Goal: Task Accomplishment & Management: Use online tool/utility

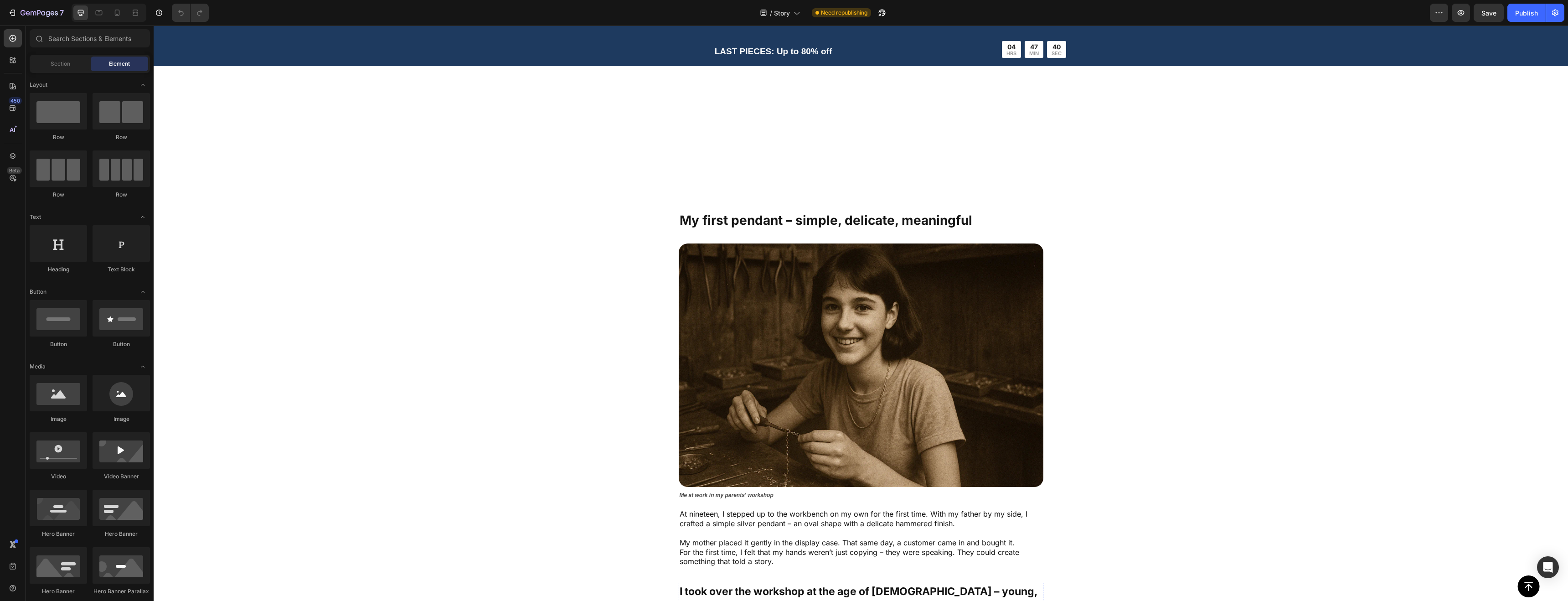
scroll to position [181, 0]
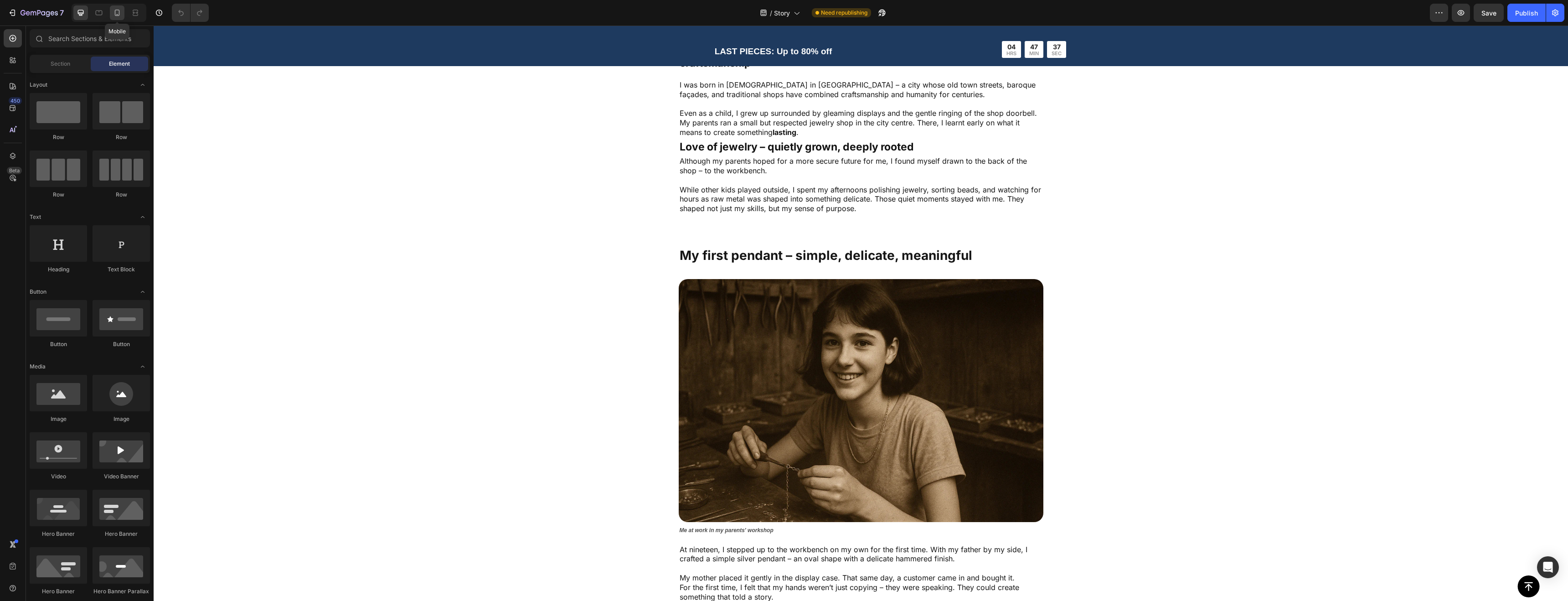
click at [113, 12] on icon at bounding box center [117, 12] width 9 height 9
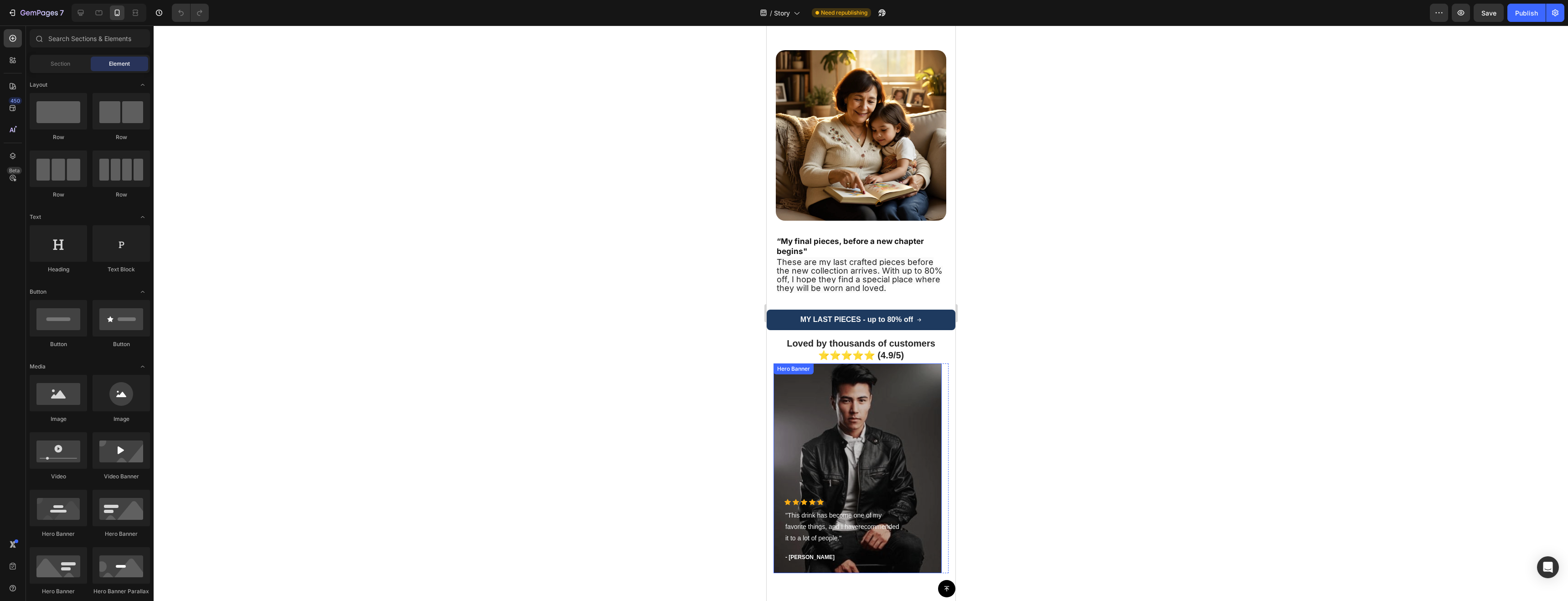
scroll to position [1936, 0]
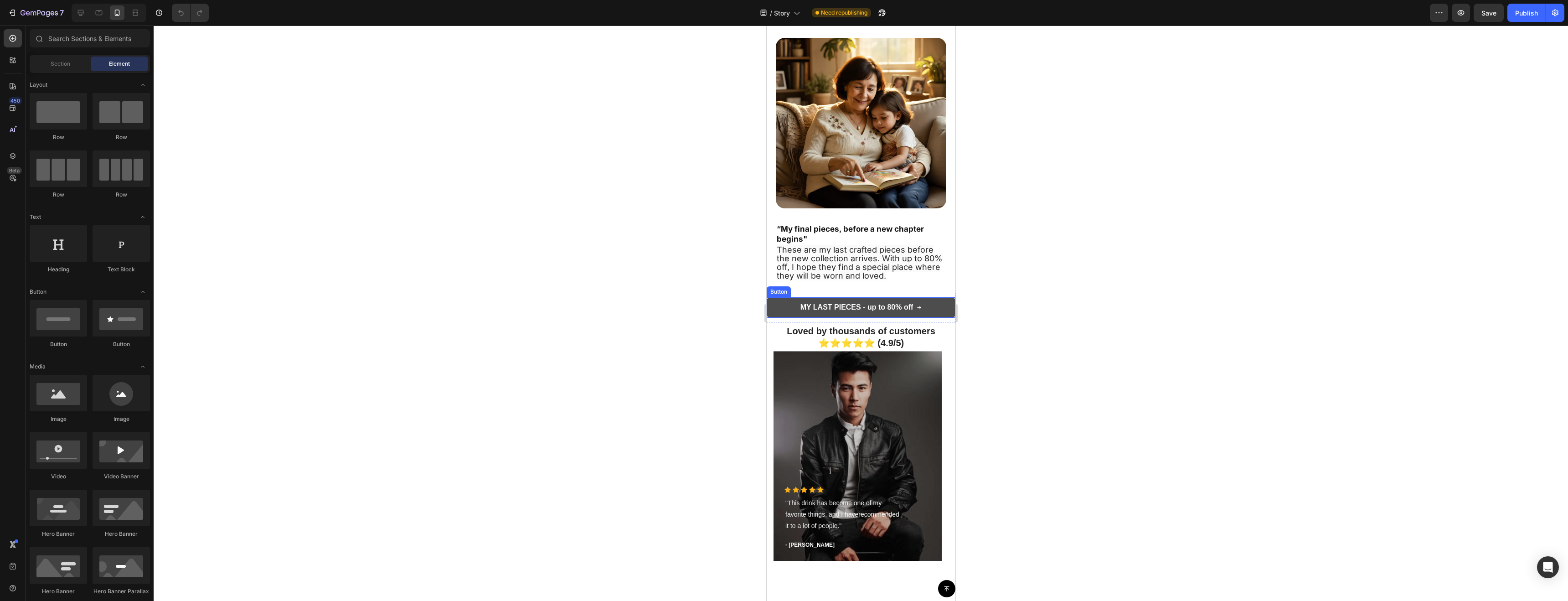
click at [929, 297] on link "MY LAST PIECES - up to 80% off" at bounding box center [861, 308] width 189 height 21
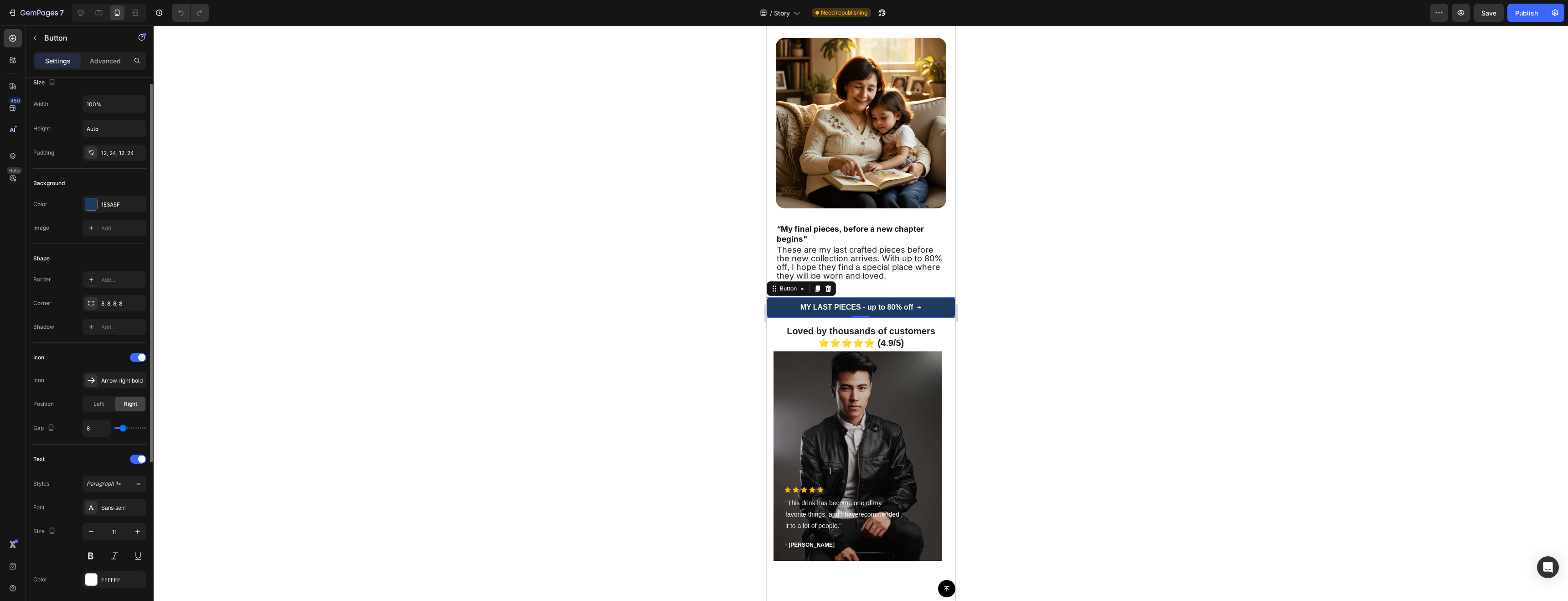
scroll to position [0, 0]
click at [106, 64] on p "Advanced" at bounding box center [105, 61] width 31 height 10
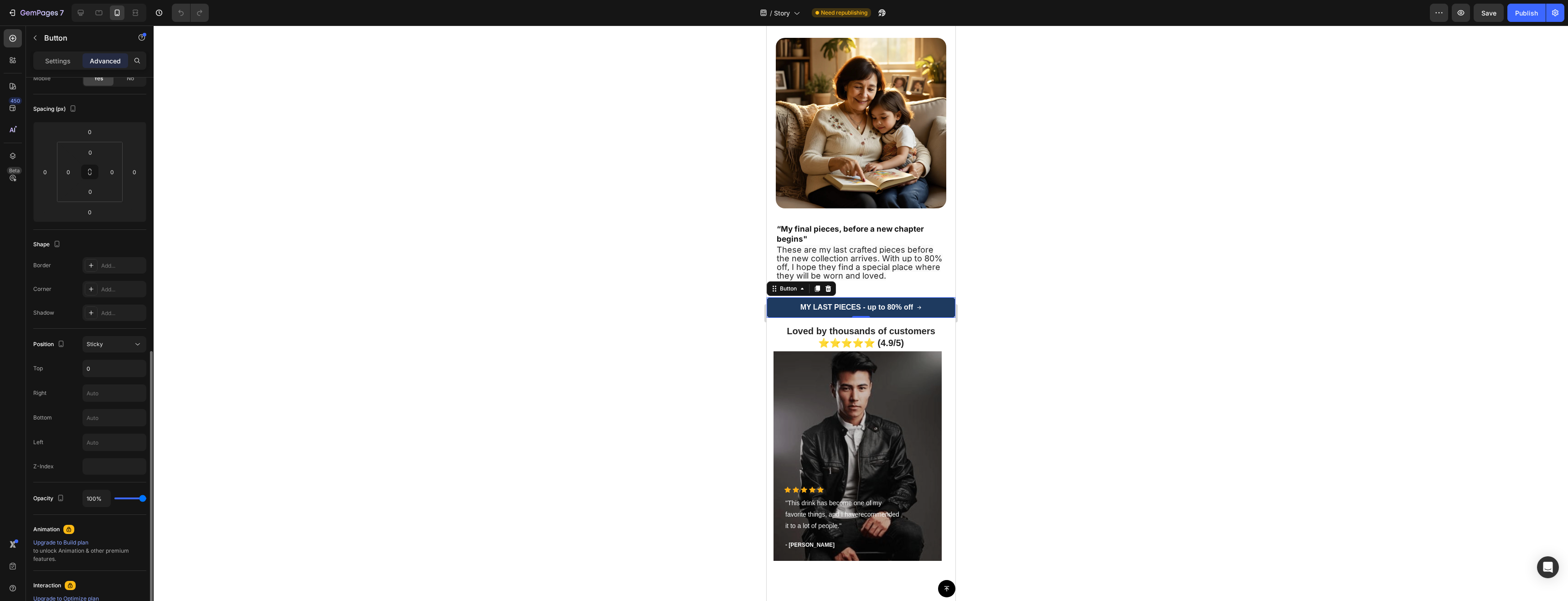
scroll to position [206, 0]
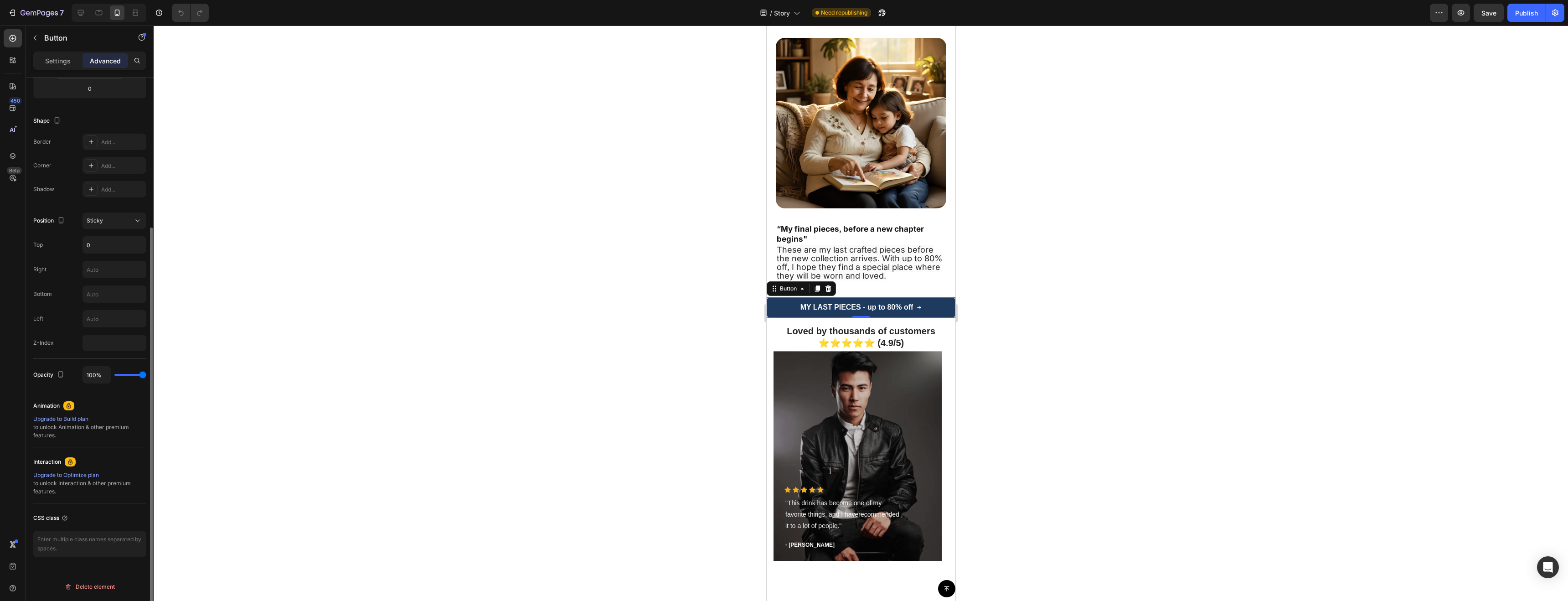
click at [58, 409] on div "Animation" at bounding box center [46, 406] width 26 height 8
click at [61, 409] on div "Animation" at bounding box center [90, 406] width 113 height 15
click at [75, 405] on div "Animation" at bounding box center [90, 406] width 113 height 15
click at [71, 407] on icon at bounding box center [69, 406] width 7 height 7
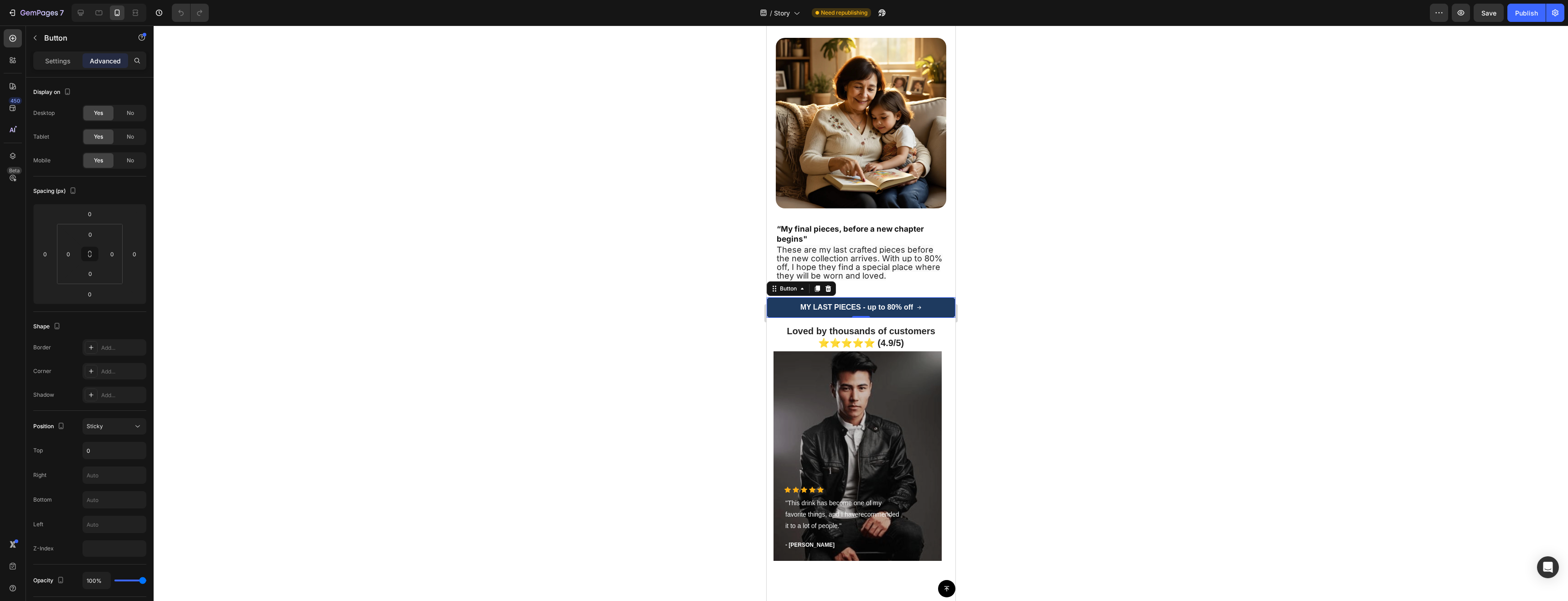
click at [684, 275] on div at bounding box center [861, 313] width 1415 height 575
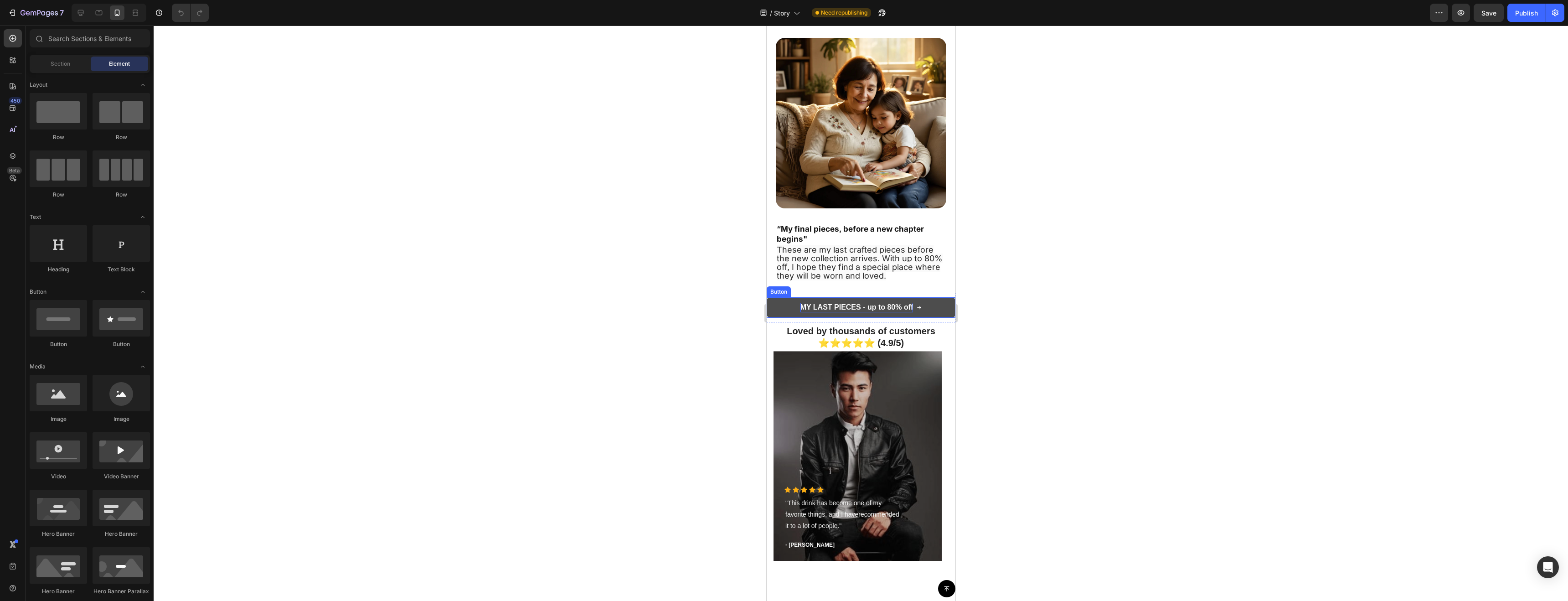
click at [849, 303] on strong "MY LAST PIECES - up to 80% off" at bounding box center [856, 307] width 113 height 8
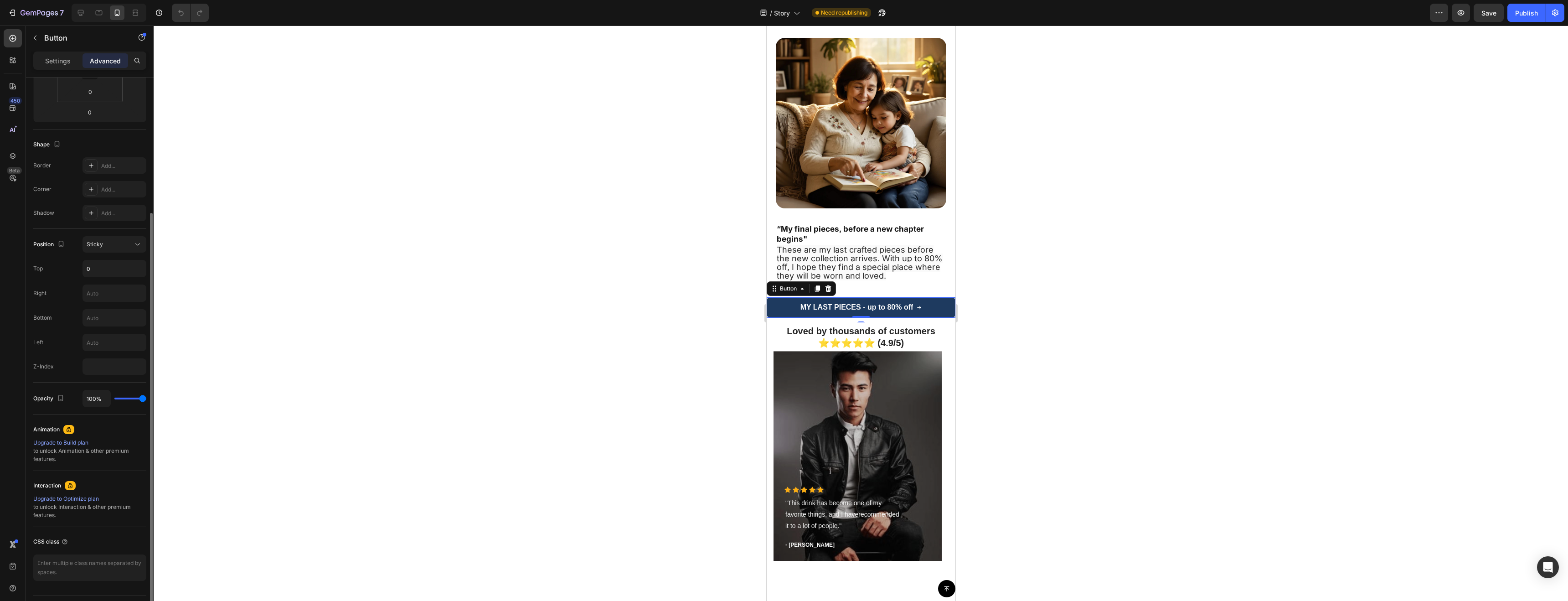
scroll to position [184, 0]
click at [57, 573] on textarea at bounding box center [90, 566] width 113 height 26
type textarea "<button class="sticky-atc">Add to Cart</button>"
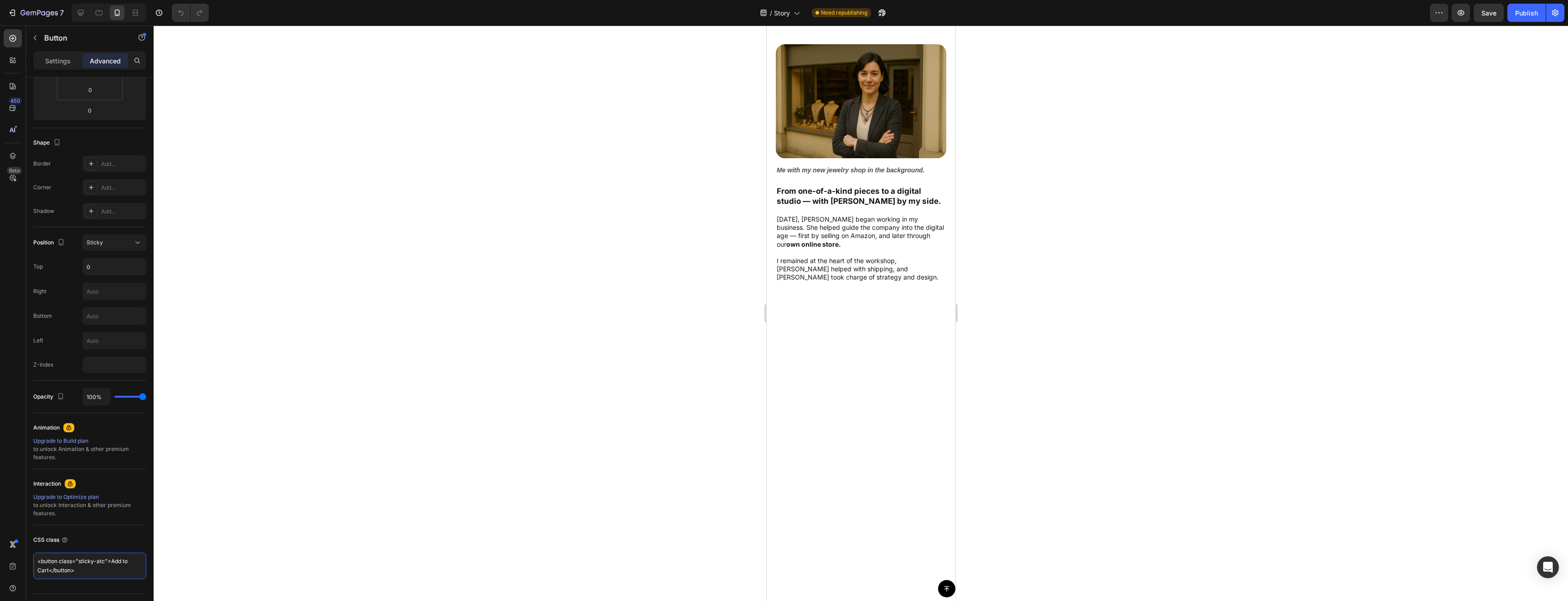
scroll to position [1470, 0]
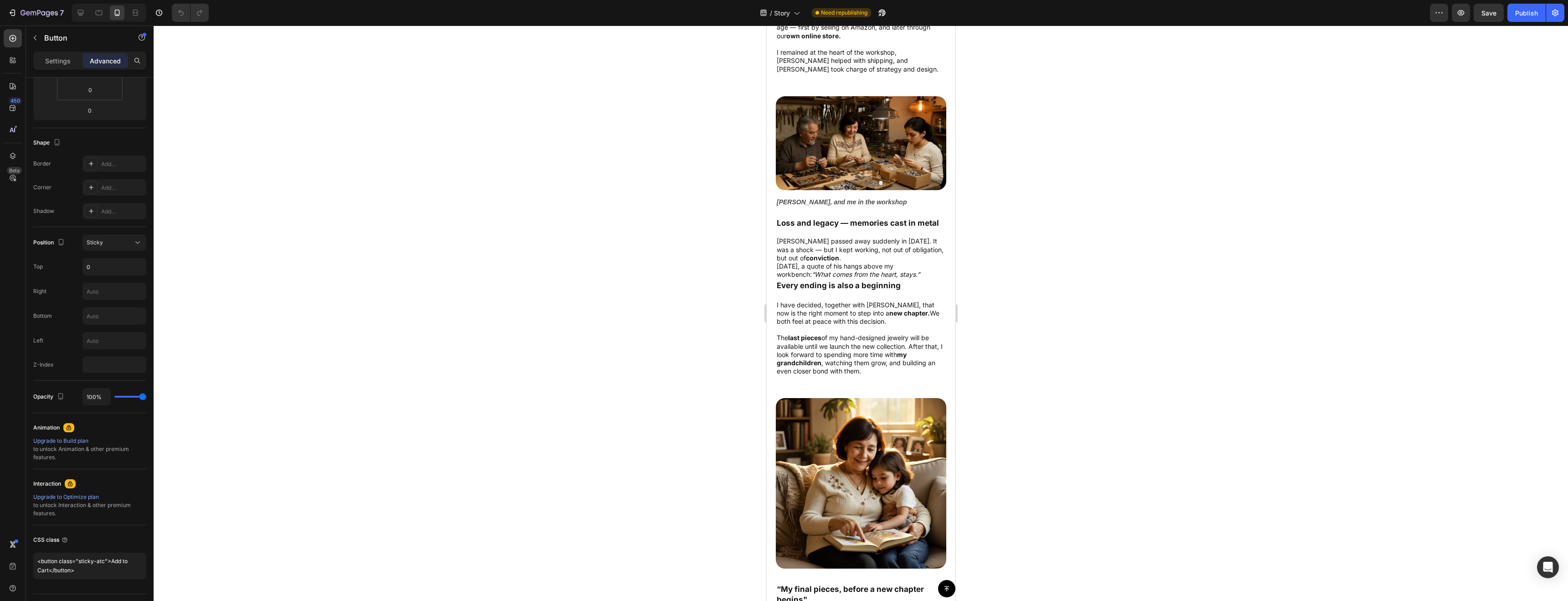
click at [321, 417] on div at bounding box center [861, 313] width 1415 height 575
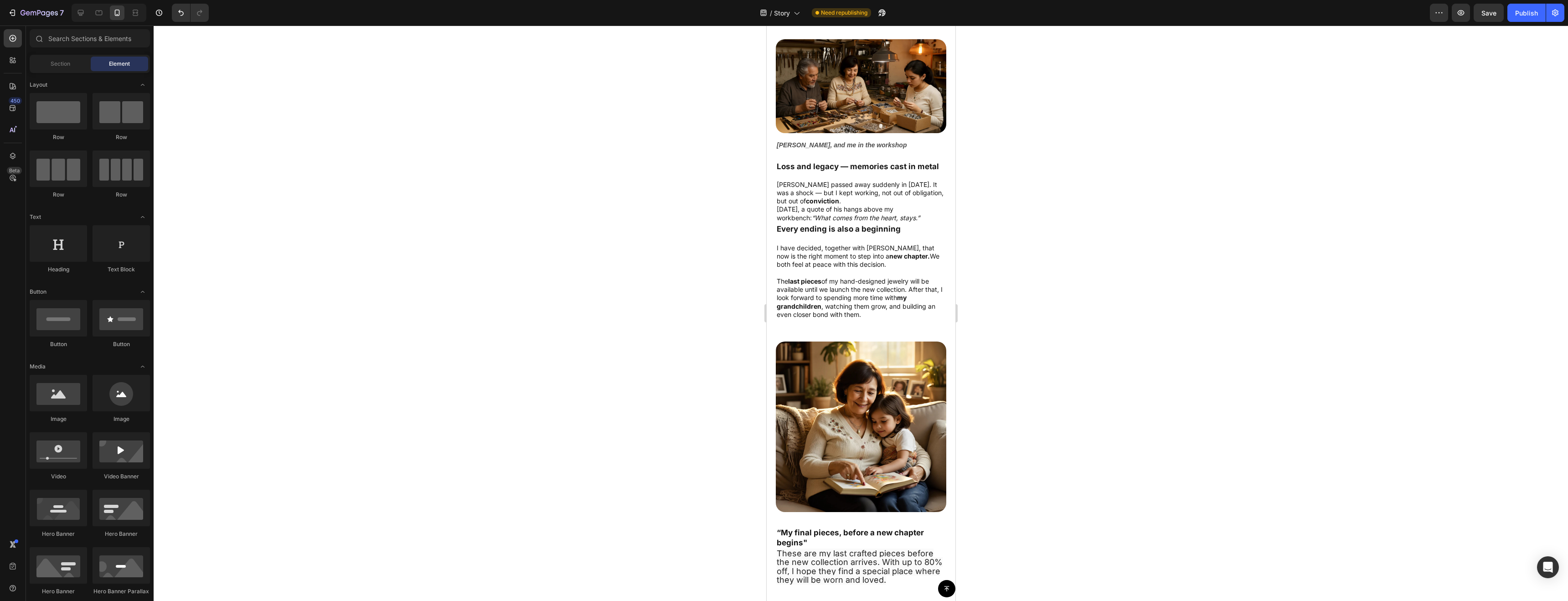
scroll to position [1181, 0]
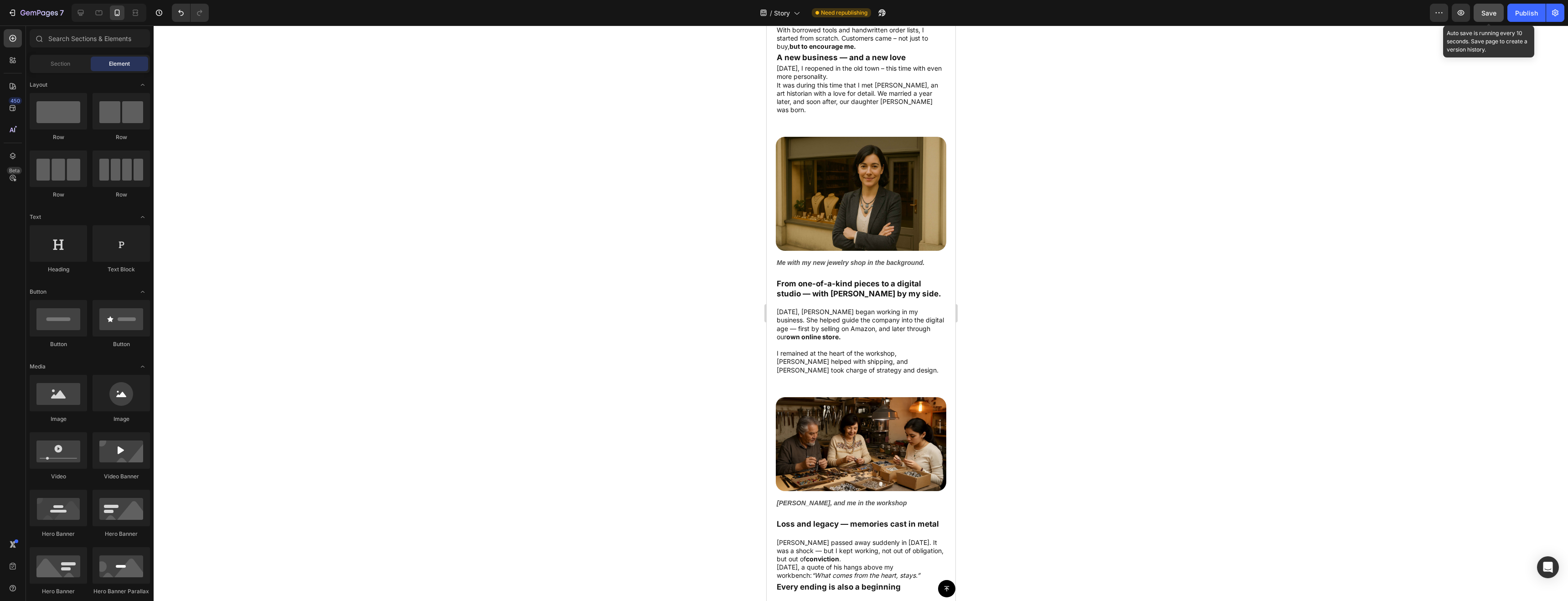
click at [1500, 16] on button "Save" at bounding box center [1488, 13] width 30 height 18
click at [1527, 12] on div "Publish" at bounding box center [1526, 13] width 23 height 10
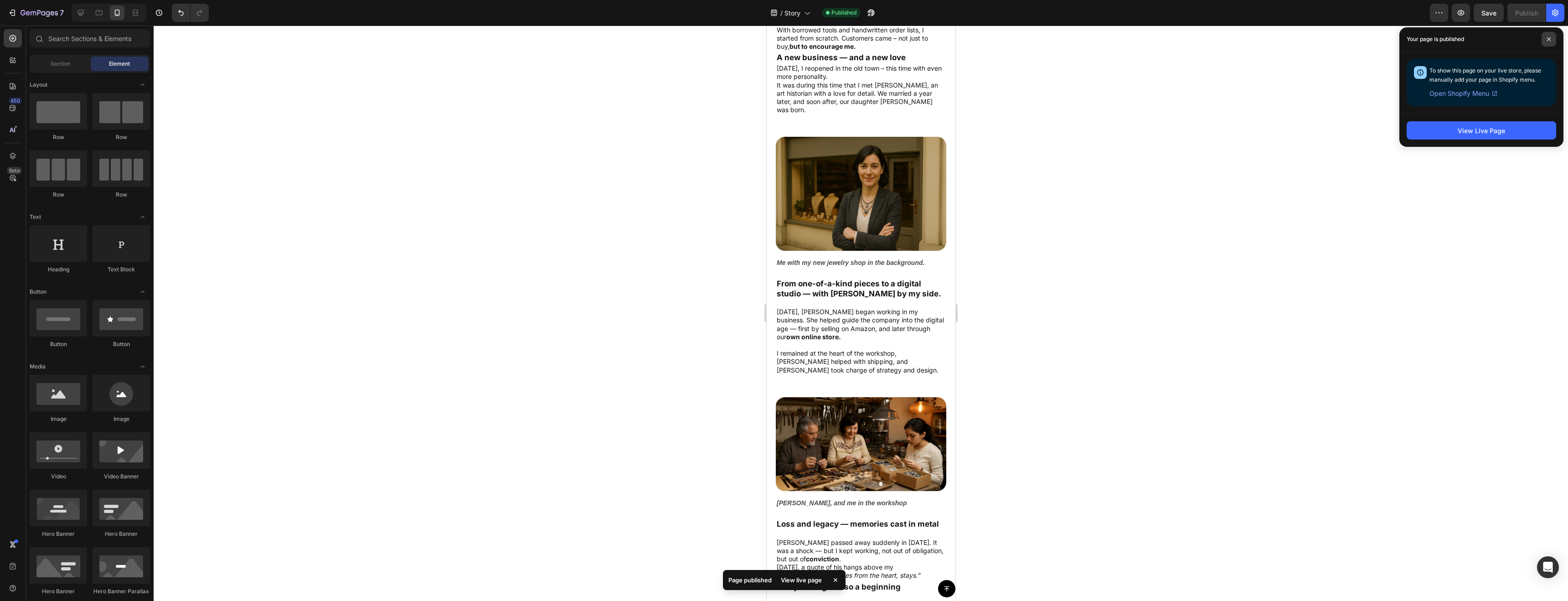
click at [1554, 37] on span at bounding box center [1549, 39] width 15 height 15
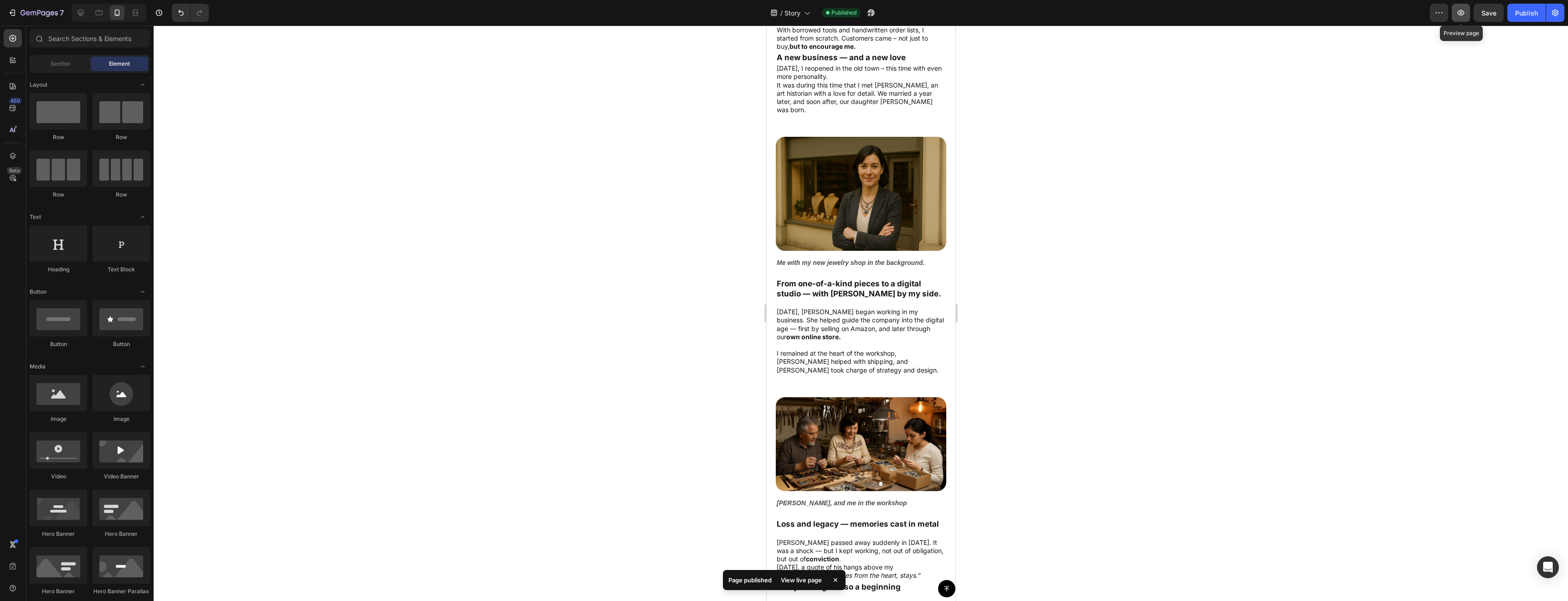
click at [1463, 12] on icon "button" at bounding box center [1461, 12] width 7 height 5
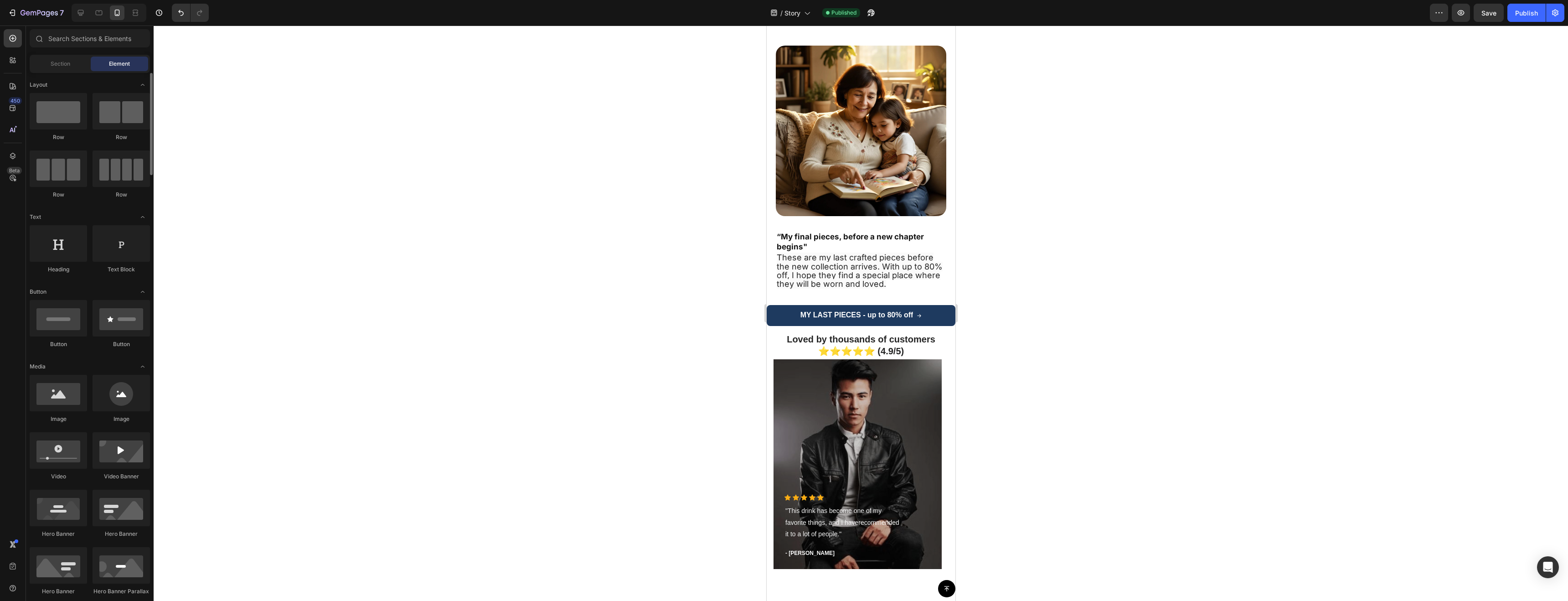
scroll to position [442, 0]
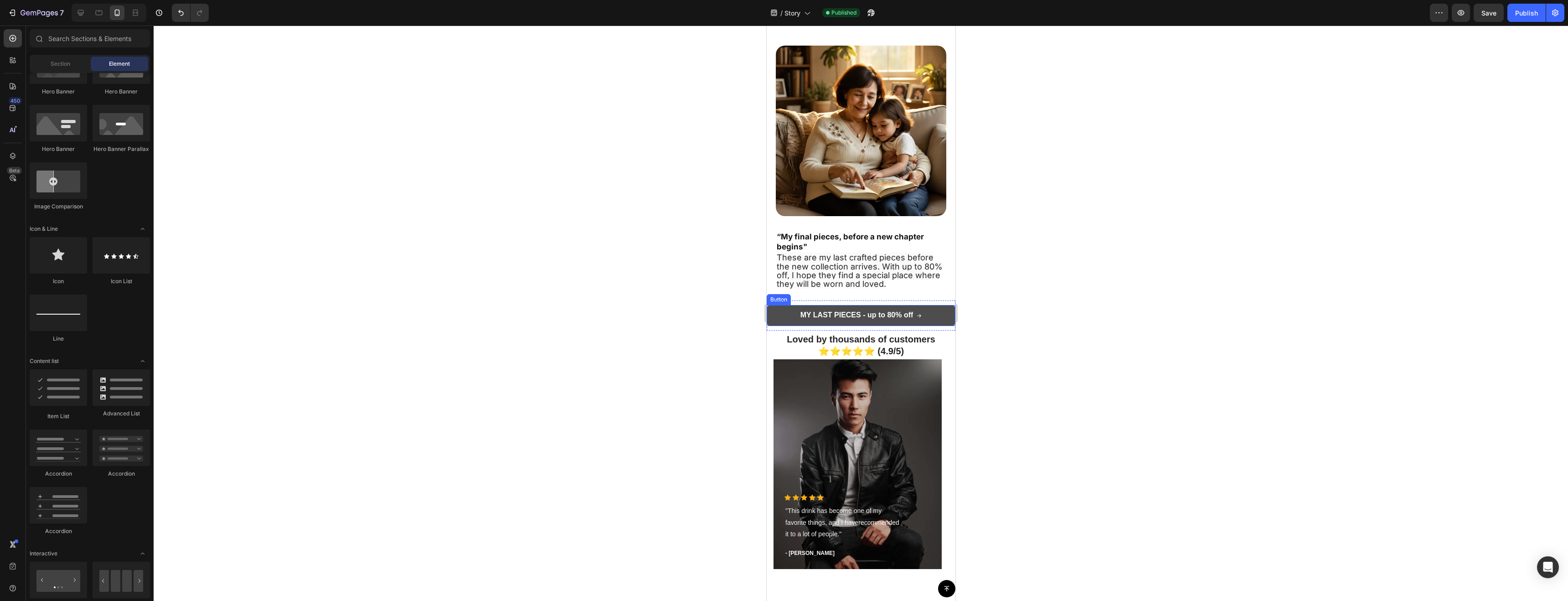
click at [782, 315] on link "MY LAST PIECES - up to 80% off" at bounding box center [861, 315] width 189 height 21
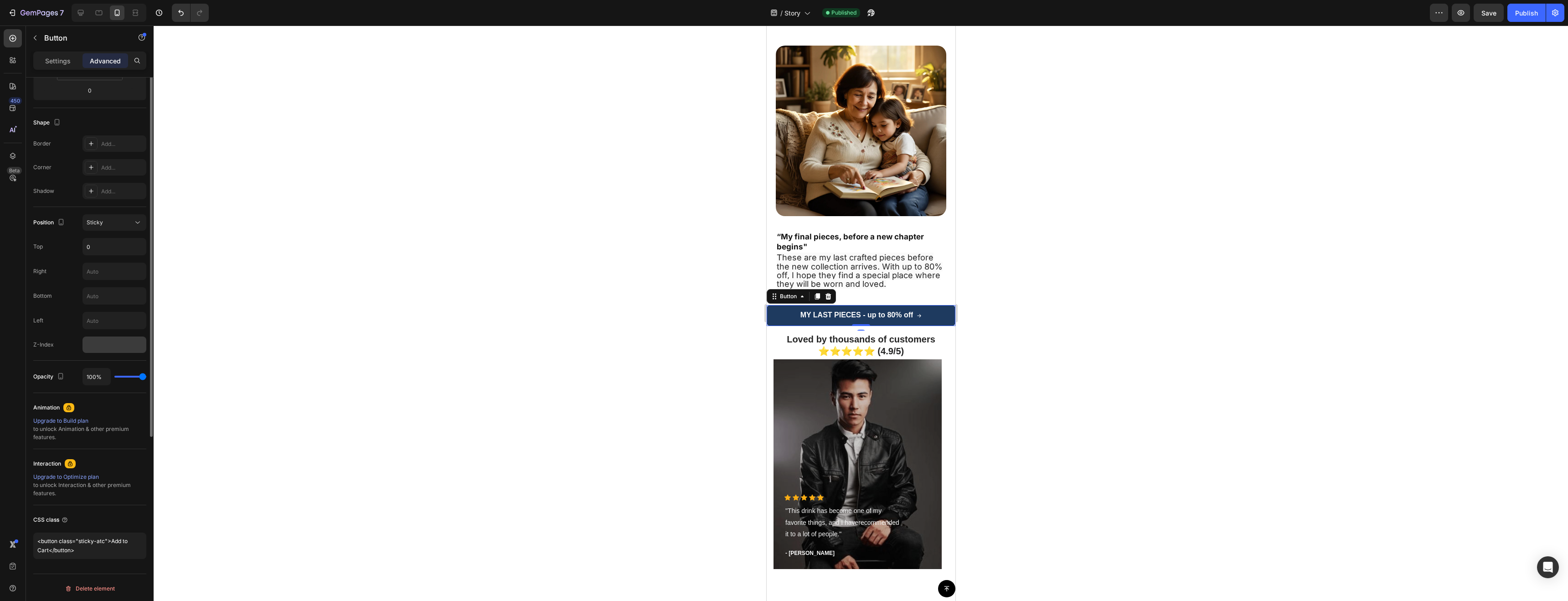
scroll to position [206, 0]
drag, startPoint x: 89, startPoint y: 552, endPoint x: 37, endPoint y: 530, distance: 56.5
click at [37, 530] on div "CSS class <button class="sticky-atc">Add to Cart</button>" at bounding box center [90, 534] width 113 height 61
click at [47, 547] on textarea "<button class="sticky-atc">Add to Cart</button>" at bounding box center [90, 544] width 113 height 26
drag, startPoint x: 103, startPoint y: 548, endPoint x: 15, endPoint y: 519, distance: 92.7
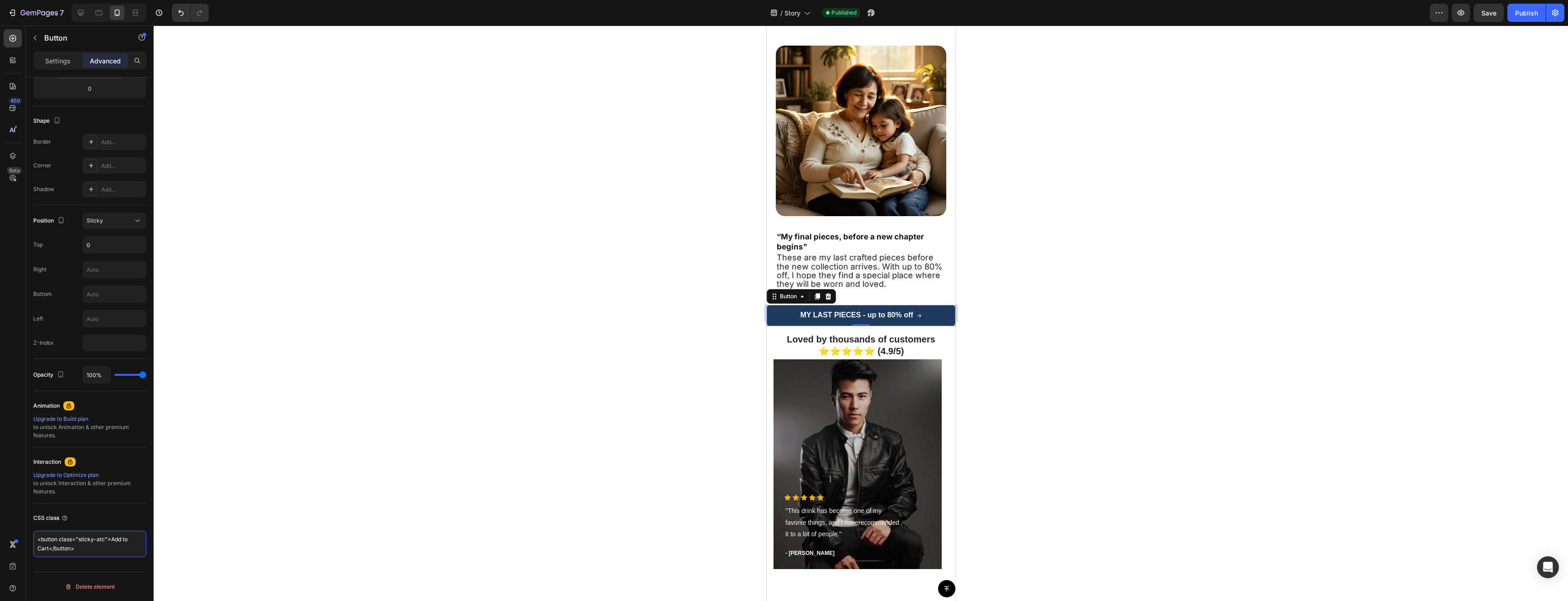
click at [23, 524] on div "450 Beta Sections(18) Elements(83) Section Element Hero Section Product Detail …" at bounding box center [77, 313] width 153 height 575
click at [85, 555] on textarea at bounding box center [90, 544] width 113 height 26
paste textarea ".sticky-banner { position: fixed; top: 0; /* bovenaan plakken */ left: 0; width…"
type textarea ".sticky-banner { position: fixed; top: 0; /* bovenaan plakken */ left: 0; width…"
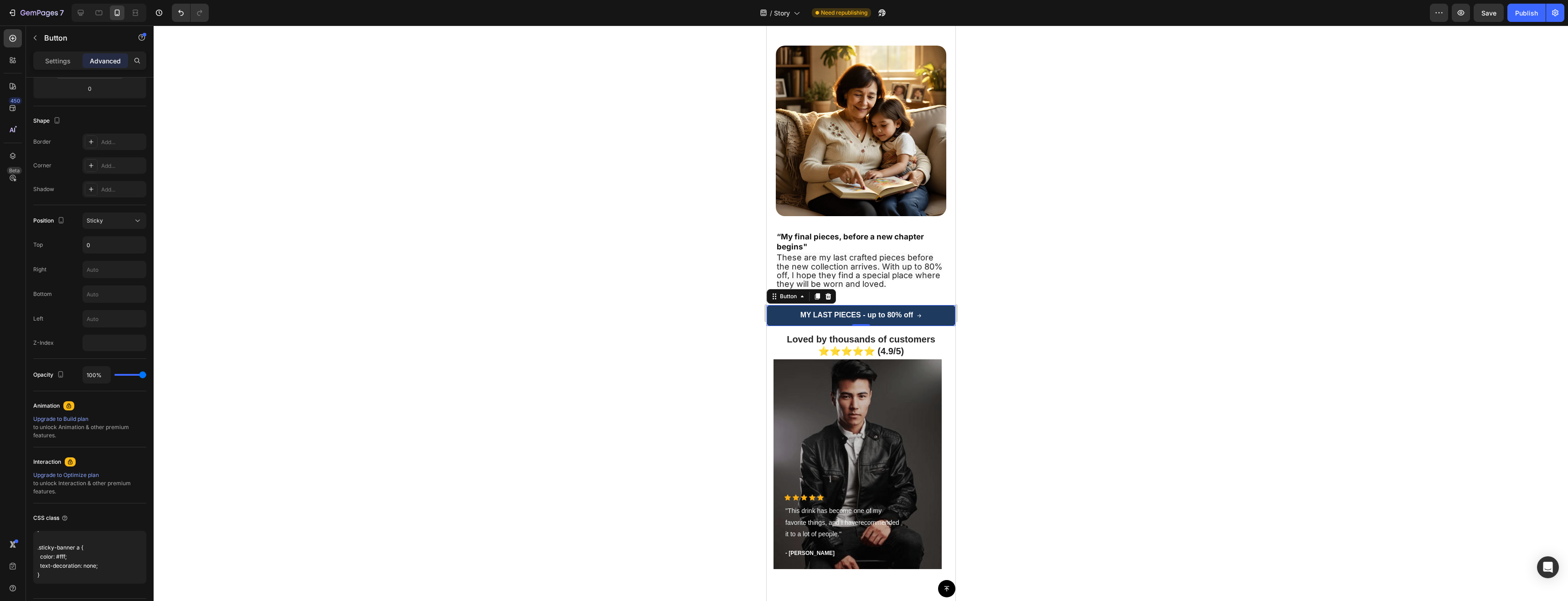
click at [1034, 261] on div at bounding box center [861, 313] width 1415 height 575
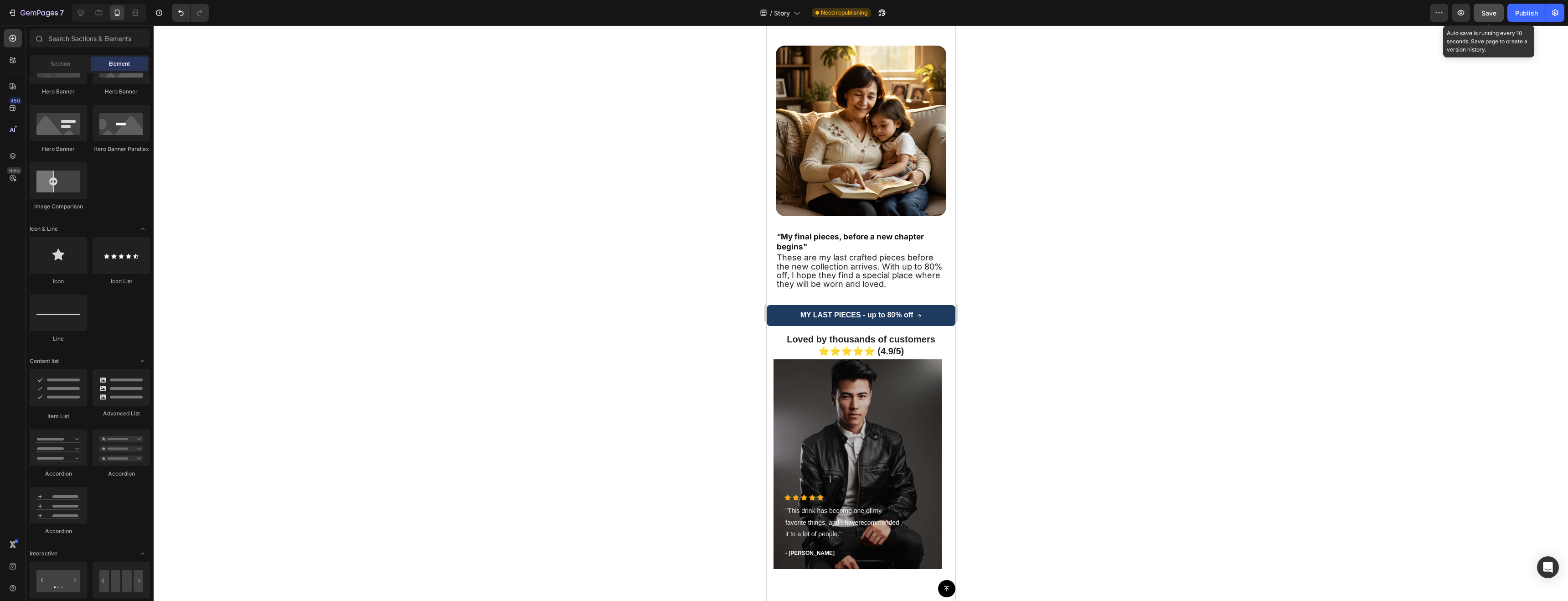
click at [1476, 15] on button "Save" at bounding box center [1488, 13] width 30 height 18
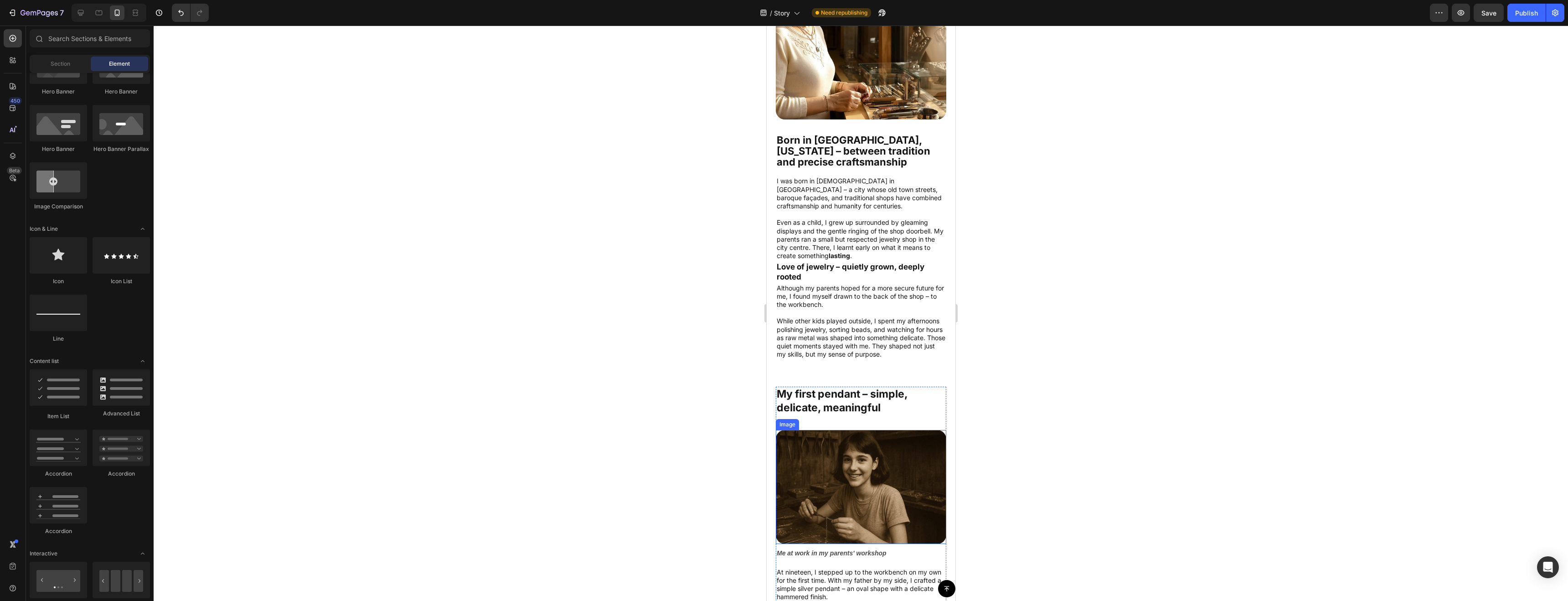
scroll to position [0, 0]
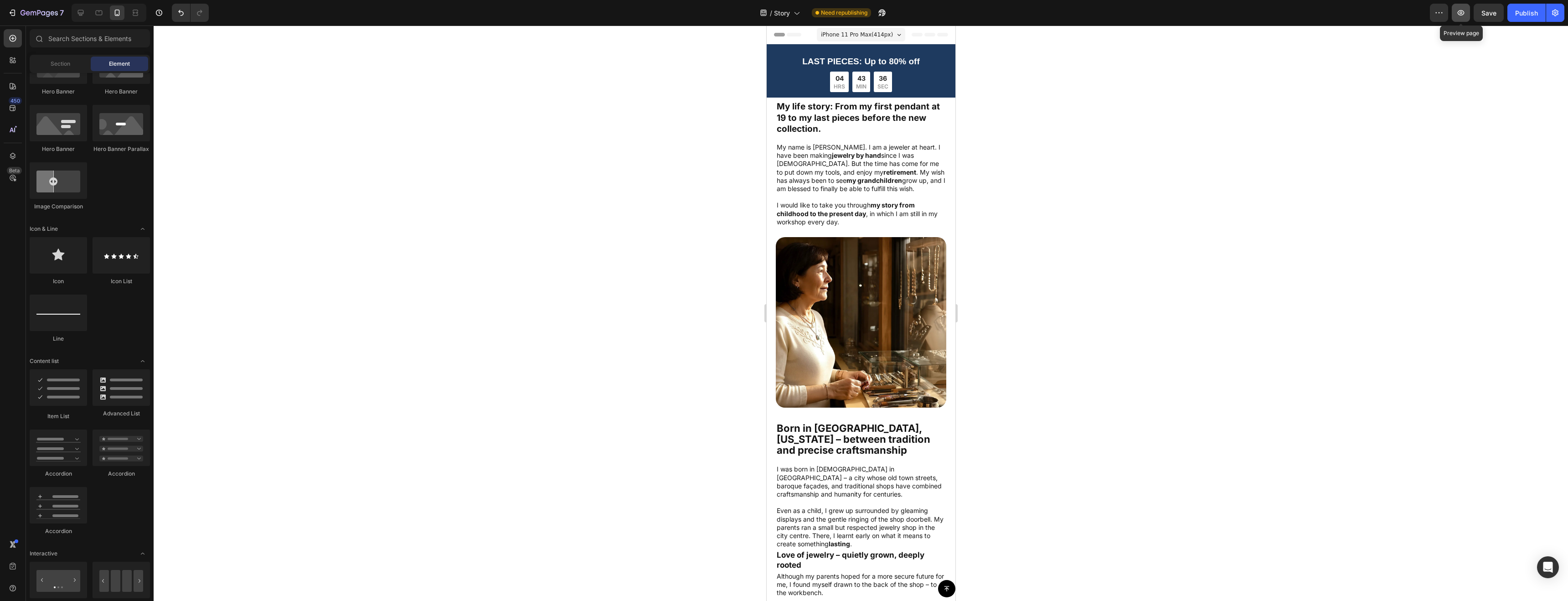
click at [1463, 13] on icon "button" at bounding box center [1461, 12] width 9 height 9
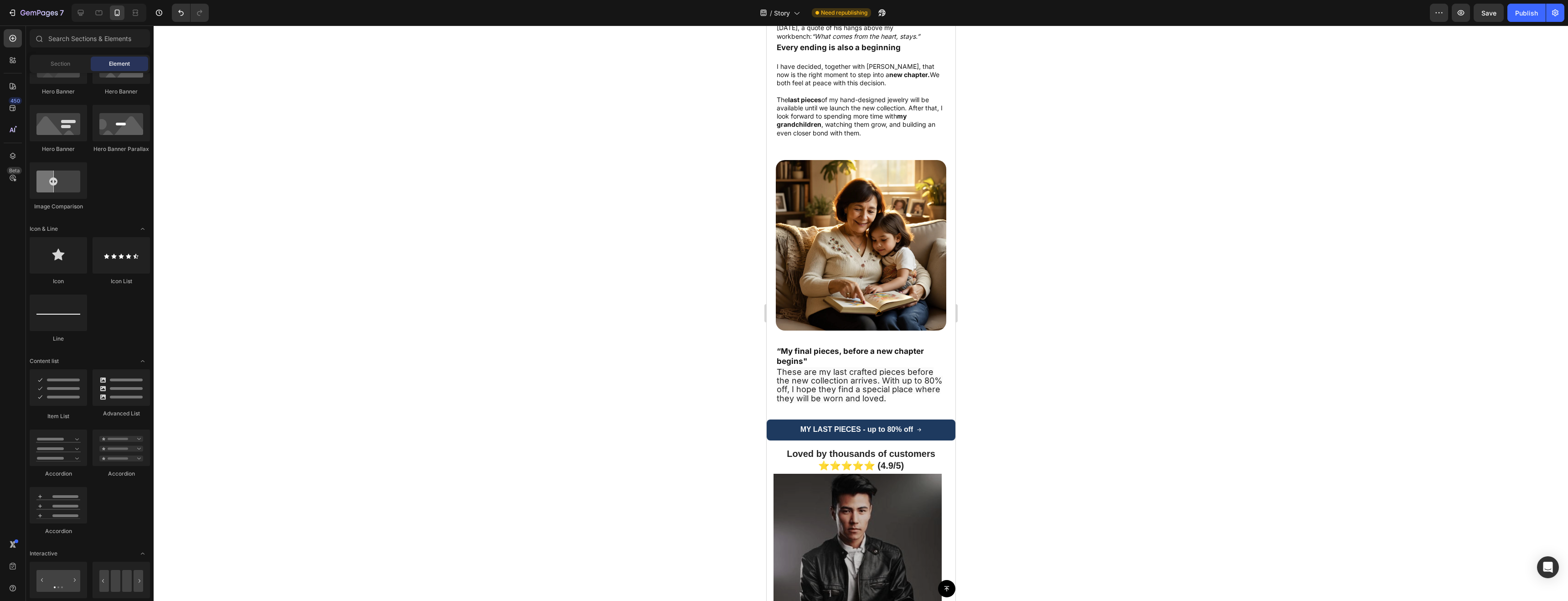
scroll to position [1829, 0]
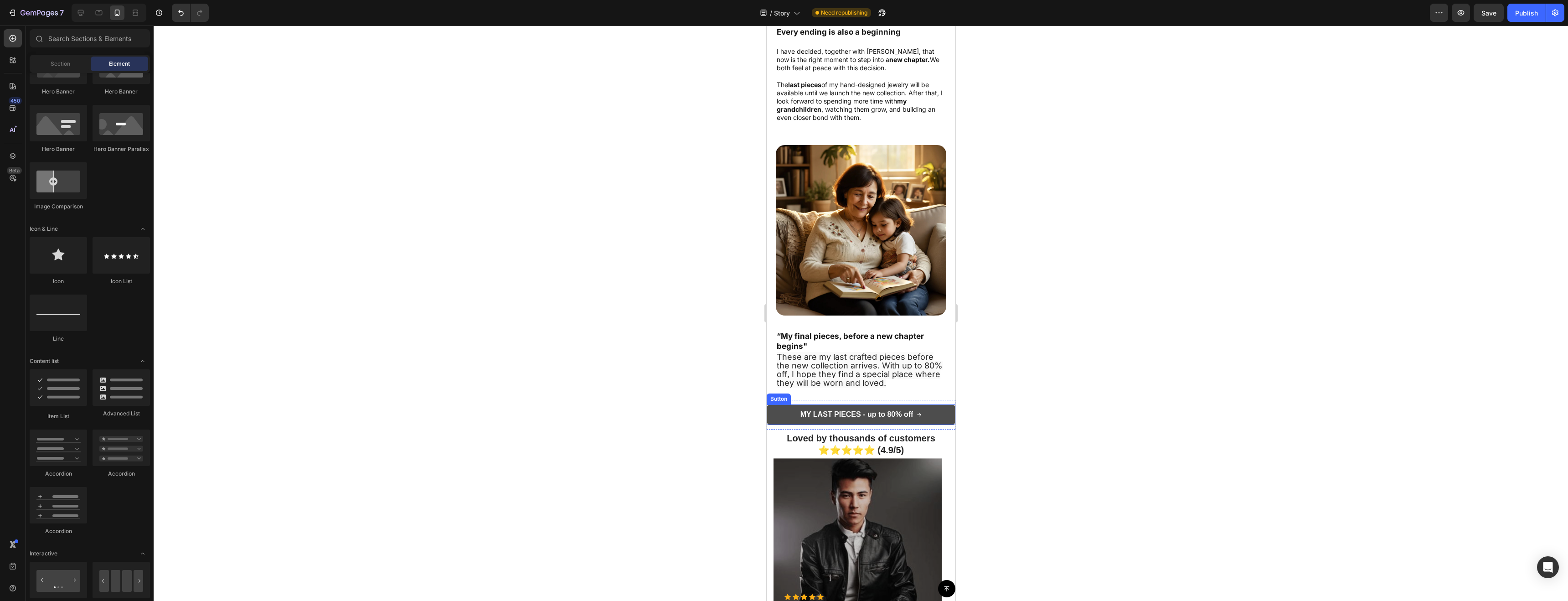
click at [844, 404] on link "MY LAST PIECES - up to 80% off" at bounding box center [861, 415] width 189 height 21
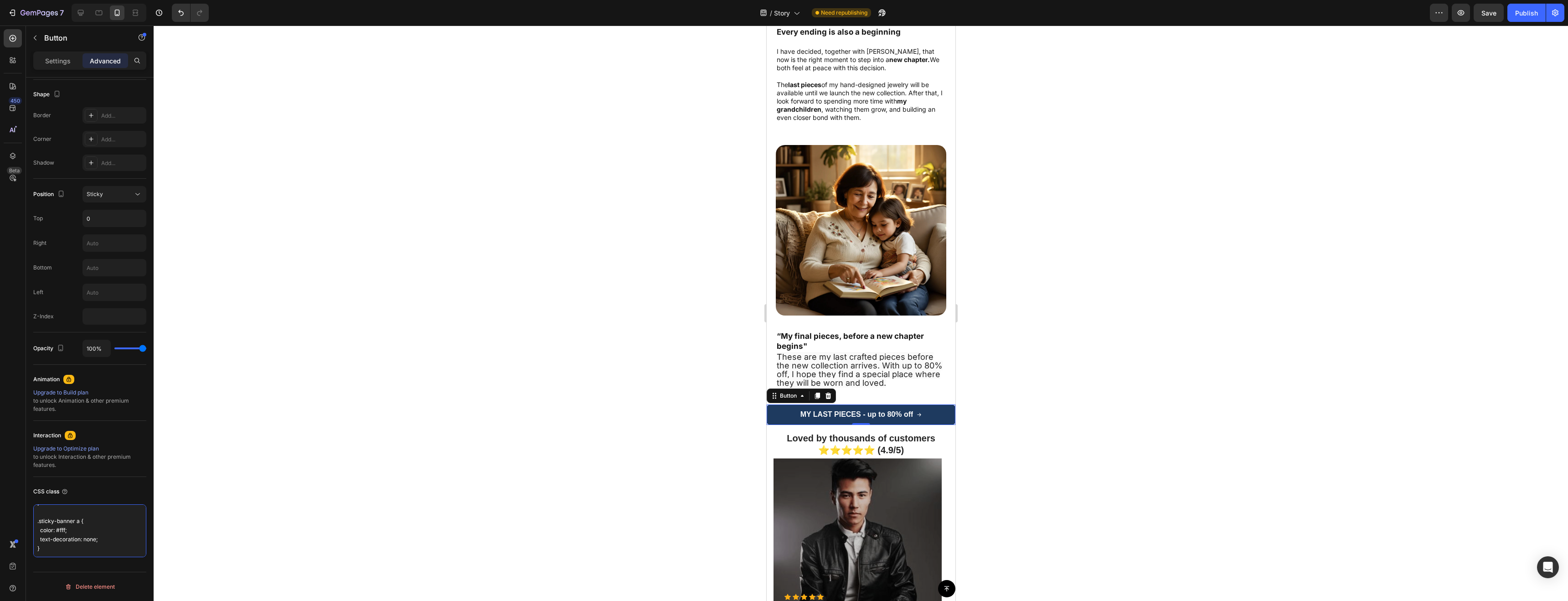
scroll to position [0, 0]
drag, startPoint x: 73, startPoint y: 550, endPoint x: 17, endPoint y: 381, distance: 178.0
click at [16, 382] on div "450 Beta Sections(18) Elements(83) Section Element Hero Section Product Detail …" at bounding box center [77, 313] width 153 height 575
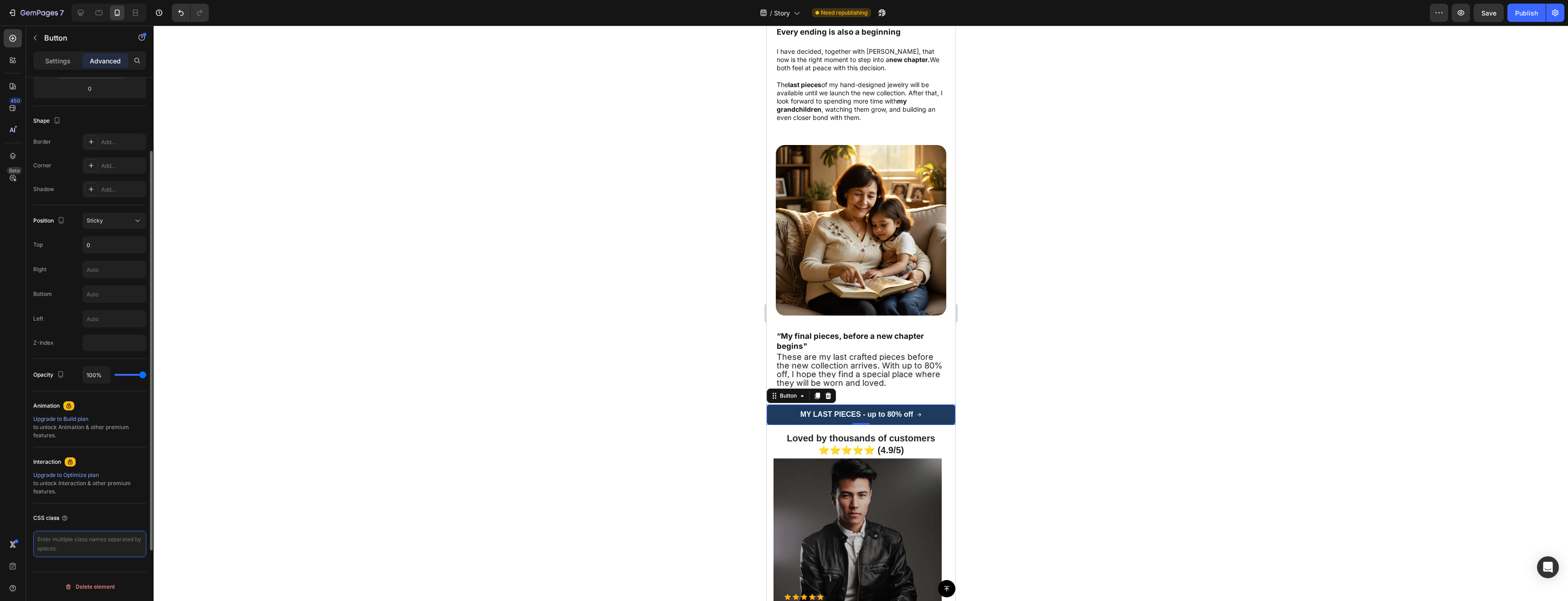
scroll to position [88, 0]
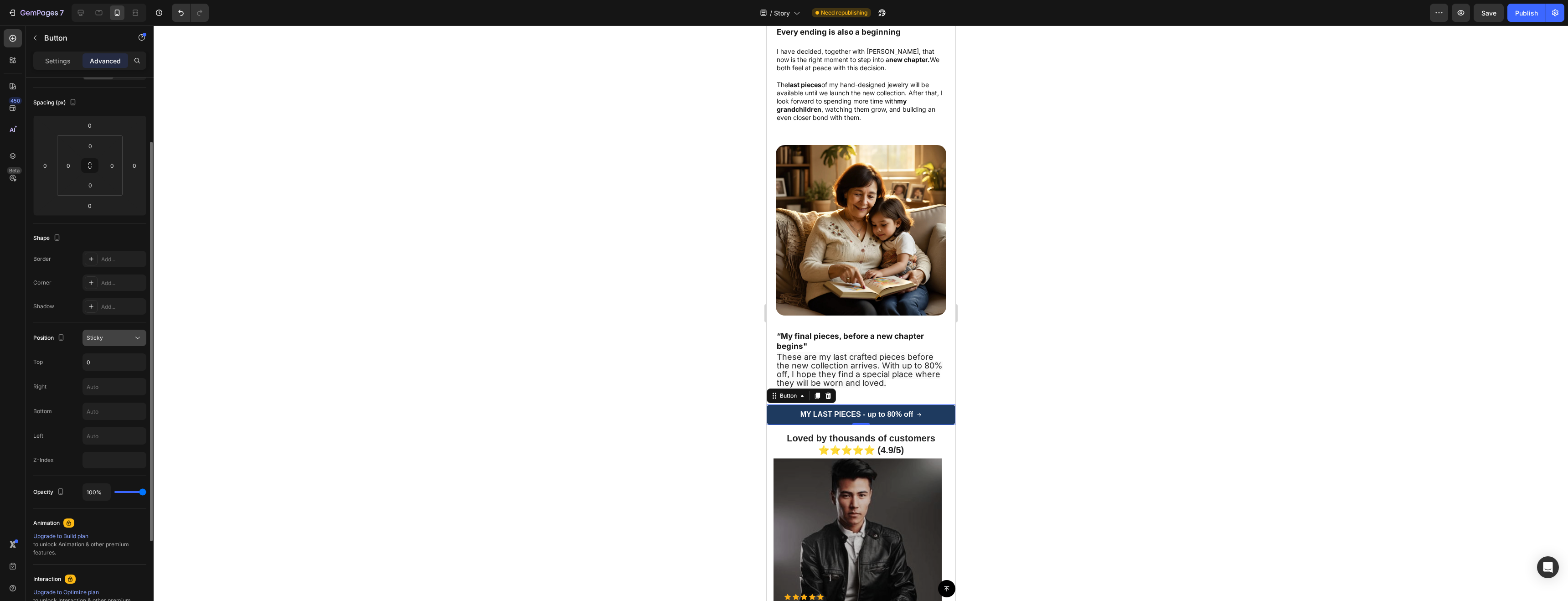
click at [122, 337] on div "Sticky" at bounding box center [110, 337] width 46 height 8
click at [106, 357] on p "Static" at bounding box center [112, 360] width 52 height 8
click at [106, 345] on div "Static" at bounding box center [110, 342] width 46 height 8
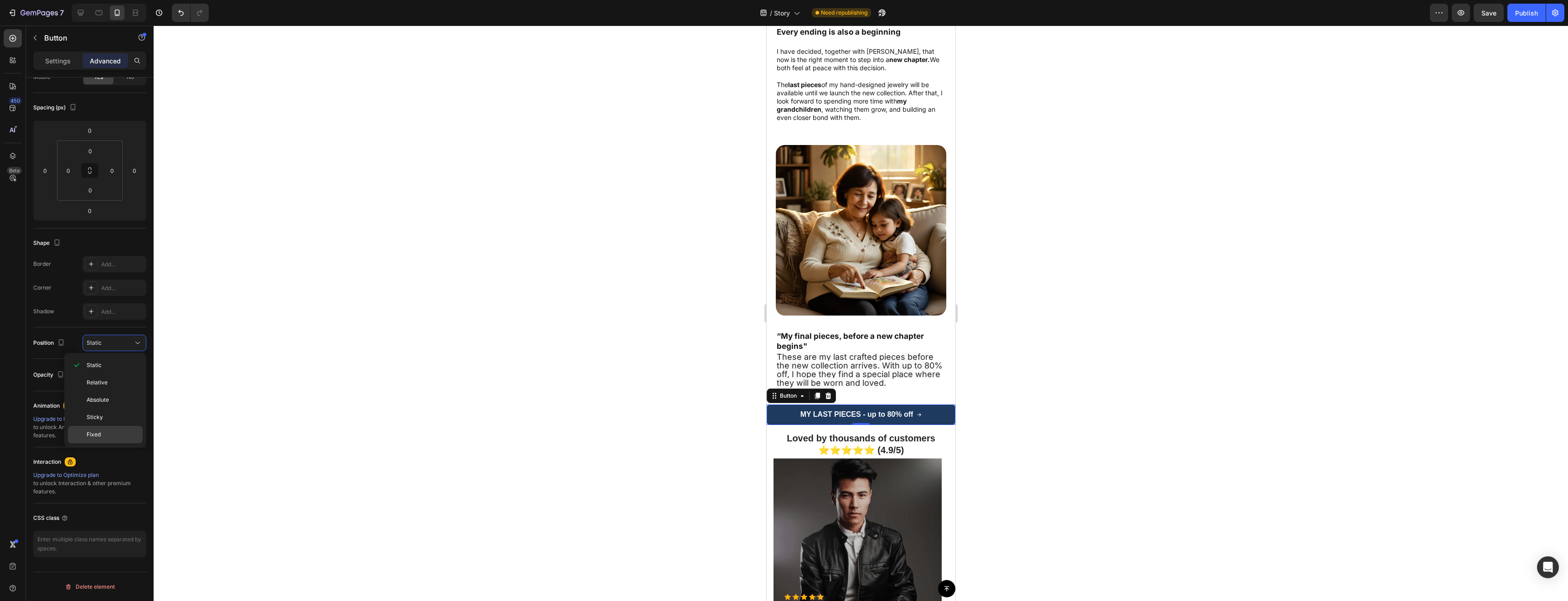
click at [102, 433] on p "Fixed" at bounding box center [112, 434] width 52 height 8
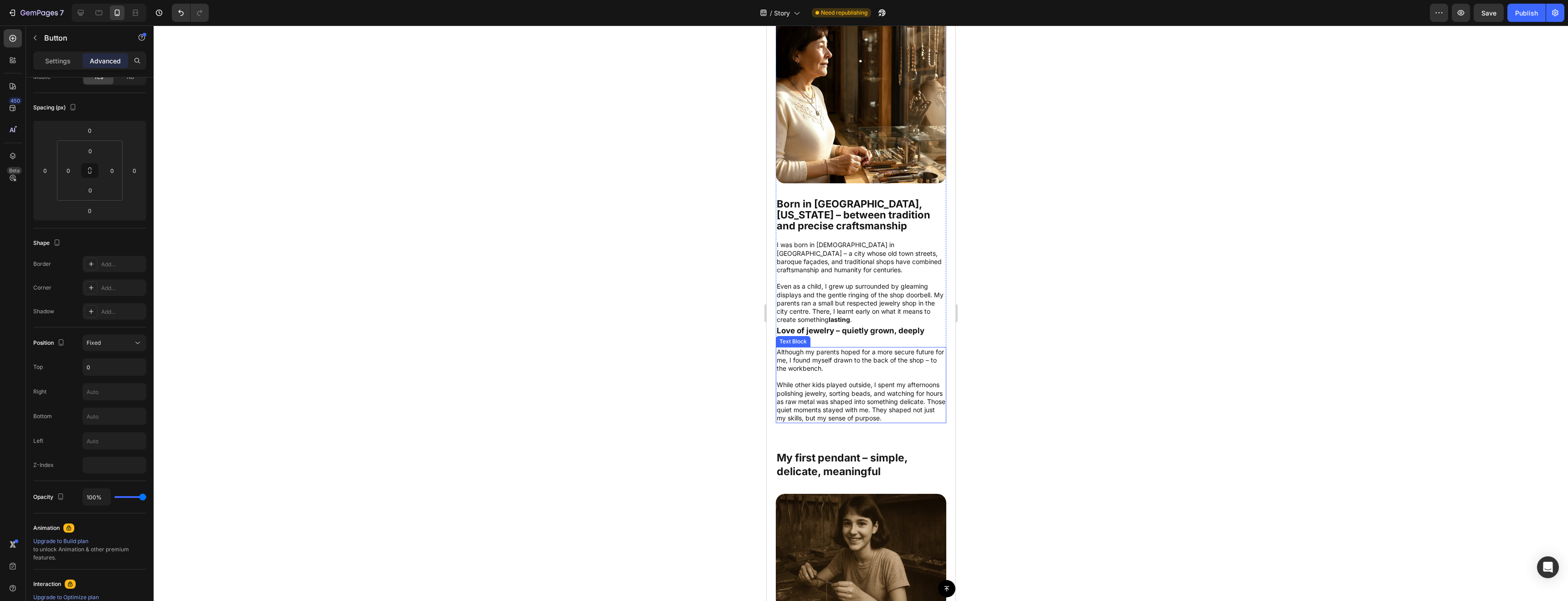
scroll to position [423, 0]
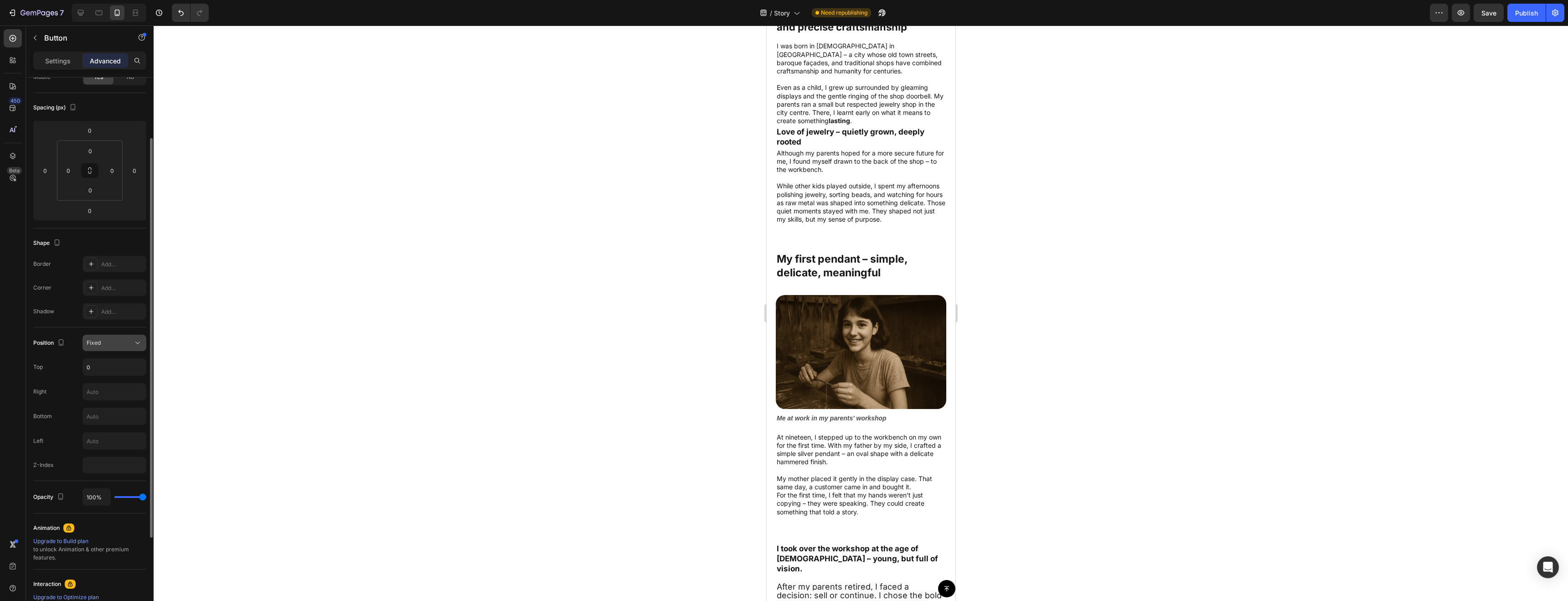
click at [115, 350] on button "Fixed" at bounding box center [114, 343] width 64 height 16
click at [107, 402] on span "Absolute" at bounding box center [97, 399] width 23 height 8
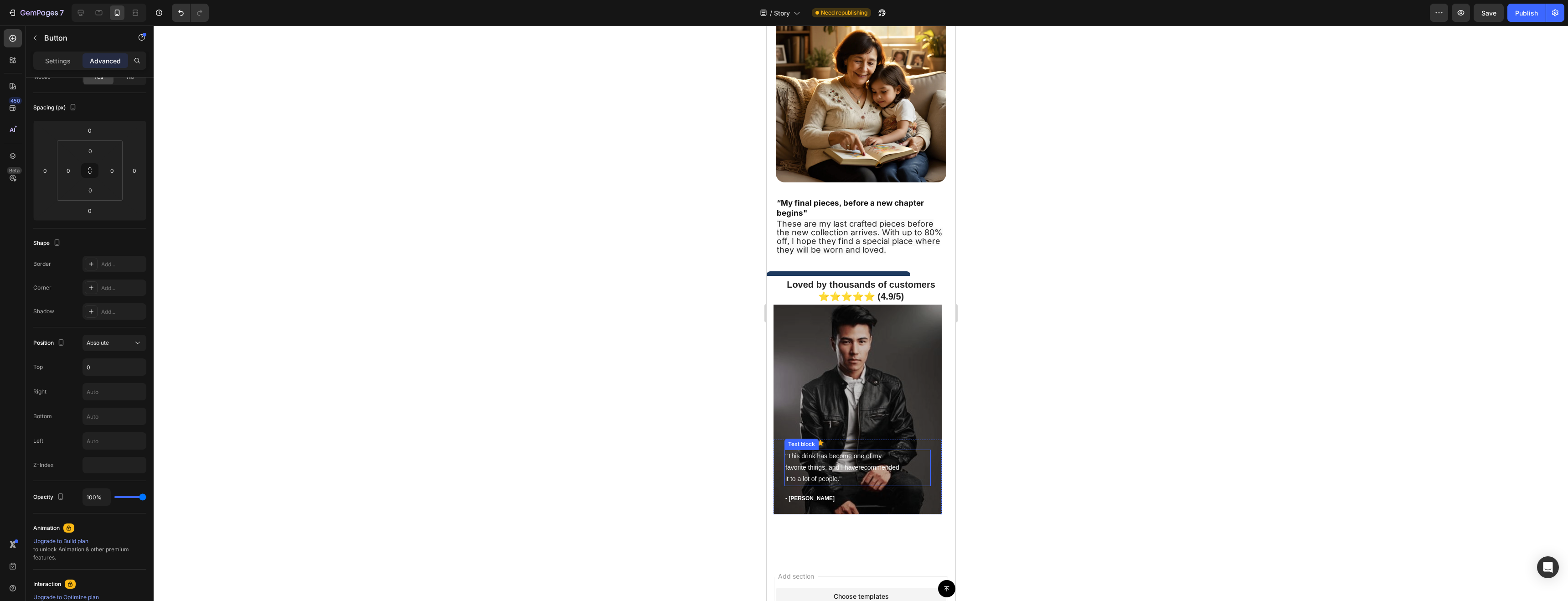
scroll to position [2083, 0]
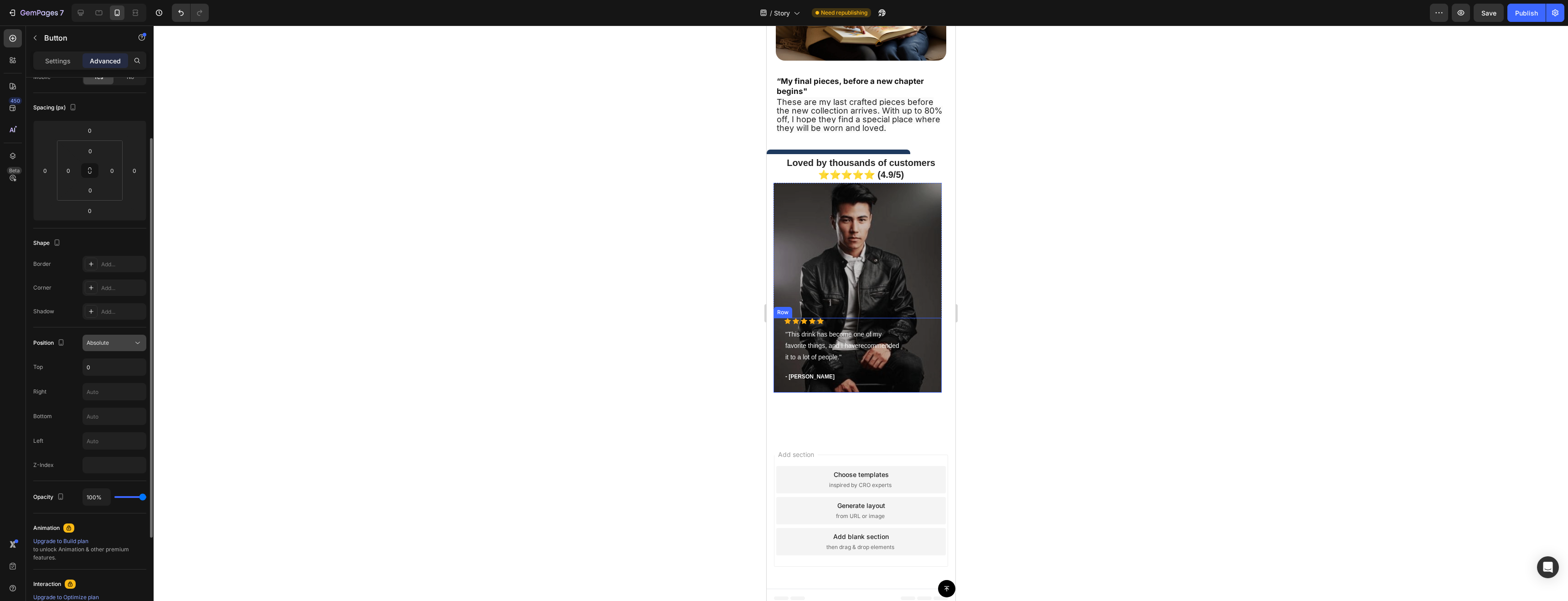
click at [102, 347] on button "Absolute" at bounding box center [114, 343] width 64 height 16
click at [97, 388] on div "Relative" at bounding box center [105, 382] width 75 height 17
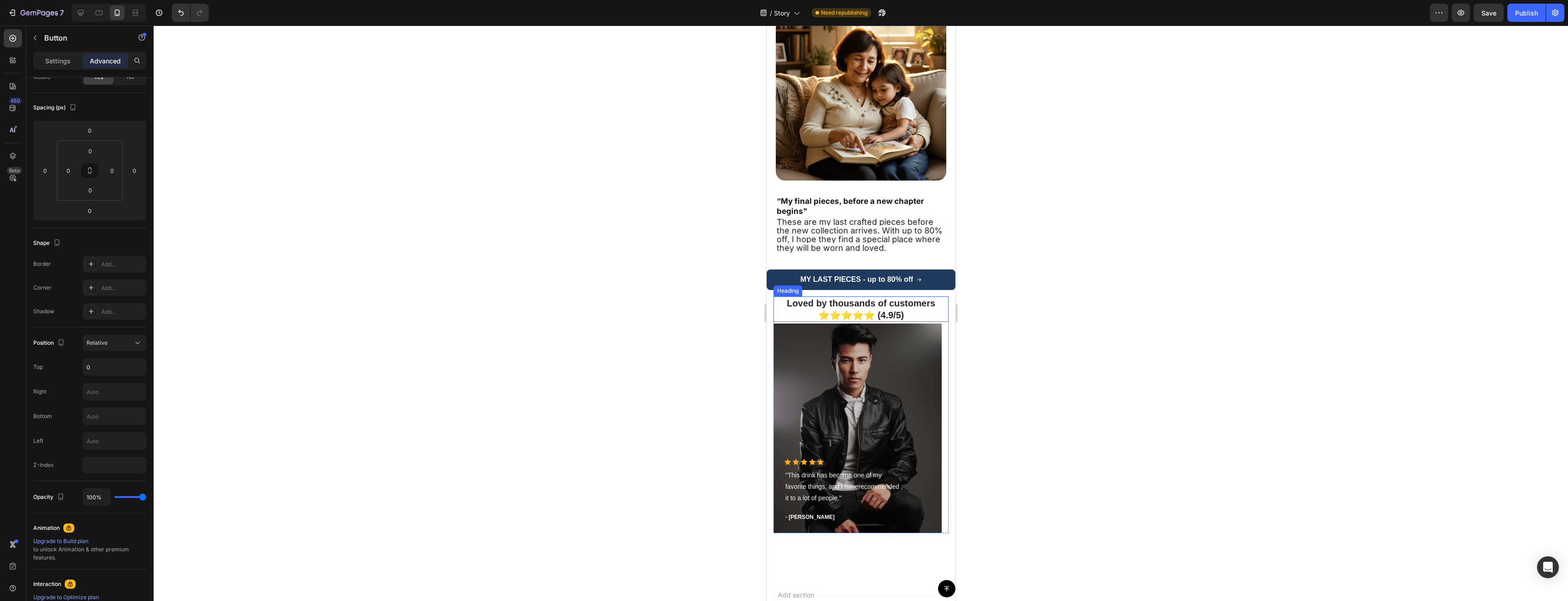
scroll to position [2103, 0]
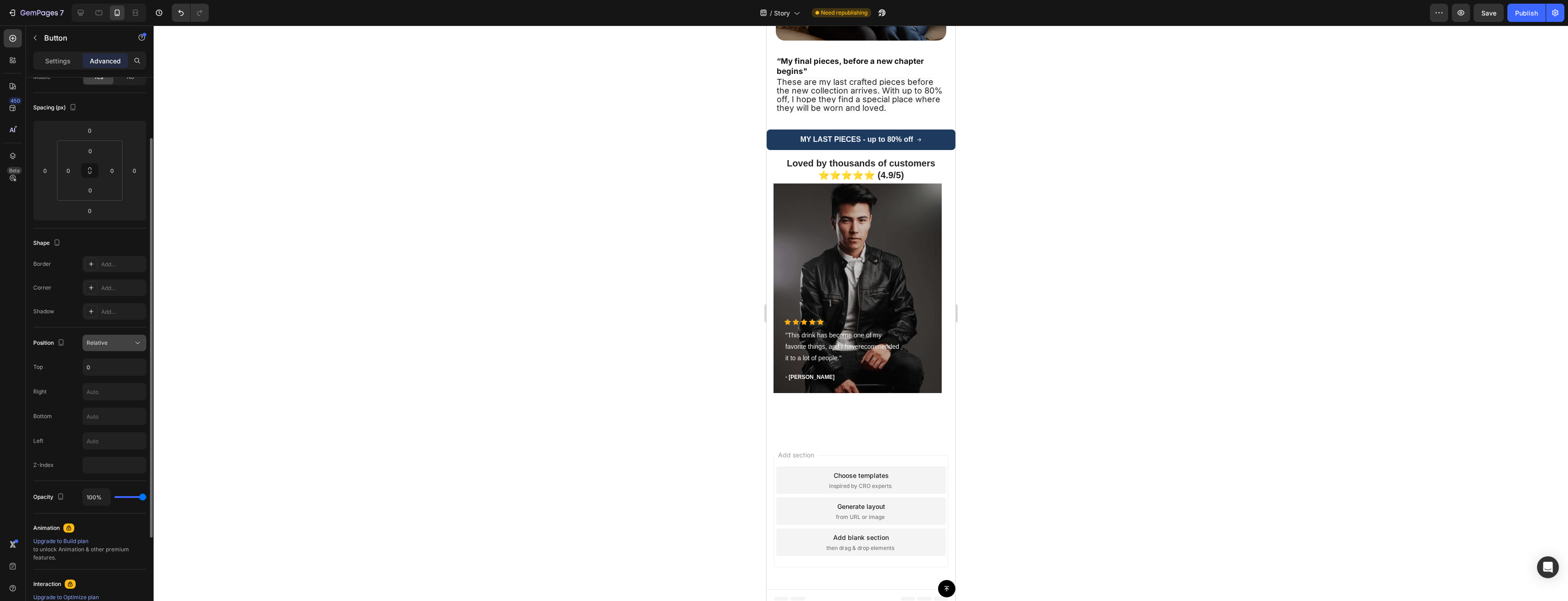
click at [109, 337] on button "Relative" at bounding box center [114, 343] width 64 height 16
click at [103, 362] on p "Static" at bounding box center [112, 365] width 52 height 8
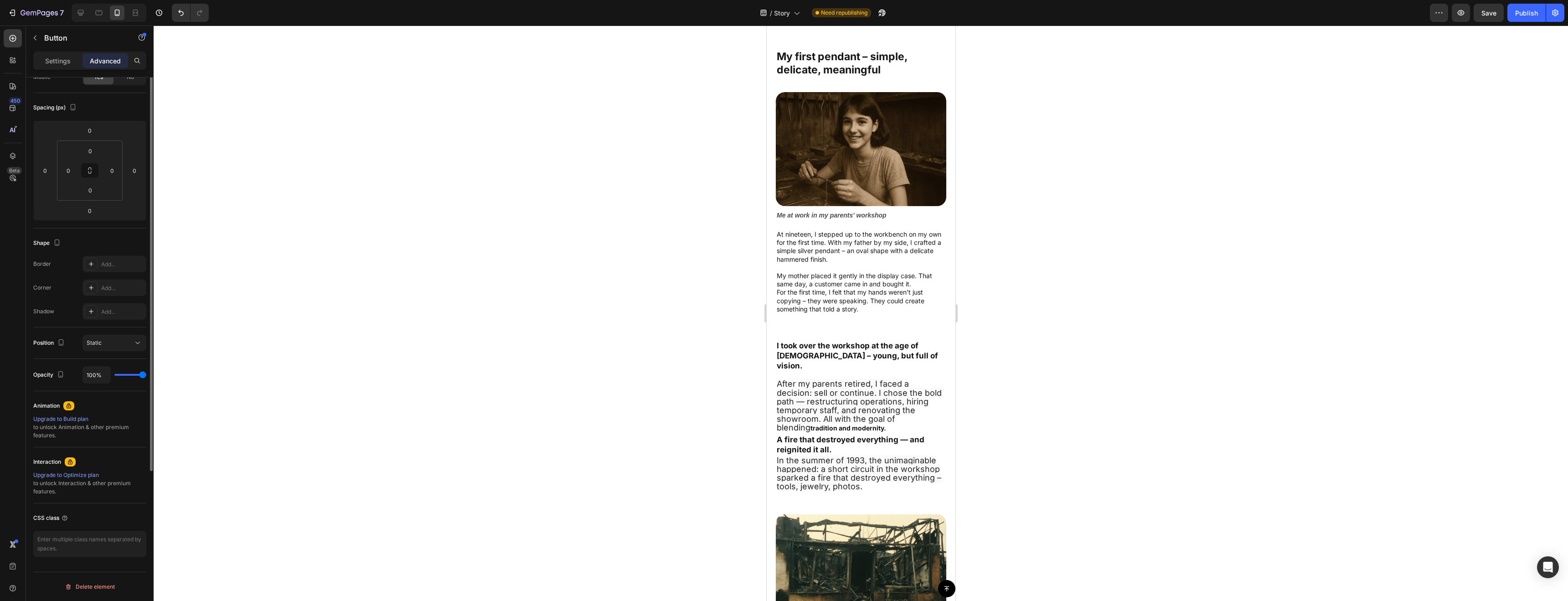
scroll to position [0, 0]
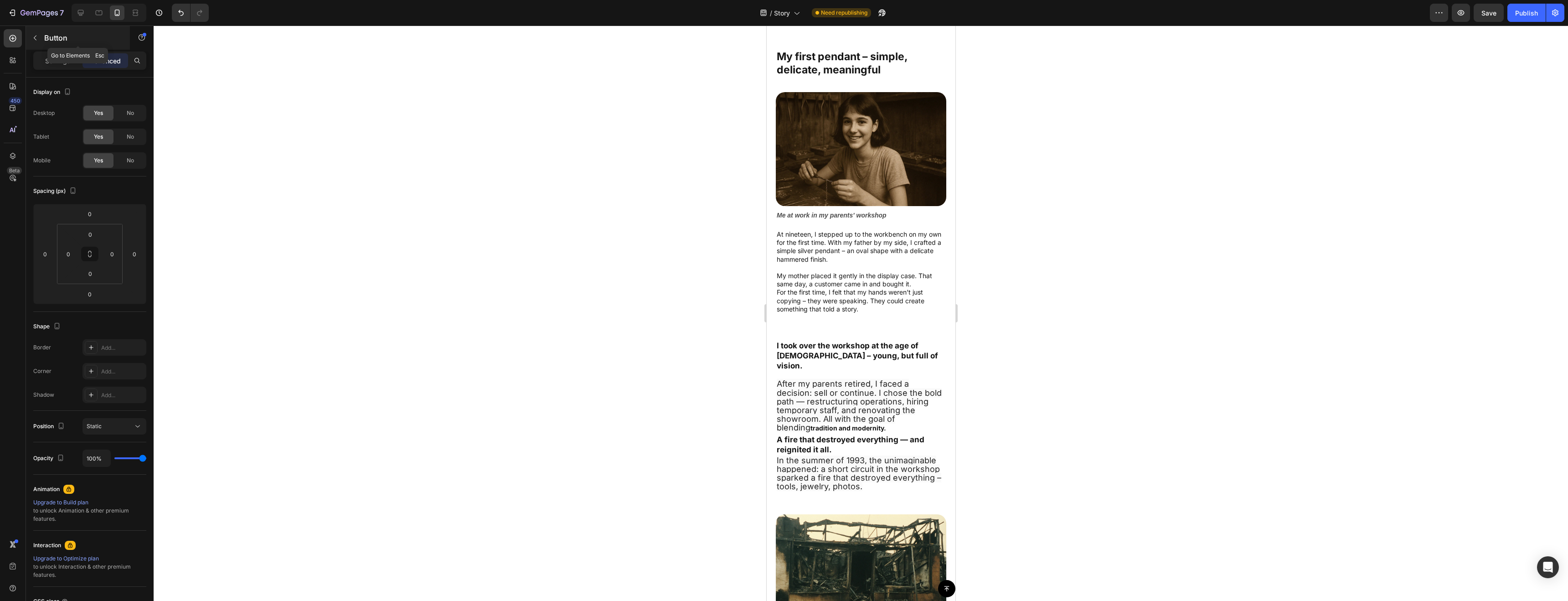
click at [35, 39] on icon "button" at bounding box center [35, 38] width 2 height 5
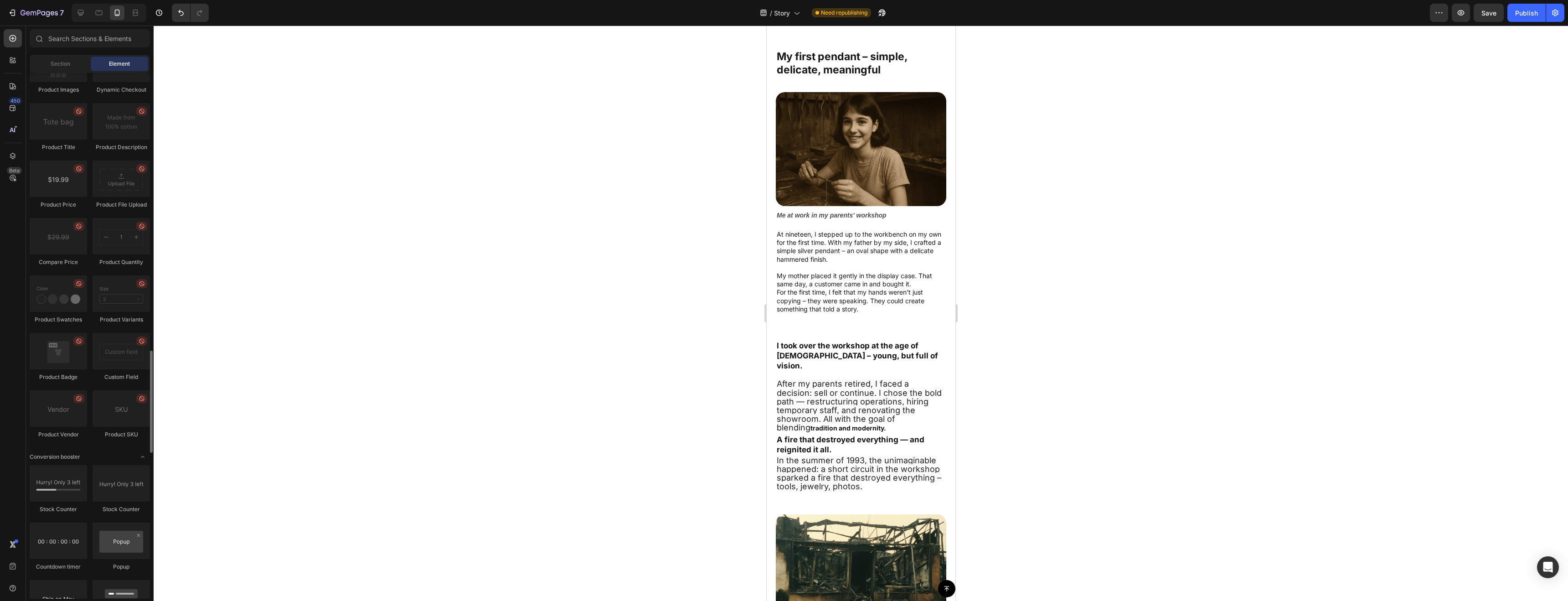
scroll to position [1243, 0]
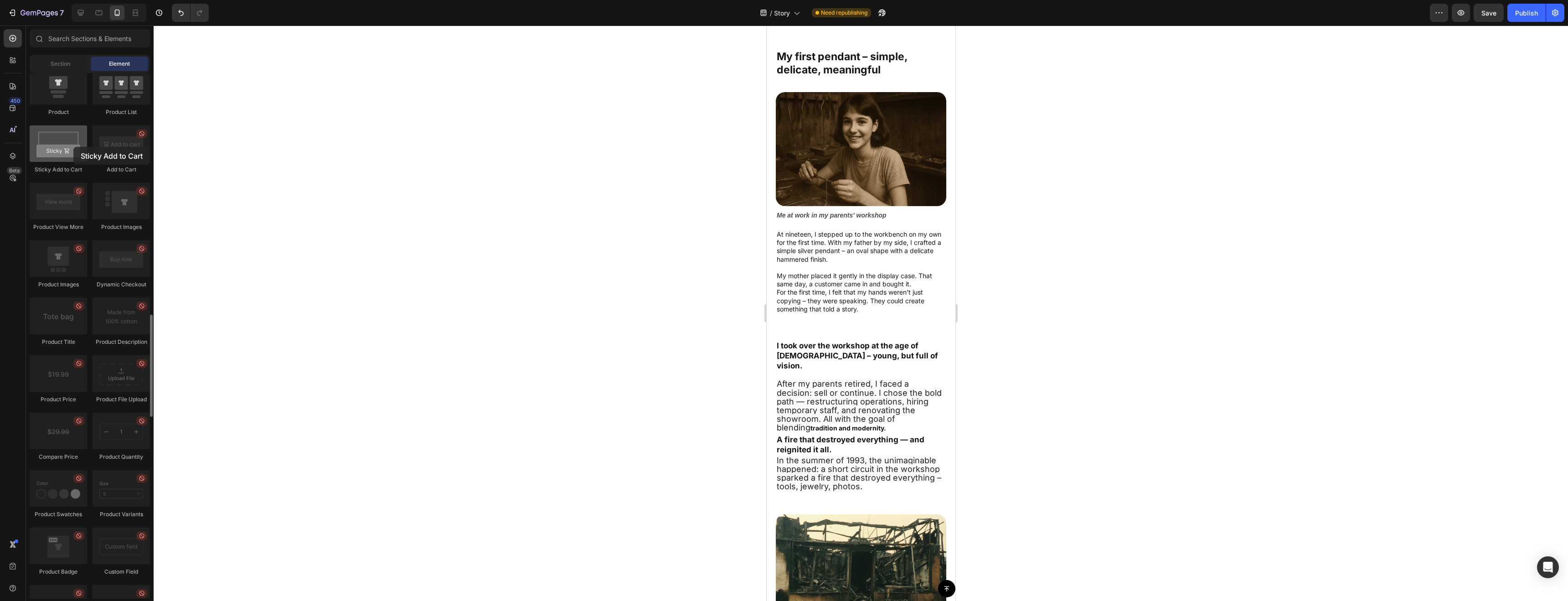
click at [74, 147] on div at bounding box center [58, 144] width 57 height 37
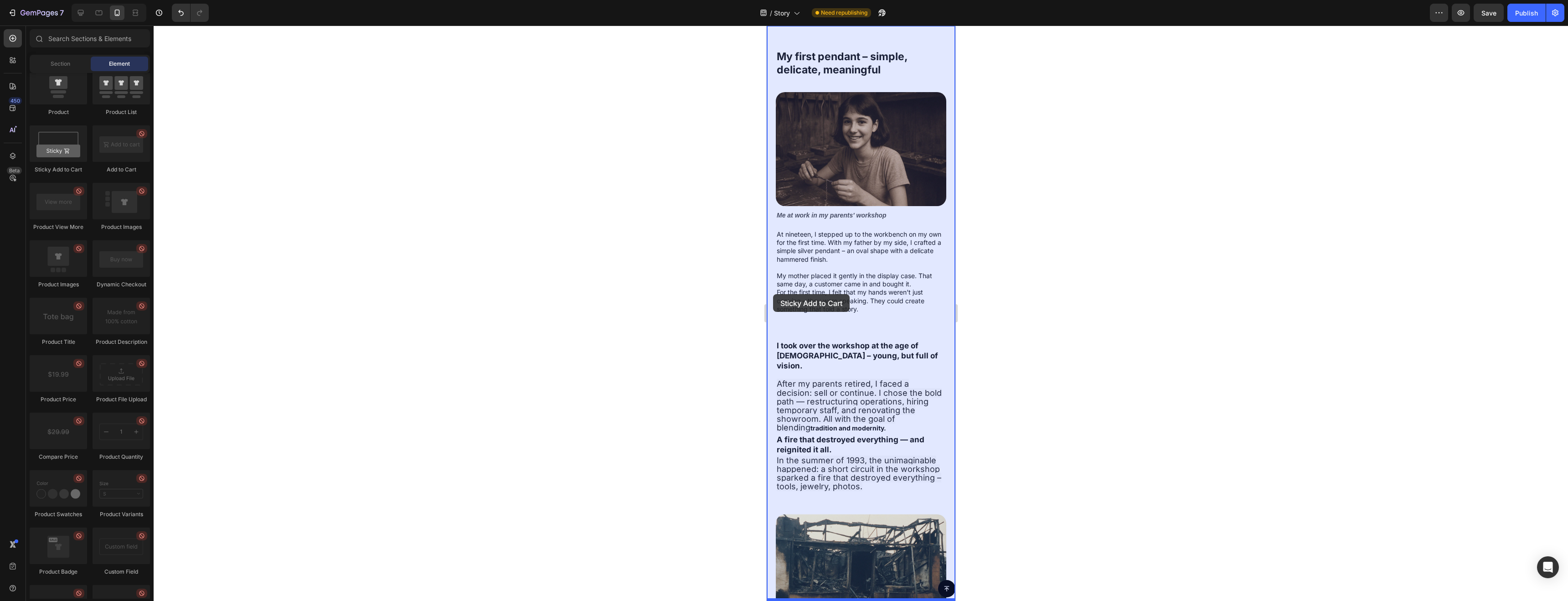
drag, startPoint x: 839, startPoint y: 172, endPoint x: 775, endPoint y: 294, distance: 137.8
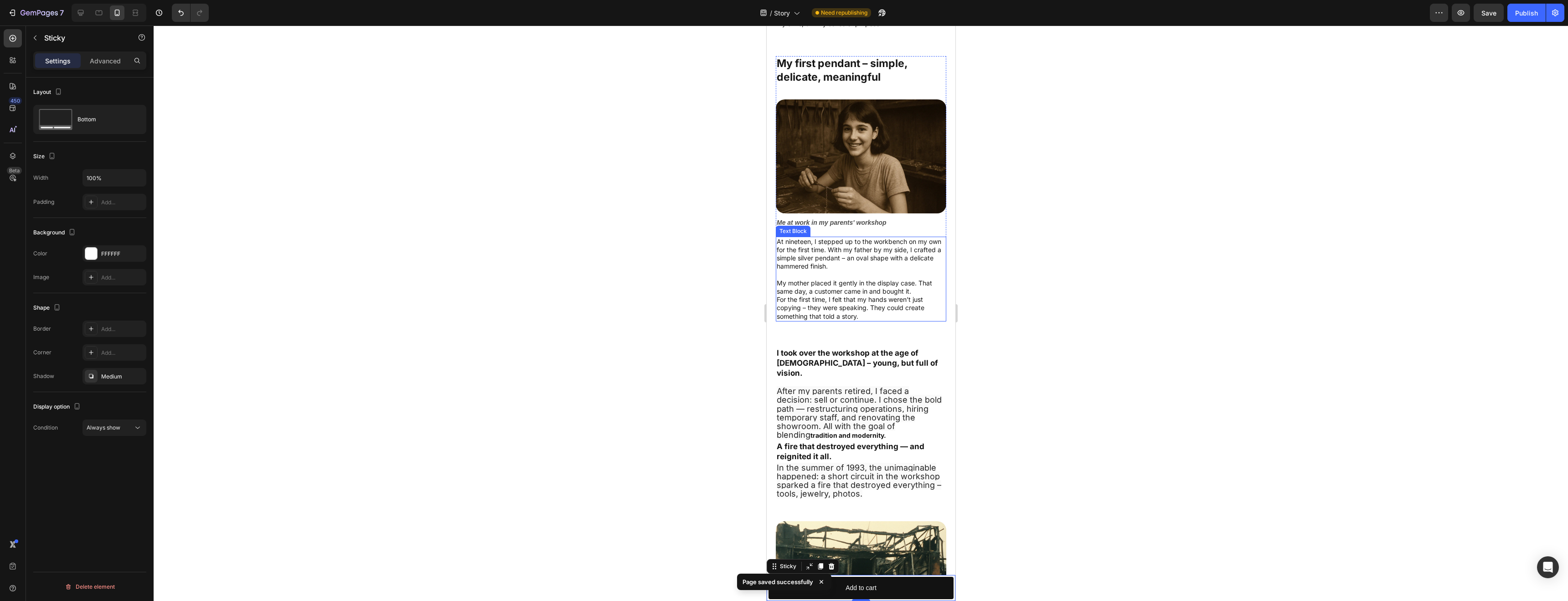
scroll to position [1217, 0]
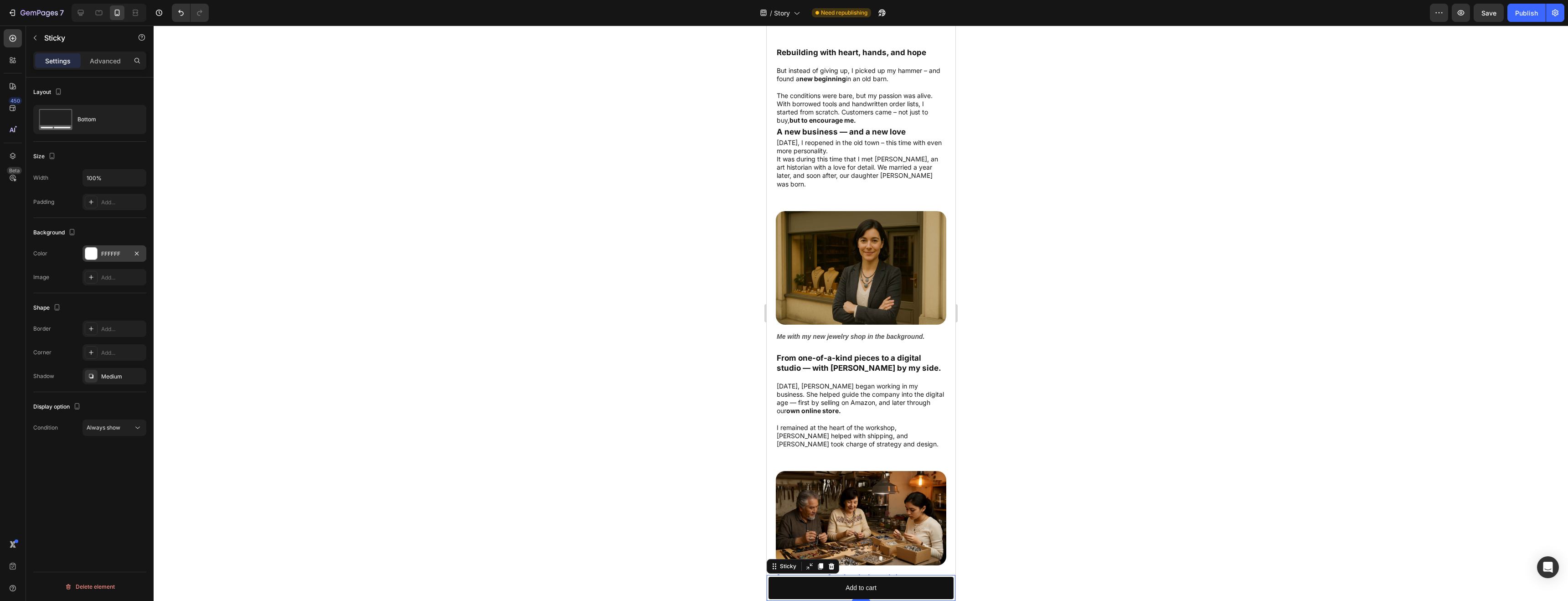
click at [90, 254] on div at bounding box center [91, 253] width 12 height 12
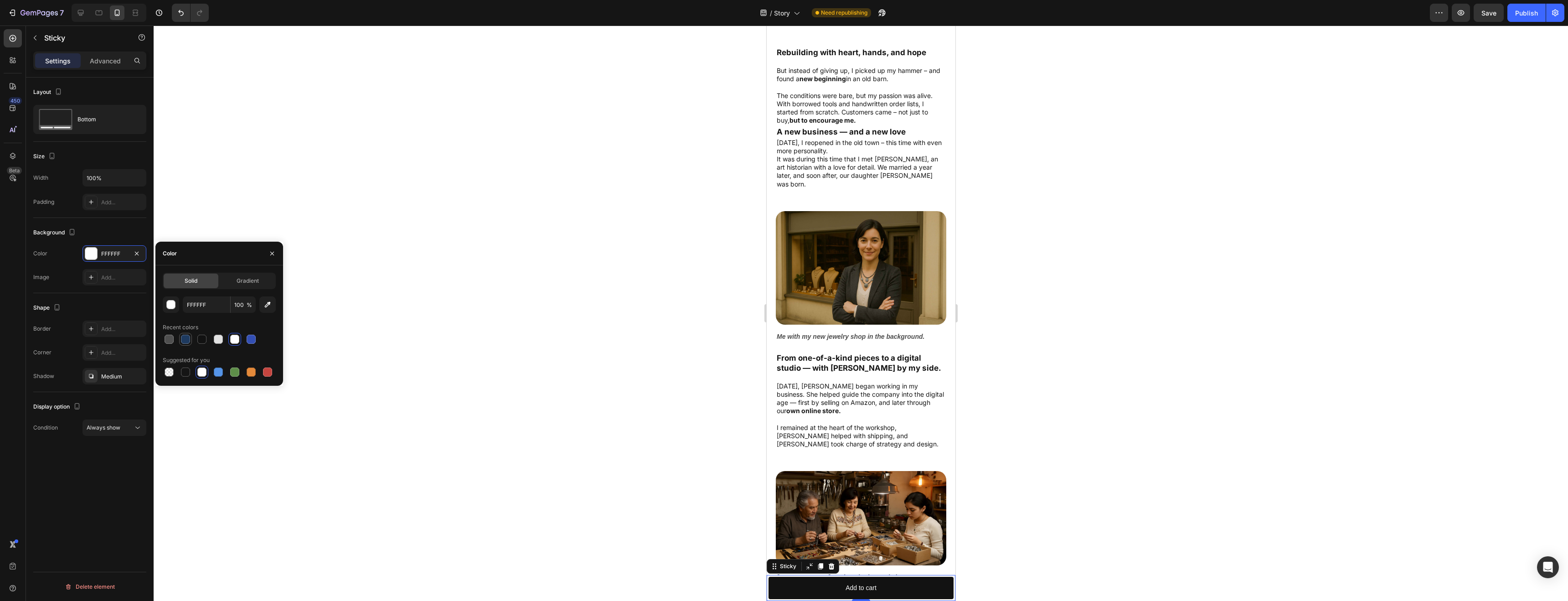
click at [186, 339] on div at bounding box center [185, 339] width 9 height 9
type input "1E3A5F"
click at [867, 586] on div "Add to cart" at bounding box center [860, 588] width 31 height 12
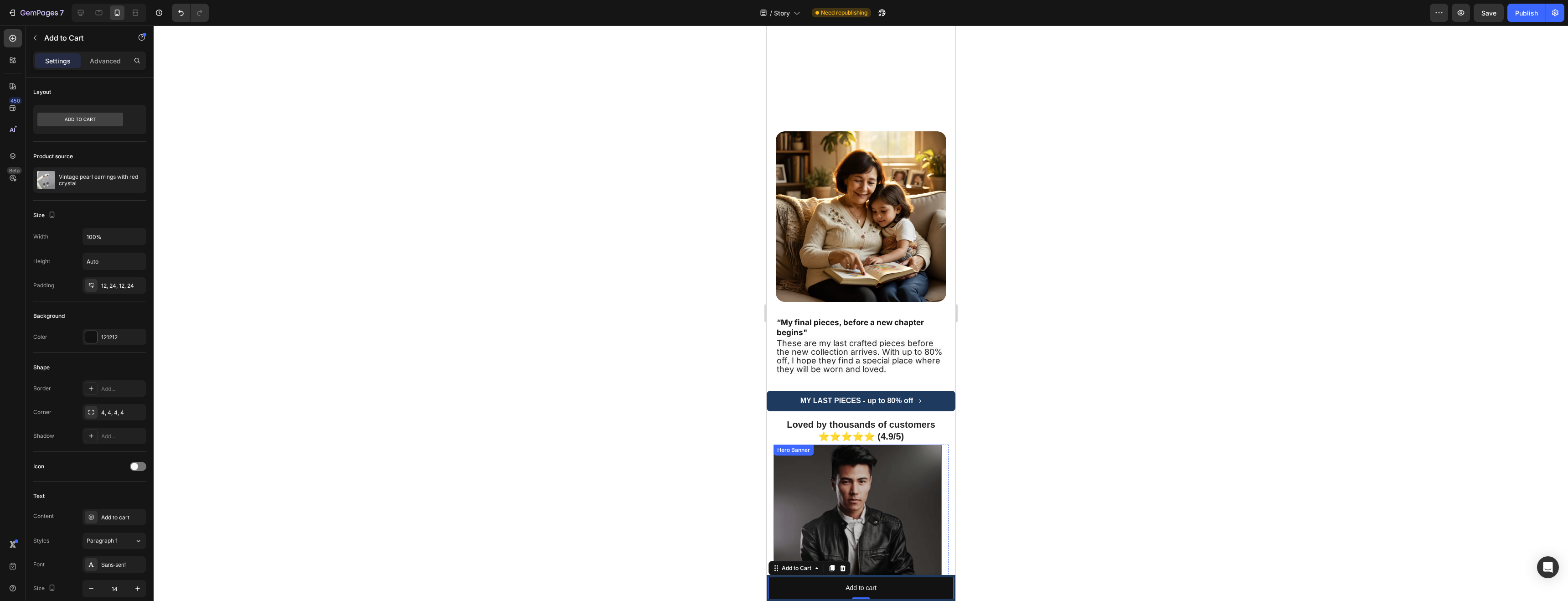
scroll to position [2031, 0]
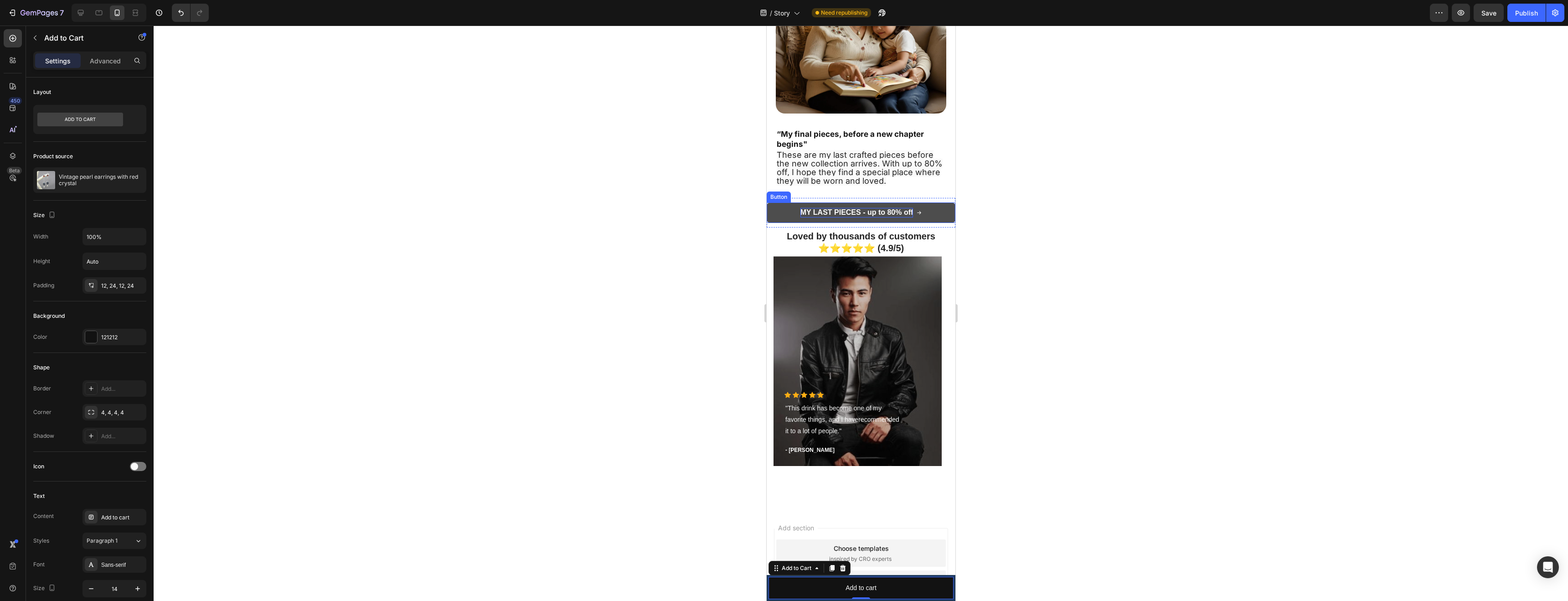
click at [831, 208] on strong "MY LAST PIECES - up to 80% off" at bounding box center [856, 212] width 113 height 8
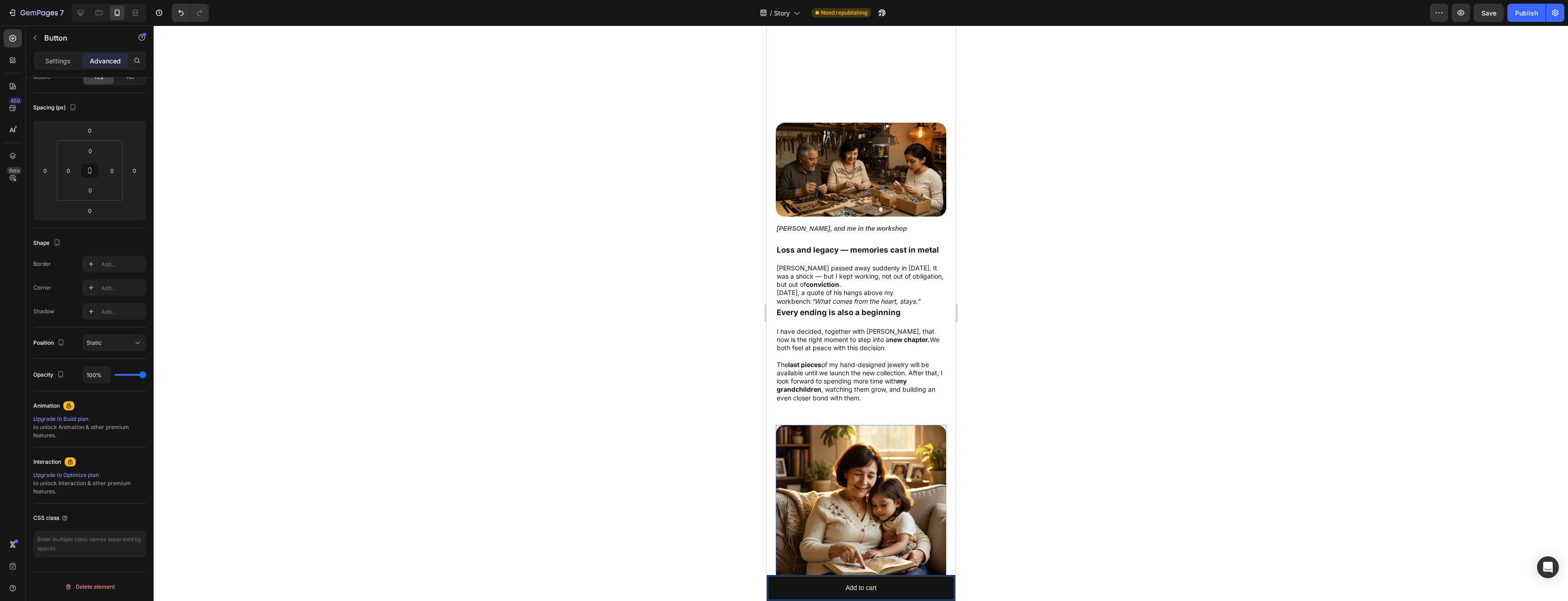
scroll to position [2017, 0]
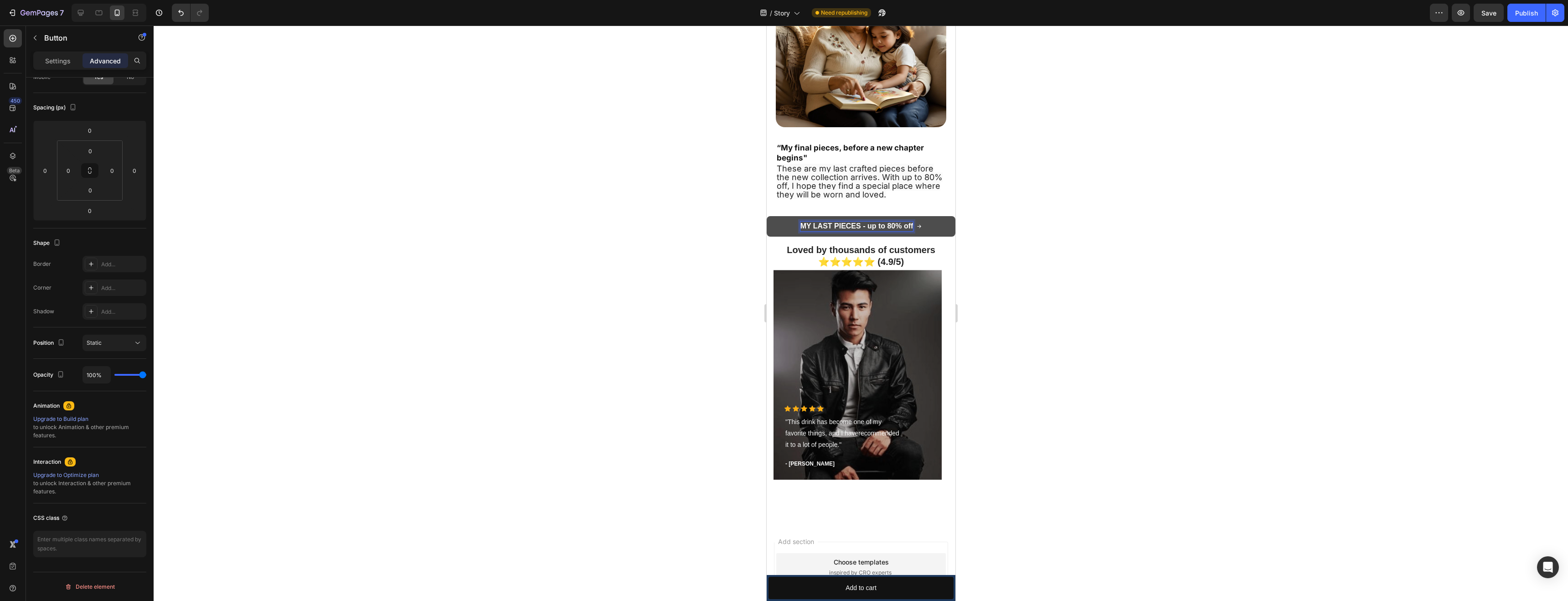
click at [873, 222] on strong "MY LAST PIECES - up to 80% off" at bounding box center [856, 226] width 113 height 8
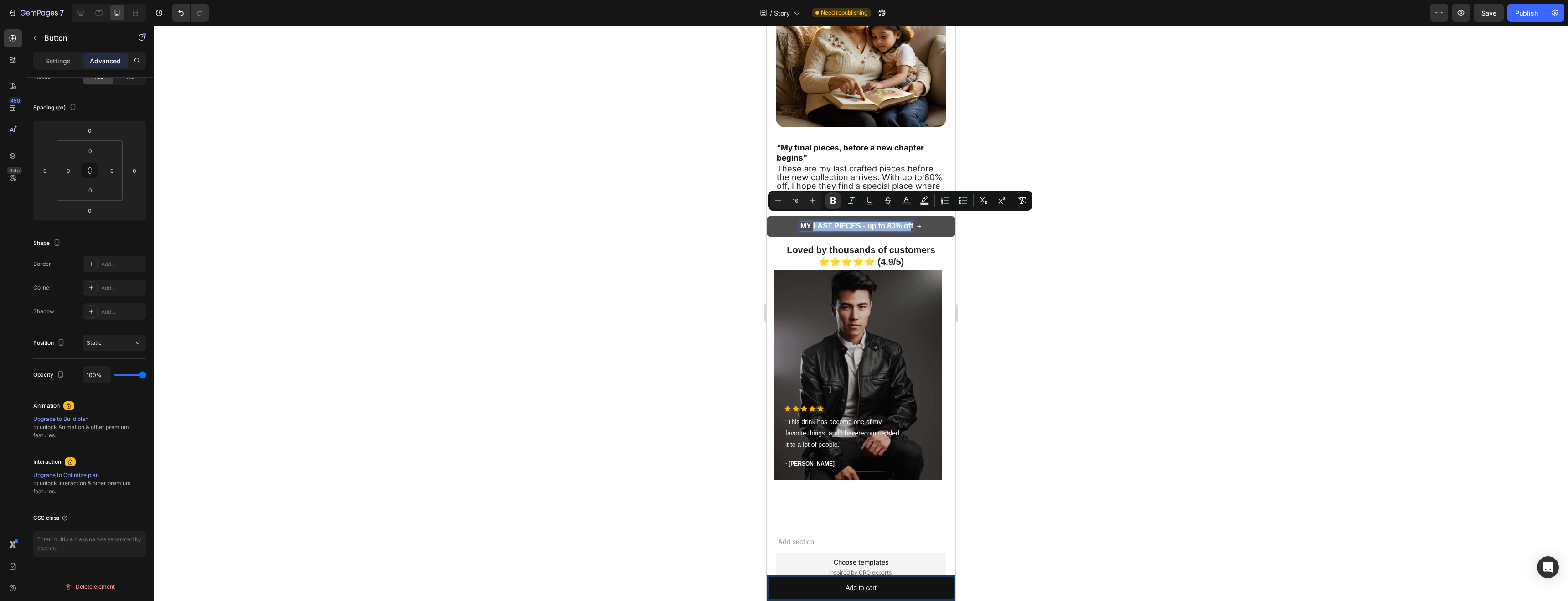
drag, startPoint x: 907, startPoint y: 217, endPoint x: 807, endPoint y: 222, distance: 100.1
click at [807, 222] on strong "MY LAST PIECES - up to 80% off" at bounding box center [856, 226] width 113 height 8
drag, startPoint x: 799, startPoint y: 219, endPoint x: 949, endPoint y: 219, distance: 150.0
copy strong "MY LAST PIECES - up to 80% off"
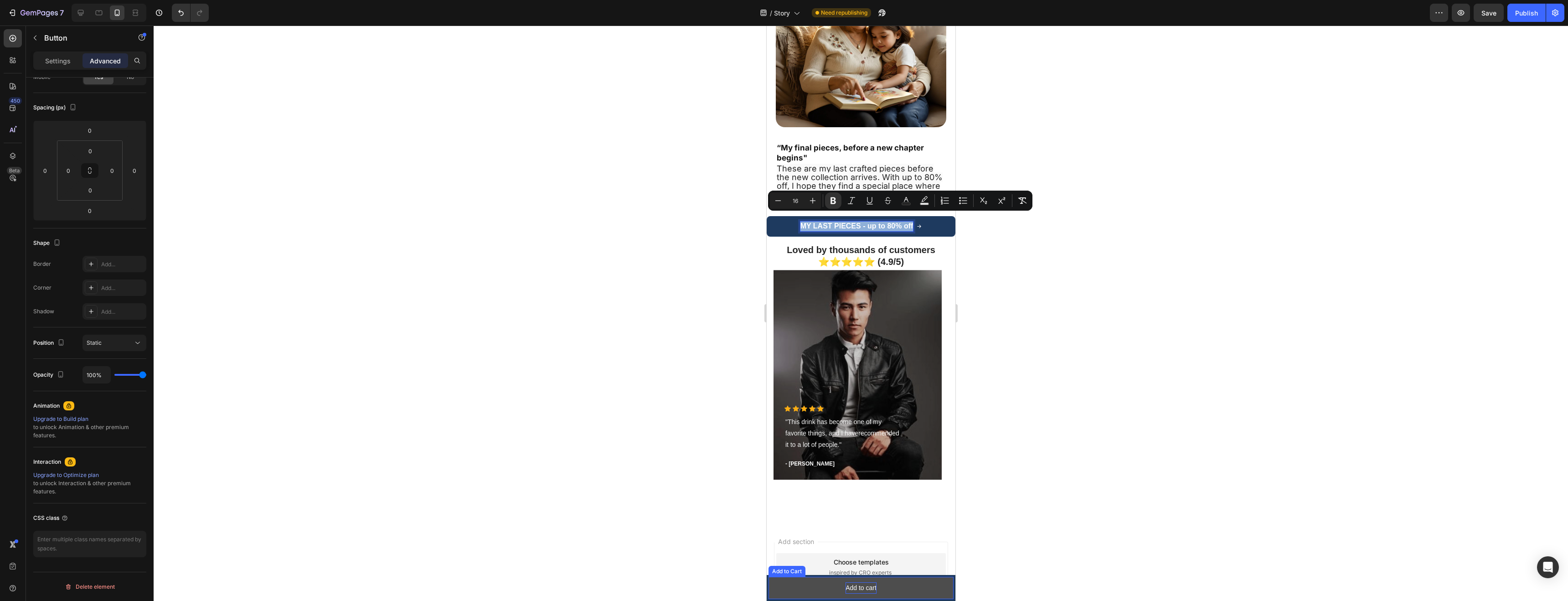
click at [863, 587] on div "Add to cart" at bounding box center [860, 588] width 31 height 12
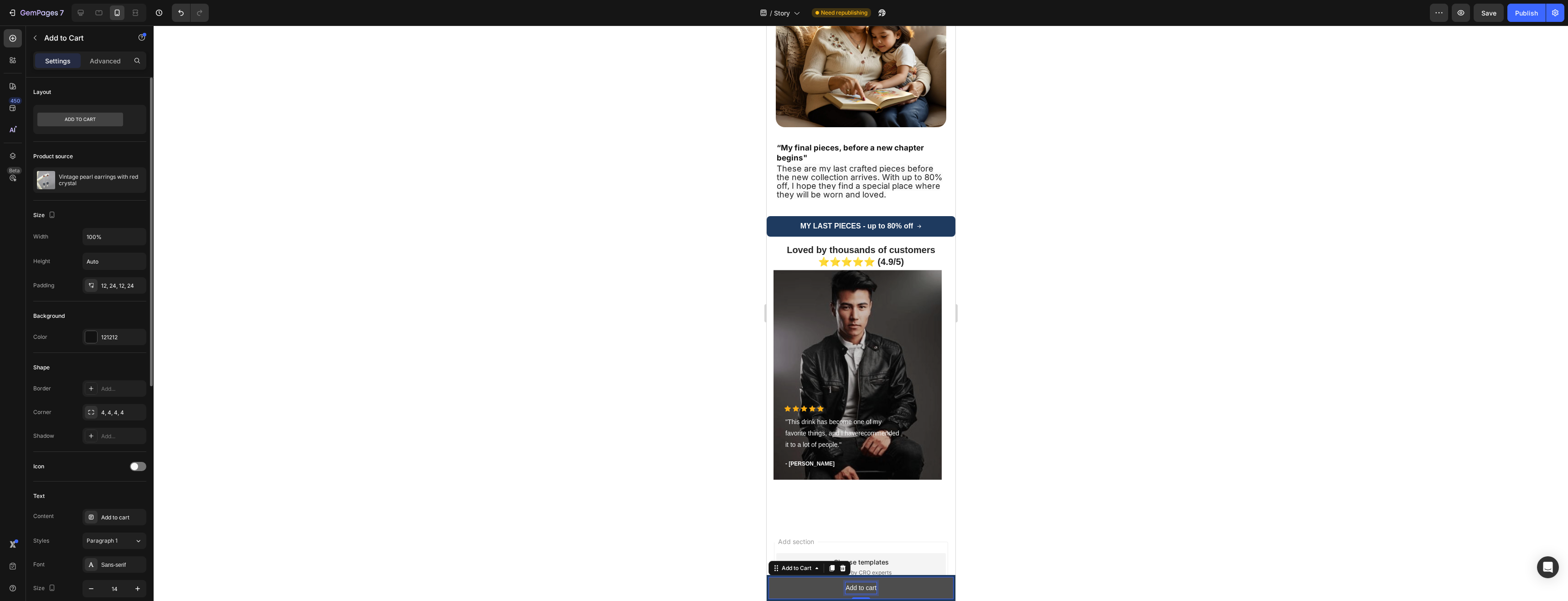
click at [864, 586] on div "Add to cart" at bounding box center [860, 588] width 31 height 12
drag, startPoint x: 871, startPoint y: 587, endPoint x: 825, endPoint y: 586, distance: 46.0
click at [825, 586] on button "Add to cart" at bounding box center [861, 588] width 185 height 23
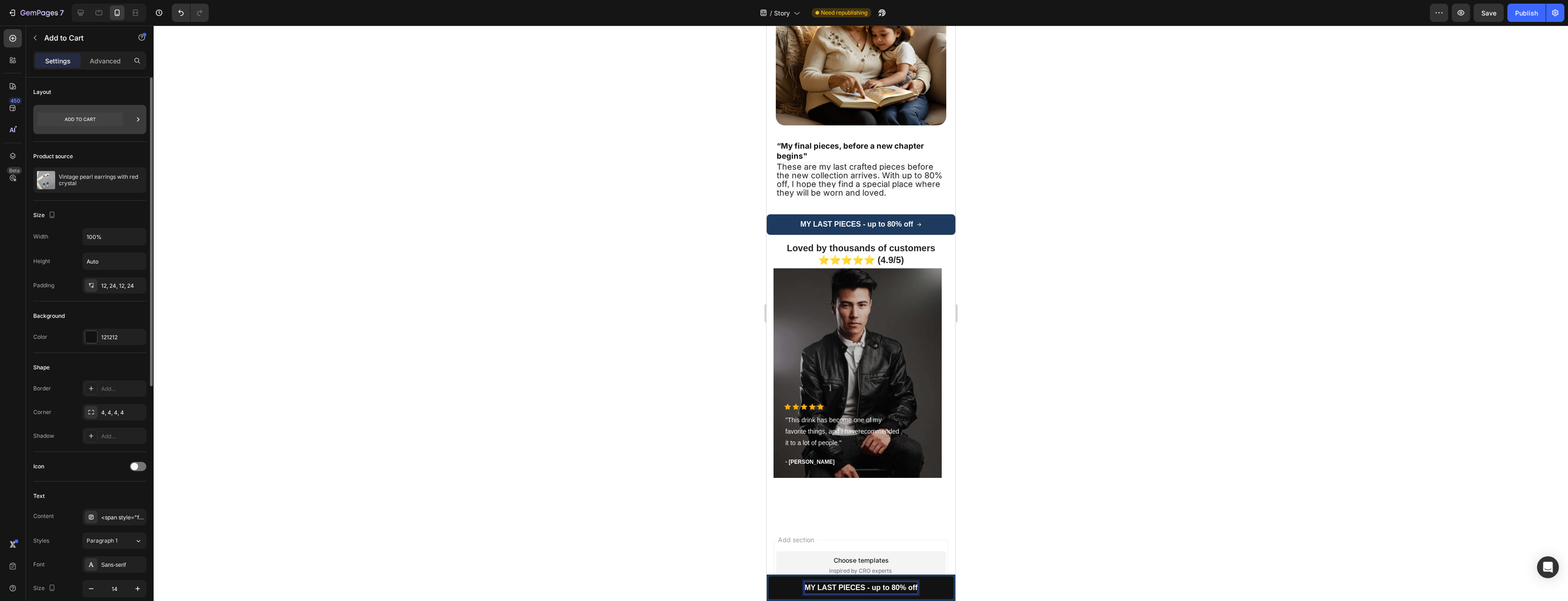
click at [139, 121] on icon at bounding box center [138, 119] width 9 height 9
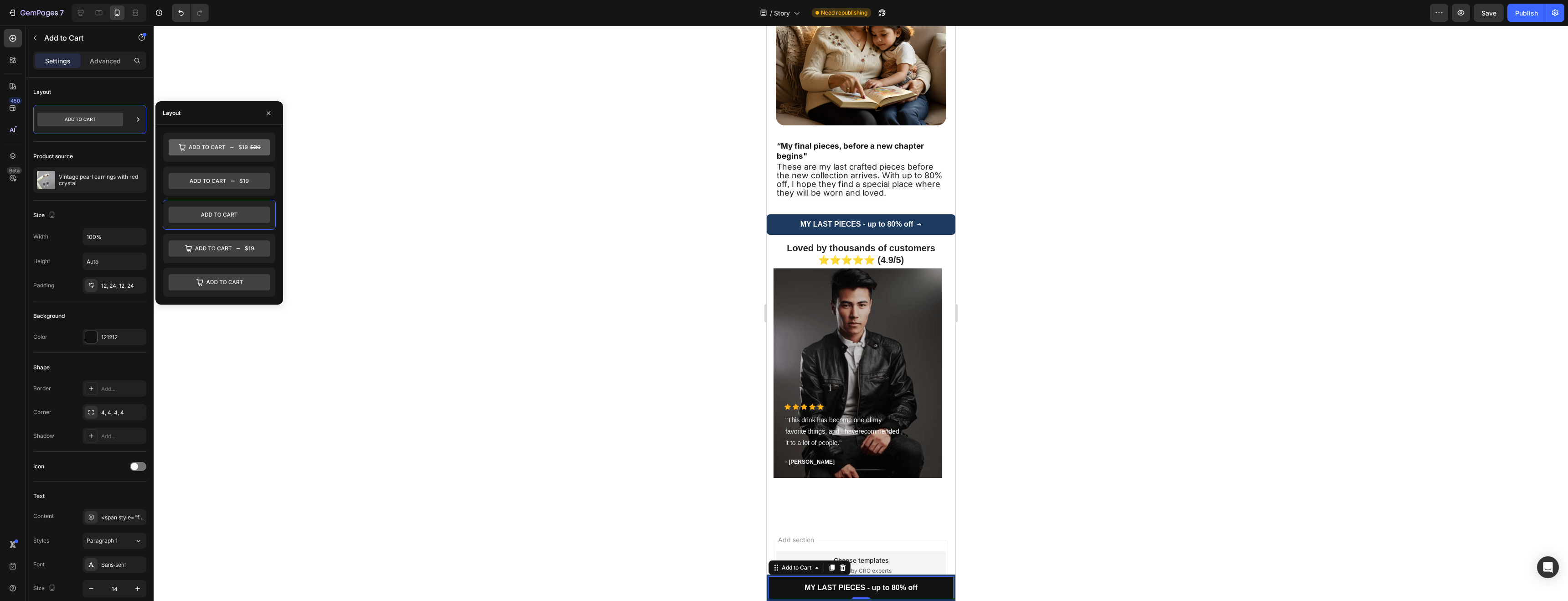
click at [372, 282] on div at bounding box center [861, 313] width 1415 height 575
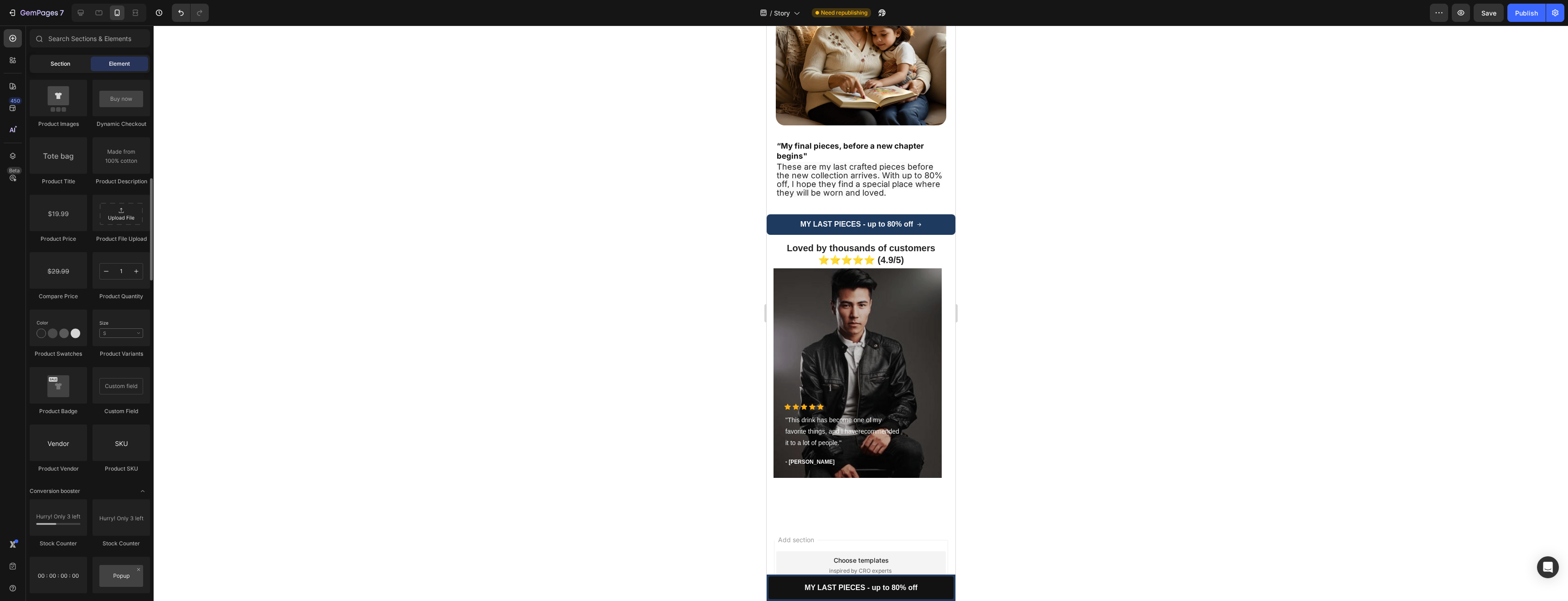
scroll to position [1264, 0]
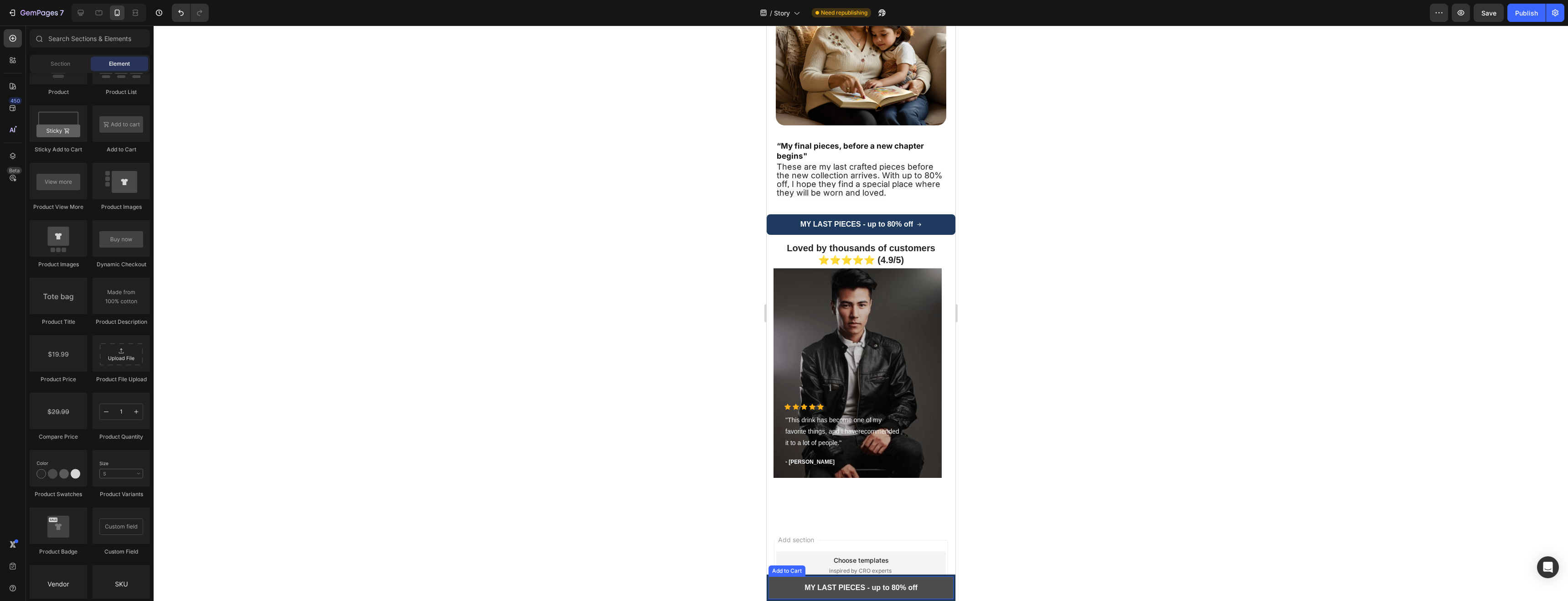
click at [786, 584] on button "MY LAST PIECES - up to 80% off" at bounding box center [861, 588] width 185 height 23
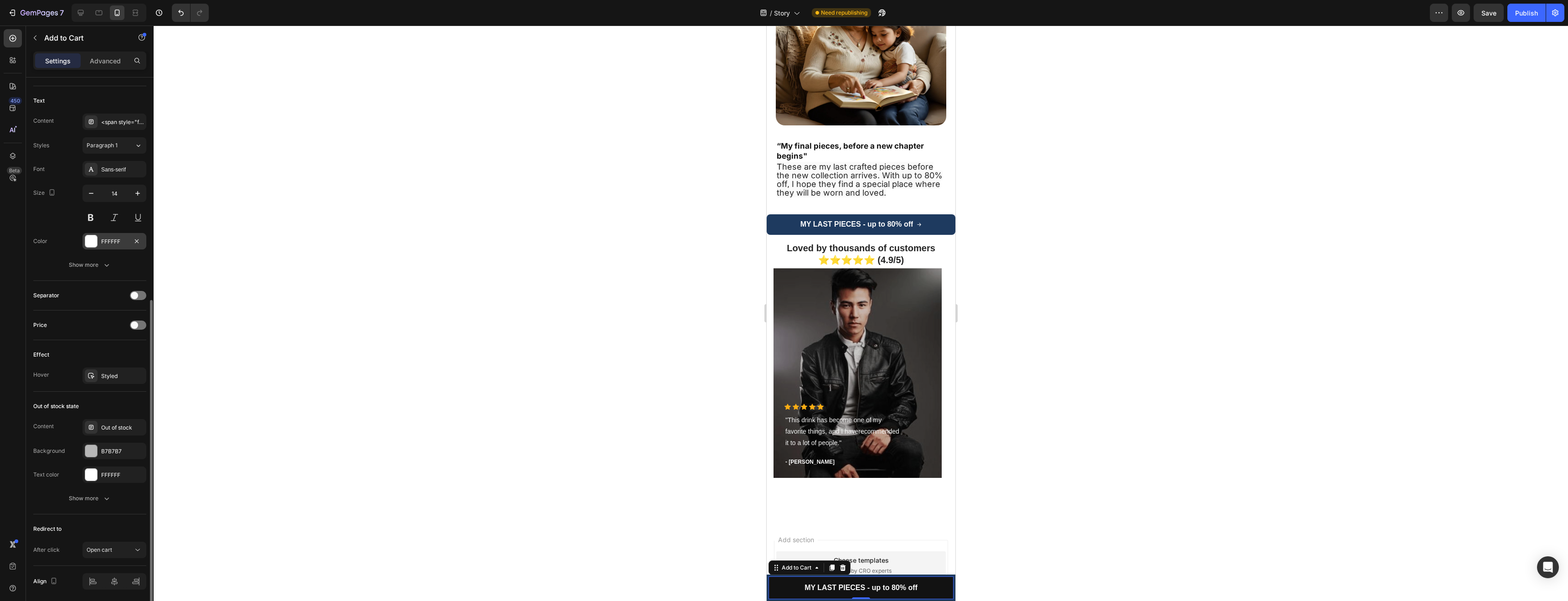
scroll to position [427, 0]
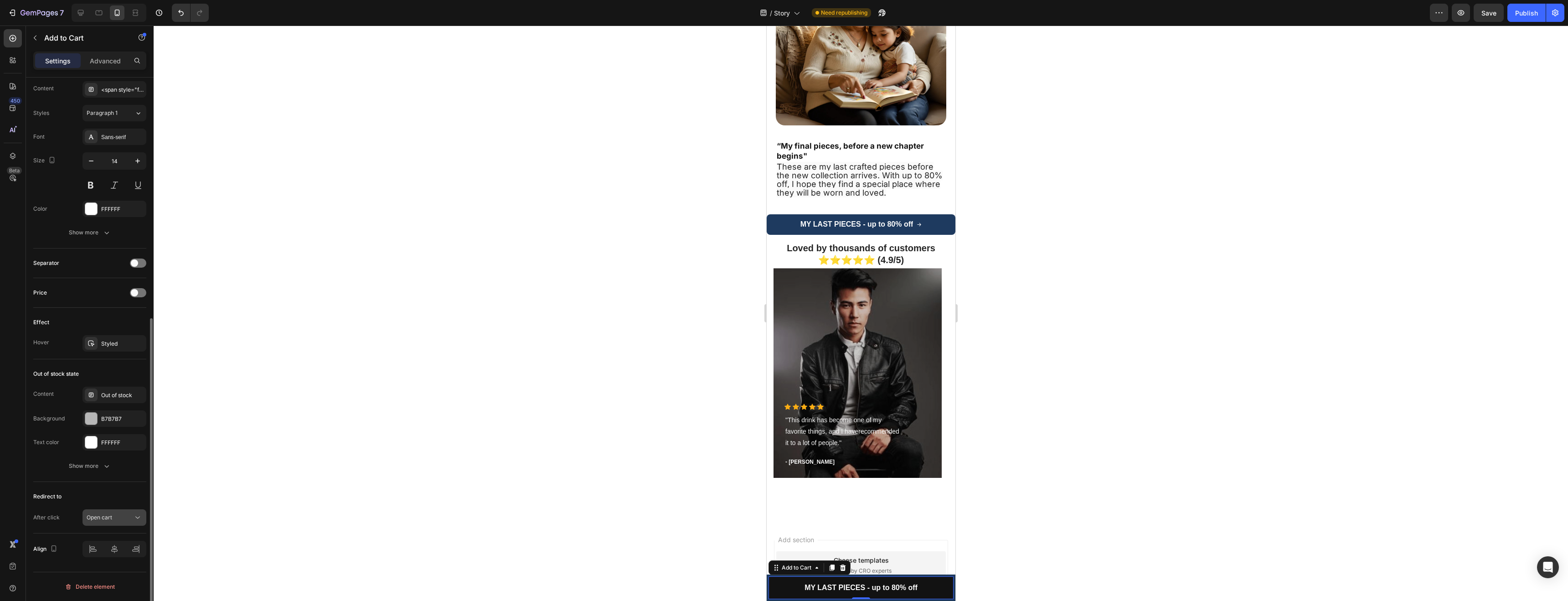
click at [107, 515] on span "Open cart" at bounding box center [99, 517] width 26 height 7
click at [83, 499] on div "Open page" at bounding box center [105, 495] width 75 height 17
click at [110, 520] on div "Cart" at bounding box center [114, 524] width 26 height 8
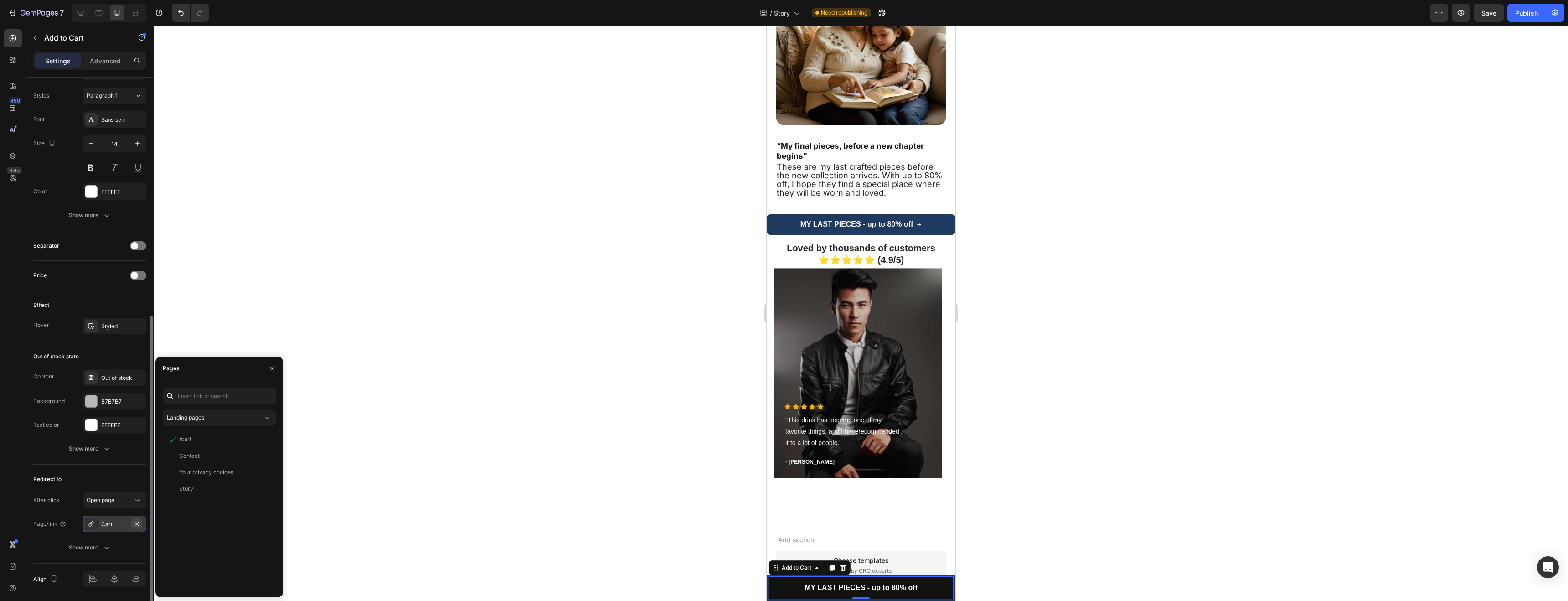
click at [142, 524] on button "button" at bounding box center [137, 524] width 11 height 11
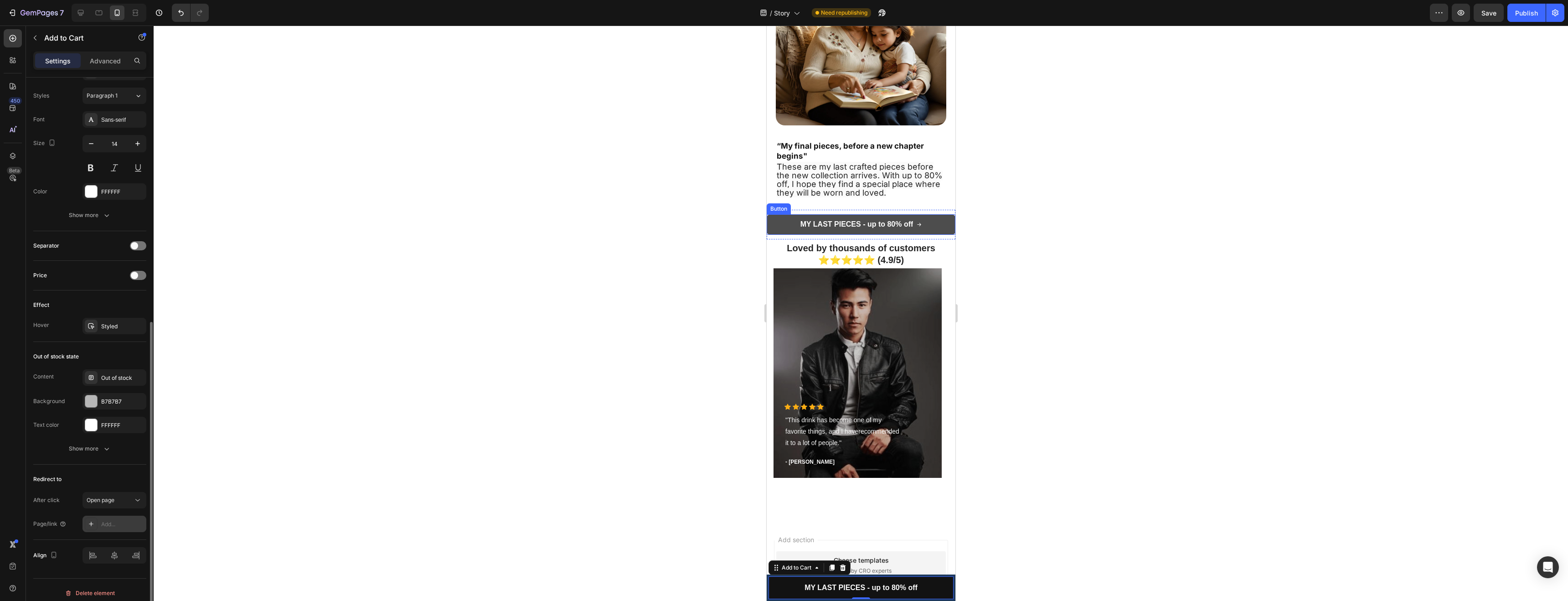
click at [866, 214] on link "MY LAST PIECES - up to 80% off" at bounding box center [861, 225] width 189 height 21
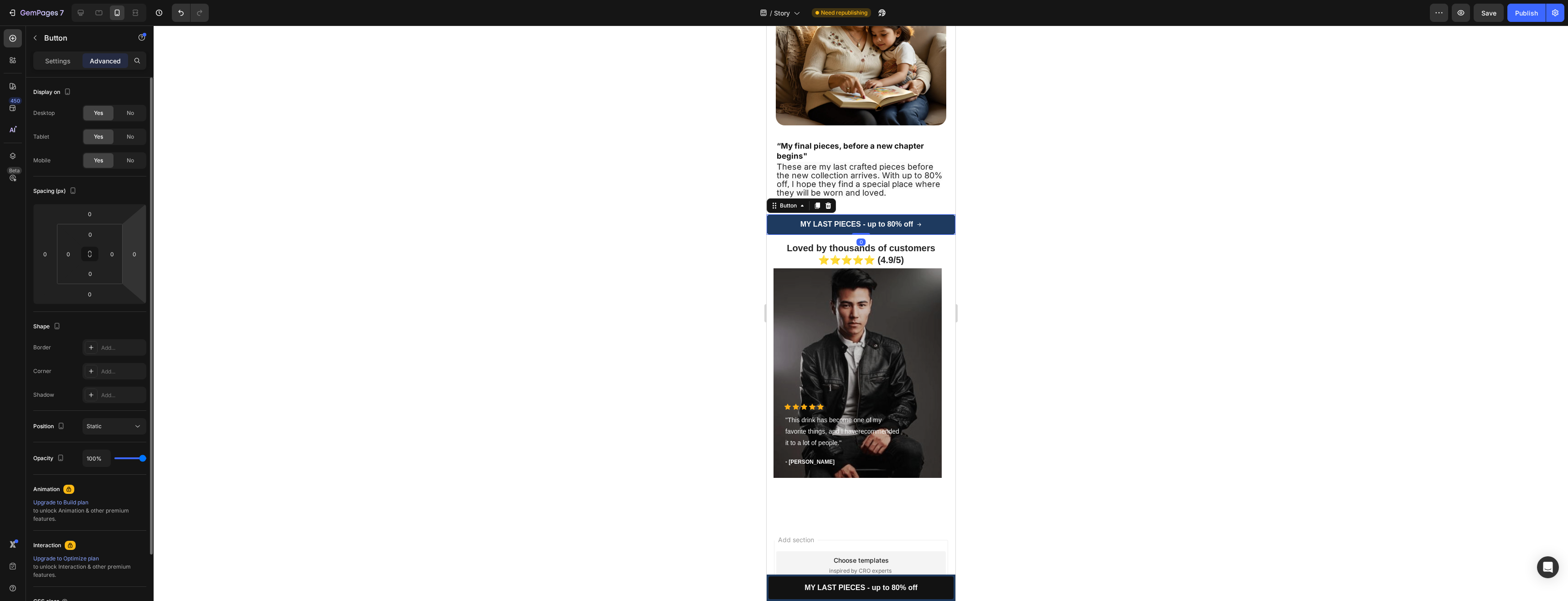
scroll to position [83, 0]
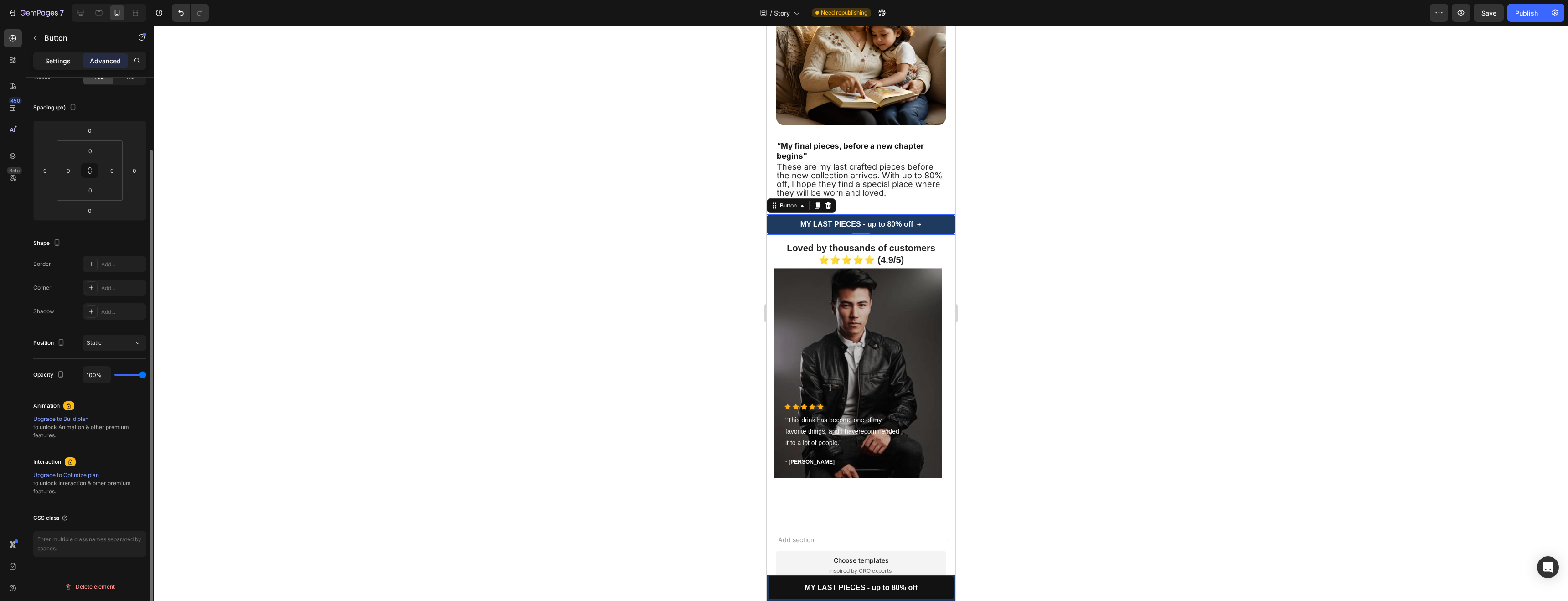
click at [63, 62] on p "Settings" at bounding box center [58, 61] width 26 height 10
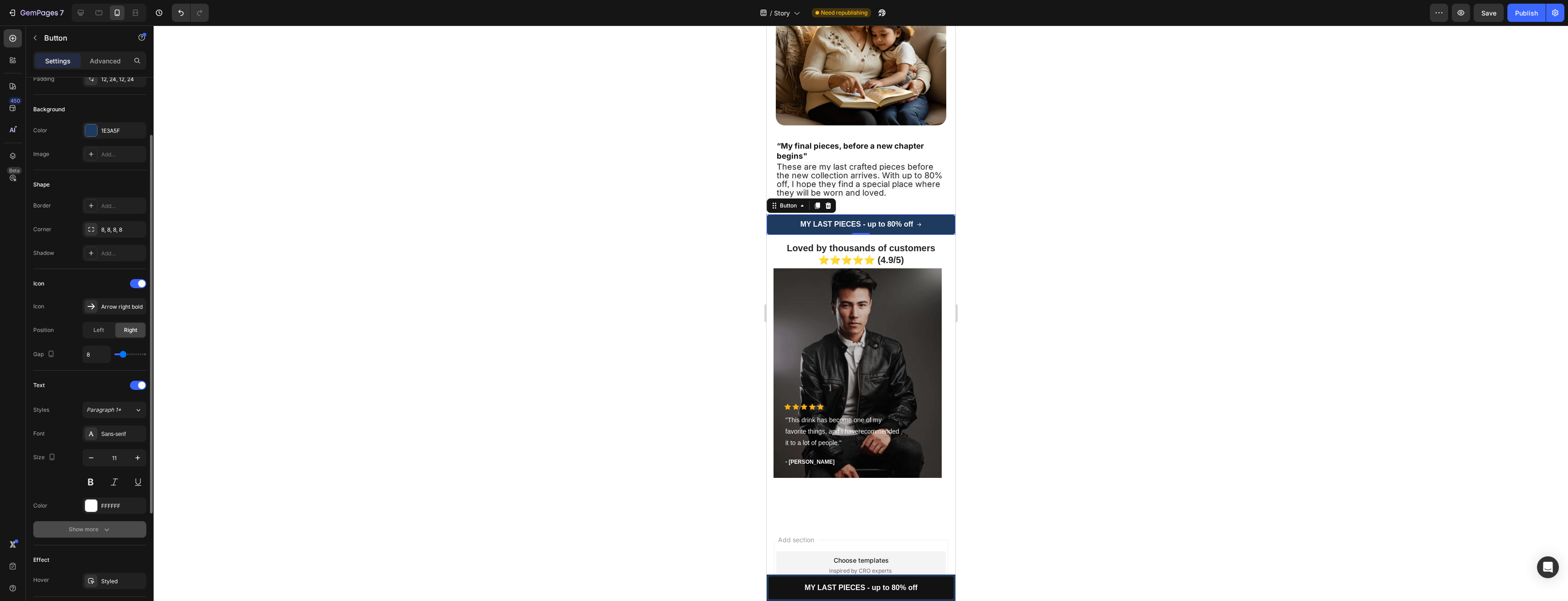
scroll to position [248, 0]
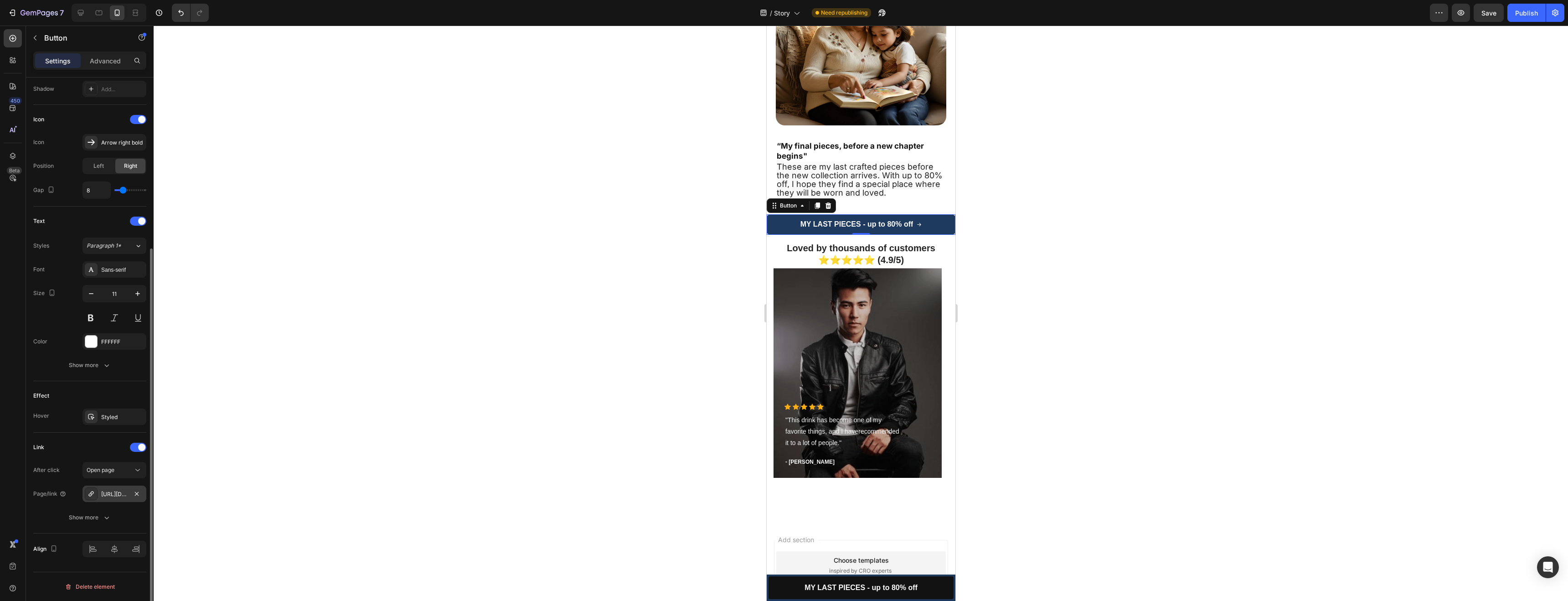
click at [121, 494] on div "[URL][DOMAIN_NAME]" at bounding box center [114, 494] width 26 height 8
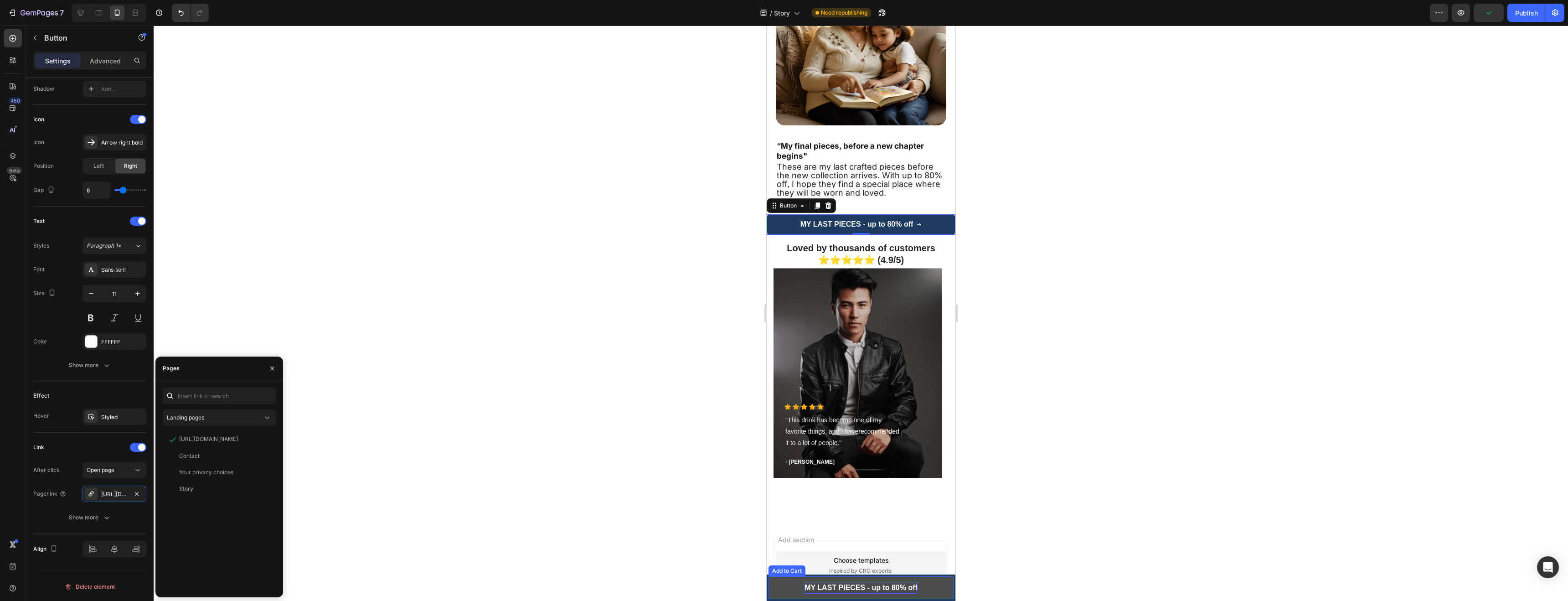
click at [813, 582] on p "MY LAST PIECES - up to 80% off" at bounding box center [861, 588] width 113 height 12
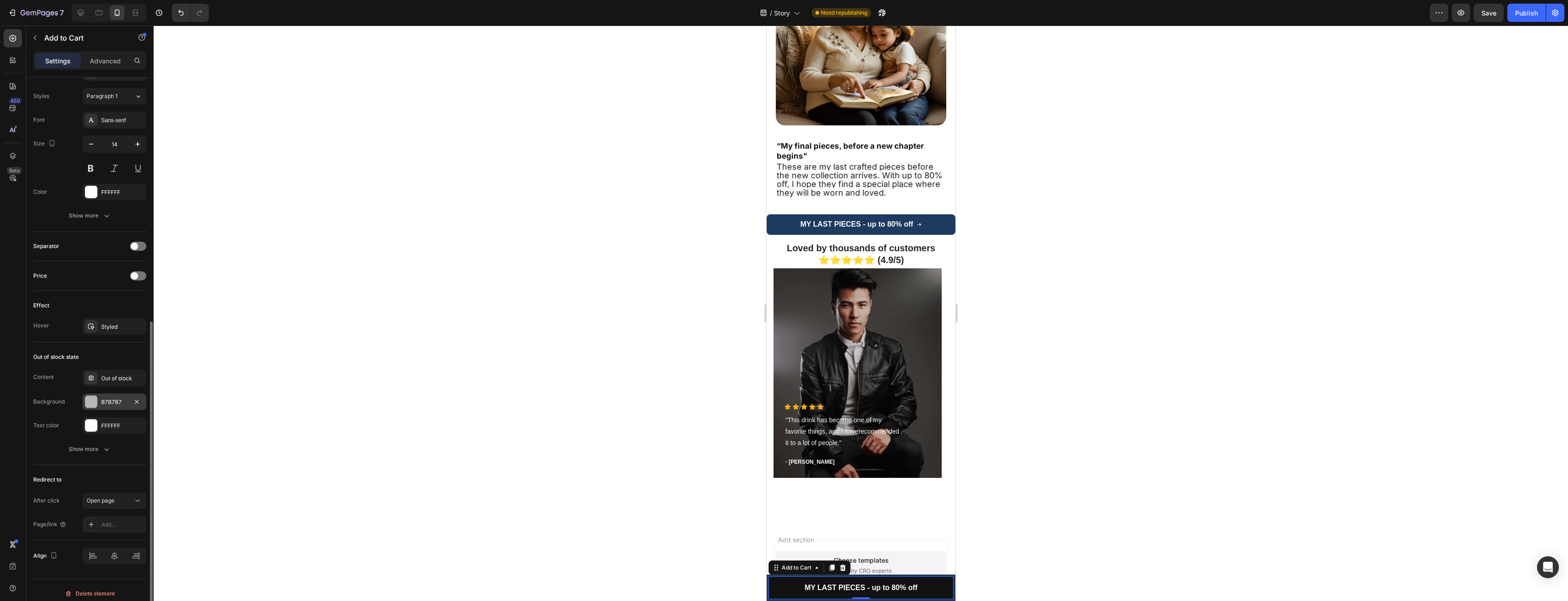
scroll to position [451, 0]
click at [109, 515] on div "Add..." at bounding box center [122, 518] width 43 height 8
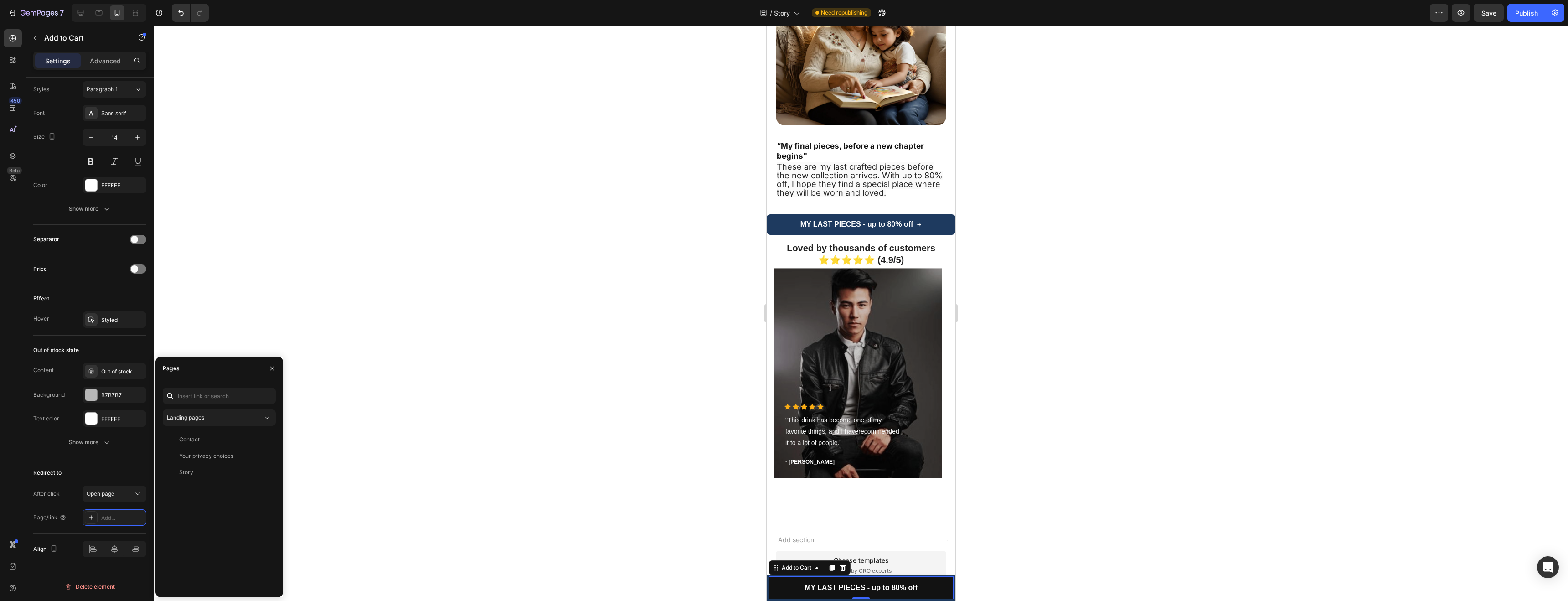
click at [210, 427] on div "Landing pages Contact View Your privacy choices View Story View" at bounding box center [219, 489] width 113 height 202
click at [212, 420] on div "Landing pages" at bounding box center [214, 417] width 96 height 8
click at [238, 392] on input "text" at bounding box center [219, 396] width 113 height 16
click at [239, 423] on button "Landing pages" at bounding box center [219, 417] width 113 height 16
click at [217, 400] on input "text" at bounding box center [219, 396] width 113 height 16
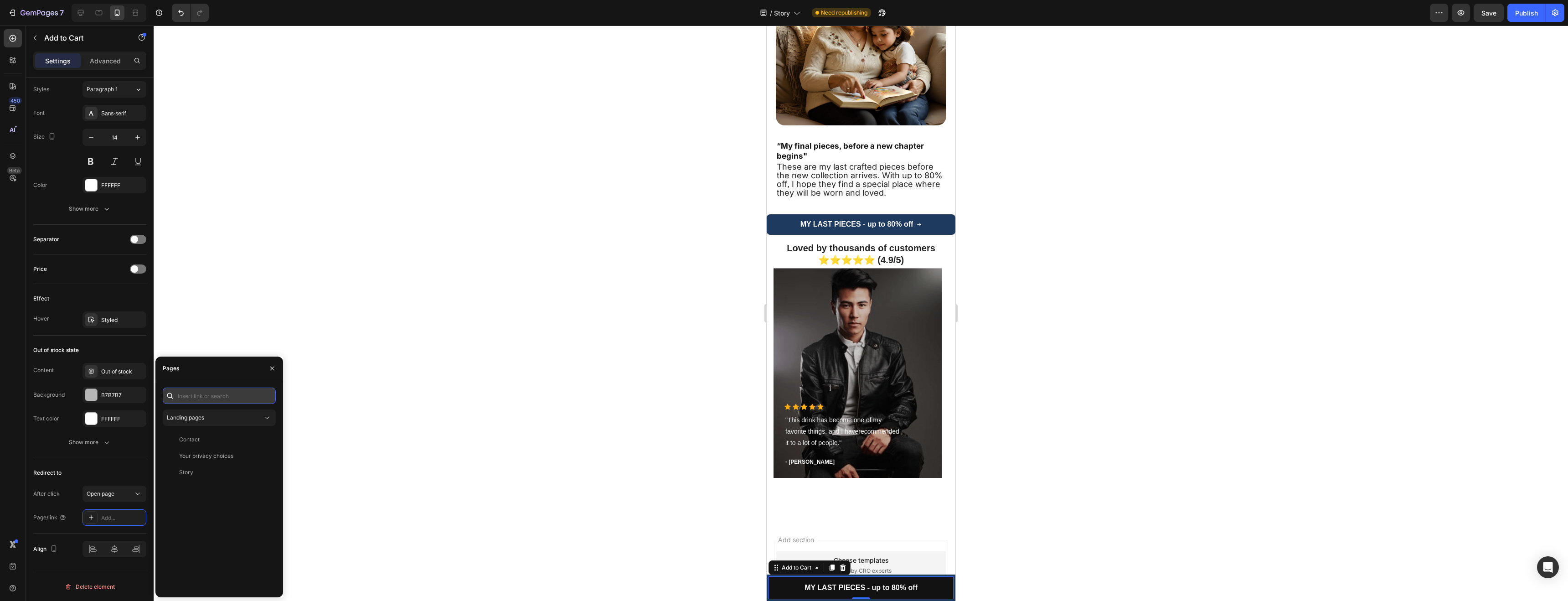
click at [208, 397] on input "text" at bounding box center [219, 396] width 113 height 16
paste input "[URL][DOMAIN_NAME]"
type input "[URL][DOMAIN_NAME]"
click at [237, 419] on div "[URL][DOMAIN_NAME]" at bounding box center [208, 417] width 59 height 8
click at [416, 420] on div at bounding box center [861, 313] width 1415 height 575
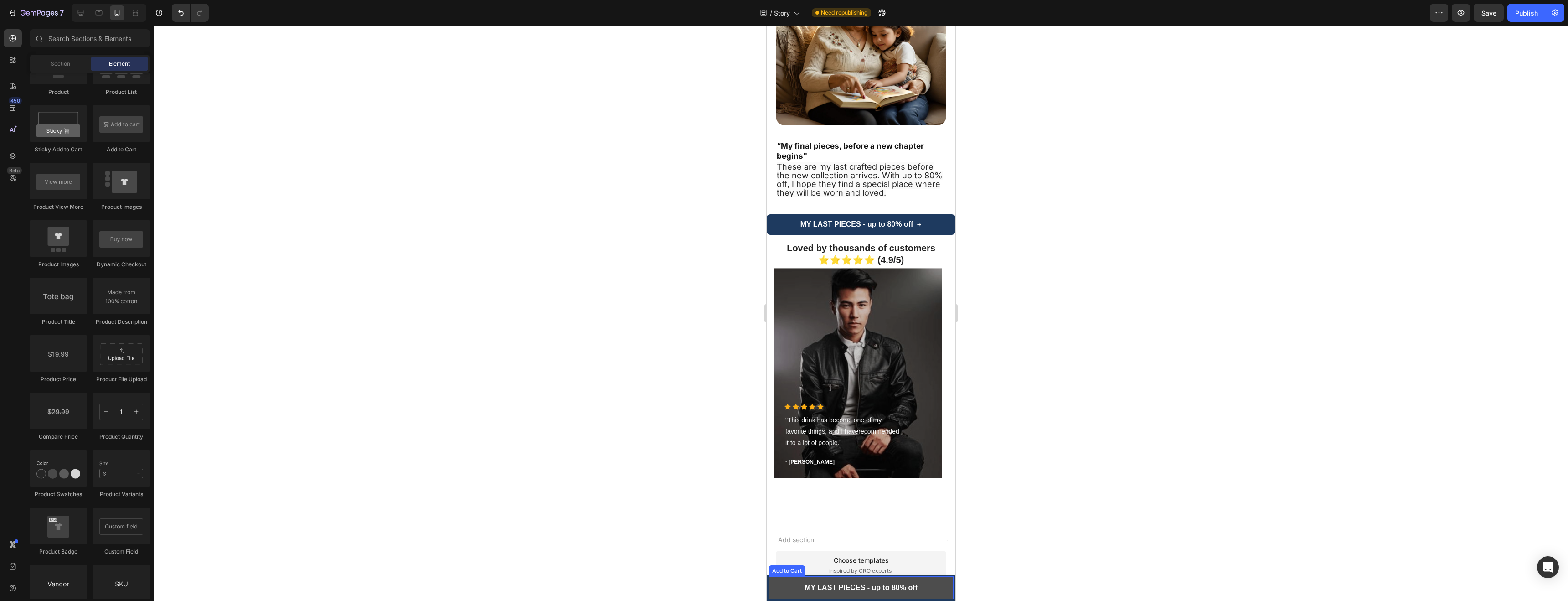
click at [779, 585] on button "MY LAST PIECES - up to 80% off" at bounding box center [861, 588] width 185 height 23
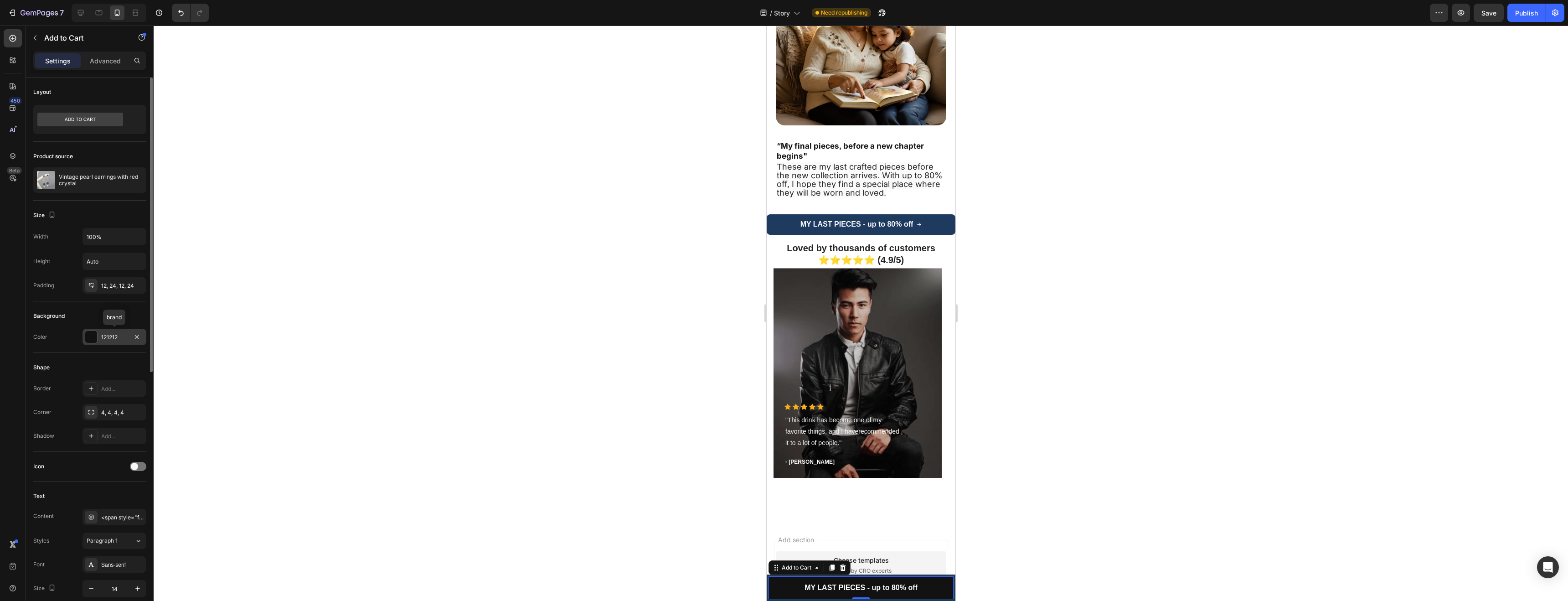
click at [100, 340] on div "121212" at bounding box center [114, 337] width 64 height 16
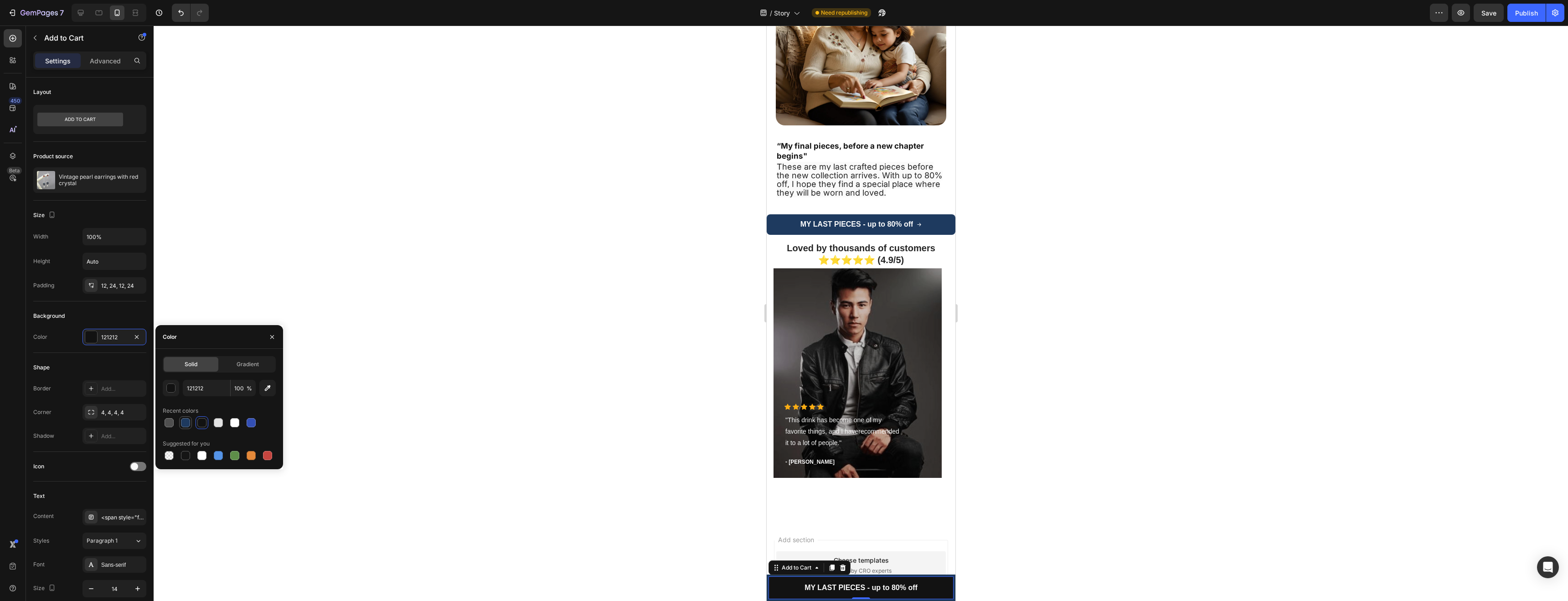
click at [190, 422] on div at bounding box center [186, 423] width 11 height 11
type input "1E3A5F"
click at [1105, 453] on div at bounding box center [861, 313] width 1415 height 575
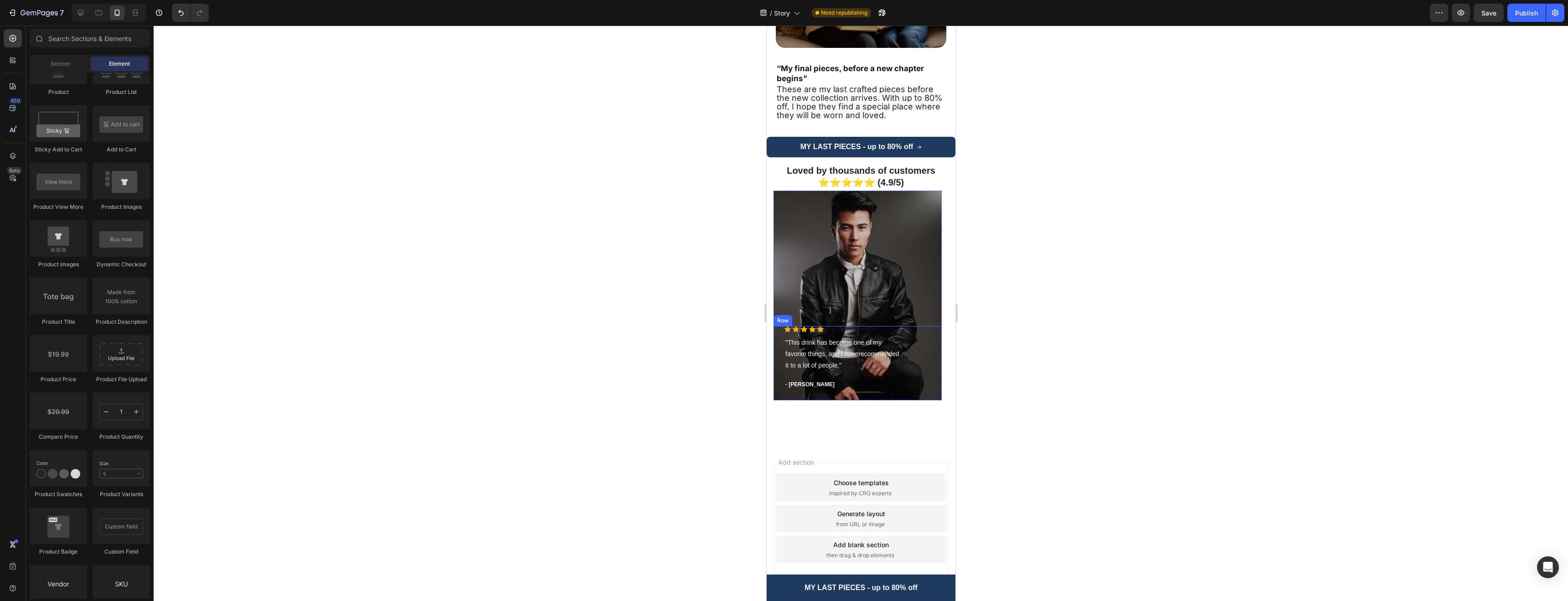
scroll to position [2087, 0]
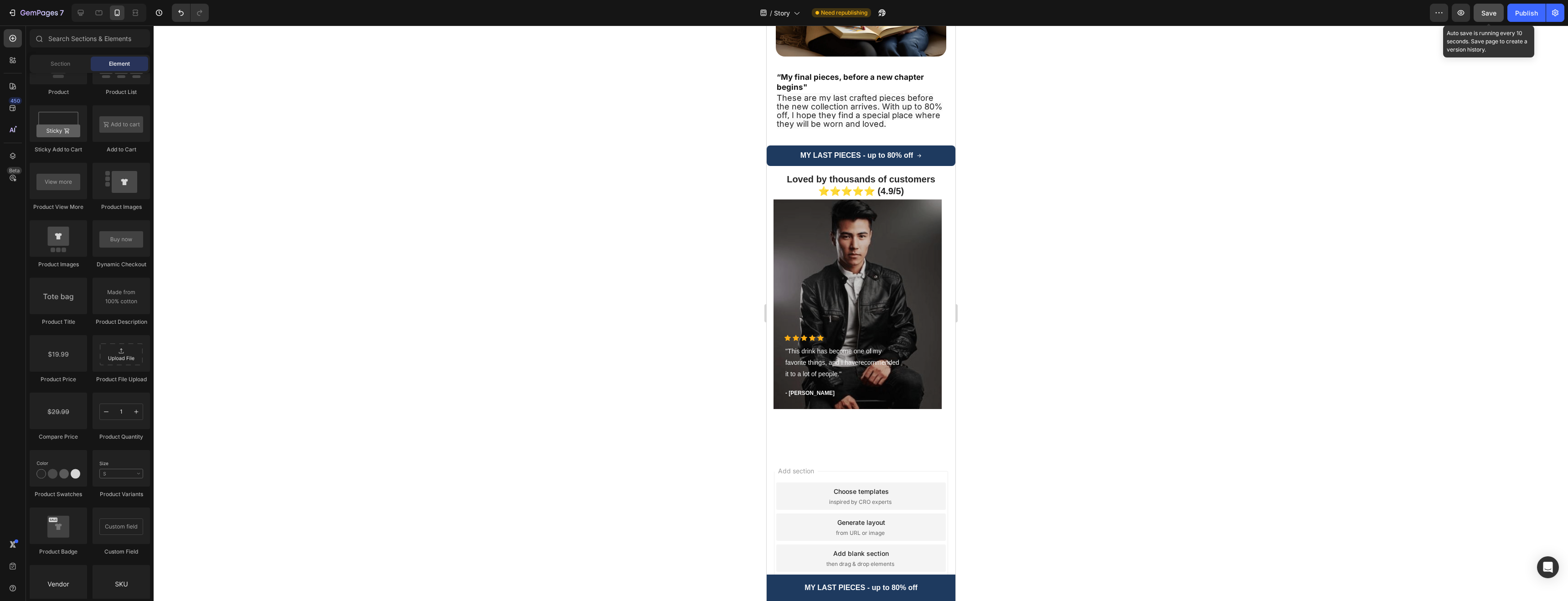
click at [1491, 19] on button "Save" at bounding box center [1488, 13] width 30 height 18
click at [1465, 15] on icon "button" at bounding box center [1461, 12] width 9 height 9
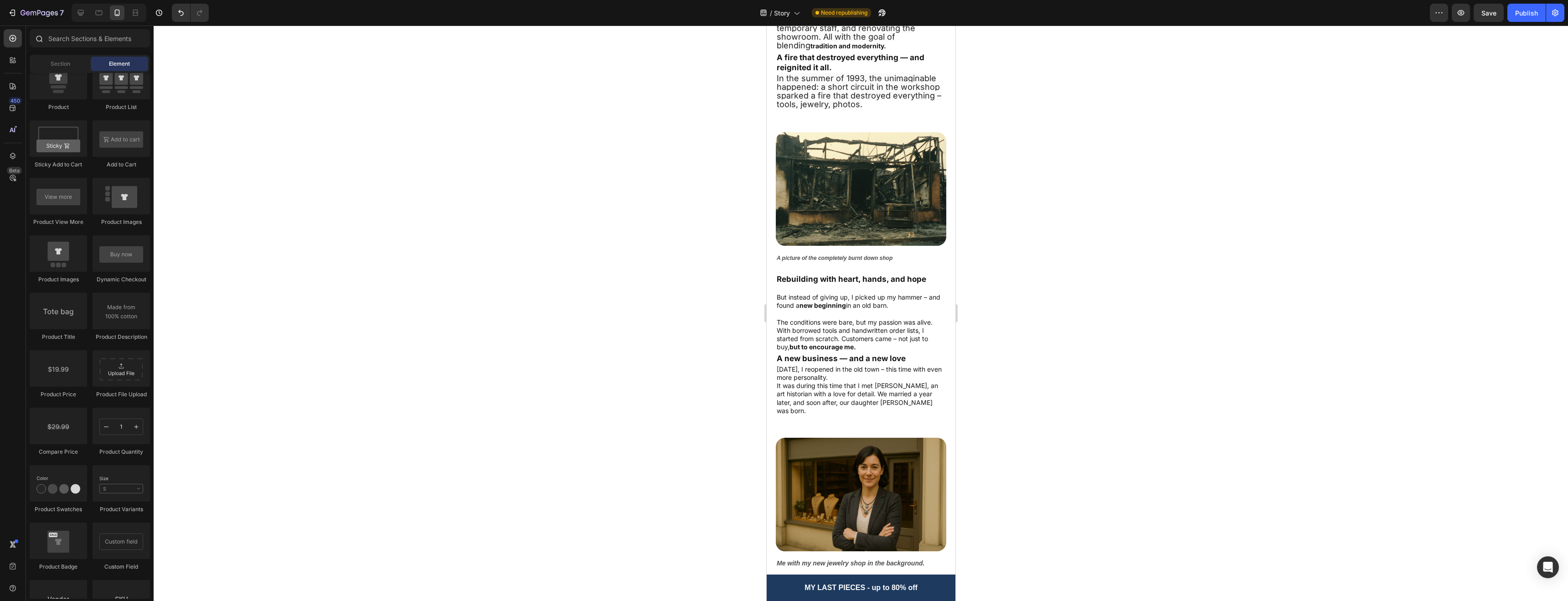
scroll to position [1437, 0]
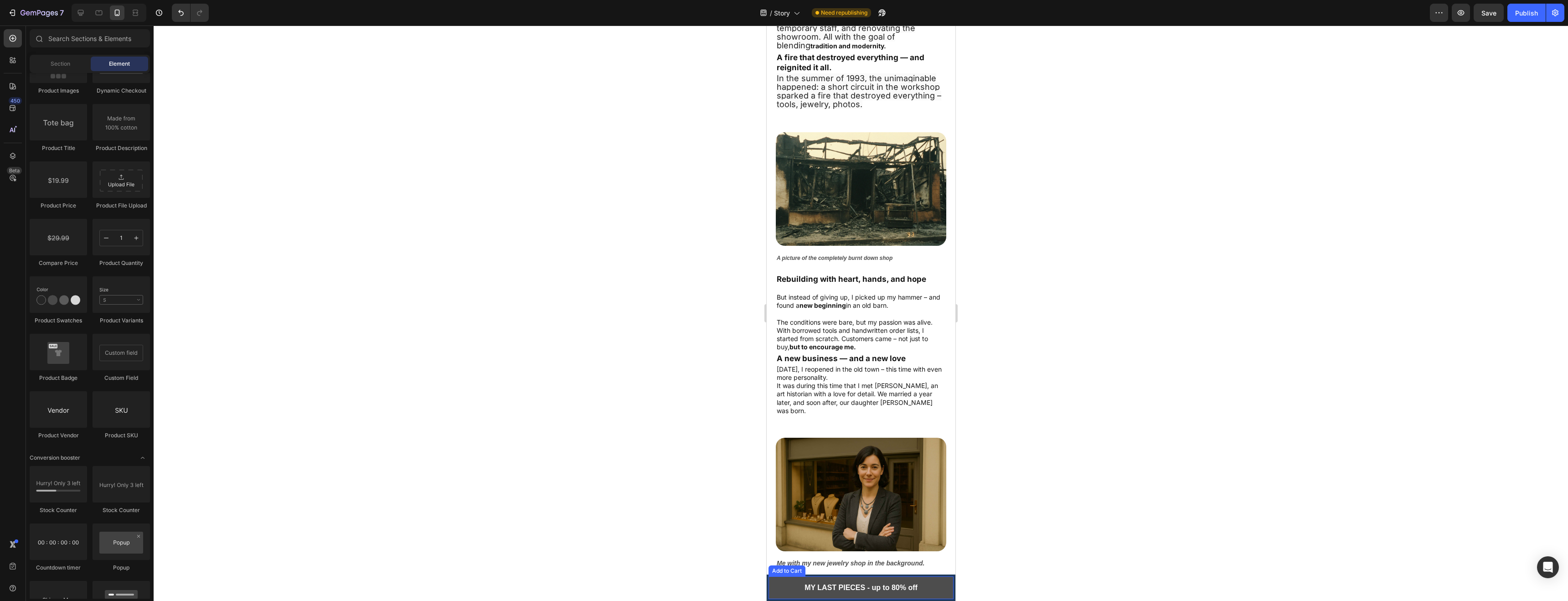
click at [783, 588] on button "MY LAST PIECES - up to 80% off" at bounding box center [861, 588] width 185 height 23
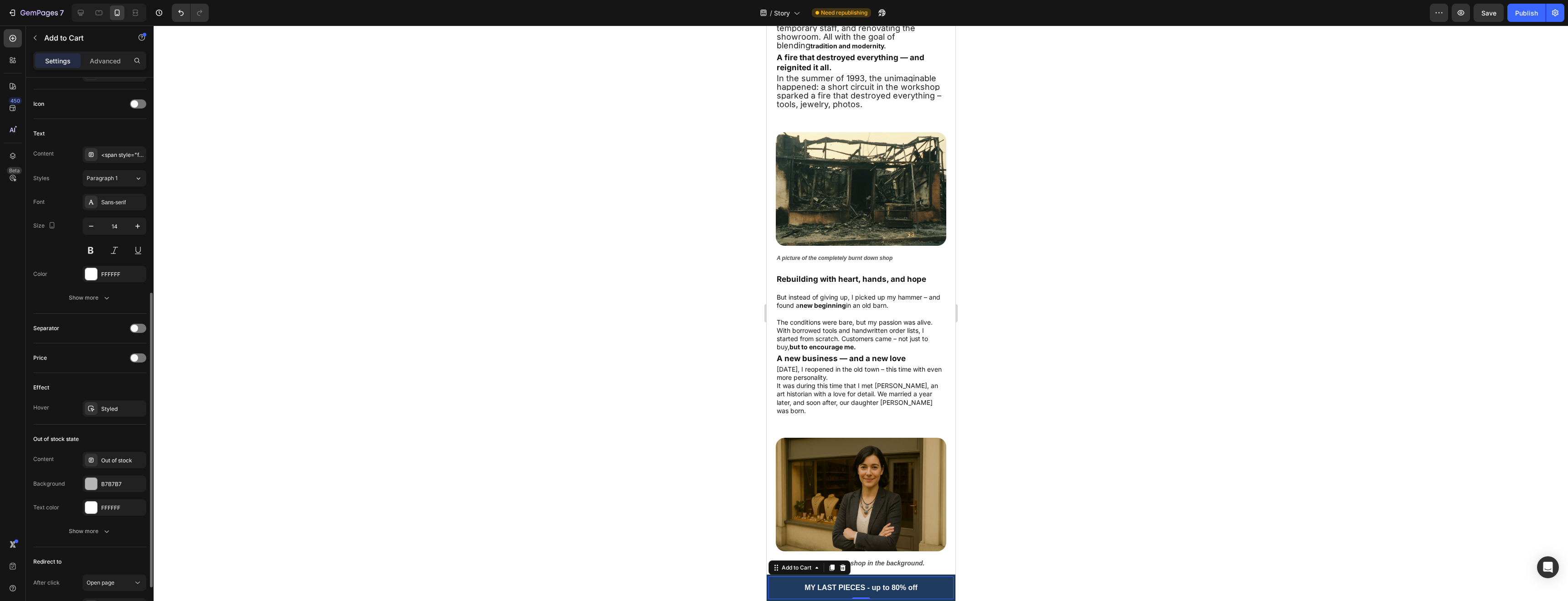
scroll to position [376, 0]
click at [119, 396] on div "Styled" at bounding box center [114, 395] width 26 height 8
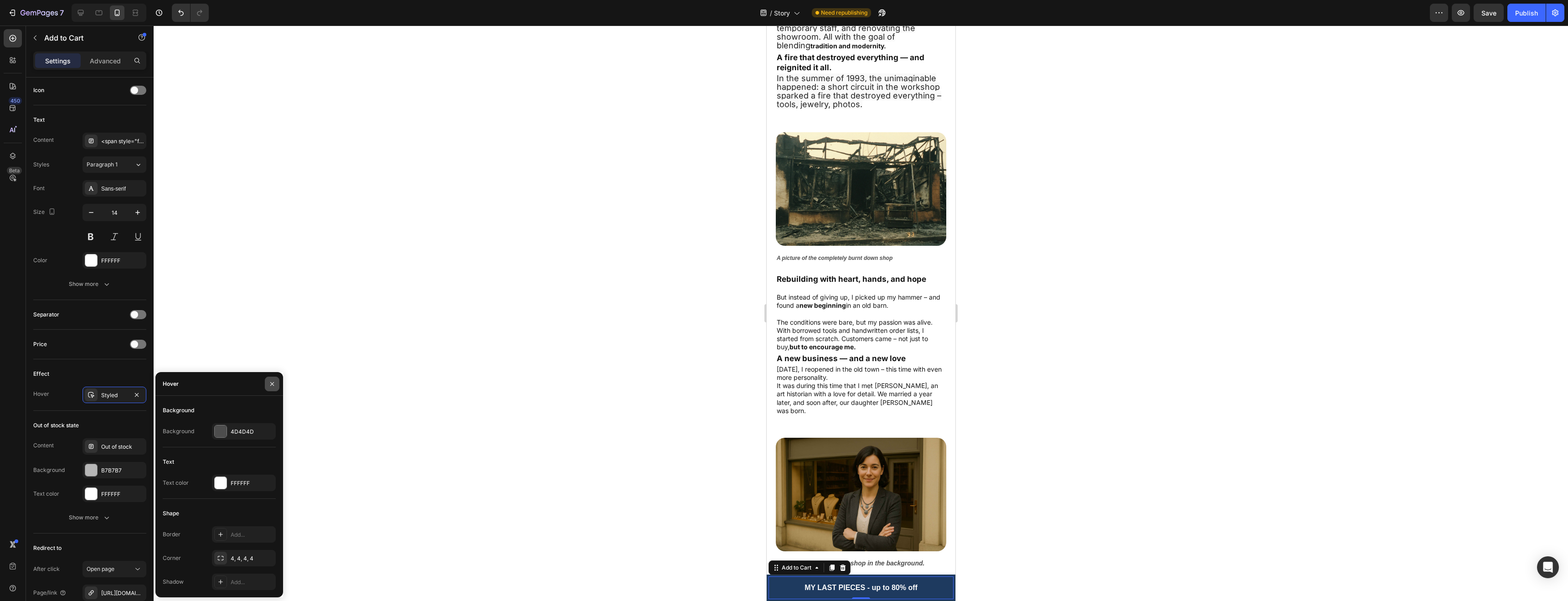
click at [273, 384] on icon "button" at bounding box center [272, 384] width 7 height 7
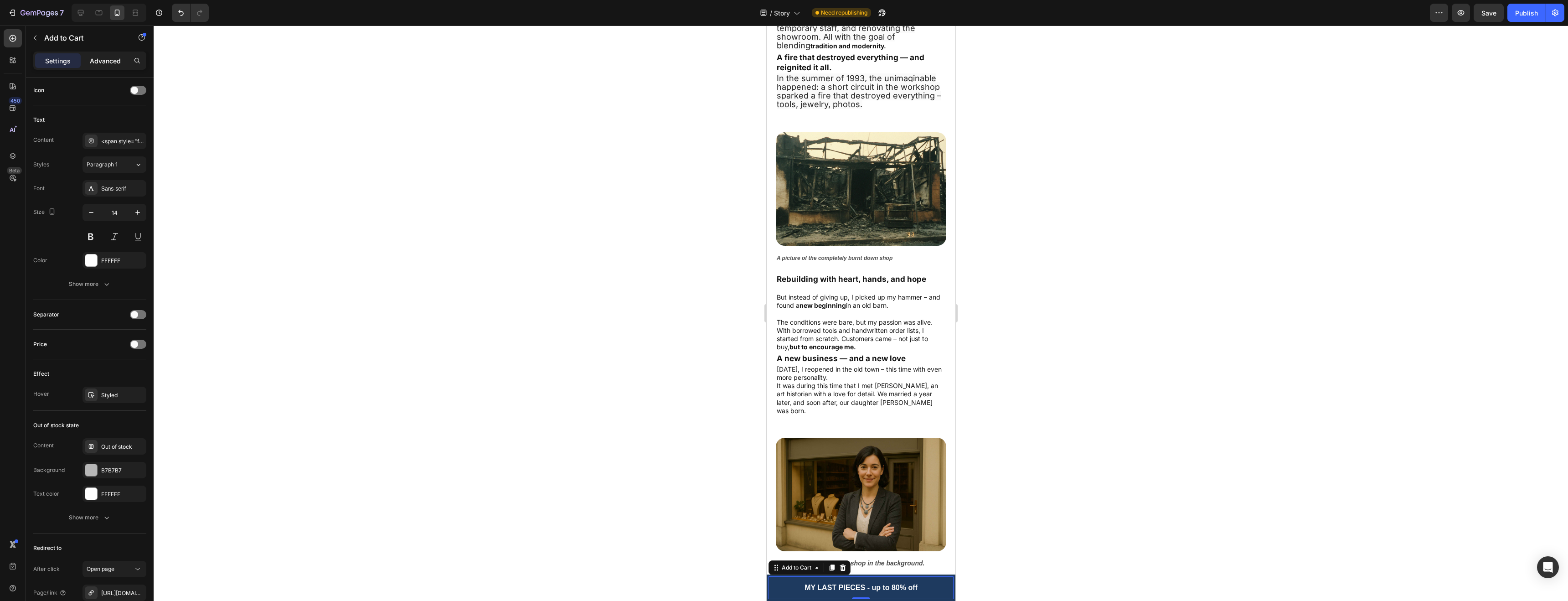
click at [105, 58] on p "Advanced" at bounding box center [105, 61] width 31 height 10
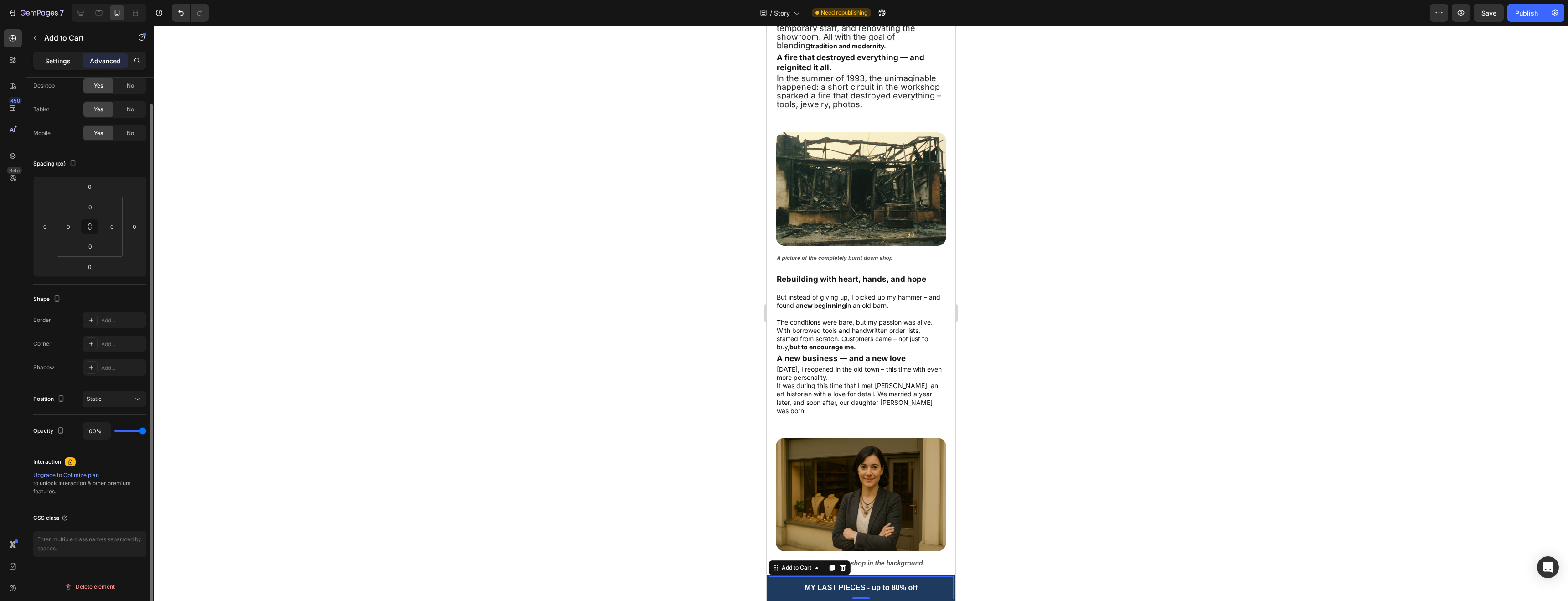
click at [54, 59] on p "Settings" at bounding box center [58, 61] width 26 height 10
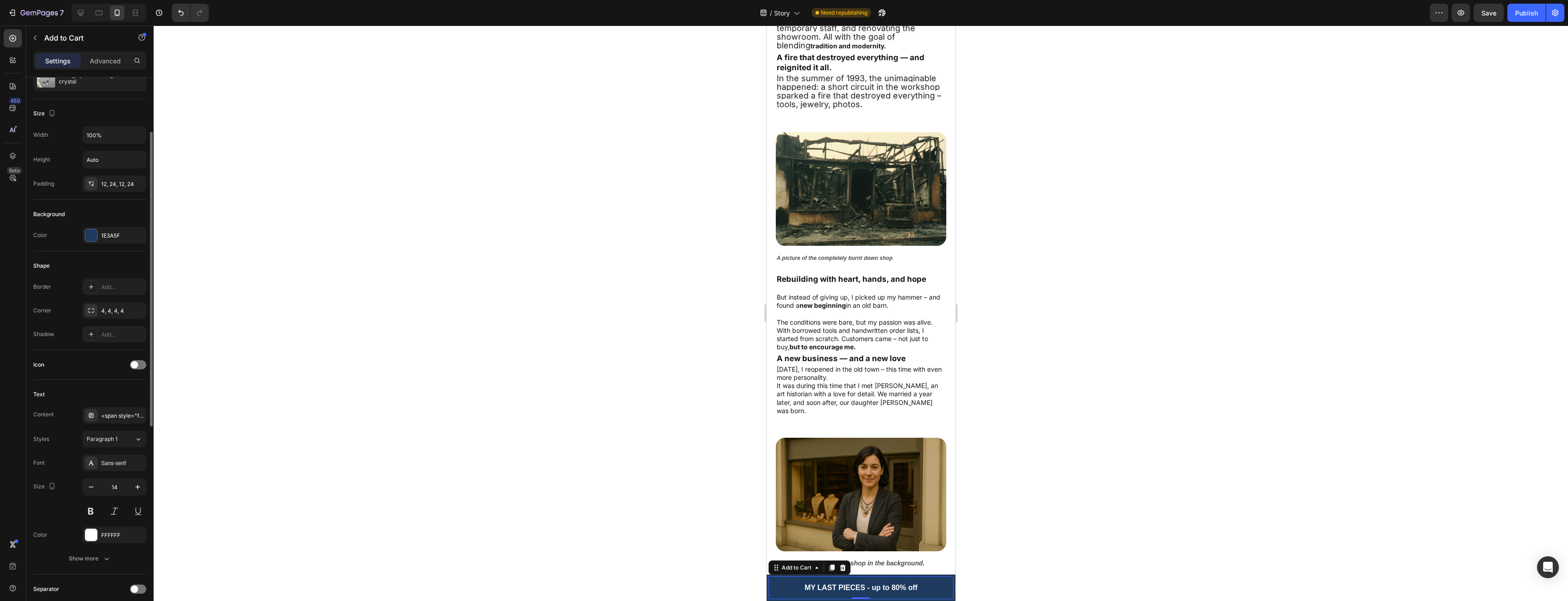
scroll to position [166, 0]
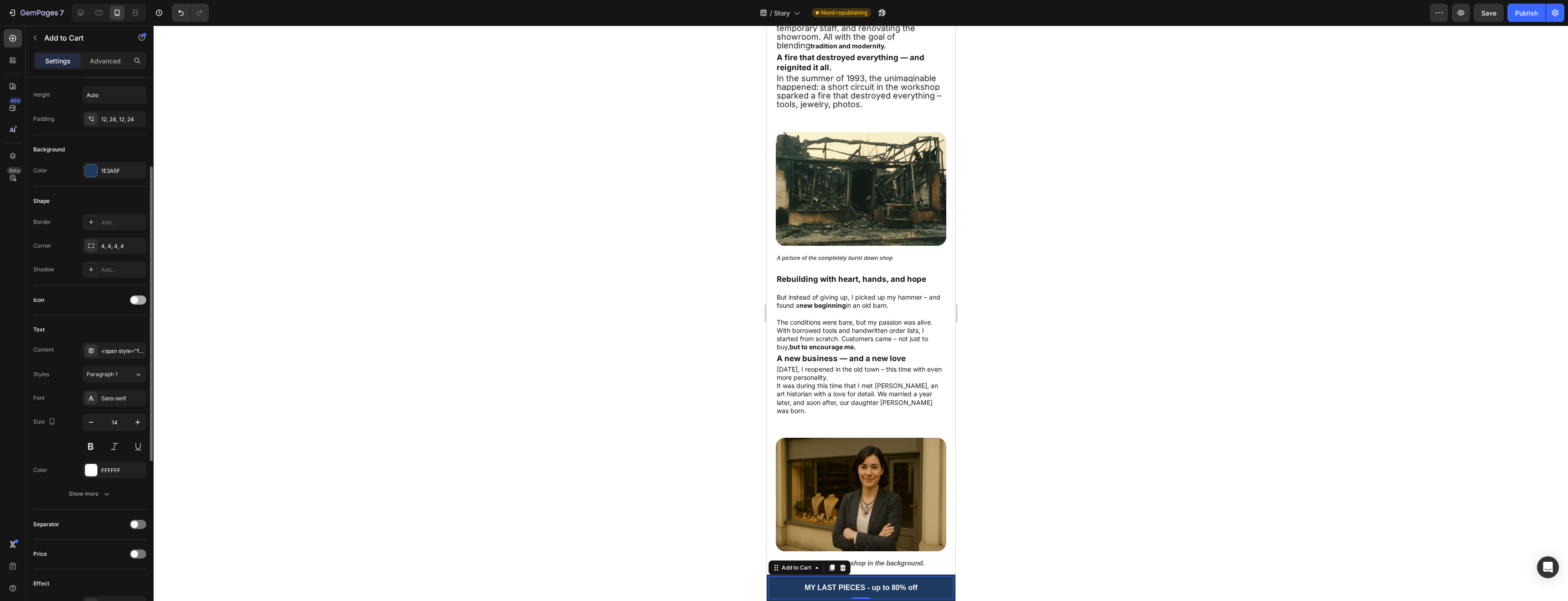
click at [141, 303] on div at bounding box center [138, 300] width 16 height 9
click at [114, 323] on div "Icon" at bounding box center [122, 323] width 43 height 8
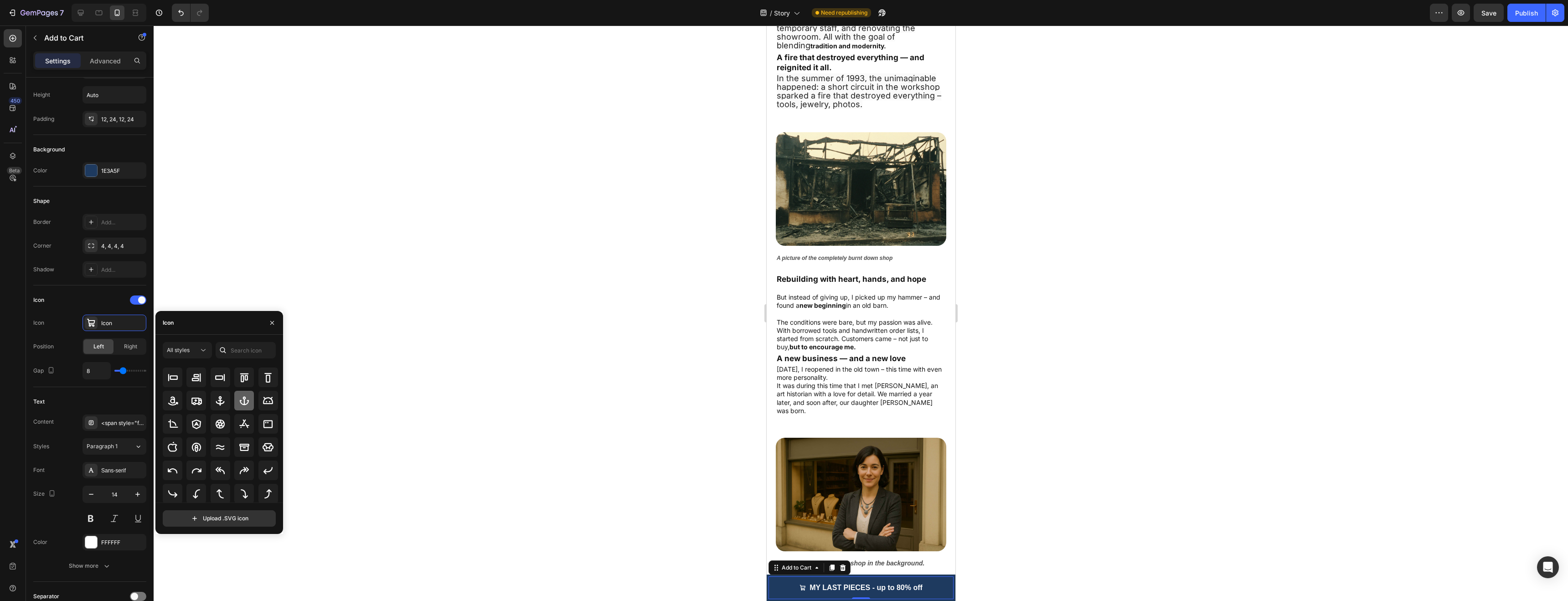
scroll to position [100, 0]
drag, startPoint x: 211, startPoint y: 322, endPoint x: 136, endPoint y: 322, distance: 75.0
click at [144, 322] on div "450 Beta Sections(18) Elements(83) Section Element Hero Section Product Detail …" at bounding box center [77, 313] width 153 height 575
click at [185, 326] on div "Icon" at bounding box center [219, 323] width 128 height 24
click at [156, 322] on div "Icon" at bounding box center [219, 323] width 128 height 24
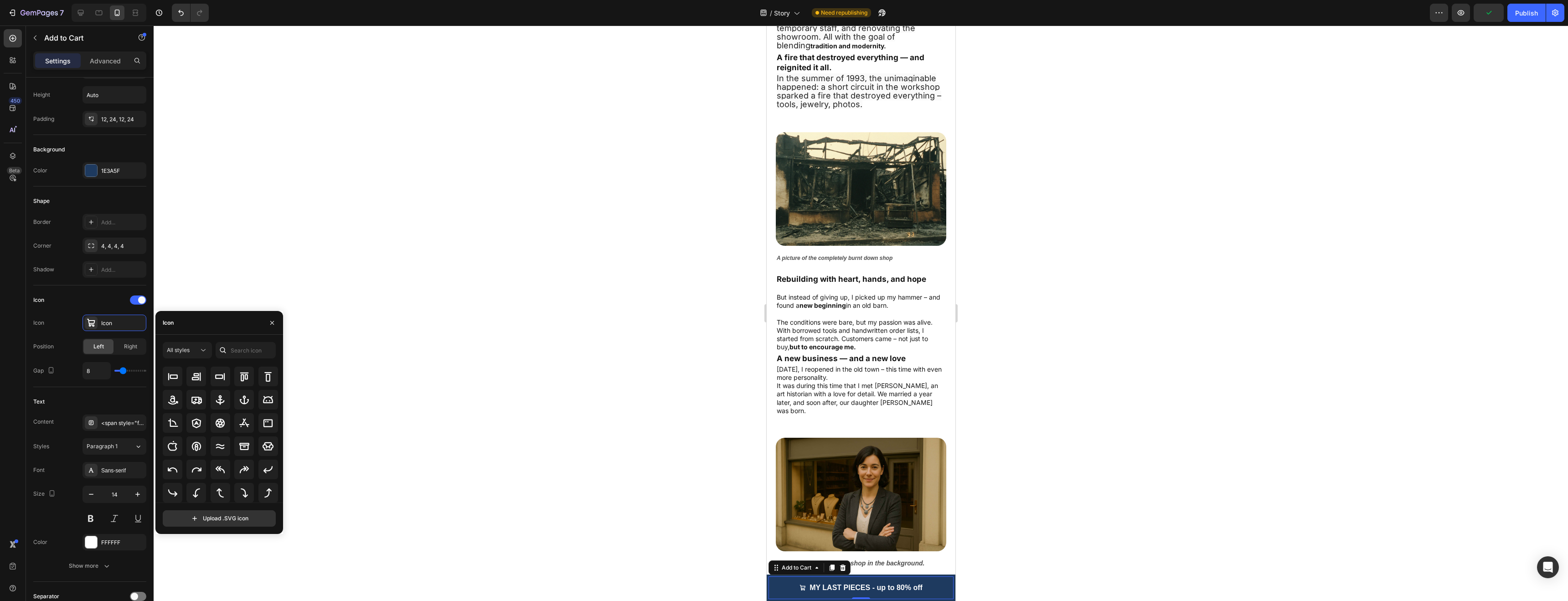
drag, startPoint x: 198, startPoint y: 326, endPoint x: 192, endPoint y: 325, distance: 6.1
click at [198, 326] on div "Icon" at bounding box center [219, 323] width 128 height 24
click at [189, 324] on div "Icon" at bounding box center [219, 323] width 128 height 24
click at [174, 324] on div "Icon" at bounding box center [219, 323] width 128 height 24
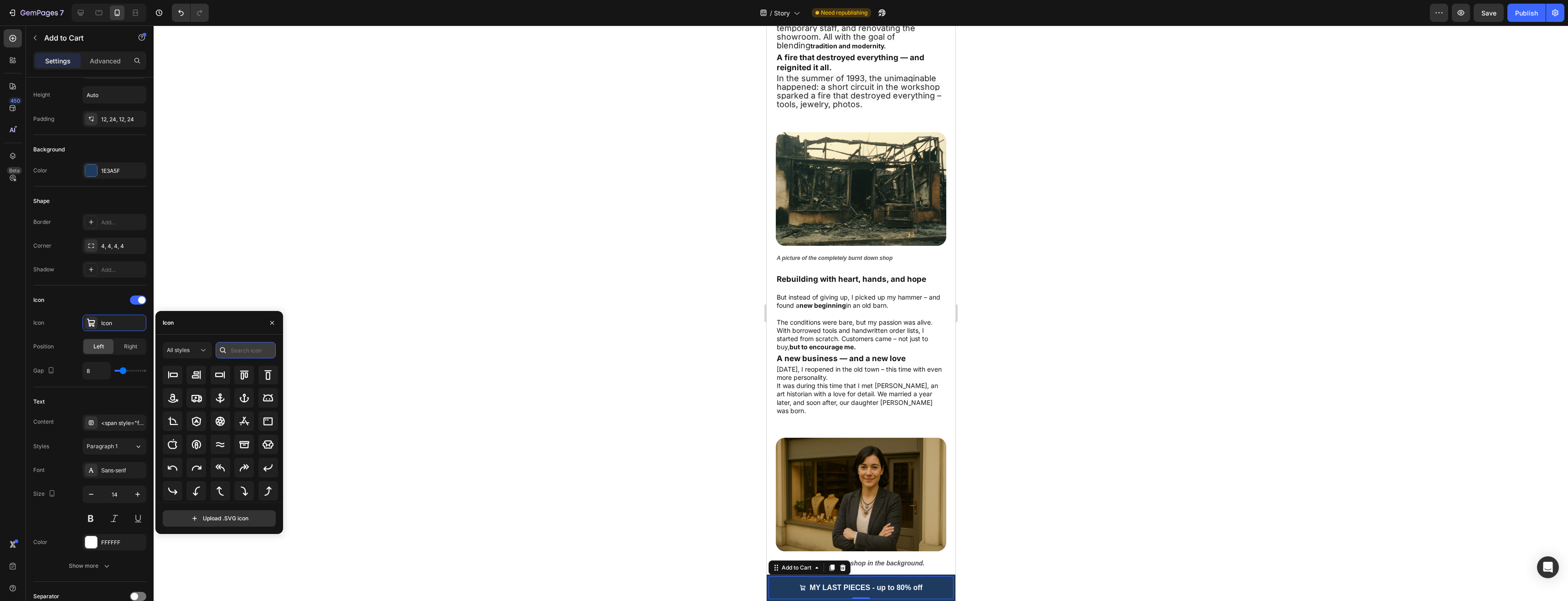
click at [240, 351] on input "text" at bounding box center [245, 350] width 60 height 16
type input "arrow"
click at [198, 479] on icon at bounding box center [197, 484] width 11 height 11
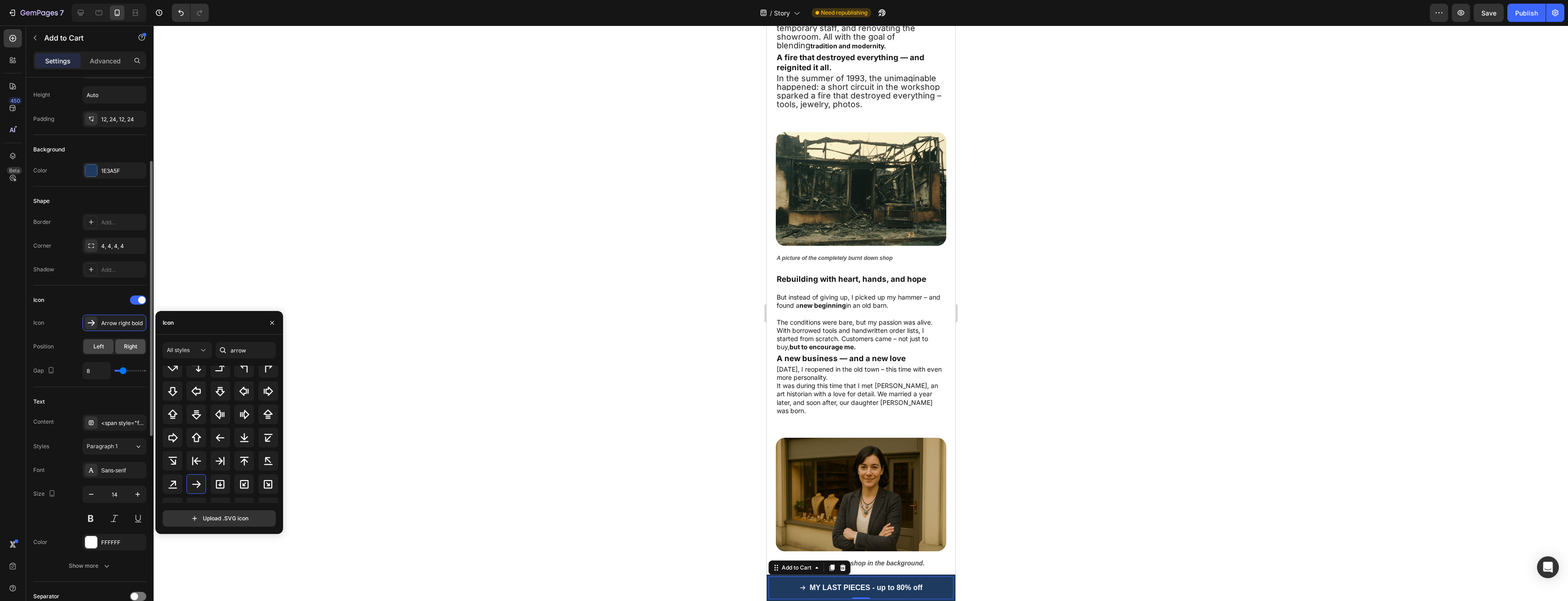
click at [122, 349] on div "Right" at bounding box center [130, 346] width 30 height 15
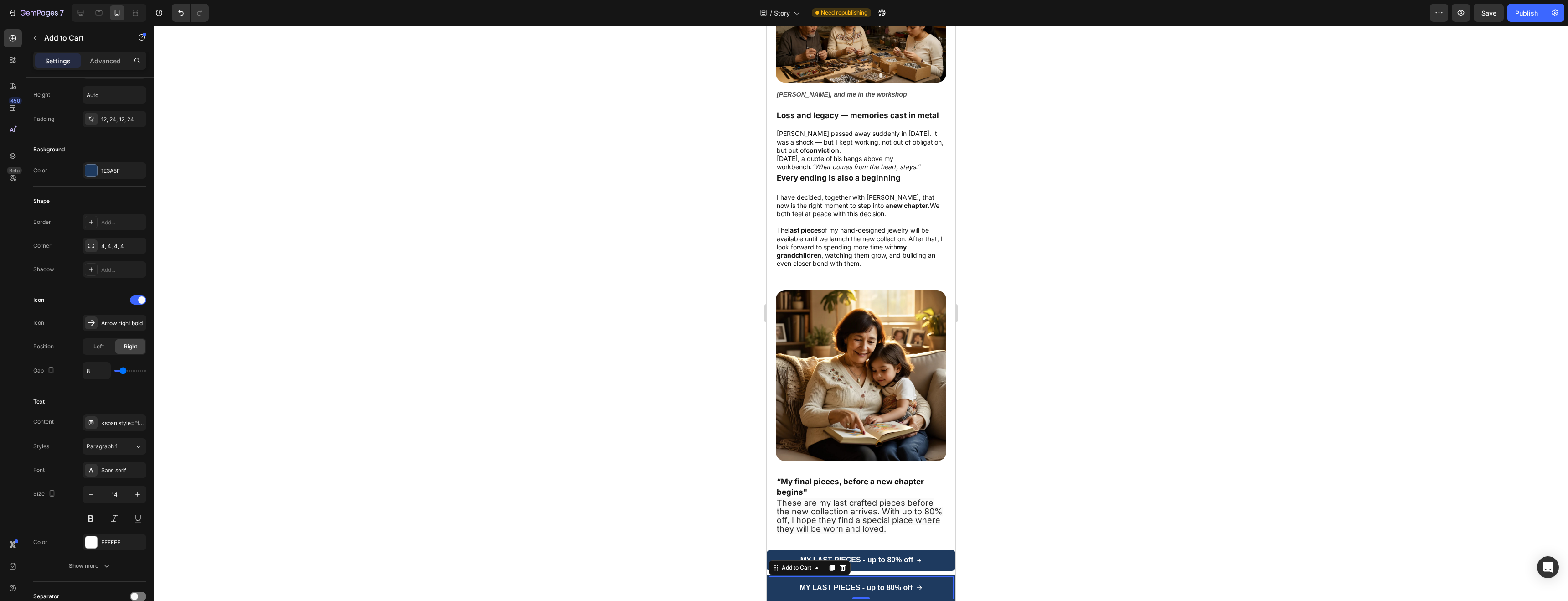
scroll to position [1564, 0]
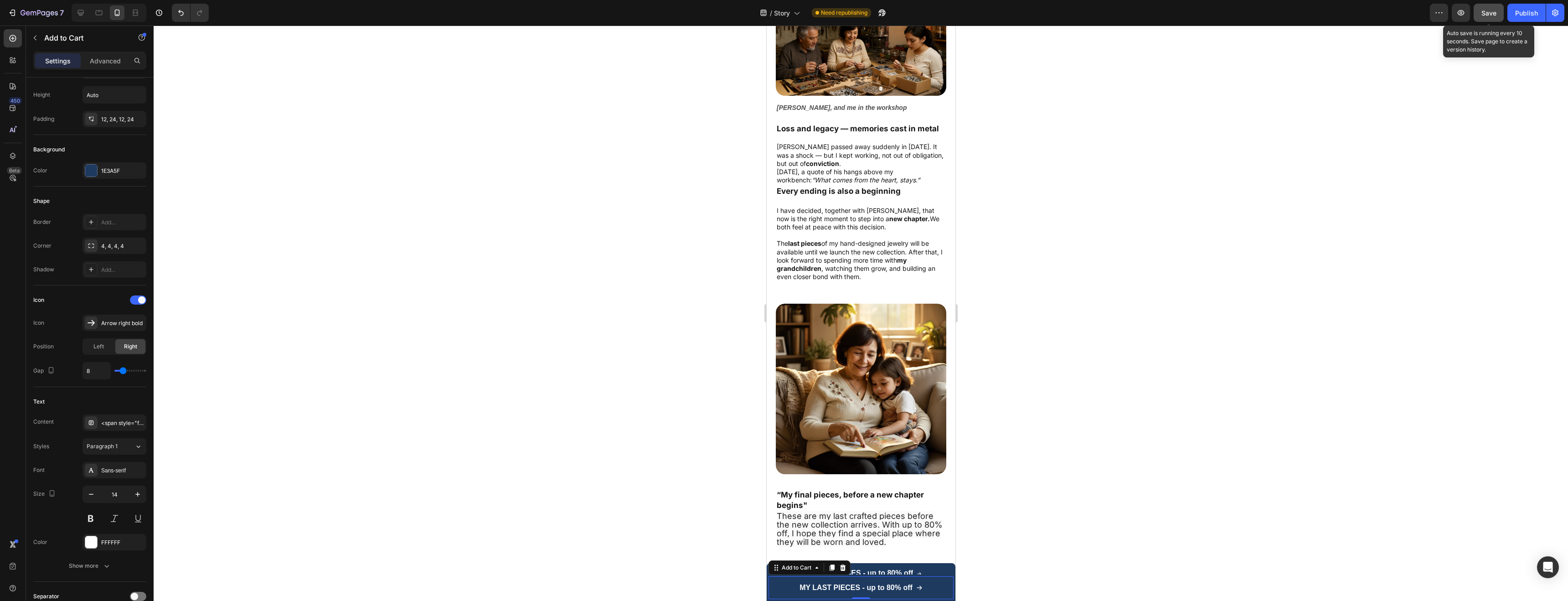
click at [1493, 15] on span "Save" at bounding box center [1489, 13] width 15 height 8
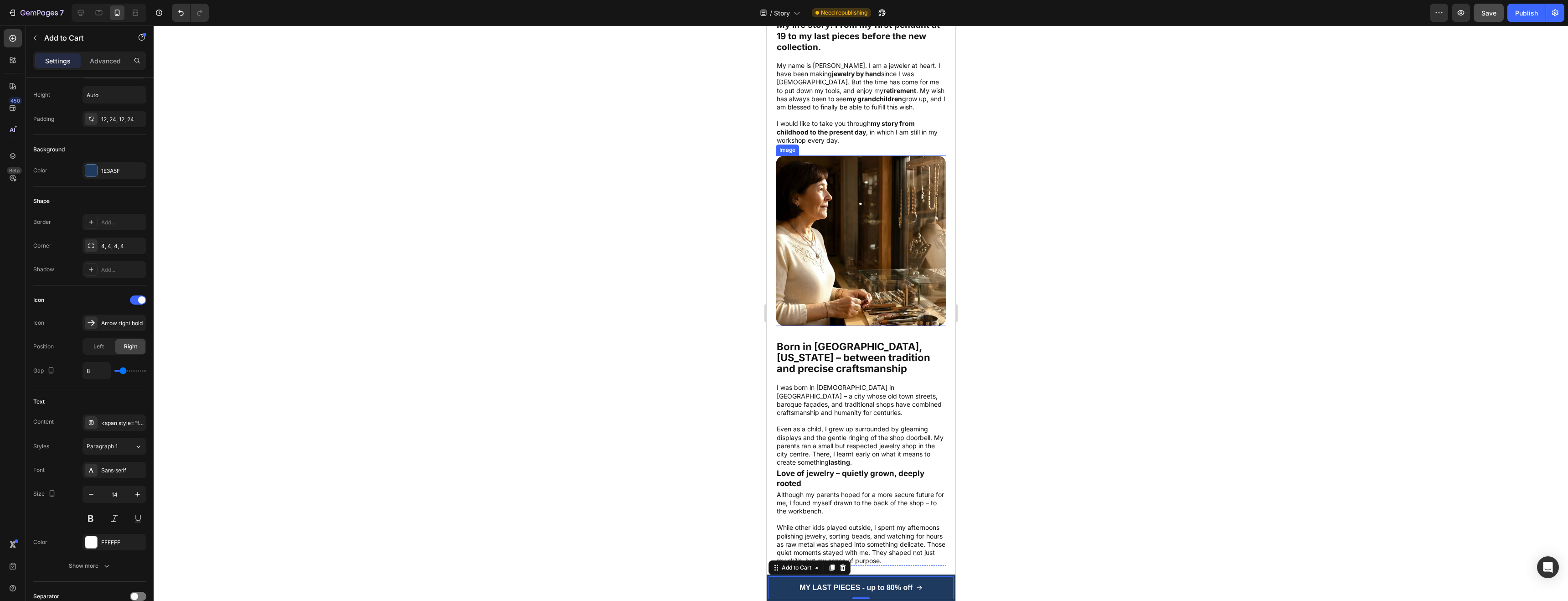
scroll to position [0, 0]
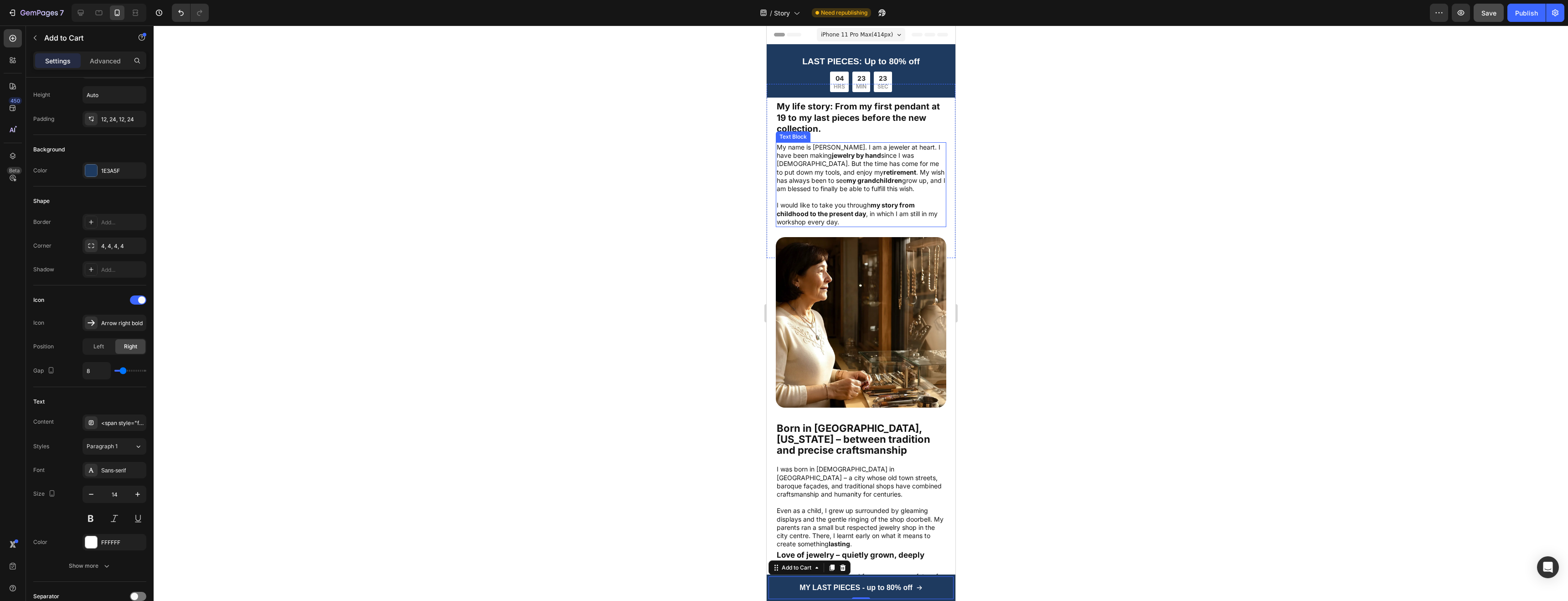
click at [791, 160] on p "My name is [PERSON_NAME]. I am a jeweler at heart. I have been making jewelry b…" at bounding box center [860, 168] width 169 height 50
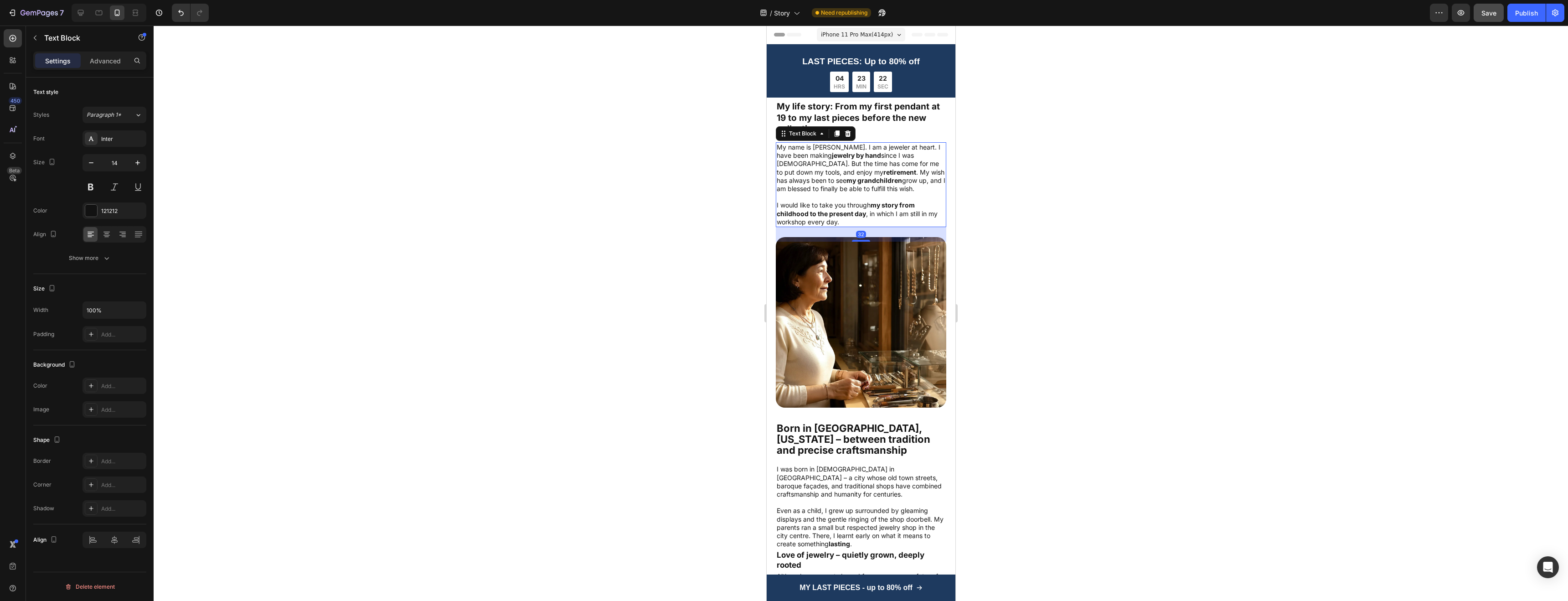
click at [835, 150] on p "My name is [PERSON_NAME]. I am a jeweler at heart. I have been making jewelry b…" at bounding box center [860, 168] width 169 height 50
click at [838, 152] on strong "jewelry by hand" at bounding box center [856, 155] width 49 height 8
click at [841, 146] on p "My name is [PERSON_NAME]. I am a jeweler at heart. I have been making jewelry b…" at bounding box center [860, 168] width 169 height 50
drag, startPoint x: 856, startPoint y: 146, endPoint x: 814, endPoint y: 149, distance: 42.1
click at [814, 149] on p "My name is [PERSON_NAME]. I am a jeweler at heart. I have been making jewelry b…" at bounding box center [860, 168] width 169 height 50
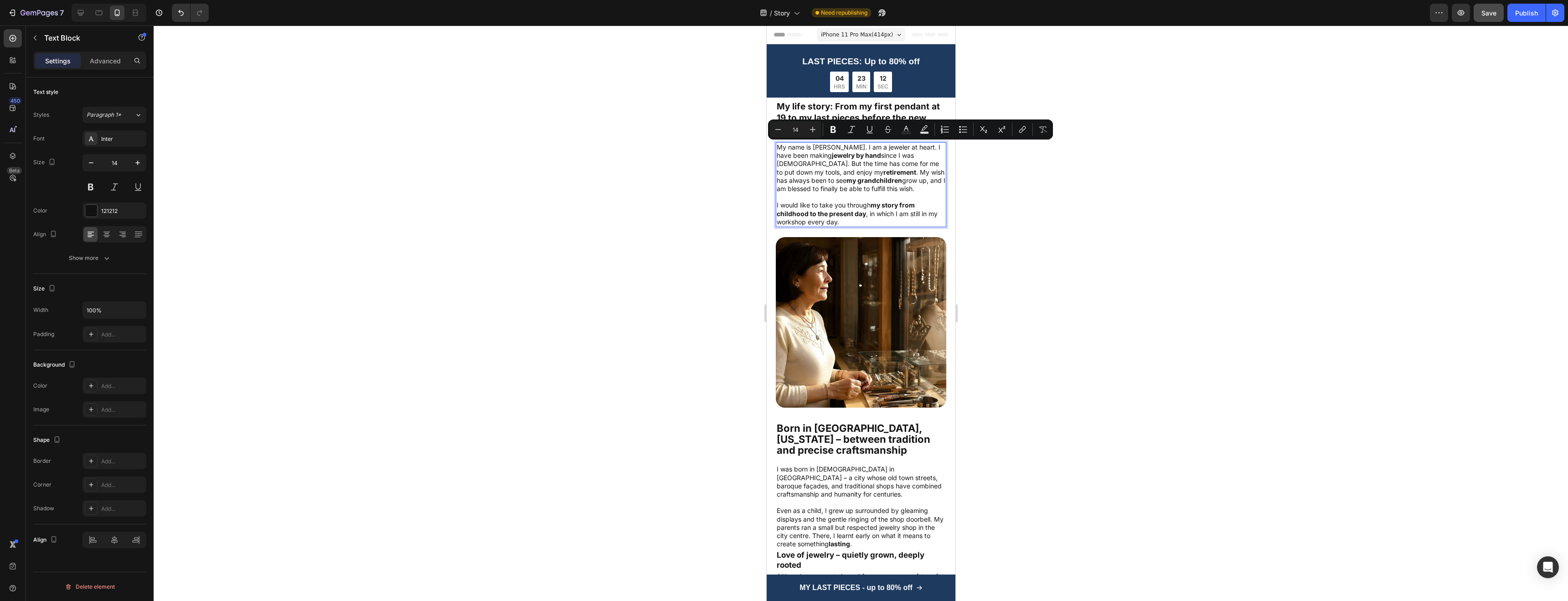
click at [866, 182] on strong "my grandchildren" at bounding box center [873, 180] width 55 height 8
click at [861, 223] on div at bounding box center [860, 226] width 13 height 13
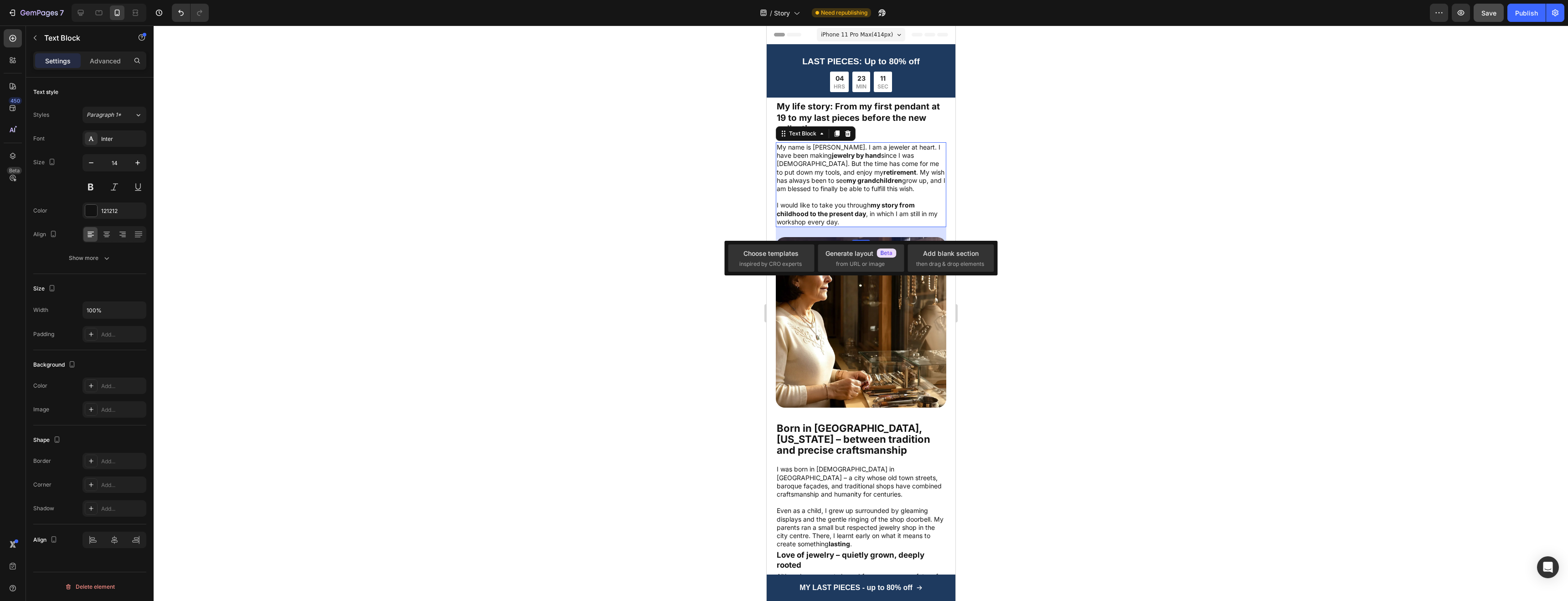
click at [878, 211] on p "I would like to take you through my story from childhood to the present day , i…" at bounding box center [860, 213] width 169 height 25
click at [1039, 209] on div at bounding box center [861, 313] width 1415 height 575
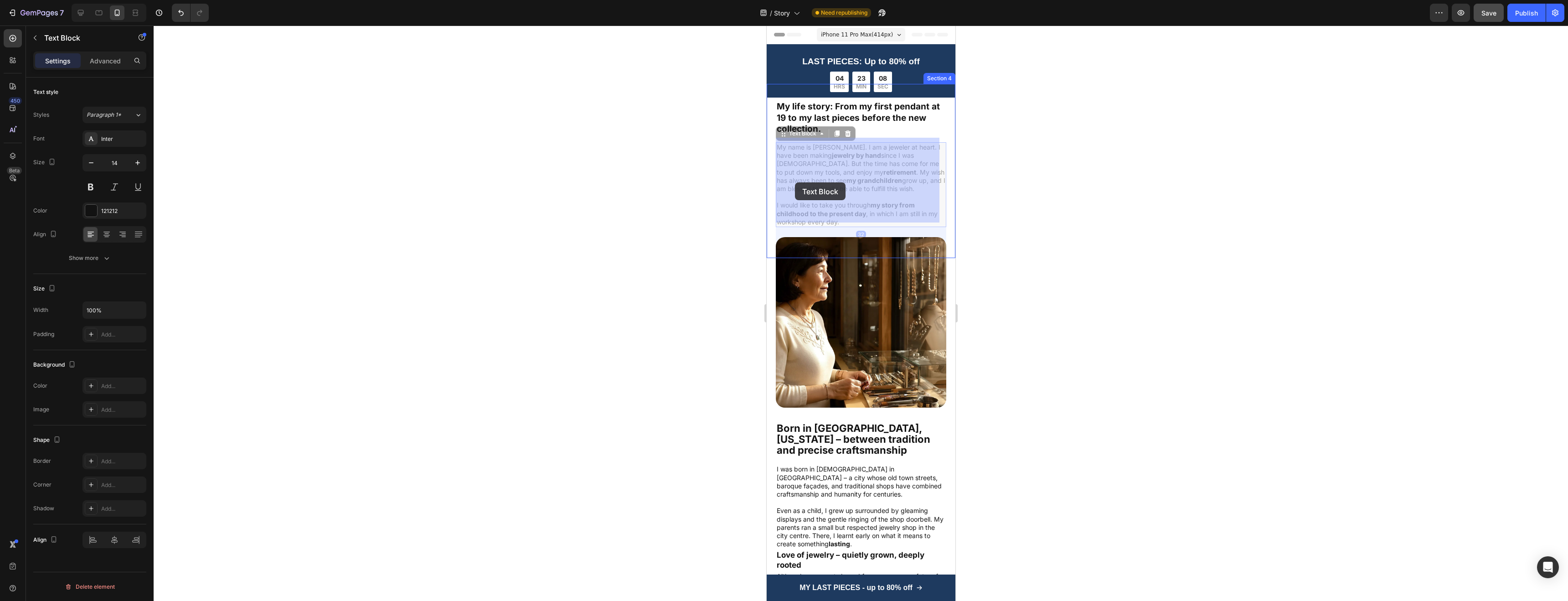
drag, startPoint x: 860, startPoint y: 222, endPoint x: 794, endPoint y: 183, distance: 76.7
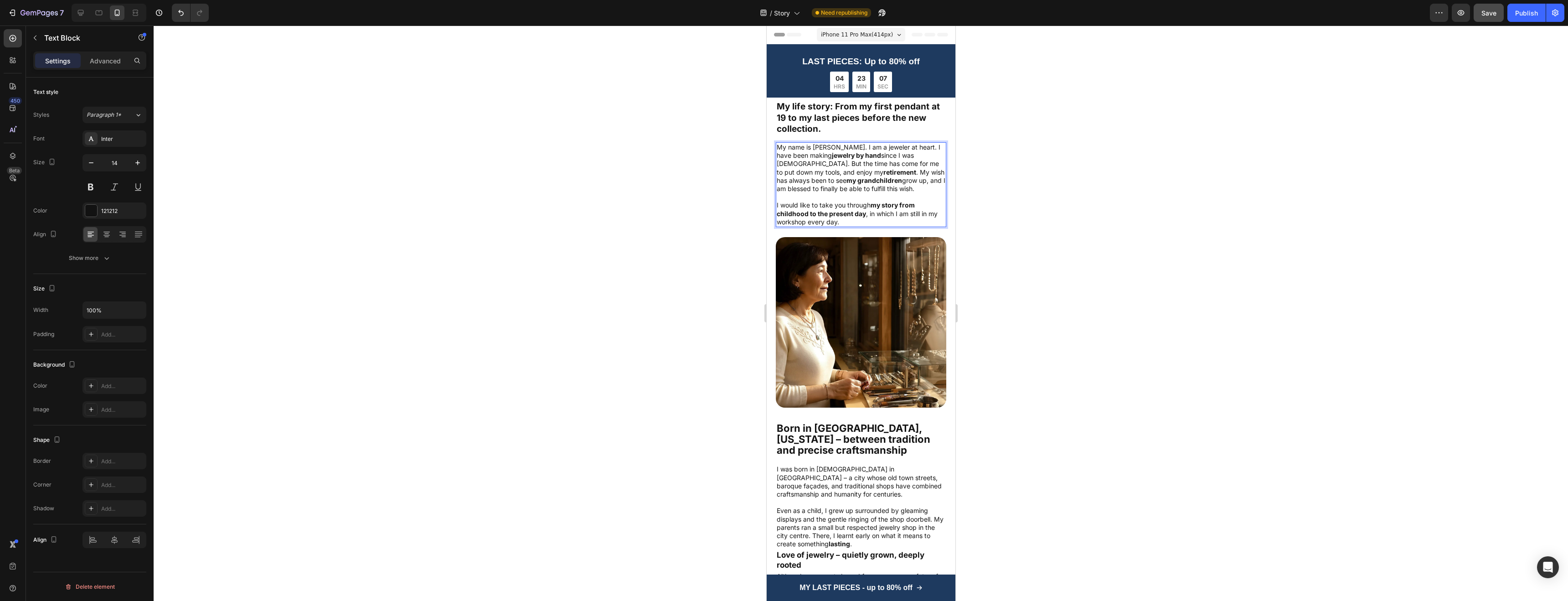
click at [858, 218] on p "I would like to take you through my story from childhood to the present day , i…" at bounding box center [860, 213] width 169 height 25
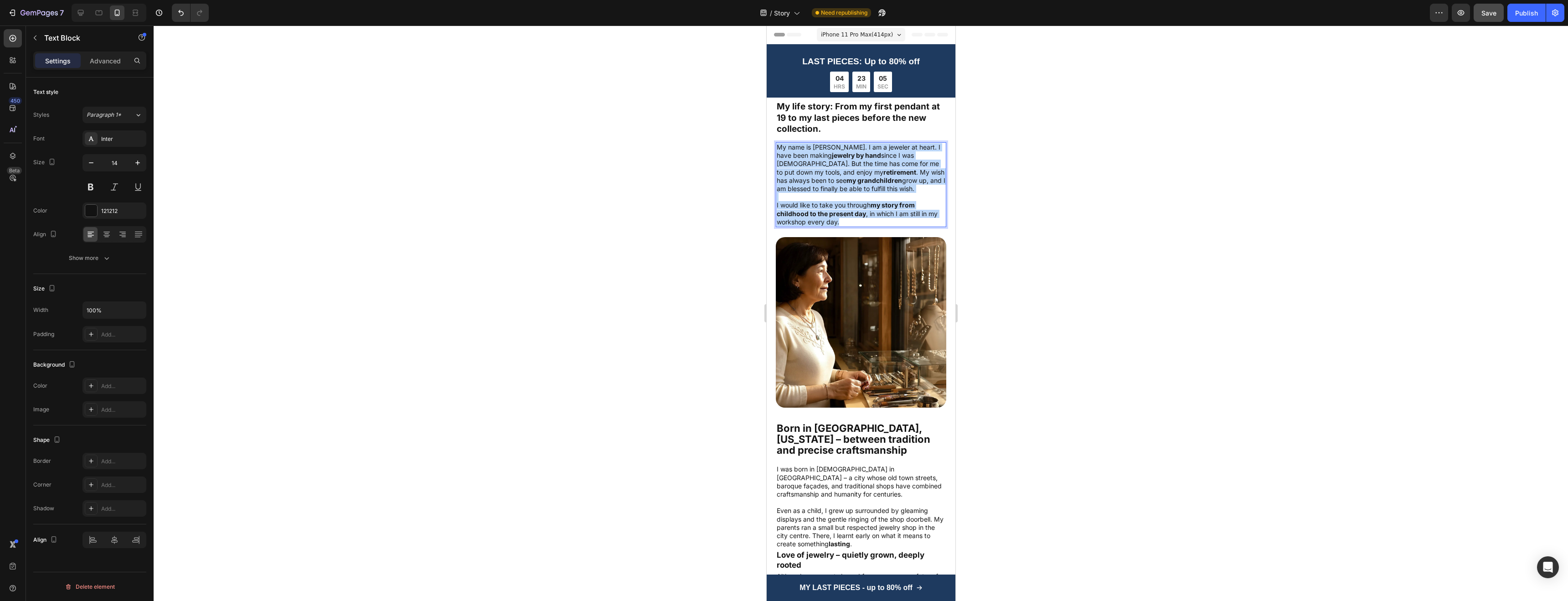
drag, startPoint x: 856, startPoint y: 220, endPoint x: 777, endPoint y: 147, distance: 107.6
click at [777, 147] on div "My name is [PERSON_NAME]. I am a jeweler at heart. I have been making jewelry b…" at bounding box center [861, 185] width 170 height 85
copy div "My name is [PERSON_NAME]. I am a jeweler at heart. I have been making jewelry b…"
click at [884, 166] on p "My name is [PERSON_NAME]. I am a jeweler at heart. I have been making jewelry b…" at bounding box center [860, 168] width 169 height 50
click at [861, 153] on strong "jewelry by hand" at bounding box center [856, 155] width 49 height 8
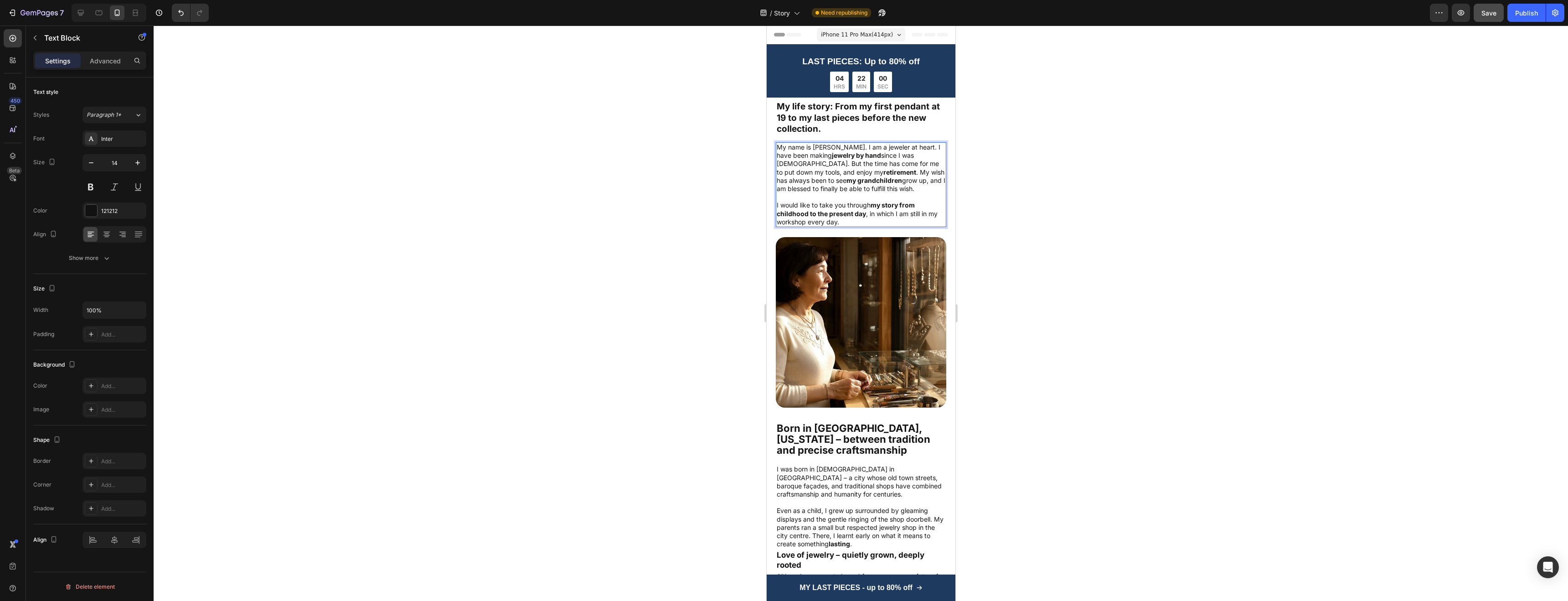
click at [856, 146] on p "My name is [PERSON_NAME]. I am a jeweler at heart. I have been making jewelry b…" at bounding box center [860, 168] width 169 height 50
drag, startPoint x: 856, startPoint y: 146, endPoint x: 813, endPoint y: 145, distance: 43.0
click at [813, 145] on p "My name is [PERSON_NAME]. I am a jeweler at heart. I have been making jewelry b…" at bounding box center [860, 168] width 169 height 50
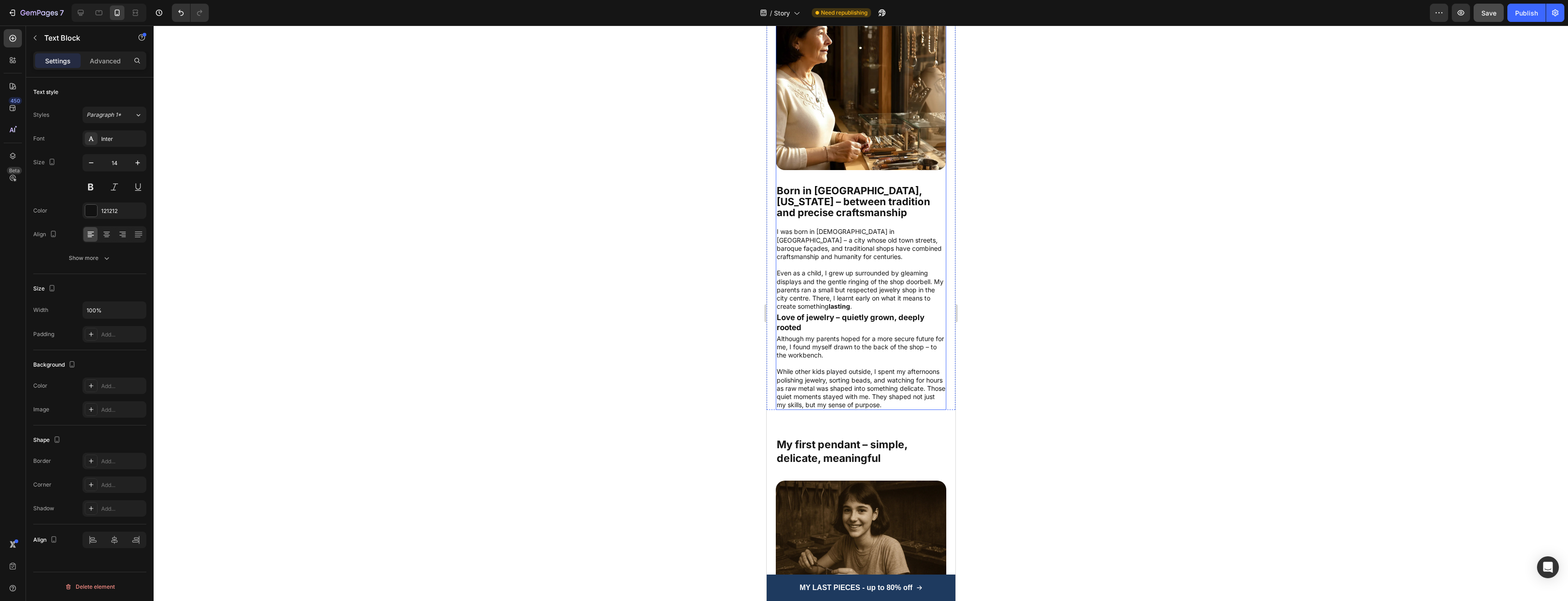
scroll to position [238, 0]
click at [811, 192] on strong "Born in [GEOGRAPHIC_DATA], [US_STATE] – between tradition and precise craftsman…" at bounding box center [853, 201] width 153 height 33
click at [906, 185] on strong "Born in [GEOGRAPHIC_DATA], [US_STATE] – between tradition and precise craftsman…" at bounding box center [853, 201] width 153 height 33
click at [858, 185] on strong "Born in [GEOGRAPHIC_DATA], [US_STATE] – between tradition and precise craftsman…" at bounding box center [853, 201] width 153 height 33
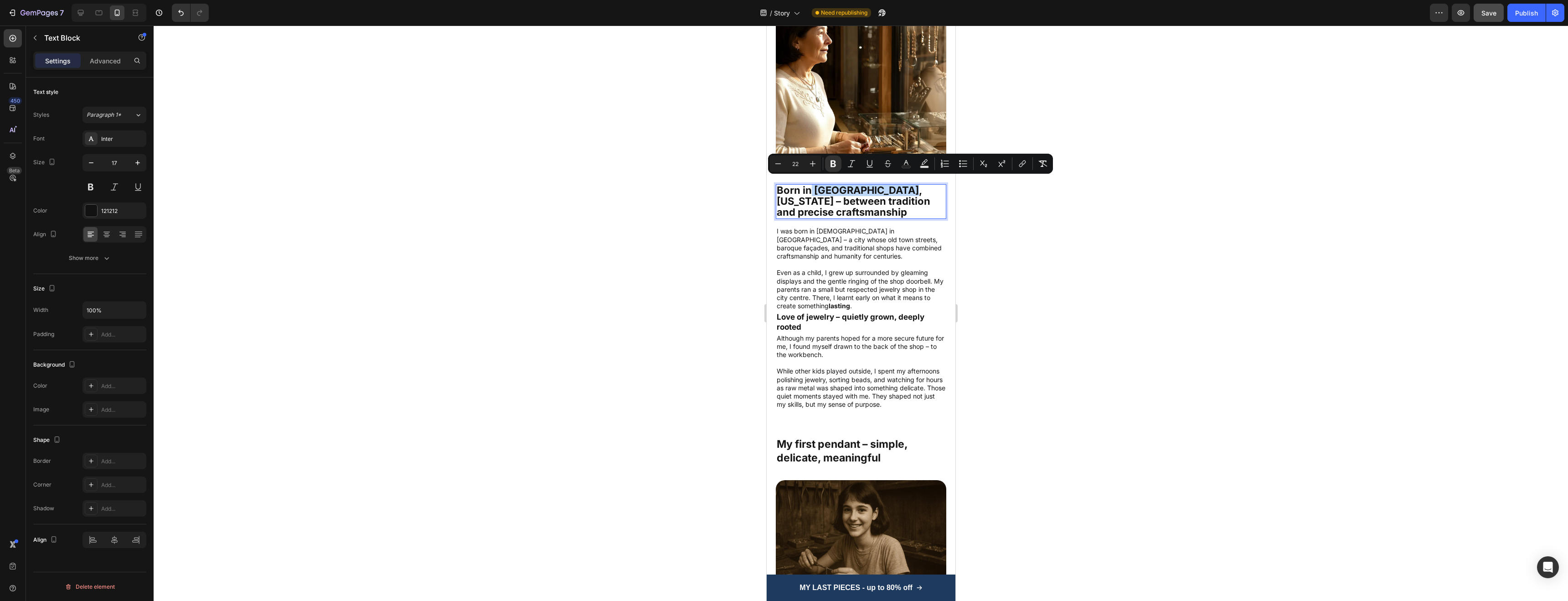
drag, startPoint x: 905, startPoint y: 184, endPoint x: 811, endPoint y: 186, distance: 94.0
click at [811, 186] on strong "Born in [GEOGRAPHIC_DATA], [US_STATE] – between tradition and precise craftsman…" at bounding box center [853, 201] width 153 height 33
click at [829, 185] on strong "Born in [GEOGRAPHIC_DATA], [US_STATE] – between tradition and precise craftsman…" at bounding box center [853, 201] width 153 height 33
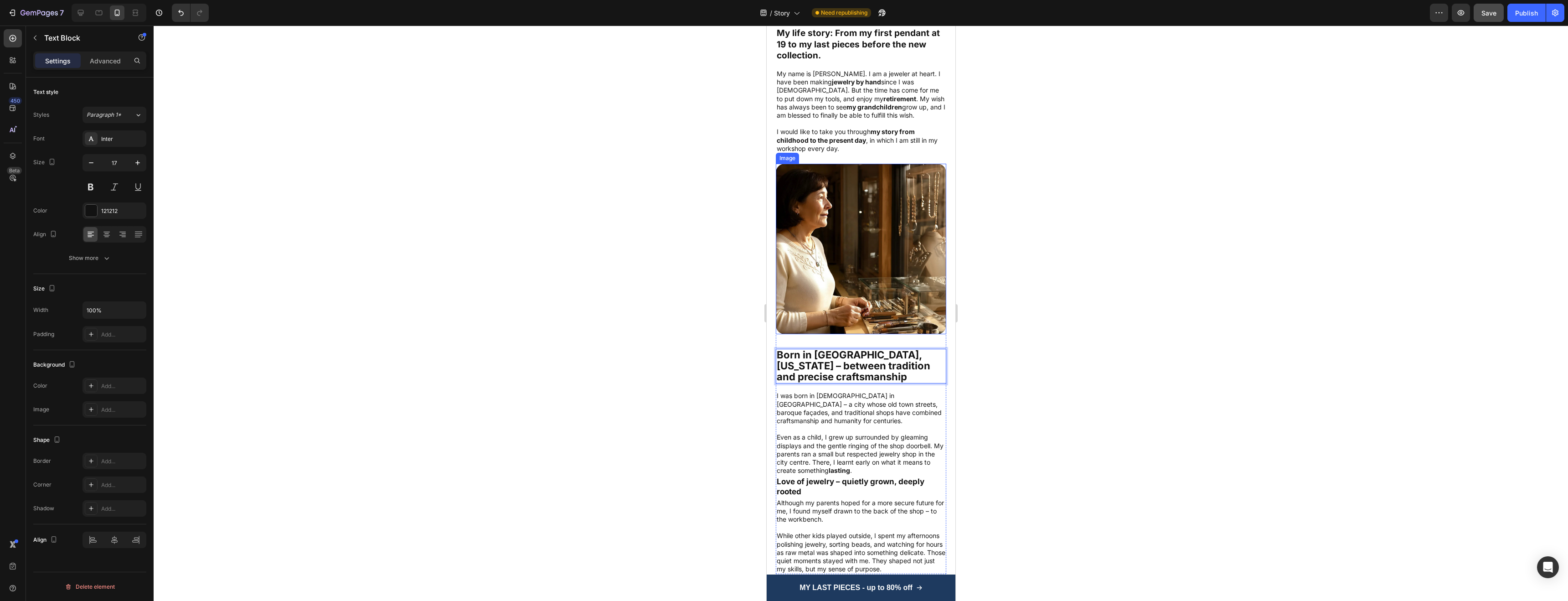
scroll to position [202, 0]
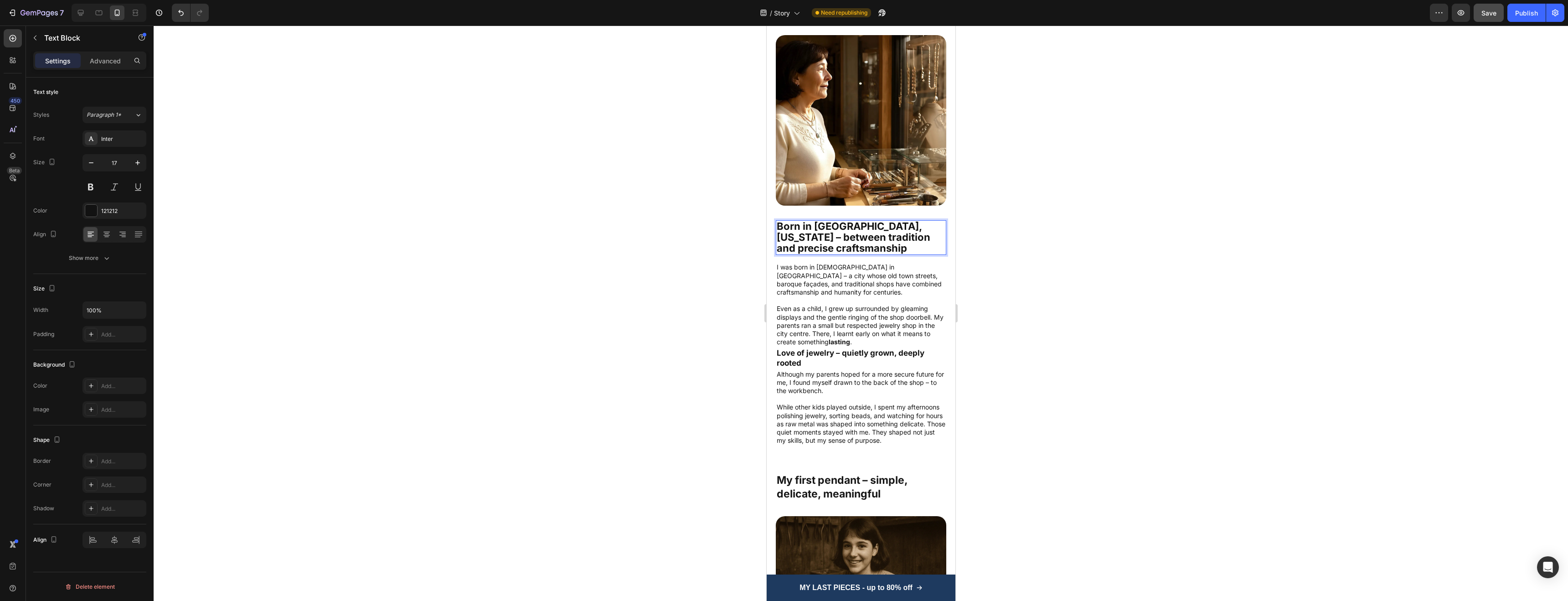
click at [861, 241] on p "Born in [GEOGRAPHIC_DATA], [US_STATE] – between tradition and precise craftsman…" at bounding box center [860, 237] width 169 height 33
click at [856, 221] on strong "Born in [GEOGRAPHIC_DATA], [US_STATE] – between tradition and precise craftsman…" at bounding box center [853, 237] width 153 height 33
click at [819, 220] on strong "Born in [GEOGRAPHIC_DATA], [US_STATE] – between tradition and precise craftsman…" at bounding box center [853, 237] width 153 height 33
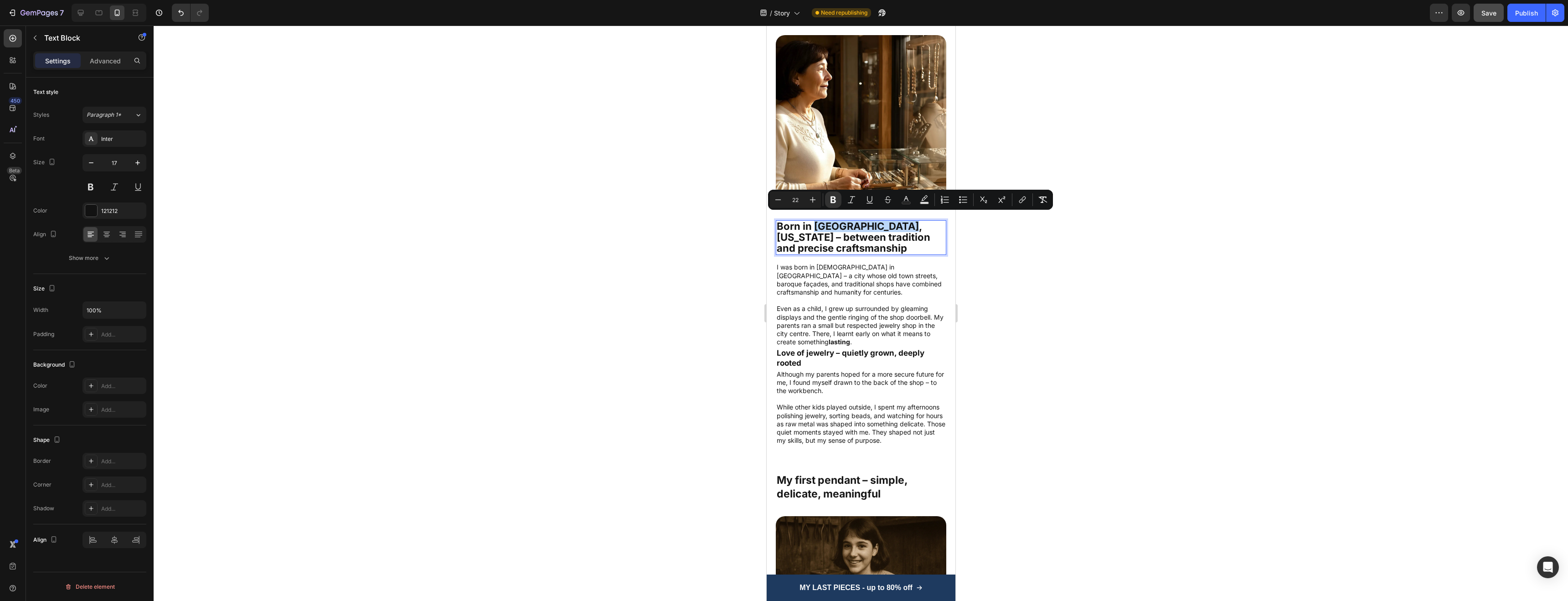
drag, startPoint x: 814, startPoint y: 218, endPoint x: 905, endPoint y: 222, distance: 91.1
click at [905, 222] on strong "Born in [GEOGRAPHIC_DATA], [US_STATE] – between tradition and precise craftsman…" at bounding box center [853, 237] width 153 height 33
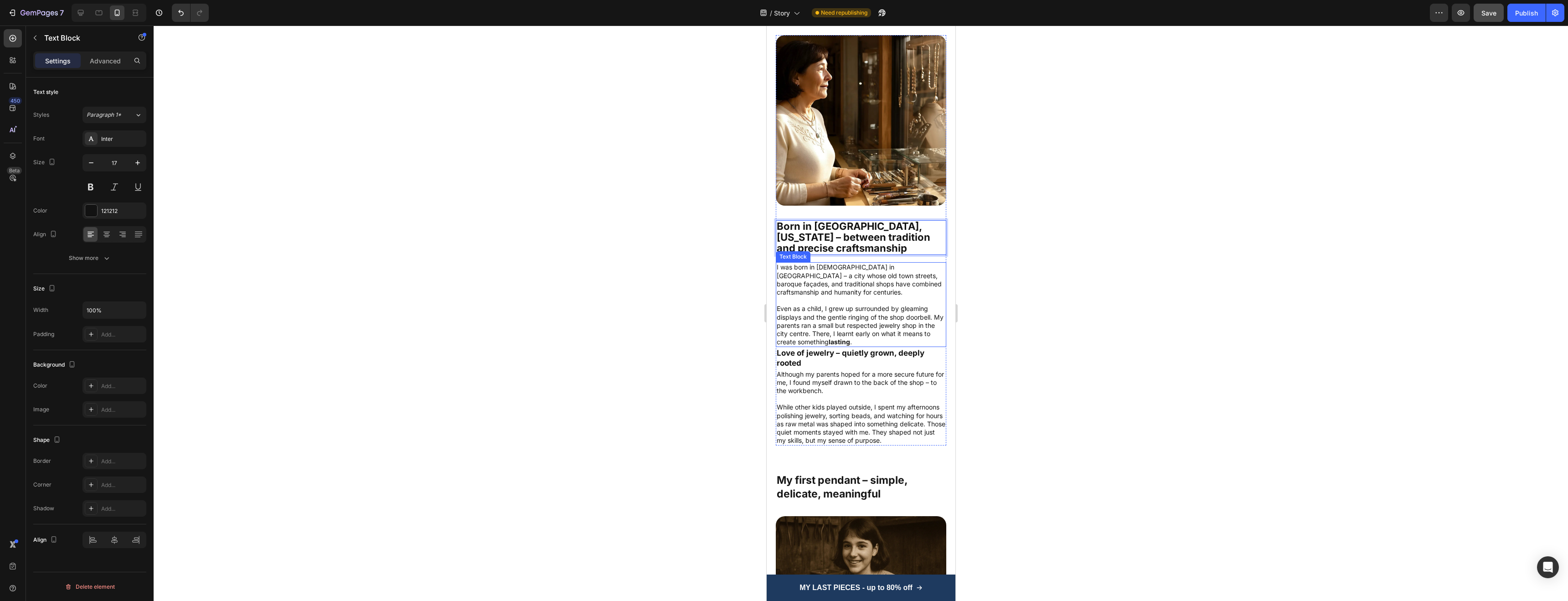
click at [861, 263] on p "I was born in [DEMOGRAPHIC_DATA] in [GEOGRAPHIC_DATA] – a city whose old town s…" at bounding box center [860, 279] width 169 height 33
click at [843, 263] on p "I was born in [DEMOGRAPHIC_DATA] in [GEOGRAPHIC_DATA] – a city whose old town s…" at bounding box center [860, 279] width 169 height 33
click at [844, 263] on p "I was born in [DEMOGRAPHIC_DATA] in [GEOGRAPHIC_DATA] – a city whose old town s…" at bounding box center [860, 279] width 169 height 33
drag, startPoint x: 870, startPoint y: 261, endPoint x: 839, endPoint y: 262, distance: 31.0
click at [839, 263] on p "I was born in [DEMOGRAPHIC_DATA] in [GEOGRAPHIC_DATA] – a city whose old town s…" at bounding box center [860, 279] width 169 height 33
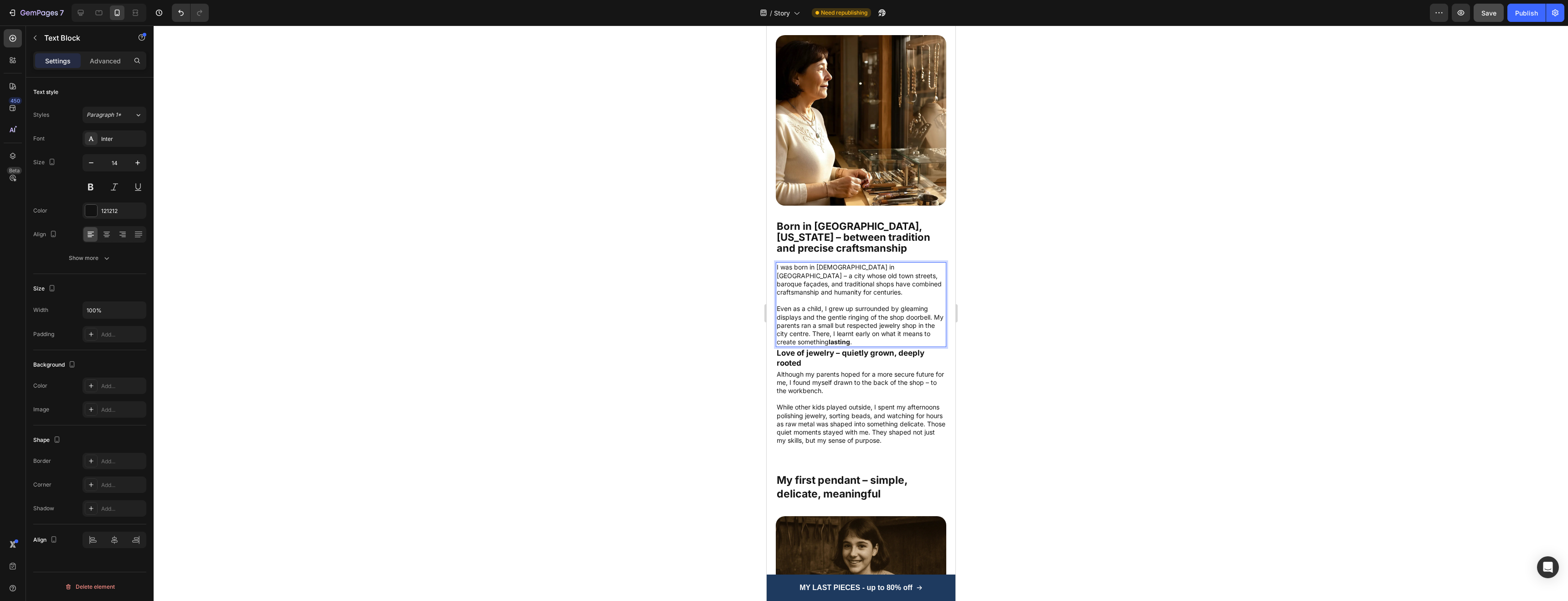
click at [849, 272] on p "I was born in [DEMOGRAPHIC_DATA] in [GEOGRAPHIC_DATA] – a city whose old town s…" at bounding box center [860, 279] width 169 height 33
drag, startPoint x: 817, startPoint y: 270, endPoint x: 870, endPoint y: 274, distance: 53.2
click at [870, 274] on p "I was born in [DEMOGRAPHIC_DATA] in [GEOGRAPHIC_DATA] – a city whose old town s…" at bounding box center [860, 279] width 169 height 33
click at [866, 332] on p "Even as a child, I grew up surrounded by gleaming displays and the gentle ringi…" at bounding box center [860, 325] width 169 height 41
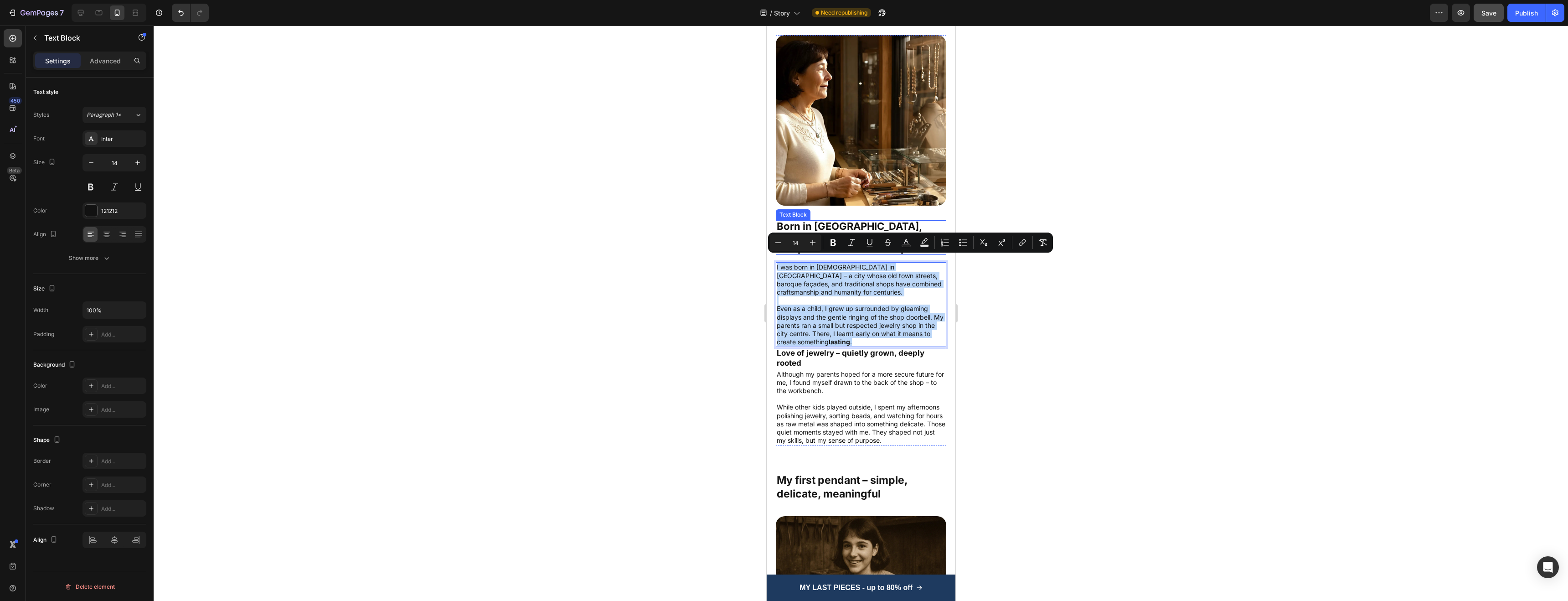
drag, startPoint x: 850, startPoint y: 326, endPoint x: 775, endPoint y: 247, distance: 108.9
click at [775, 247] on div "Image Born in [GEOGRAPHIC_DATA], [US_STATE] – between tradition and precise cra…" at bounding box center [861, 241] width 170 height 410
copy div "I was born in [DEMOGRAPHIC_DATA] in [GEOGRAPHIC_DATA] – a city whose old town s…"
click at [894, 324] on p "Even as a child, I grew up surrounded by gleaming displays and the gentle ringi…" at bounding box center [860, 325] width 169 height 41
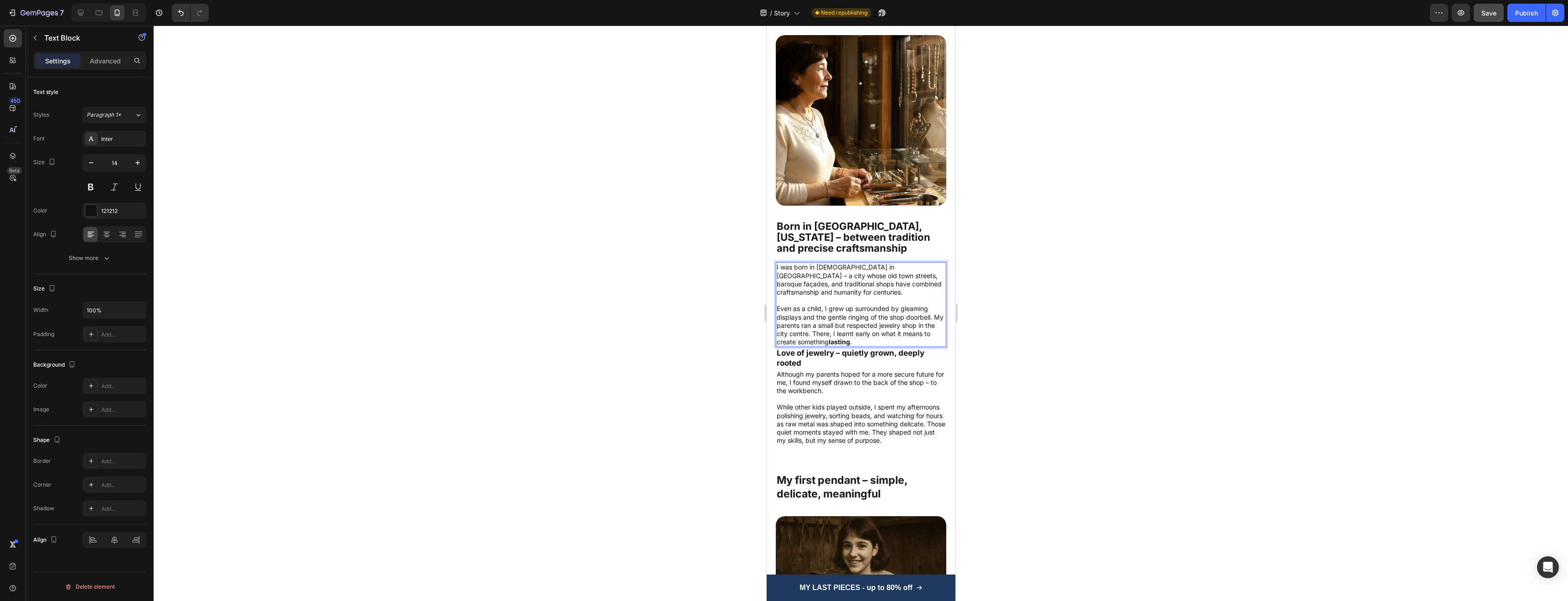
click at [859, 270] on p "I was born in [DEMOGRAPHIC_DATA] in [GEOGRAPHIC_DATA] – a city whose old town s…" at bounding box center [860, 279] width 169 height 33
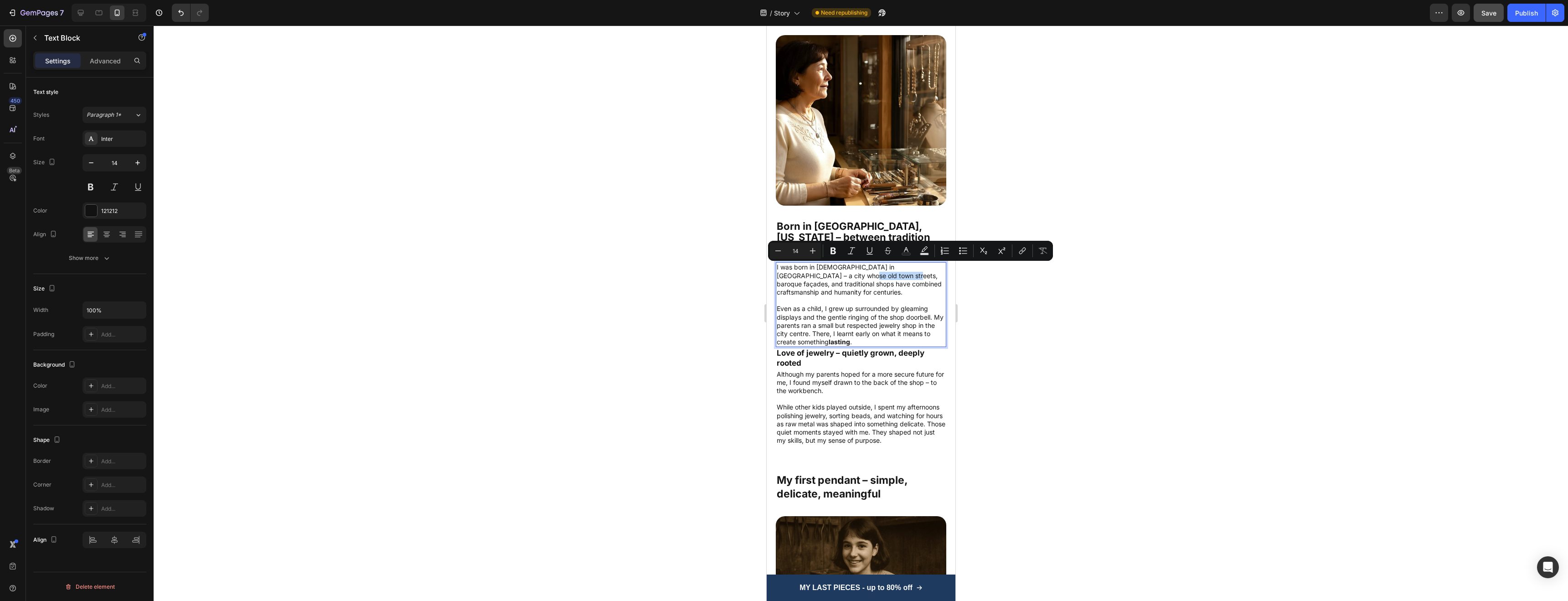
drag, startPoint x: 867, startPoint y: 270, endPoint x: 817, endPoint y: 267, distance: 50.1
click at [817, 267] on p "I was born in [DEMOGRAPHIC_DATA] in [GEOGRAPHIC_DATA] – a city whose old town s…" at bounding box center [860, 279] width 169 height 33
copy p "baroque façades"
click at [860, 270] on p "I was born in [DEMOGRAPHIC_DATA] in [GEOGRAPHIC_DATA] – a city whose old town s…" at bounding box center [860, 279] width 169 height 33
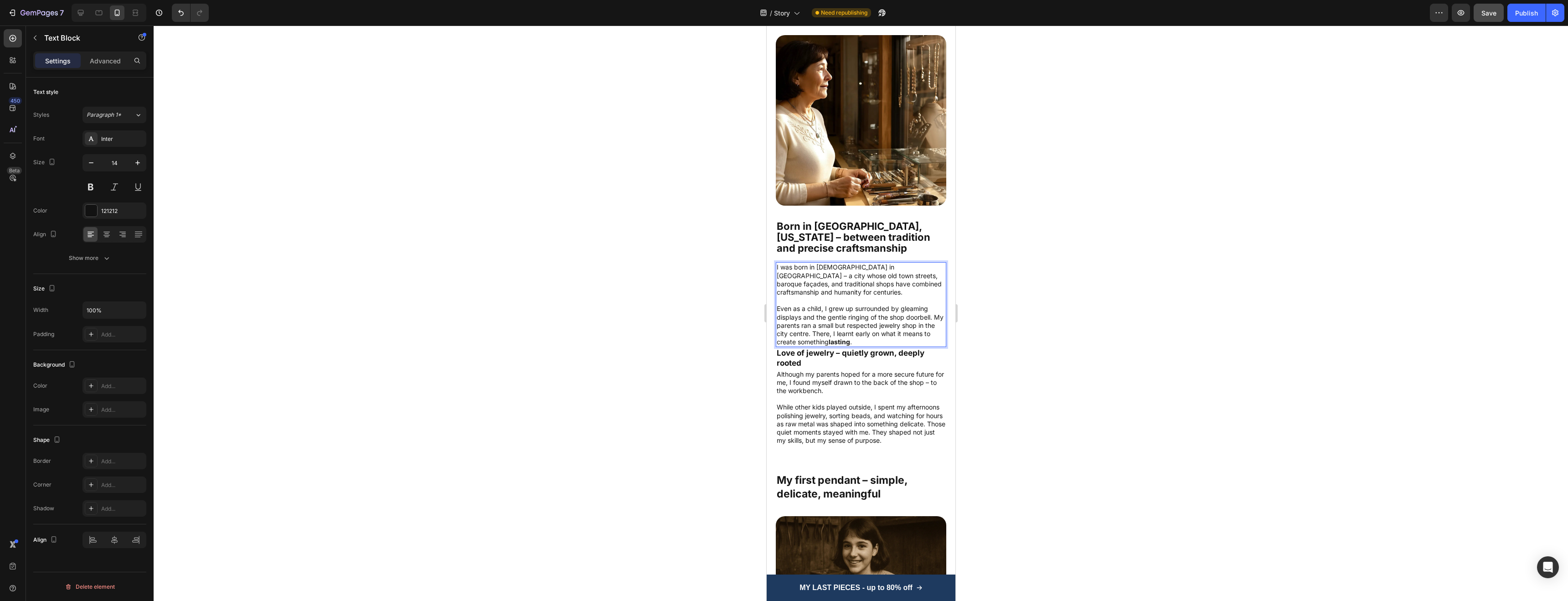
click at [867, 264] on p "I was born in [DEMOGRAPHIC_DATA] in [GEOGRAPHIC_DATA] – a city whose old town s…" at bounding box center [860, 279] width 169 height 33
click at [878, 264] on p "I was born in [DEMOGRAPHIC_DATA] in [GEOGRAPHIC_DATA] – a city whose old town s…" at bounding box center [860, 279] width 169 height 33
drag, startPoint x: 866, startPoint y: 269, endPoint x: 850, endPoint y: 271, distance: 16.1
click at [850, 271] on p "I was born in [DEMOGRAPHIC_DATA] in [GEOGRAPHIC_DATA] – a city whose old town s…" at bounding box center [860, 279] width 169 height 33
drag, startPoint x: 869, startPoint y: 270, endPoint x: 819, endPoint y: 272, distance: 50.0
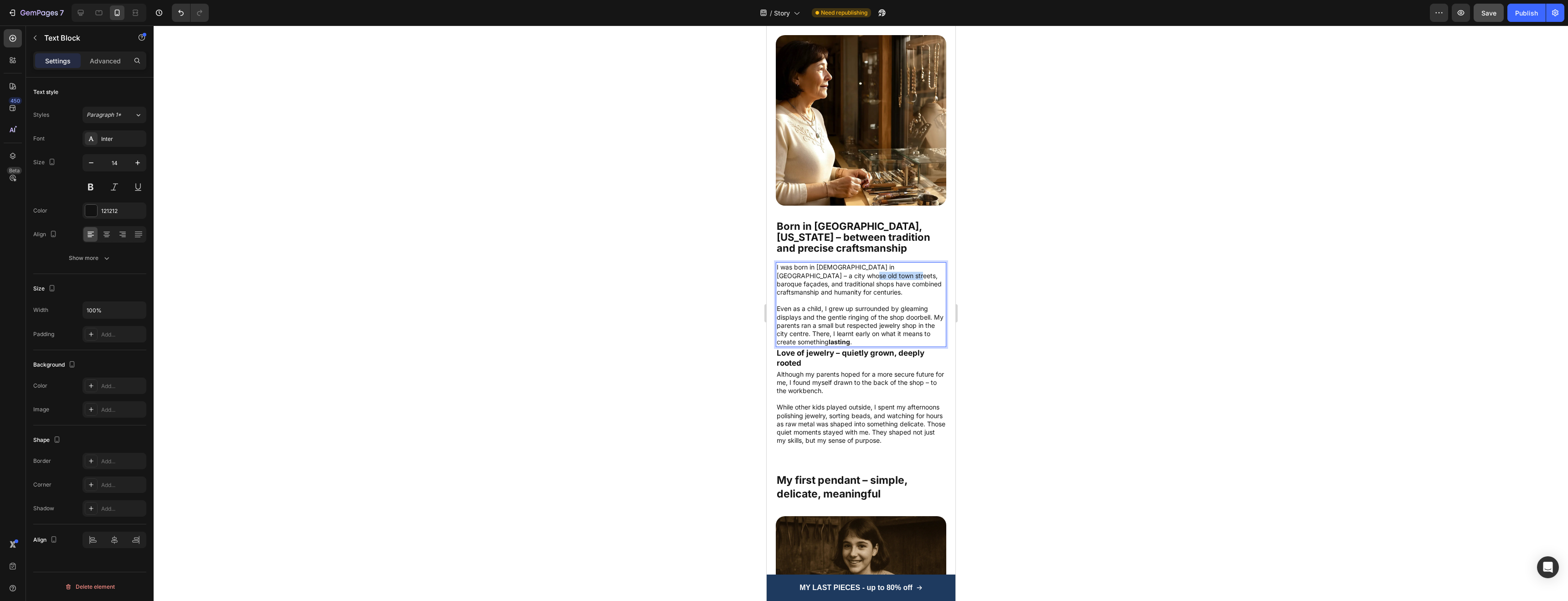
click at [819, 272] on p "I was born in [DEMOGRAPHIC_DATA] in [GEOGRAPHIC_DATA] – a city whose old town s…" at bounding box center [860, 279] width 169 height 33
click at [852, 371] on p "Although my parents hoped for a more secure future for me, I found myself drawn…" at bounding box center [860, 382] width 169 height 25
click at [861, 348] on strong "Love of jewelry – quietly grown, deeply rooted" at bounding box center [850, 357] width 148 height 19
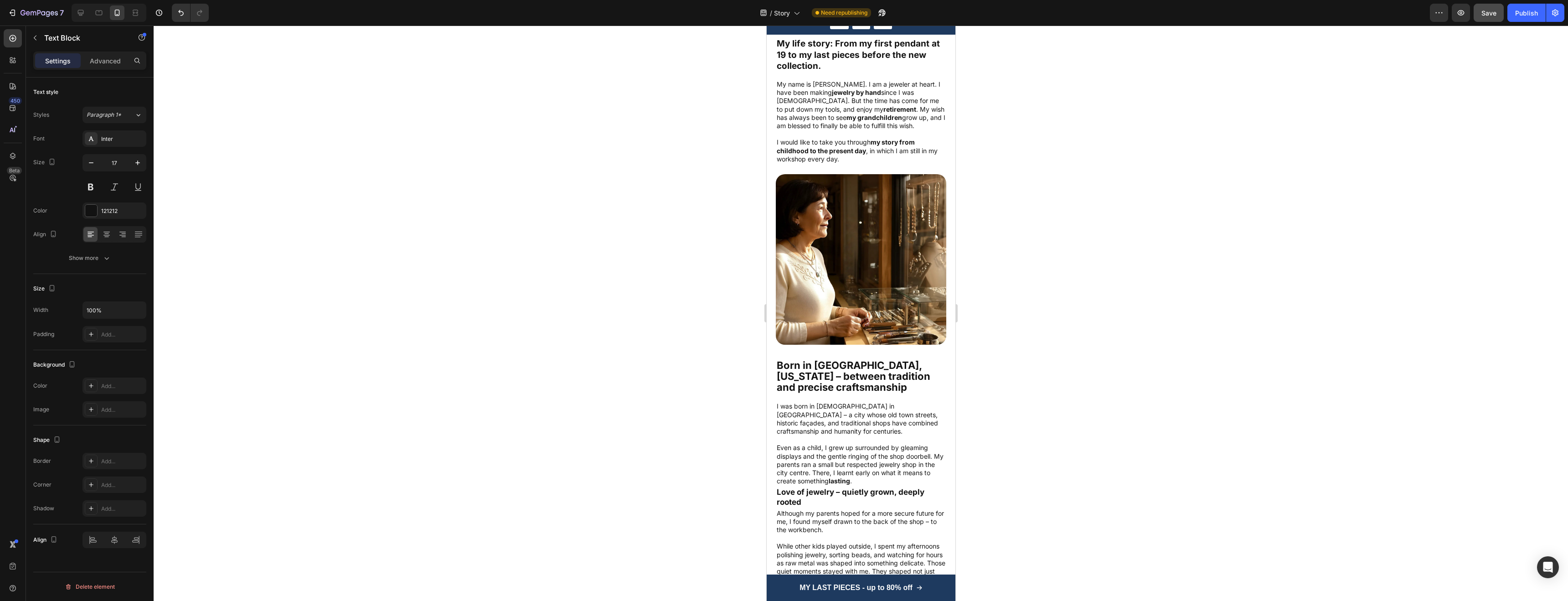
scroll to position [367, 0]
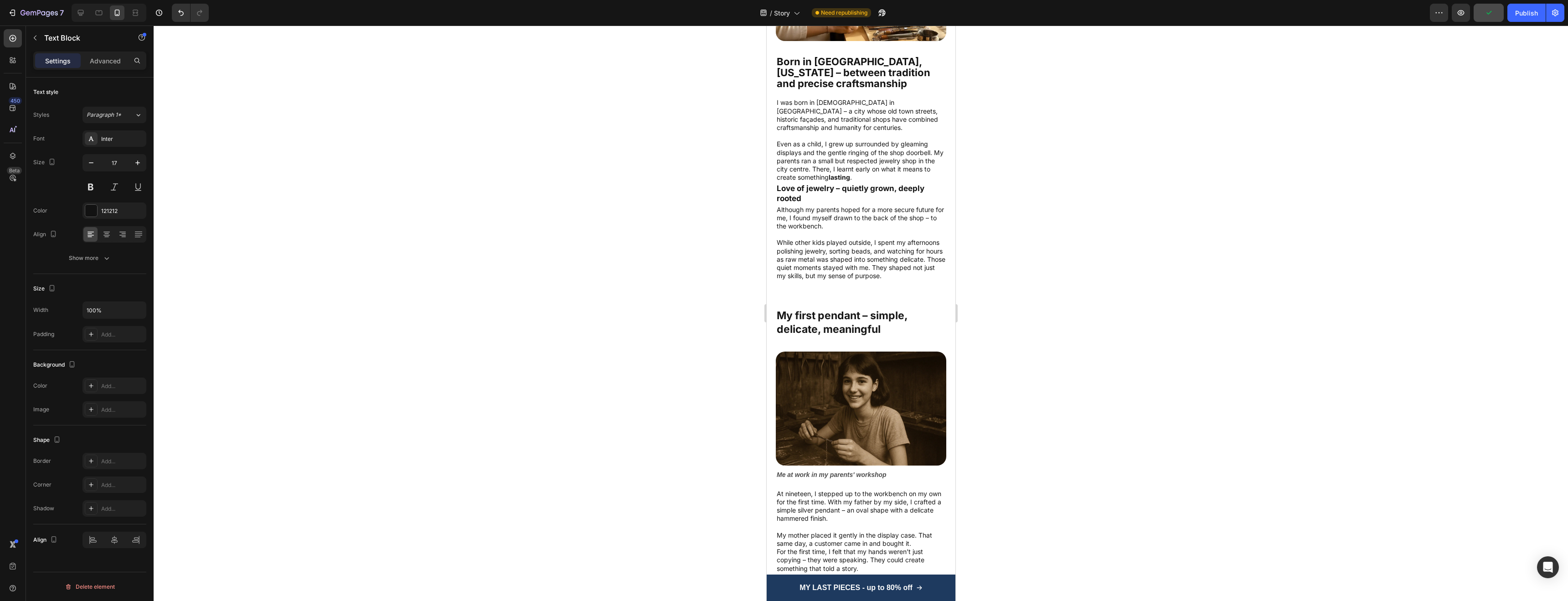
click at [834, 185] on strong "Love of jewelry – quietly grown, deeply rooted" at bounding box center [850, 193] width 148 height 19
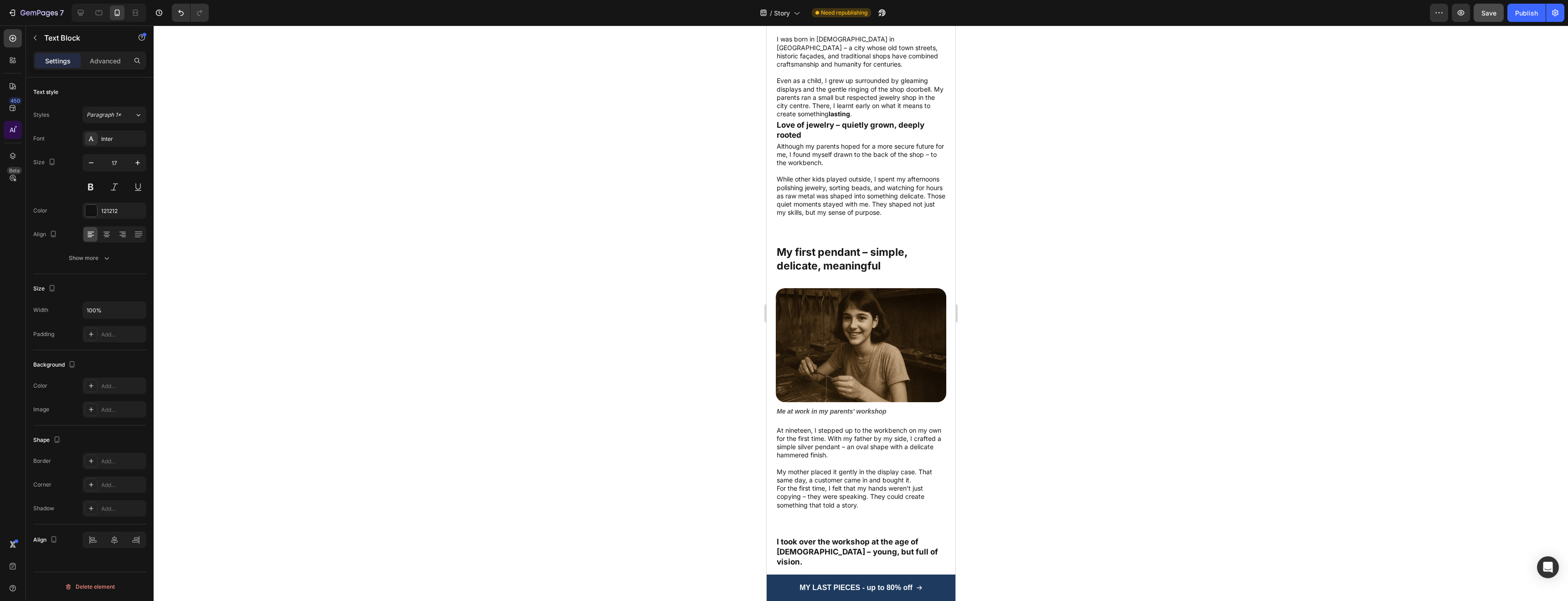
scroll to position [431, 0]
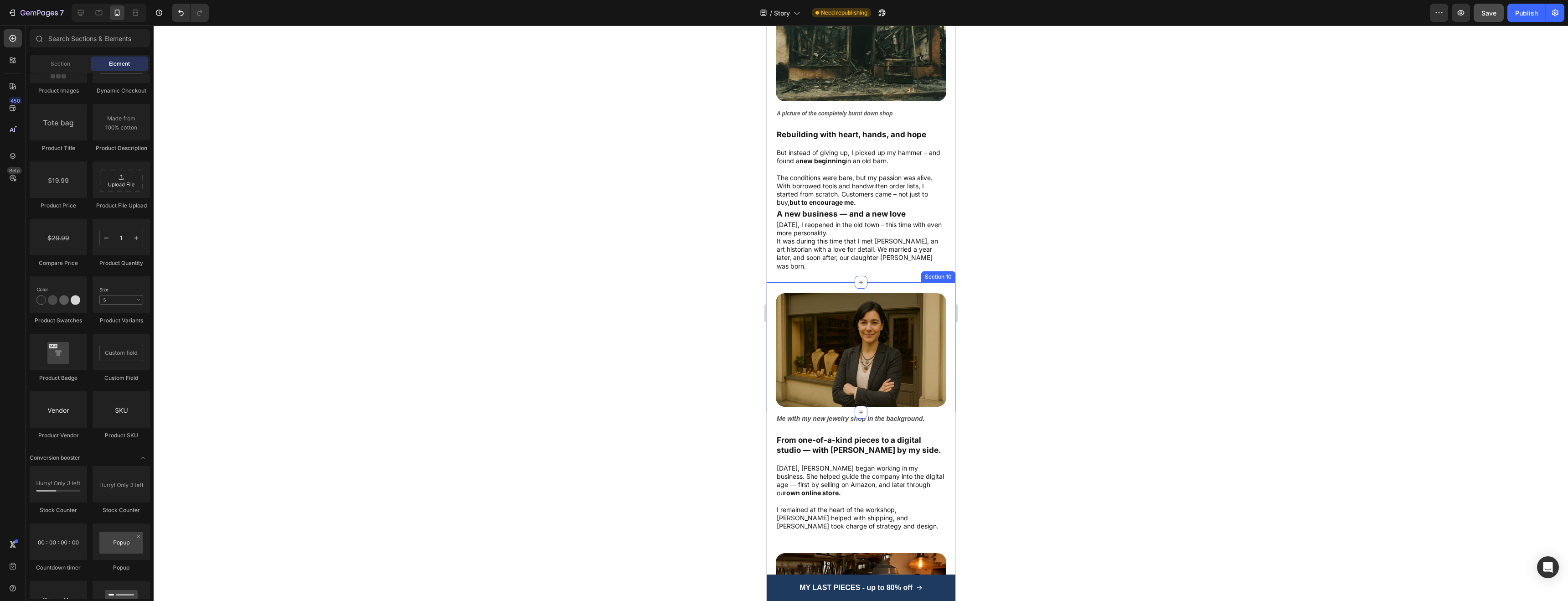
scroll to position [1151, 0]
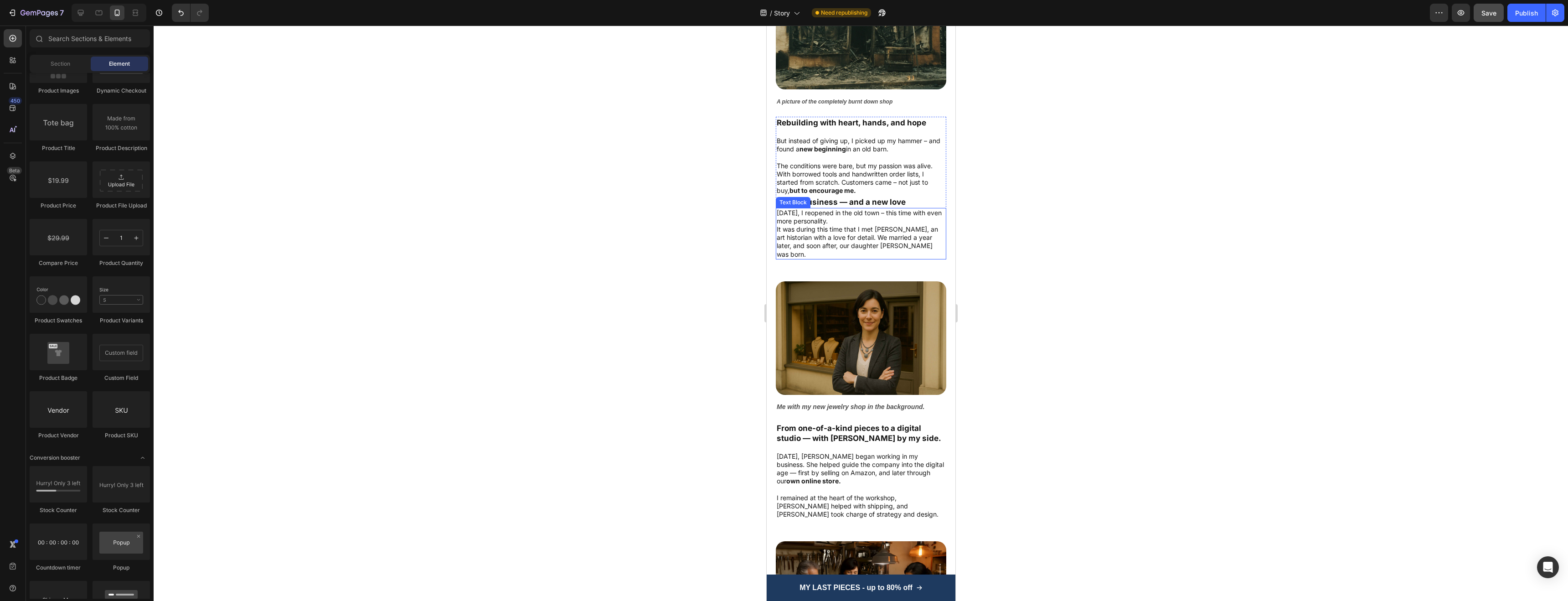
click at [891, 228] on p "It was during this time that I met [PERSON_NAME], an art historian with a love …" at bounding box center [860, 242] width 169 height 33
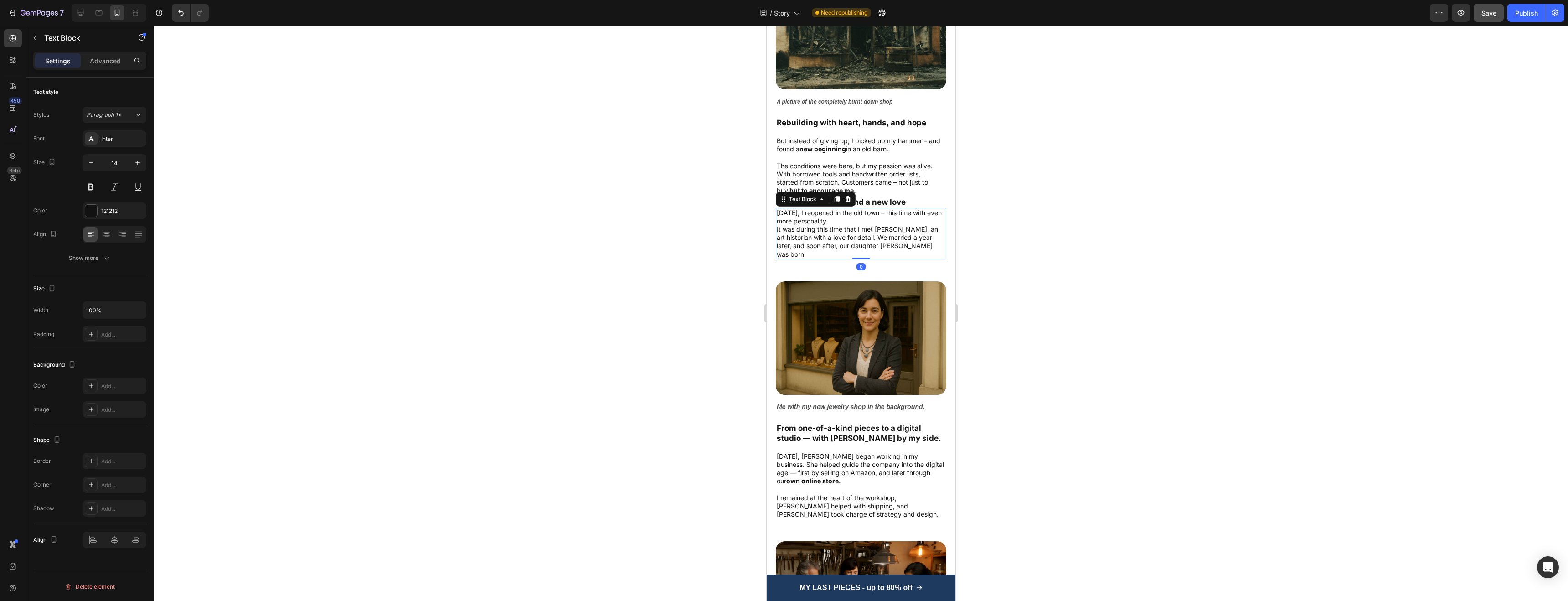
click at [896, 227] on p "It was during this time that I met [PERSON_NAME], an art historian with a love …" at bounding box center [860, 242] width 169 height 33
click at [883, 242] on p "It was during this time that I met [PERSON_NAME], an art historian with a love …" at bounding box center [860, 242] width 169 height 33
click at [890, 242] on p "It was during this time that I met [PERSON_NAME], an art historian with a love …" at bounding box center [860, 242] width 169 height 33
click at [892, 209] on p "[DATE], I reopened in the old town – this time with even more personality." at bounding box center [860, 217] width 169 height 16
click at [899, 227] on p "It was during this time that I met [PERSON_NAME], an art historian with a love …" at bounding box center [860, 242] width 169 height 33
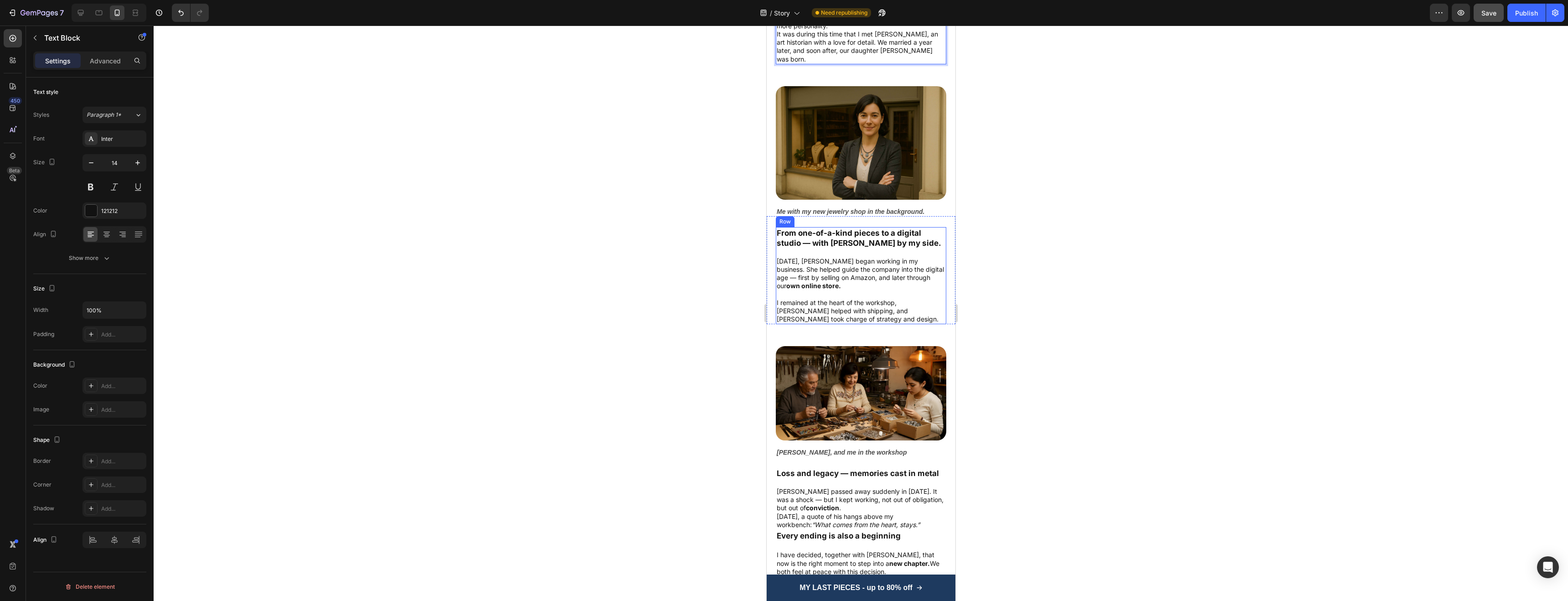
scroll to position [1349, 0]
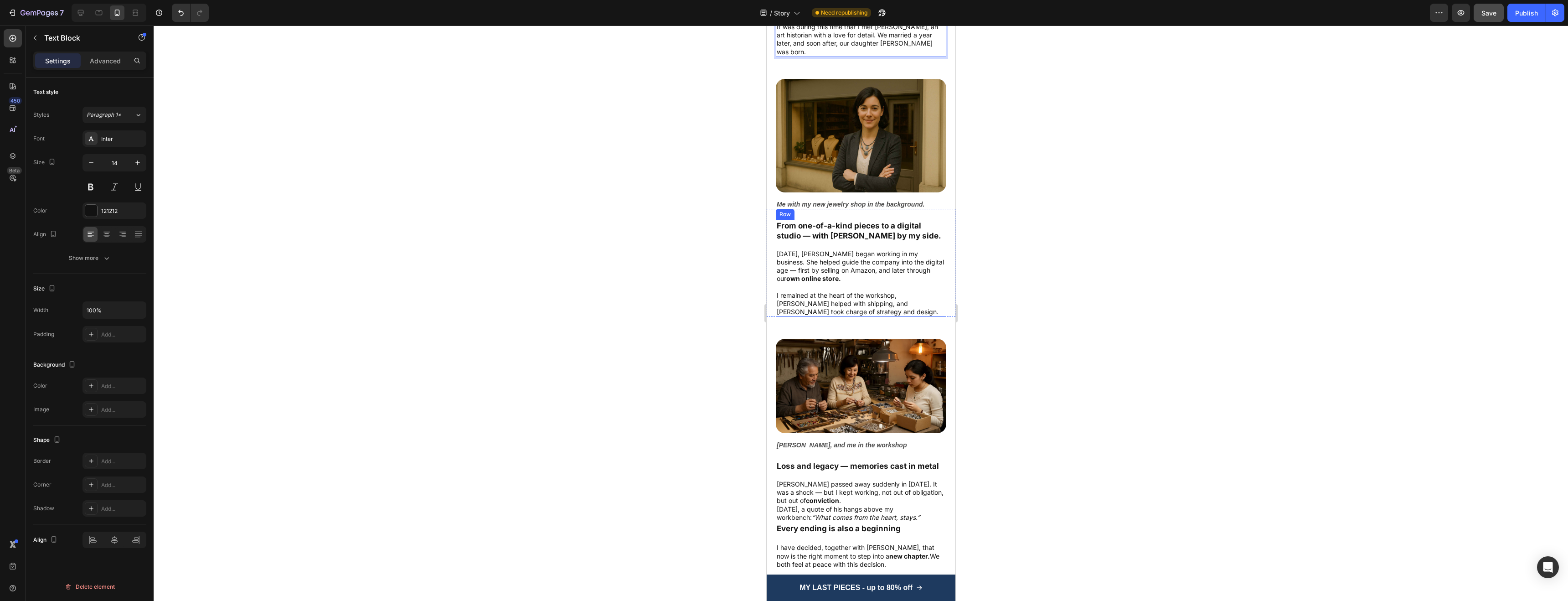
click at [845, 228] on div "From one-of-a-kind pieces to a digital studio — with [PERSON_NAME] by my side." at bounding box center [861, 231] width 170 height 22
click at [841, 224] on strong "From one-of-a-kind pieces to a digital studio — with [PERSON_NAME] by my side." at bounding box center [858, 230] width 164 height 19
click at [843, 250] on p "[DATE], [PERSON_NAME] began working in my business. She helped guide the compan…" at bounding box center [860, 266] width 169 height 33
click at [845, 250] on p "[DATE], [PERSON_NAME] began working in my business. She helped guide the compan…" at bounding box center [860, 266] width 169 height 33
click at [842, 292] on p "I remained at the heart of the workshop, [PERSON_NAME] helped with shipping, an…" at bounding box center [860, 304] width 169 height 25
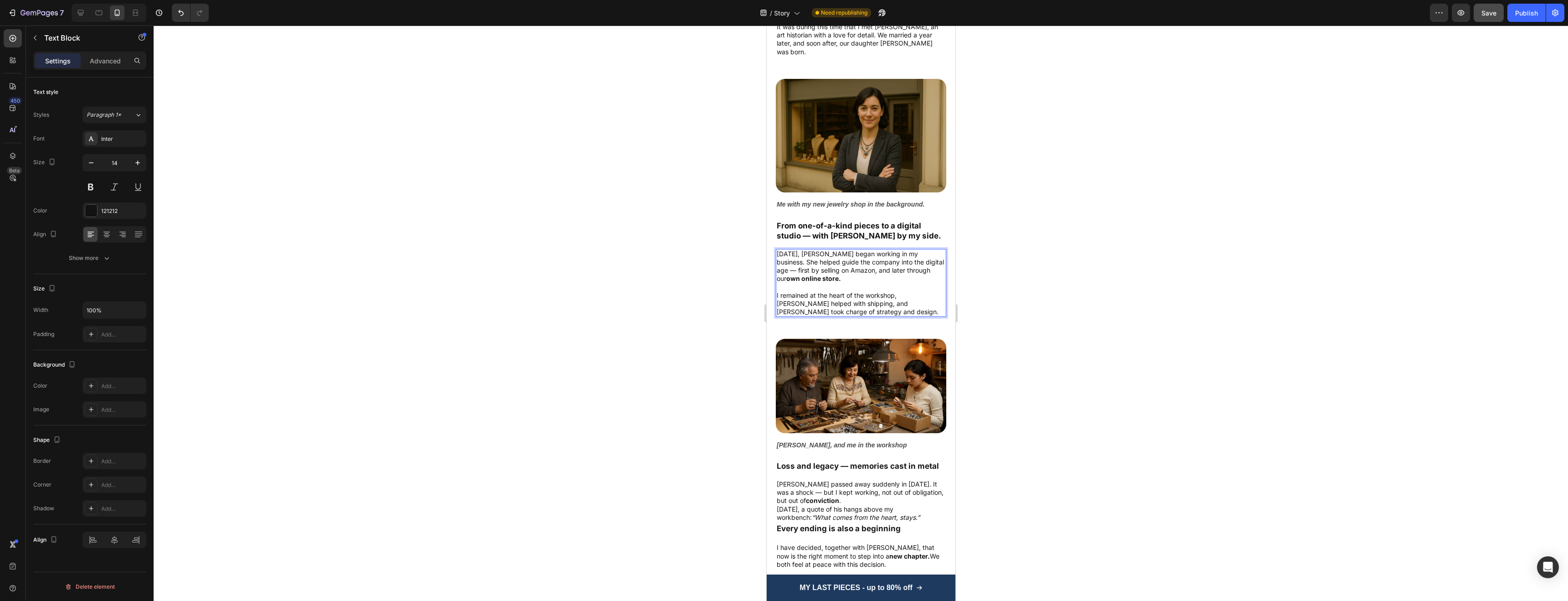
click at [911, 292] on p "I remained at the heart of the workshop, [PERSON_NAME] helped with shipping, an…" at bounding box center [860, 304] width 169 height 25
click at [922, 292] on p "I remained at the heart of the workshop, [PERSON_NAME] helped with shipping, an…" at bounding box center [860, 304] width 169 height 25
click at [925, 292] on p "I remained at the heart of the workshop, [PERSON_NAME] helped with shipping, an…" at bounding box center [860, 304] width 169 height 25
click at [843, 292] on p "I remained at the heart of the workshop, [PERSON_NAME] helped with shipping, an…" at bounding box center [860, 304] width 169 height 25
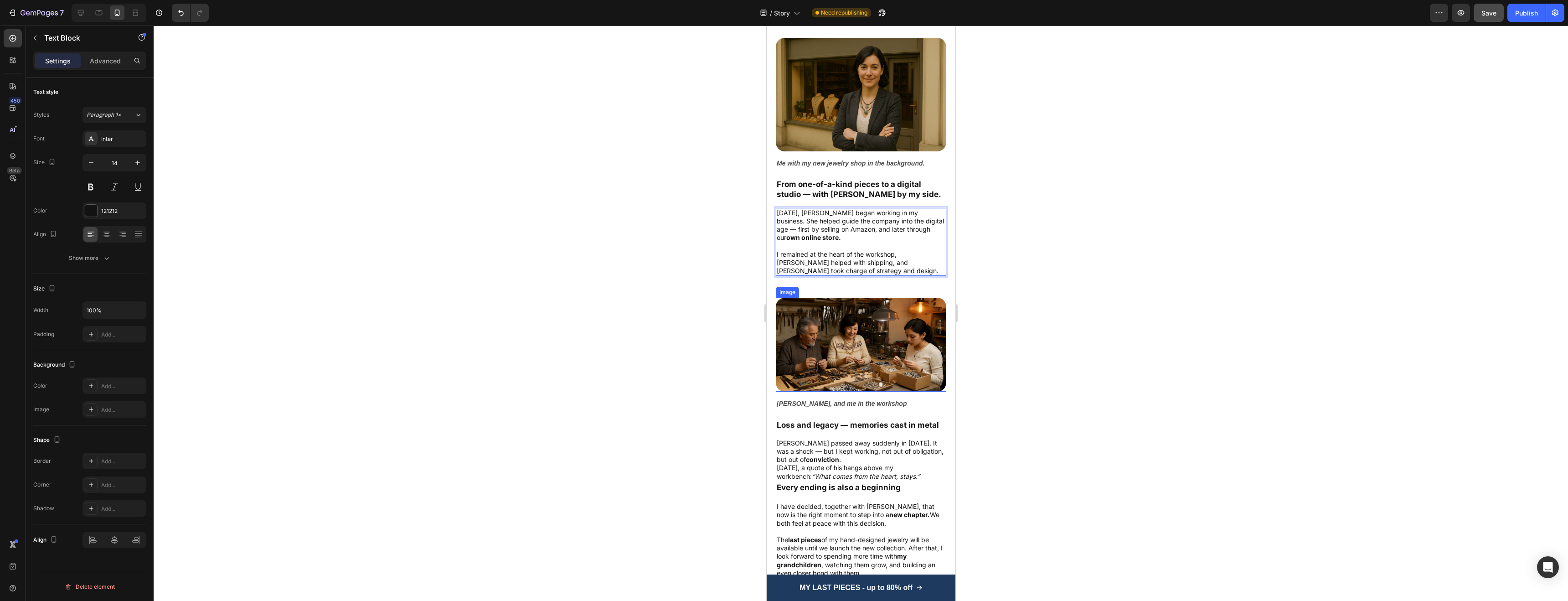
scroll to position [1450, 0]
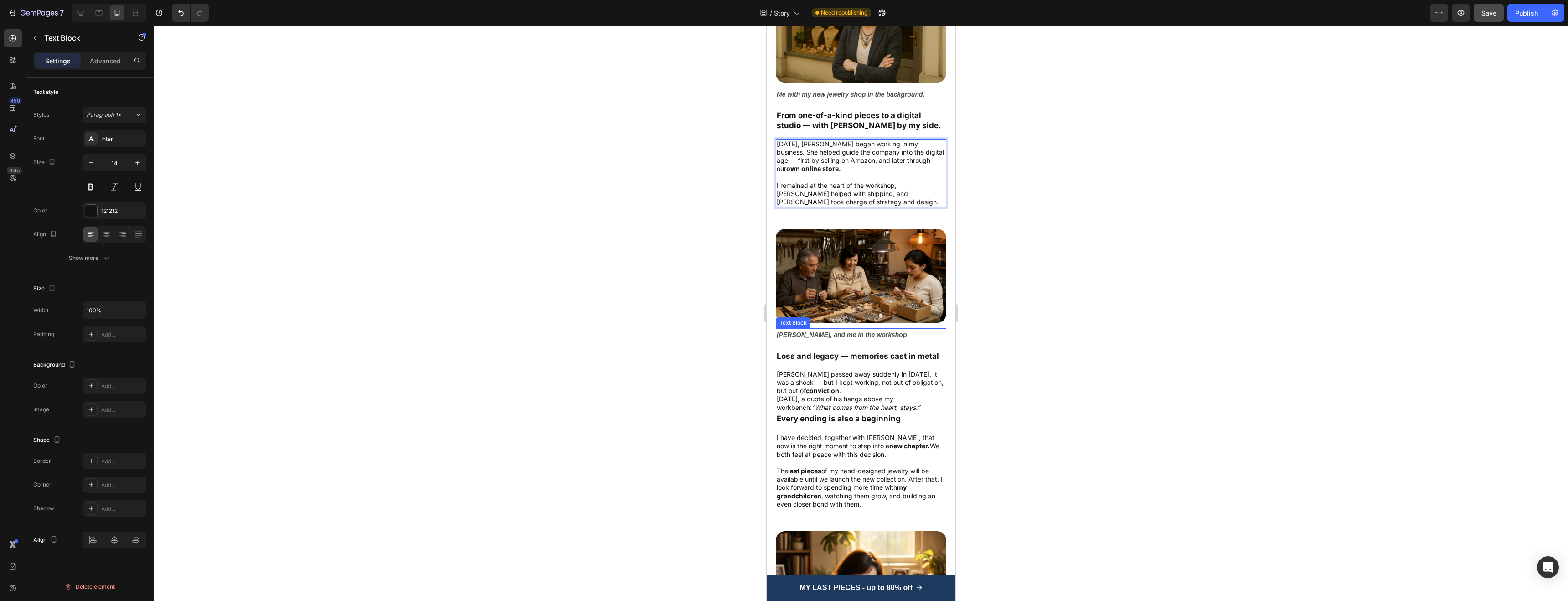
click at [803, 331] on strong "[PERSON_NAME], and me in the workshop" at bounding box center [841, 335] width 130 height 7
click at [800, 331] on strong "[PERSON_NAME], and me in the workshop" at bounding box center [841, 335] width 130 height 7
click at [805, 331] on strong "[PERSON_NAME], and me in the workshop" at bounding box center [841, 335] width 130 height 7
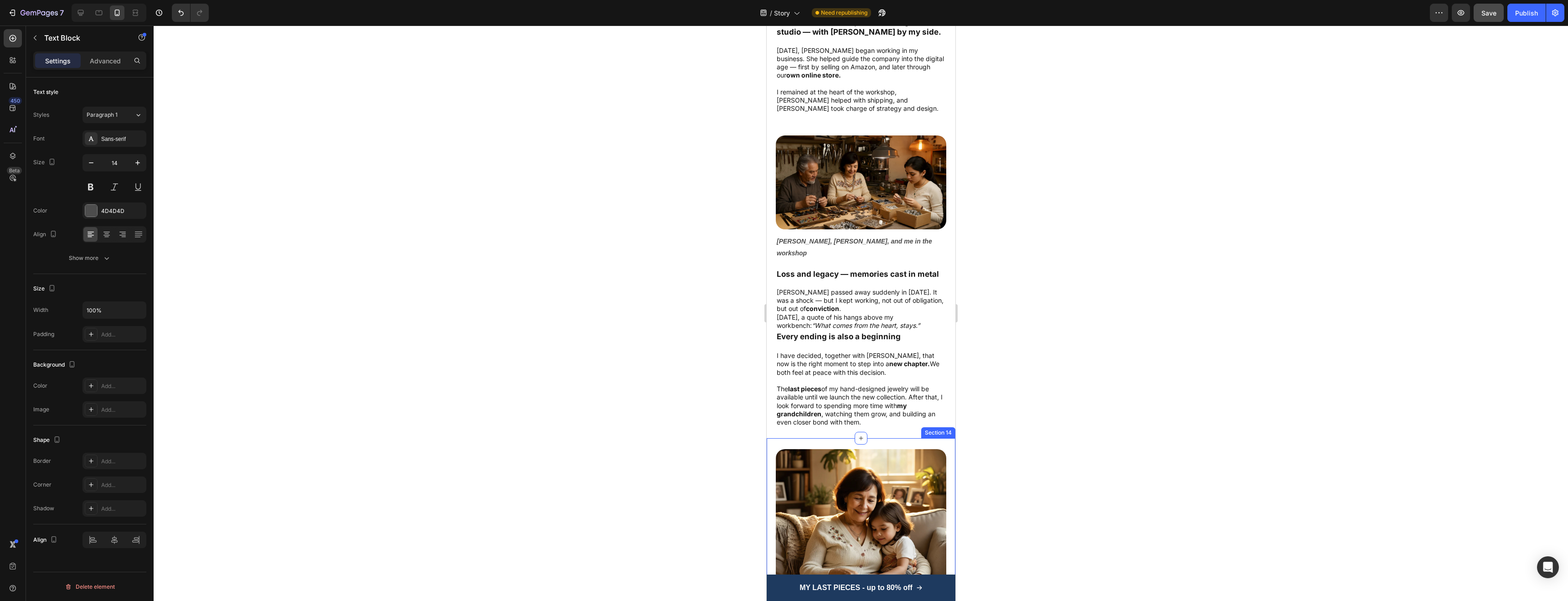
scroll to position [1481, 0]
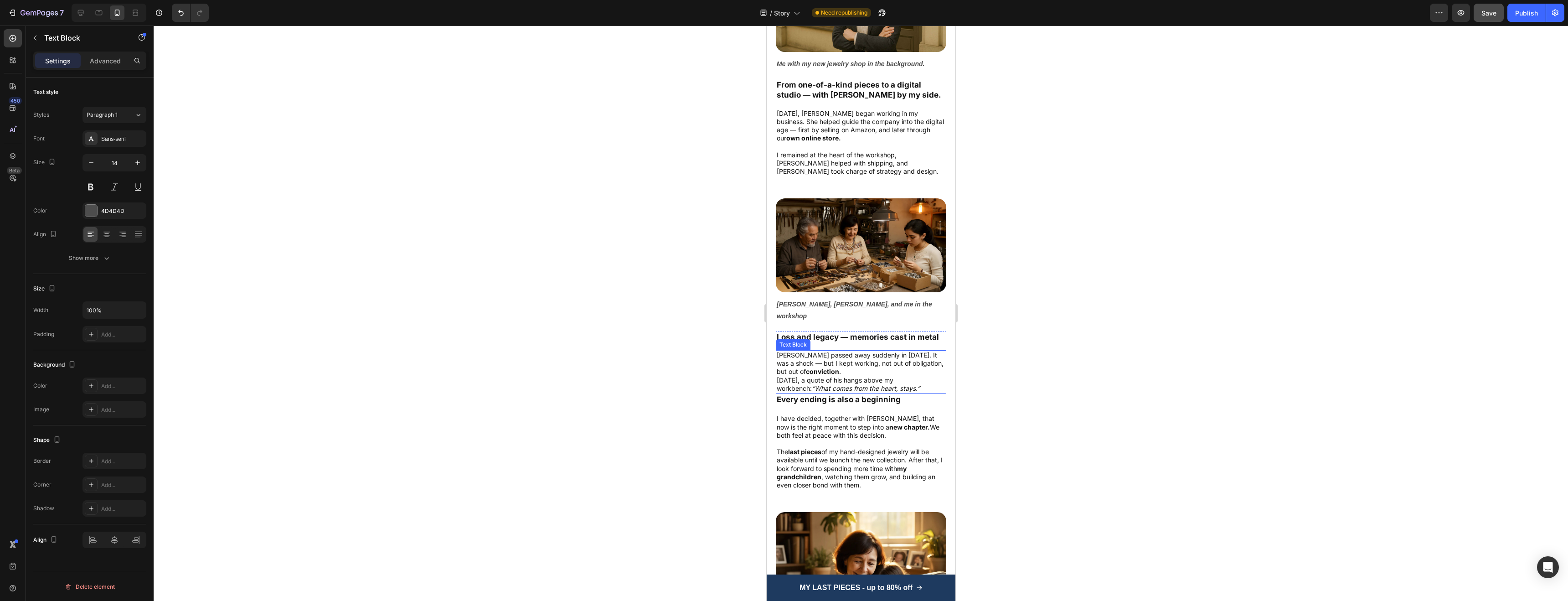
click at [799, 351] on p "[PERSON_NAME] passed away suddenly in [DATE]. It was a shock — but I kept worki…" at bounding box center [860, 364] width 169 height 25
click at [802, 351] on p "[PERSON_NAME] passed away suddenly in [DATE]. It was a shock — but I kept worki…" at bounding box center [860, 364] width 169 height 25
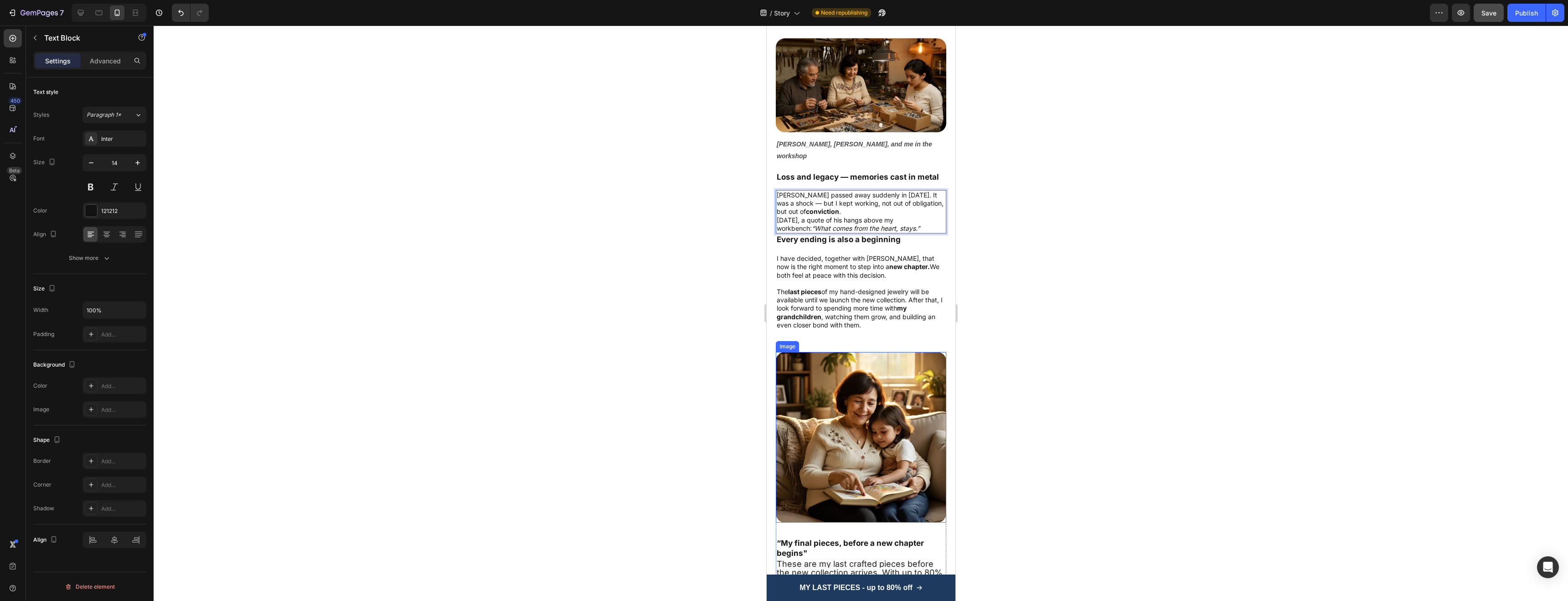
scroll to position [1699, 0]
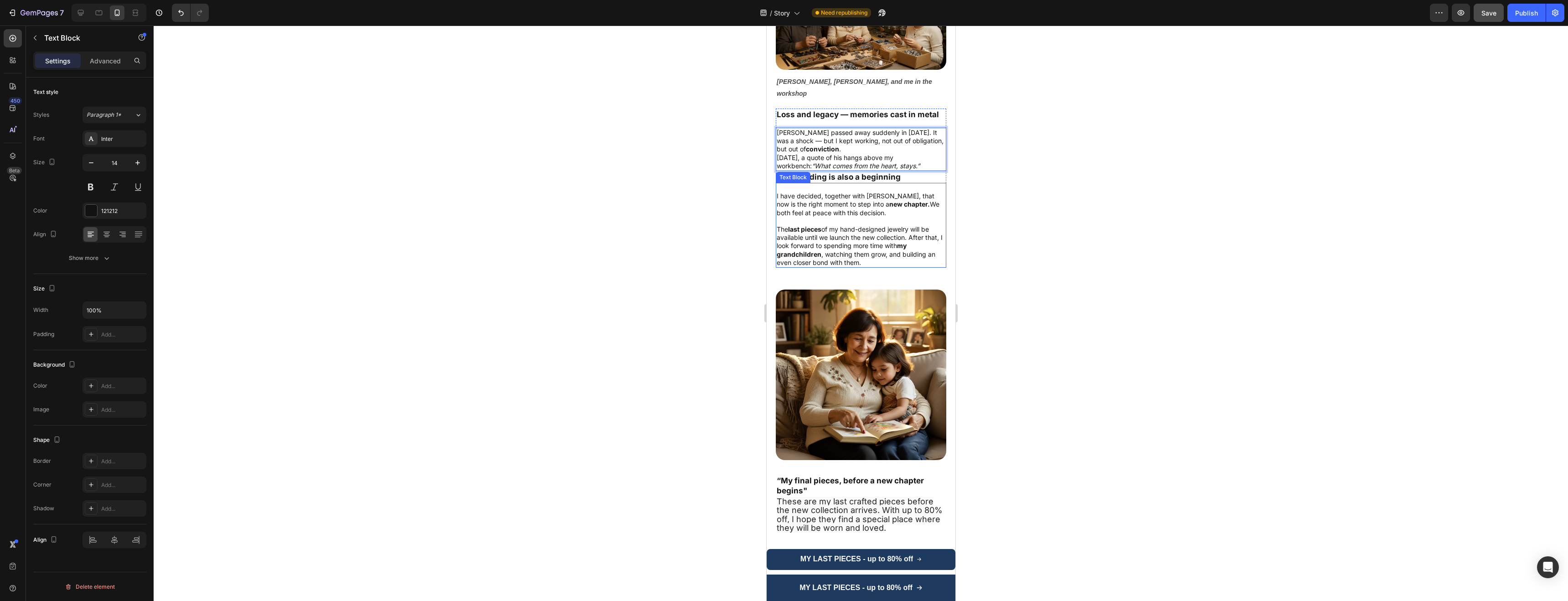
click at [883, 184] on p "I have decided, together with [PERSON_NAME], that now is the right moment to st…" at bounding box center [860, 200] width 169 height 33
click at [874, 184] on p "⁠⁠⁠⁠⁠⁠⁠ I have decided, together with [PERSON_NAME], that now is the right mome…" at bounding box center [860, 200] width 169 height 33
click at [876, 184] on p "I have decided, together with [PERSON_NAME], that now is the right moment to st…" at bounding box center [860, 200] width 169 height 33
click at [828, 128] on p "[PERSON_NAME] passed away suddenly in [DATE]. It was a shock — but I kept worki…" at bounding box center [860, 141] width 169 height 25
click at [803, 128] on p "[PERSON_NAME] passed away suddenly in [DATE]. It was a shock — but I kept worki…" at bounding box center [860, 141] width 169 height 25
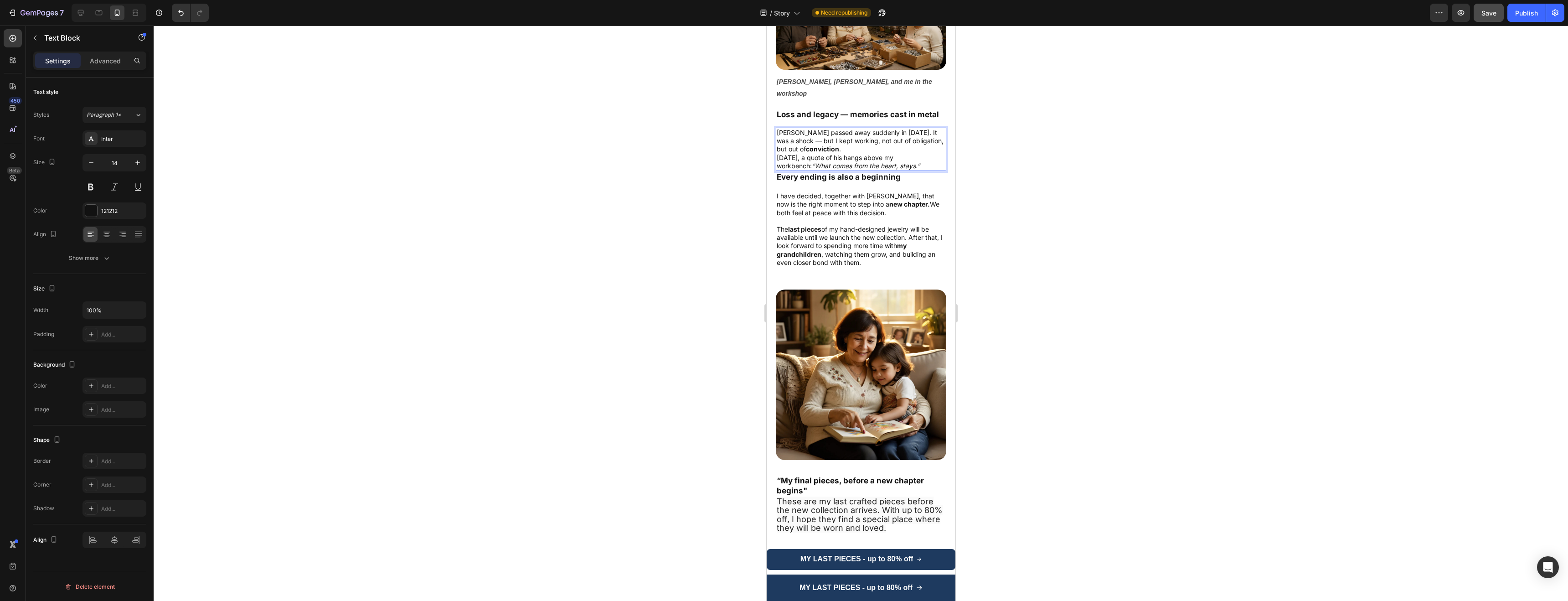
click at [821, 128] on p "[PERSON_NAME] passed away suddenly in [DATE]. It was a shock — but I kept worki…" at bounding box center [860, 141] width 169 height 25
click at [817, 128] on p "[PERSON_NAME] passed away suddenly in [DATE]. It was a shock — but I kept worki…" at bounding box center [860, 141] width 169 height 25
click at [831, 128] on p "[PERSON_NAME] passed away suddenly in [DATE]. It was a shock — but I kept worki…" at bounding box center [860, 141] width 169 height 25
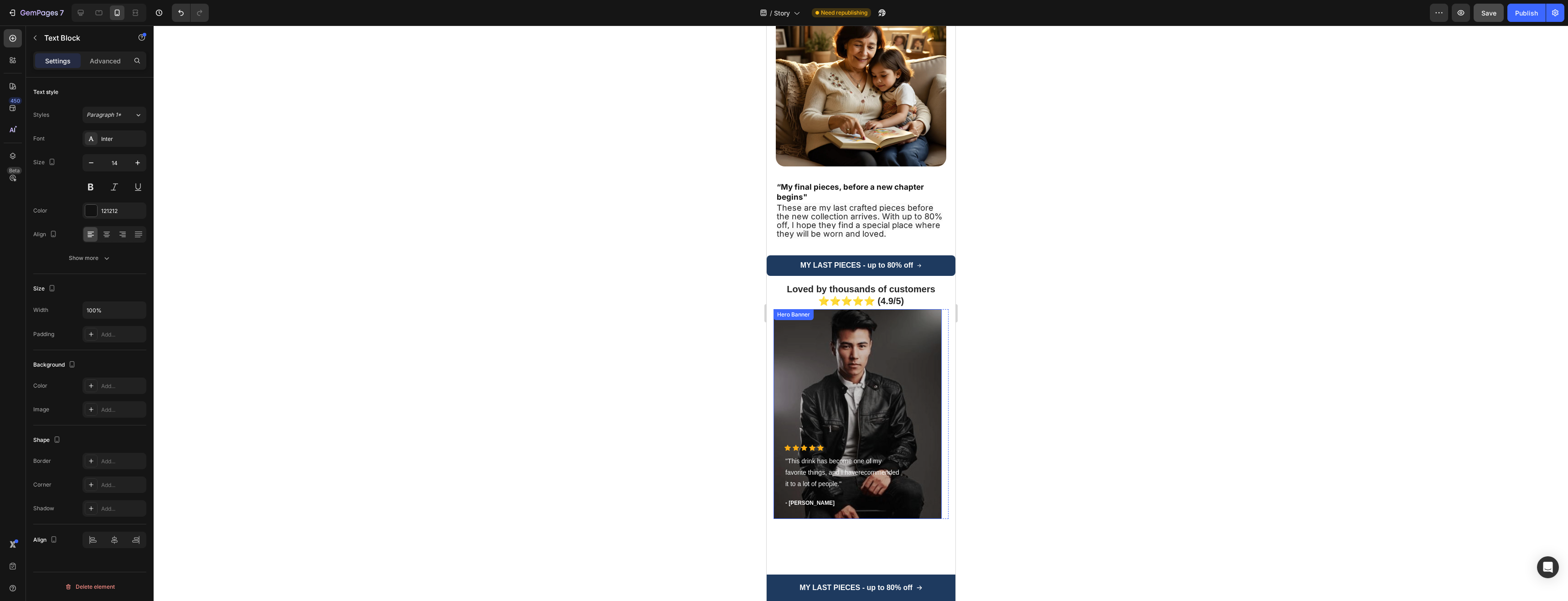
scroll to position [1987, 0]
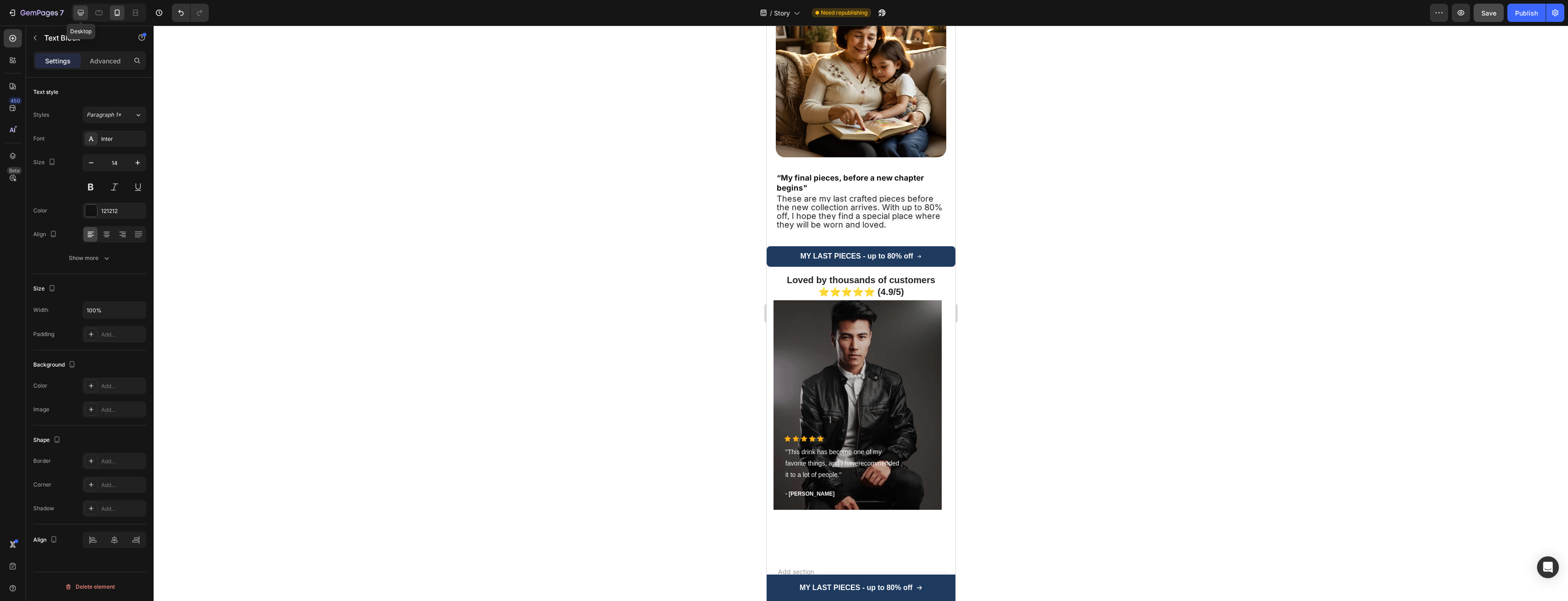
click at [74, 15] on div at bounding box center [81, 13] width 15 height 15
type input "16"
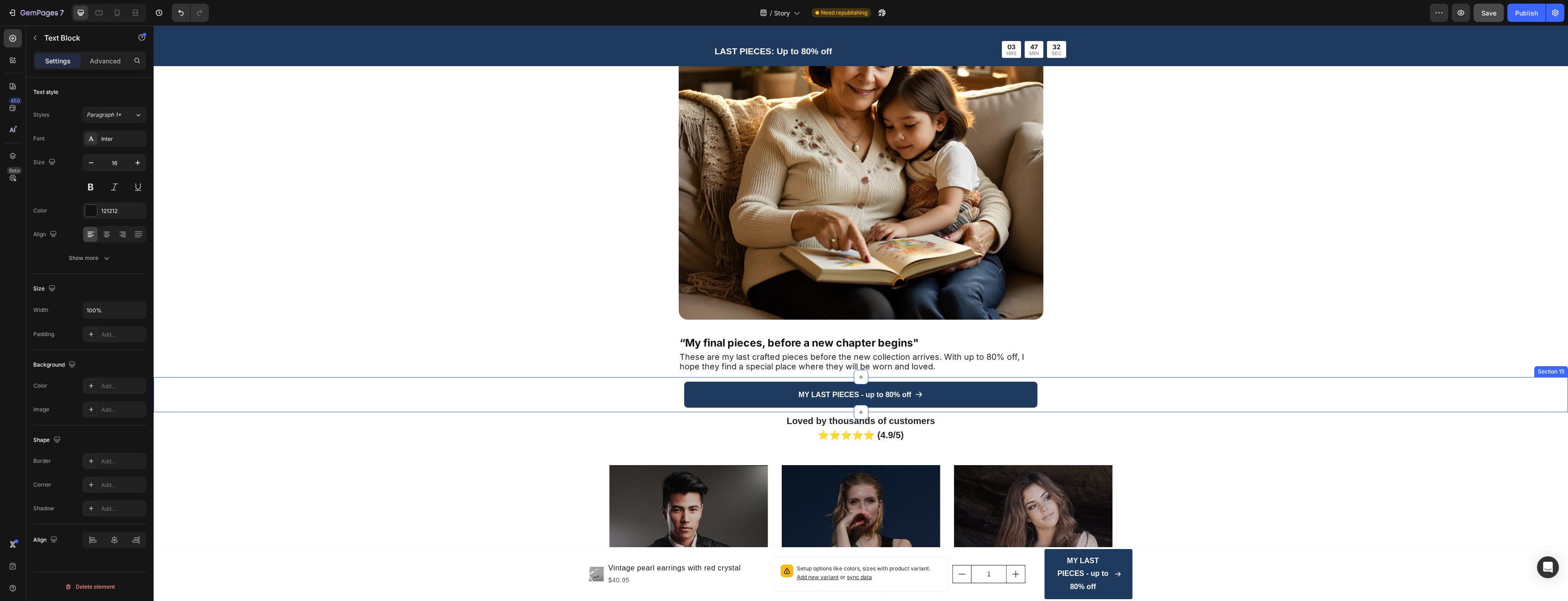
scroll to position [2215, 0]
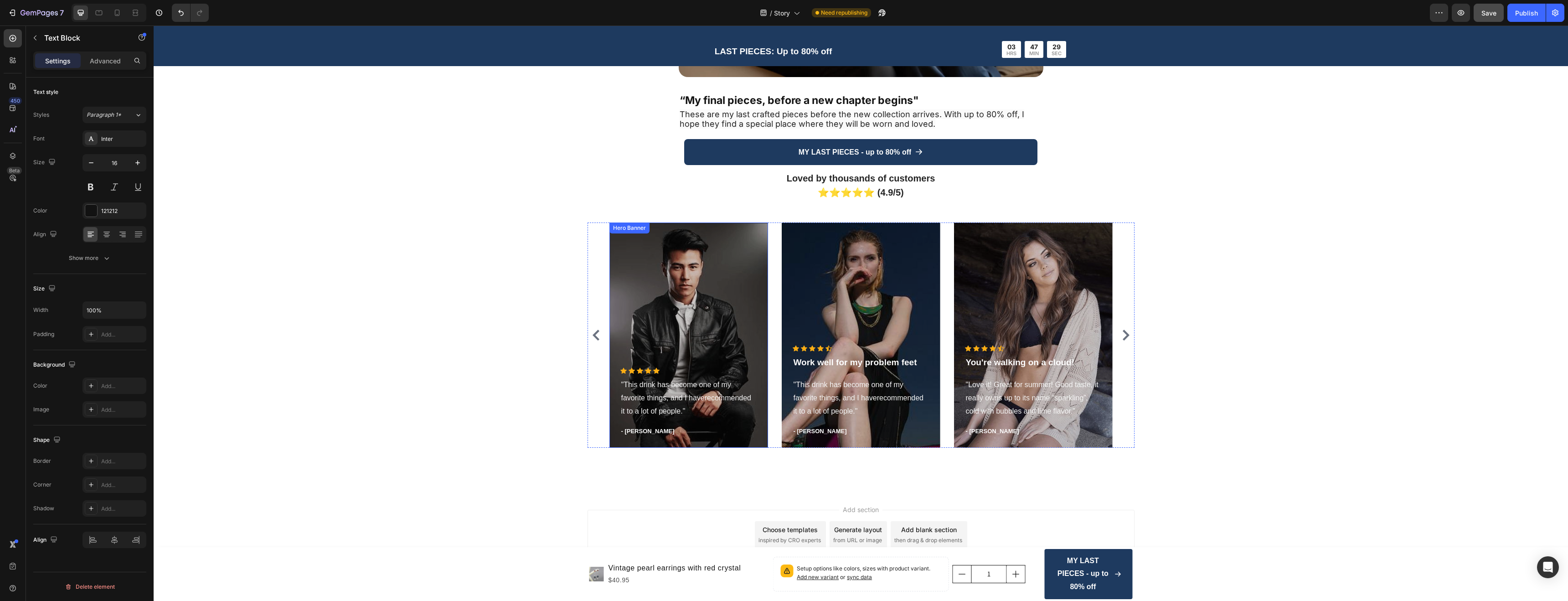
click at [634, 270] on div "Overlay" at bounding box center [688, 335] width 159 height 225
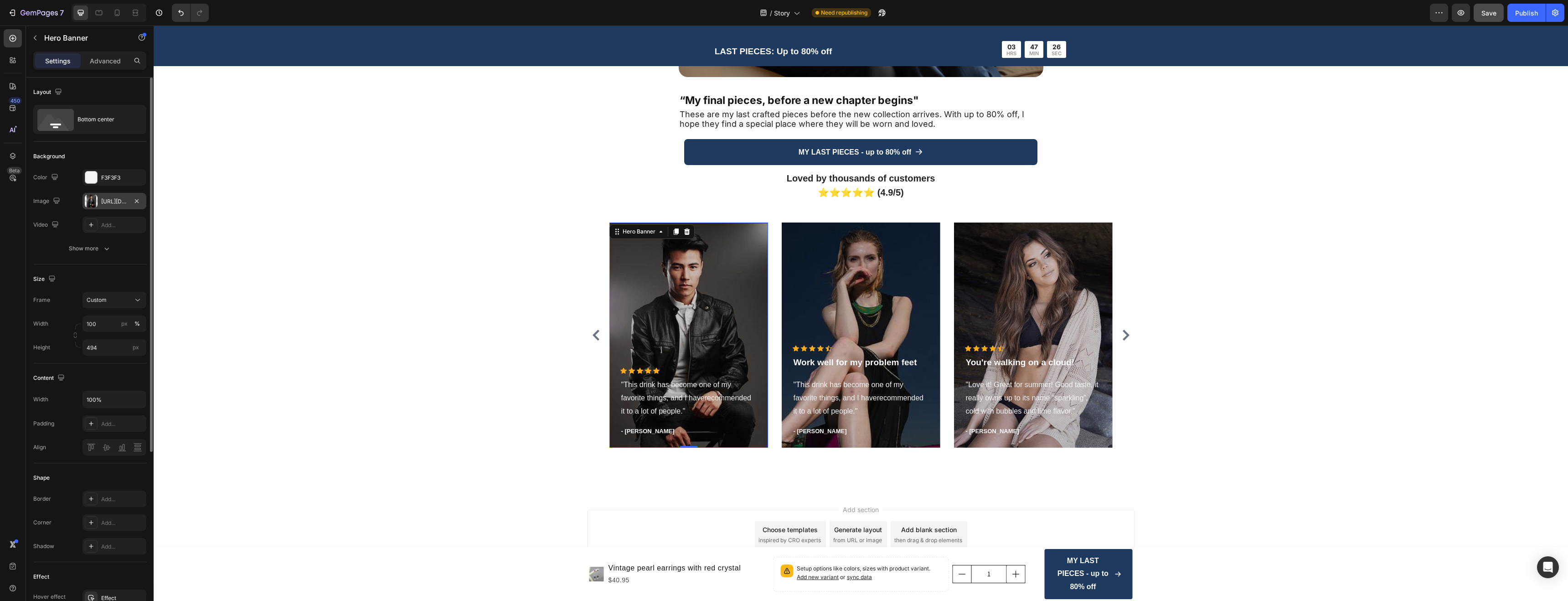
click at [110, 200] on div "[URL][DOMAIN_NAME]" at bounding box center [114, 201] width 26 height 8
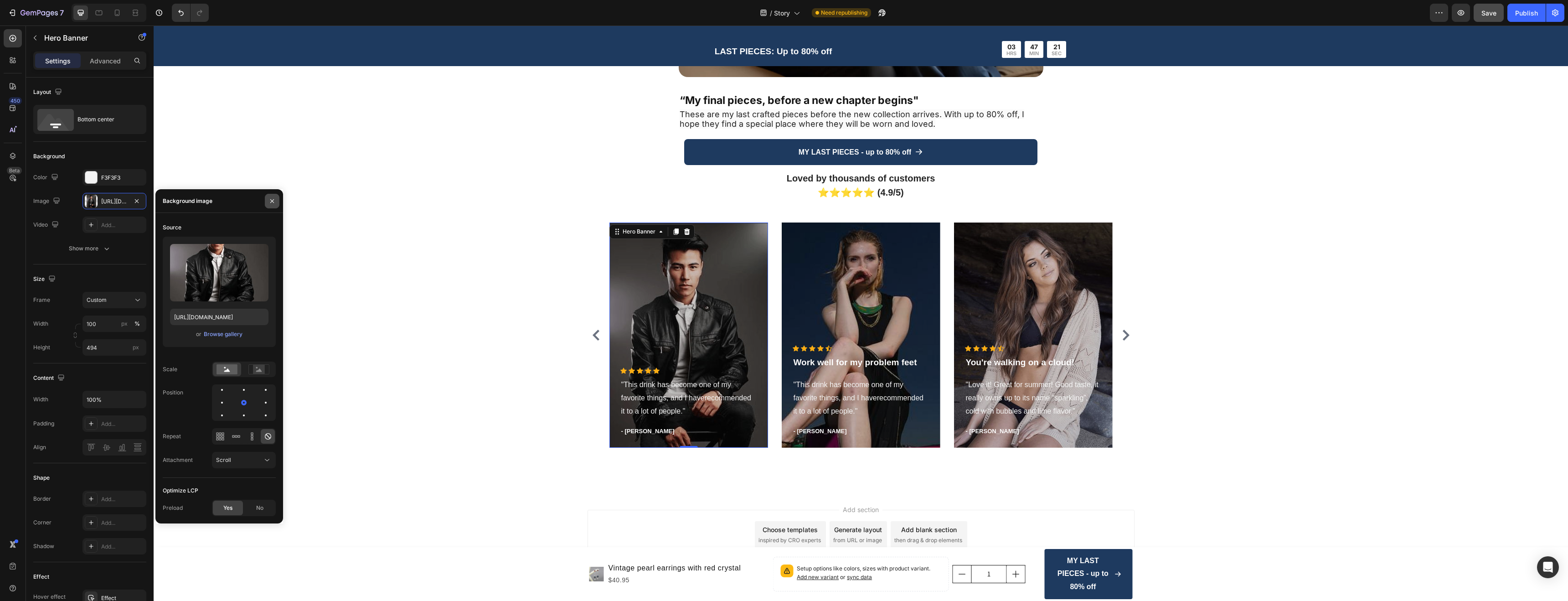
click at [268, 199] on button "button" at bounding box center [272, 201] width 15 height 15
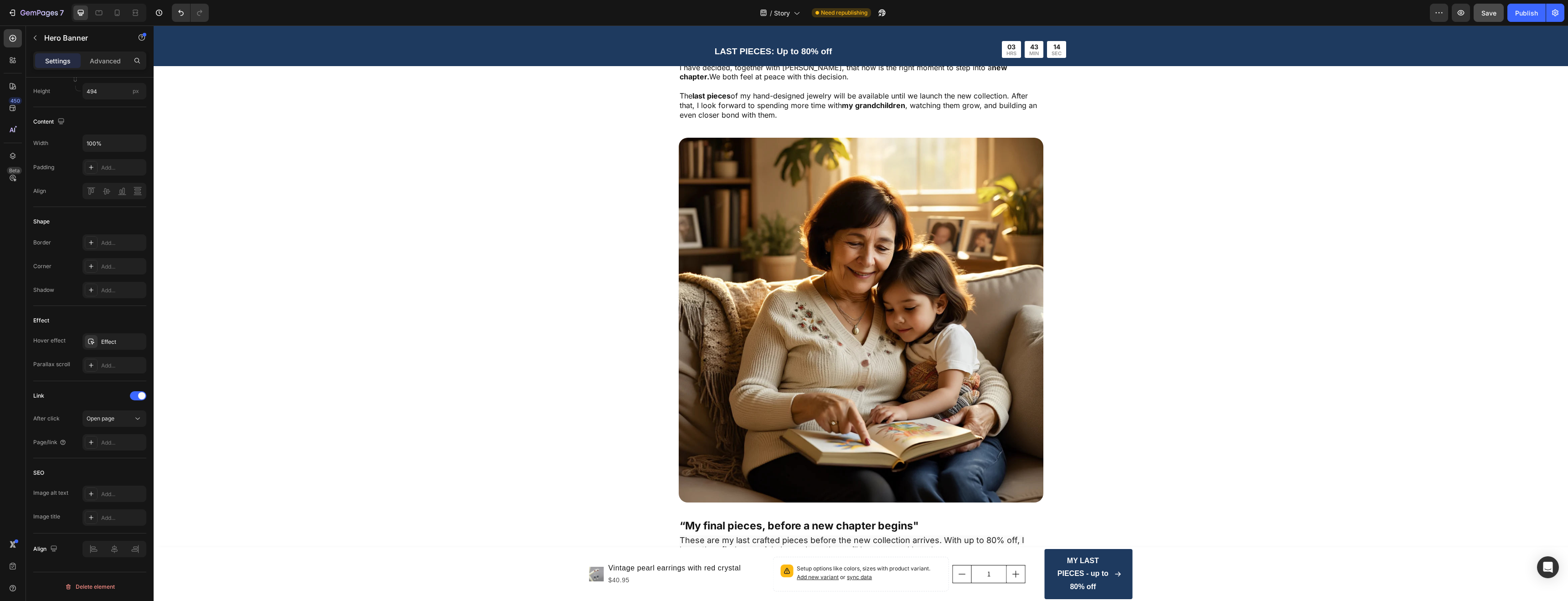
scroll to position [1768, 0]
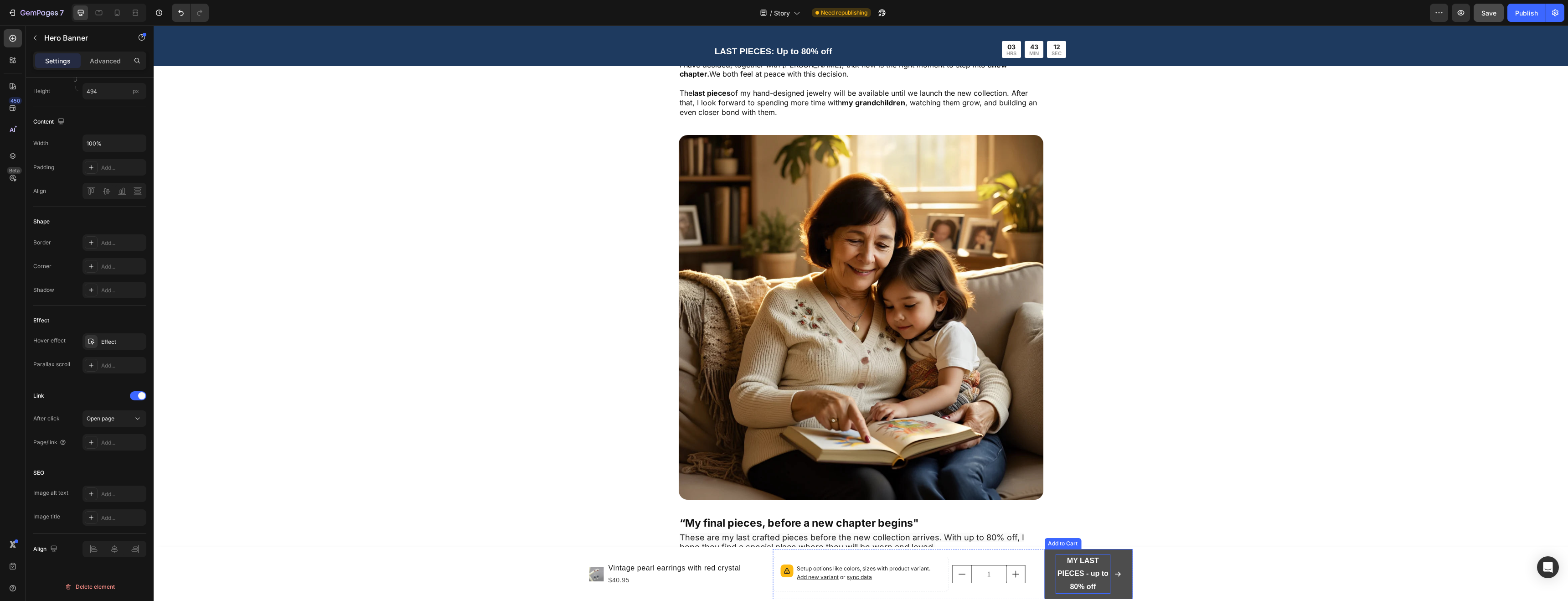
click at [1104, 578] on p "MY LAST PIECES - up to 80% off" at bounding box center [1083, 574] width 55 height 39
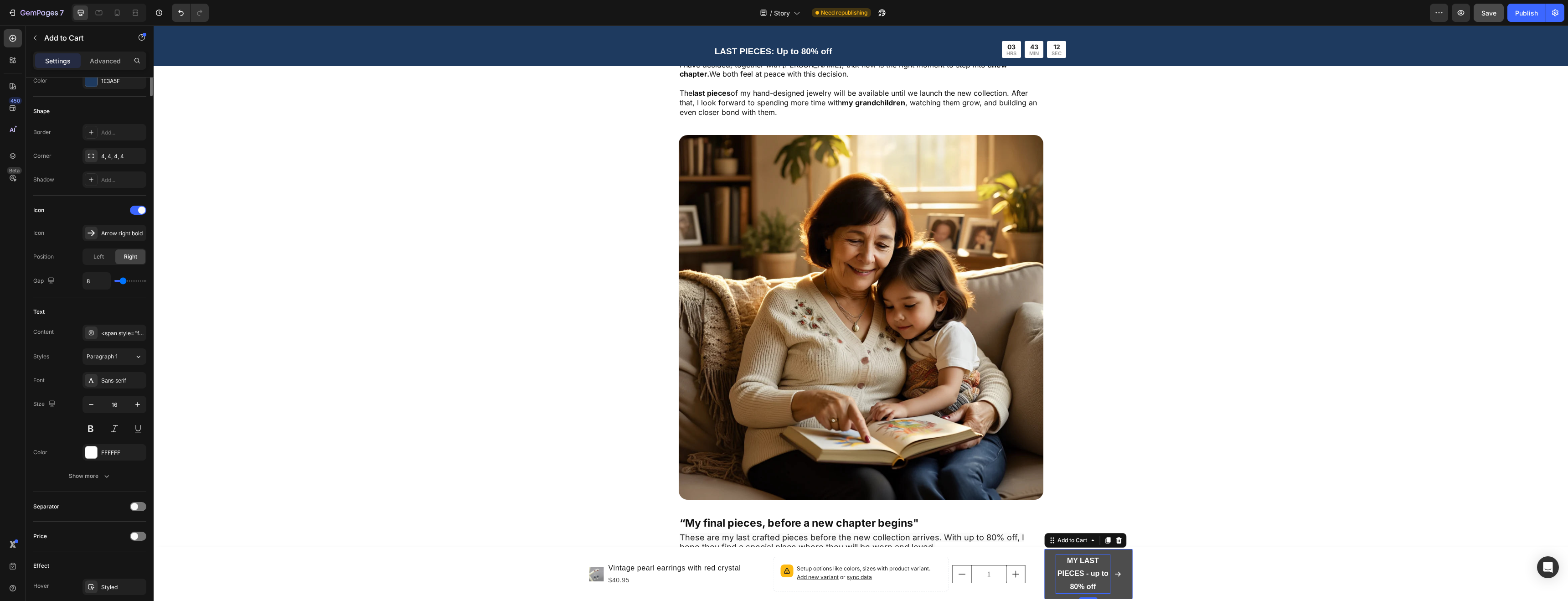
scroll to position [0, 0]
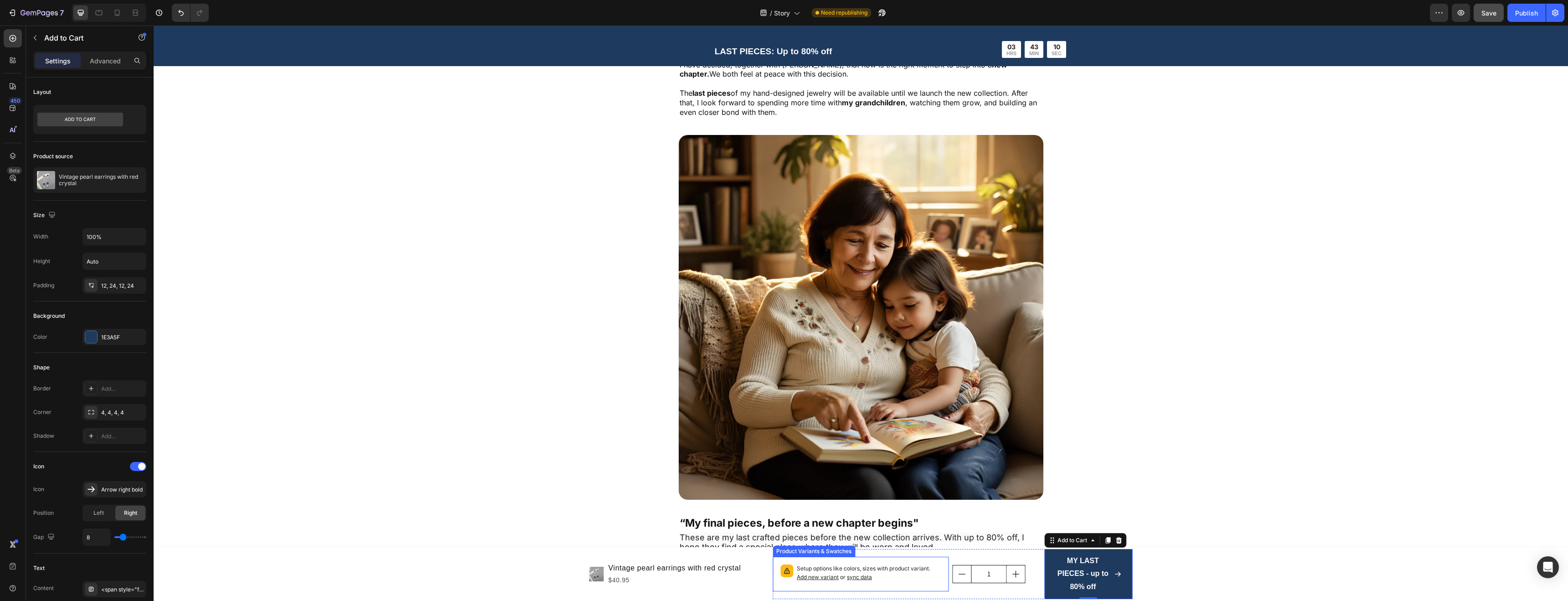
click at [936, 560] on div "Setup options like colors, sizes with product variant. Add new variant or sync …" at bounding box center [861, 574] width 177 height 35
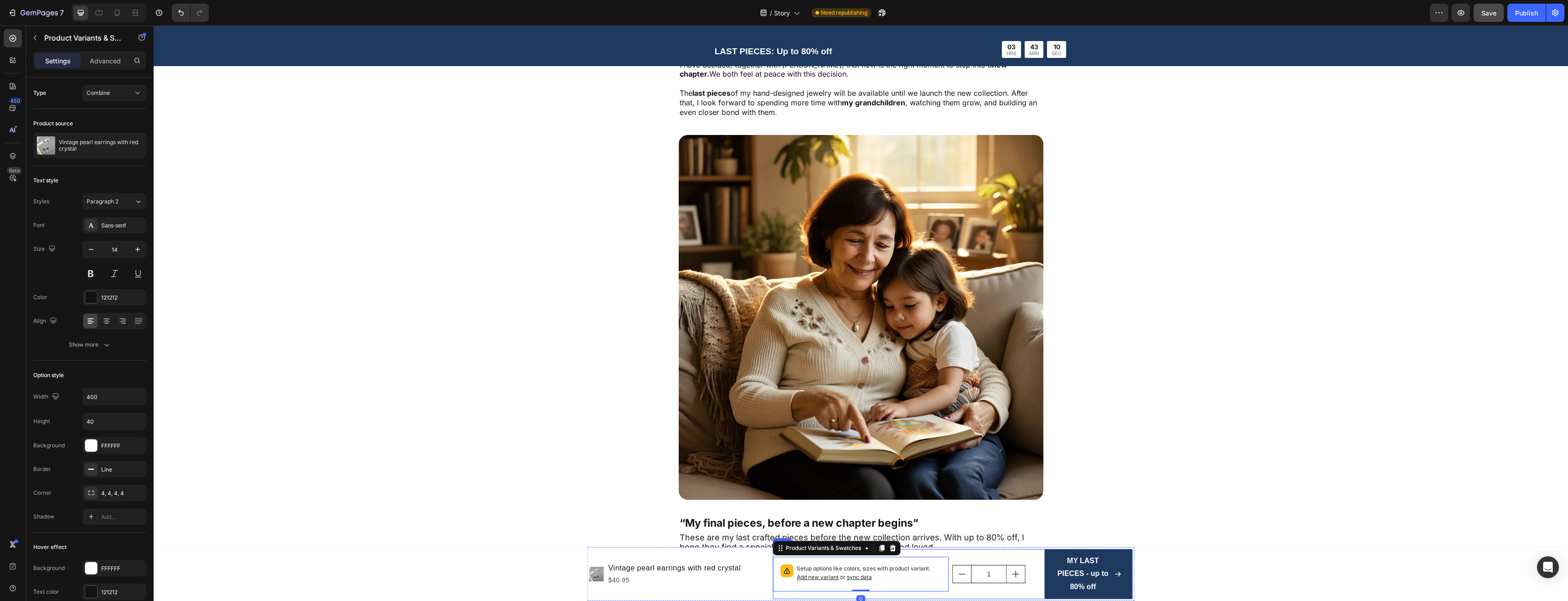
click at [1003, 551] on div "1 Product Quantity" at bounding box center [996, 574] width 88 height 50
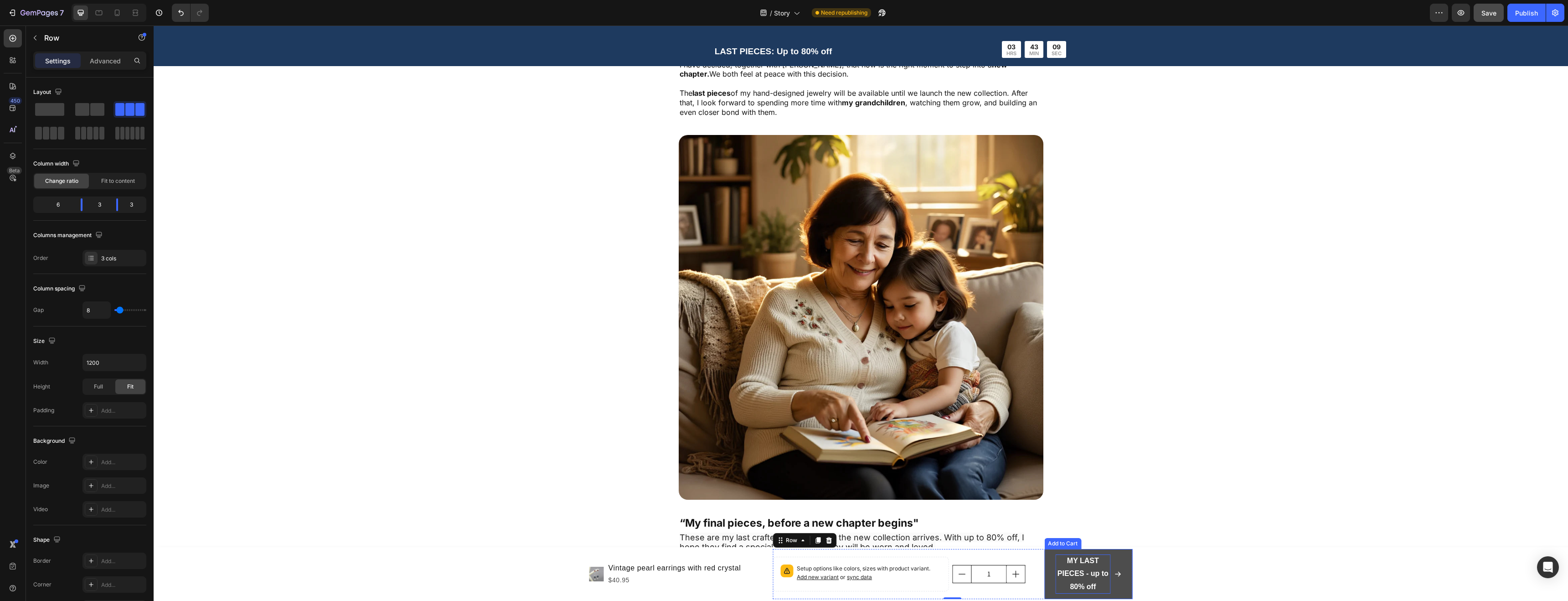
click at [1082, 568] on p "MY LAST PIECES - up to 80% off" at bounding box center [1083, 574] width 55 height 39
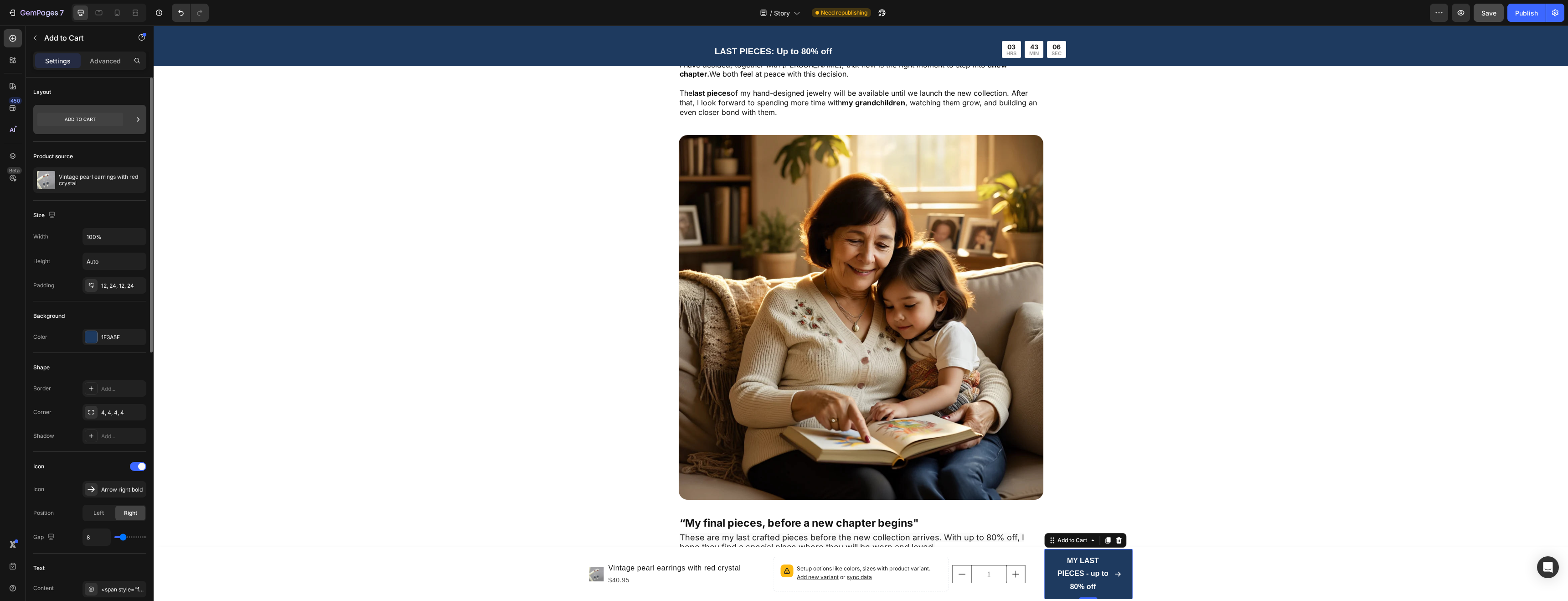
click at [138, 115] on icon at bounding box center [138, 119] width 9 height 9
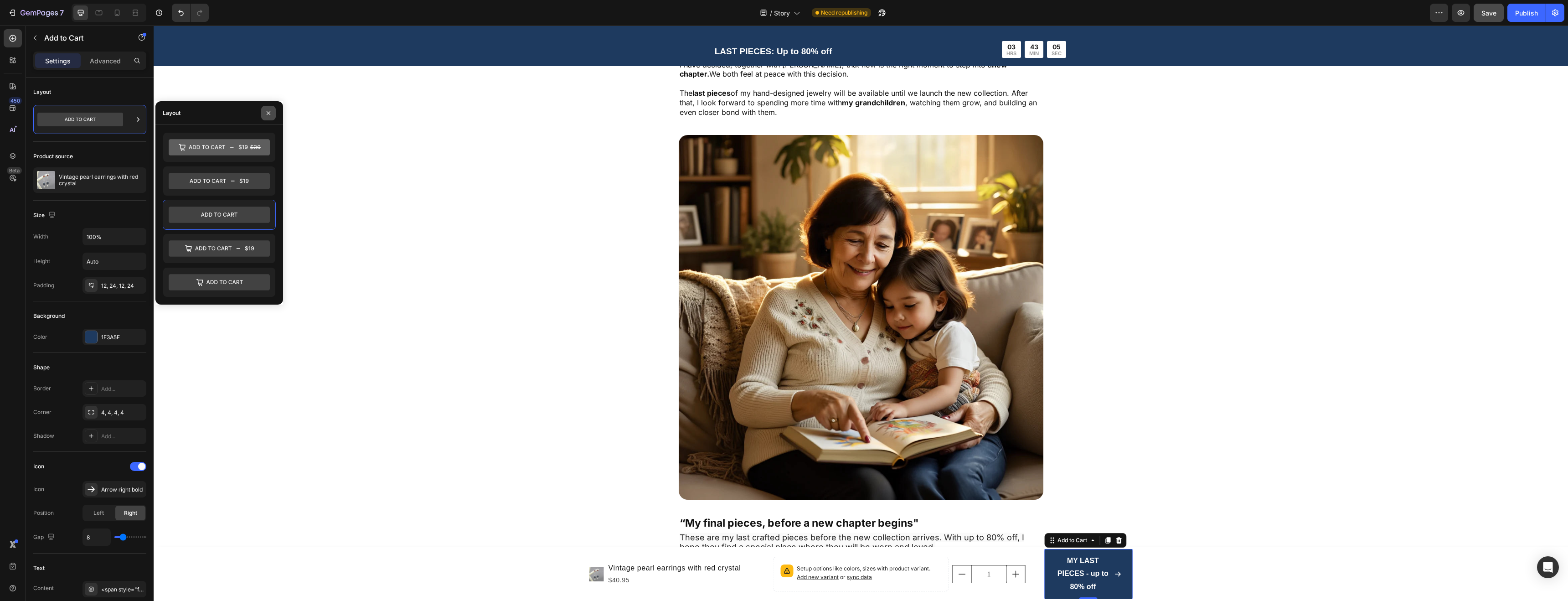
drag, startPoint x: 269, startPoint y: 109, endPoint x: 43, endPoint y: 105, distance: 226.0
click at [269, 110] on icon "button" at bounding box center [268, 113] width 7 height 7
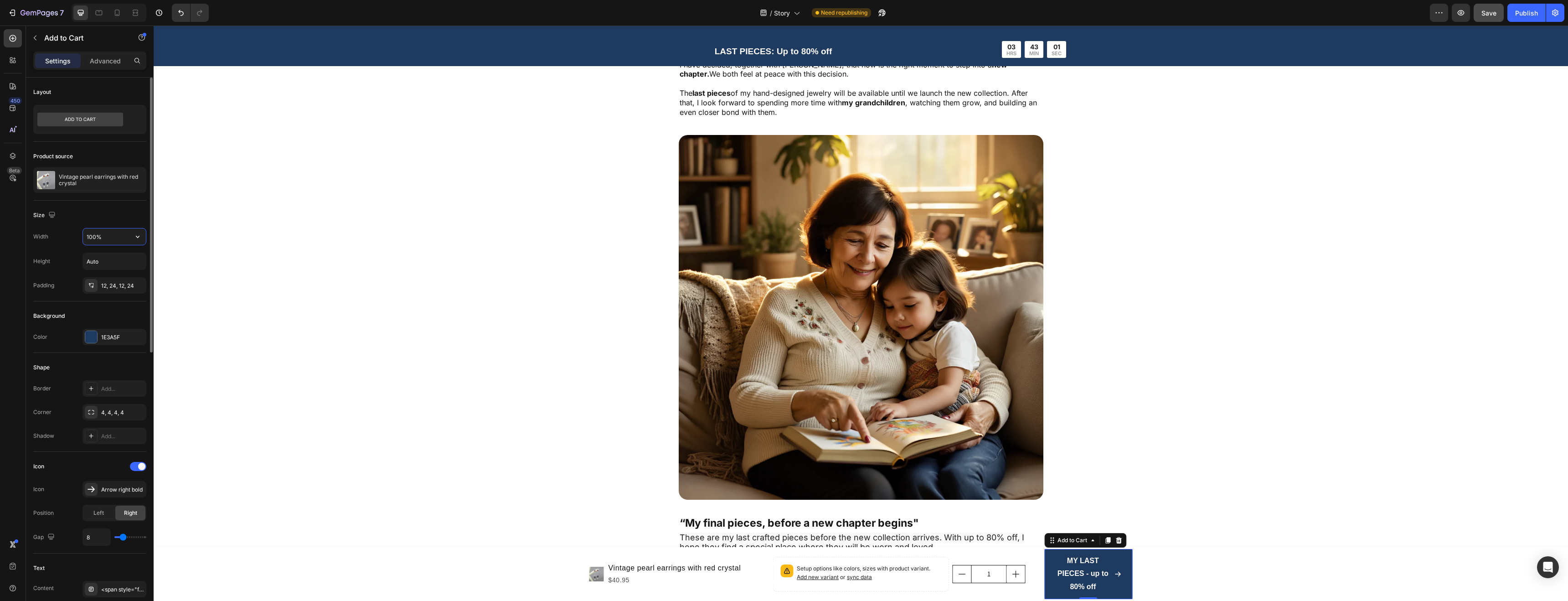
click at [121, 241] on input "100%" at bounding box center [114, 236] width 63 height 16
click at [144, 232] on button "button" at bounding box center [138, 236] width 16 height 16
click at [115, 256] on p "Fit content Auto" at bounding box center [112, 259] width 52 height 8
click at [133, 233] on icon "button" at bounding box center [138, 236] width 9 height 9
click at [101, 273] on p "Full 100%" at bounding box center [112, 277] width 52 height 8
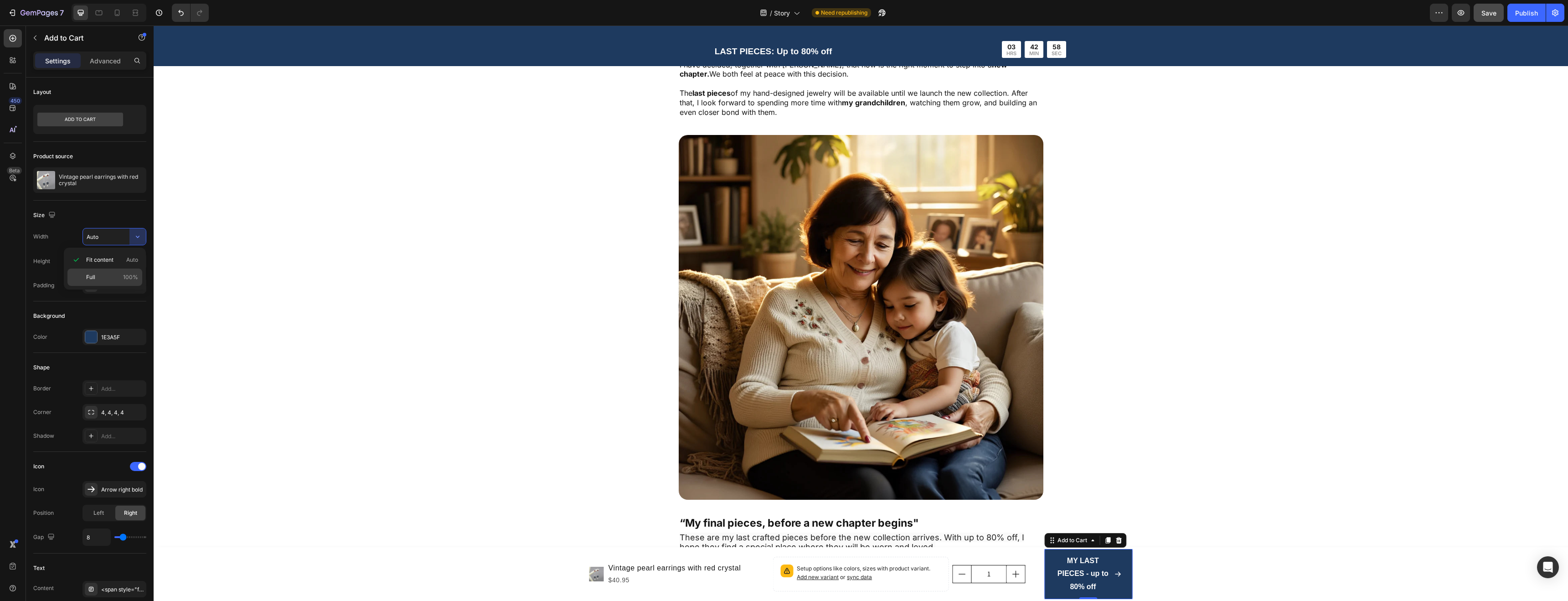
type input "100%"
click at [718, 568] on h1 "Vintage pearl earrings with red crystal" at bounding box center [674, 568] width 135 height 13
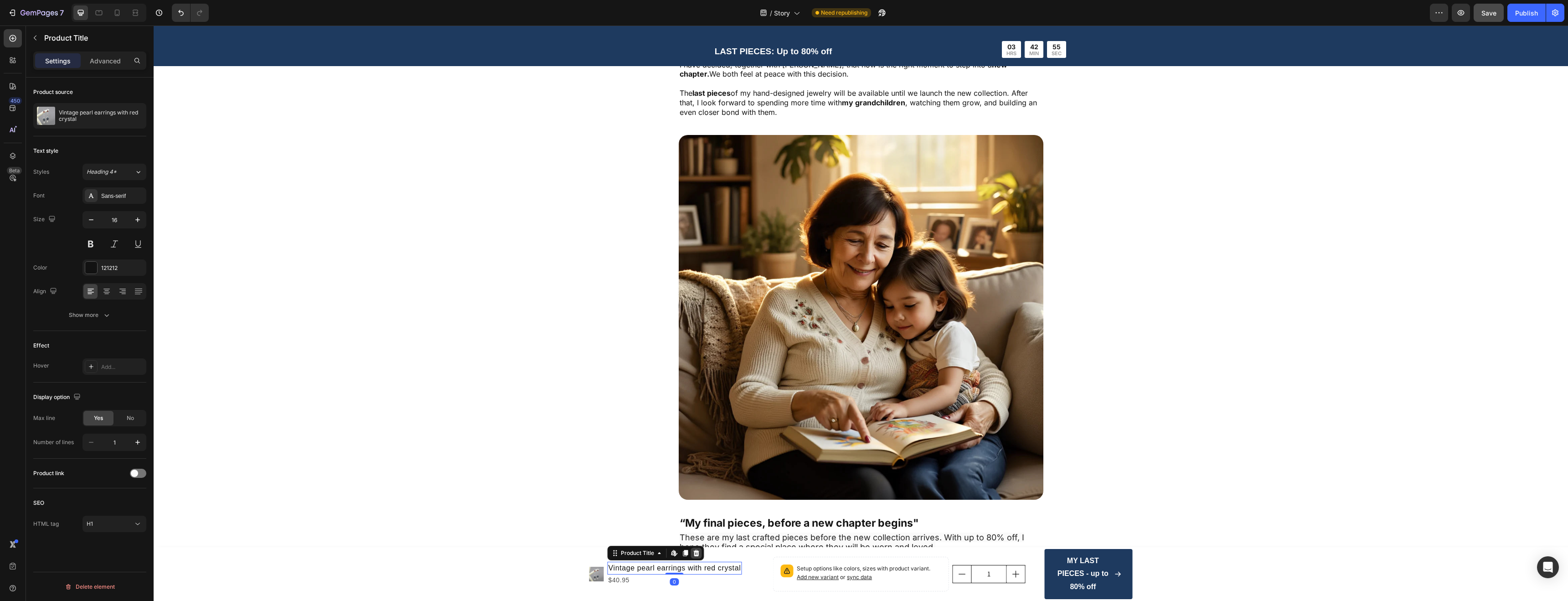
click at [691, 553] on div at bounding box center [696, 553] width 11 height 11
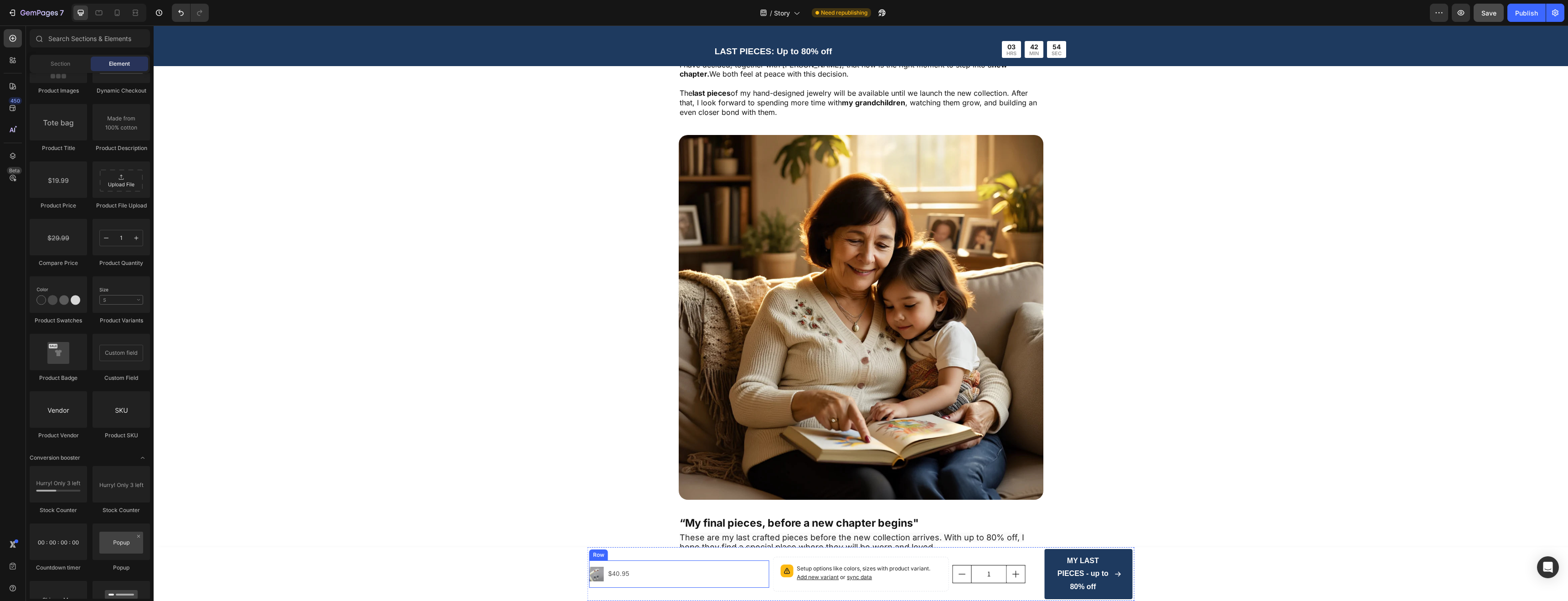
click at [641, 578] on div "Product Images $40.95 Product Price Product Price Row" at bounding box center [679, 574] width 180 height 27
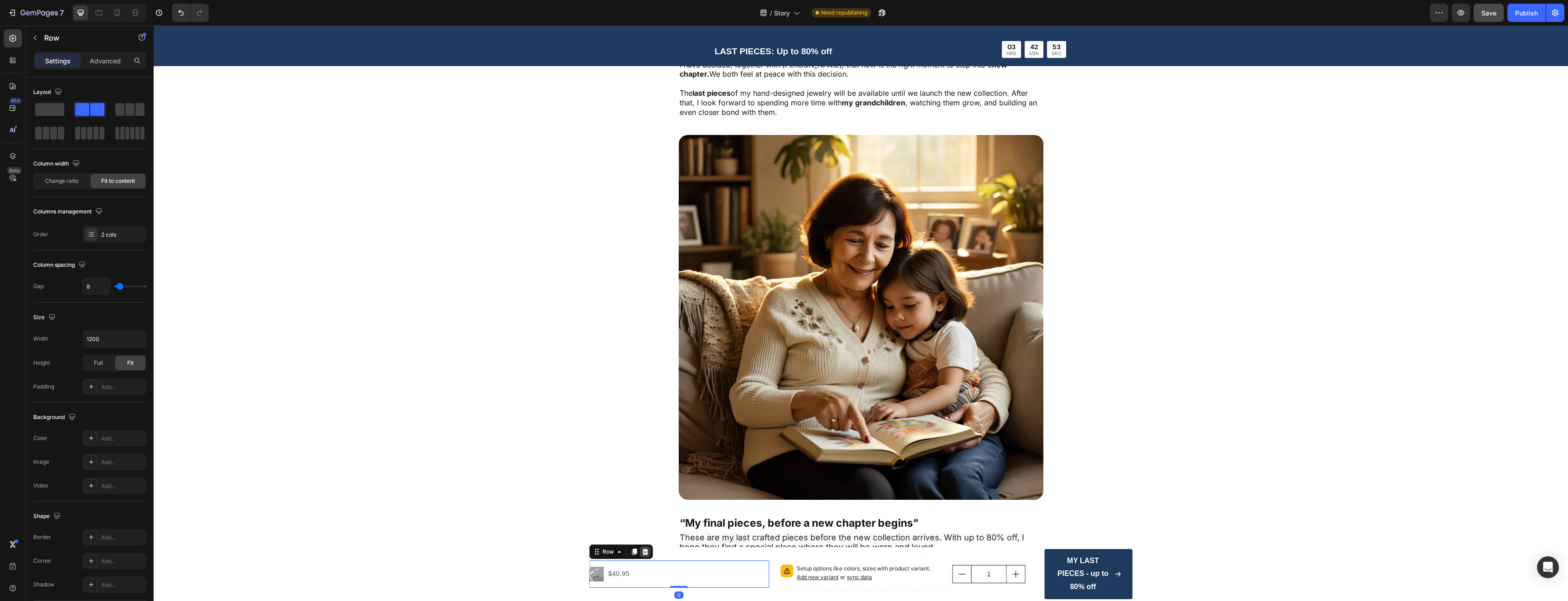
click at [642, 549] on icon at bounding box center [645, 552] width 6 height 6
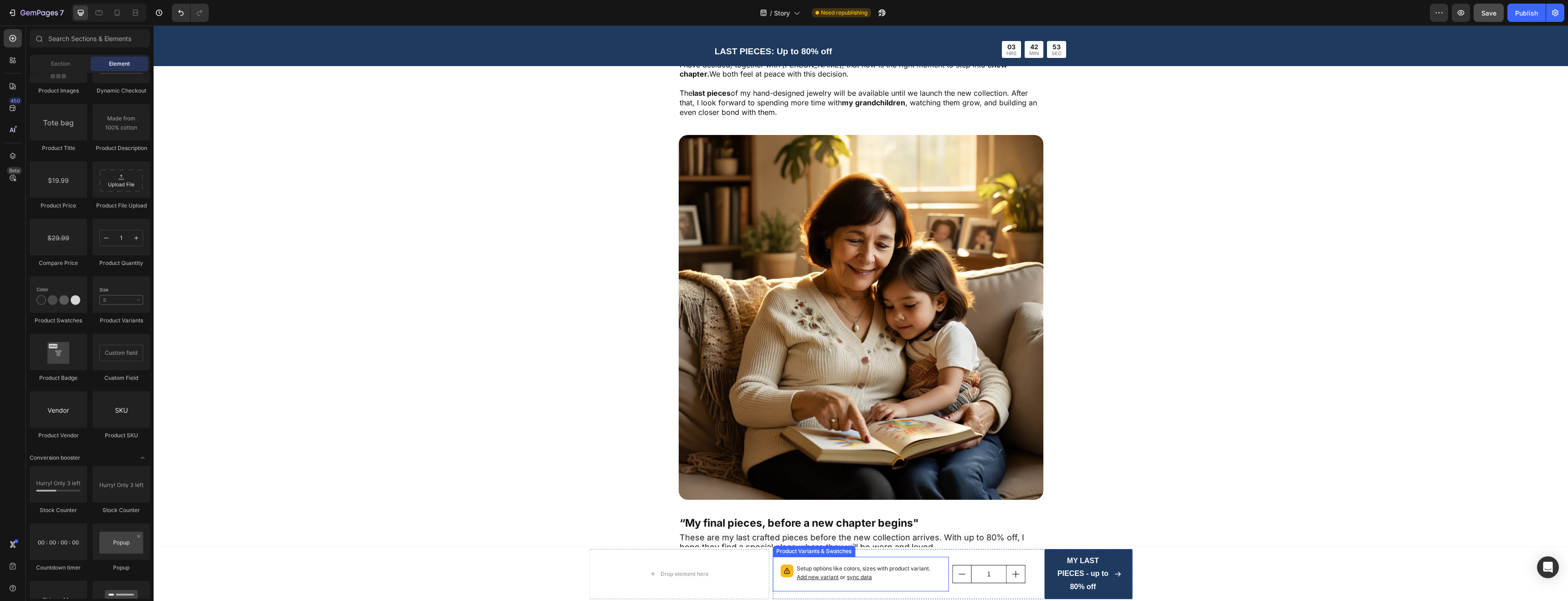
click at [829, 576] on span "Add new variant" at bounding box center [817, 577] width 42 height 7
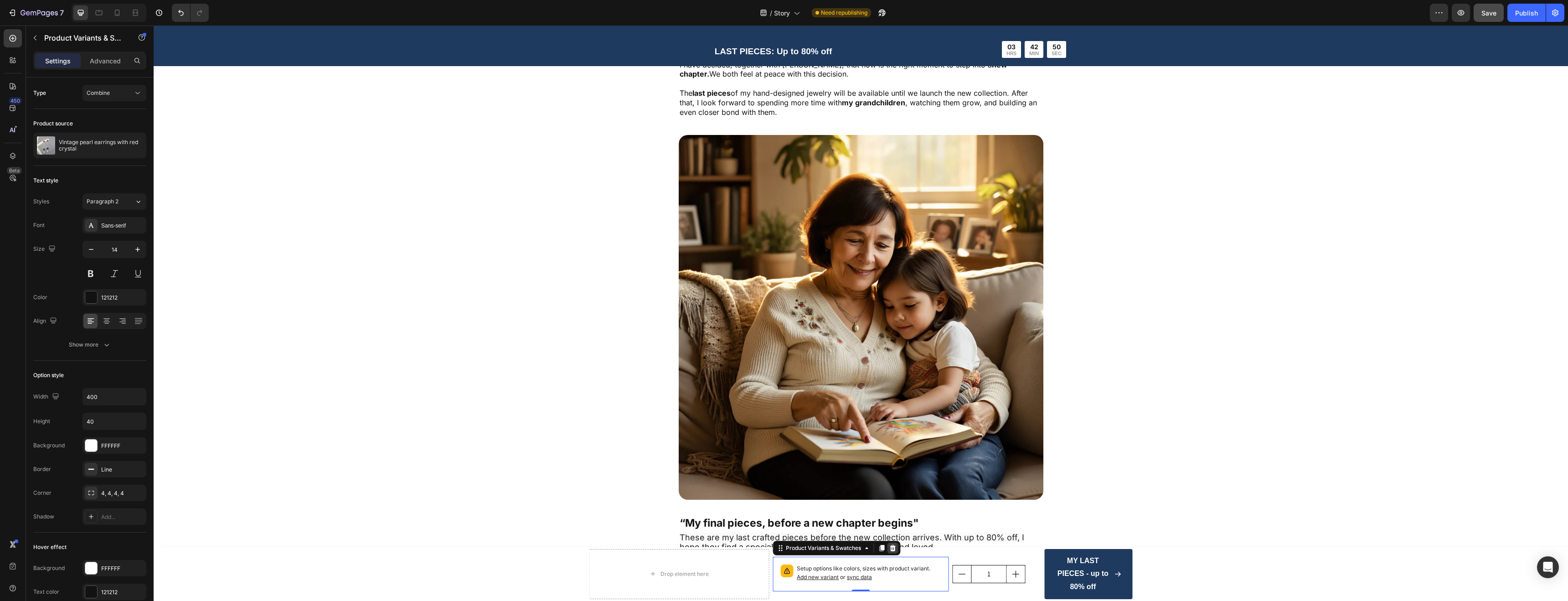
click at [890, 546] on icon at bounding box center [893, 548] width 6 height 6
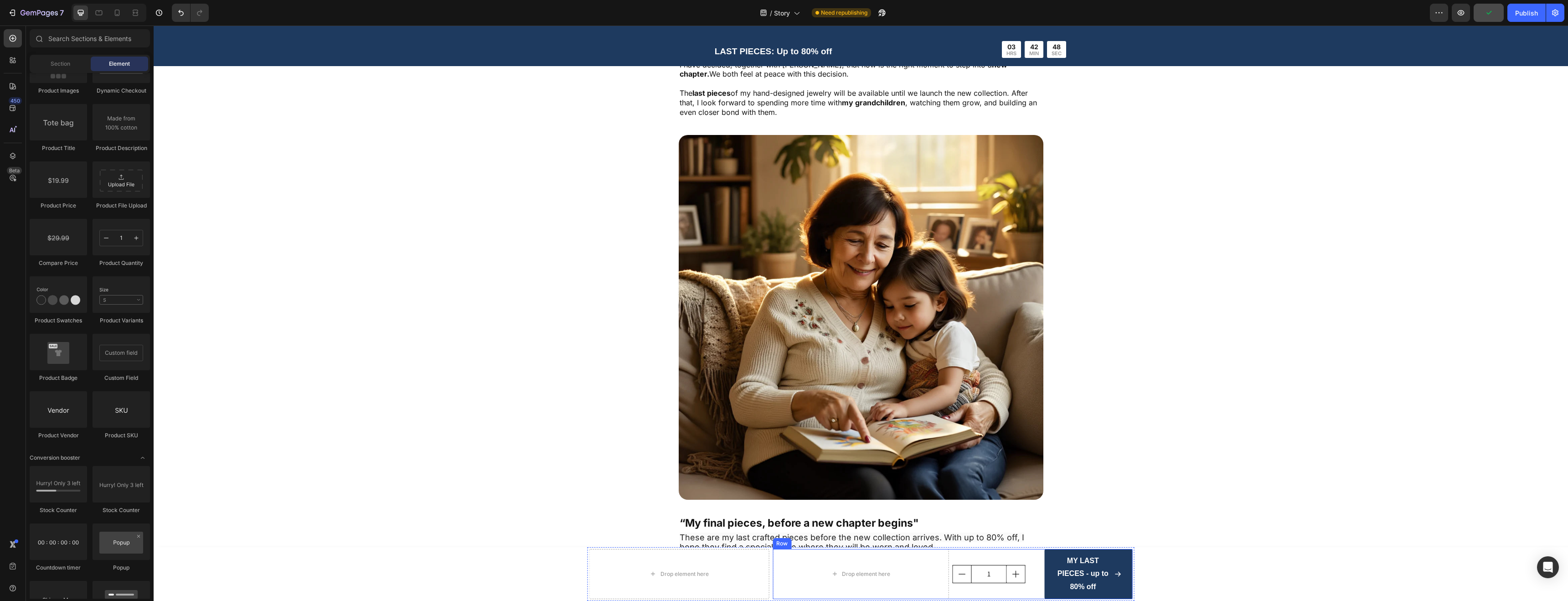
click at [1008, 555] on div "1 Product Quantity" at bounding box center [996, 574] width 88 height 50
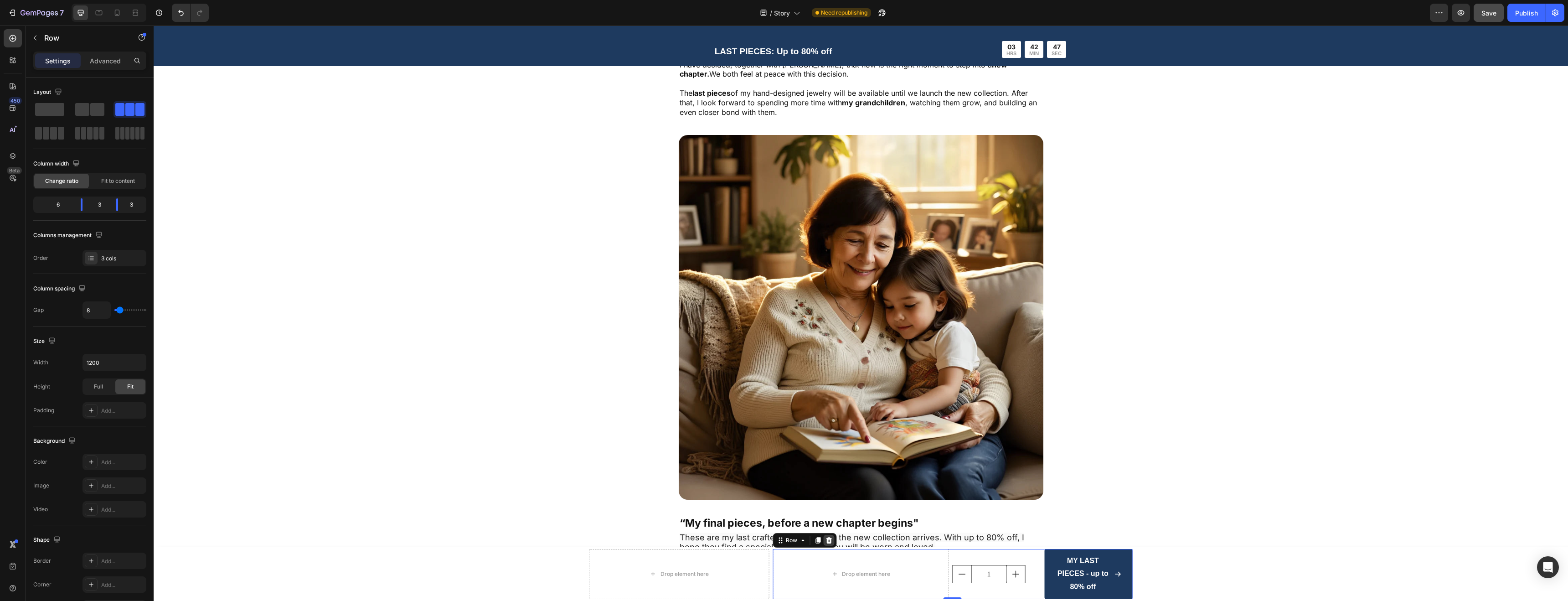
click at [826, 539] on icon at bounding box center [829, 539] width 6 height 6
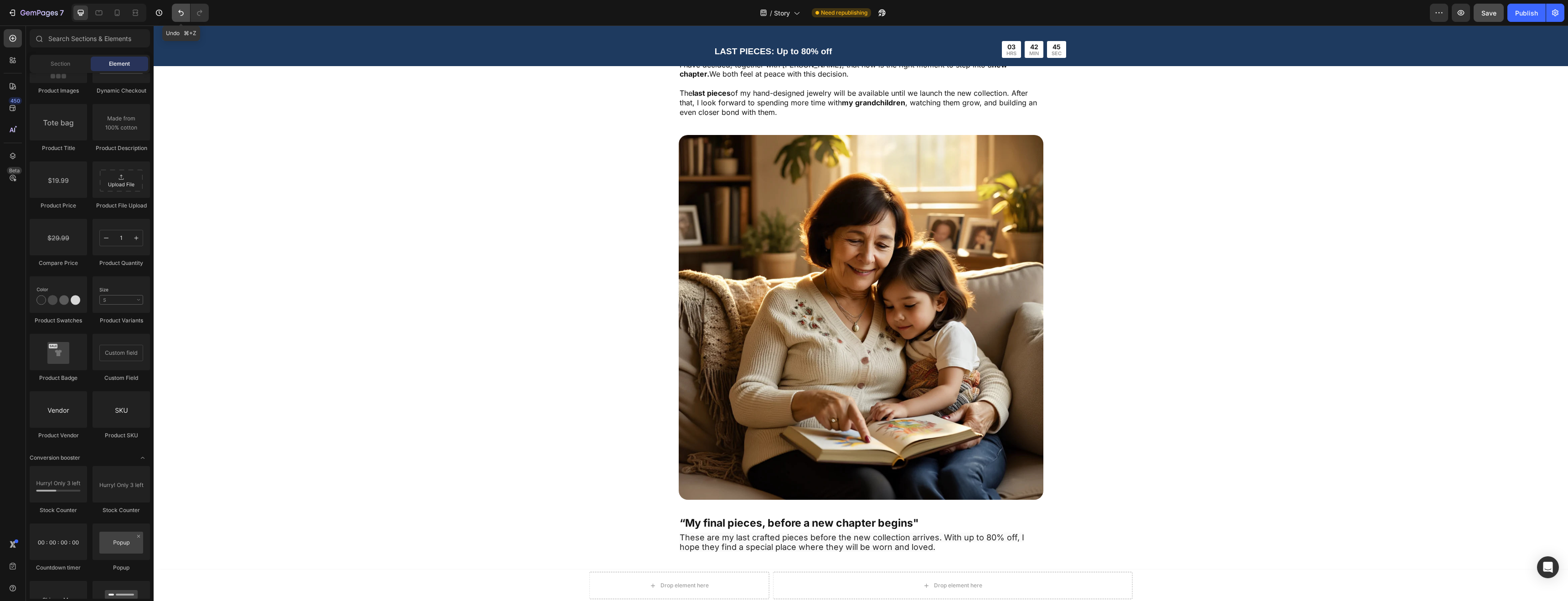
click at [181, 12] on icon "Undo/Redo" at bounding box center [181, 12] width 9 height 9
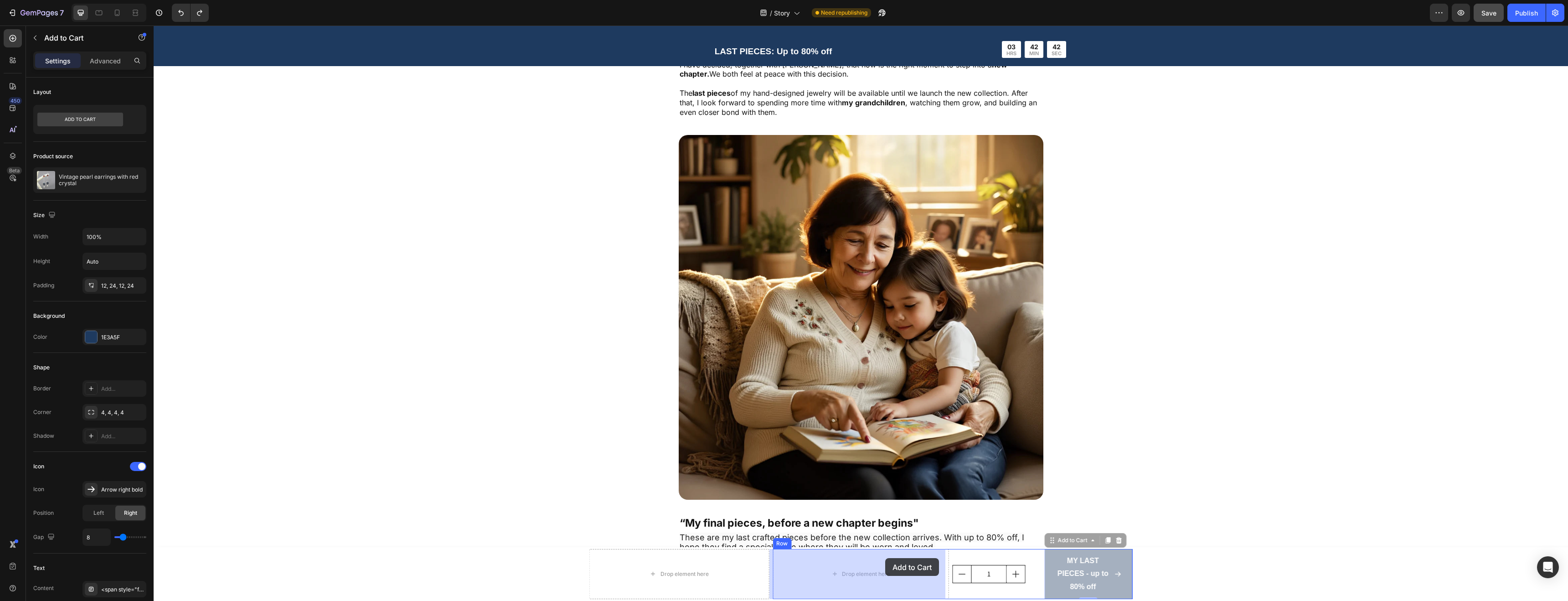
drag, startPoint x: 1122, startPoint y: 558, endPoint x: 886, endPoint y: 558, distance: 236.0
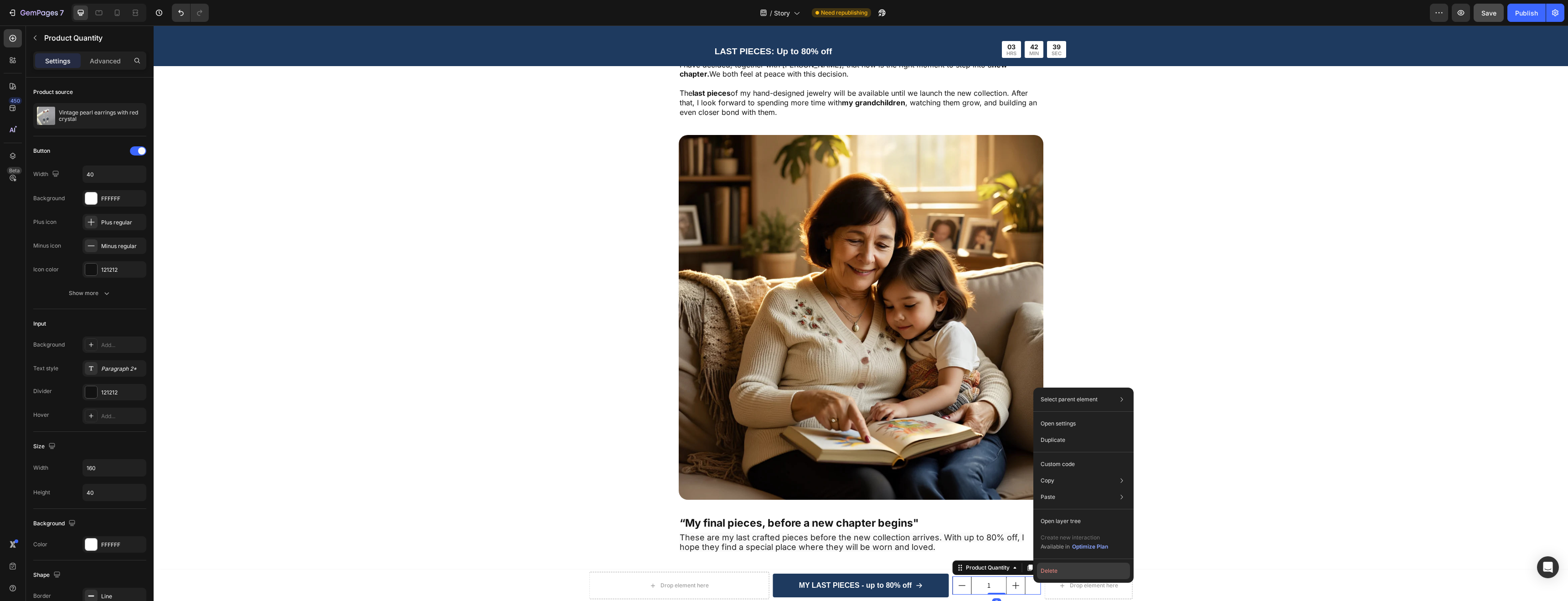
click at [1054, 573] on button "Delete" at bounding box center [1083, 571] width 93 height 16
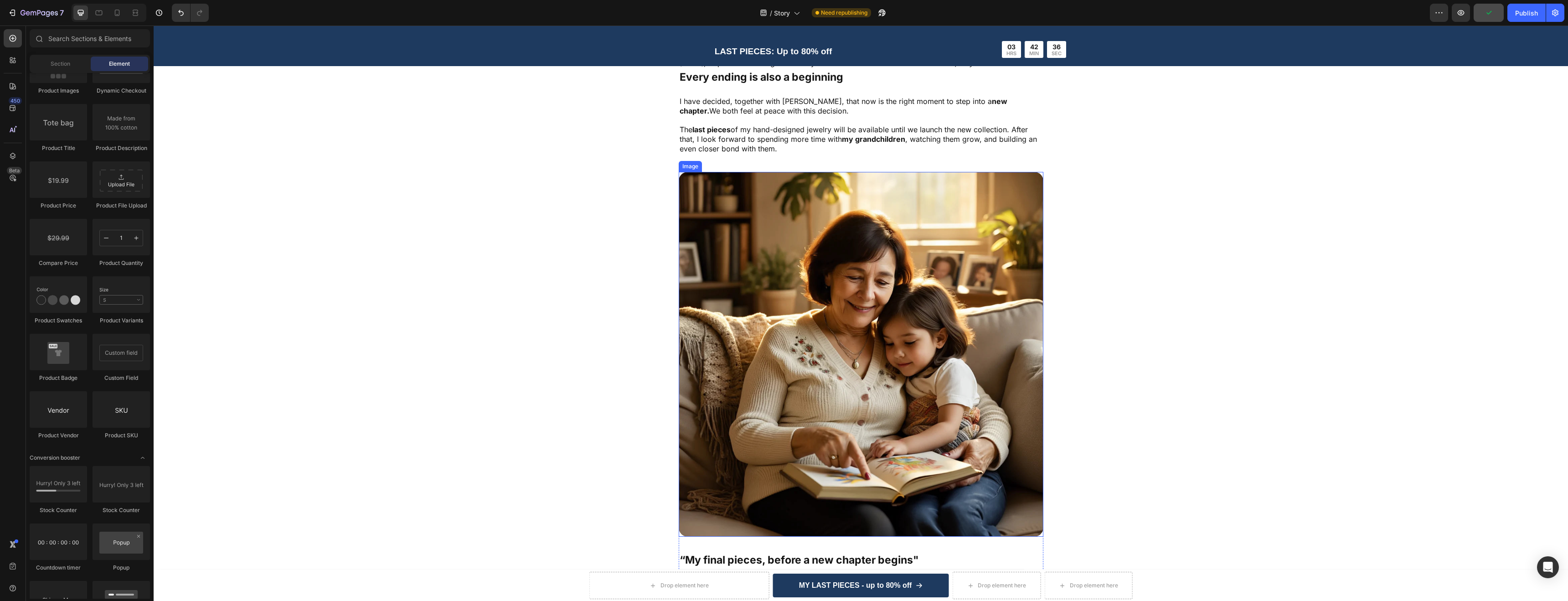
scroll to position [2392, 0]
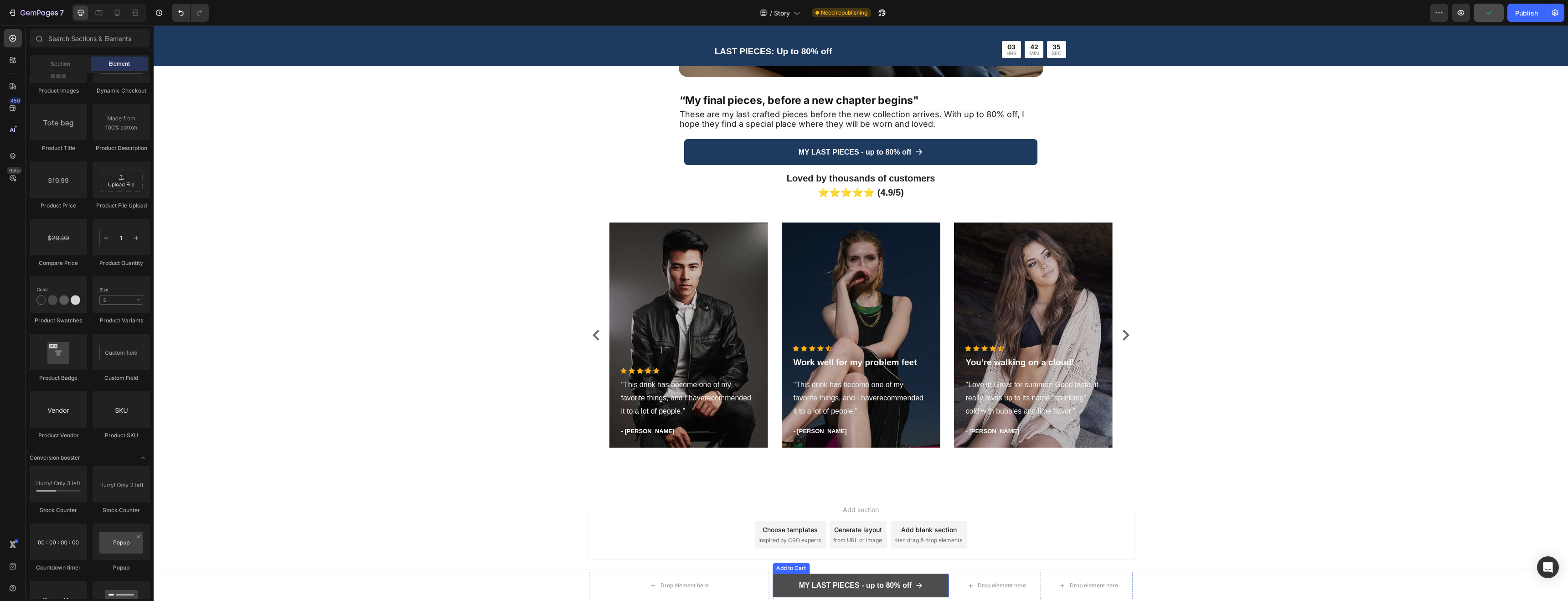
click at [934, 577] on button "MY LAST PIECES - up to 80% off" at bounding box center [861, 586] width 177 height 24
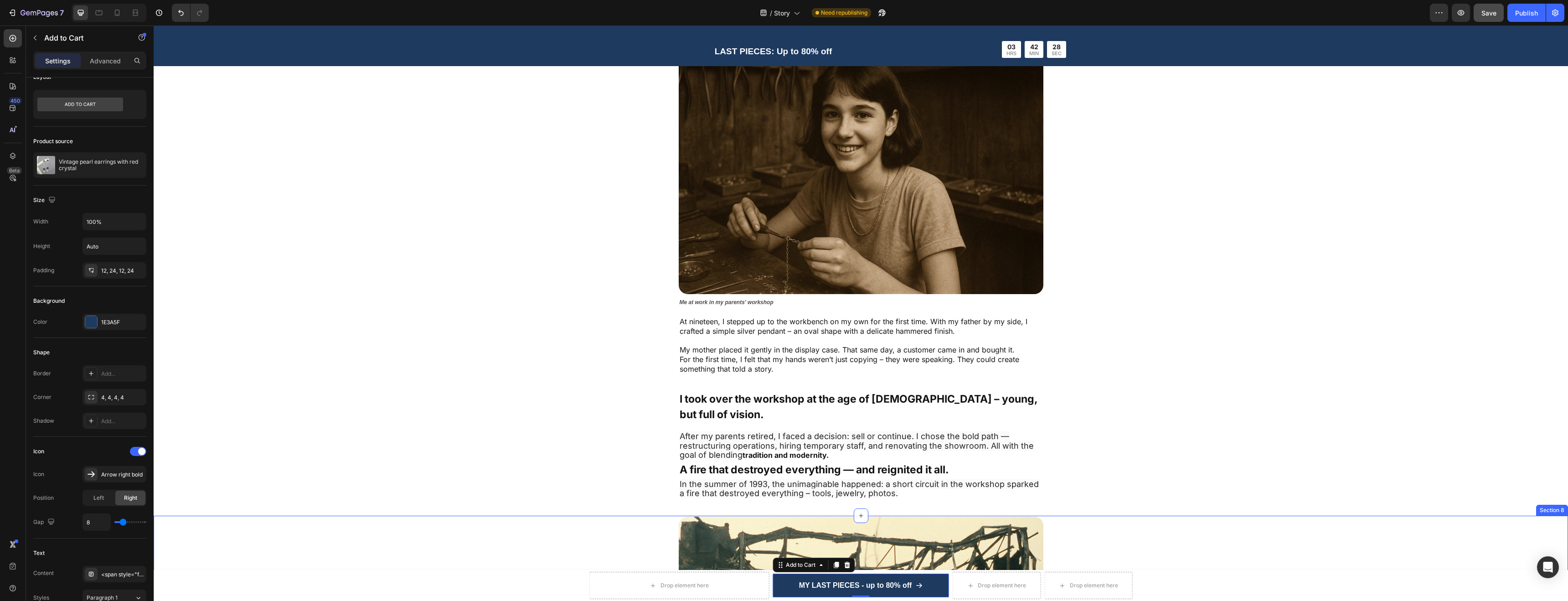
scroll to position [652, 0]
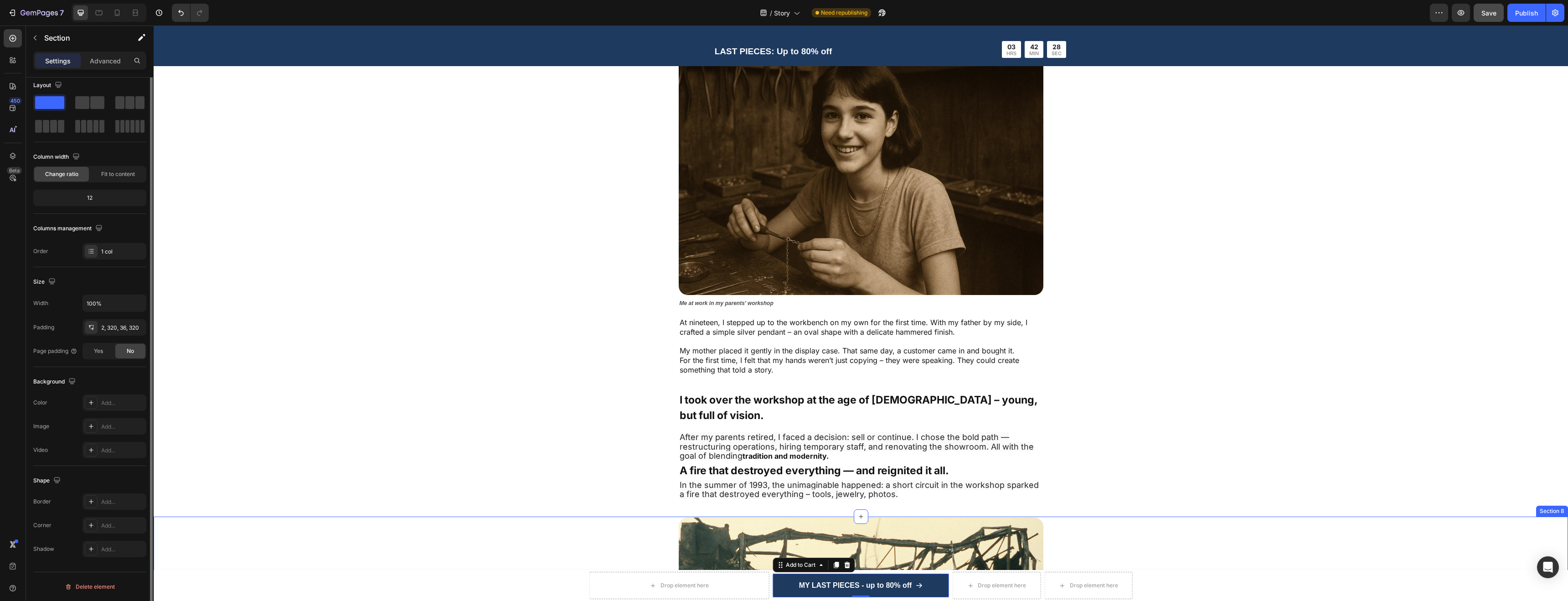
scroll to position [0, 0]
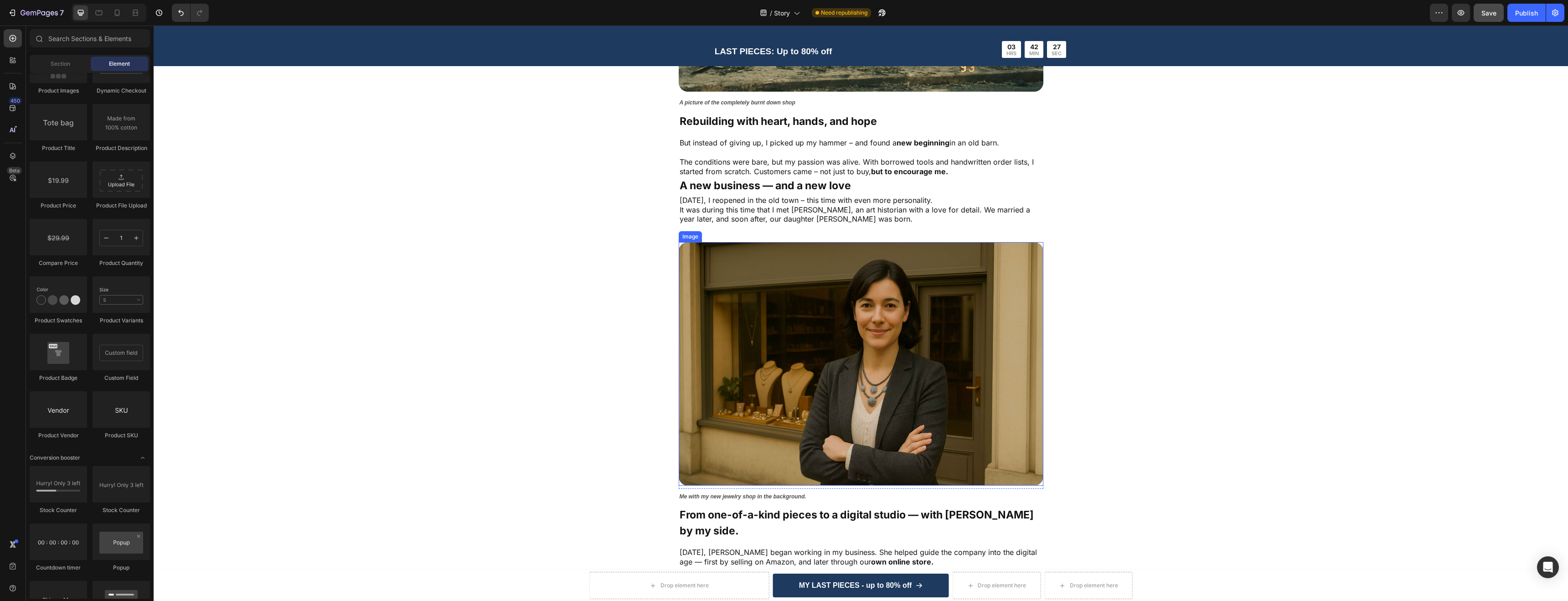
scroll to position [1556, 0]
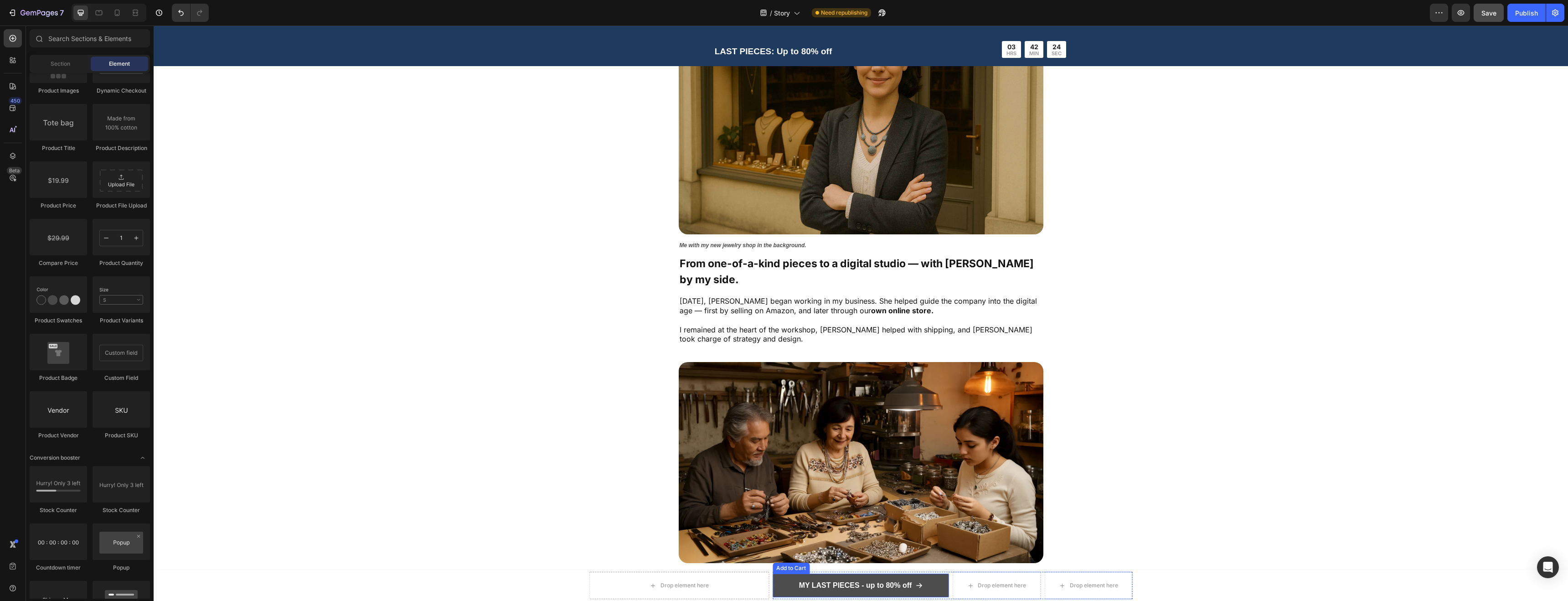
click at [917, 579] on span at bounding box center [919, 586] width 7 height 13
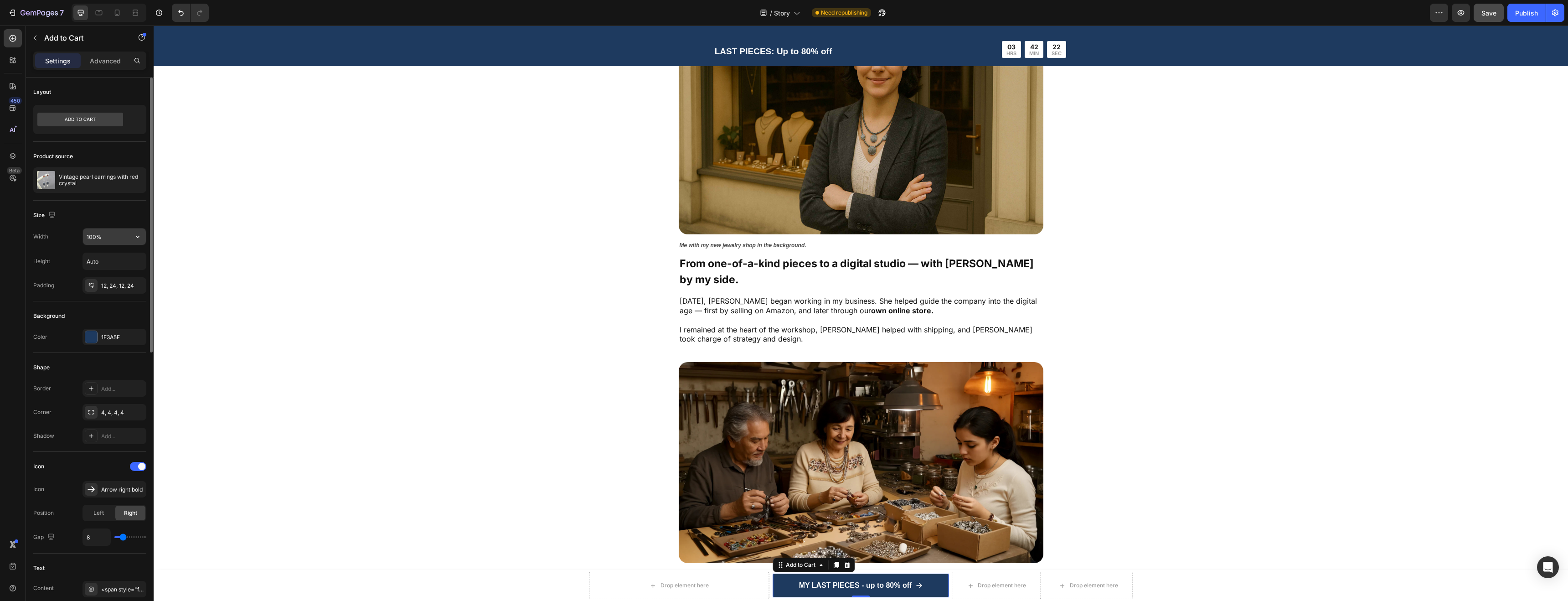
click at [100, 237] on input "100%" at bounding box center [114, 236] width 63 height 16
click at [136, 237] on icon "button" at bounding box center [138, 236] width 9 height 9
click at [122, 260] on p "Fit content Auto" at bounding box center [112, 259] width 52 height 8
click at [124, 246] on div "Width Auto Height Auto Padding 12, 24, 12, 24" at bounding box center [90, 261] width 113 height 66
click at [128, 237] on input "Auto" at bounding box center [114, 236] width 63 height 16
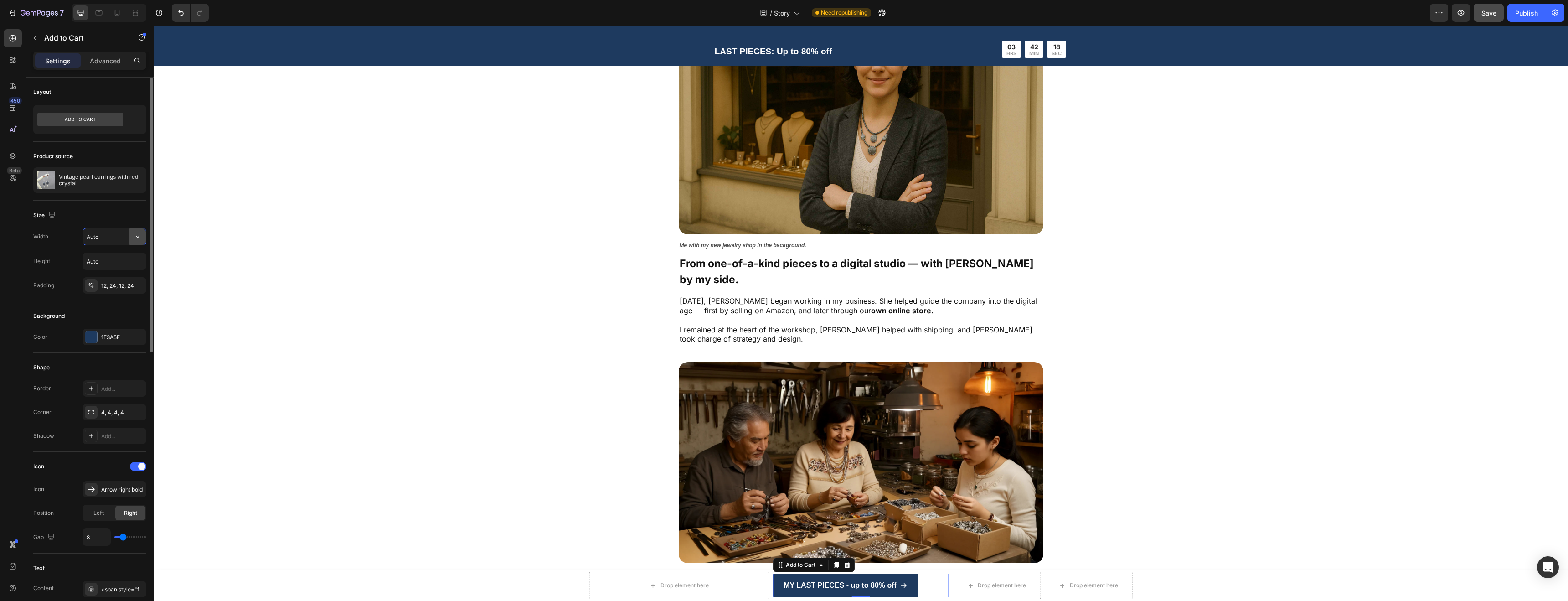
click at [131, 241] on button "button" at bounding box center [138, 236] width 16 height 16
click at [108, 281] on p "Full 100%" at bounding box center [112, 277] width 52 height 8
type input "100%"
click at [92, 69] on div "Settings Advanced" at bounding box center [90, 61] width 113 height 18
click at [94, 68] on div "Settings Advanced" at bounding box center [90, 61] width 113 height 18
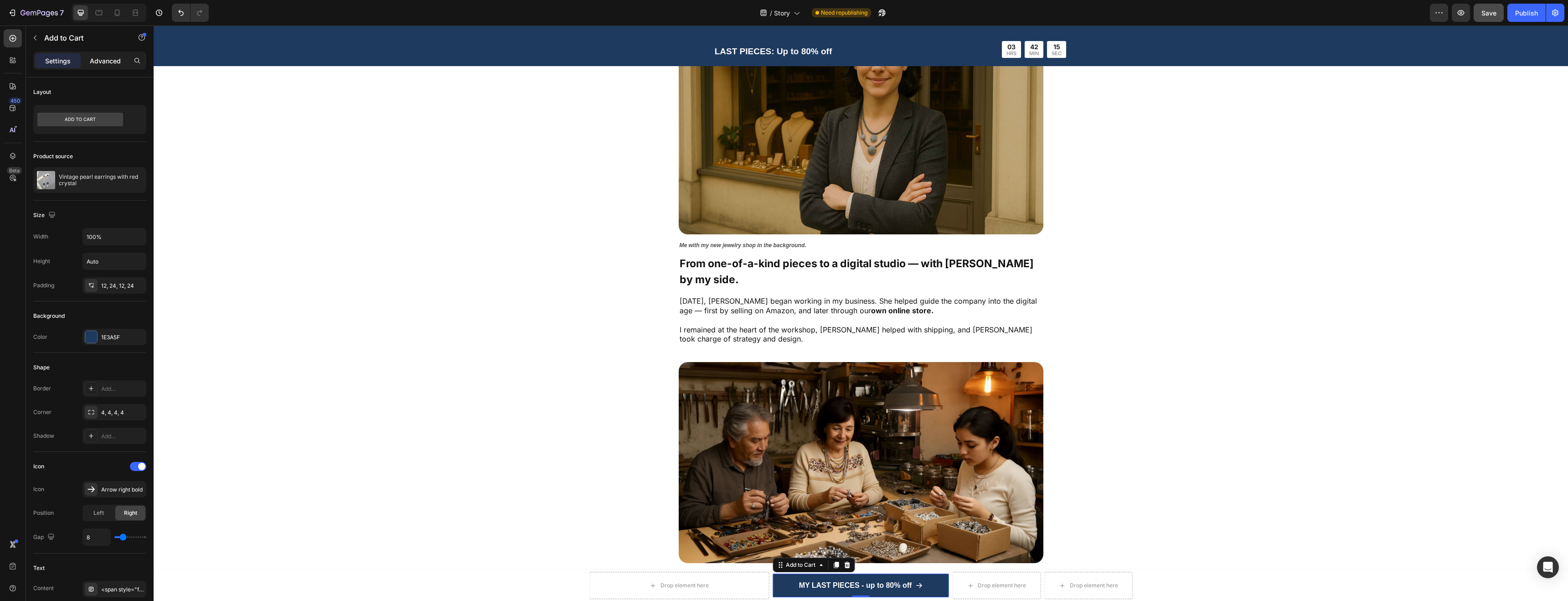
click at [99, 63] on p "Advanced" at bounding box center [105, 61] width 31 height 10
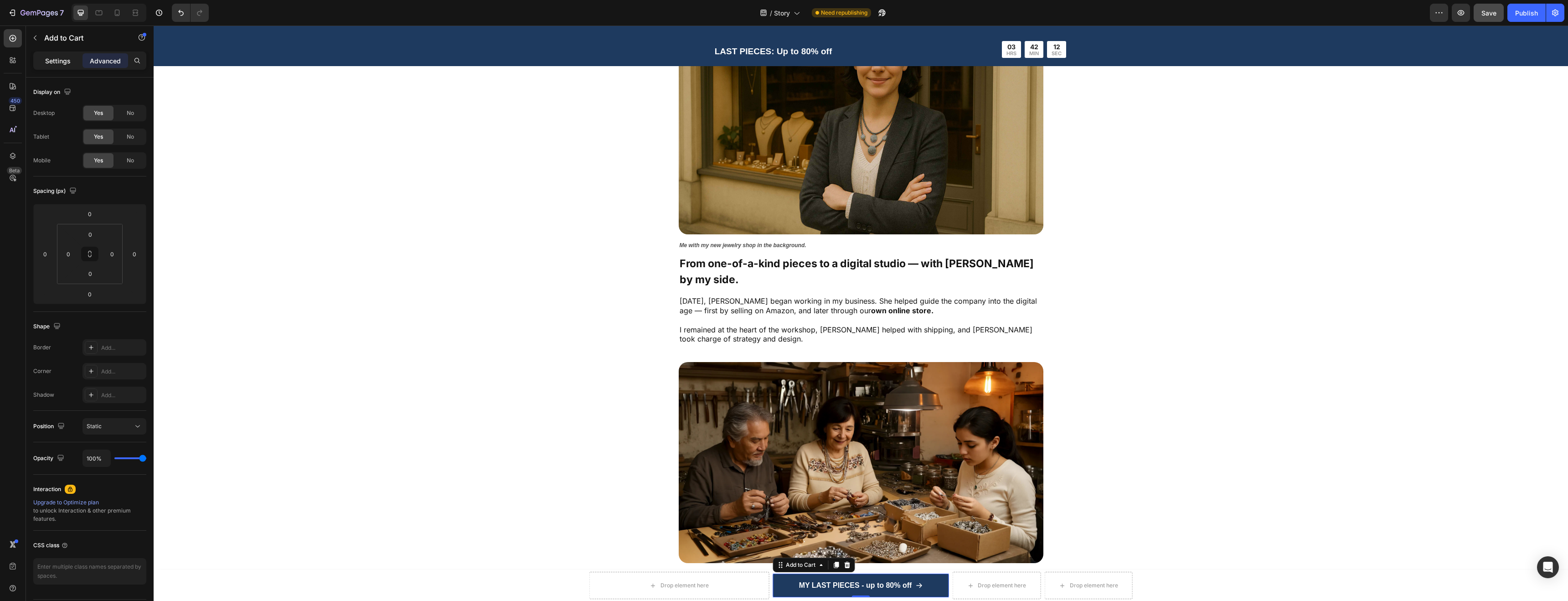
click at [40, 61] on div "Settings" at bounding box center [58, 61] width 46 height 15
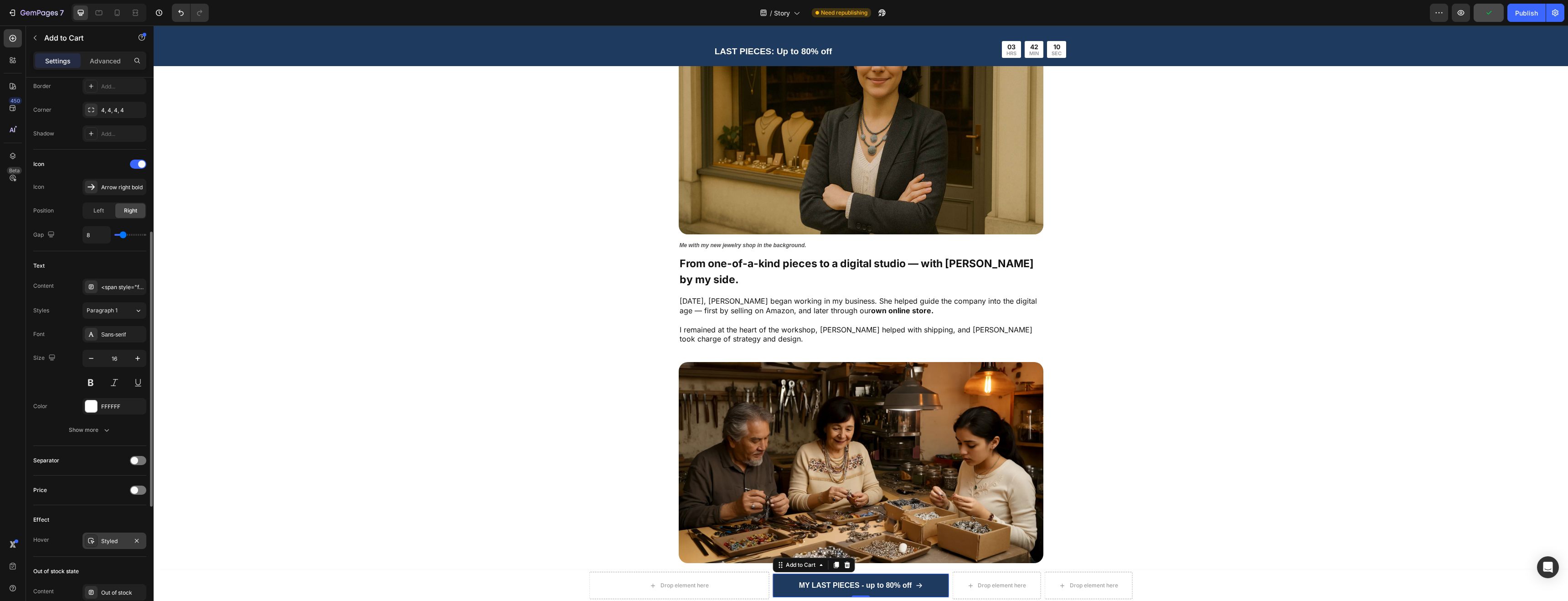
scroll to position [487, 0]
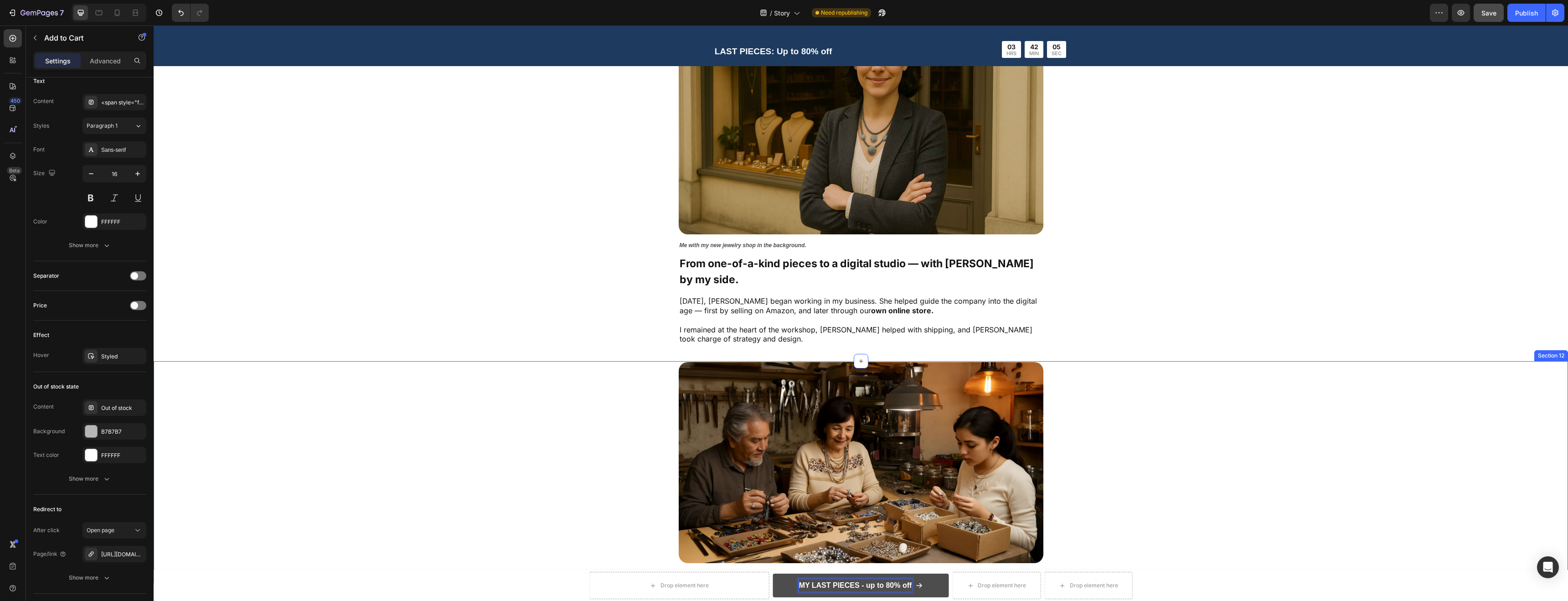
click at [1364, 362] on div "Image [PERSON_NAME], and me in the workshop Text [GEOGRAPHIC_DATA]" at bounding box center [861, 465] width 1122 height 205
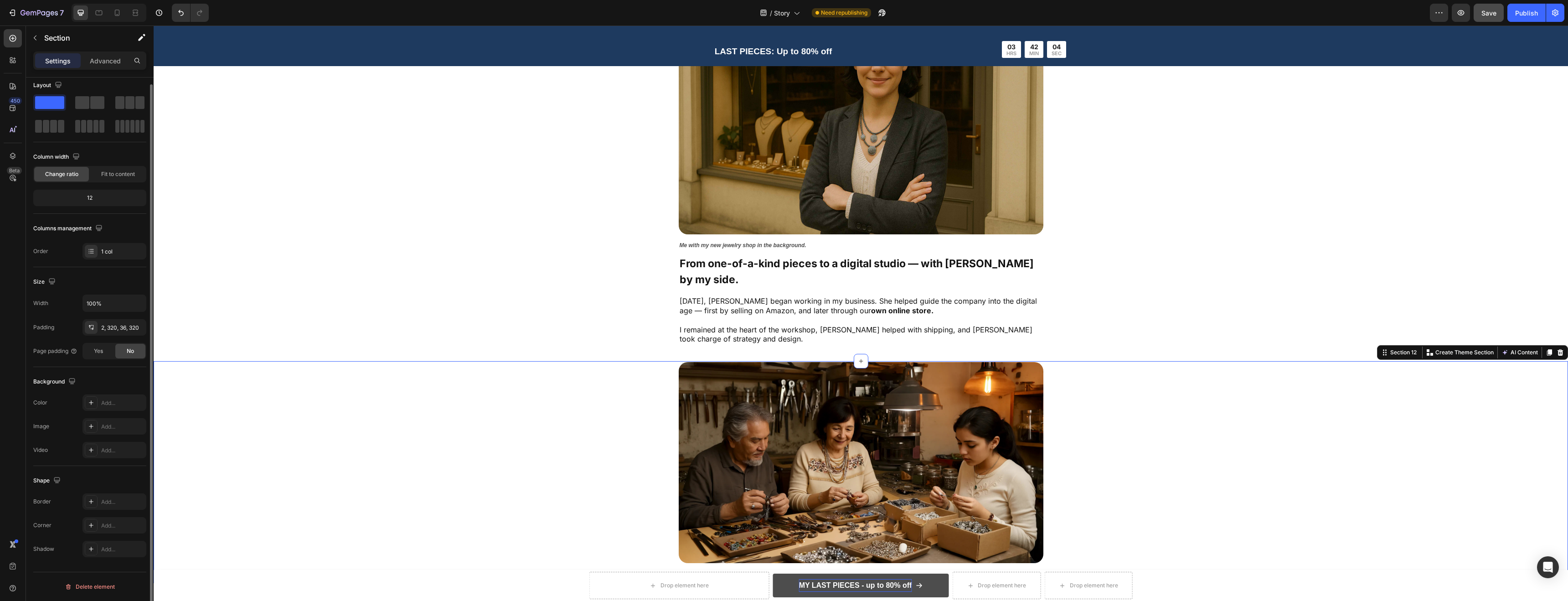
scroll to position [0, 0]
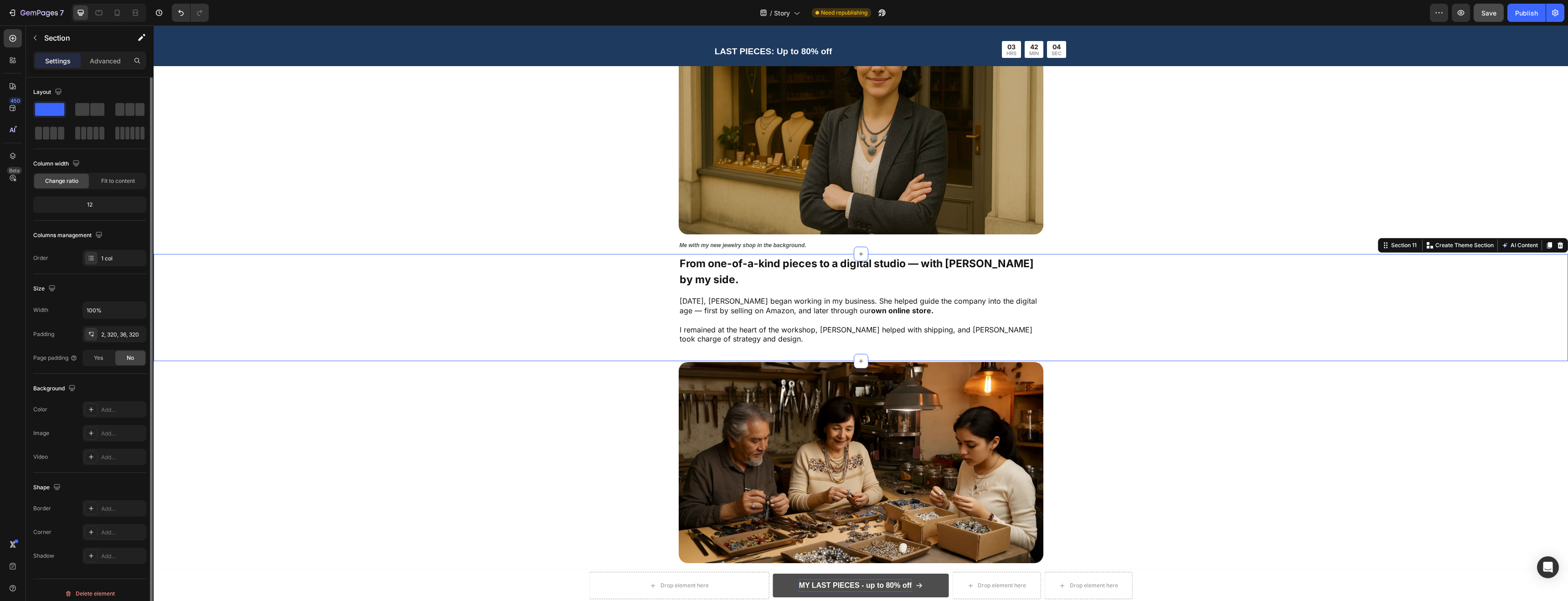
click at [1237, 259] on div "From one-of-a-kind pieces to a digital studio — with [PERSON_NAME] by my side. …" at bounding box center [861, 300] width 1122 height 90
click at [121, 12] on icon at bounding box center [117, 12] width 9 height 9
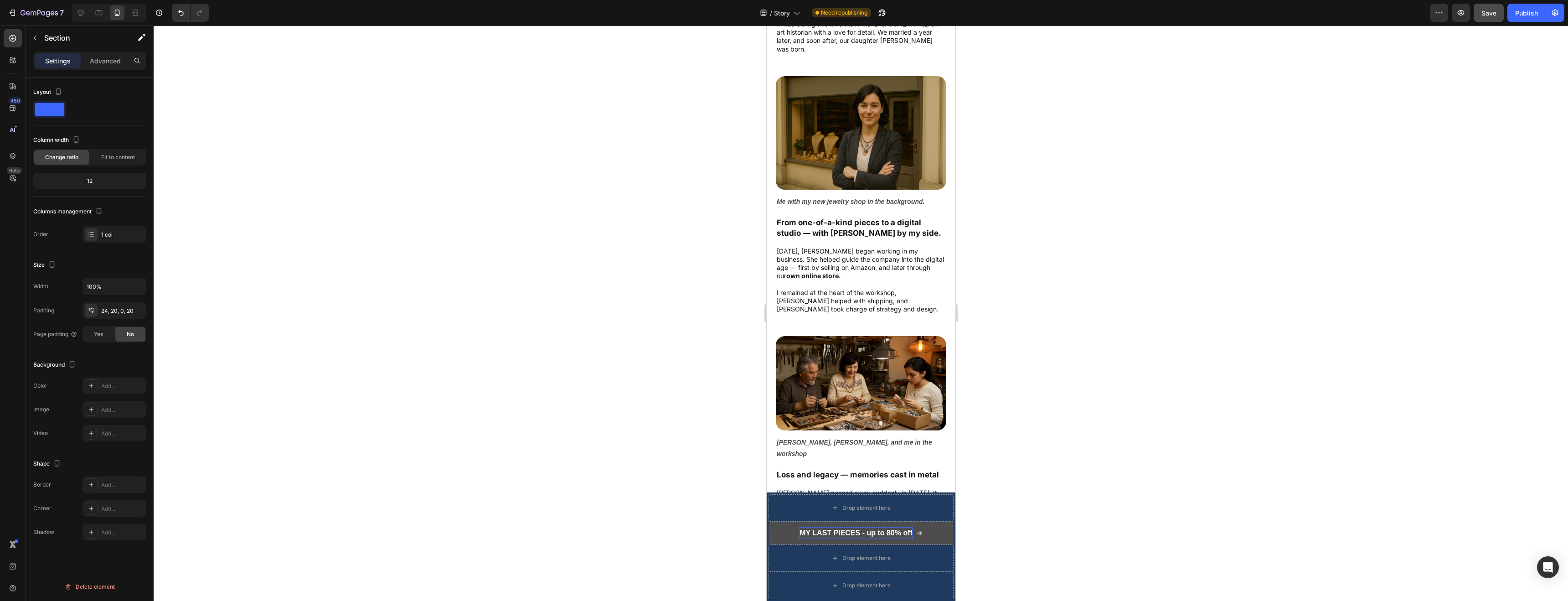
scroll to position [1259, 0]
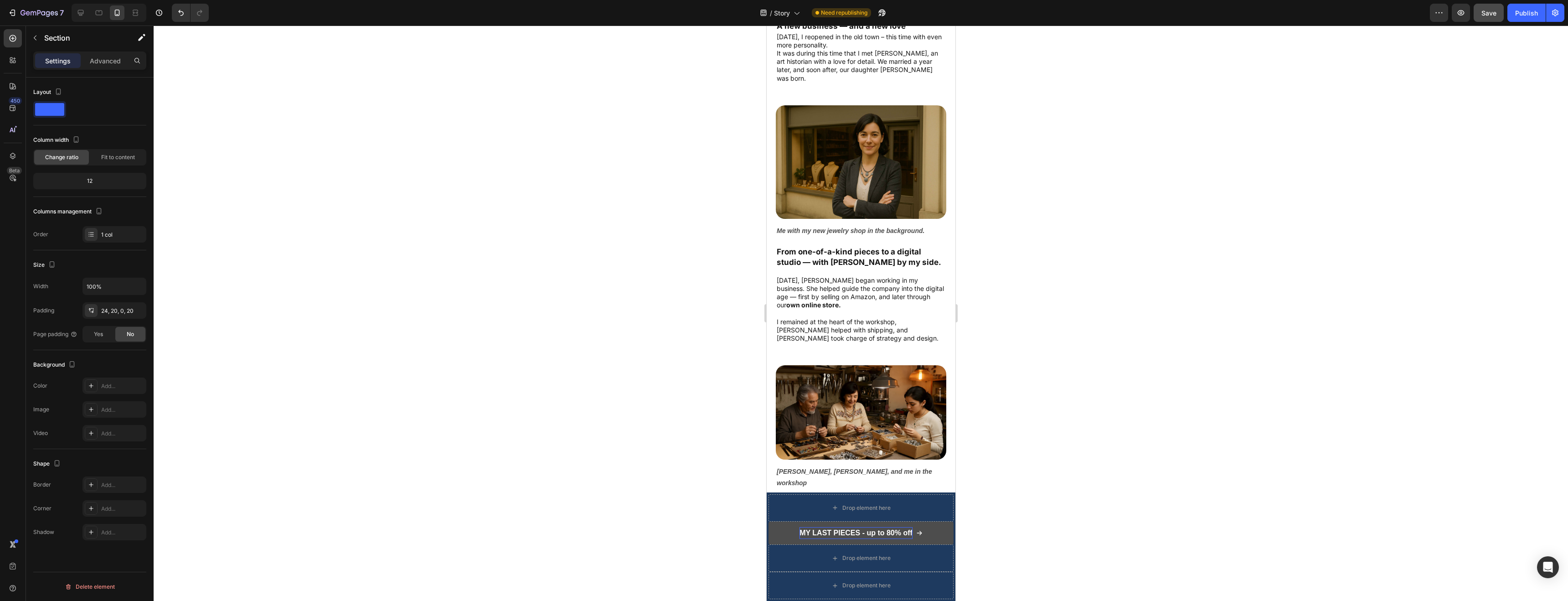
click at [988, 459] on div at bounding box center [861, 313] width 1415 height 575
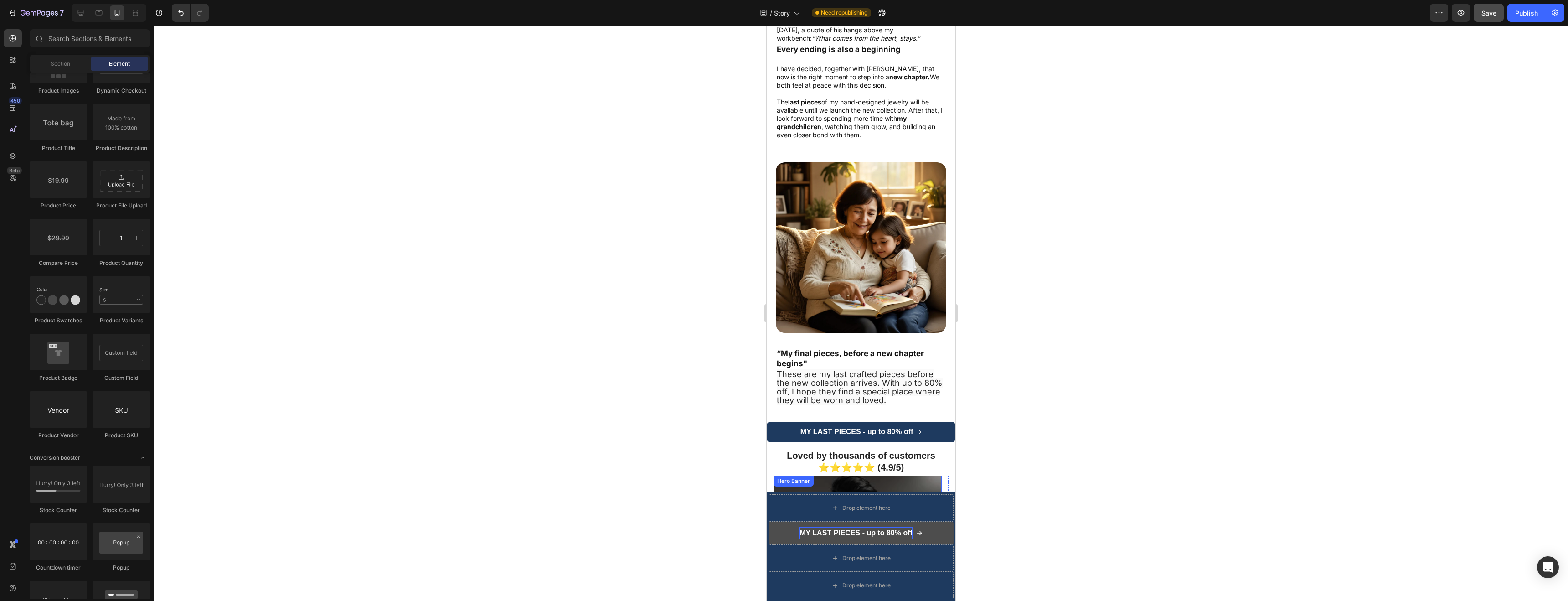
scroll to position [2040, 0]
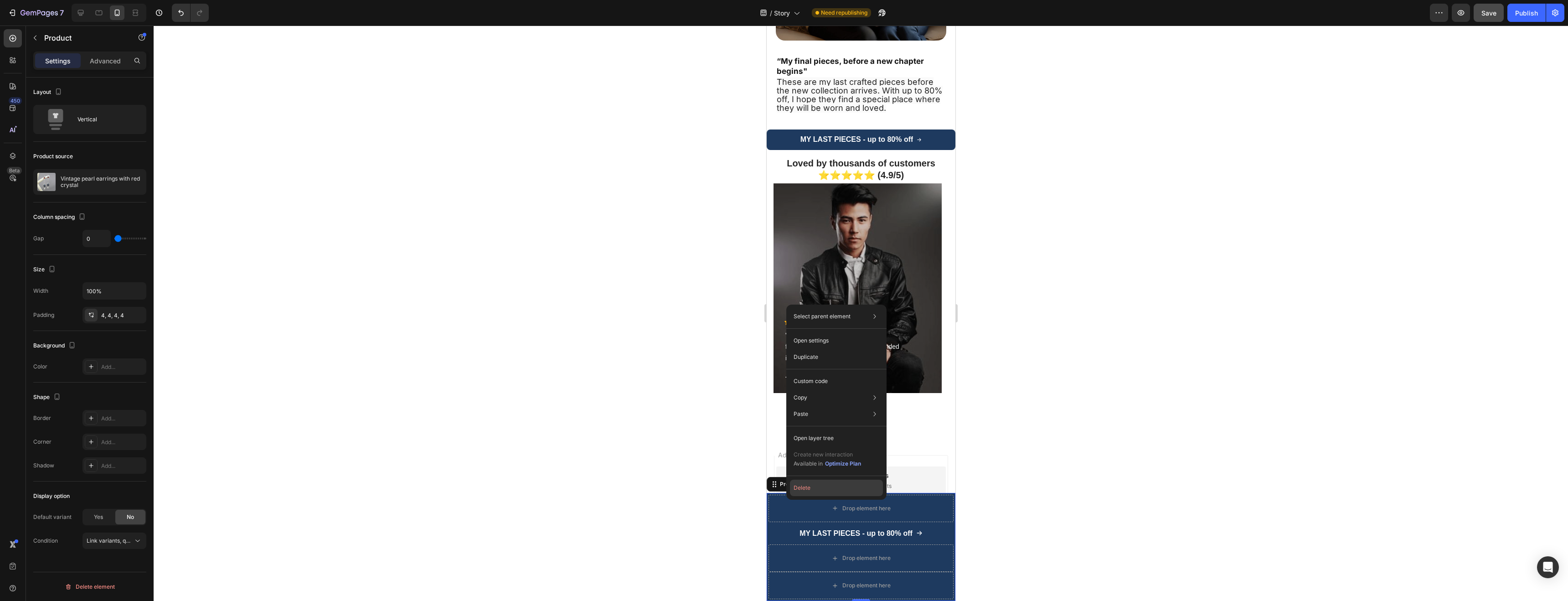
click at [804, 486] on button "Delete" at bounding box center [836, 488] width 93 height 16
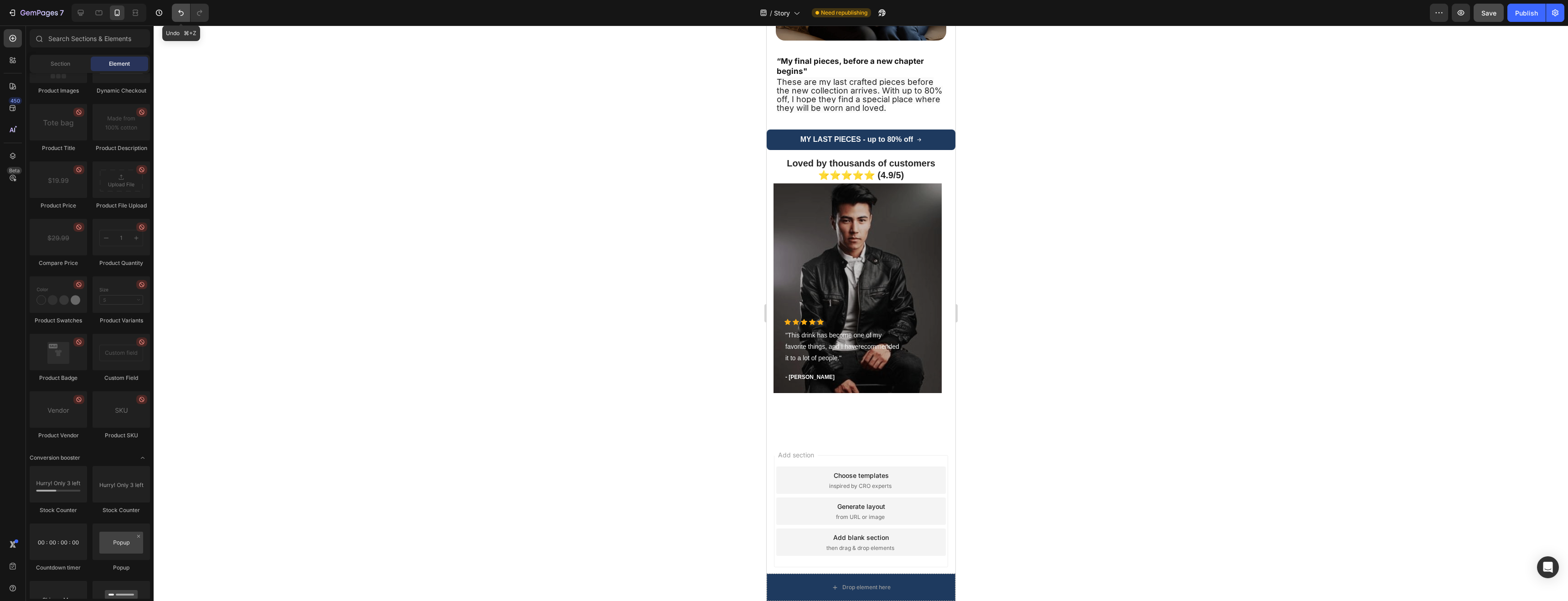
click at [177, 15] on icon "Undo/Redo" at bounding box center [181, 12] width 9 height 9
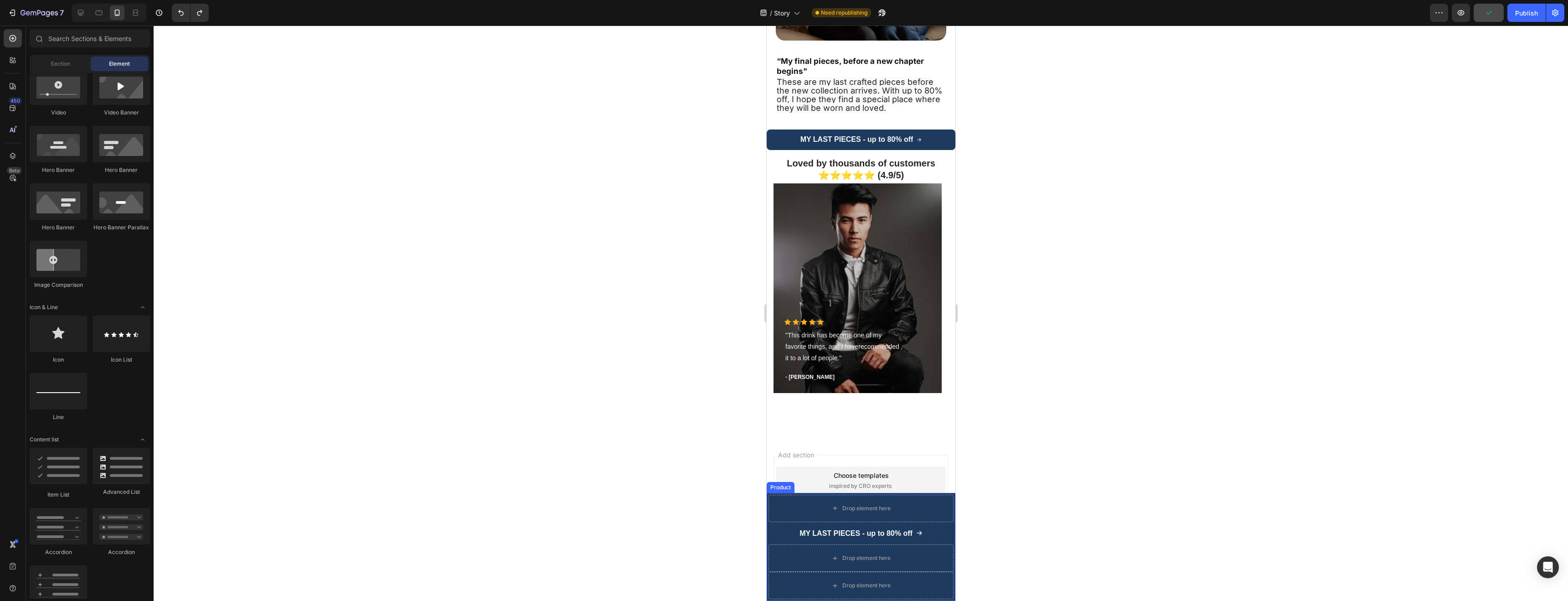
scroll to position [0, 0]
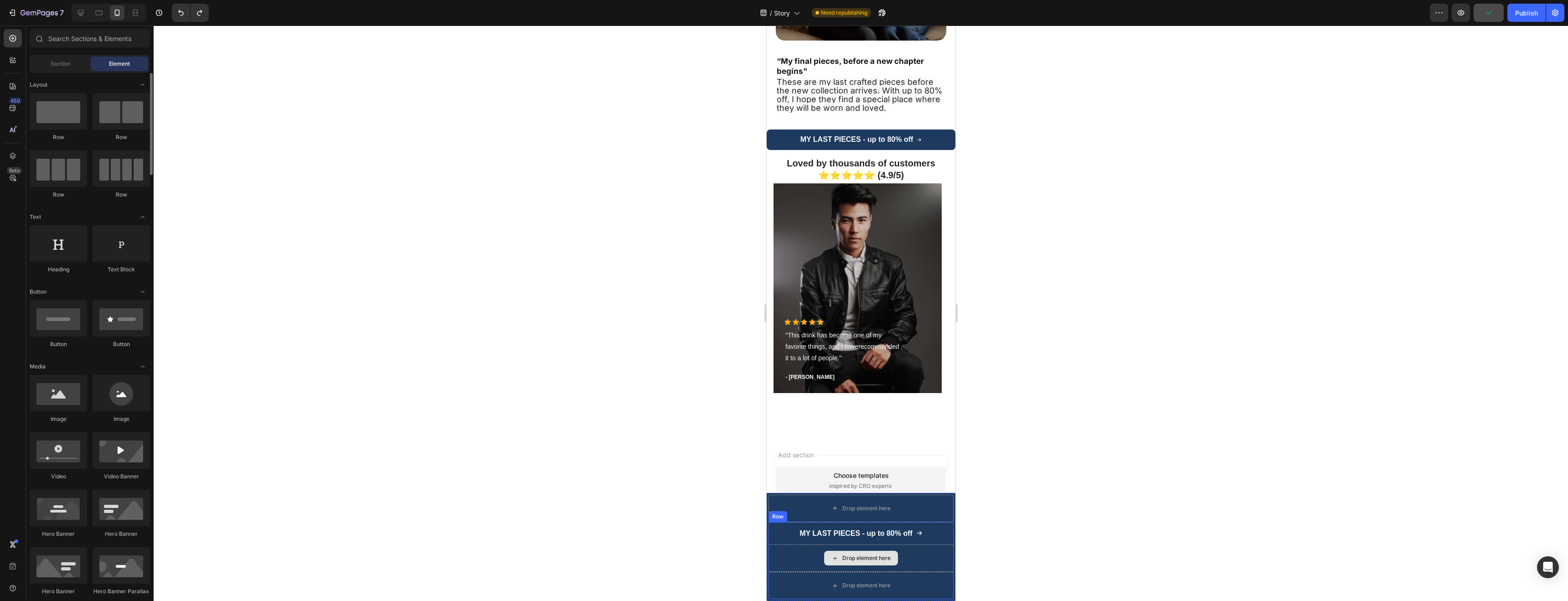
click at [790, 554] on div "Drop element here" at bounding box center [861, 558] width 185 height 27
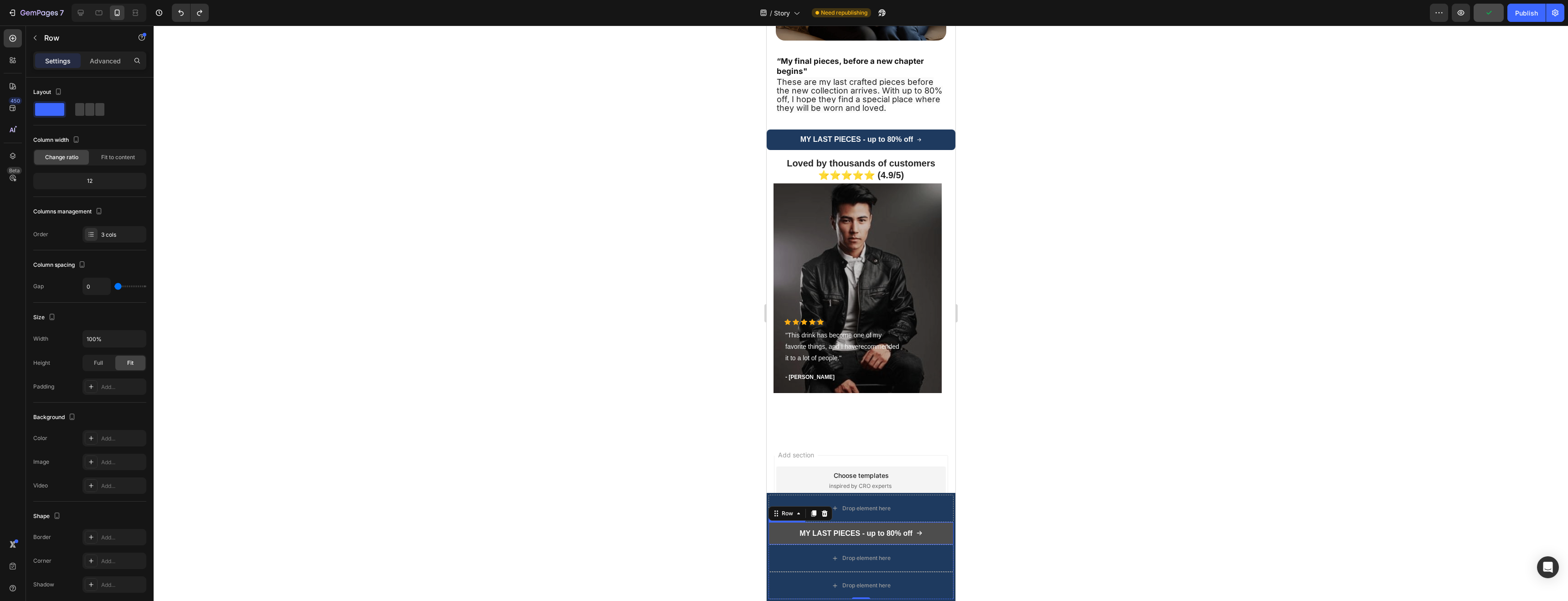
click at [781, 533] on button "MY LAST PIECES - up to 80% off" at bounding box center [861, 533] width 185 height 23
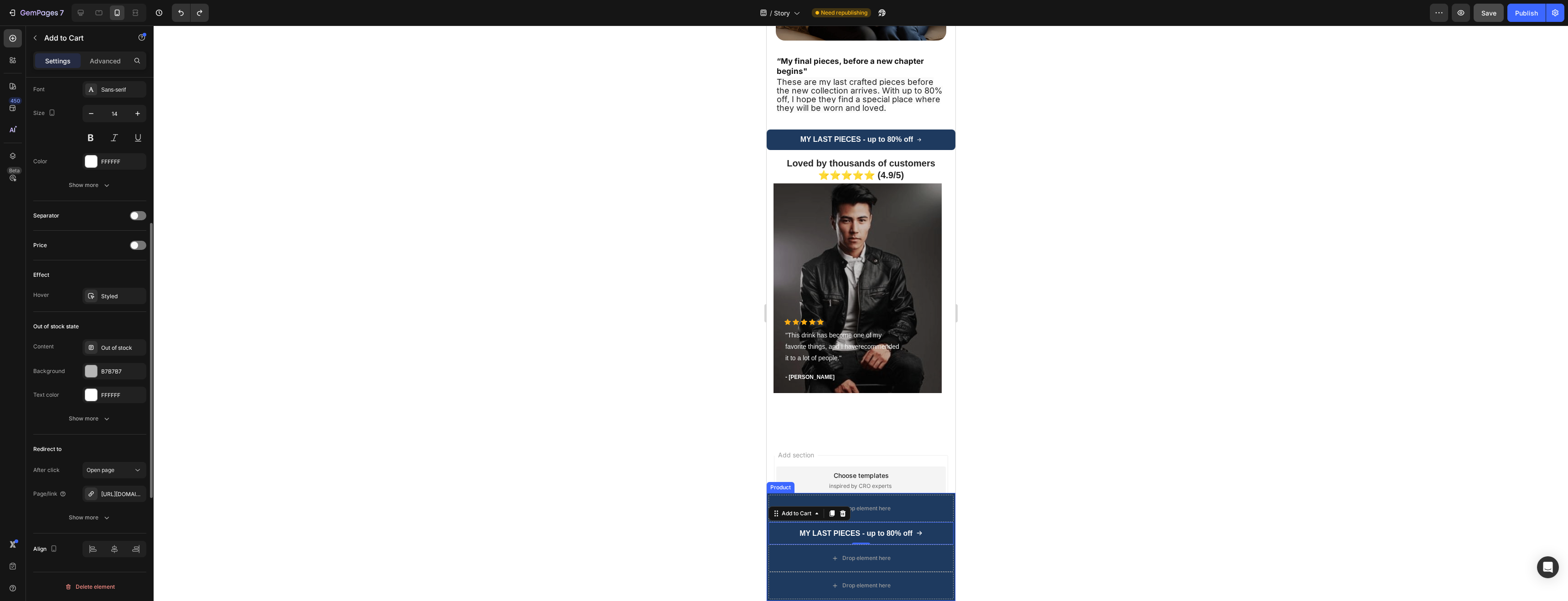
scroll to position [362, 0]
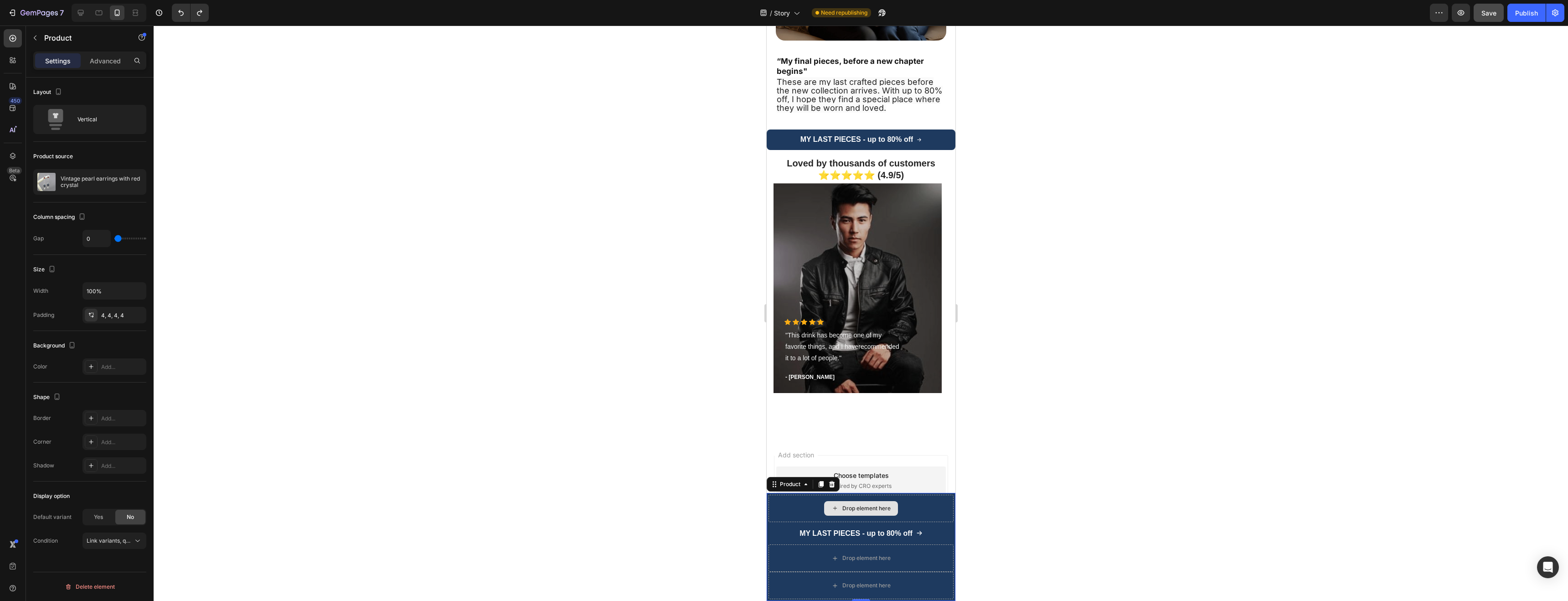
click at [932, 501] on div "Drop element here" at bounding box center [861, 508] width 185 height 27
click at [833, 482] on icon at bounding box center [831, 484] width 6 height 6
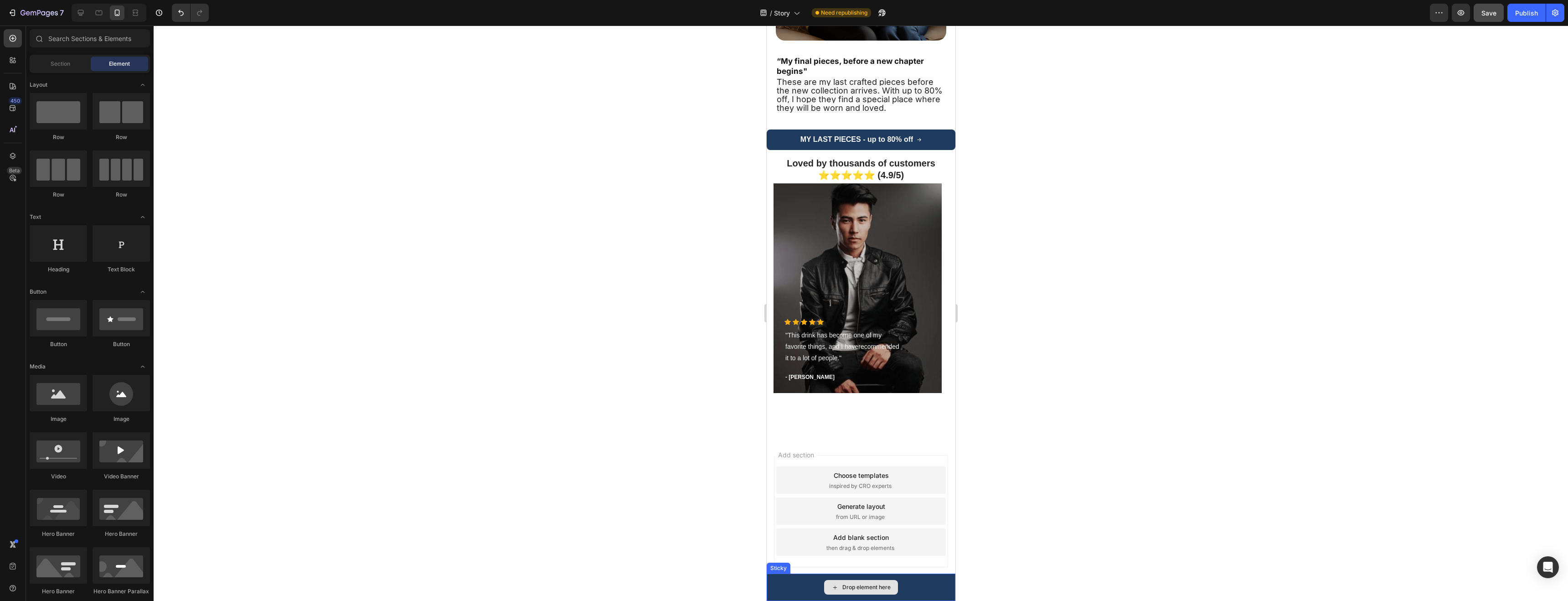
click at [852, 587] on div "Drop element here" at bounding box center [866, 588] width 48 height 7
click at [79, 14] on icon at bounding box center [81, 13] width 6 height 6
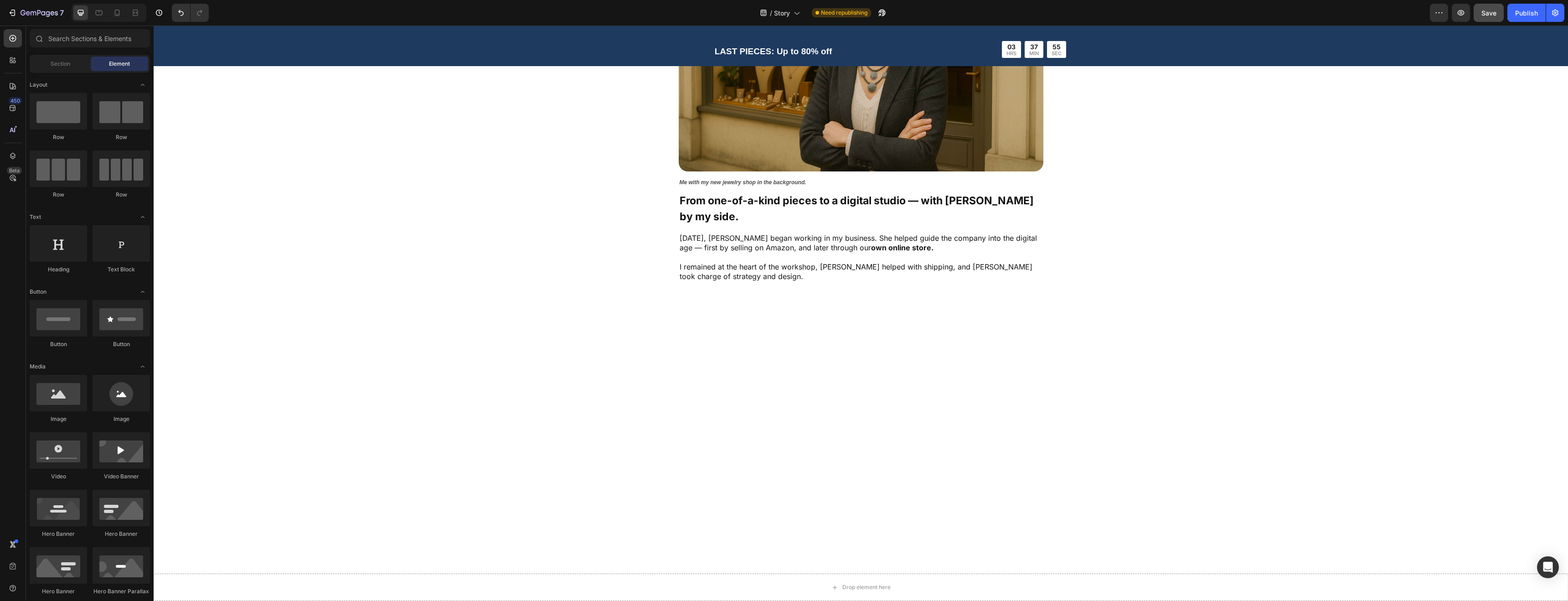
scroll to position [781, 0]
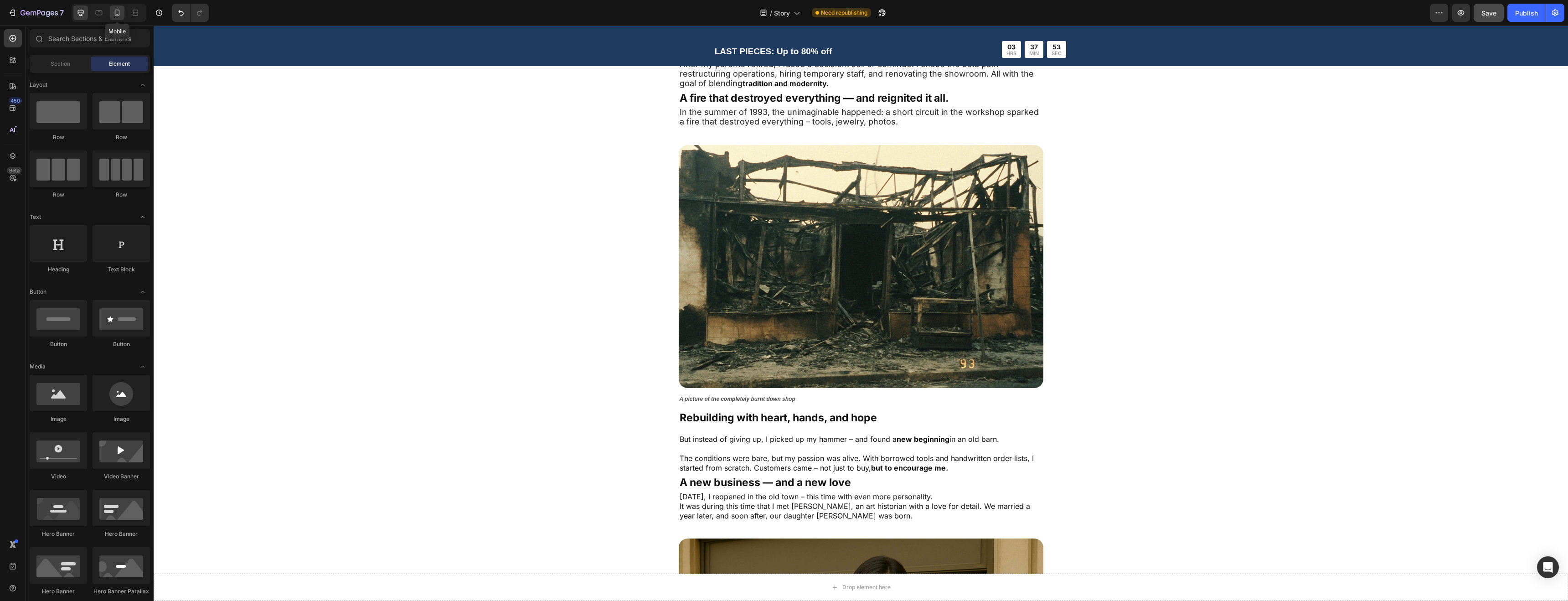
click at [116, 12] on icon at bounding box center [117, 12] width 9 height 9
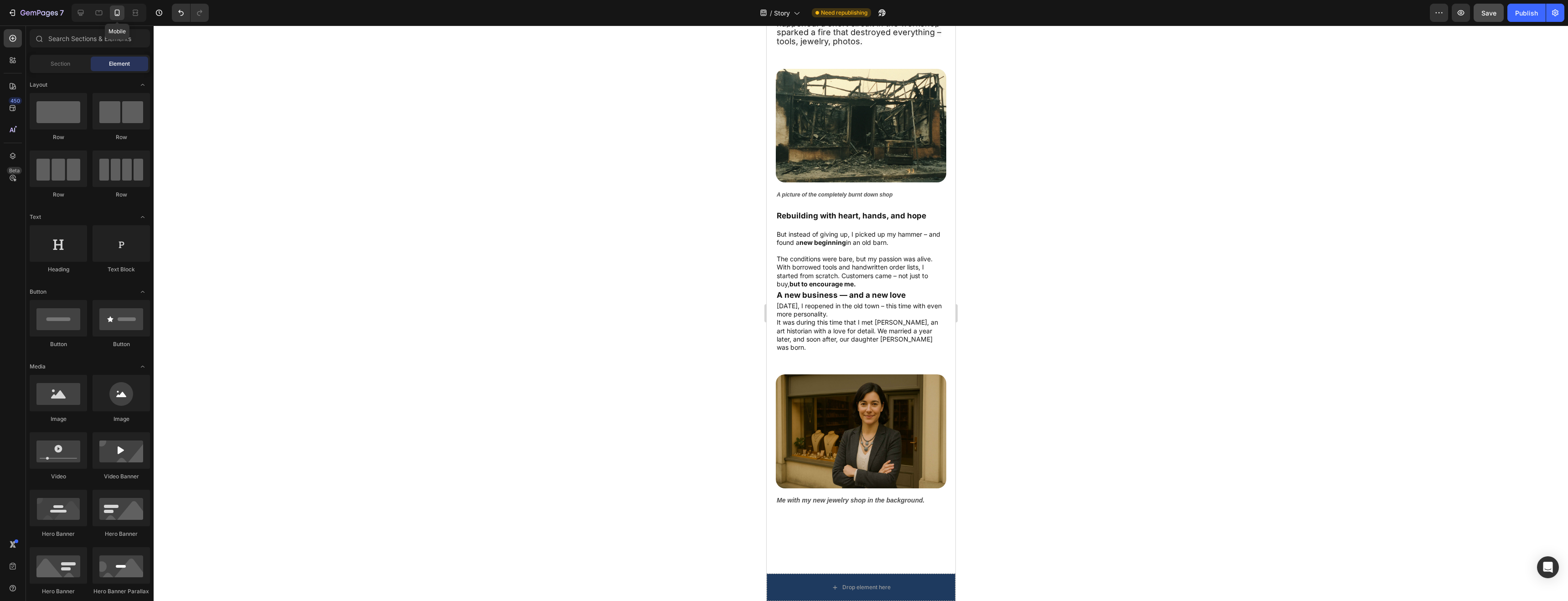
scroll to position [781, 0]
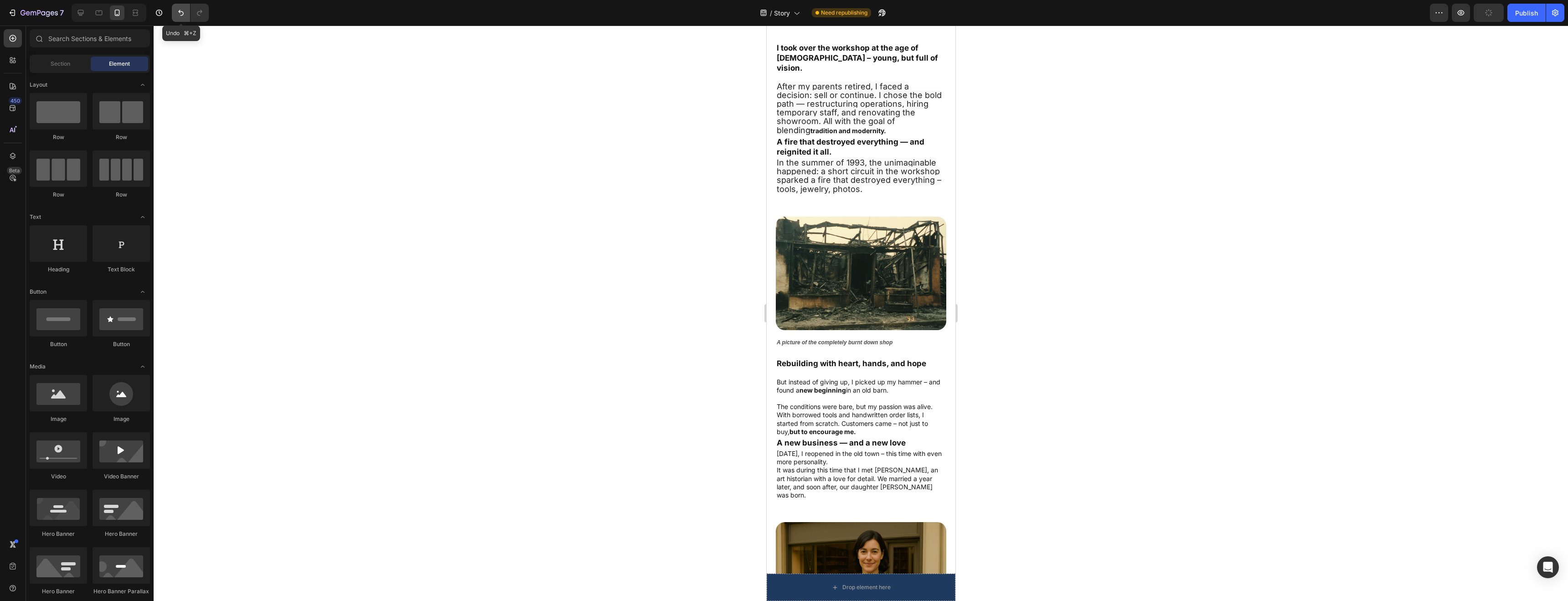
click at [179, 13] on icon "Undo/Redo" at bounding box center [181, 12] width 9 height 9
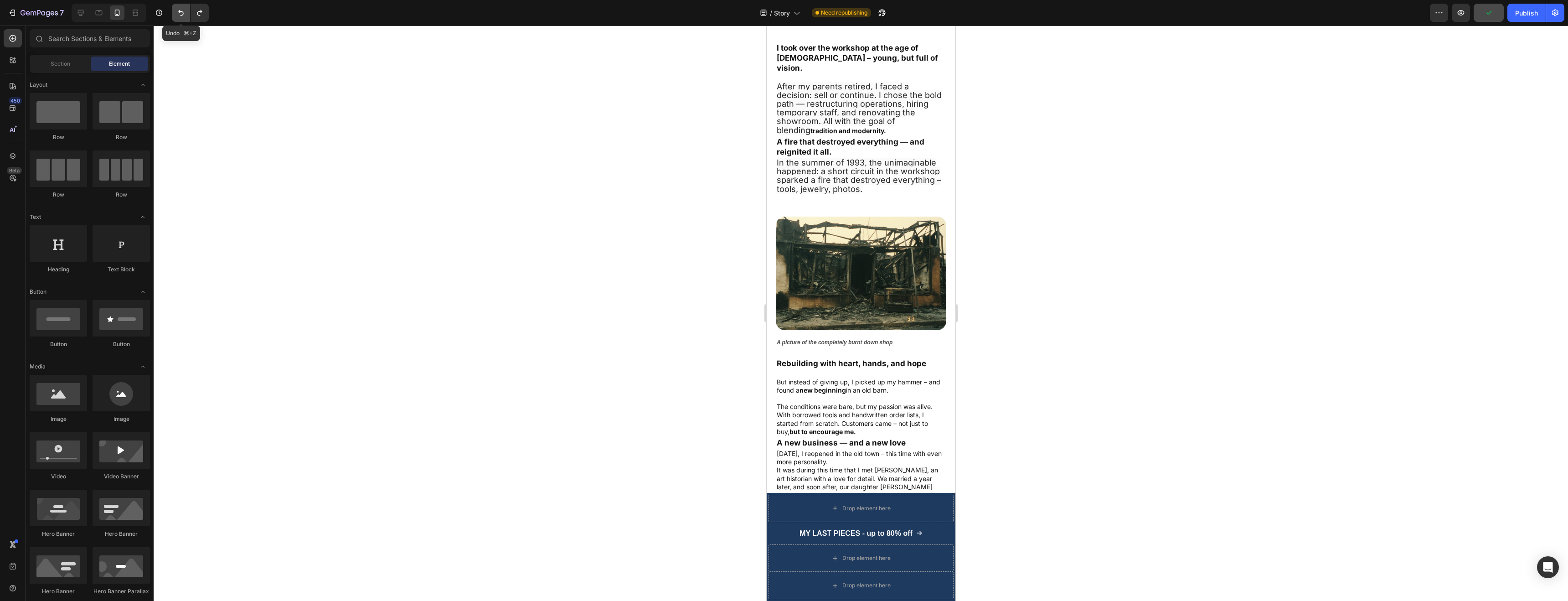
click at [179, 13] on icon "Undo/Redo" at bounding box center [181, 12] width 9 height 9
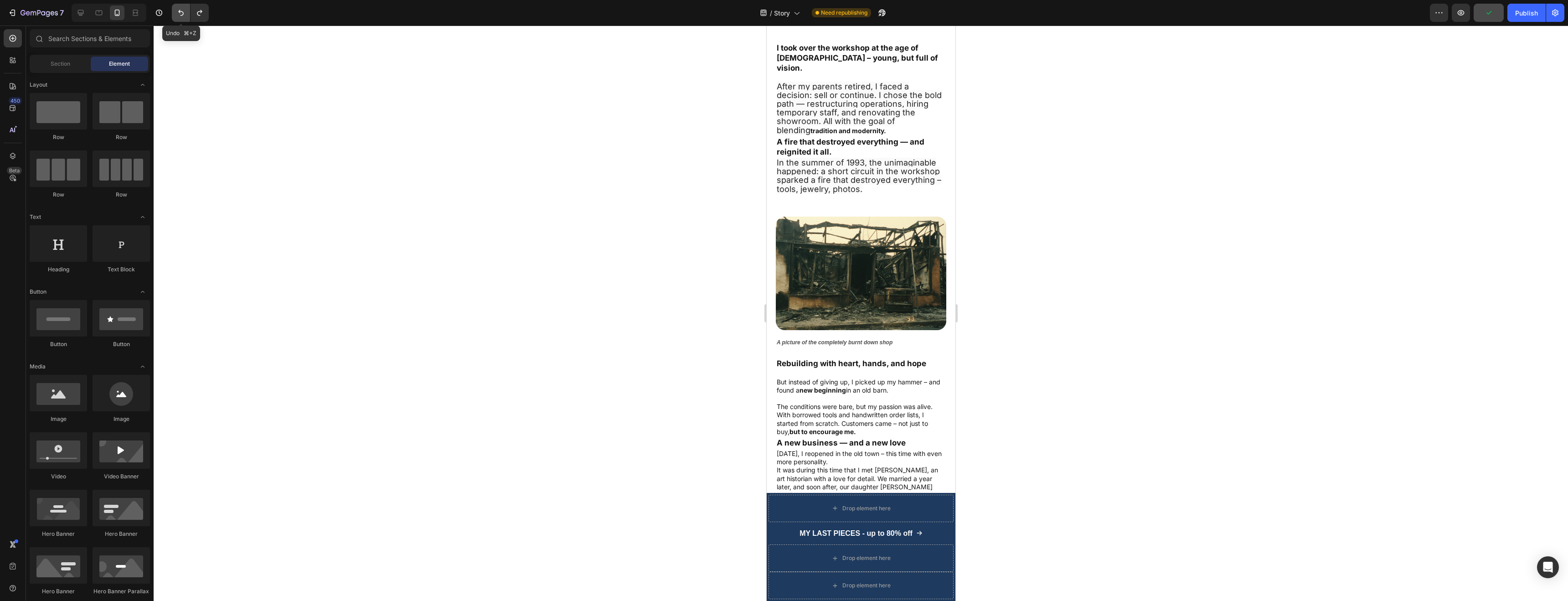
click at [179, 13] on icon "Undo/Redo" at bounding box center [181, 12] width 9 height 9
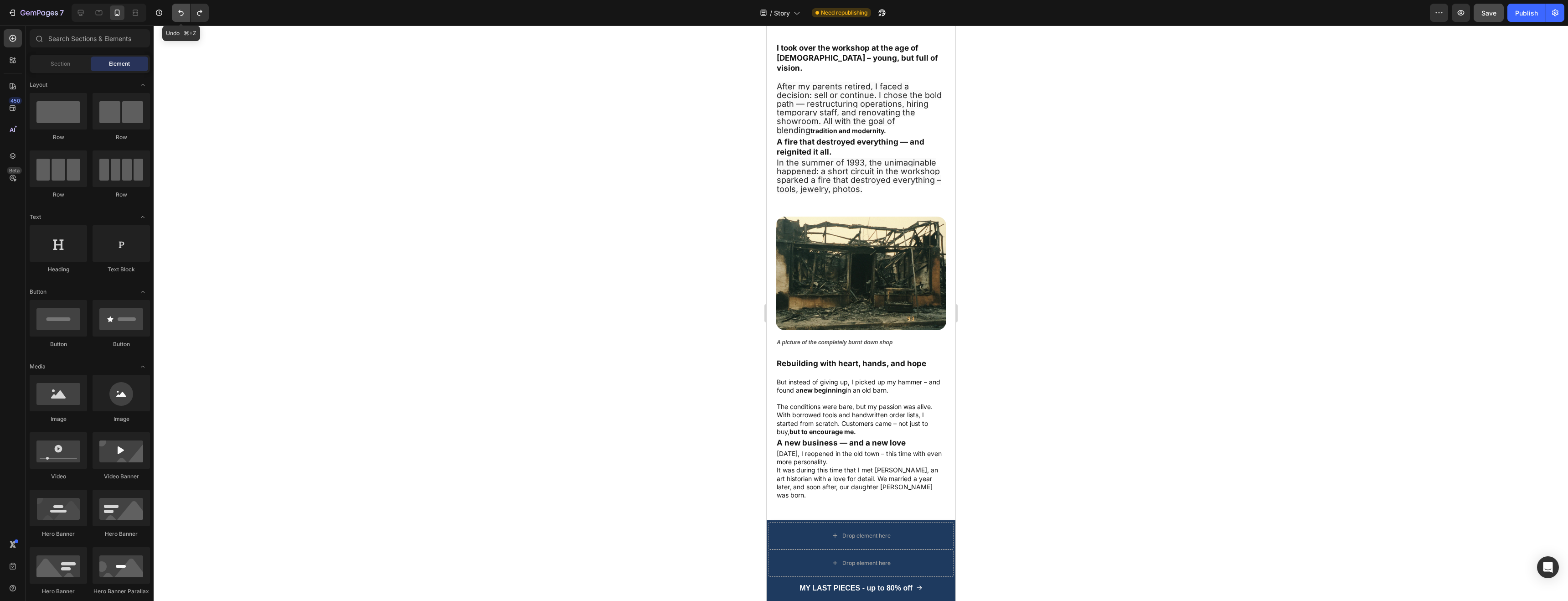
click at [179, 13] on icon "Undo/Redo" at bounding box center [181, 12] width 9 height 9
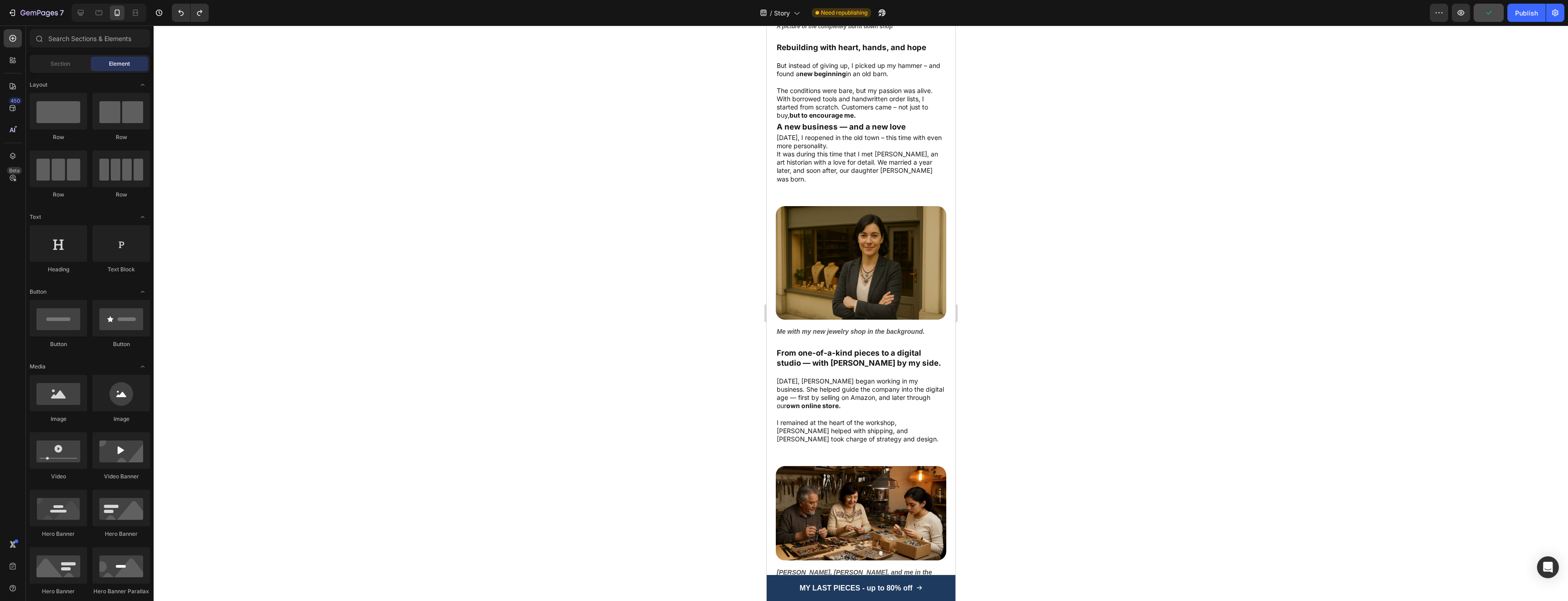
scroll to position [1330, 0]
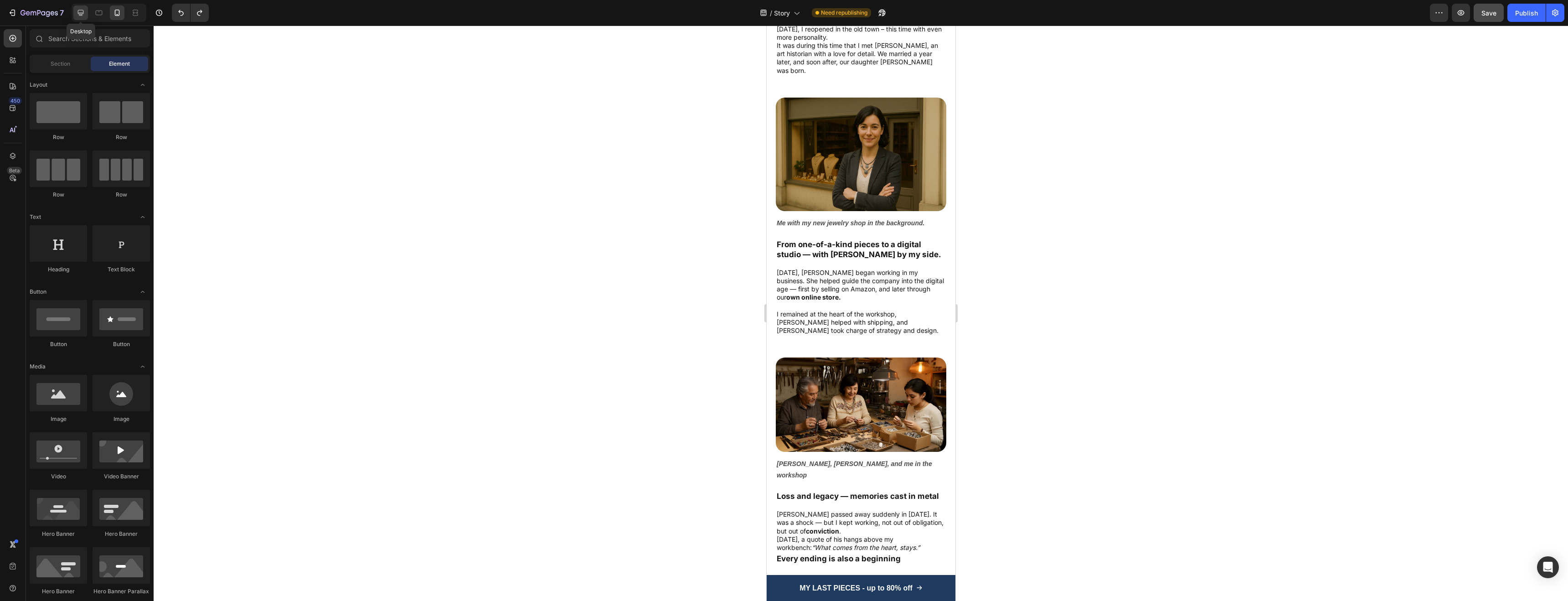
click at [82, 13] on icon at bounding box center [81, 13] width 6 height 6
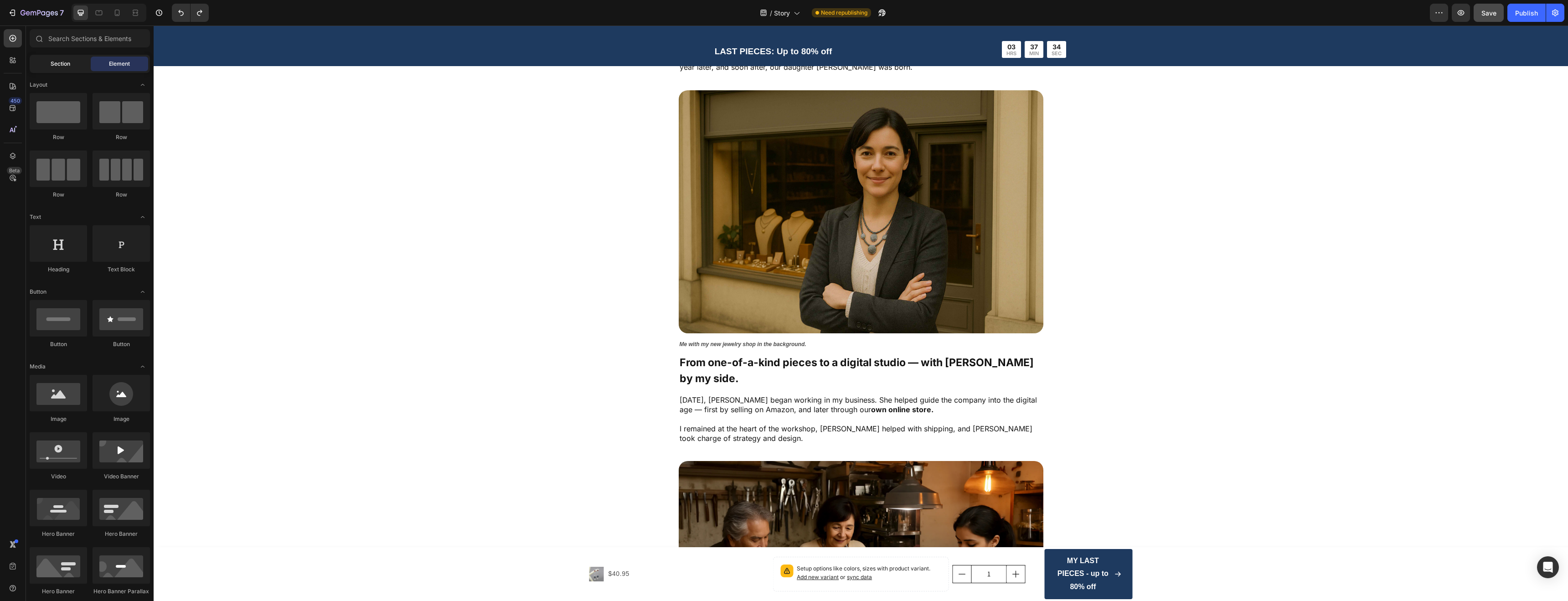
click at [48, 63] on div "Section" at bounding box center [60, 64] width 57 height 15
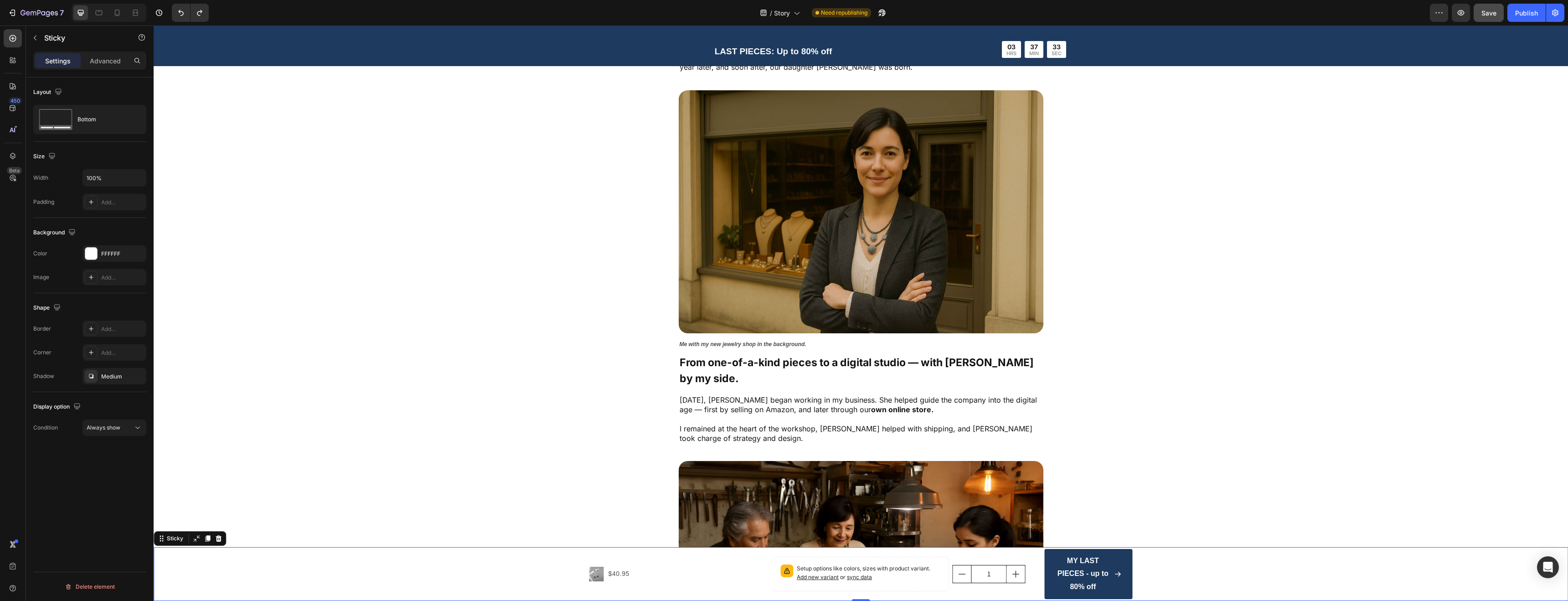
click at [543, 576] on div "Product Images $40.95 Product Price Product Price Row Setup options like colors…" at bounding box center [861, 574] width 1415 height 54
click at [104, 57] on p "Advanced" at bounding box center [105, 61] width 31 height 10
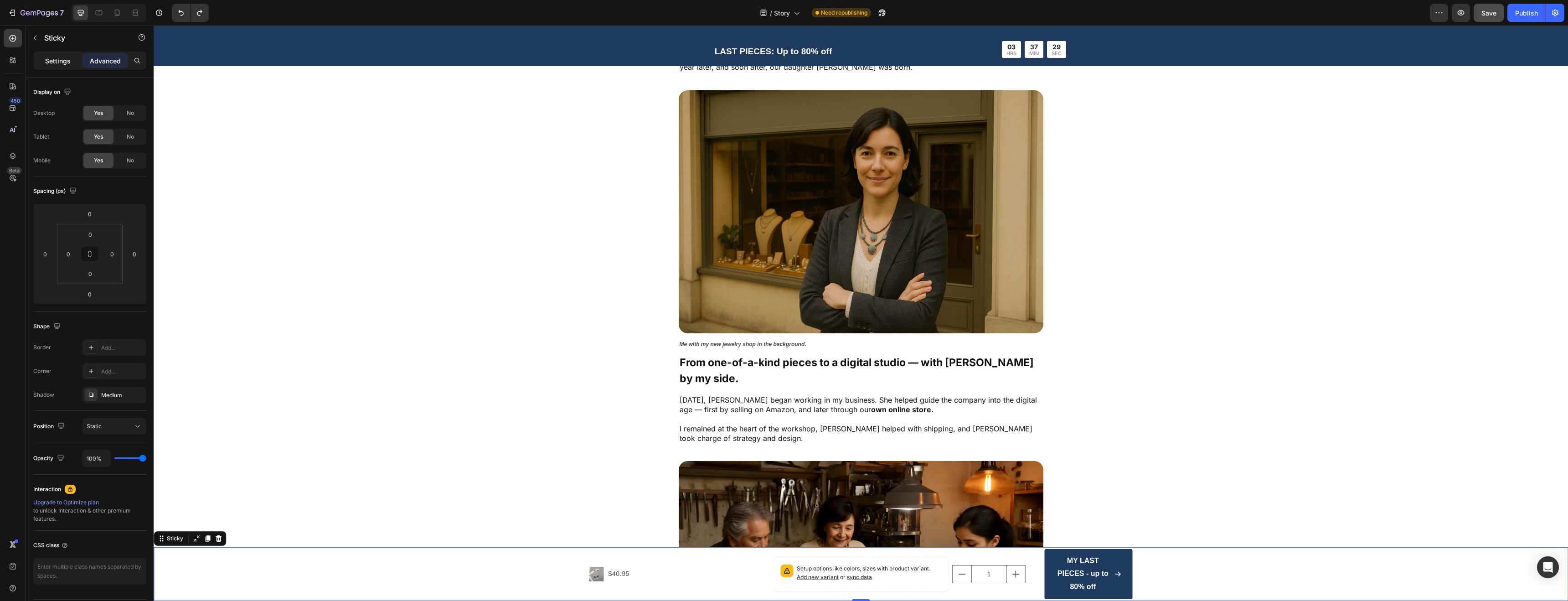
click at [70, 57] on p "Settings" at bounding box center [58, 61] width 26 height 10
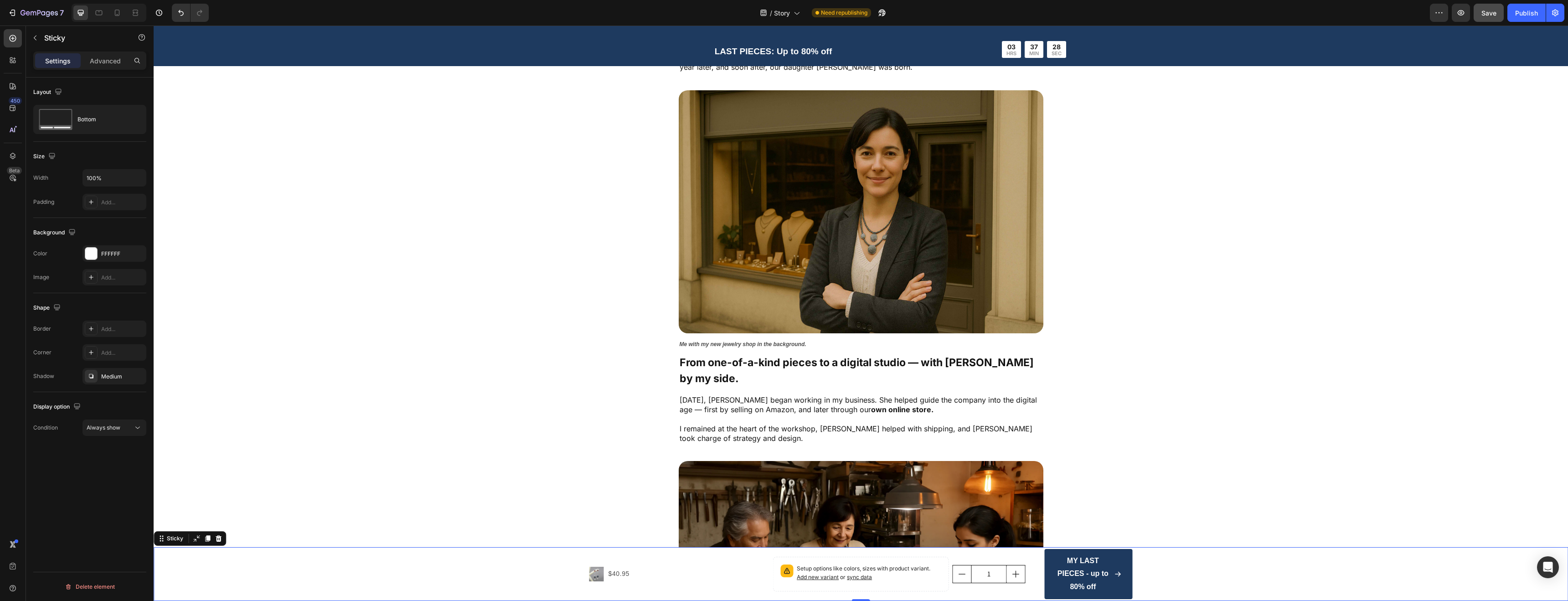
click at [391, 574] on div "Product Images $40.95 Product Price Product Price Row Setup options like colors…" at bounding box center [861, 574] width 1415 height 54
click at [74, 118] on icon at bounding box center [55, 119] width 37 height 21
click at [265, 111] on icon "button" at bounding box center [268, 113] width 7 height 7
click at [298, 557] on div "Product Images $40.95 Product Price Product Price Row Setup options like colors…" at bounding box center [861, 574] width 1415 height 54
click at [609, 577] on div "$40.95" at bounding box center [618, 574] width 23 height 12
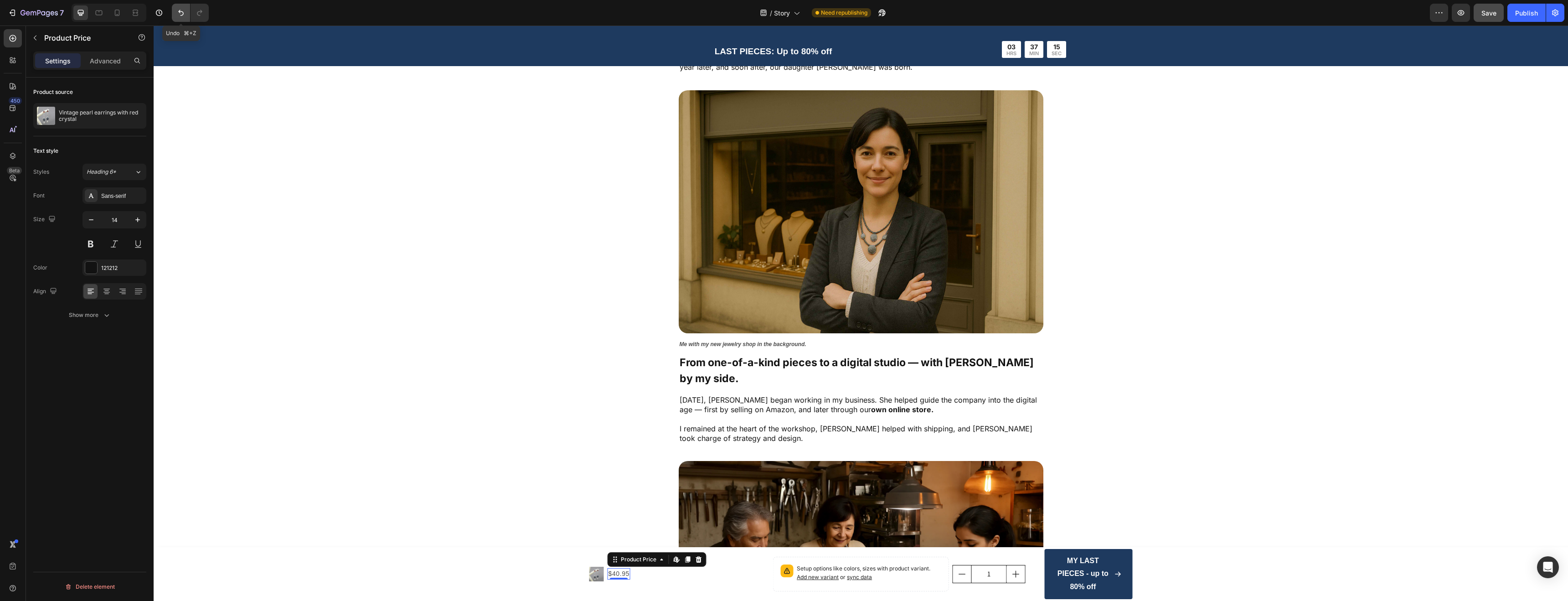
click at [181, 13] on icon "Undo/Redo" at bounding box center [181, 12] width 9 height 9
click at [308, 290] on div "Image Me with my new jewelry shop in the background. Text Block Row" at bounding box center [861, 213] width 1122 height 247
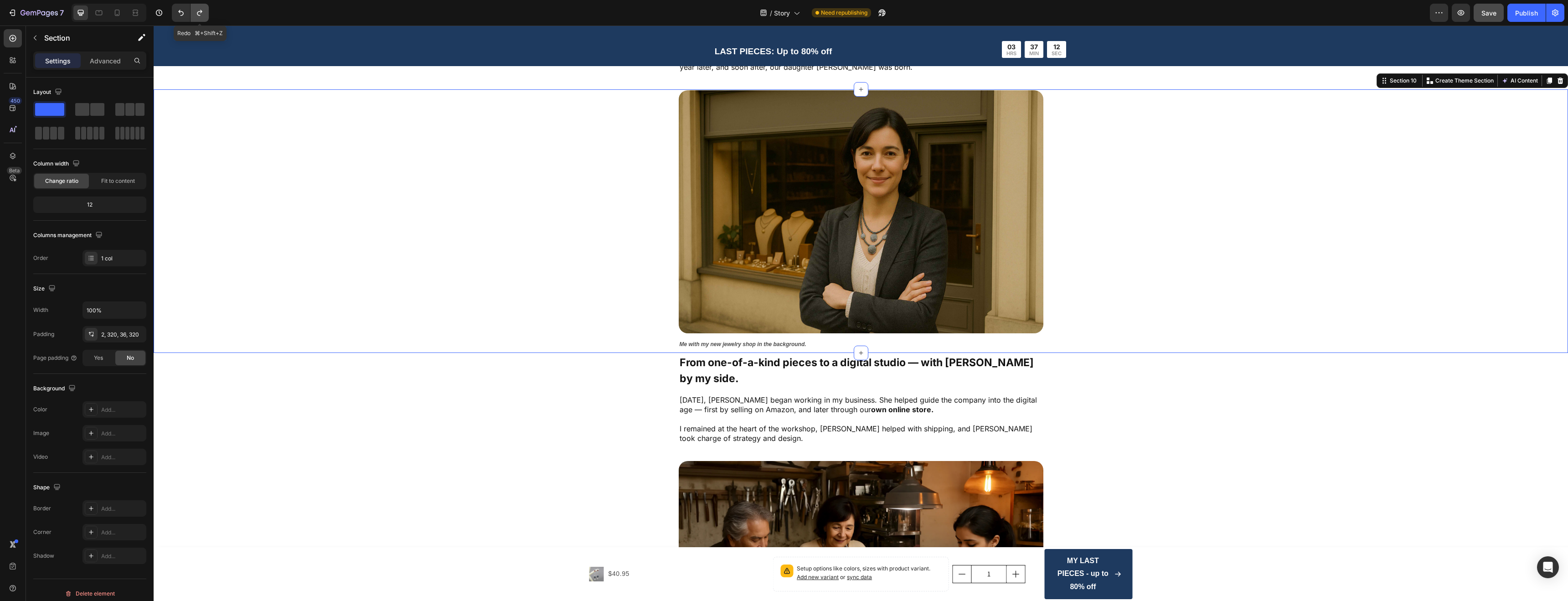
click at [201, 13] on icon "Undo/Redo" at bounding box center [200, 12] width 9 height 9
click at [184, 12] on icon "Undo/Redo" at bounding box center [181, 12] width 9 height 9
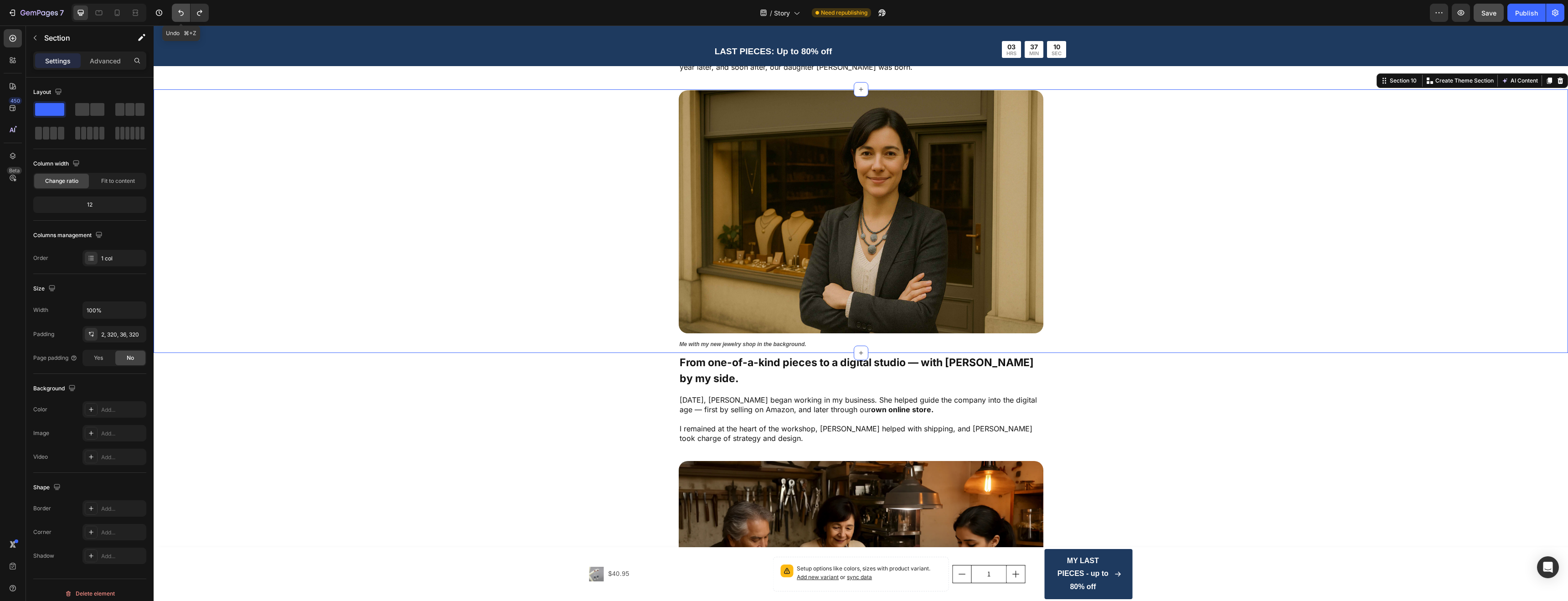
click at [184, 12] on icon "Undo/Redo" at bounding box center [181, 12] width 9 height 9
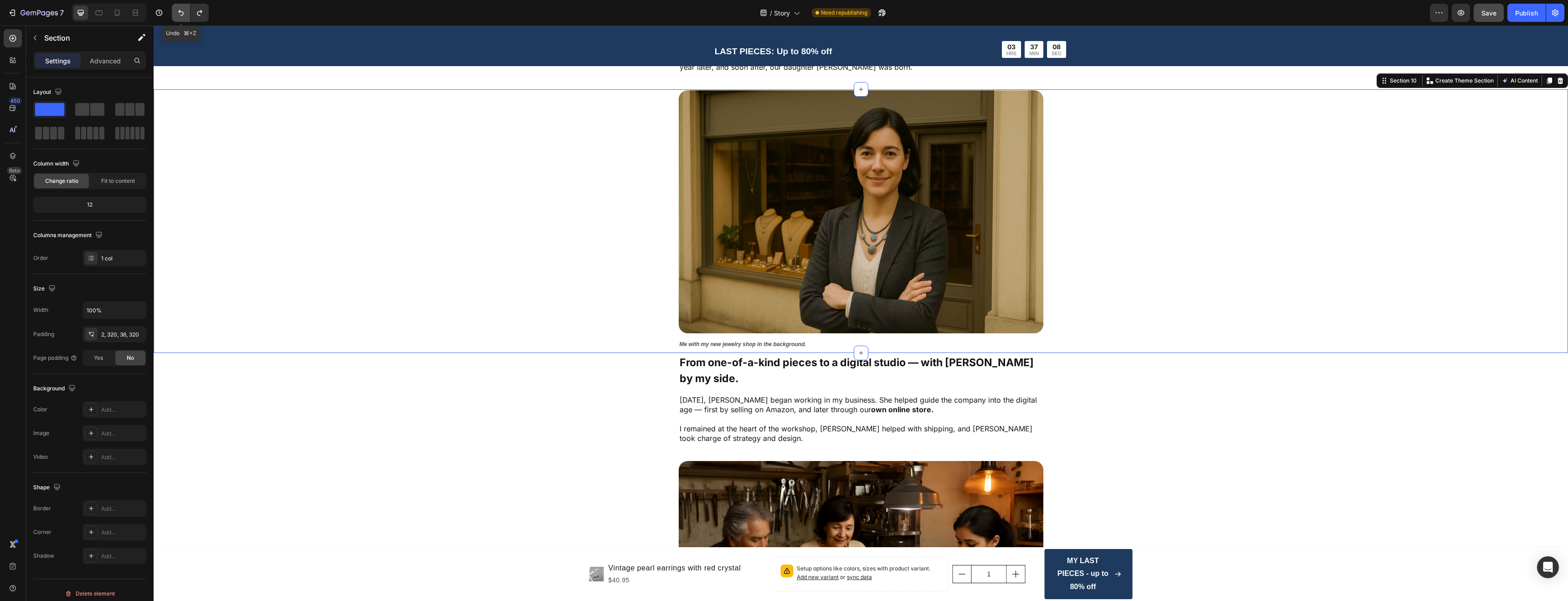
click at [184, 12] on icon "Undo/Redo" at bounding box center [181, 12] width 9 height 9
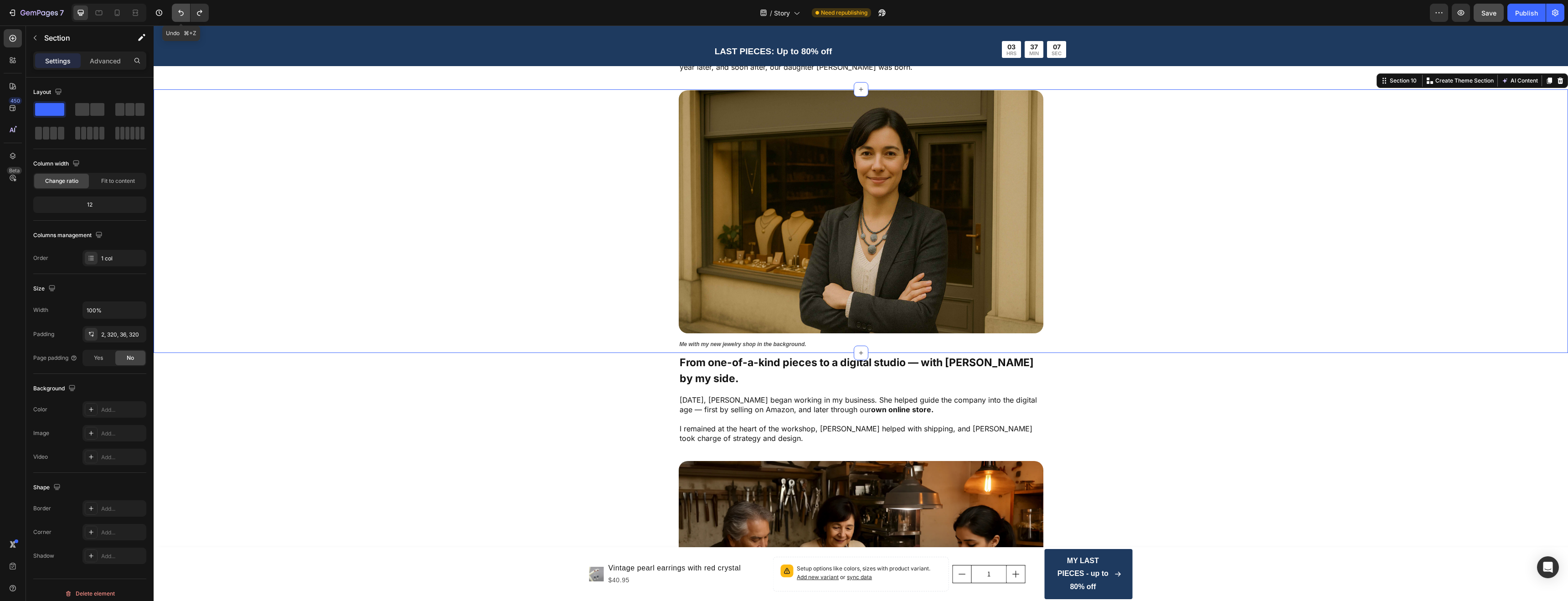
click at [184, 12] on icon "Undo/Redo" at bounding box center [181, 12] width 9 height 9
click at [198, 13] on icon "Undo/Redo" at bounding box center [200, 12] width 9 height 9
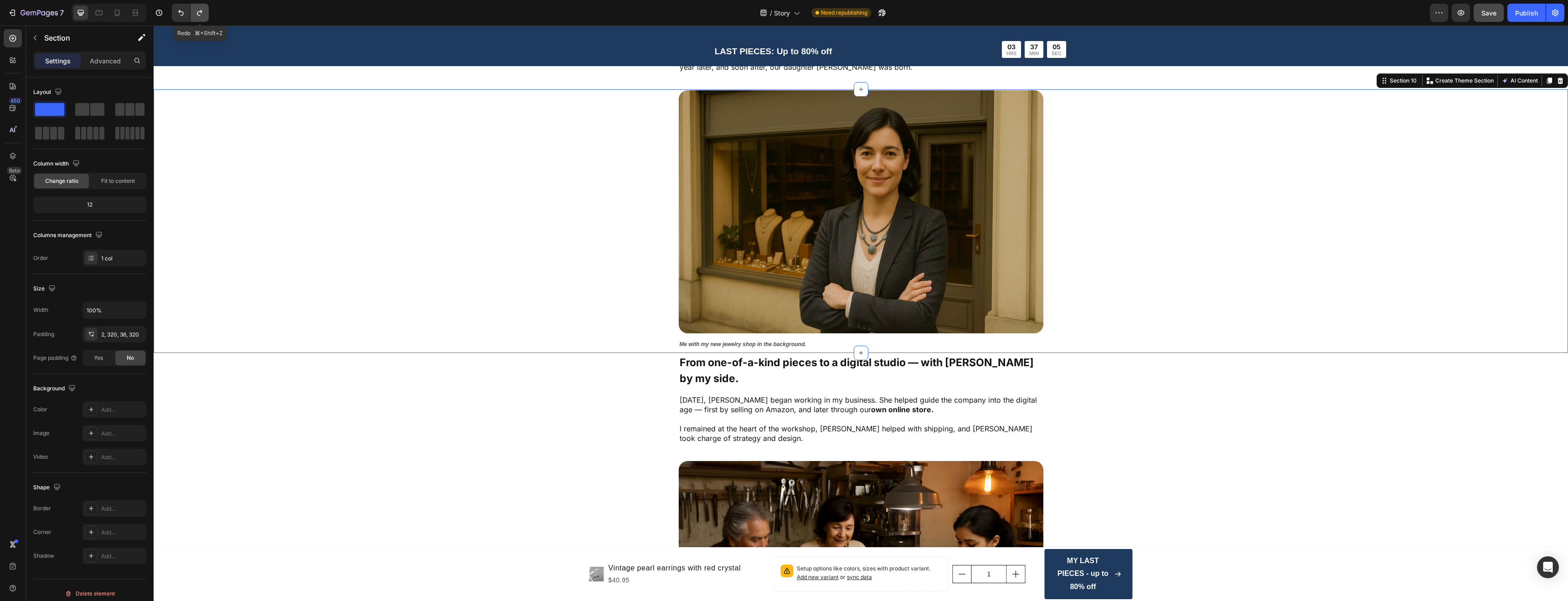
click at [198, 13] on icon "Undo/Redo" at bounding box center [200, 12] width 9 height 9
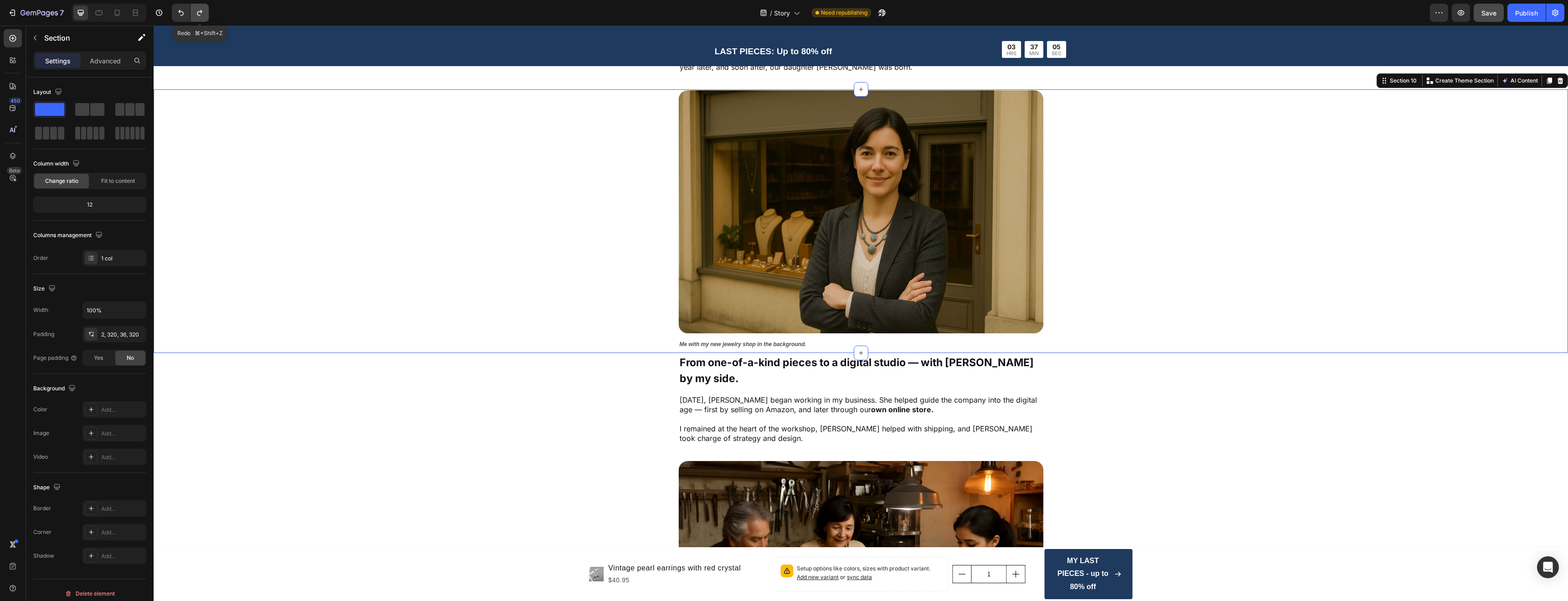
click at [198, 13] on icon "Undo/Redo" at bounding box center [200, 12] width 9 height 9
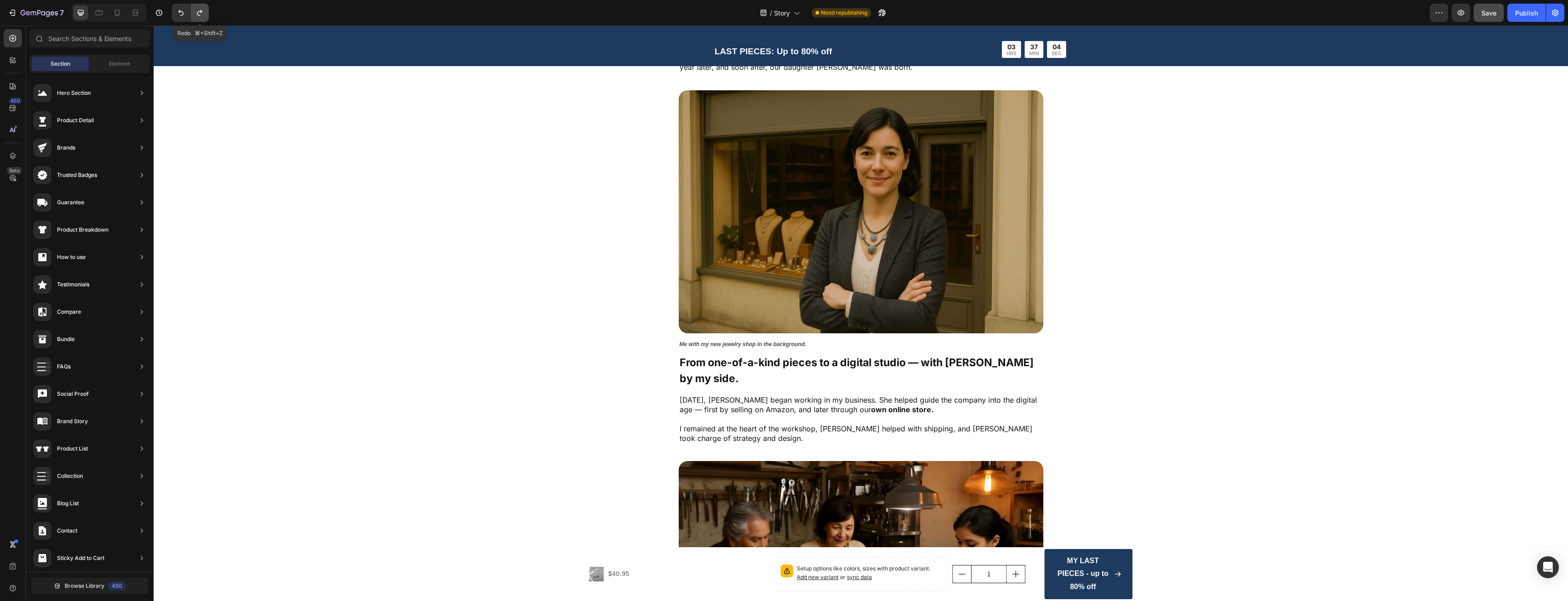
click at [198, 13] on icon "Undo/Redo" at bounding box center [200, 12] width 9 height 9
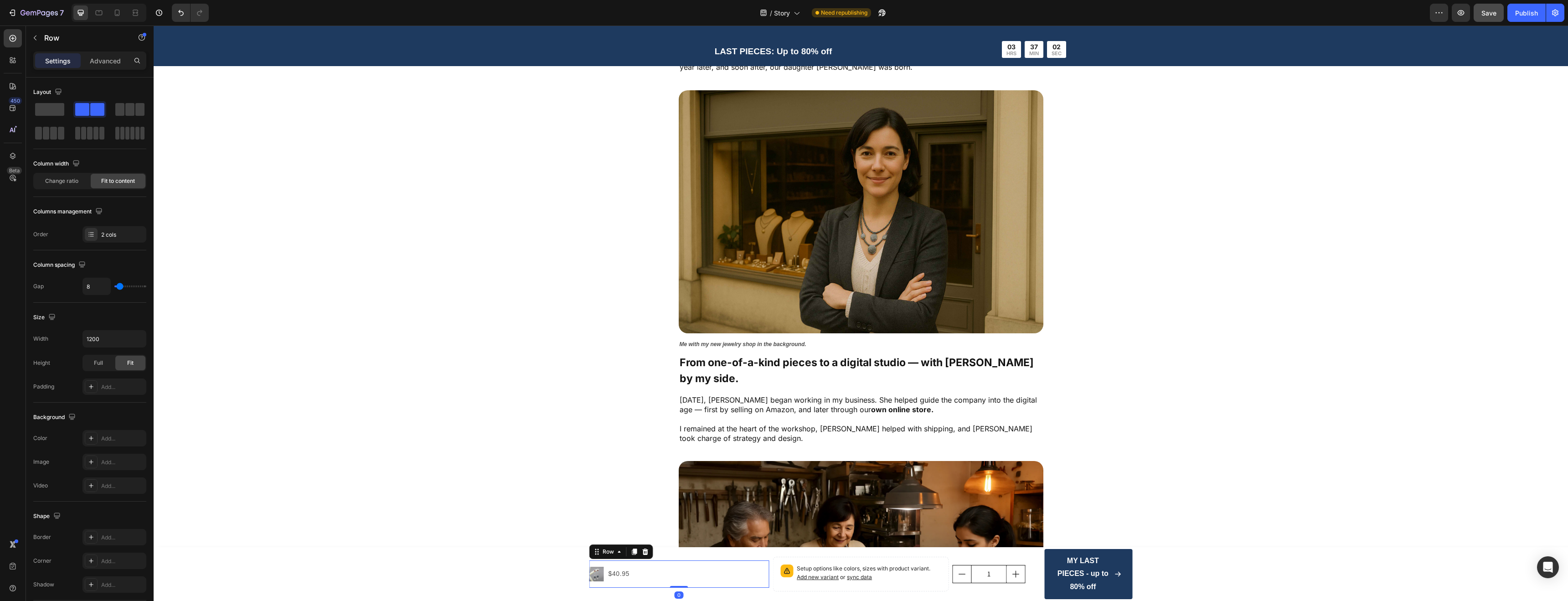
click at [669, 580] on div "Product Images $40.95 Product Price Product Price Row 0" at bounding box center [679, 574] width 180 height 27
click at [643, 553] on icon at bounding box center [645, 552] width 6 height 6
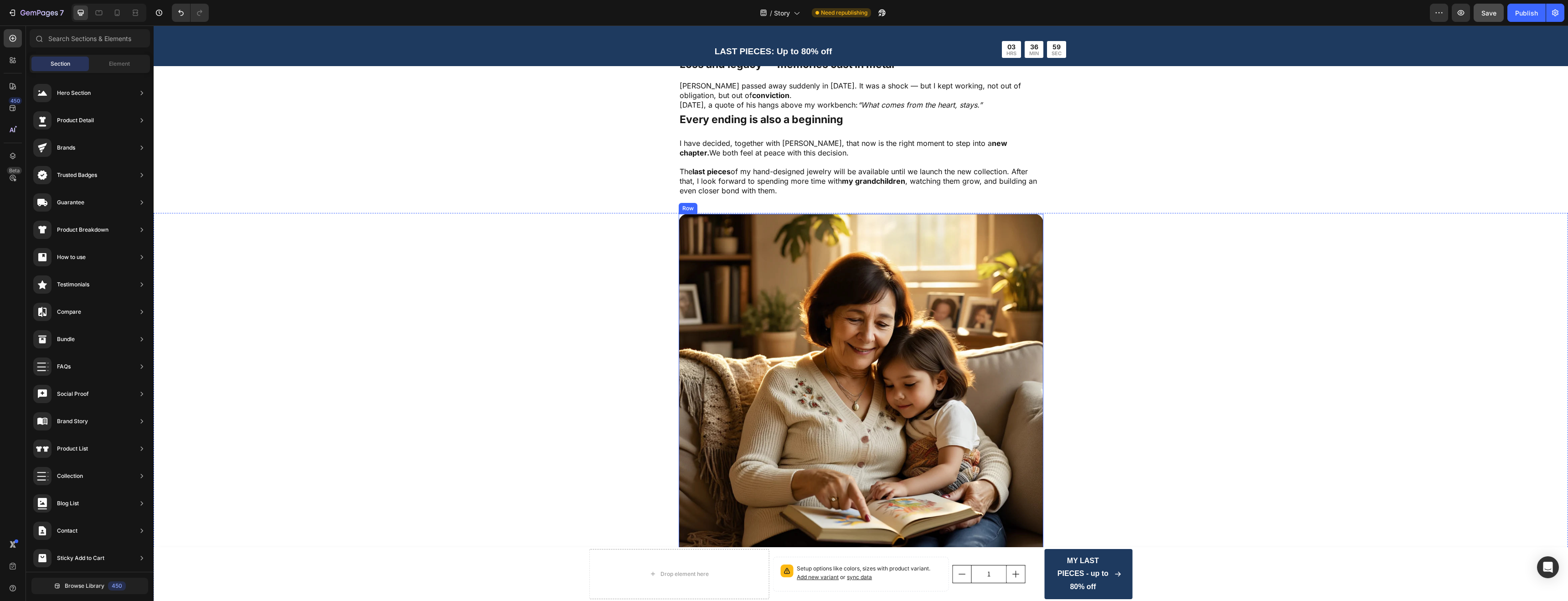
scroll to position [1963, 0]
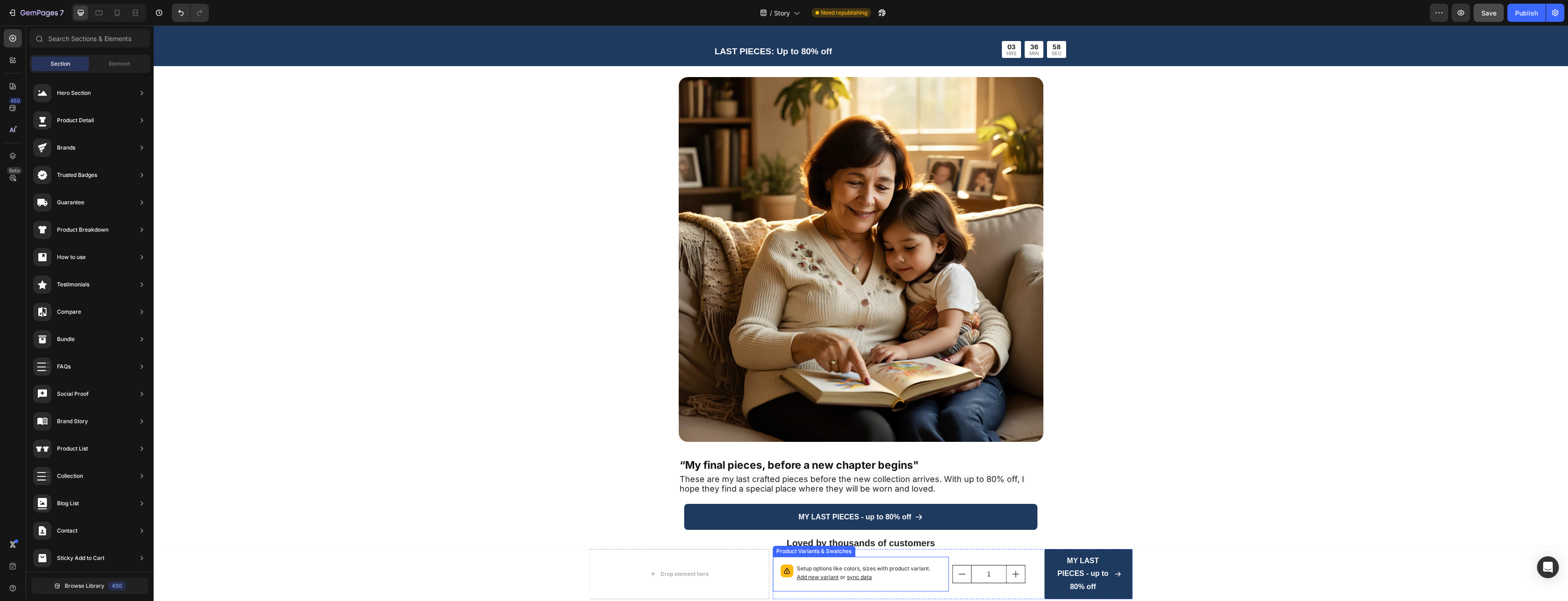
drag, startPoint x: 857, startPoint y: 573, endPoint x: 858, endPoint y: 568, distance: 5.1
click at [857, 572] on p "Setup options like colors, sizes with product variant. Add new variant or sync …" at bounding box center [869, 573] width 144 height 17
click at [1011, 555] on div "1 Product Quantity" at bounding box center [996, 574] width 88 height 50
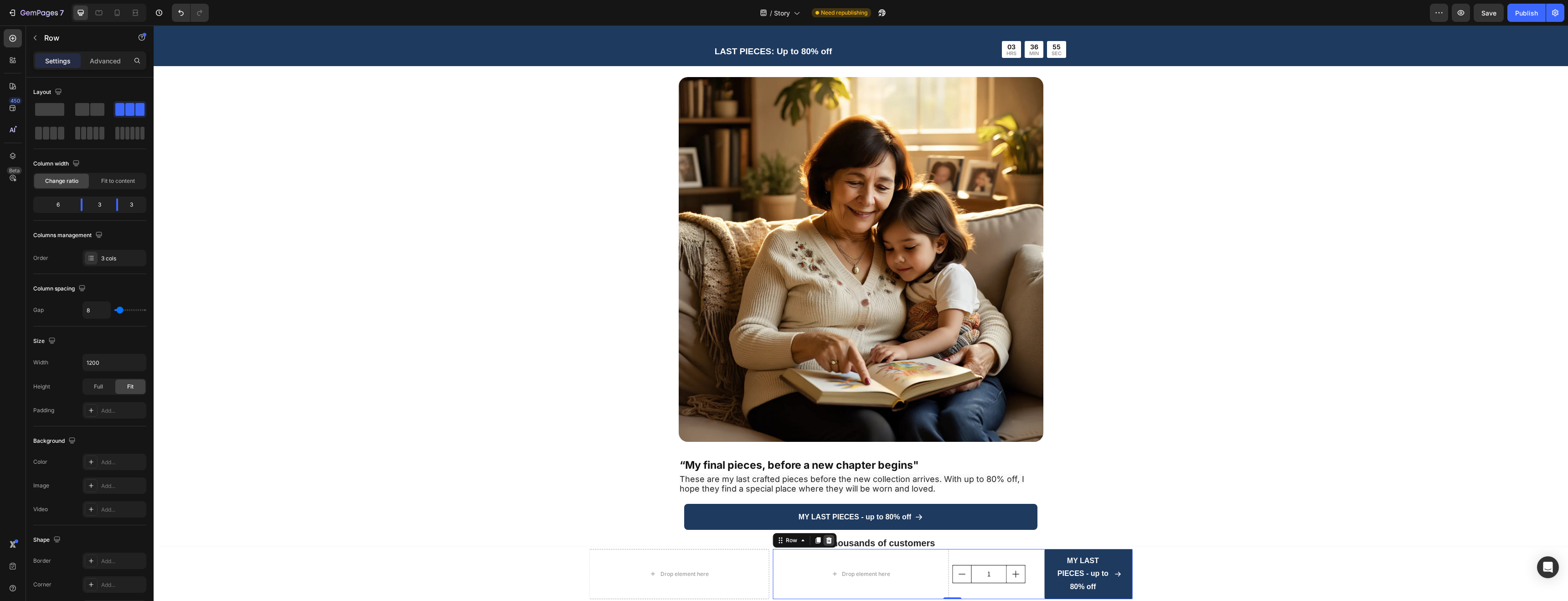
click at [827, 538] on icon at bounding box center [829, 539] width 6 height 6
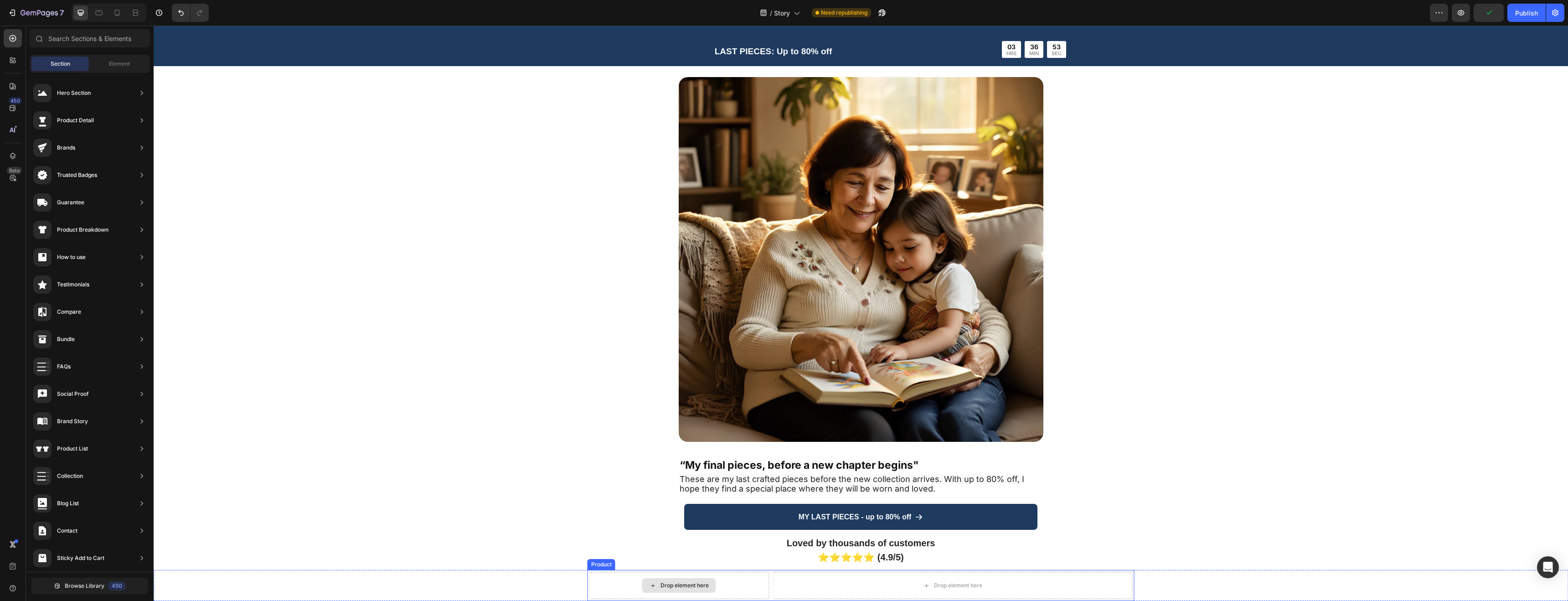
click at [733, 577] on div "Drop element here" at bounding box center [679, 585] width 180 height 27
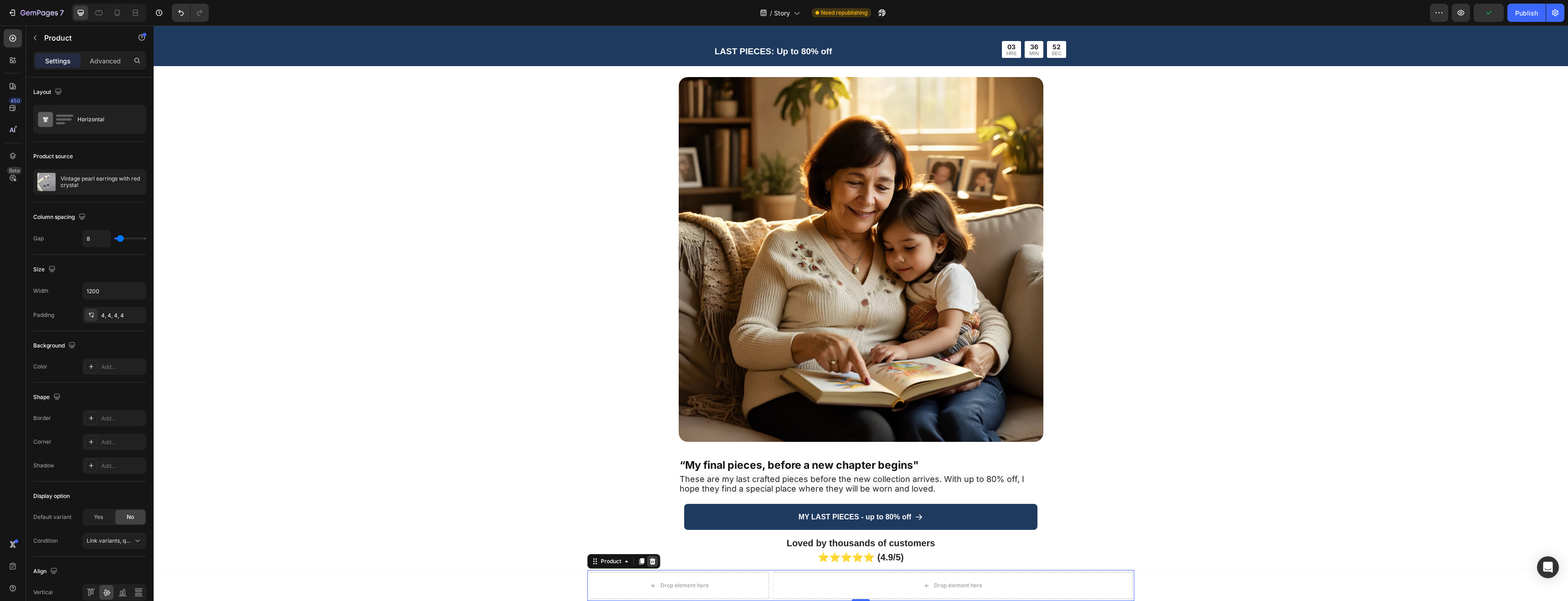
click at [651, 563] on icon at bounding box center [653, 561] width 6 height 6
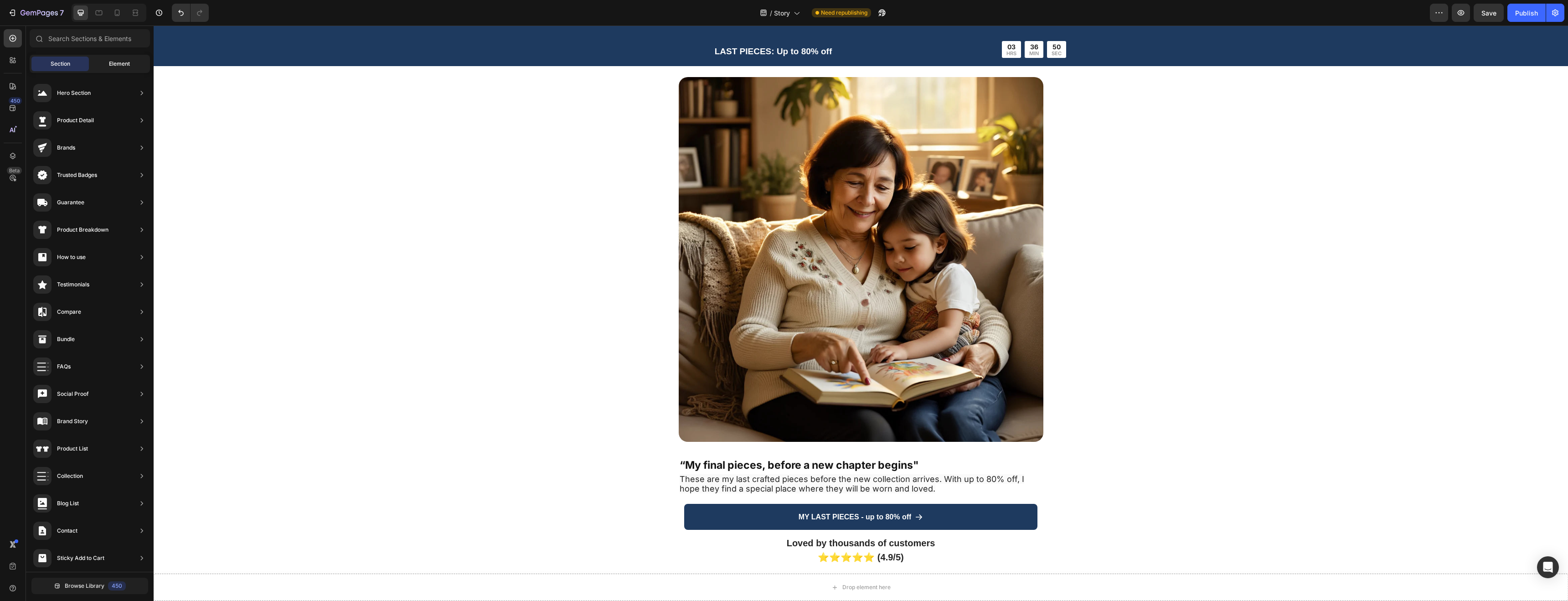
click at [127, 68] on div "Element" at bounding box center [119, 64] width 57 height 15
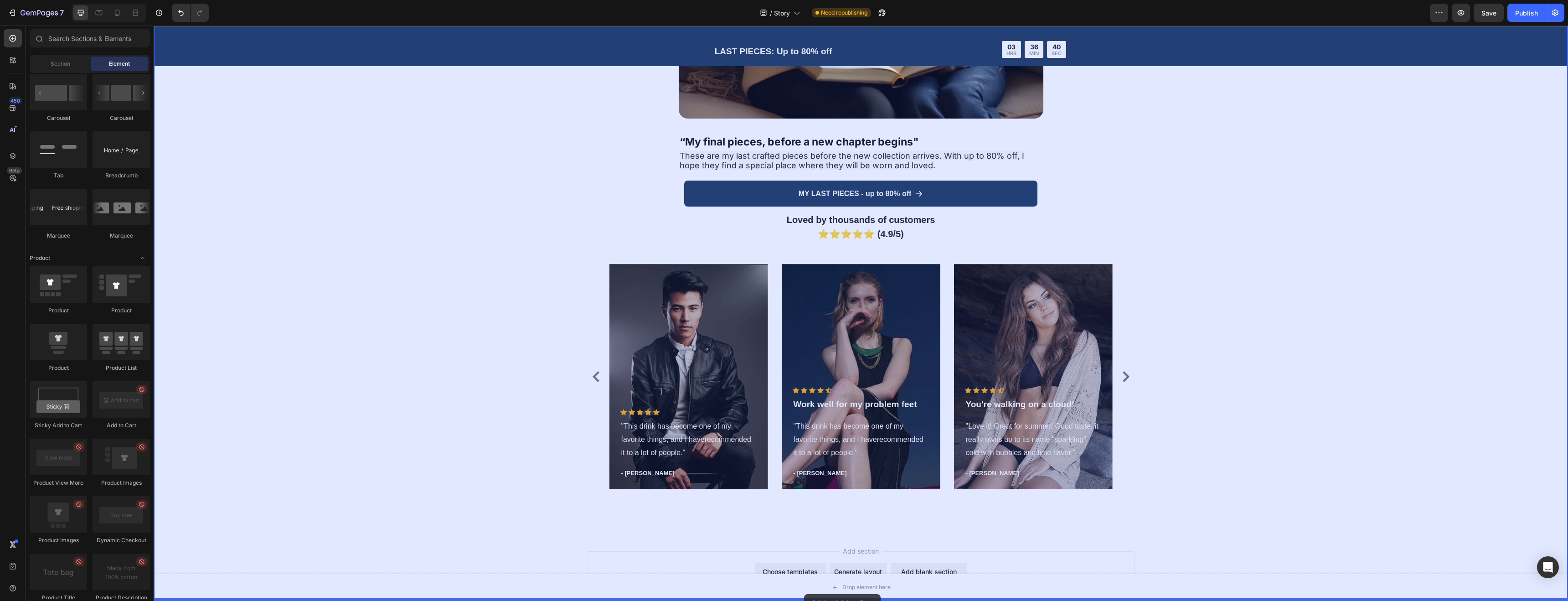
scroll to position [2327, 0]
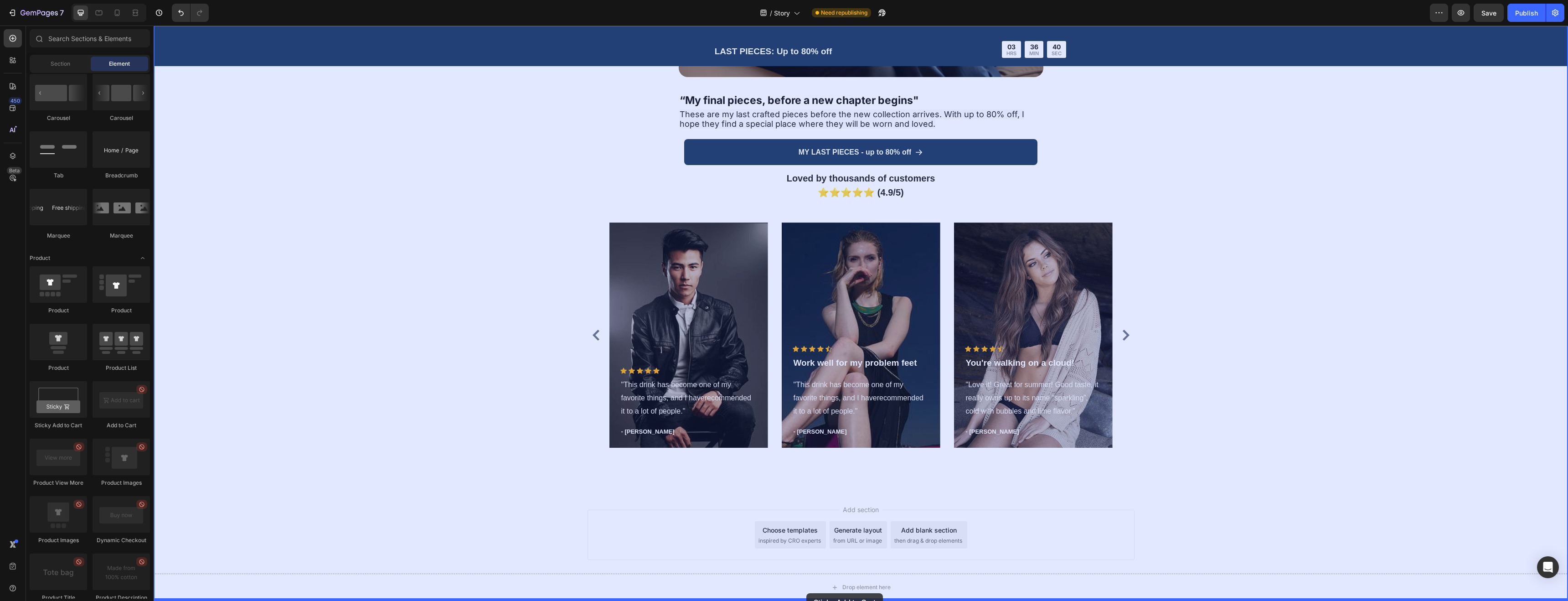
drag, startPoint x: 218, startPoint y: 426, endPoint x: 807, endPoint y: 592, distance: 611.9
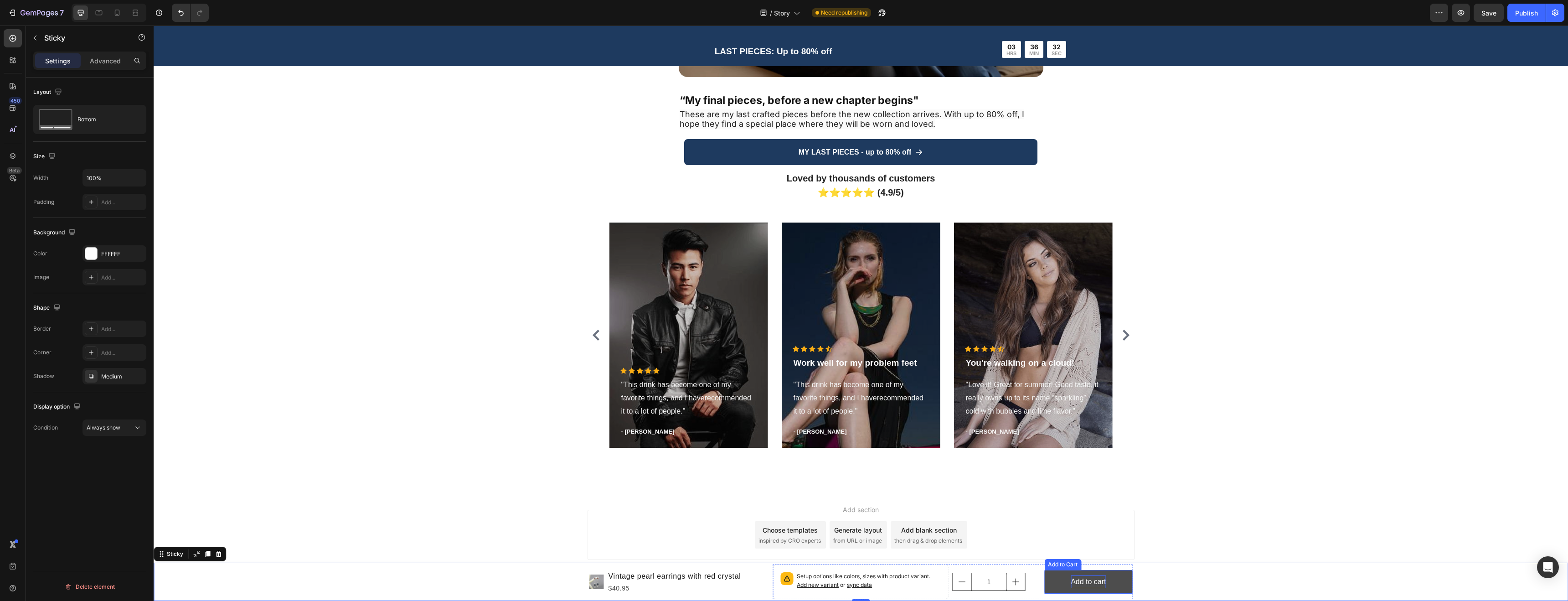
click at [1083, 586] on div "Add to cart" at bounding box center [1088, 582] width 35 height 13
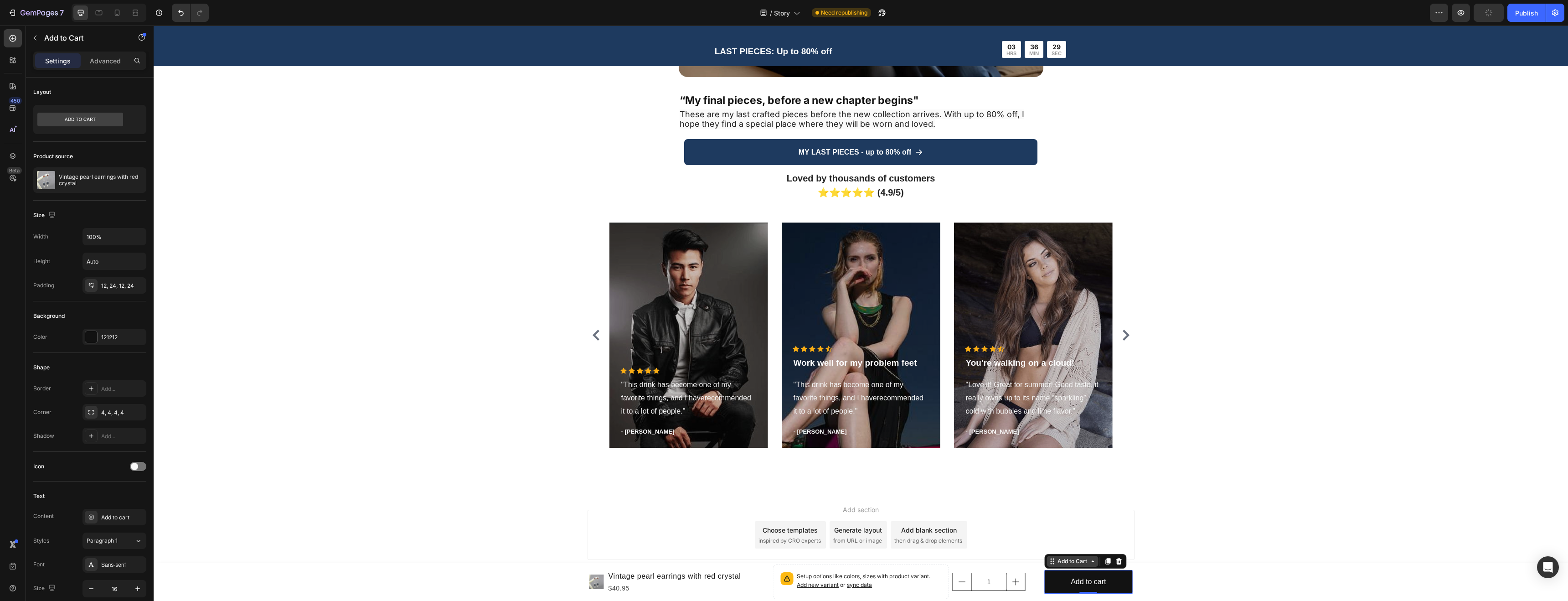
click at [1091, 561] on icon at bounding box center [1093, 561] width 2 height 2
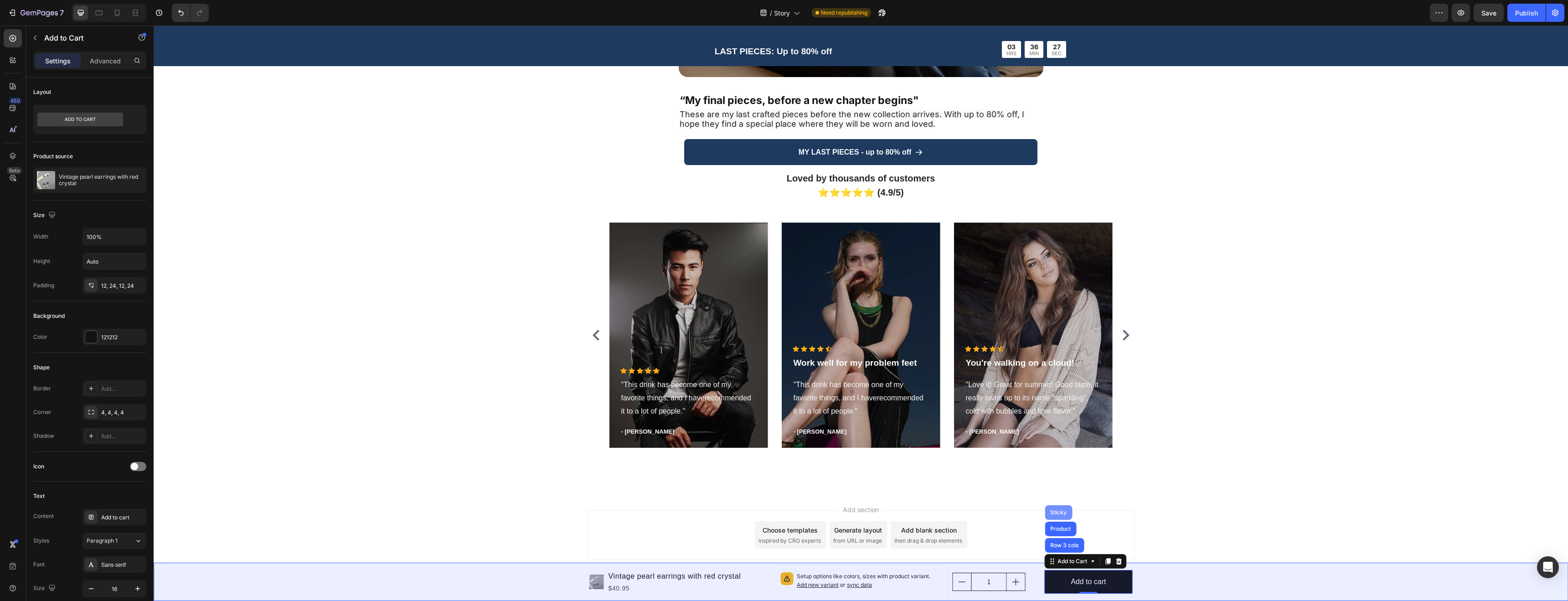
click at [1060, 515] on div "Sticky" at bounding box center [1058, 513] width 27 height 15
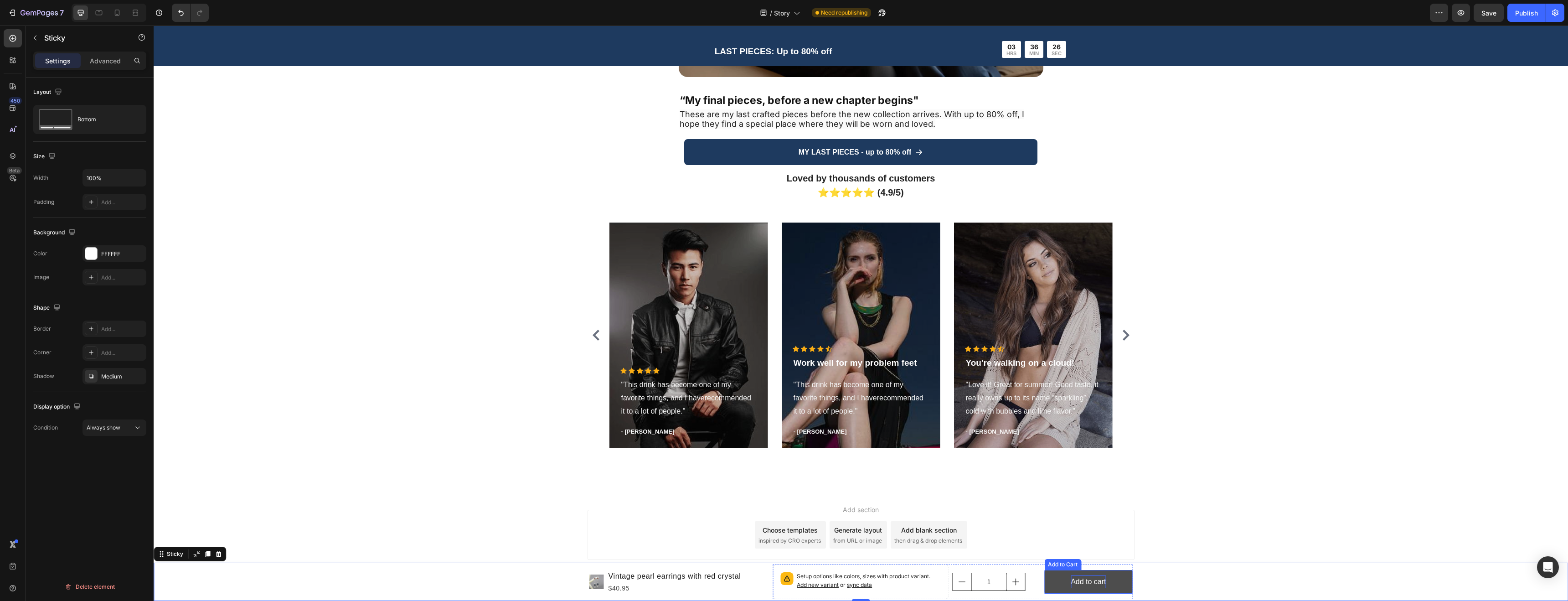
click at [1075, 581] on div "Add to cart" at bounding box center [1088, 582] width 35 height 13
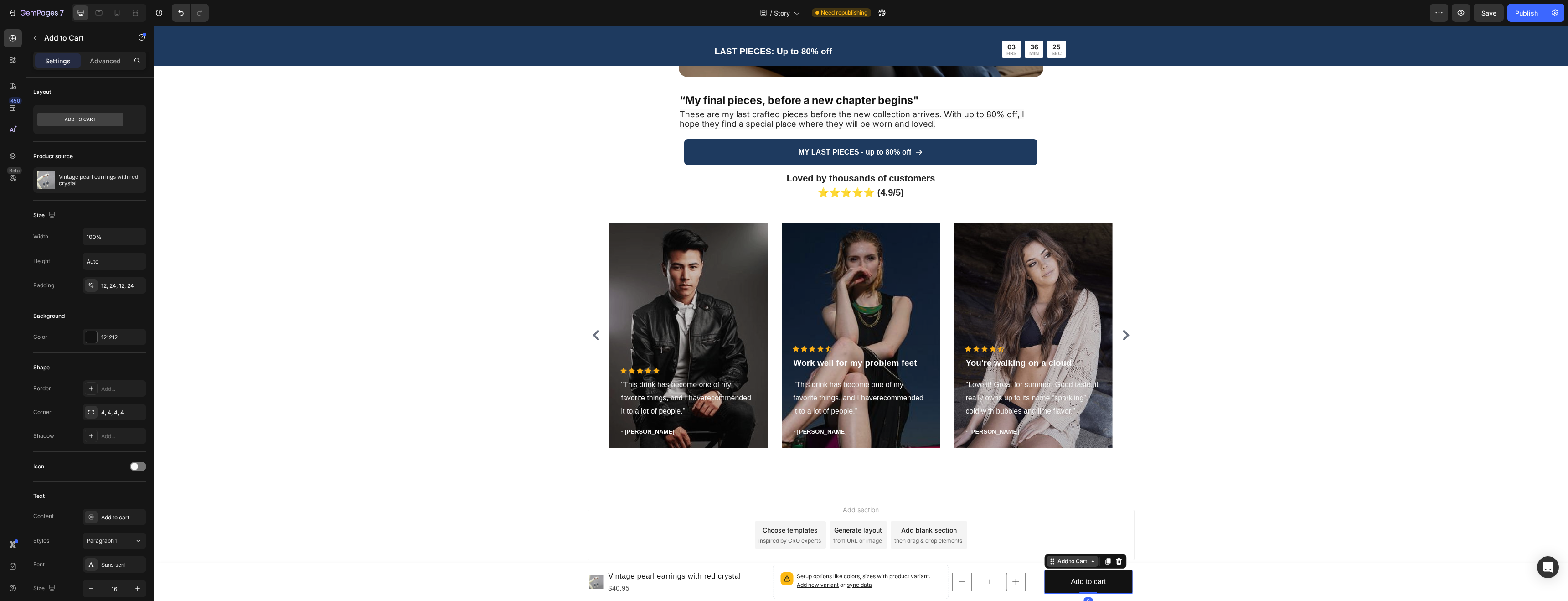
click at [1066, 562] on div "Add to Cart" at bounding box center [1072, 561] width 33 height 8
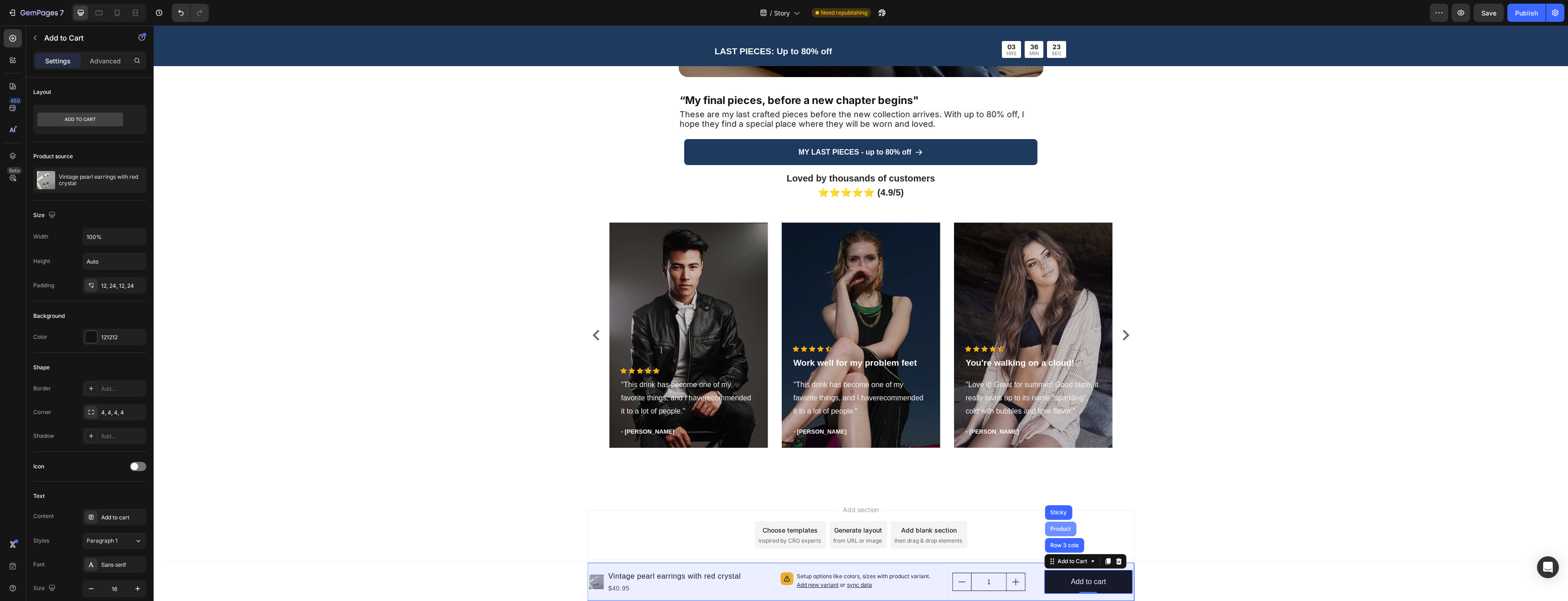
click at [1057, 529] on div "Product" at bounding box center [1060, 529] width 24 height 5
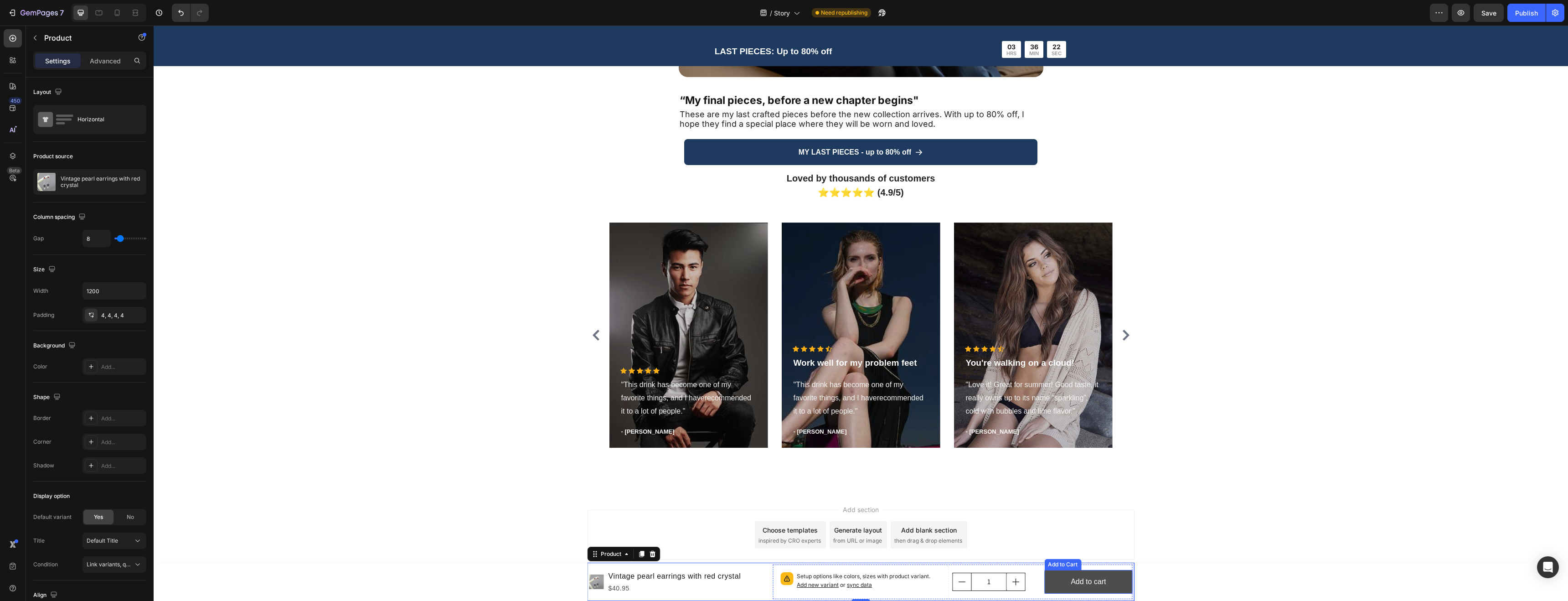
click at [1076, 592] on button "Add to cart" at bounding box center [1088, 582] width 88 height 24
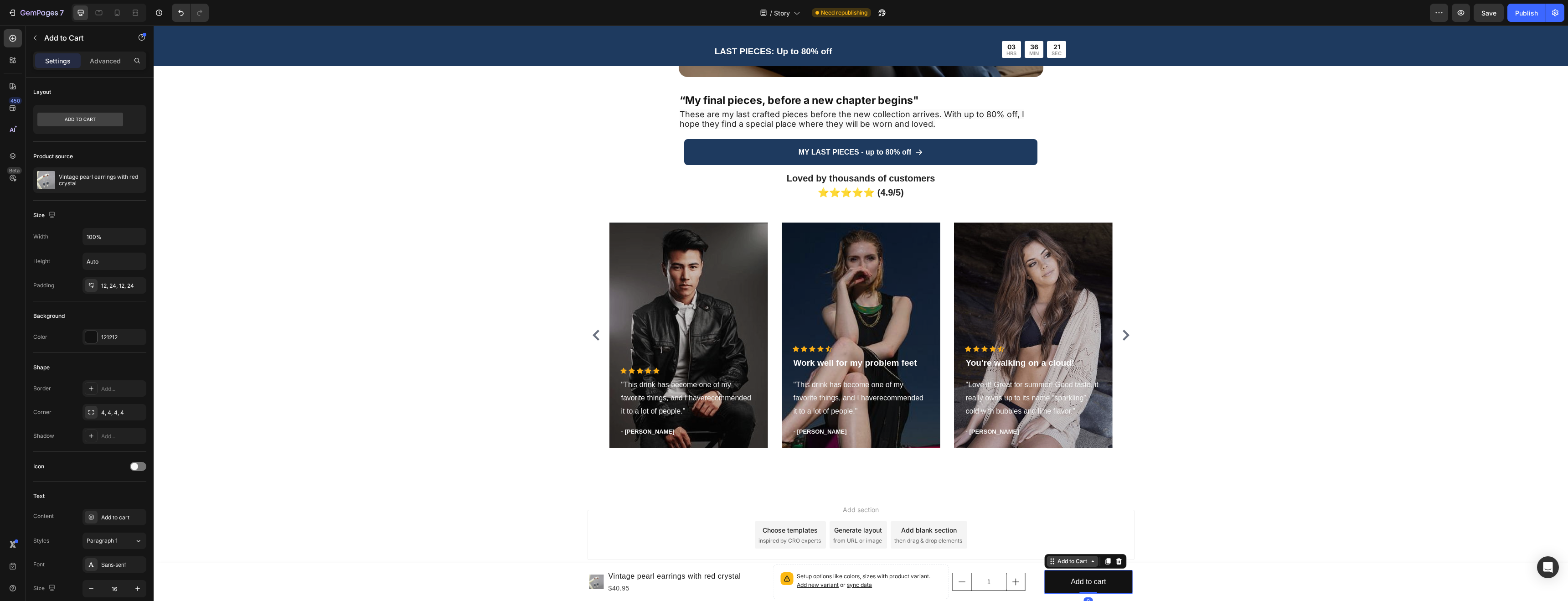
click at [1077, 562] on div "Add to Cart" at bounding box center [1072, 561] width 33 height 8
click at [1054, 597] on div "Add to cart Add to Cart Row 3 cols Product Sticky 0" at bounding box center [1088, 582] width 88 height 35
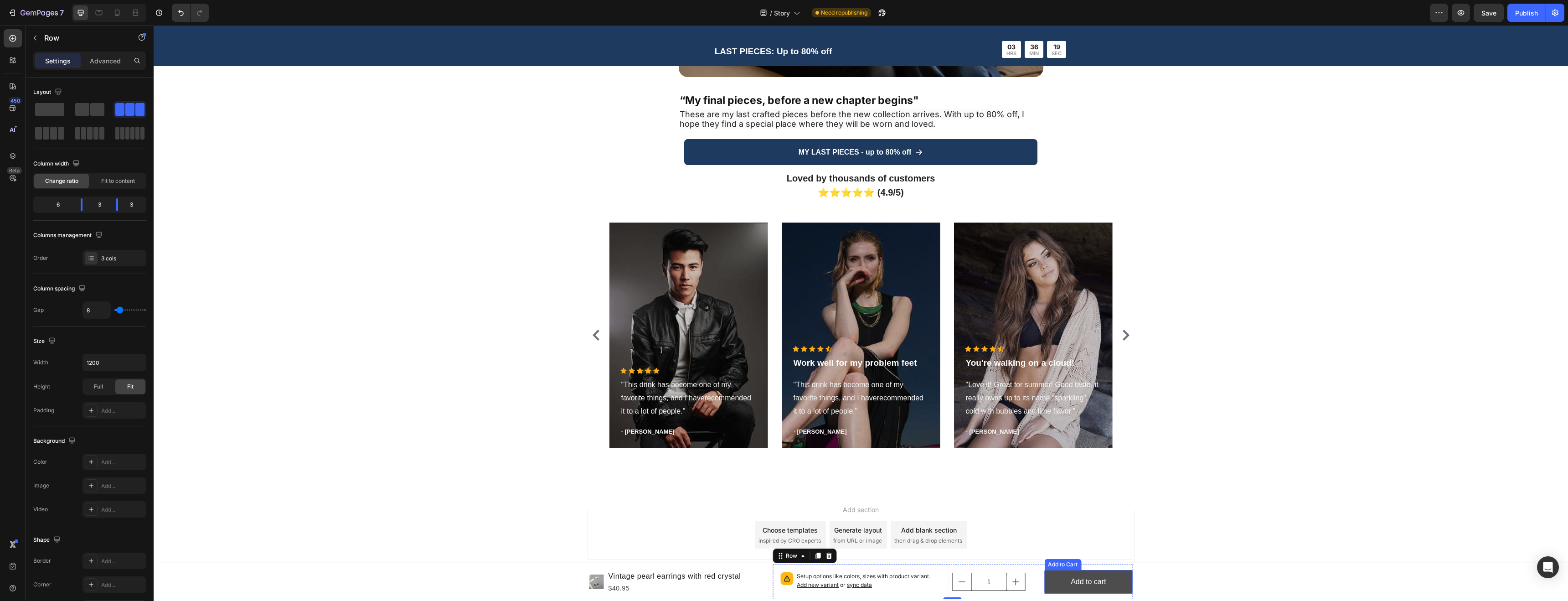
click at [1072, 574] on button "Add to cart" at bounding box center [1088, 582] width 88 height 24
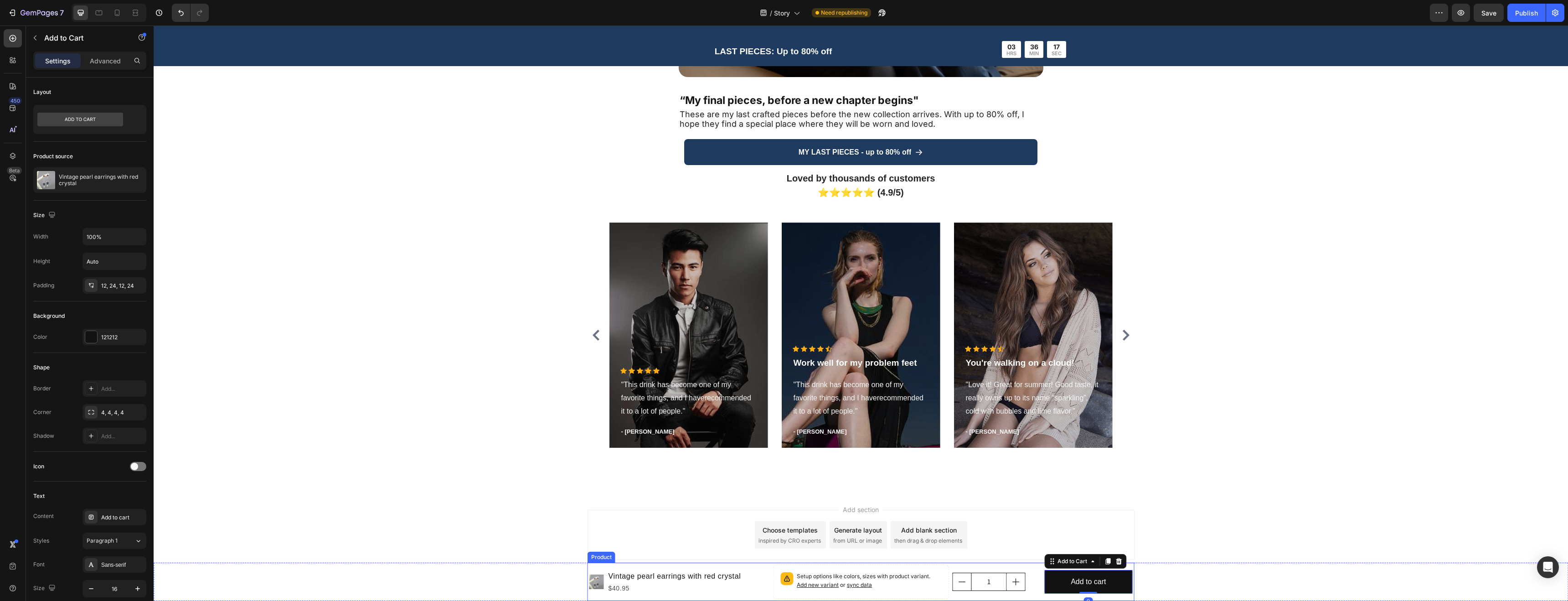
click at [623, 566] on div "Product Images Vintage pearl earrings with red crystal Product Title $40.95 Pro…" at bounding box center [679, 582] width 180 height 35
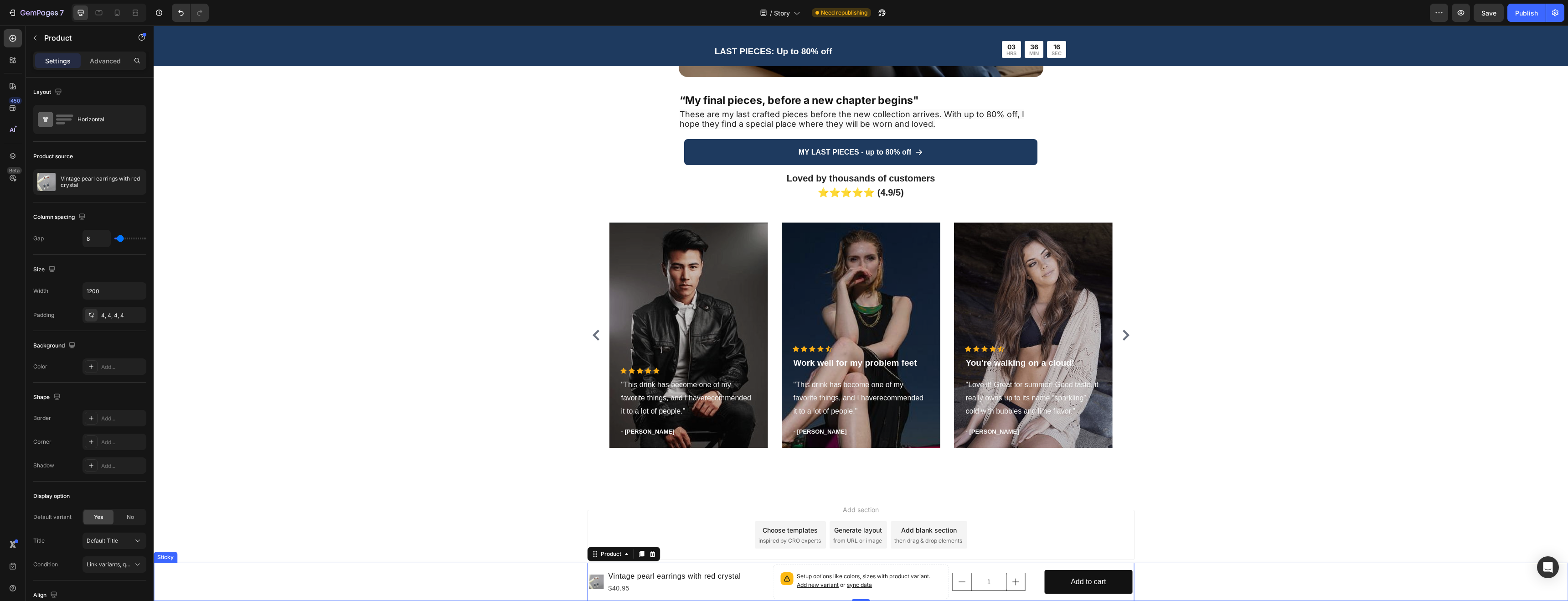
click at [509, 575] on div "Product Images Vintage pearl earrings with red crystal Product Title $40.95 Pro…" at bounding box center [861, 582] width 1415 height 38
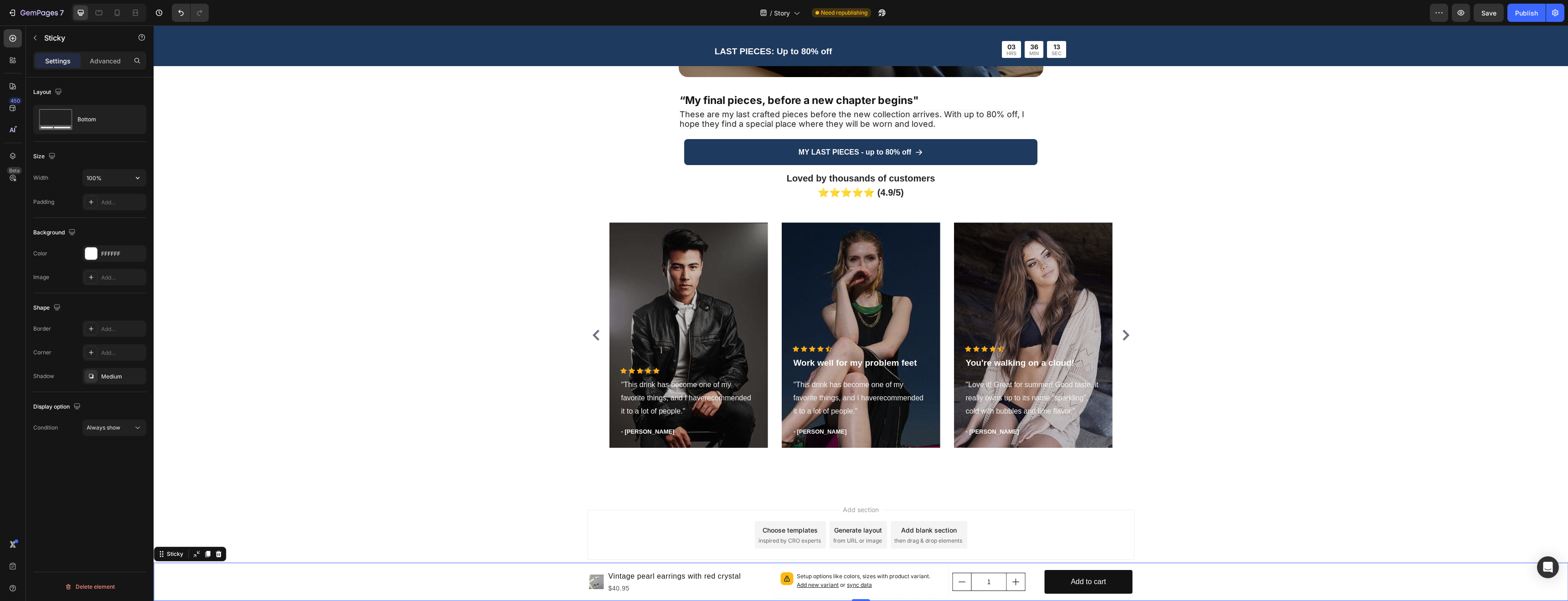
click at [104, 189] on div "Width 100% Padding Add..." at bounding box center [90, 189] width 113 height 41
click at [106, 181] on input "100%" at bounding box center [114, 178] width 63 height 16
click at [891, 580] on p "Setup options like colors, sizes with product variant. Add new variant or sync …" at bounding box center [869, 581] width 144 height 17
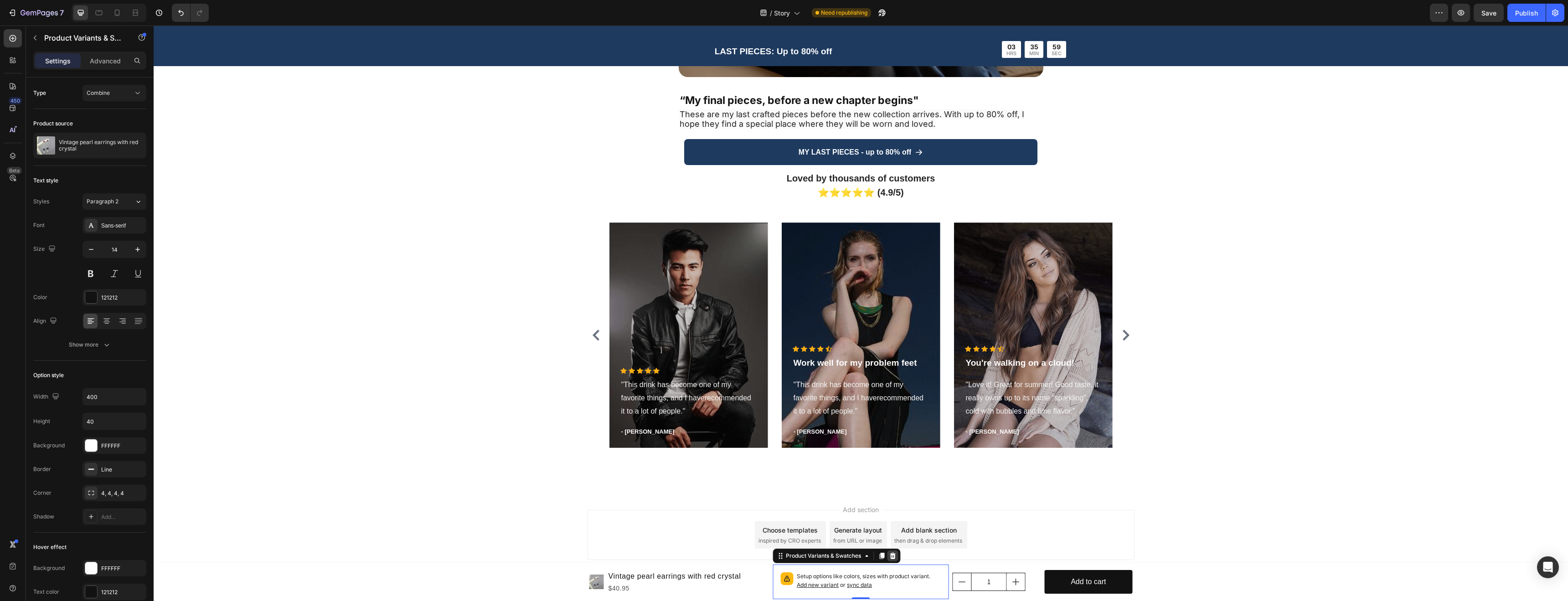
click at [890, 560] on div at bounding box center [892, 556] width 11 height 11
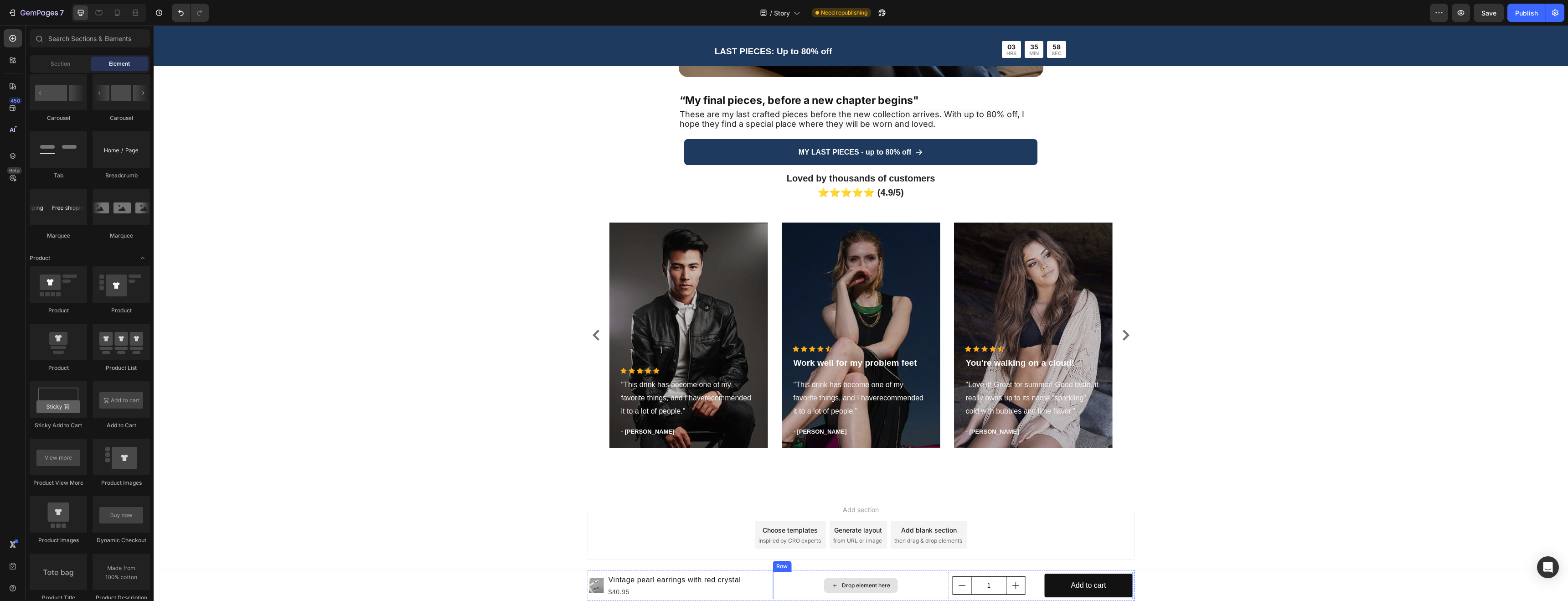
click at [892, 588] on div "Drop element here" at bounding box center [860, 586] width 74 height 15
click at [712, 578] on h1 "Vintage pearl earrings with red crystal" at bounding box center [674, 580] width 135 height 13
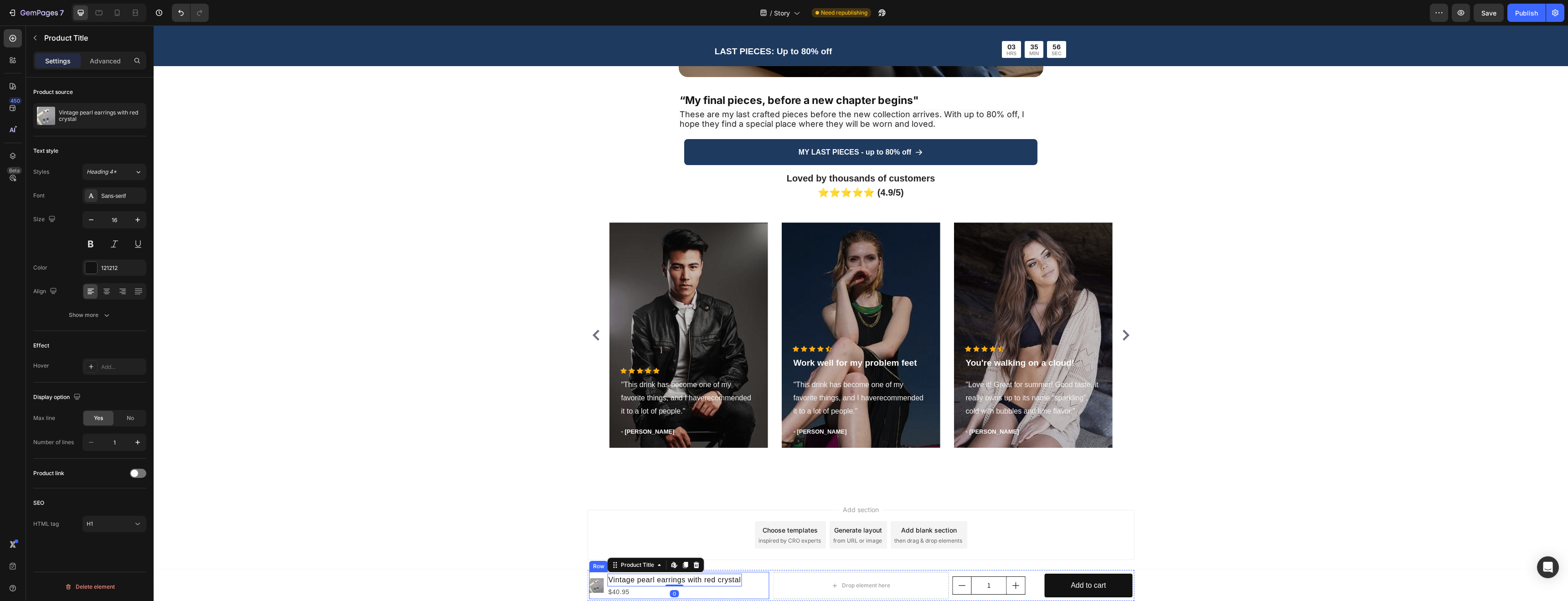
click at [756, 593] on div "Product Images Vintage pearl earrings with red crystal Product Title Edit conte…" at bounding box center [679, 585] width 180 height 27
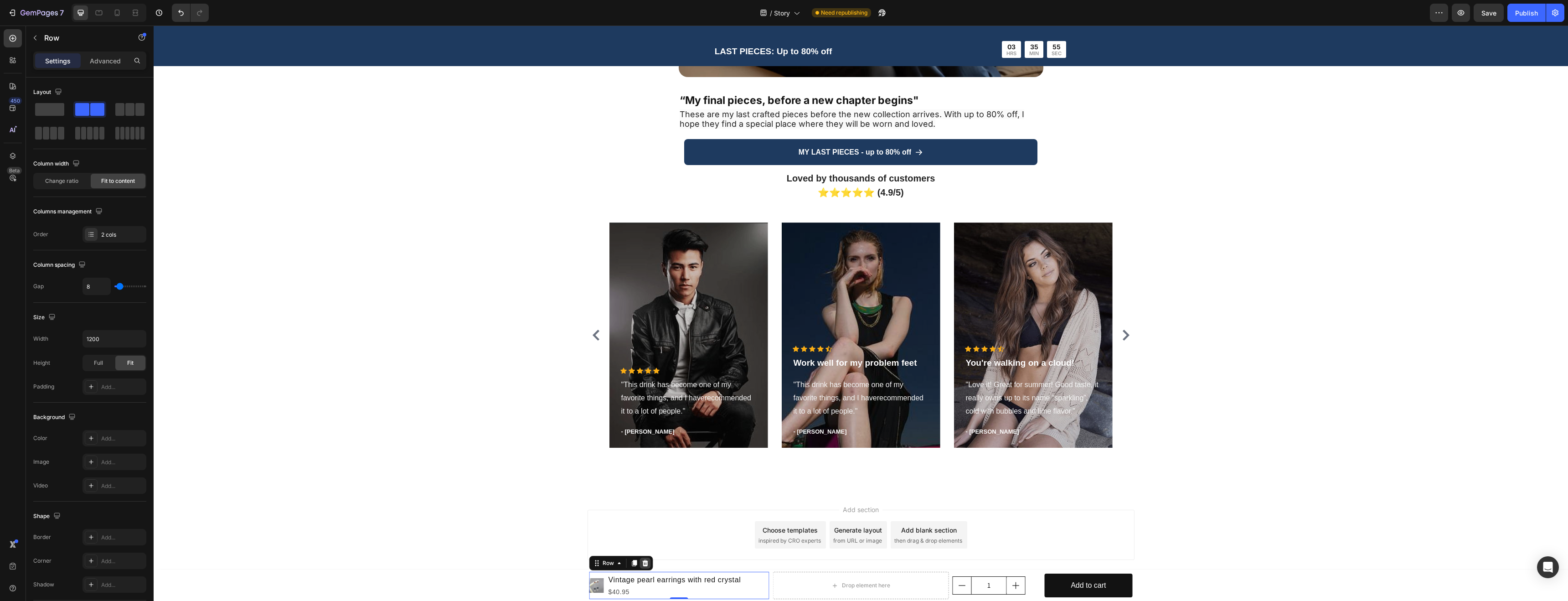
click at [642, 563] on icon at bounding box center [645, 563] width 6 height 6
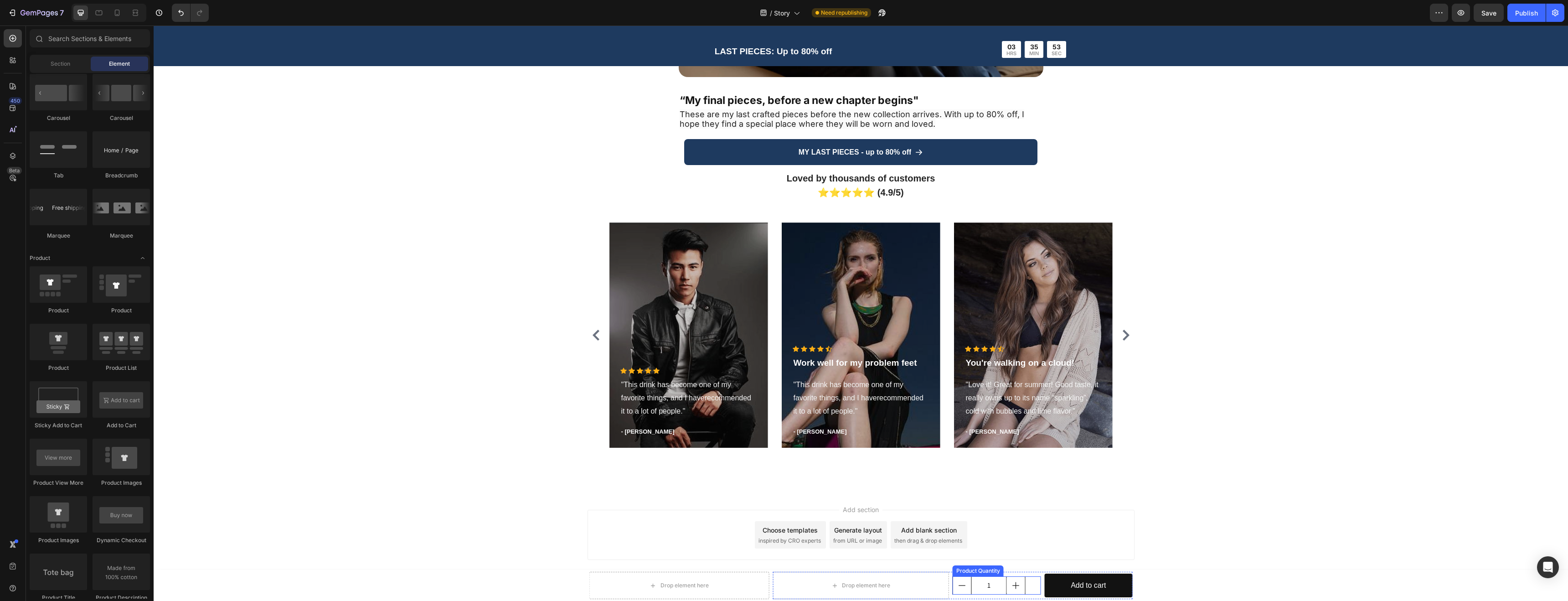
click at [1028, 577] on div "1" at bounding box center [996, 586] width 88 height 18
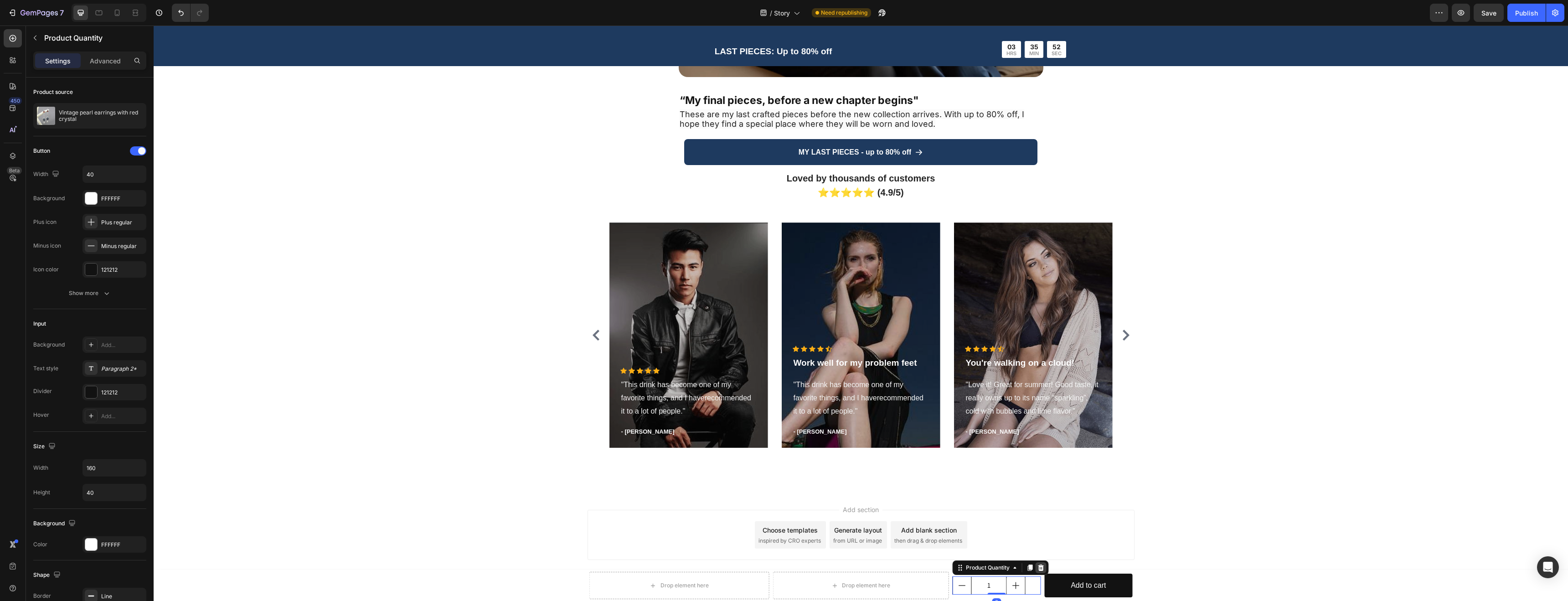
click at [1038, 566] on icon at bounding box center [1041, 568] width 6 height 6
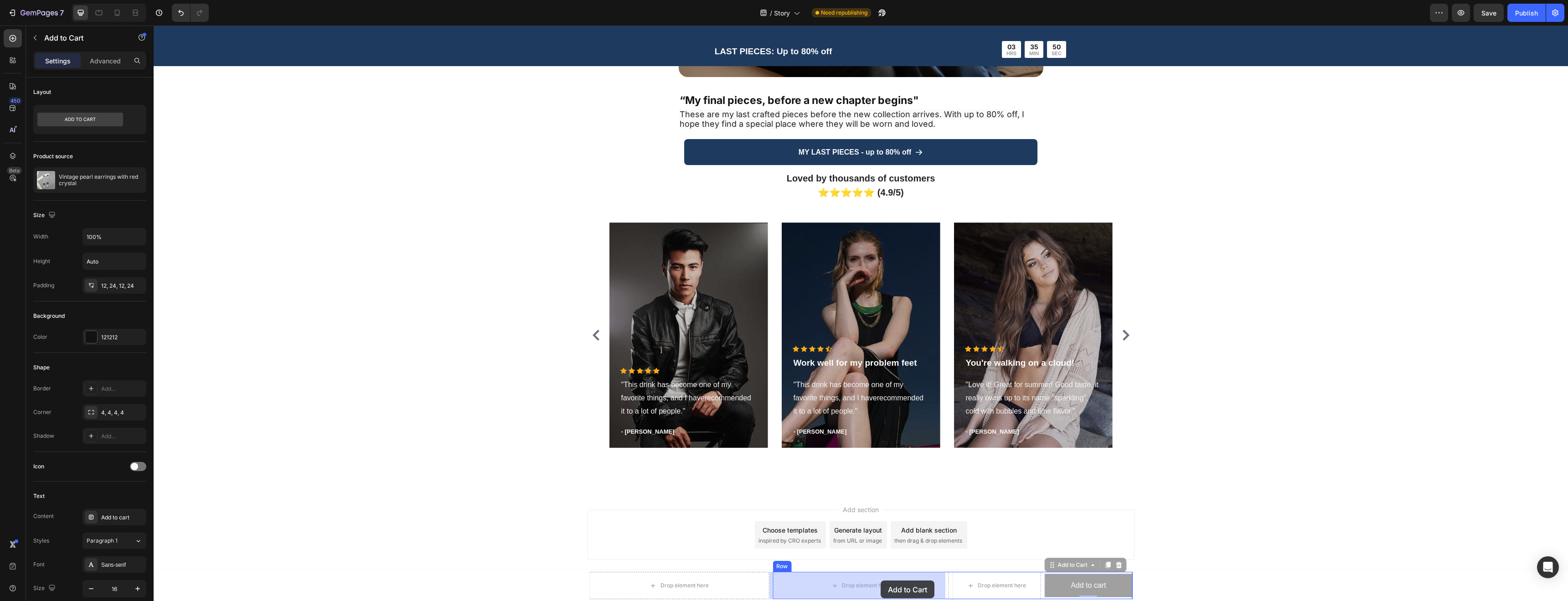
drag, startPoint x: 1069, startPoint y: 582, endPoint x: 911, endPoint y: 580, distance: 158.0
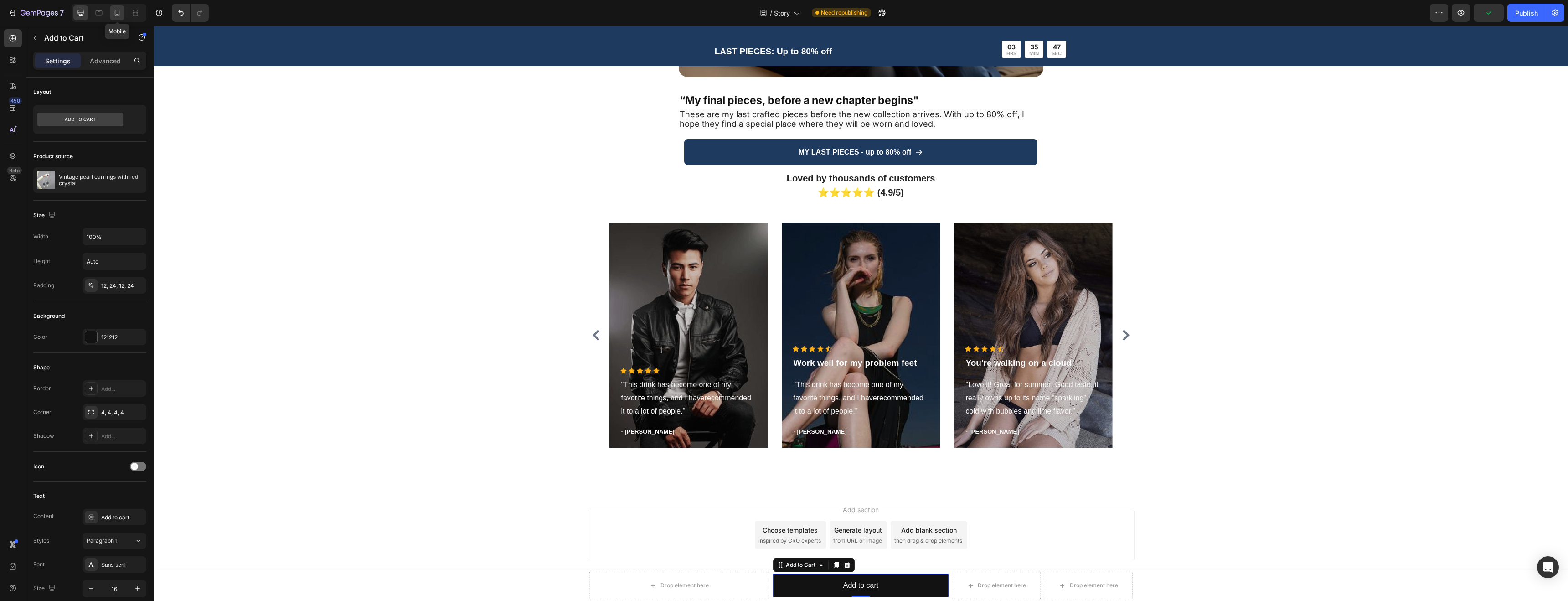
click at [121, 15] on icon at bounding box center [117, 12] width 9 height 9
type input "14"
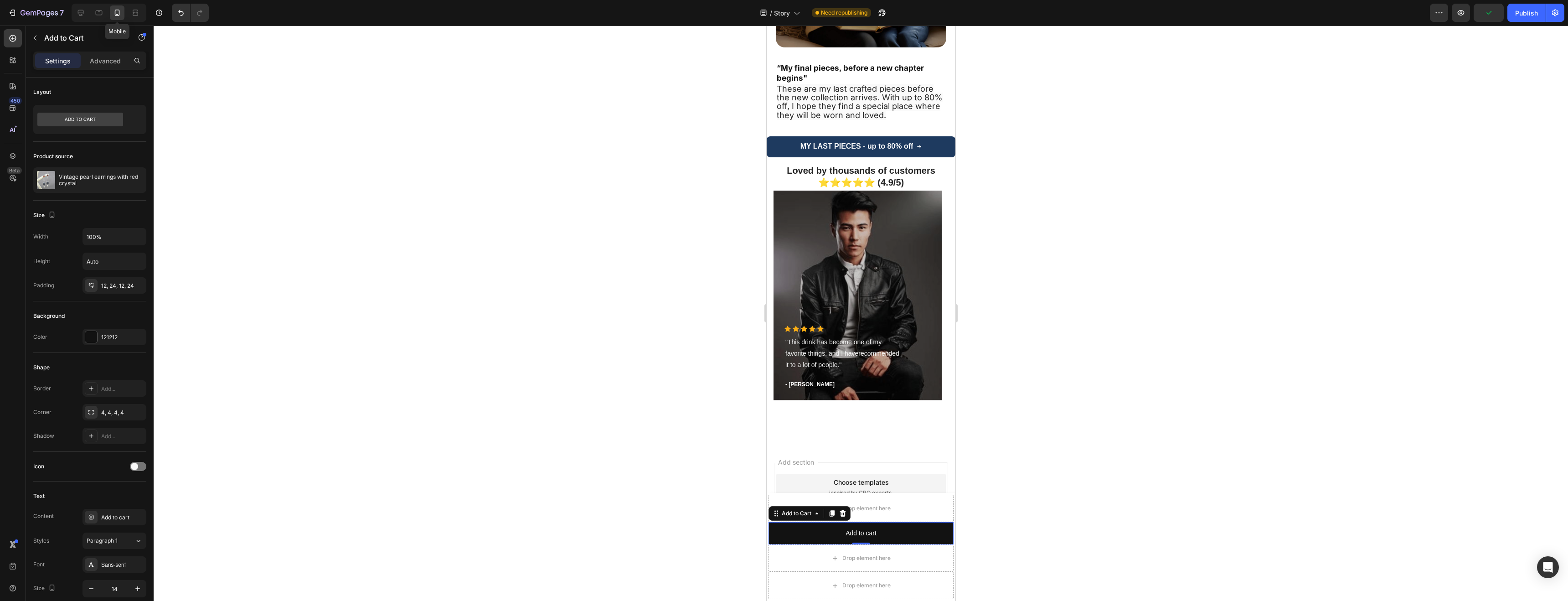
scroll to position [2218, 0]
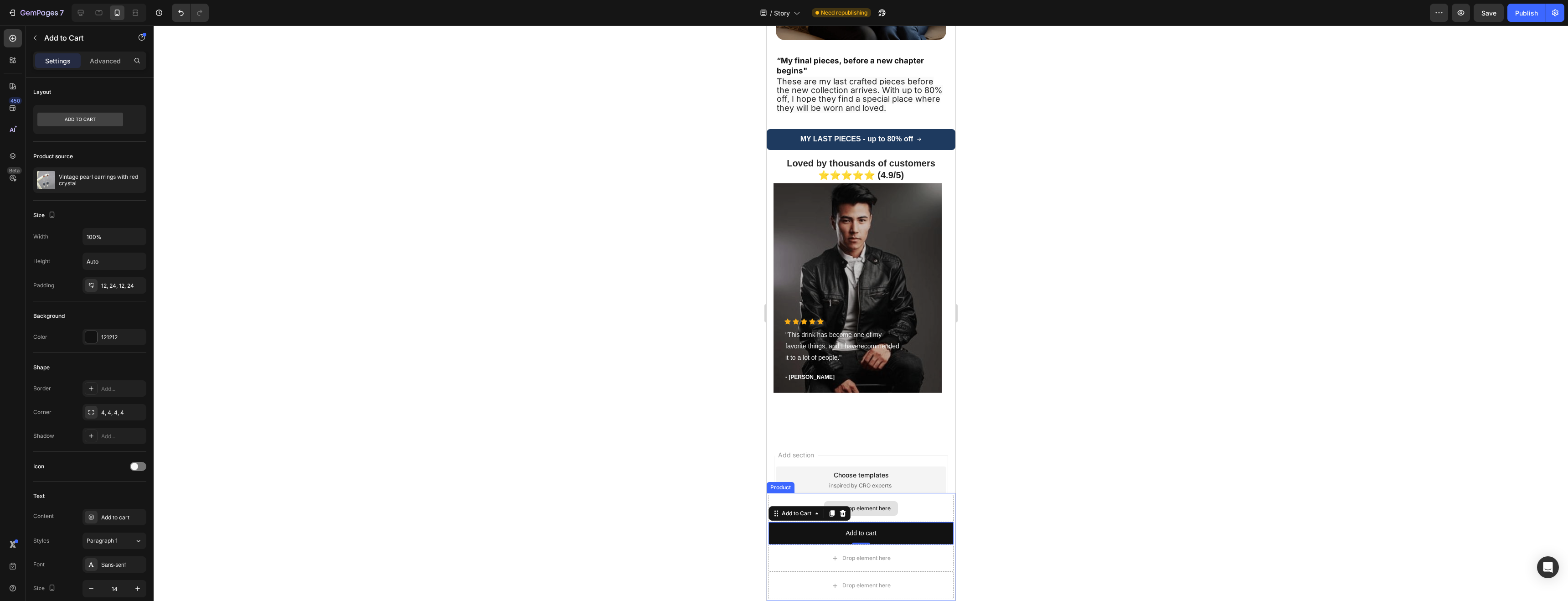
click at [896, 508] on div "Drop element here" at bounding box center [861, 508] width 185 height 27
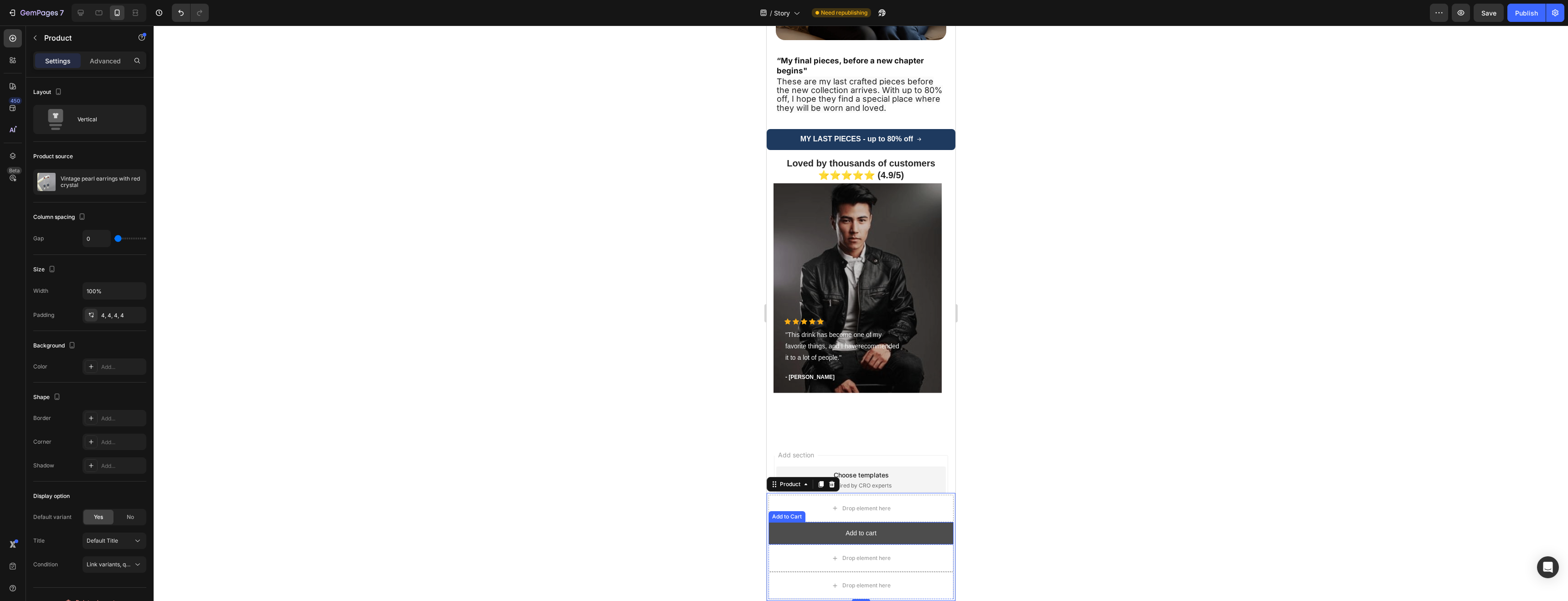
click at [903, 536] on button "Add to cart" at bounding box center [861, 533] width 185 height 23
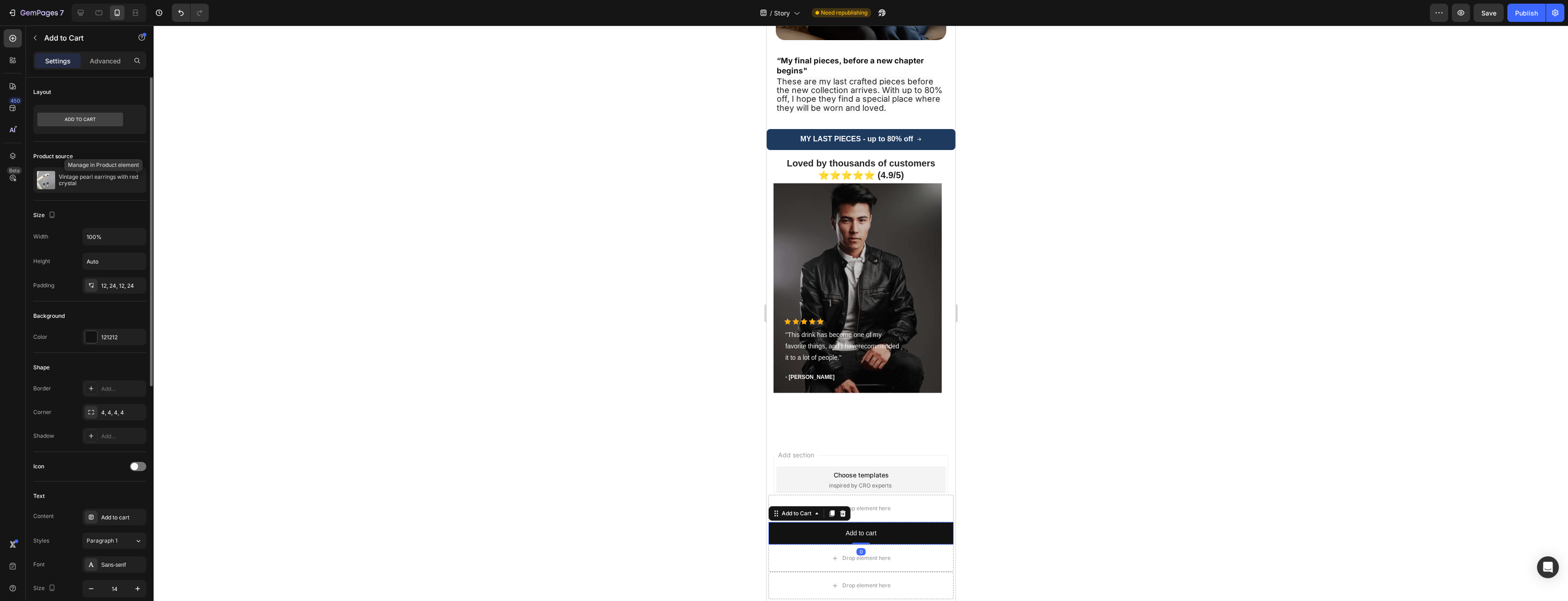
scroll to position [17, 0]
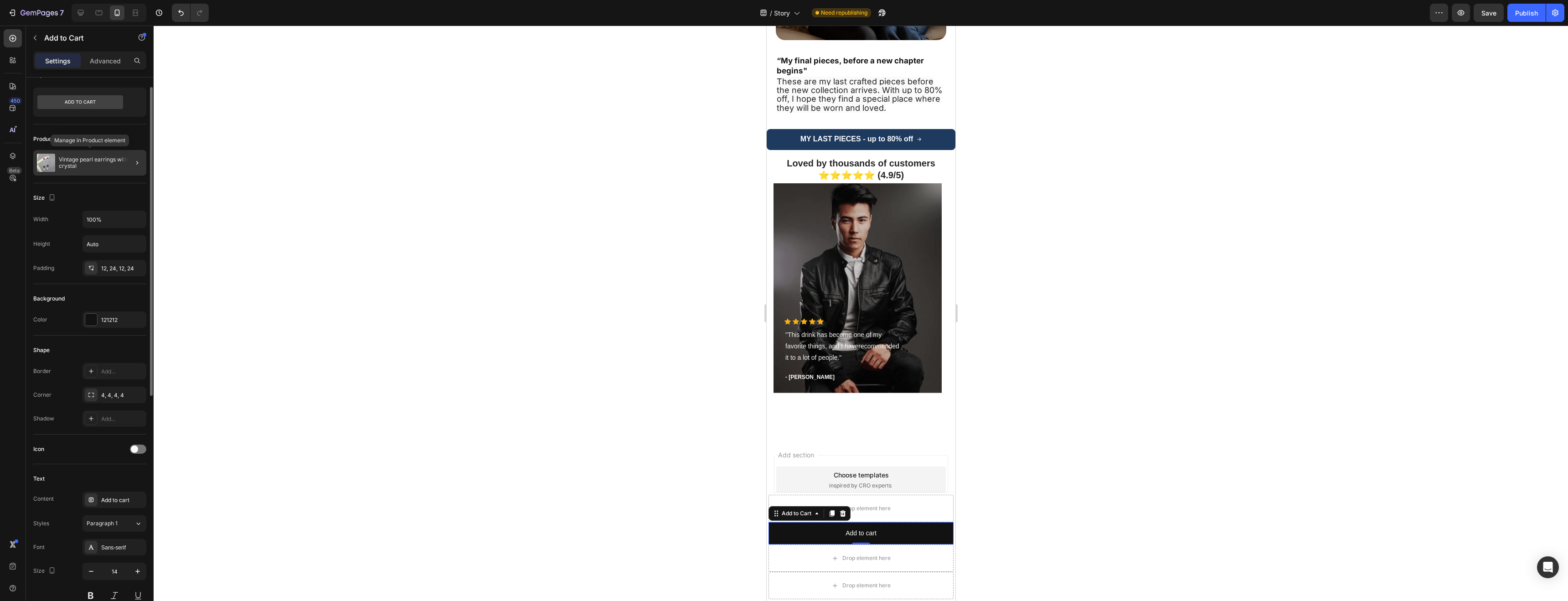
click at [117, 163] on p "Vintage pearl earrings with red crystal" at bounding box center [101, 163] width 84 height 13
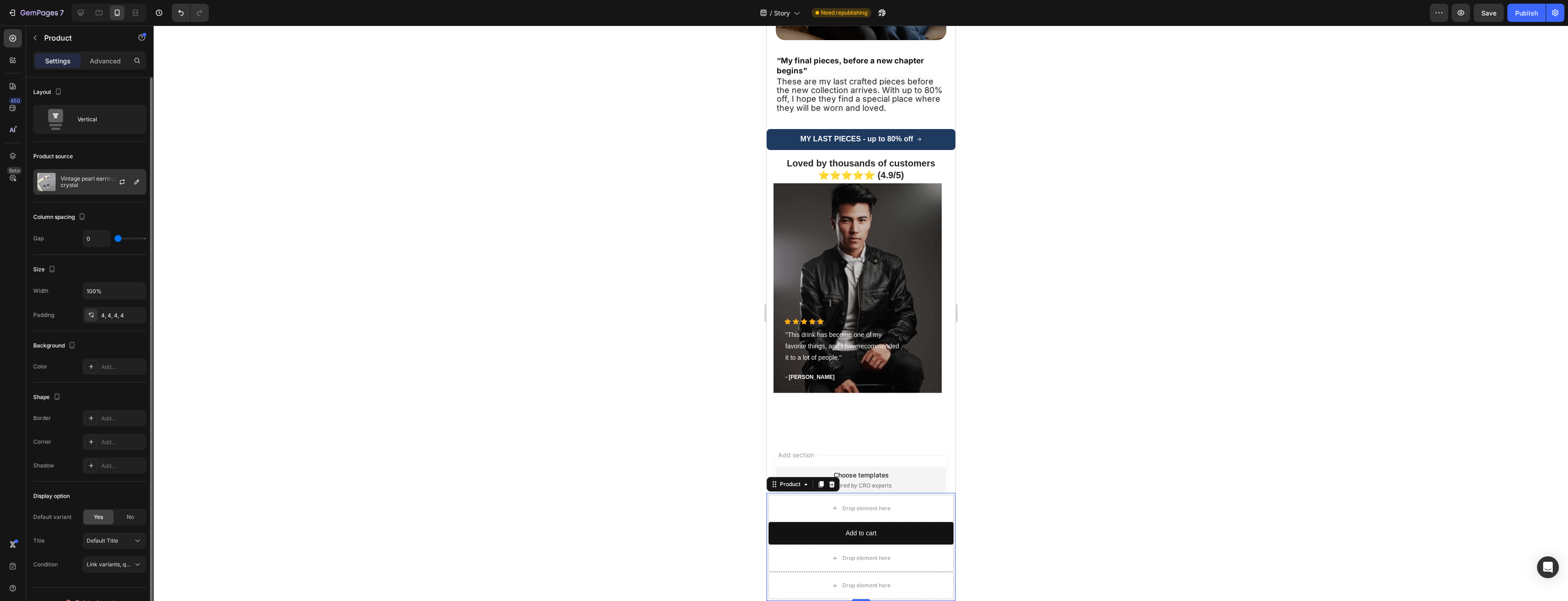
click at [94, 180] on p "Vintage pearl earrings with red crystal" at bounding box center [102, 181] width 82 height 13
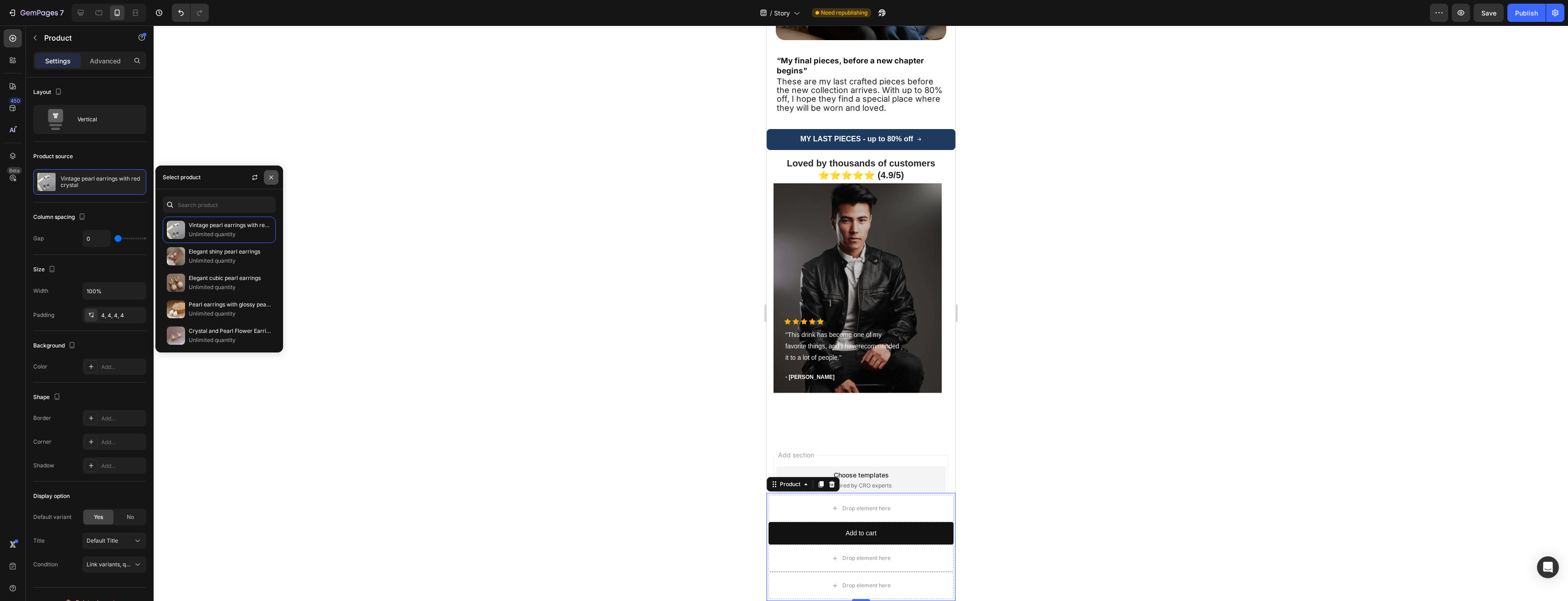
click at [272, 175] on icon "button" at bounding box center [271, 177] width 7 height 7
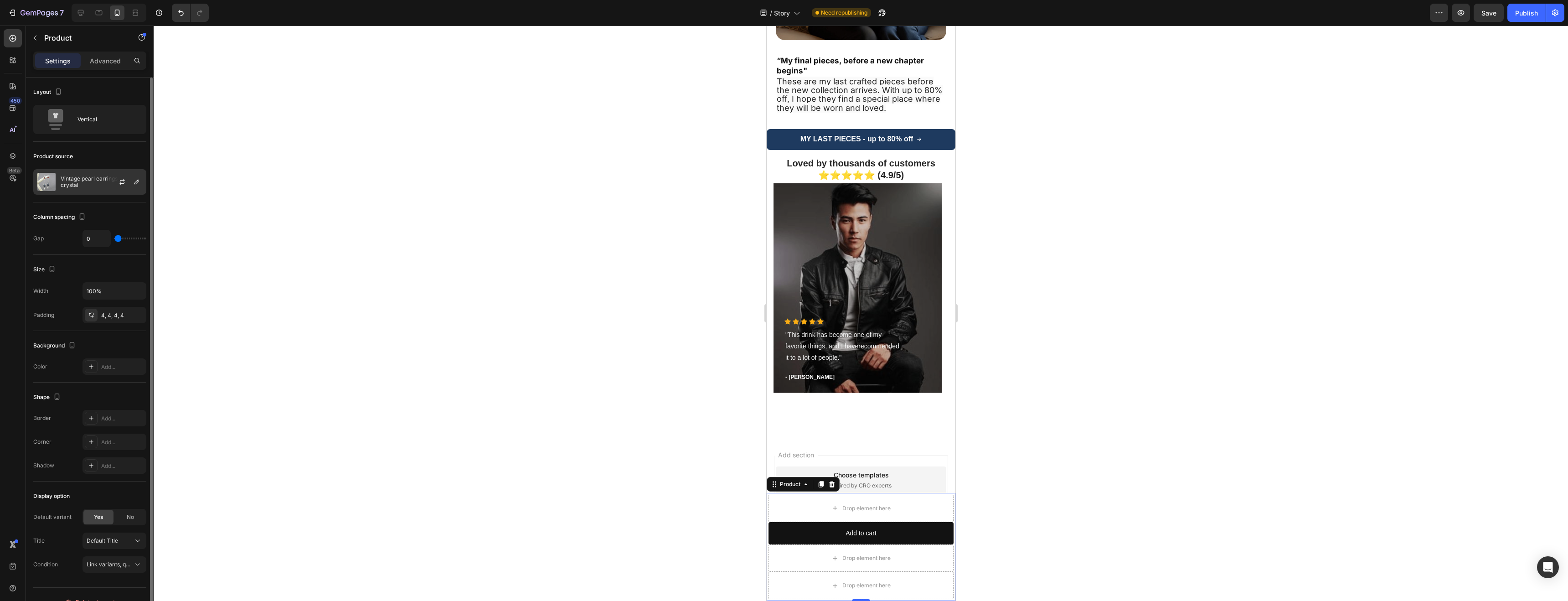
click at [119, 173] on div at bounding box center [126, 182] width 40 height 24
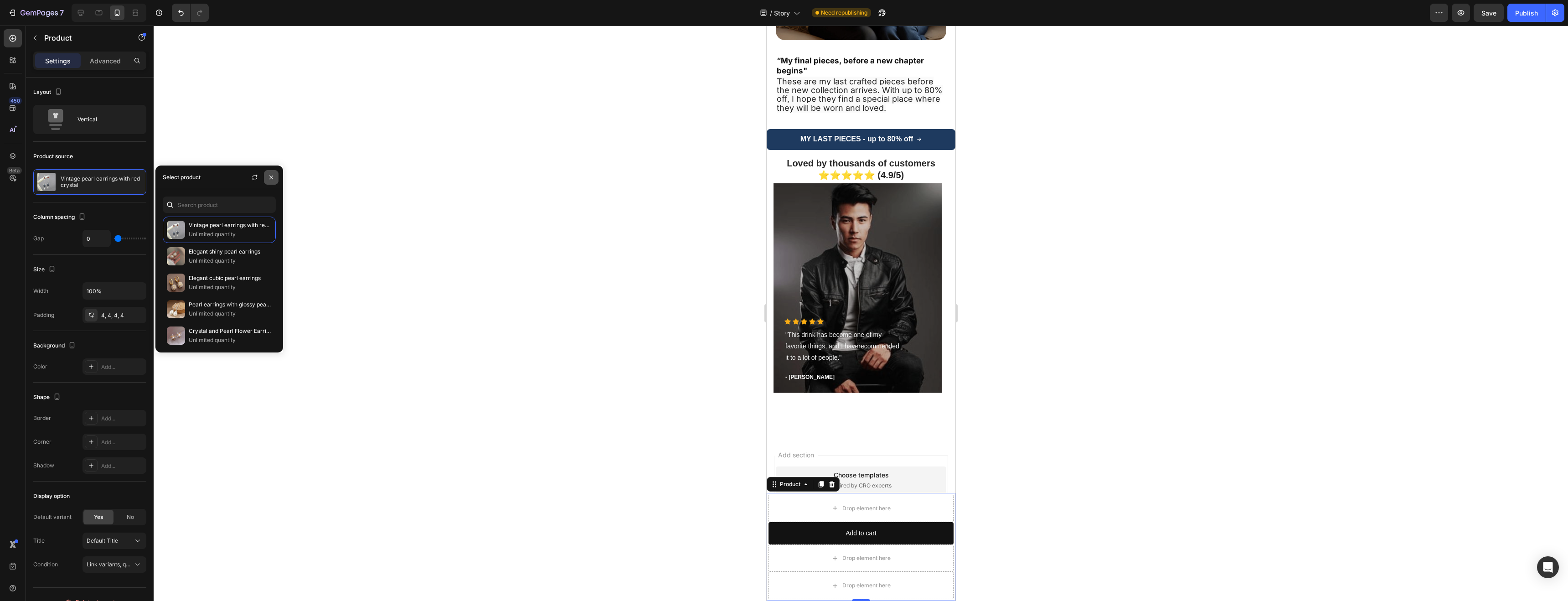
click at [271, 176] on icon "button" at bounding box center [271, 177] width 7 height 7
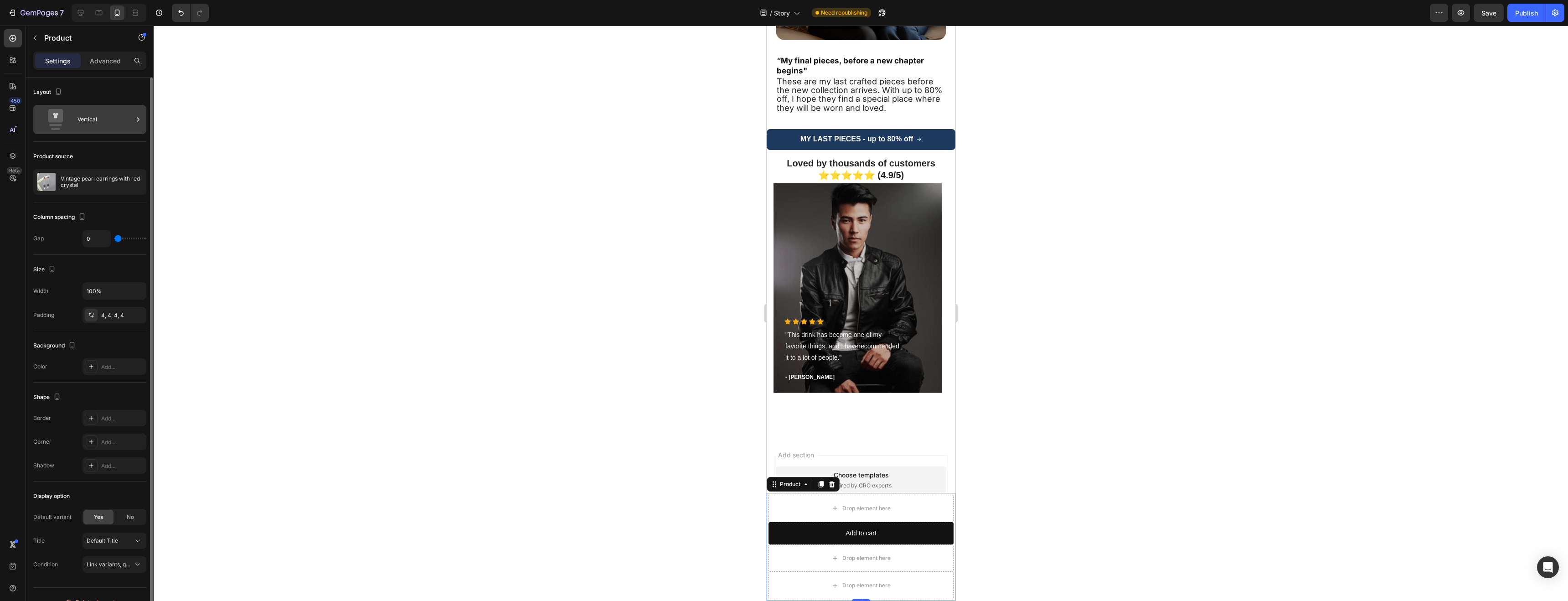
click at [106, 128] on div "Vertical" at bounding box center [105, 119] width 55 height 21
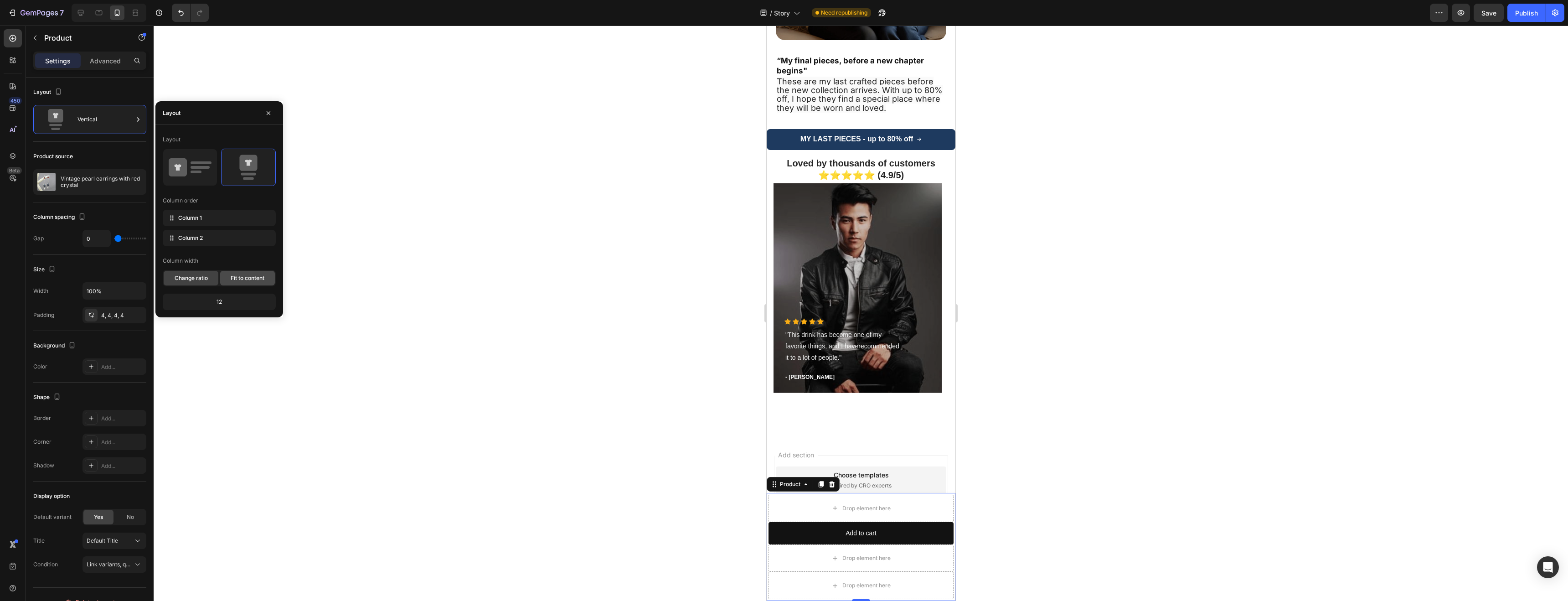
click at [247, 281] on span "Fit to content" at bounding box center [247, 278] width 33 height 8
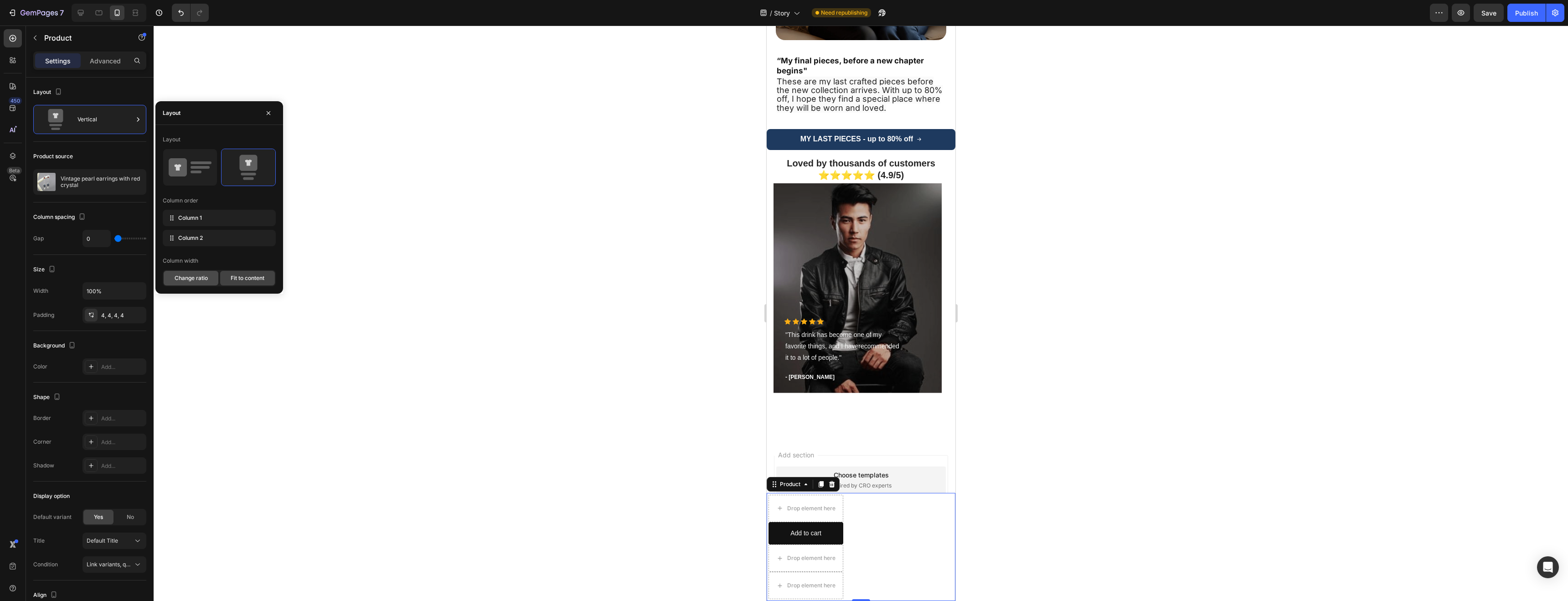
click at [192, 276] on span "Change ratio" at bounding box center [191, 278] width 33 height 8
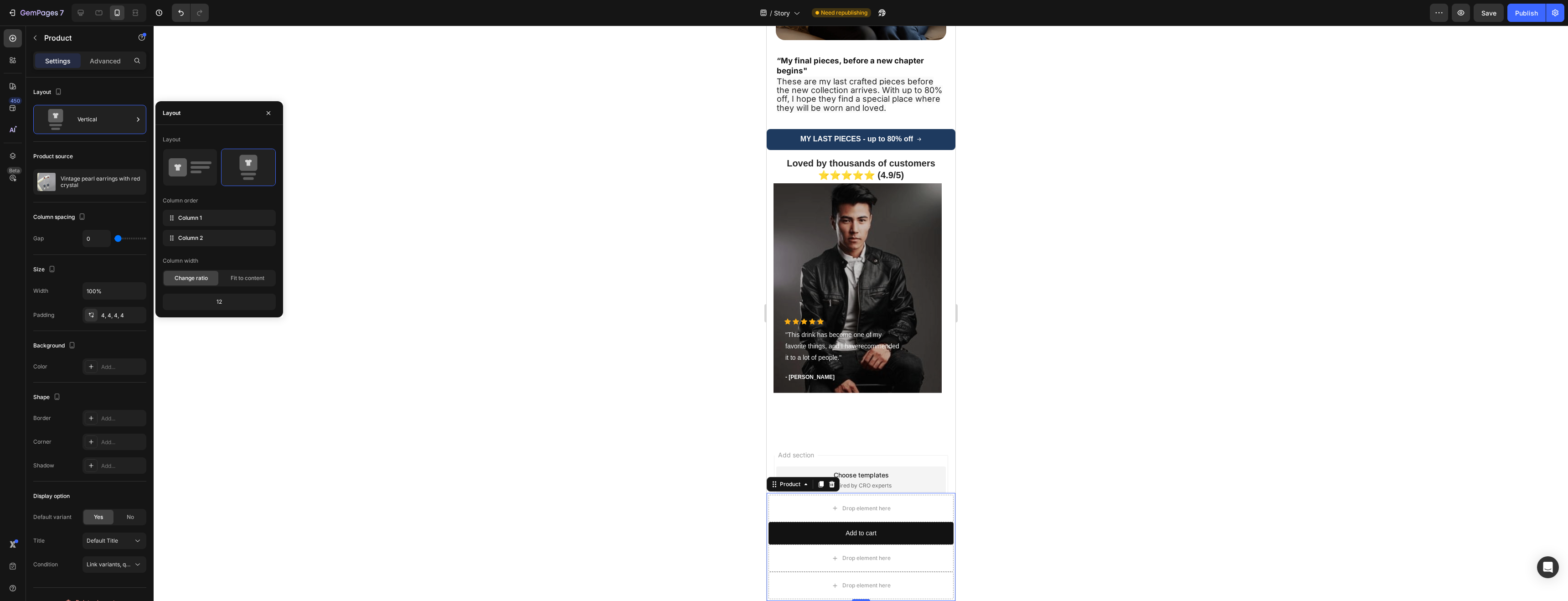
click at [225, 301] on div "12" at bounding box center [219, 301] width 110 height 13
click at [200, 163] on rect at bounding box center [201, 163] width 21 height 2
type input "8"
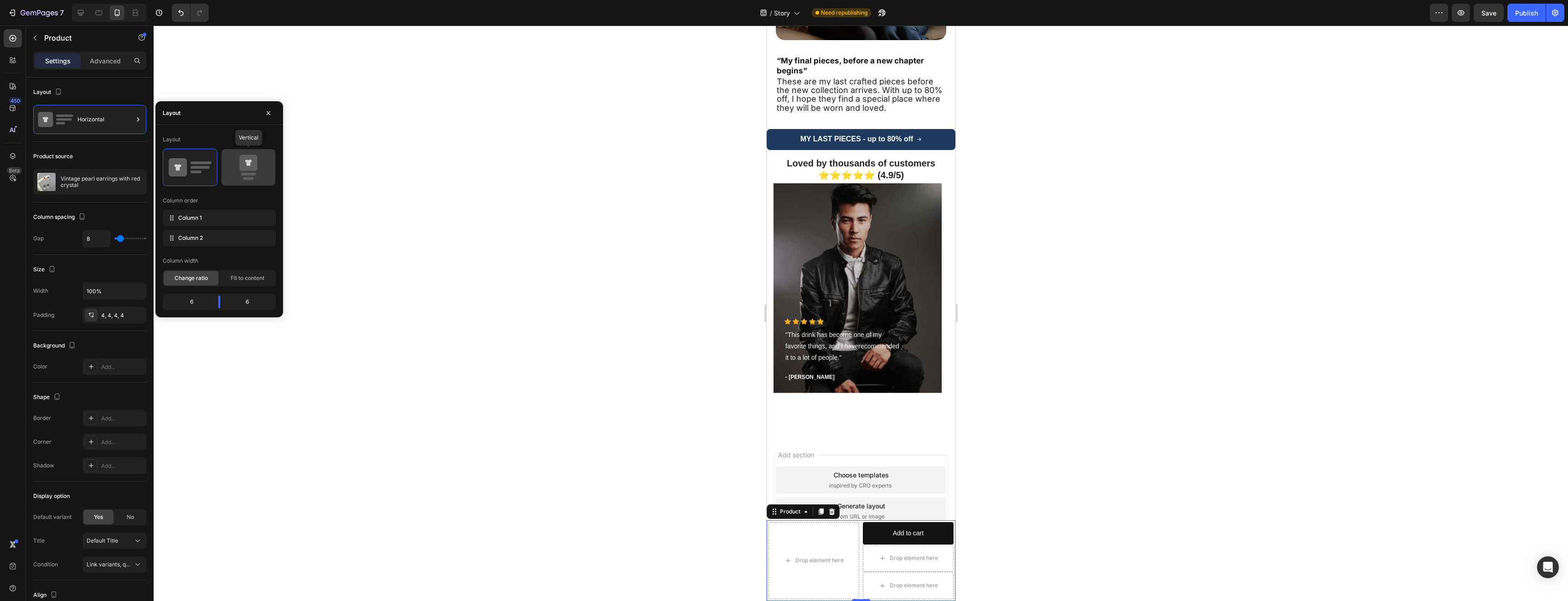
click at [239, 165] on icon at bounding box center [248, 167] width 43 height 26
type input "0"
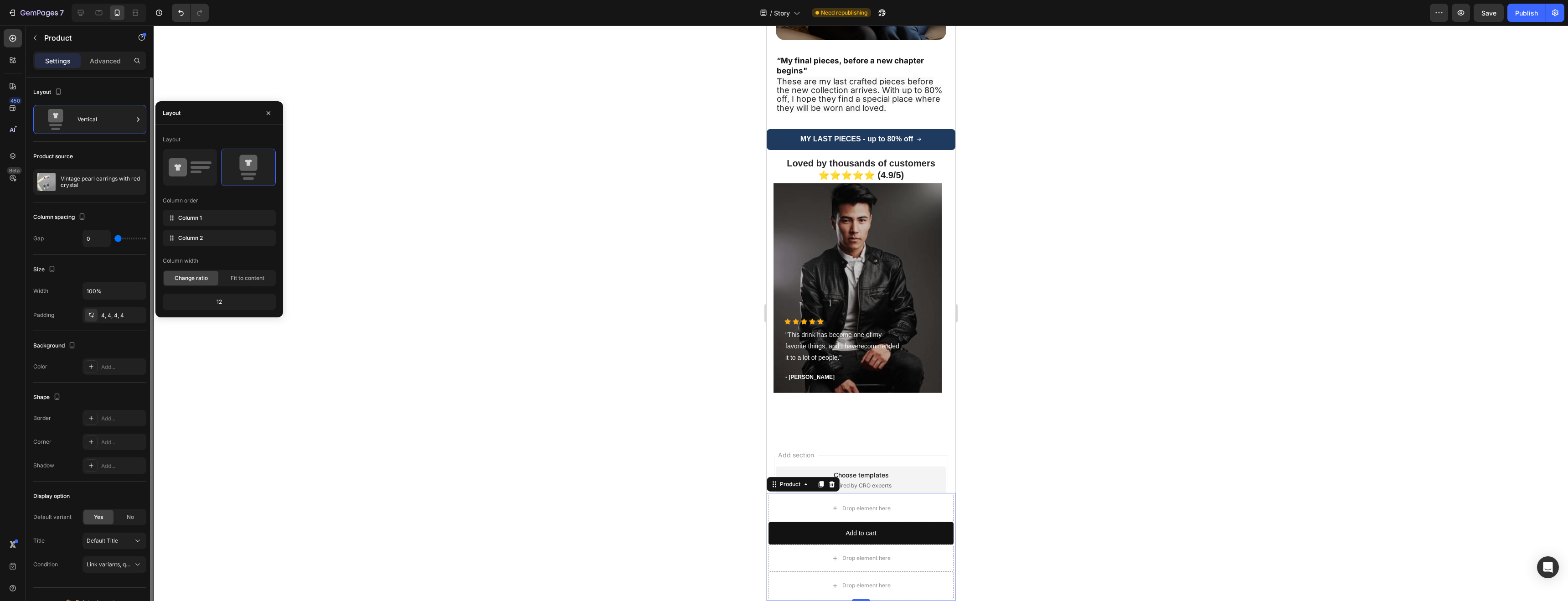
click at [106, 93] on div "Layout" at bounding box center [90, 92] width 113 height 15
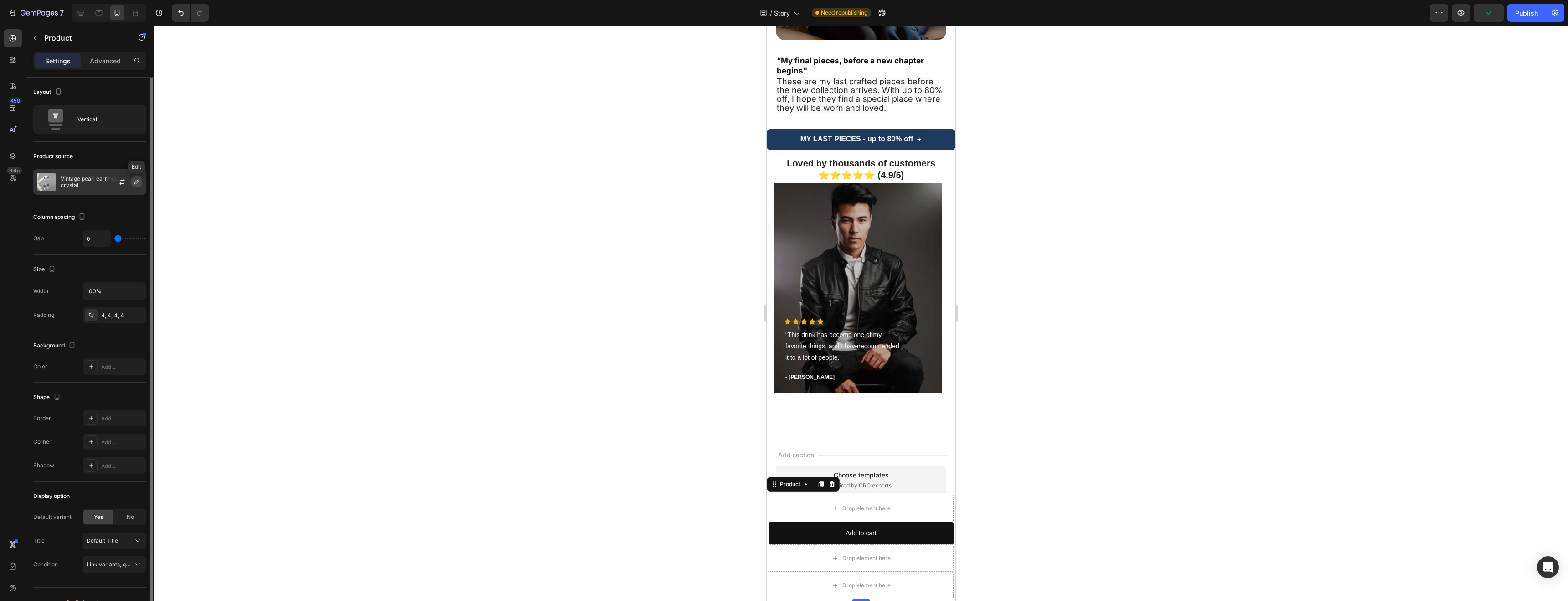
click at [135, 181] on icon "button" at bounding box center [136, 181] width 4 height 4
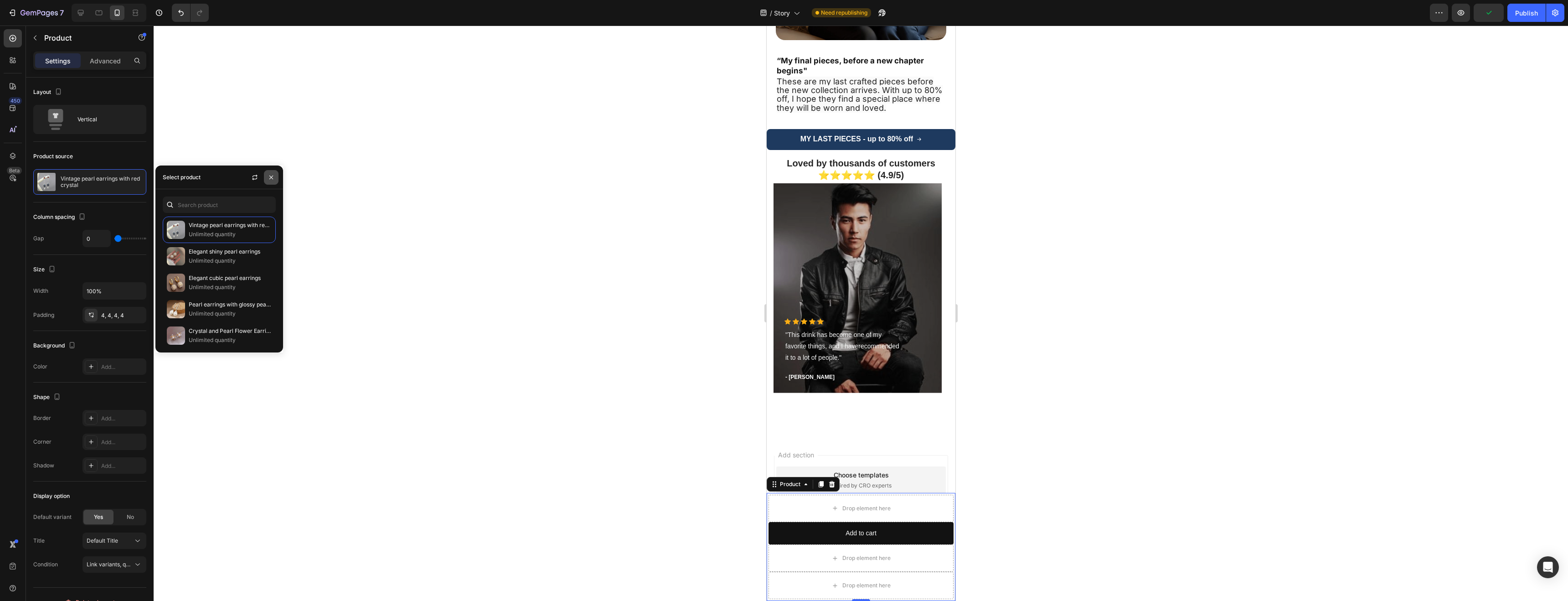
click at [281, 177] on div "Select product" at bounding box center [219, 177] width 128 height 24
click at [117, 177] on button "button" at bounding box center [122, 182] width 11 height 11
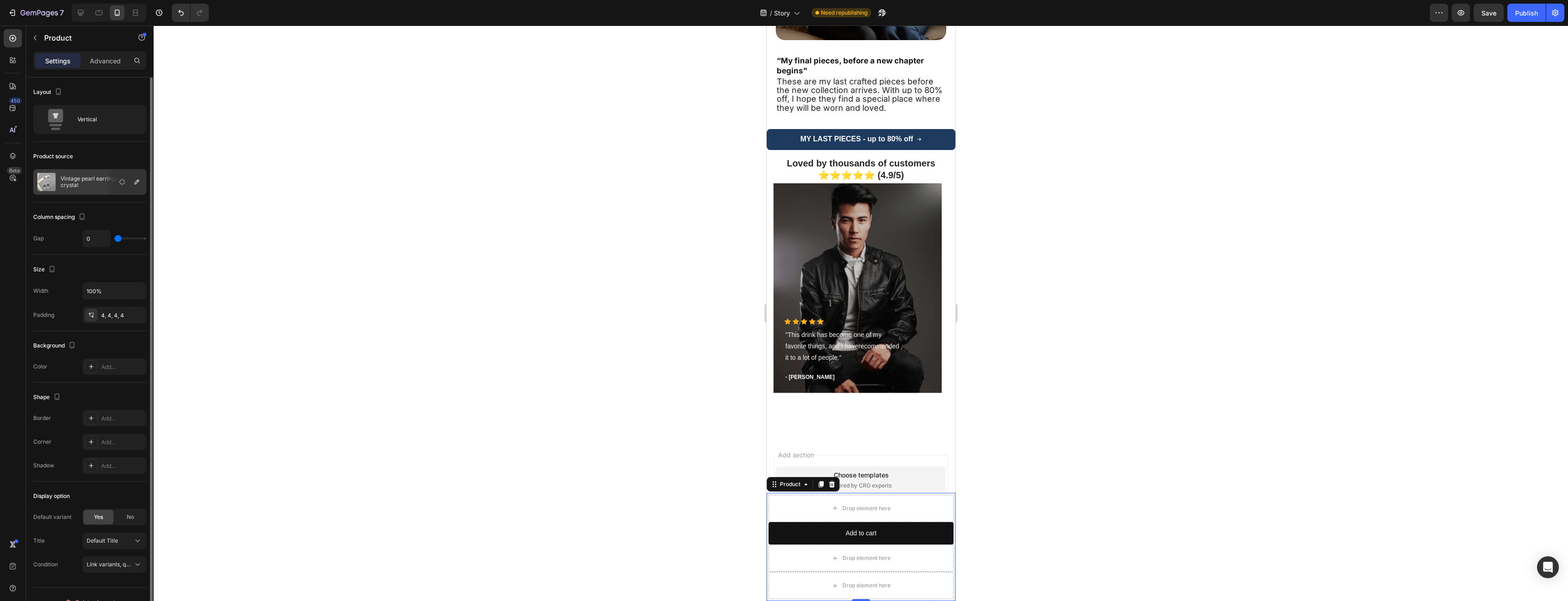
click at [75, 181] on p "Vintage pearl earrings with red crystal" at bounding box center [102, 181] width 82 height 13
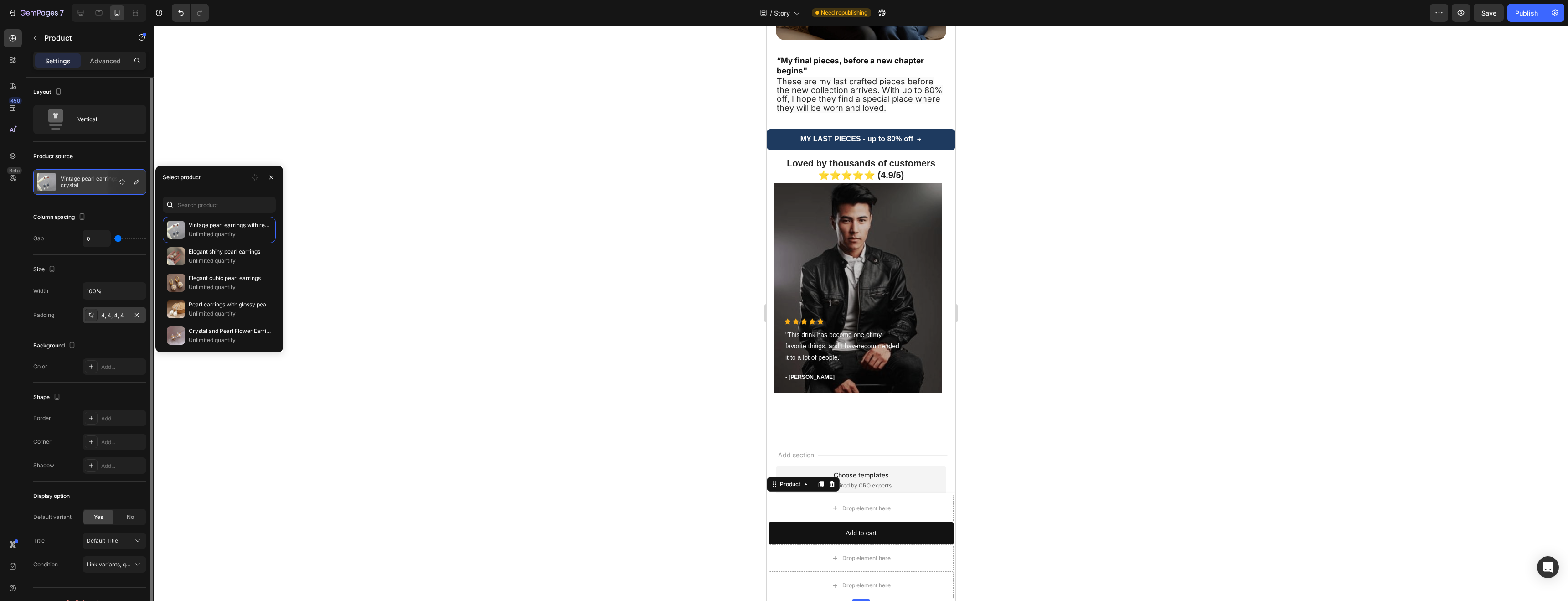
scroll to position [15, 0]
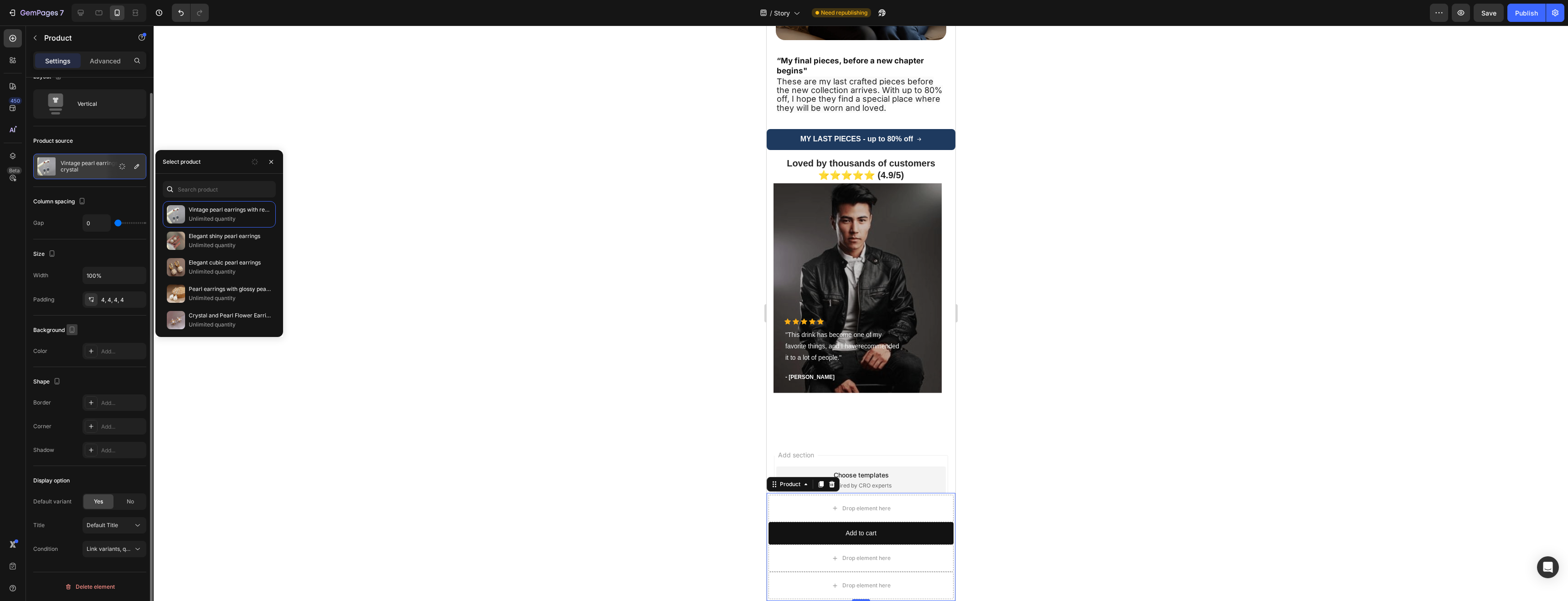
click at [68, 332] on icon "button" at bounding box center [72, 329] width 9 height 9
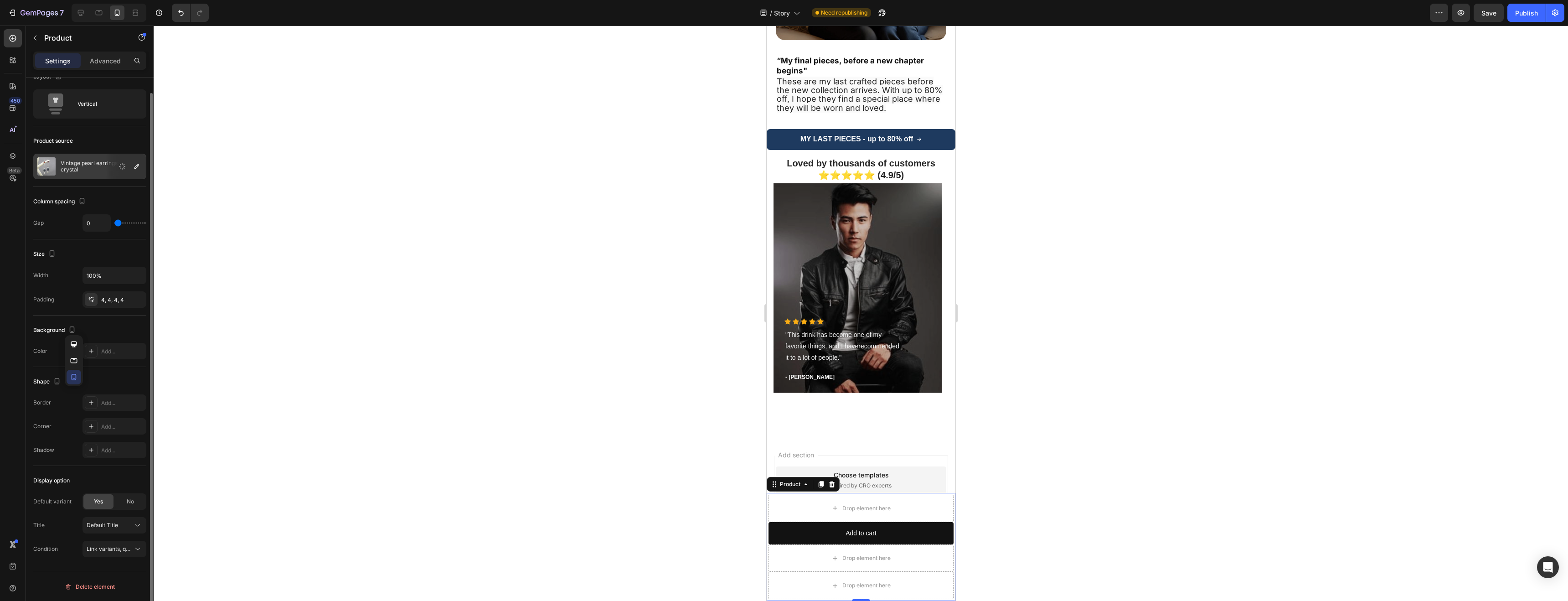
click at [41, 308] on div "Size Width 100% Padding 4, 4, 4, 4" at bounding box center [90, 277] width 113 height 76
click at [115, 61] on p "Advanced" at bounding box center [105, 61] width 31 height 10
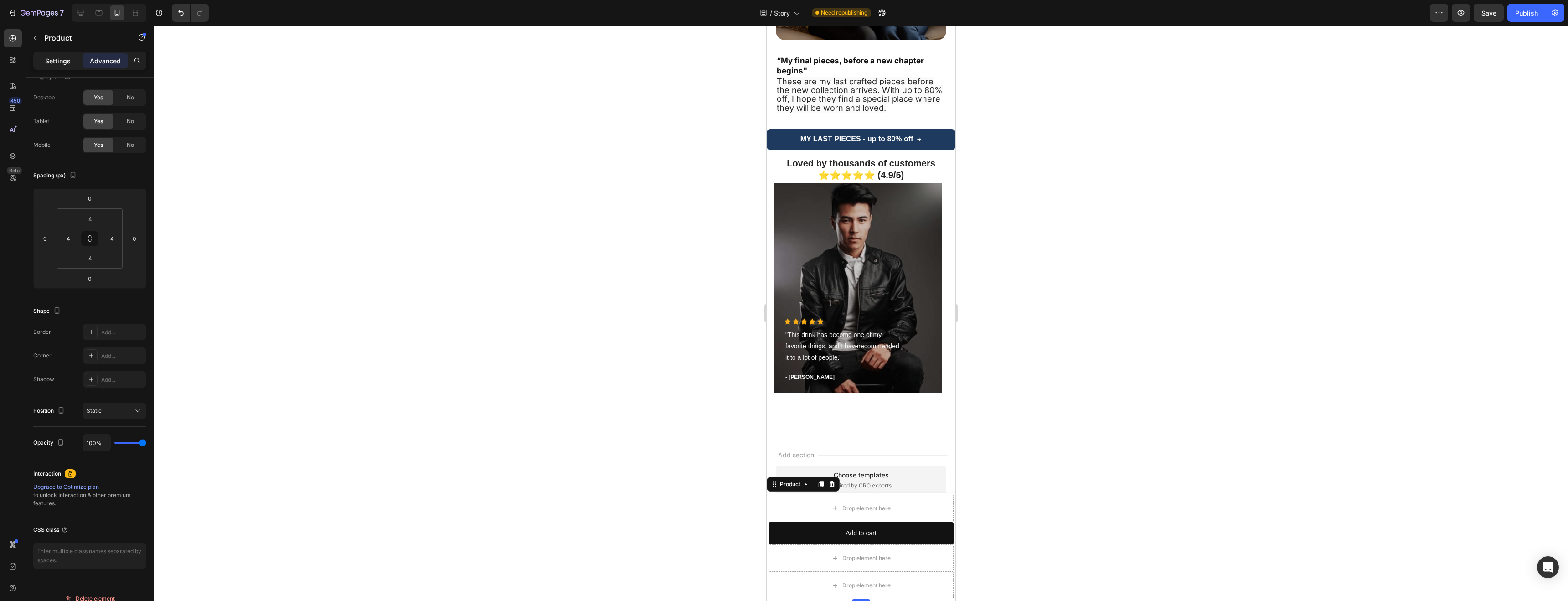
click at [65, 63] on p "Settings" at bounding box center [58, 61] width 26 height 10
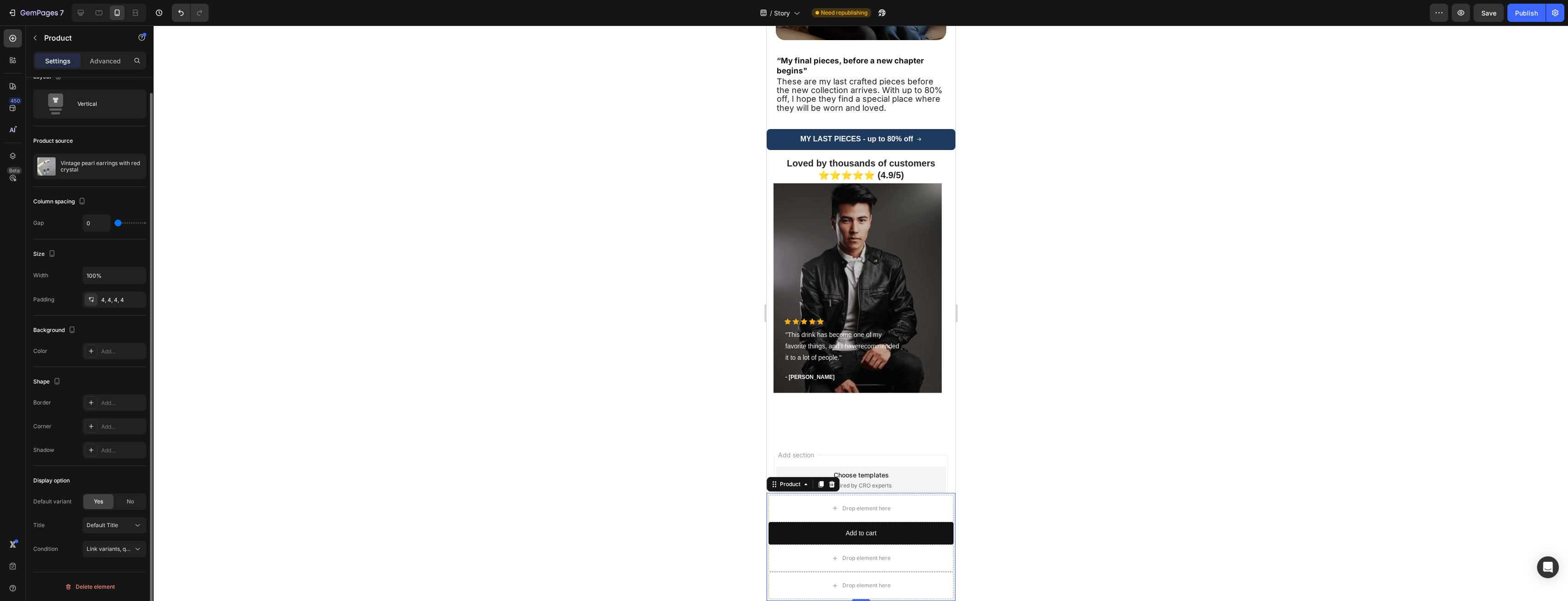
scroll to position [0, 0]
click at [80, 85] on div "Layout" at bounding box center [90, 92] width 113 height 15
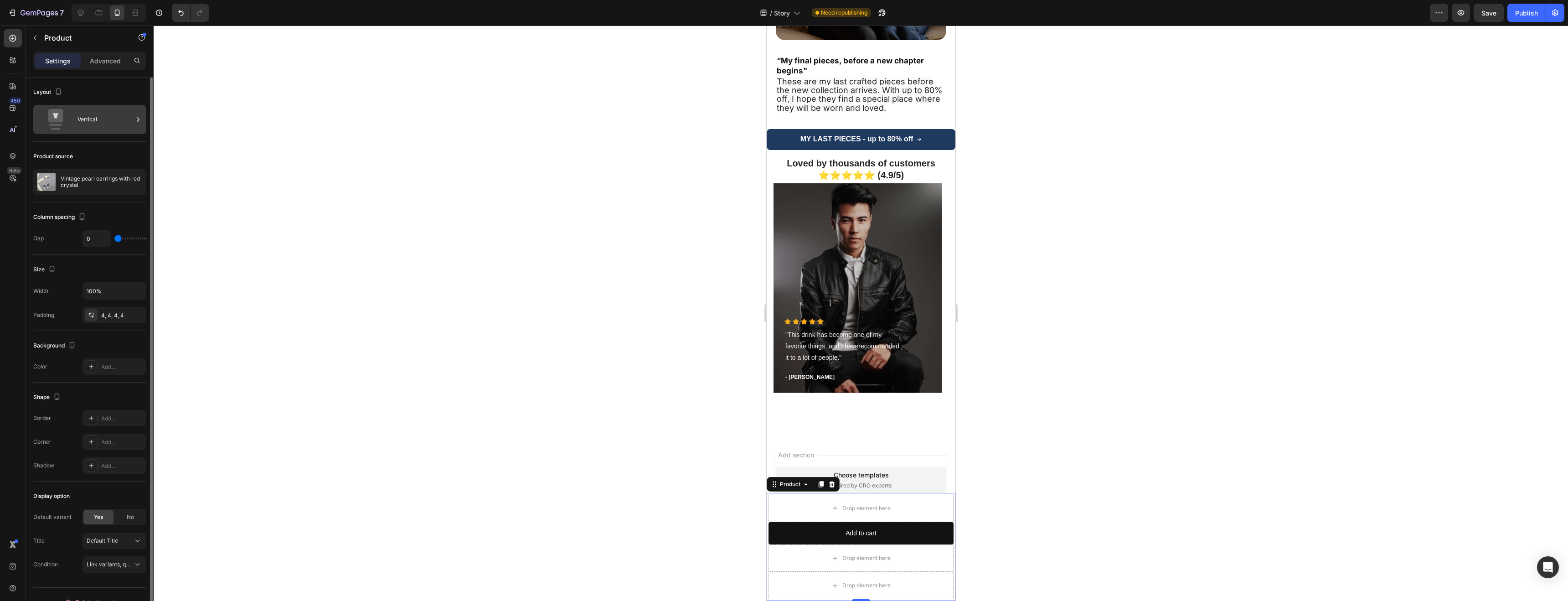
click at [93, 112] on div "Vertical" at bounding box center [105, 119] width 55 height 21
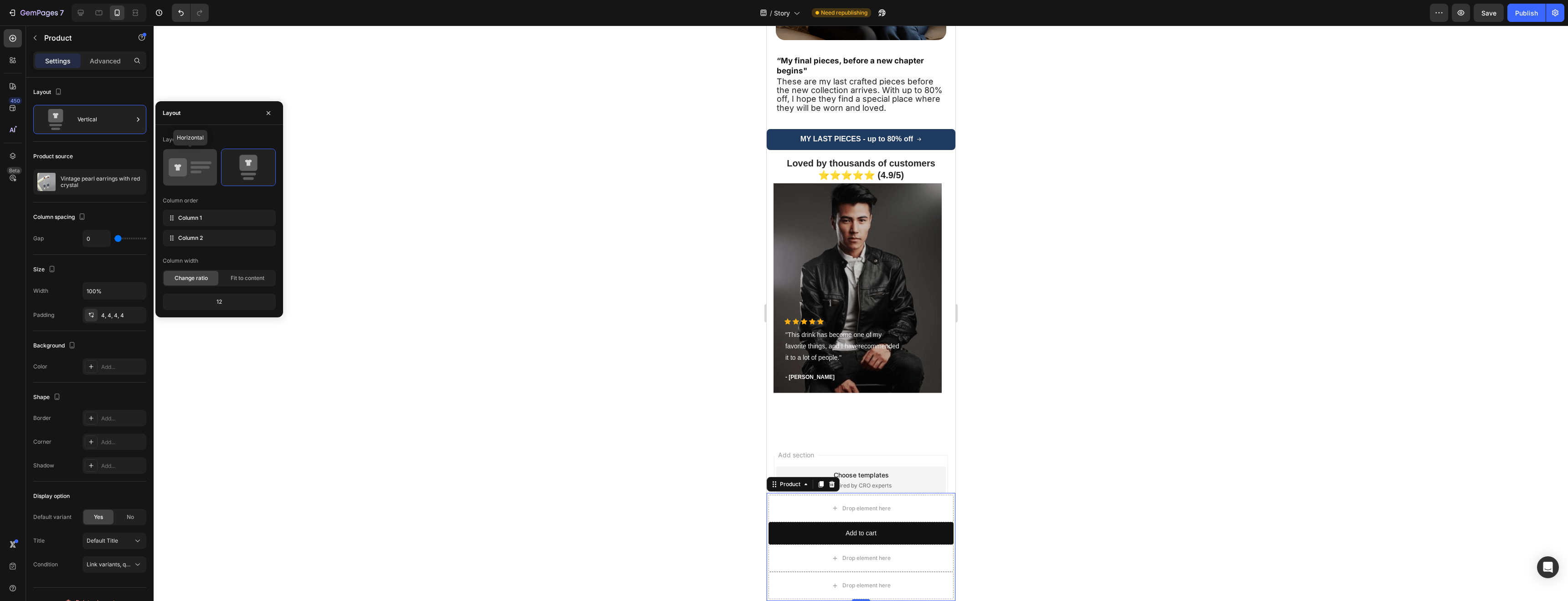
click at [208, 169] on icon at bounding box center [190, 167] width 43 height 26
type input "8"
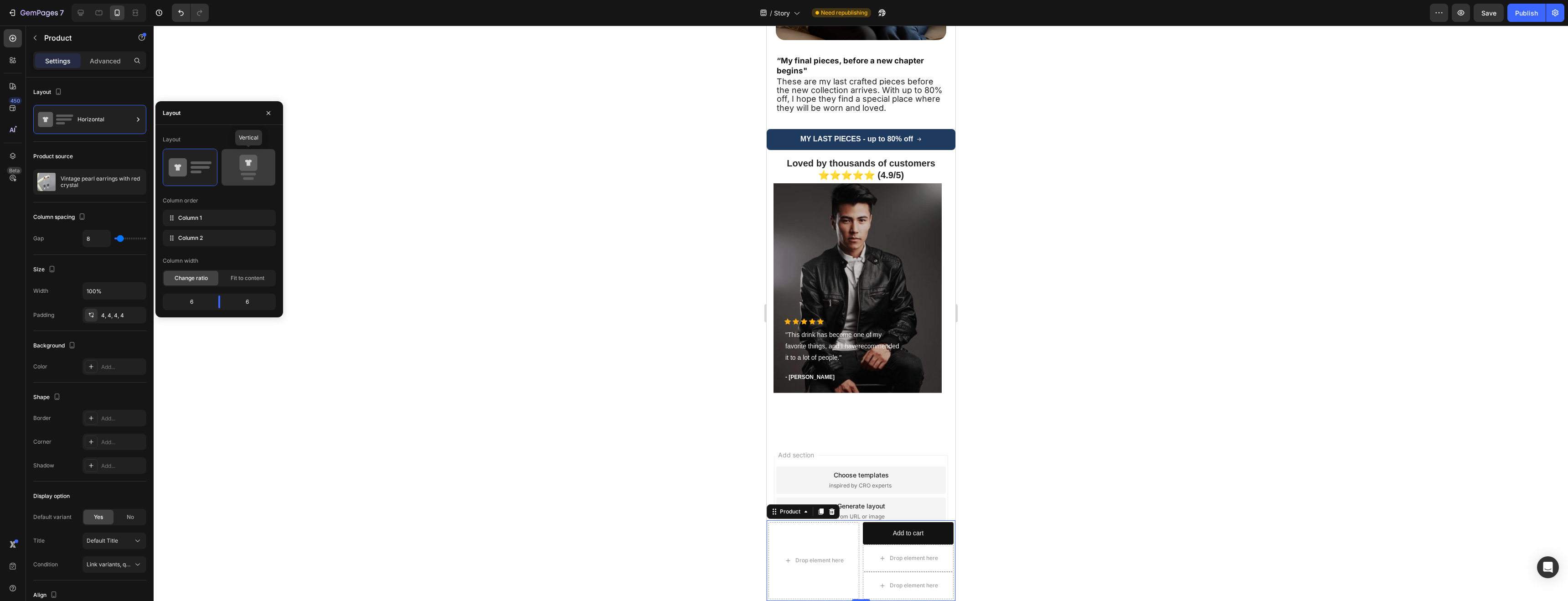
click at [262, 169] on icon at bounding box center [248, 167] width 43 height 26
type input "0"
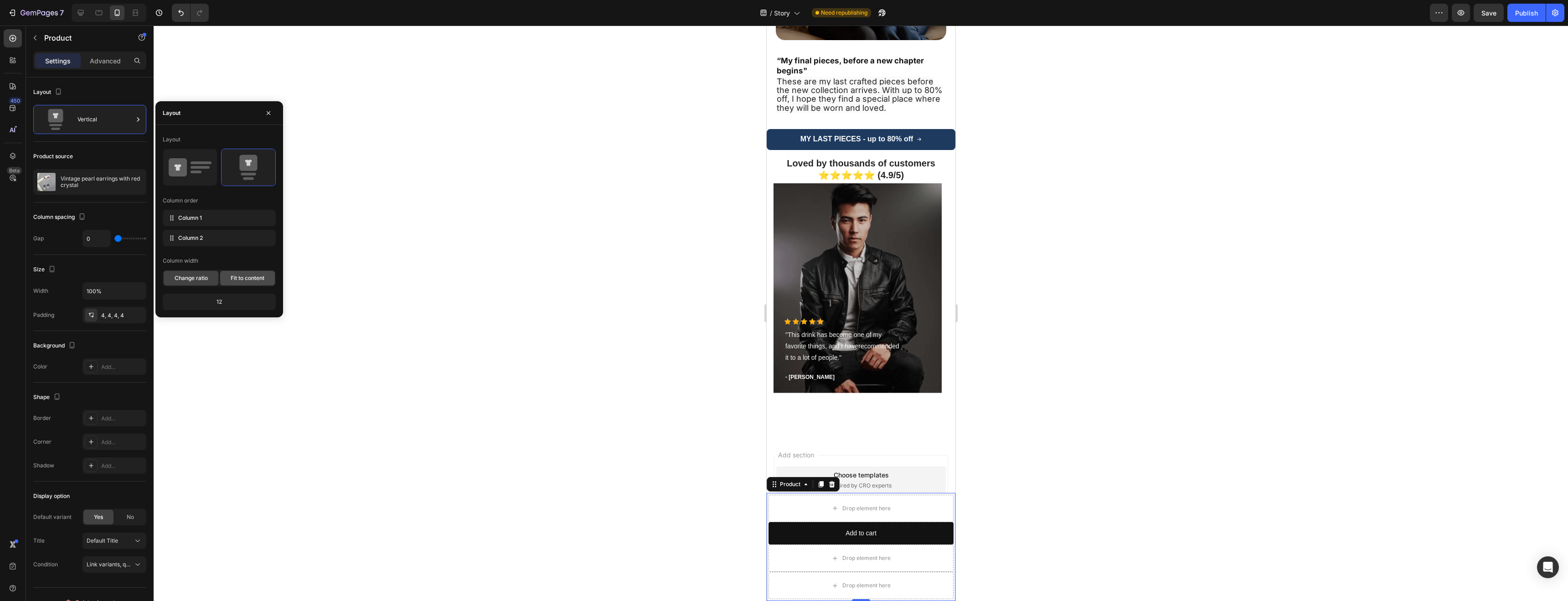
click at [244, 283] on div "Fit to content" at bounding box center [248, 278] width 55 height 15
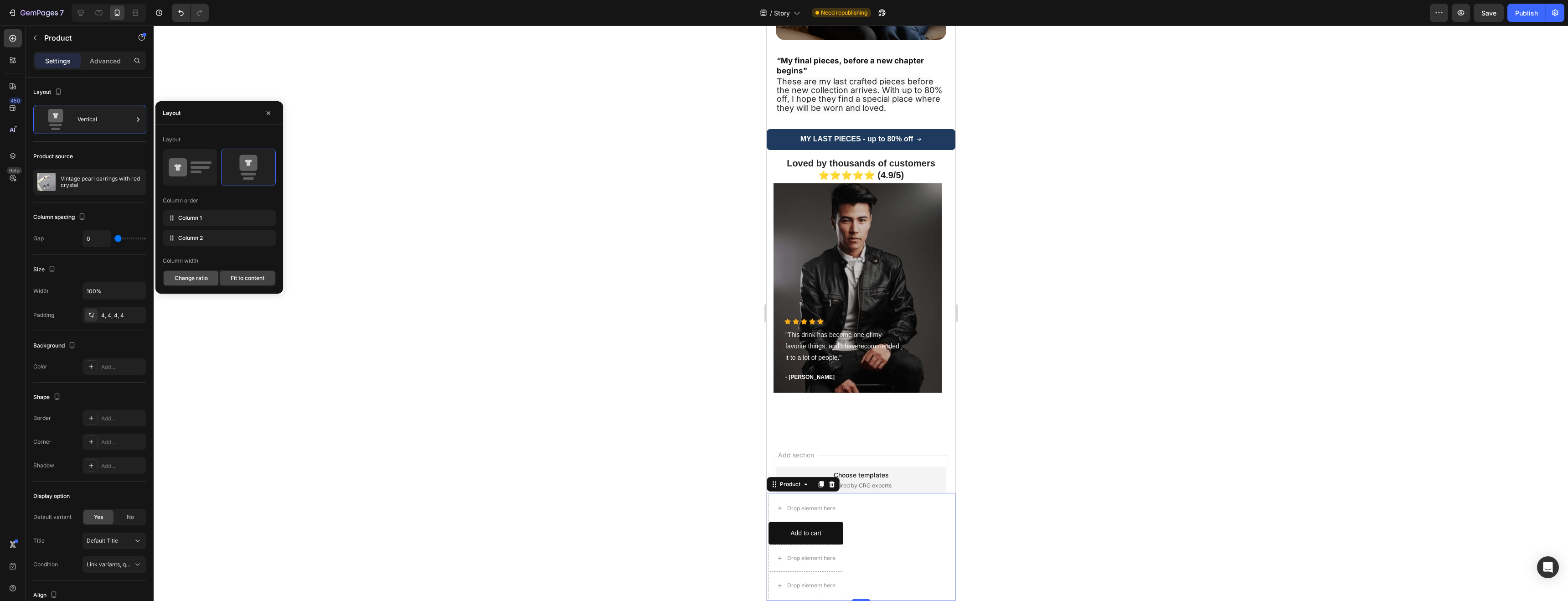
click at [208, 281] on div "Change ratio" at bounding box center [191, 278] width 55 height 15
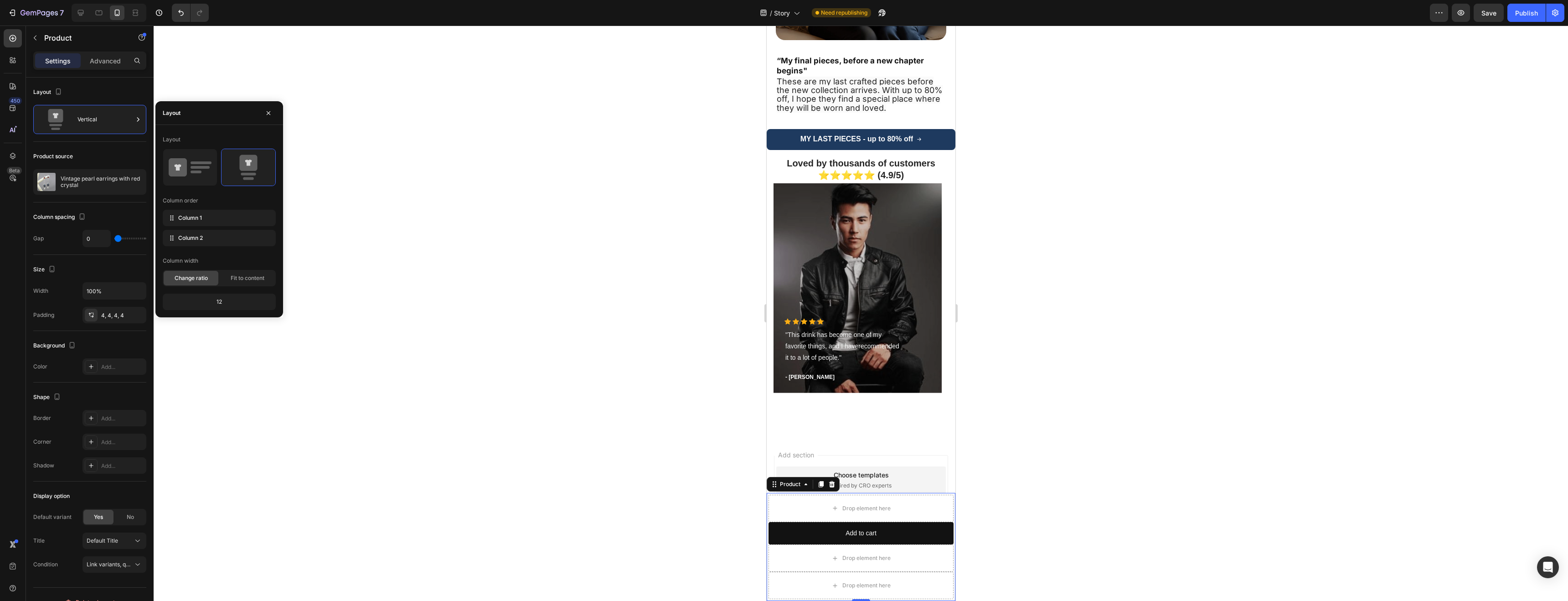
click at [220, 302] on div "12" at bounding box center [219, 301] width 110 height 13
click at [220, 306] on div "12" at bounding box center [219, 301] width 110 height 13
click at [202, 222] on div "Column 1" at bounding box center [219, 217] width 113 height 16
drag, startPoint x: 240, startPoint y: 235, endPoint x: 230, endPoint y: 212, distance: 25.1
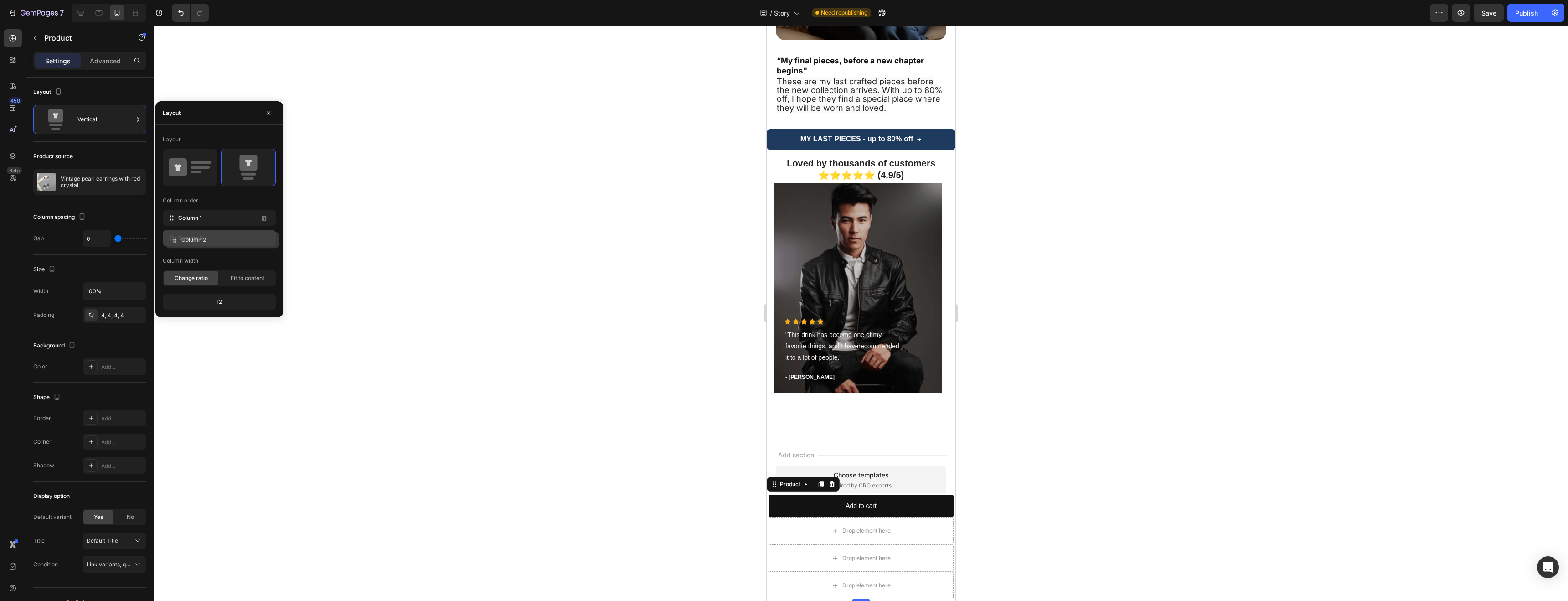
drag, startPoint x: 231, startPoint y: 214, endPoint x: 234, endPoint y: 236, distance: 22.2
drag, startPoint x: 228, startPoint y: 238, endPoint x: 225, endPoint y: 207, distance: 31.1
click at [268, 110] on icon "button" at bounding box center [268, 113] width 7 height 7
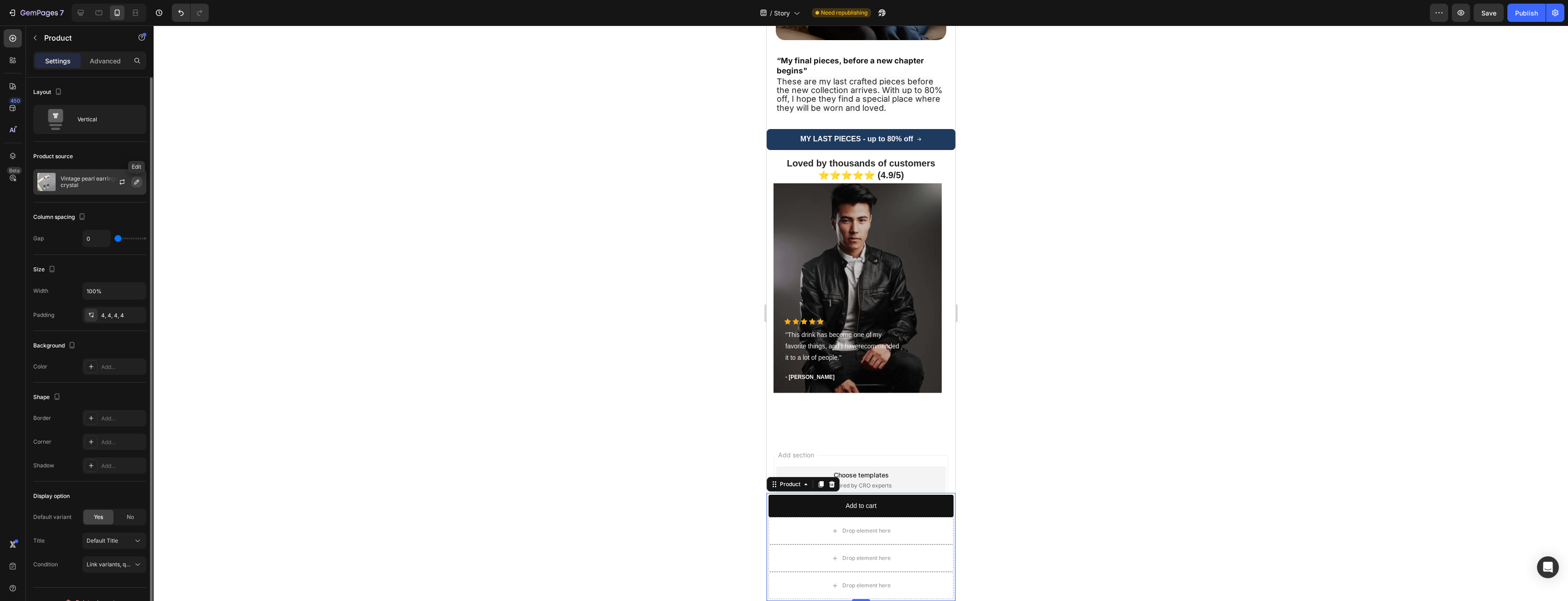
click at [136, 181] on icon "button" at bounding box center [137, 182] width 7 height 7
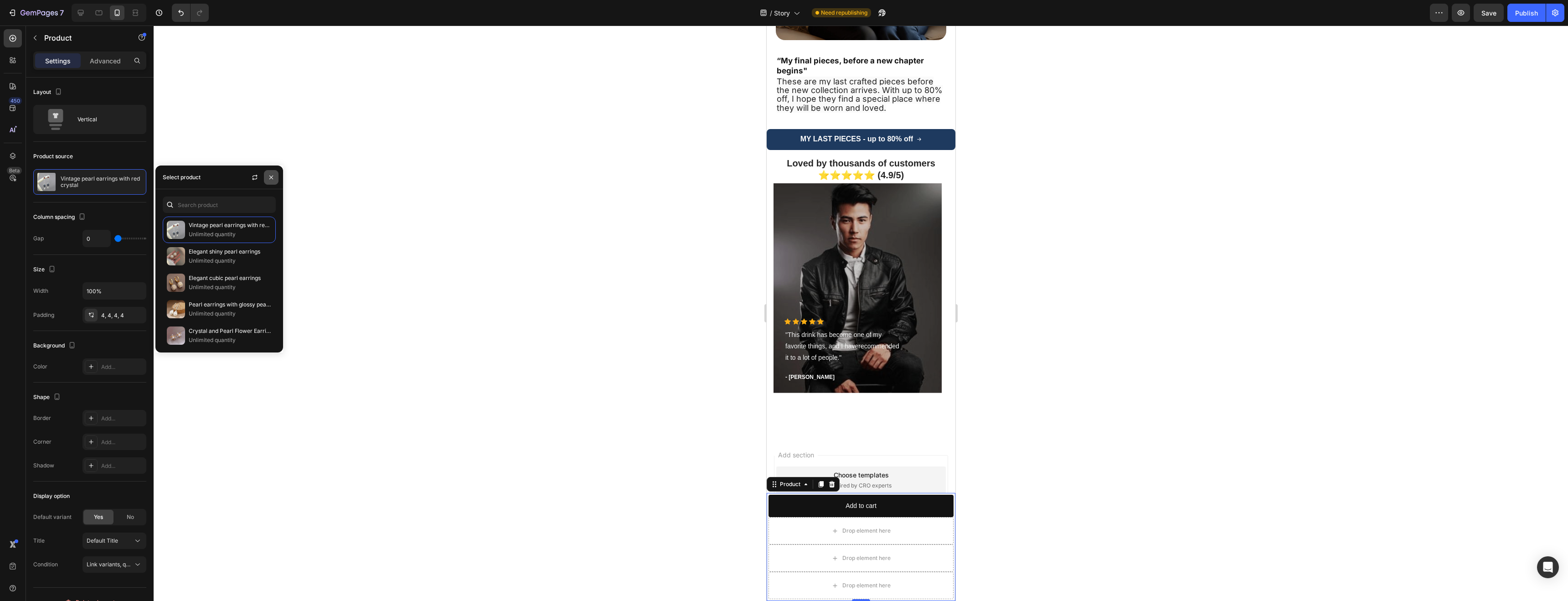
click at [268, 181] on button "button" at bounding box center [271, 177] width 15 height 15
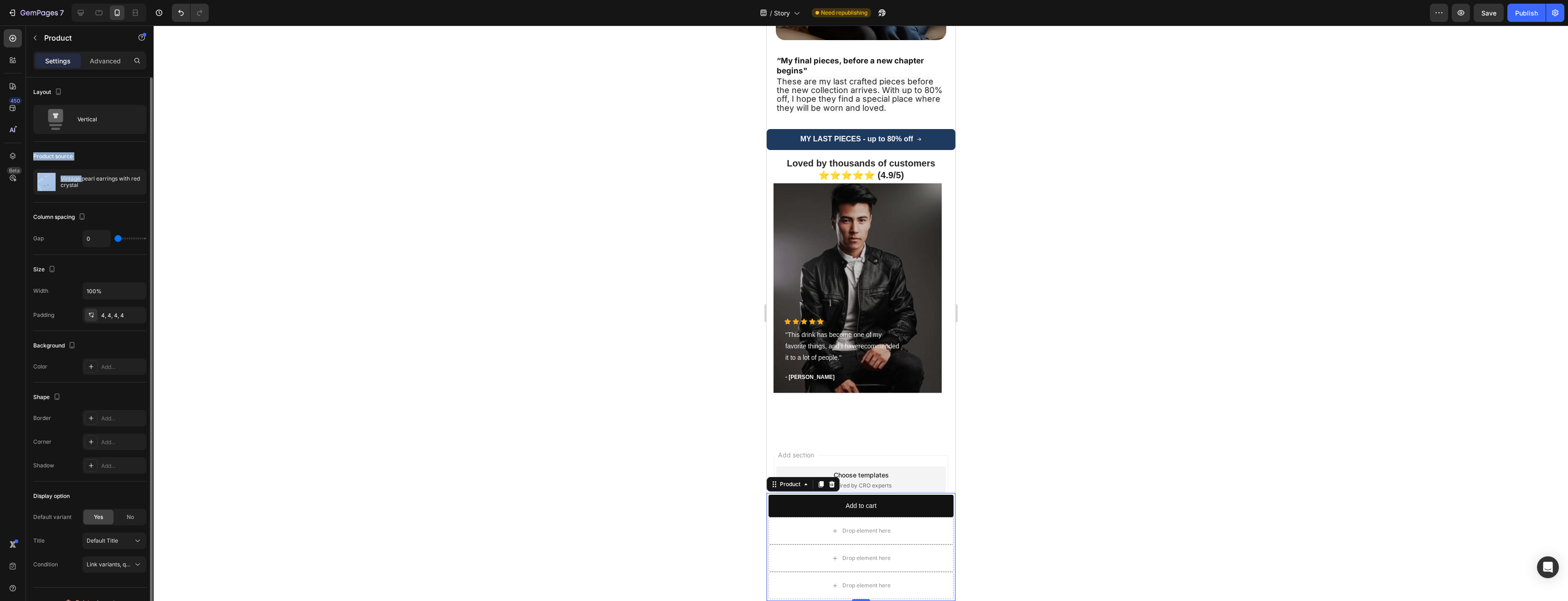
drag, startPoint x: 83, startPoint y: 177, endPoint x: 104, endPoint y: 147, distance: 36.6
click at [104, 382] on div "Product source Vintage pearl earrings with red crystal" at bounding box center [90, 432] width 113 height 99
click at [103, 157] on div "Product source" at bounding box center [90, 156] width 113 height 15
click at [107, 65] on p "Advanced" at bounding box center [105, 61] width 31 height 10
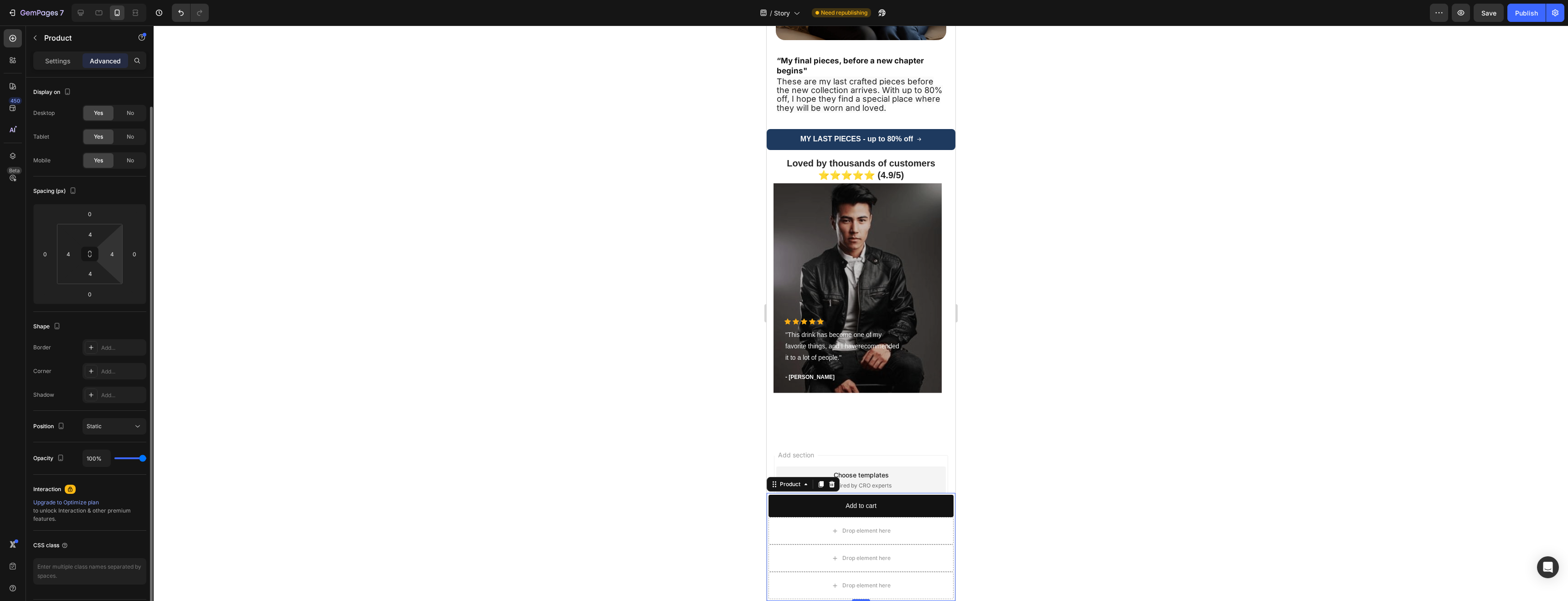
scroll to position [15, 0]
click at [117, 407] on div "Static" at bounding box center [110, 411] width 46 height 8
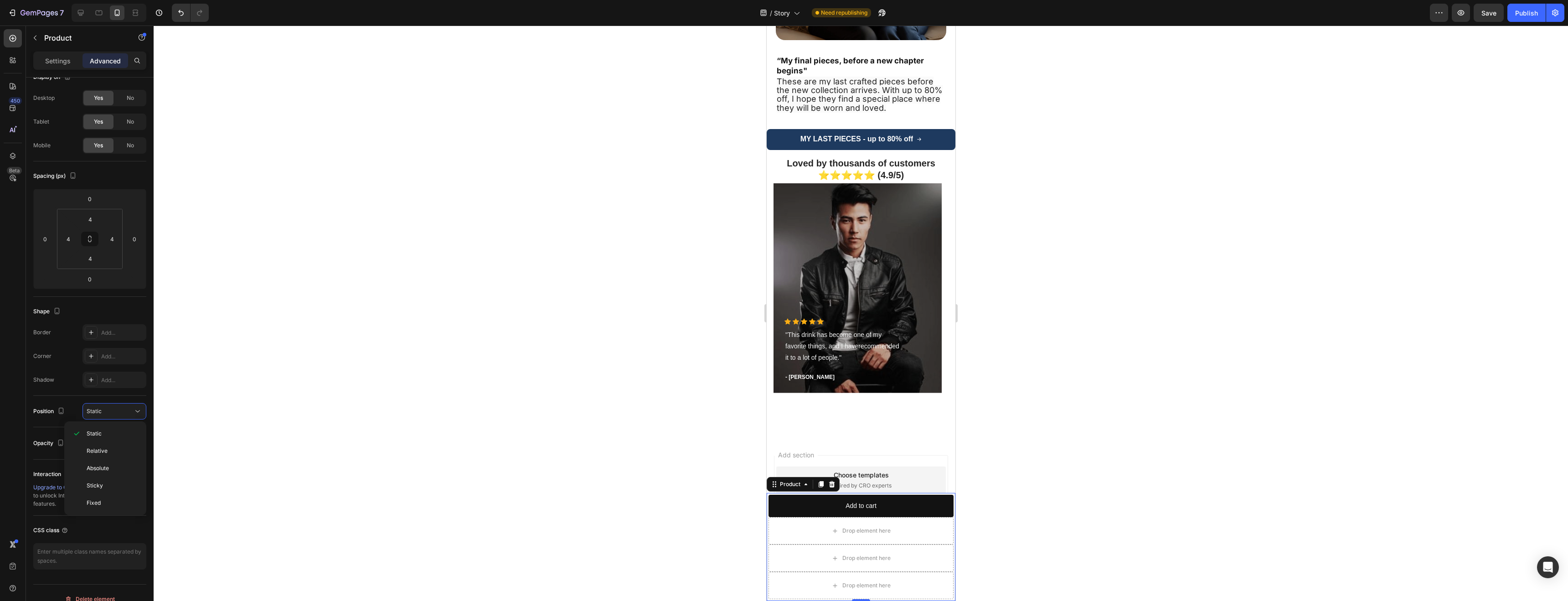
click at [363, 404] on div at bounding box center [861, 313] width 1415 height 575
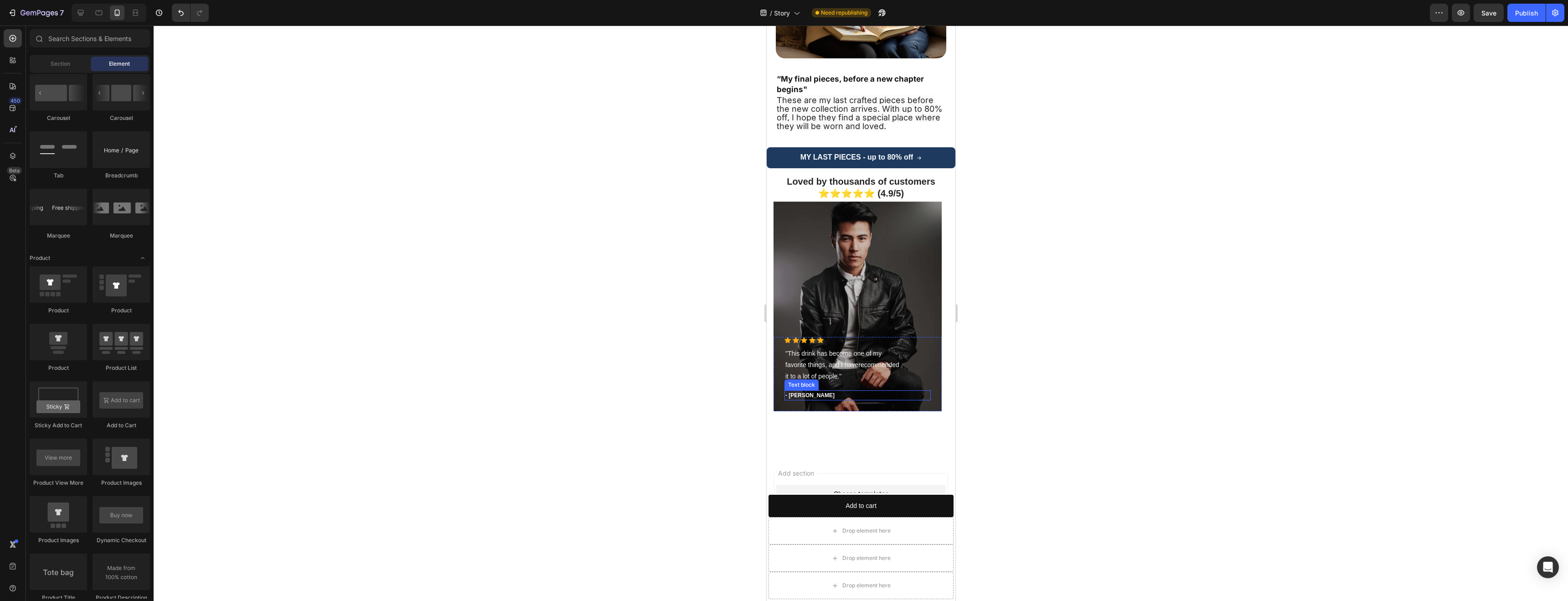
scroll to position [1907, 0]
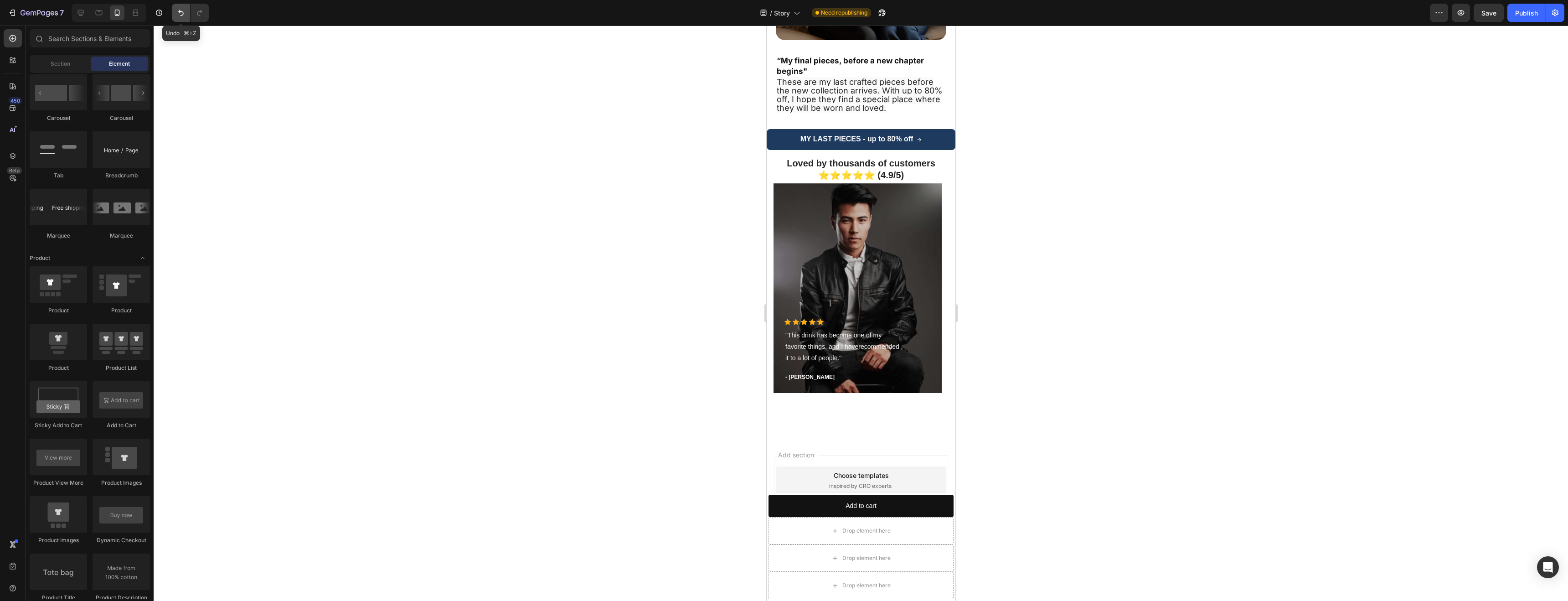
click at [179, 19] on button "Undo/Redo" at bounding box center [181, 13] width 18 height 18
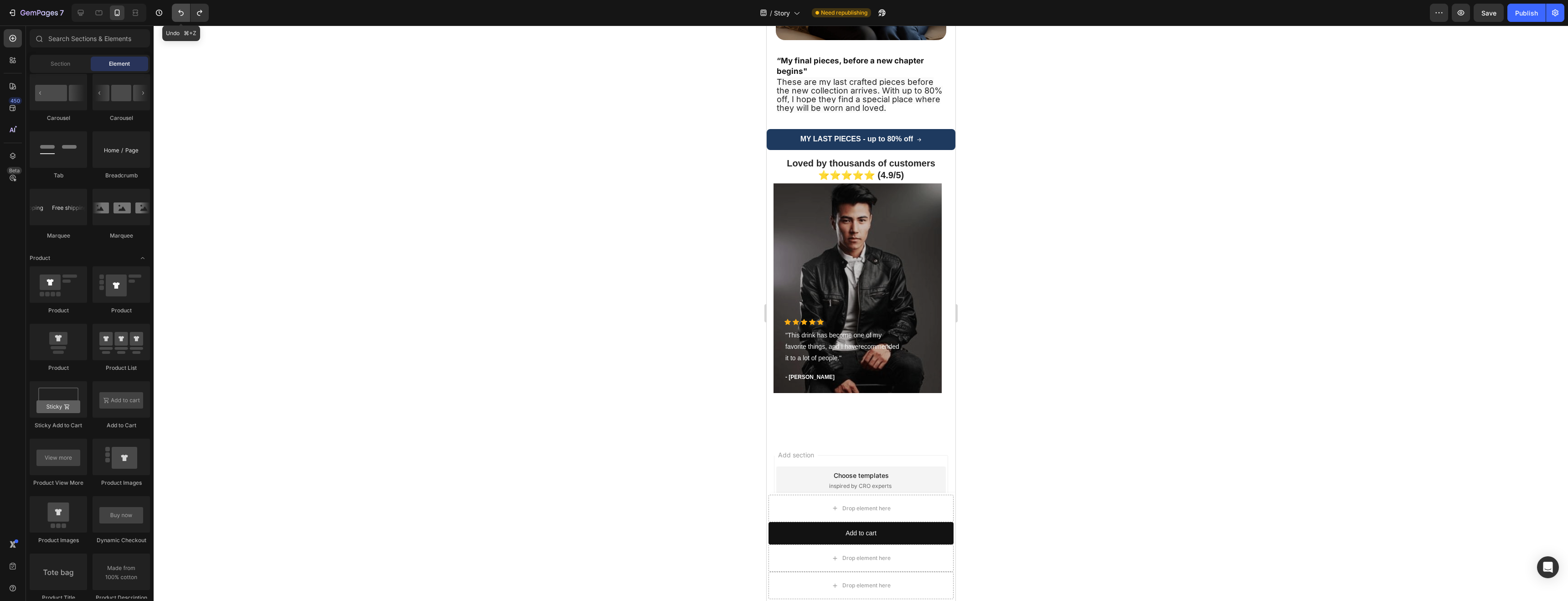
click at [179, 19] on button "Undo/Redo" at bounding box center [181, 13] width 18 height 18
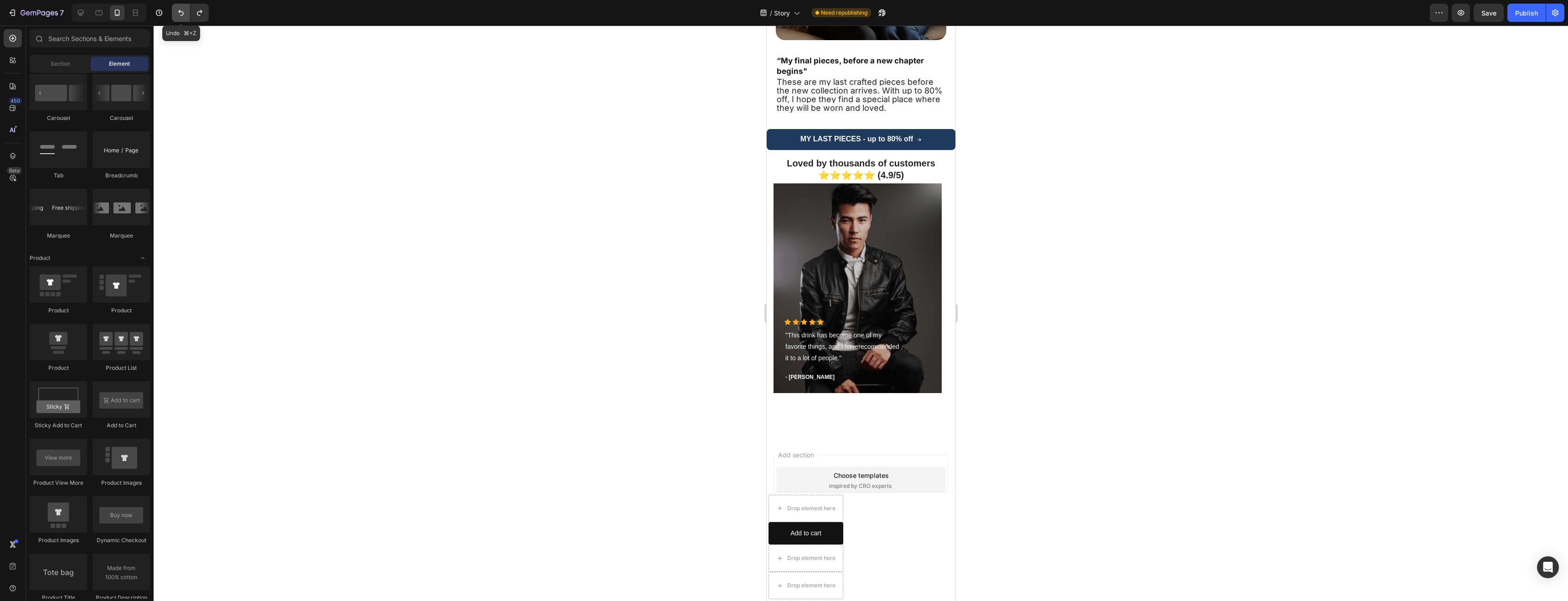
click at [179, 19] on button "Undo/Redo" at bounding box center [181, 13] width 18 height 18
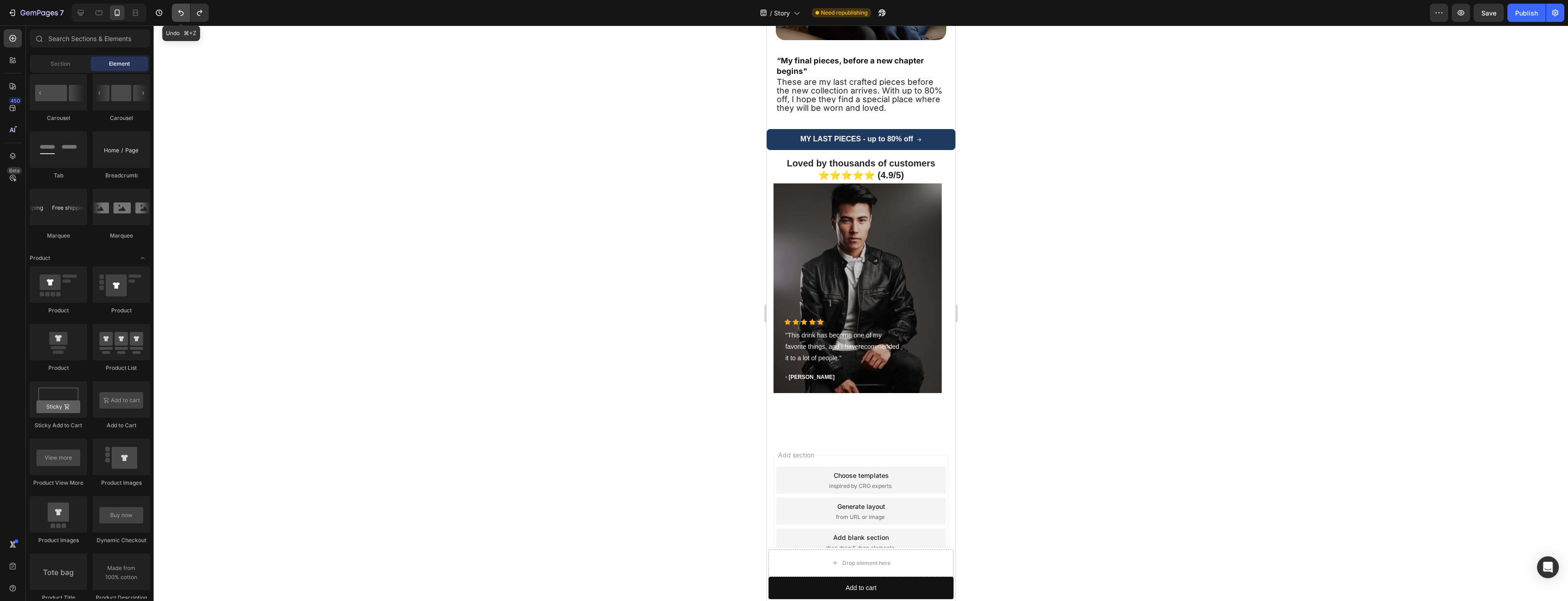
click at [179, 19] on button "Undo/Redo" at bounding box center [181, 13] width 18 height 18
click at [179, 16] on icon "Undo/Redo" at bounding box center [181, 12] width 9 height 9
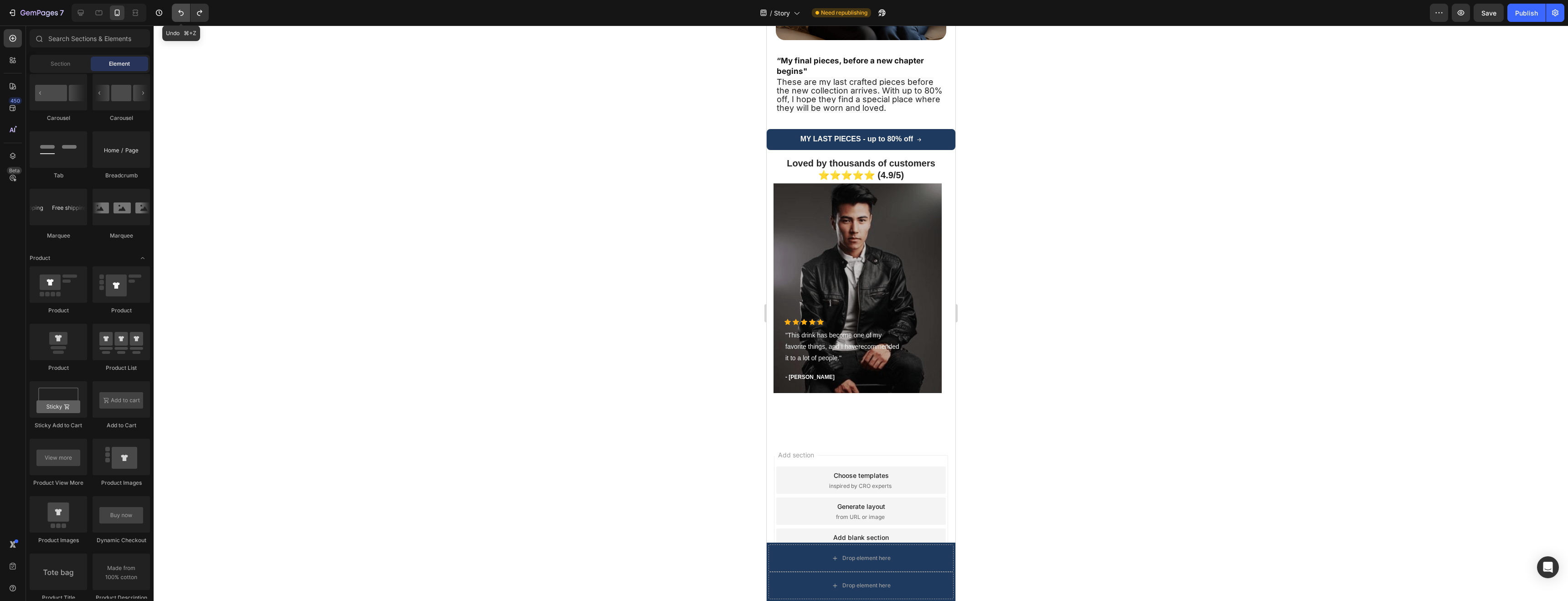
click at [179, 16] on icon "Undo/Redo" at bounding box center [181, 12] width 9 height 9
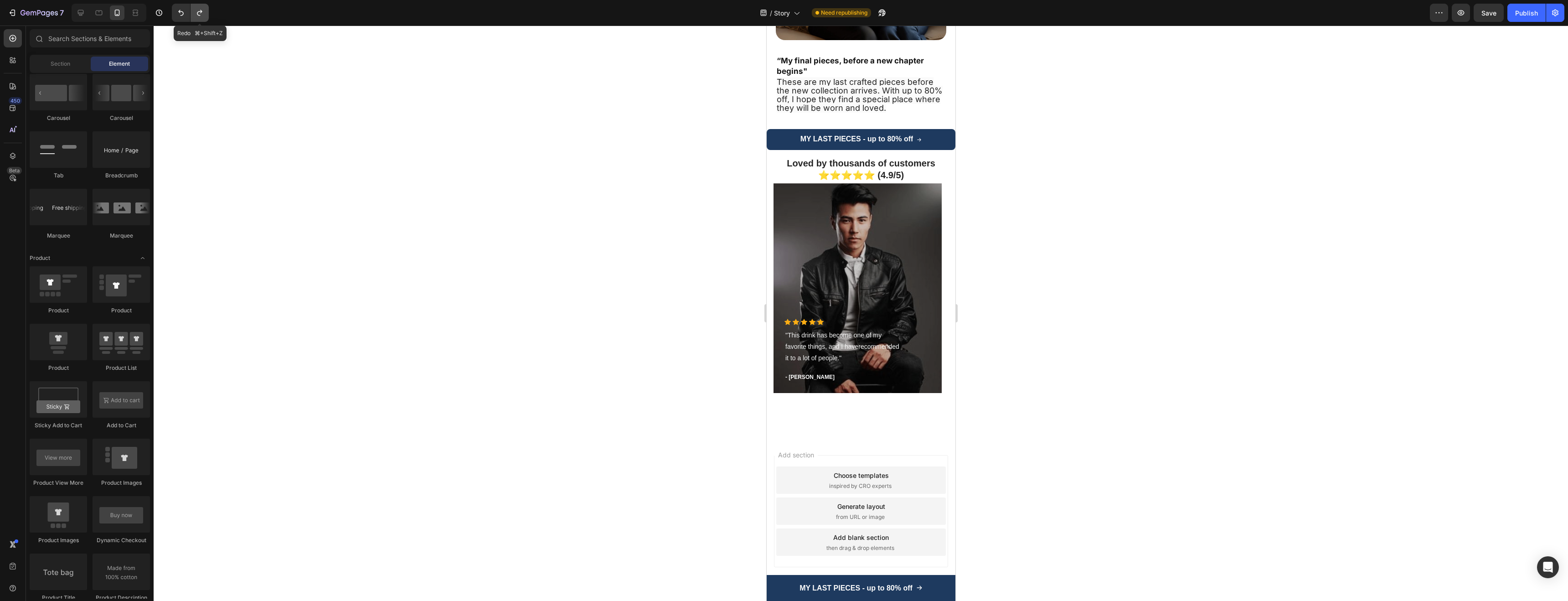
click at [197, 14] on icon "Undo/Redo" at bounding box center [200, 12] width 9 height 9
click at [104, 10] on div at bounding box center [99, 13] width 15 height 15
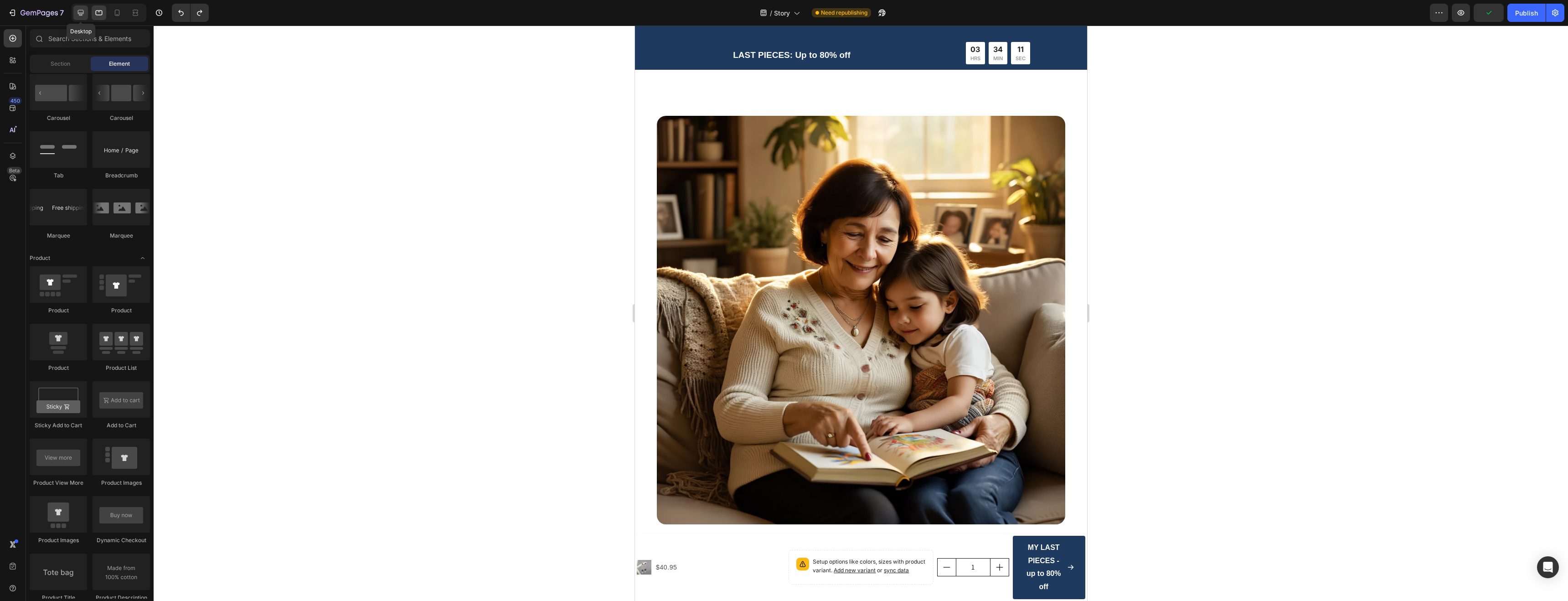
click at [84, 12] on icon at bounding box center [80, 12] width 9 height 9
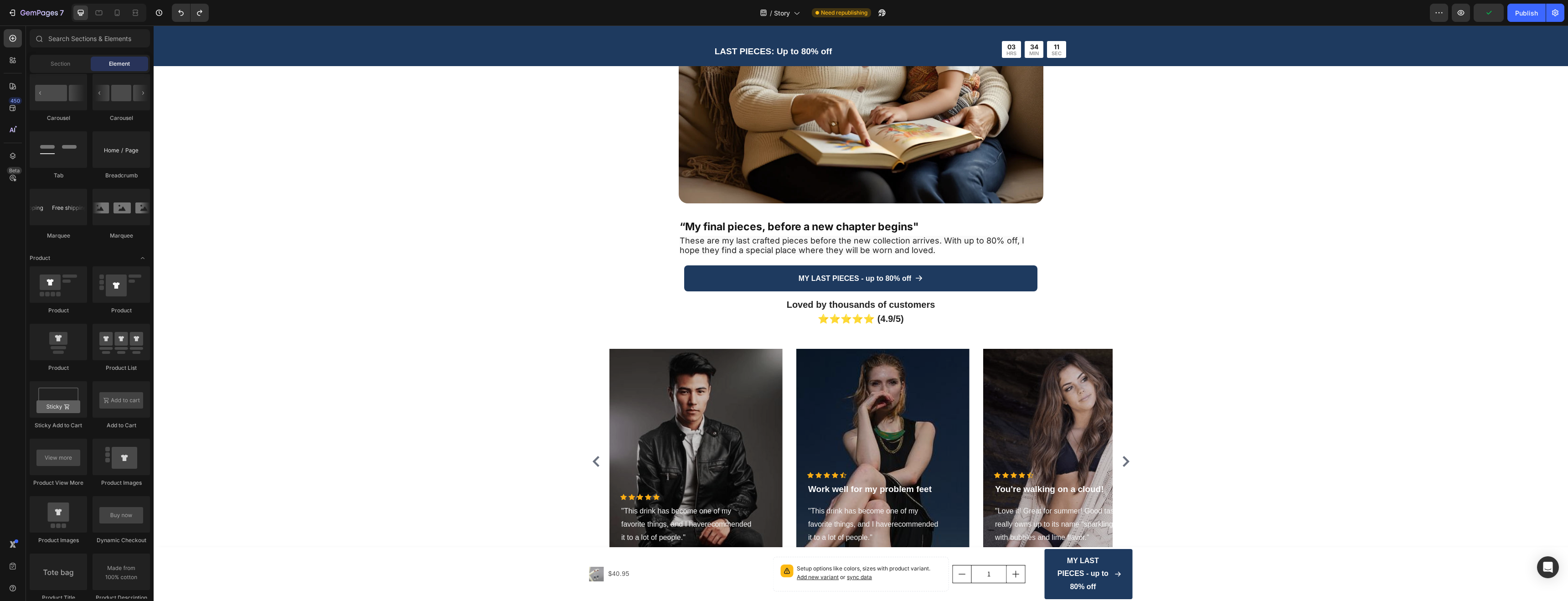
scroll to position [1849, 0]
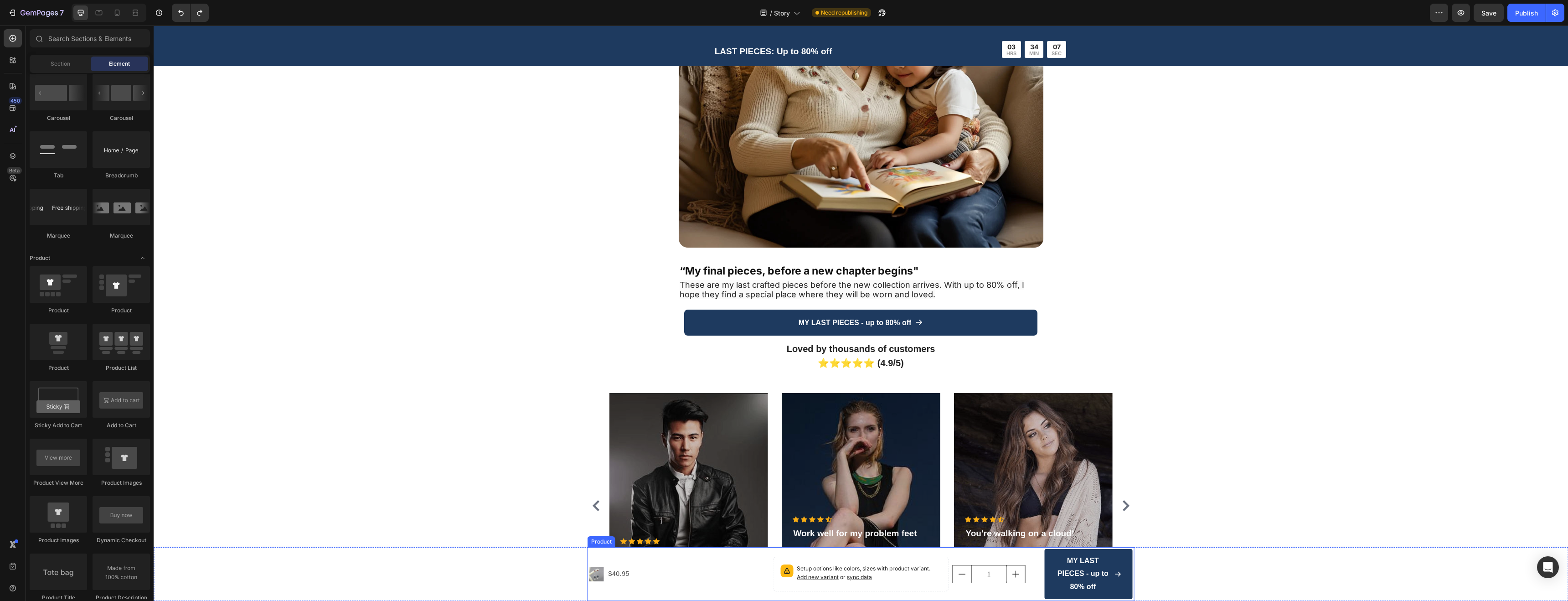
click at [667, 554] on div "Product Images $40.95 Product Price Product Price Row" at bounding box center [679, 574] width 180 height 50
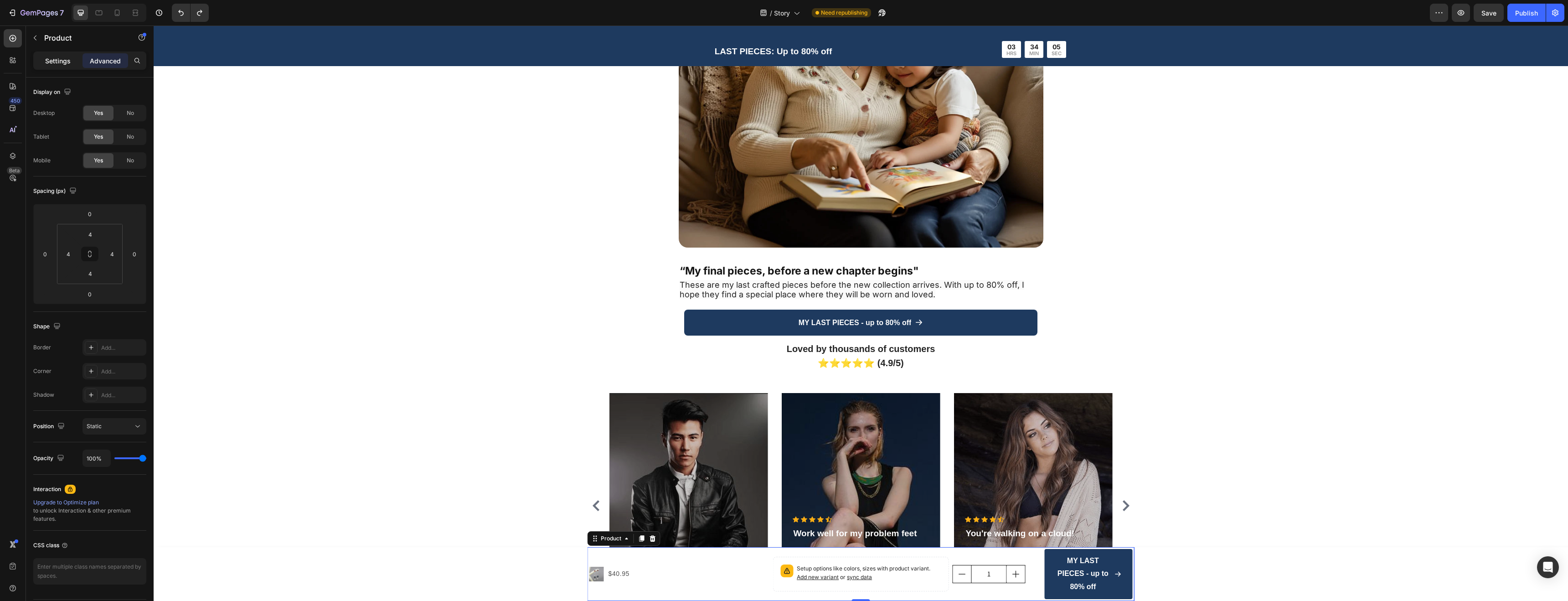
click at [58, 61] on p "Settings" at bounding box center [58, 61] width 26 height 10
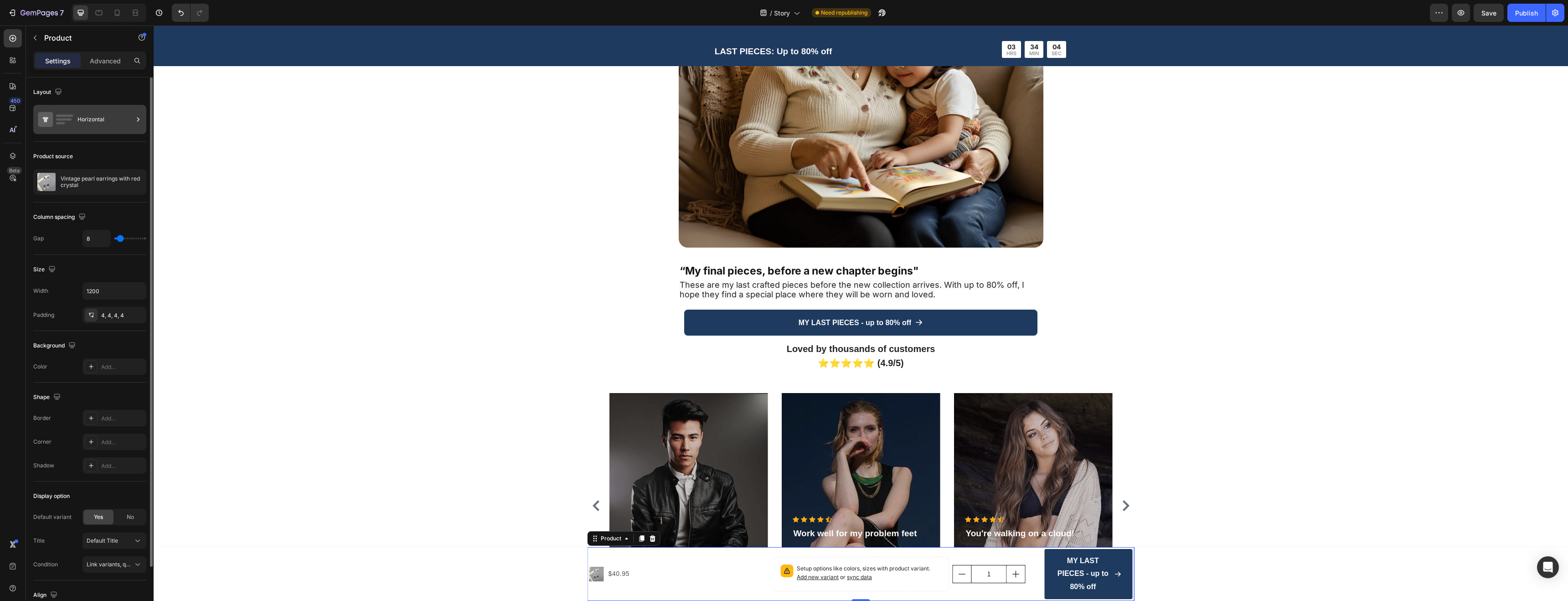
click at [92, 131] on div "Horizontal" at bounding box center [90, 119] width 113 height 29
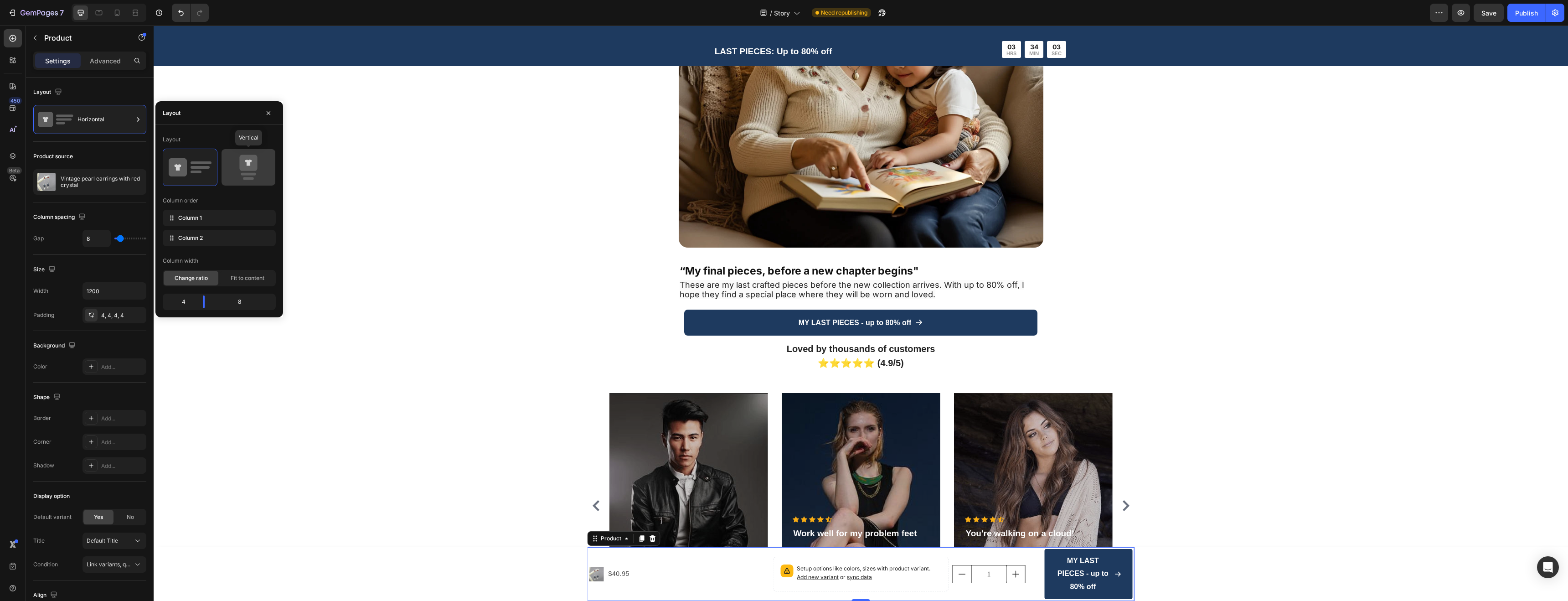
click at [261, 177] on icon at bounding box center [248, 167] width 43 height 26
type input "0"
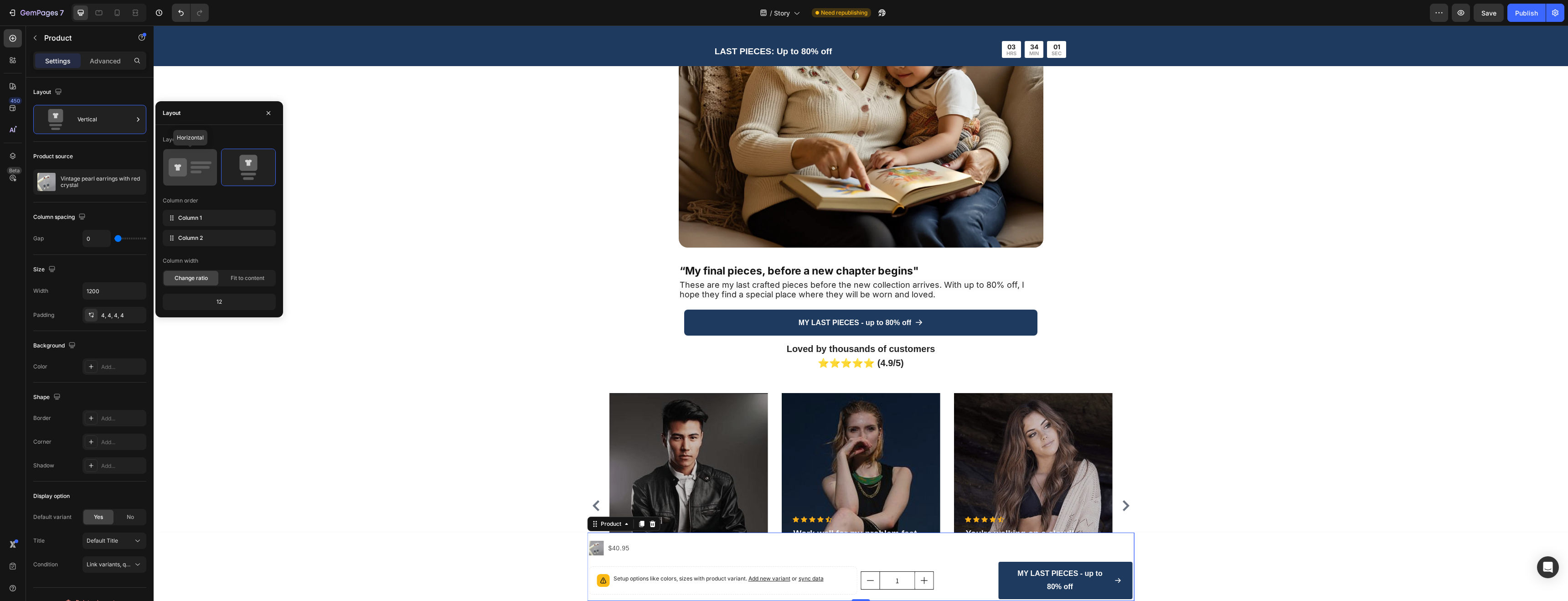
click at [175, 170] on icon at bounding box center [178, 167] width 18 height 18
type input "8"
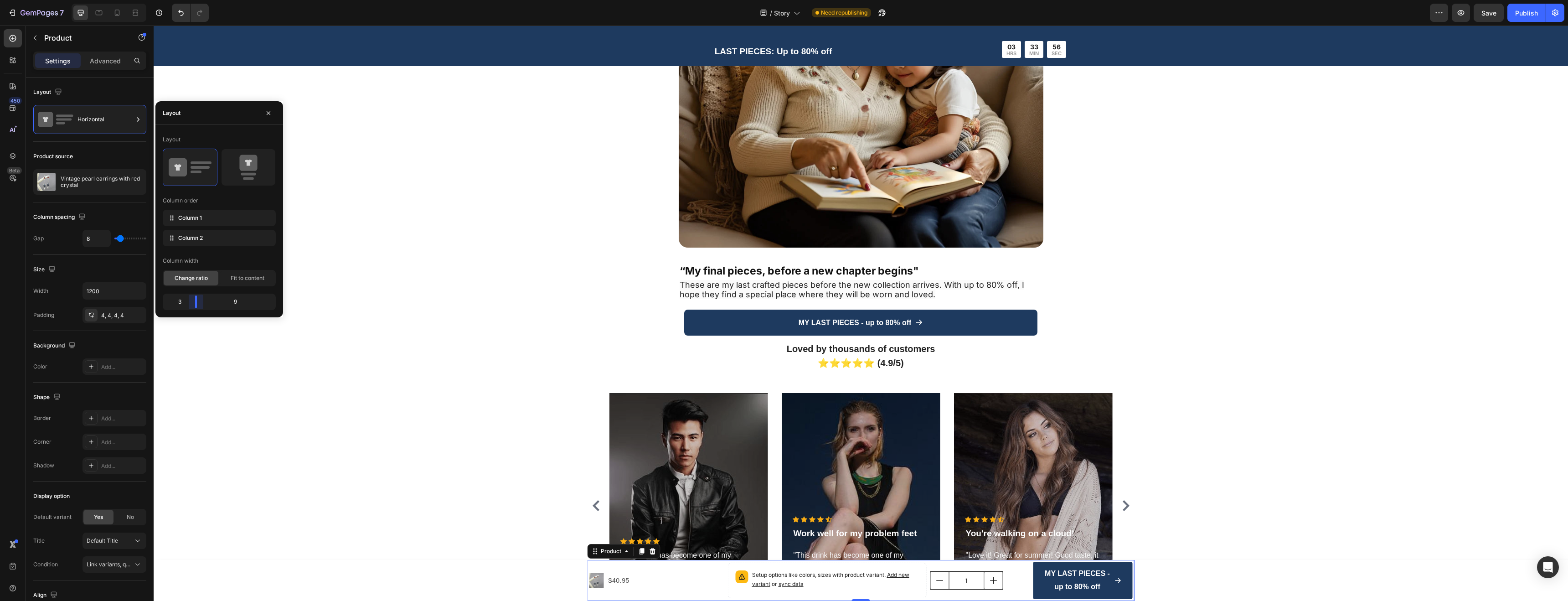
drag, startPoint x: 221, startPoint y: 302, endPoint x: 3, endPoint y: 303, distance: 218.0
click at [3, 0] on body "7 / Story Need republishing Preview Save Publish 450 Beta Sections(18) Elements…" at bounding box center [784, 0] width 1568 height 0
click at [234, 279] on span "Fit to content" at bounding box center [247, 278] width 33 height 8
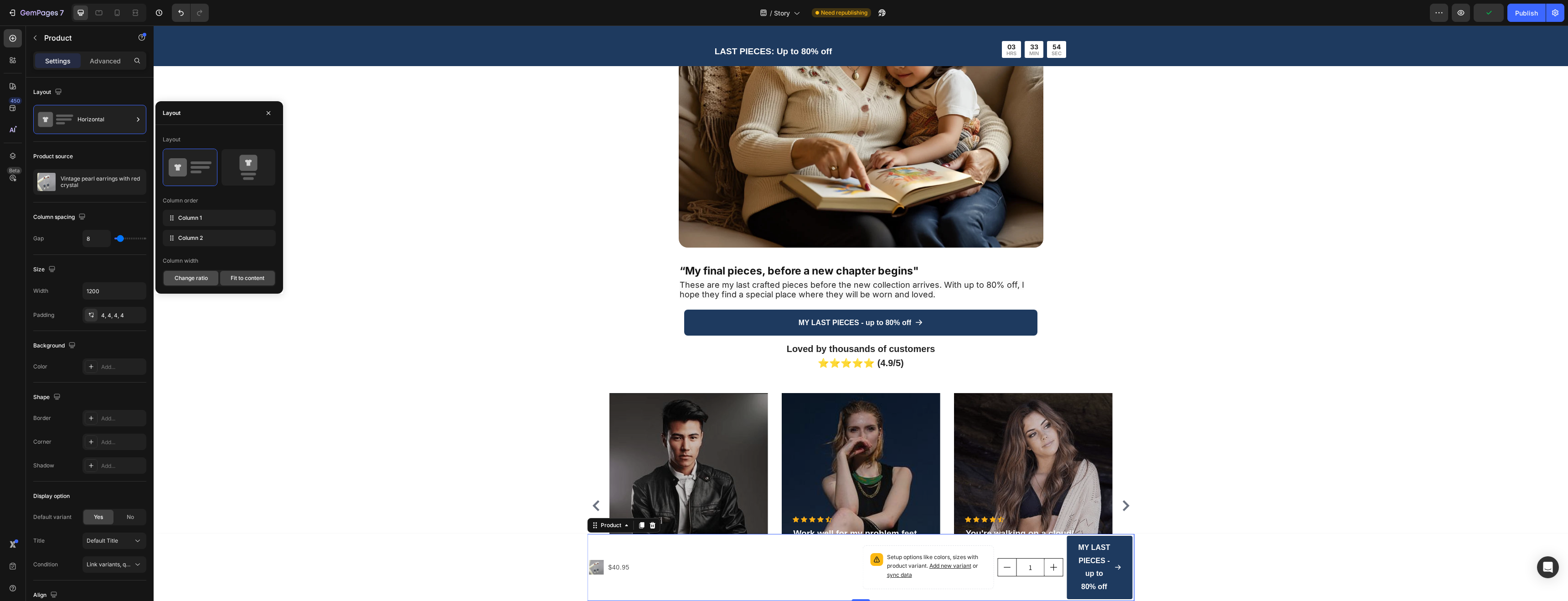
click at [200, 283] on div "Change ratio" at bounding box center [191, 278] width 55 height 15
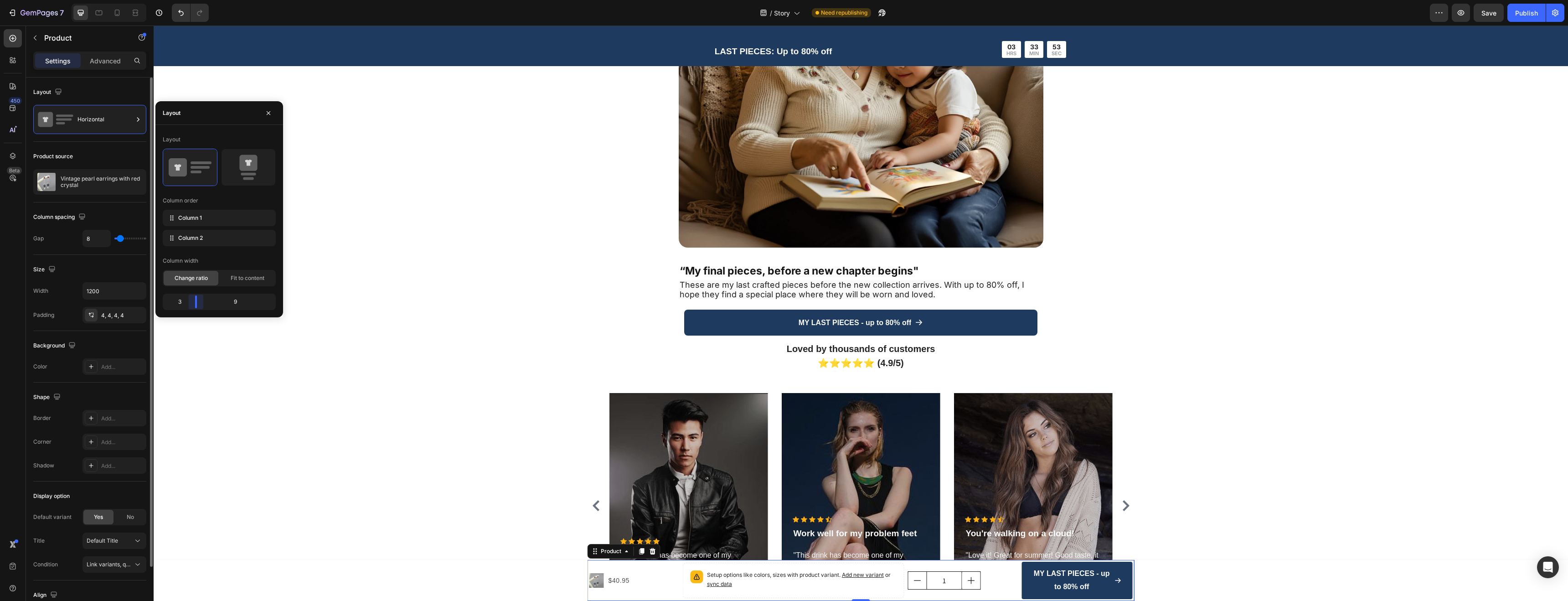
drag, startPoint x: 198, startPoint y: 304, endPoint x: 107, endPoint y: 304, distance: 91.0
click at [108, 0] on body "7 / Story Need republishing Preview Save Publish 450 Beta Sections(18) Elements…" at bounding box center [784, 0] width 1568 height 0
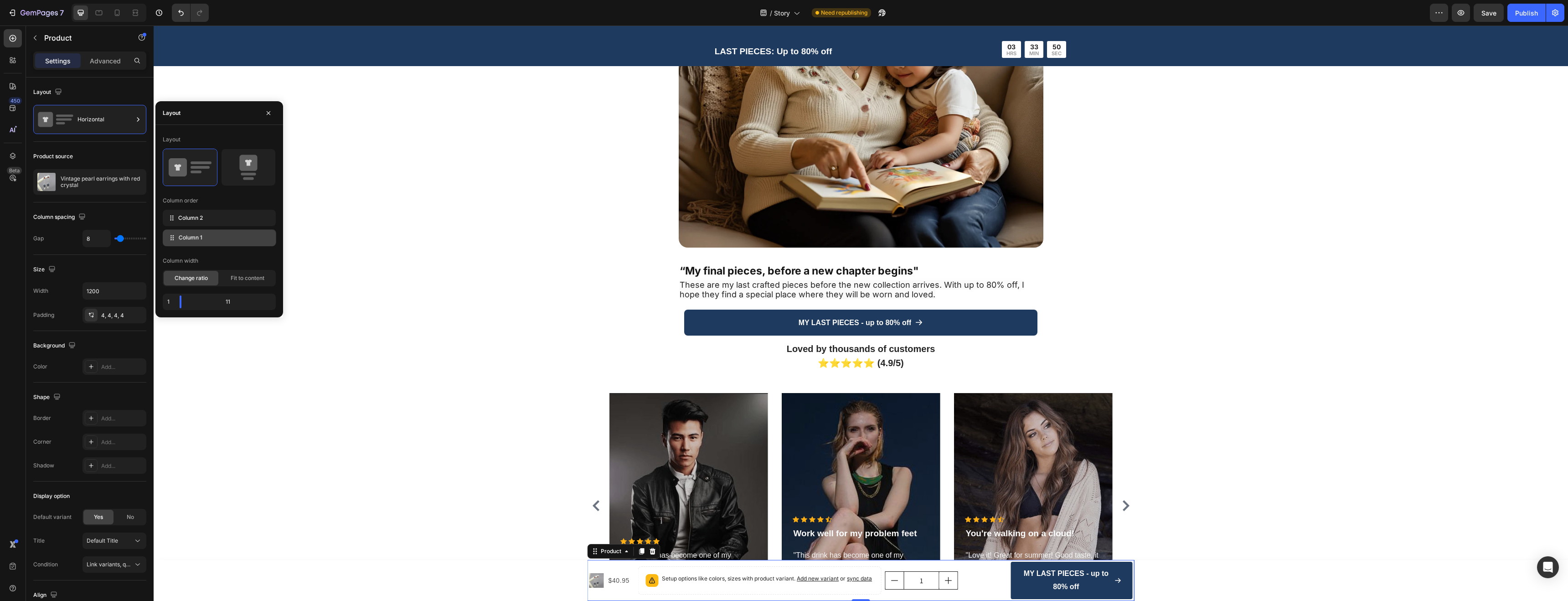
drag, startPoint x: 229, startPoint y: 217, endPoint x: 230, endPoint y: 237, distance: 20.0
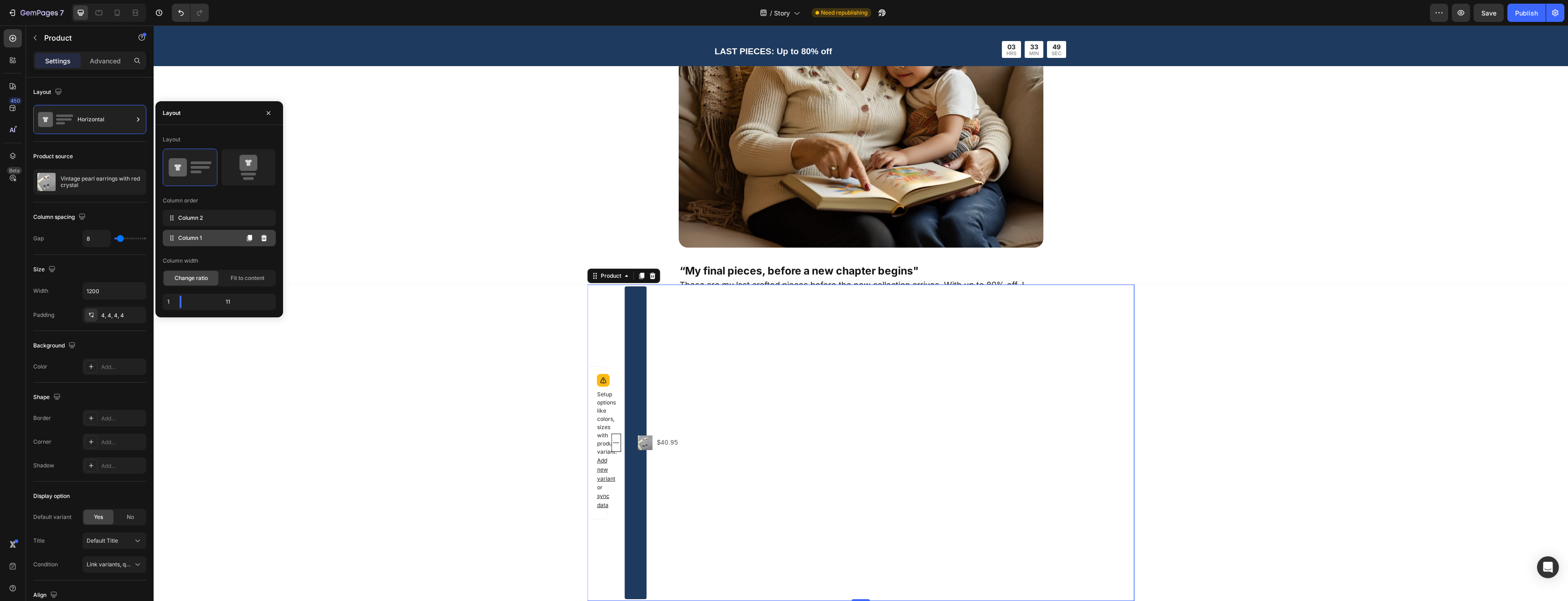
drag, startPoint x: 224, startPoint y: 239, endPoint x: 224, endPoint y: 211, distance: 28.0
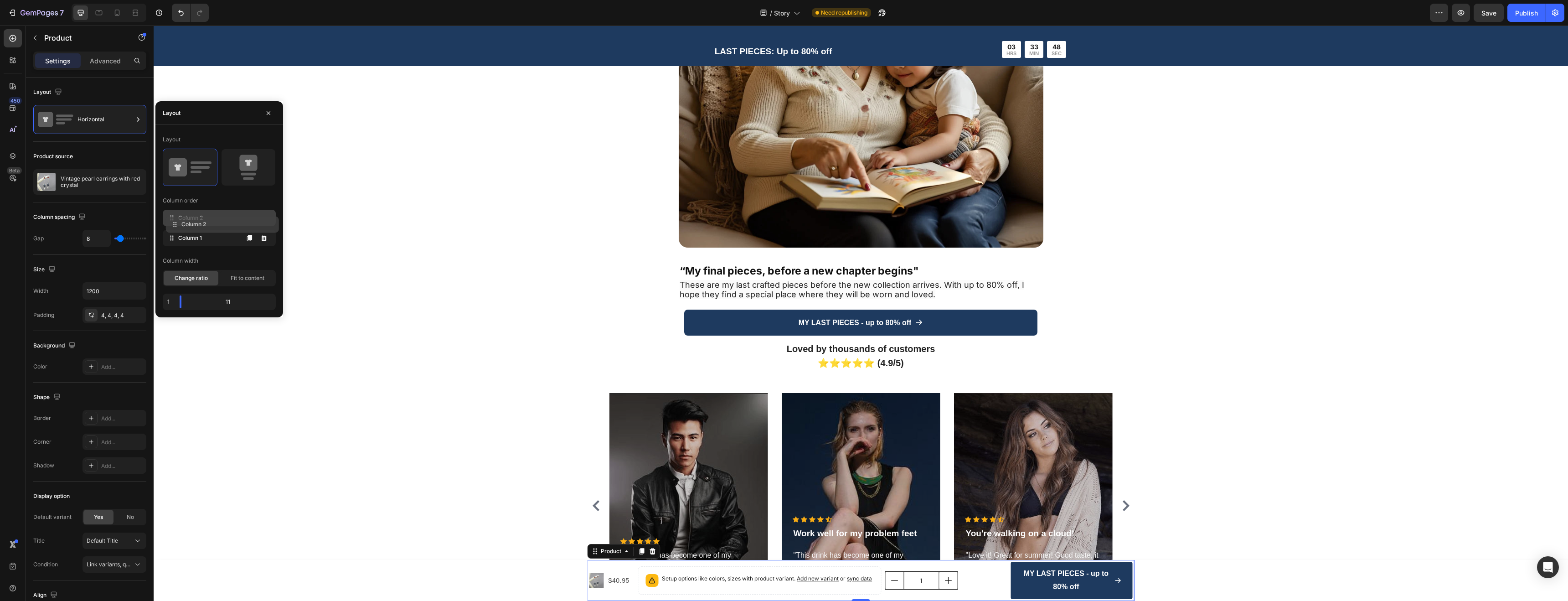
drag, startPoint x: 211, startPoint y: 239, endPoint x: 214, endPoint y: 225, distance: 14.3
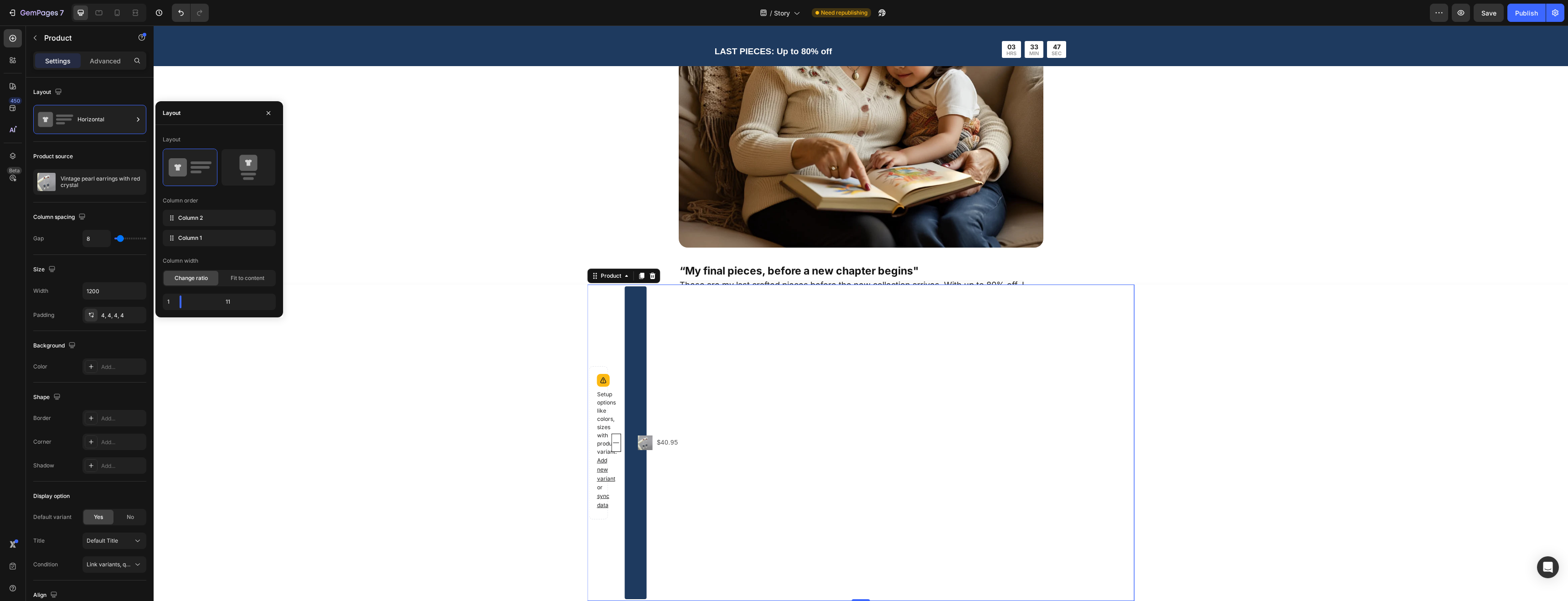
drag, startPoint x: 215, startPoint y: 222, endPoint x: 217, endPoint y: 246, distance: 24.1
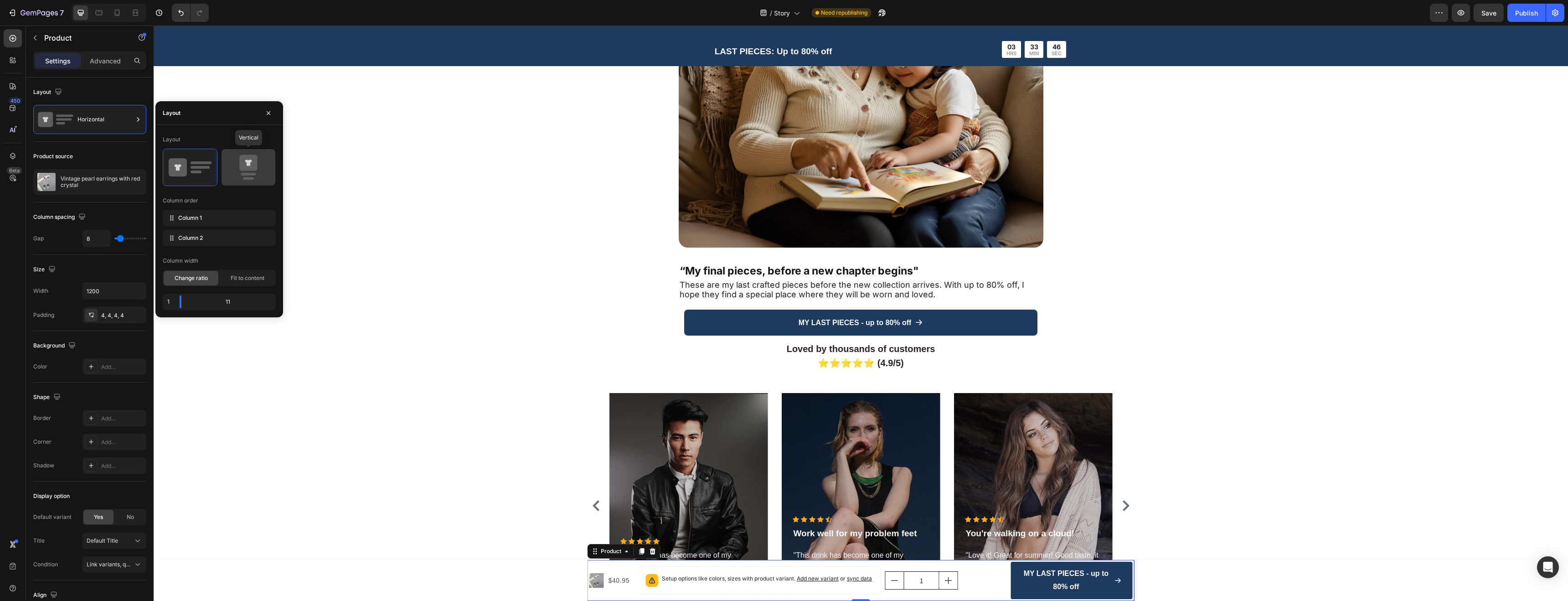
click at [238, 177] on icon at bounding box center [248, 167] width 43 height 26
type input "0"
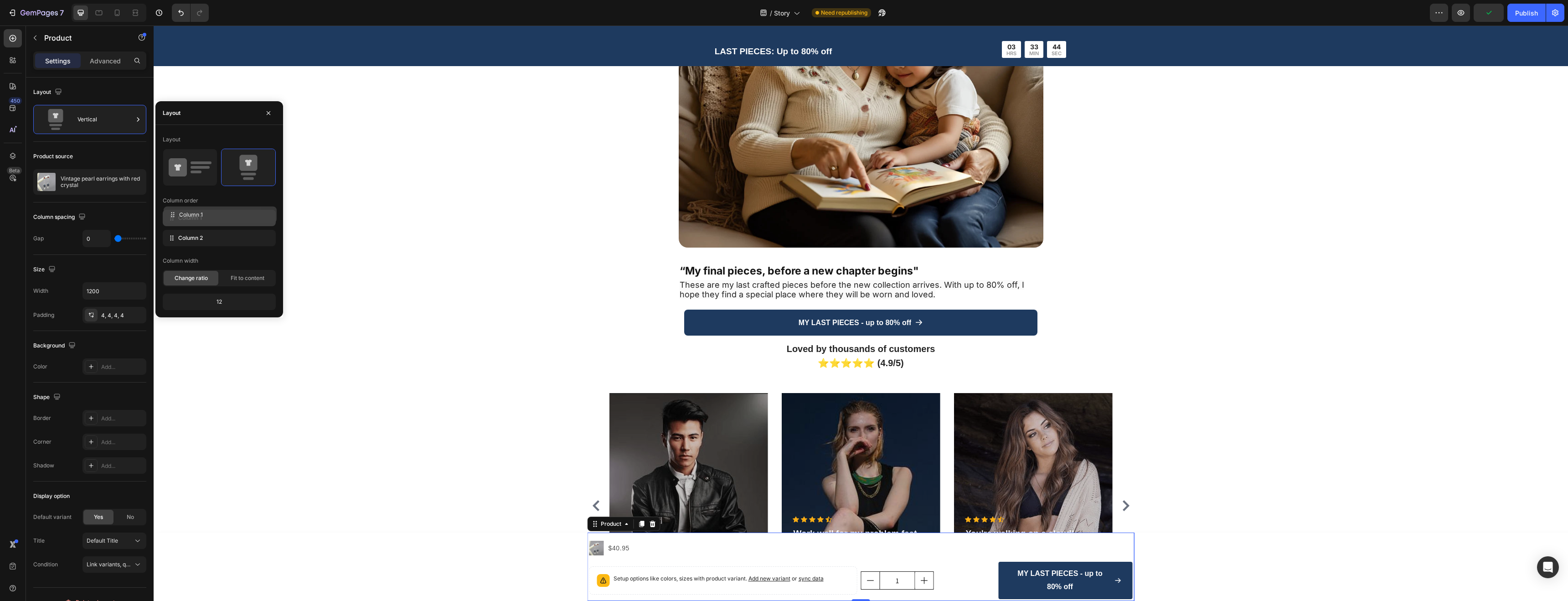
drag, startPoint x: 220, startPoint y: 223, endPoint x: 222, endPoint y: 246, distance: 23.1
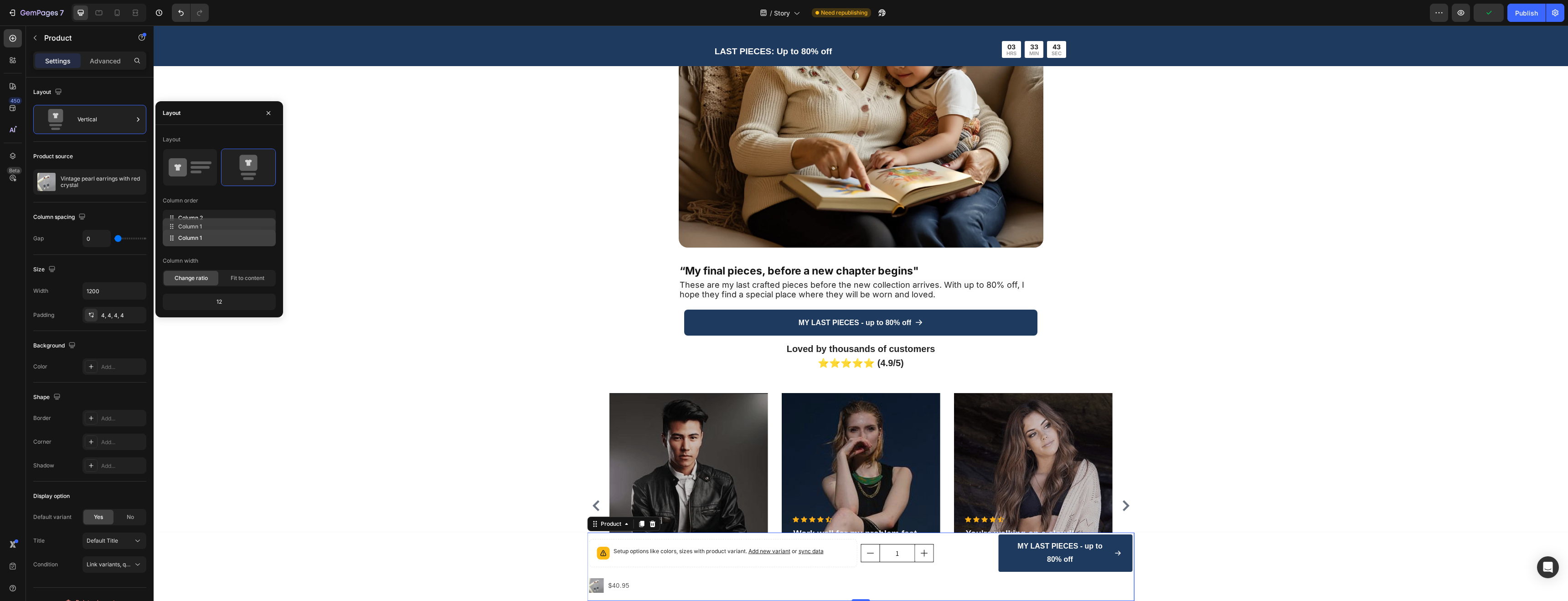
drag, startPoint x: 223, startPoint y: 230, endPoint x: 222, endPoint y: 209, distance: 21.0
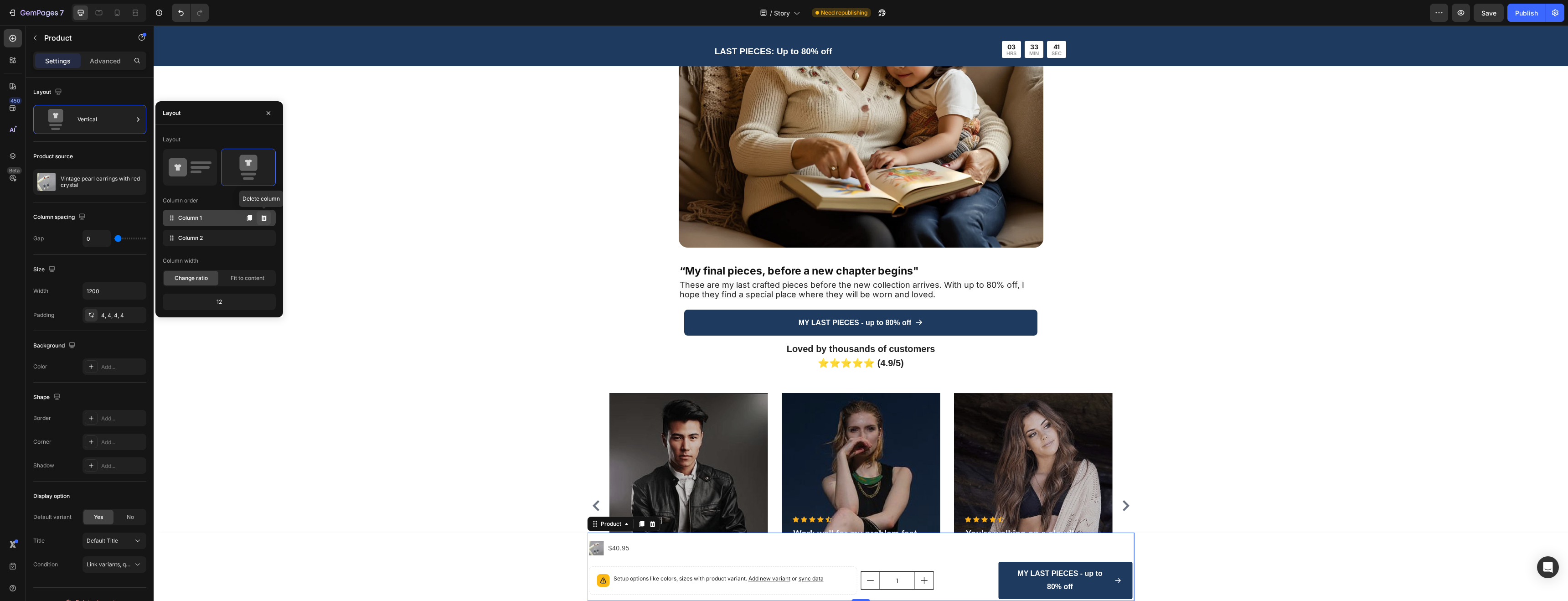
click at [261, 220] on icon at bounding box center [264, 218] width 7 height 7
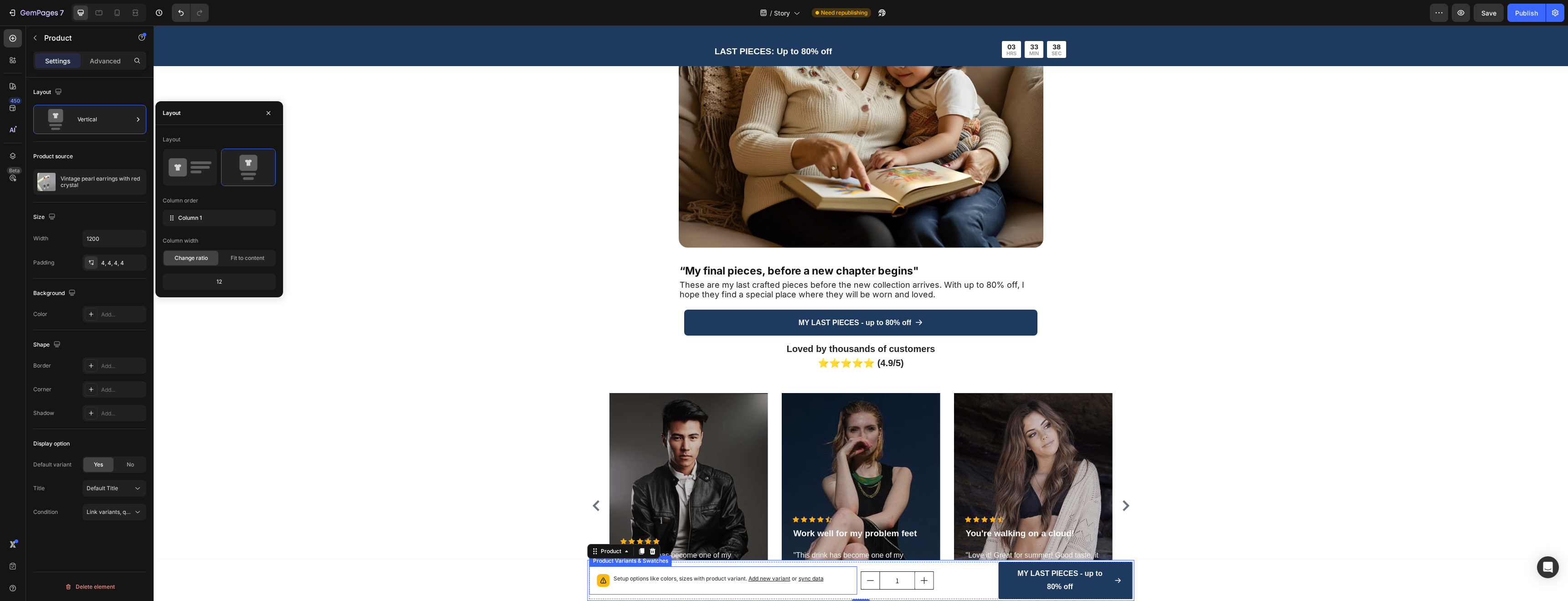
click at [713, 580] on p "Setup options like colors, sizes with product variant. Add new variant or sync …" at bounding box center [718, 578] width 210 height 9
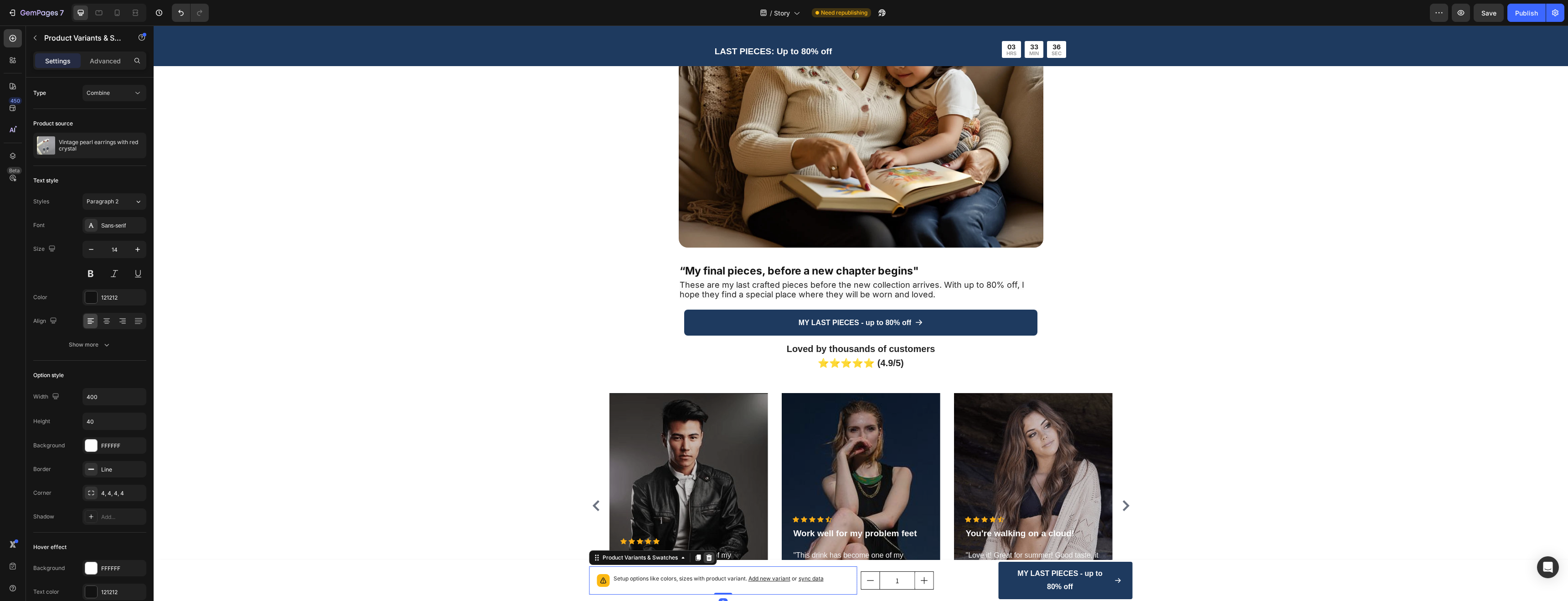
click at [709, 557] on icon at bounding box center [709, 558] width 7 height 7
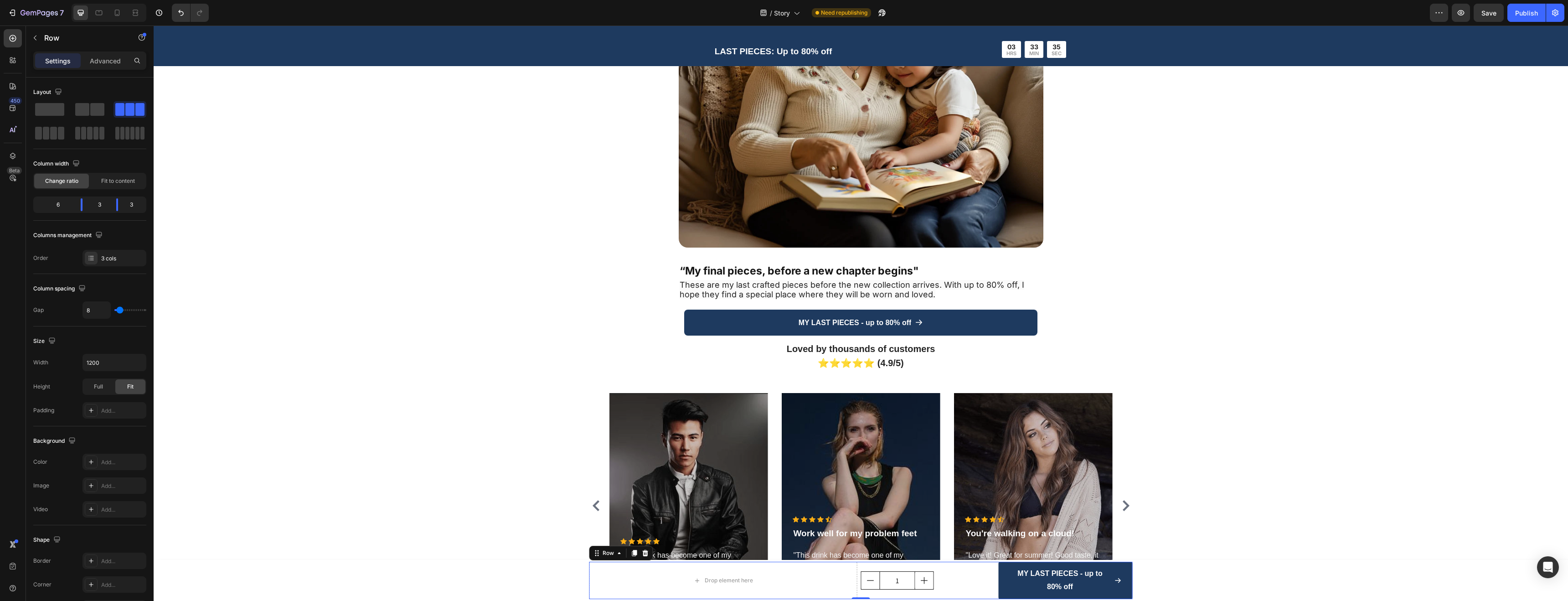
click at [952, 568] on div "1 Product Quantity" at bounding box center [928, 580] width 134 height 37
click at [645, 553] on icon at bounding box center [645, 553] width 7 height 7
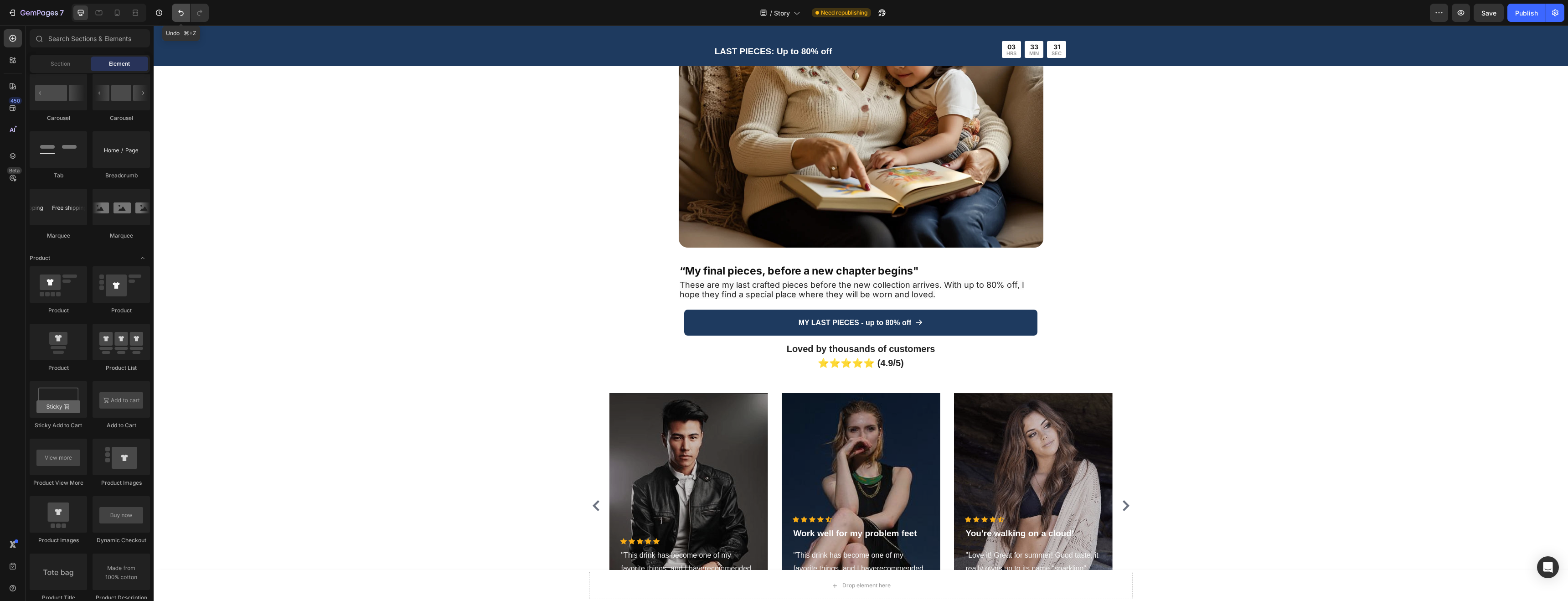
click at [180, 11] on icon "Undo/Redo" at bounding box center [181, 13] width 5 height 6
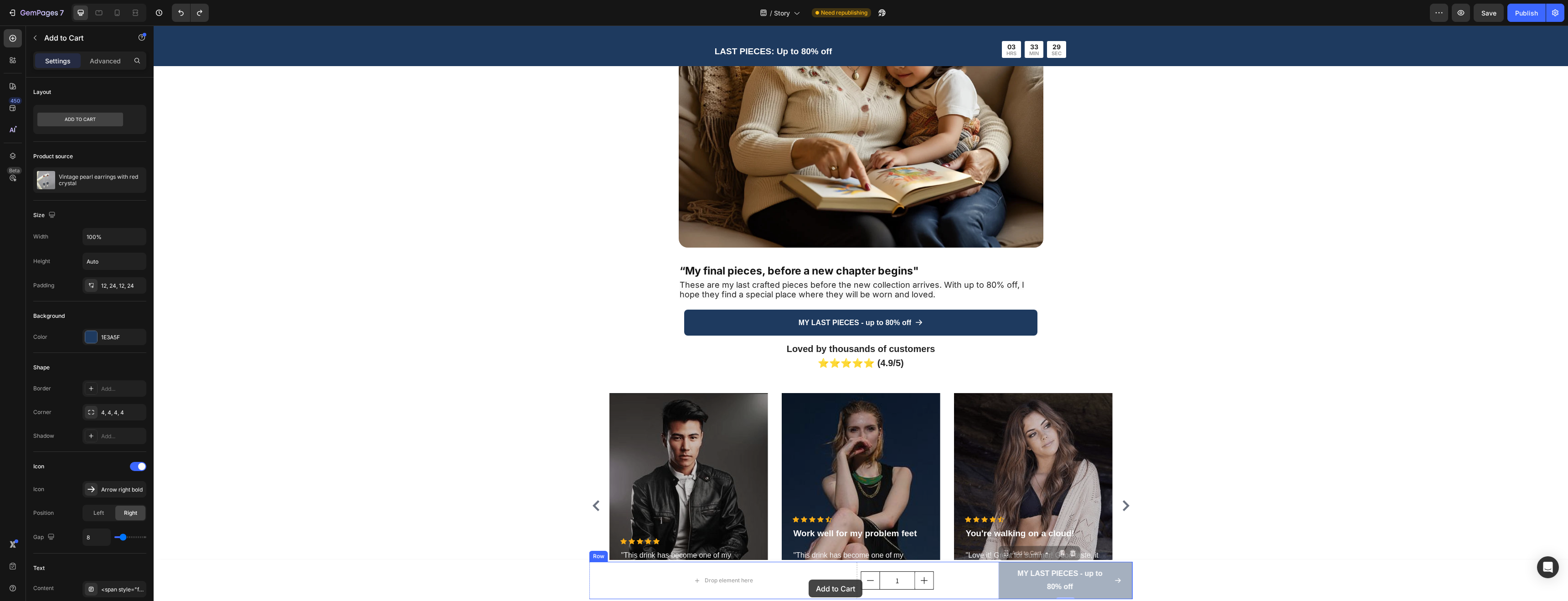
drag, startPoint x: 1035, startPoint y: 573, endPoint x: 808, endPoint y: 580, distance: 227.1
drag, startPoint x: 1124, startPoint y: 571, endPoint x: 797, endPoint y: 576, distance: 327.0
click at [945, 580] on div "1" at bounding box center [928, 580] width 134 height 18
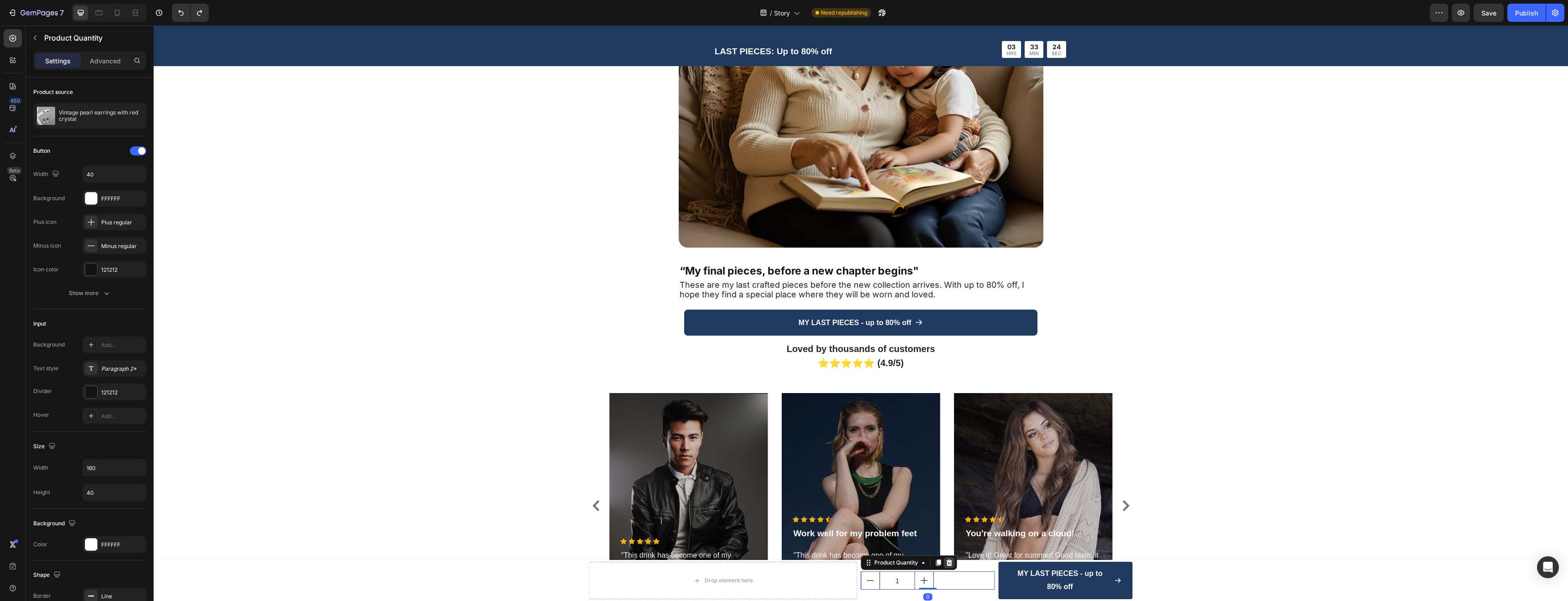
click at [947, 567] on div at bounding box center [950, 563] width 11 height 11
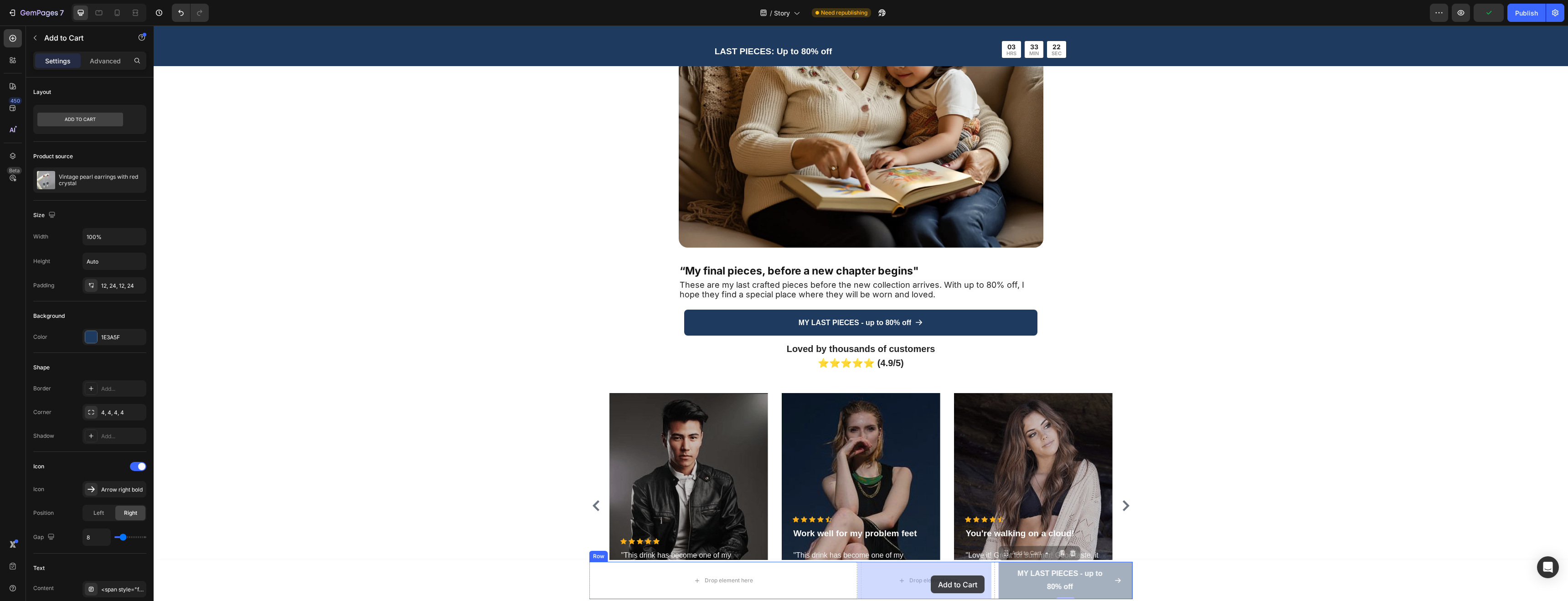
drag, startPoint x: 1054, startPoint y: 577, endPoint x: 931, endPoint y: 575, distance: 123.0
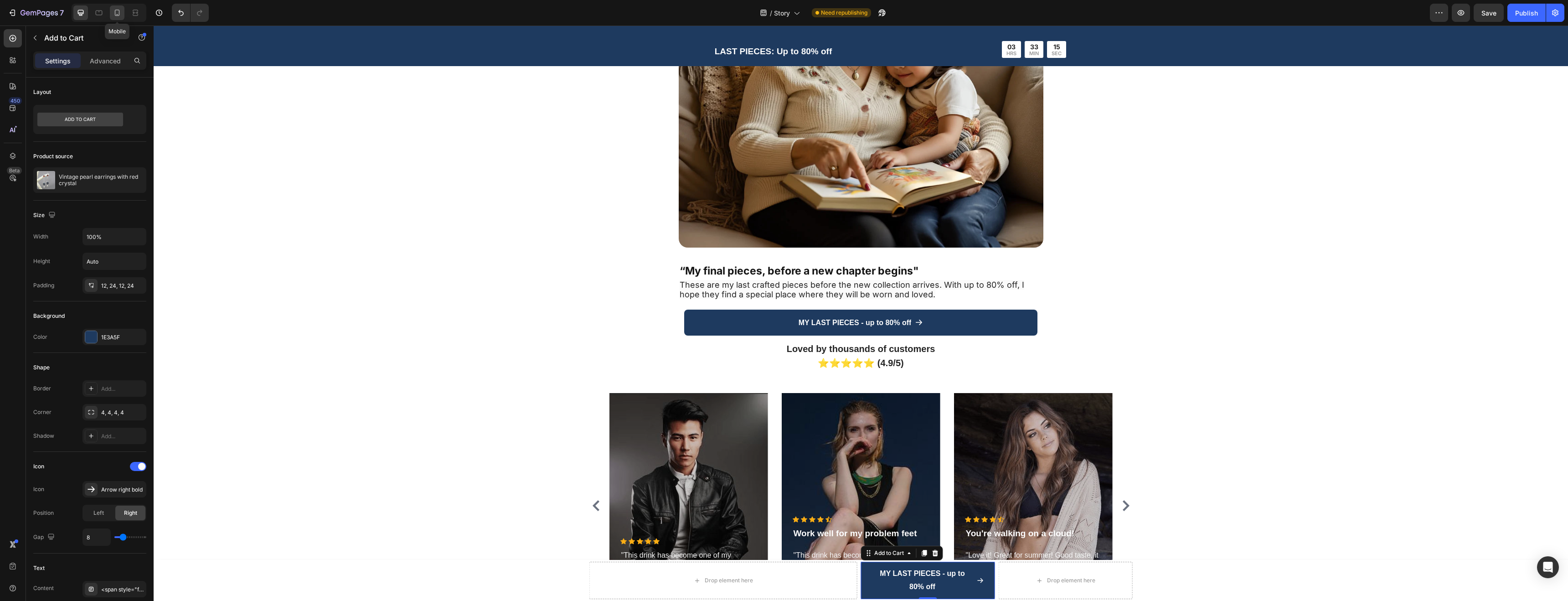
click at [115, 13] on icon at bounding box center [117, 13] width 5 height 6
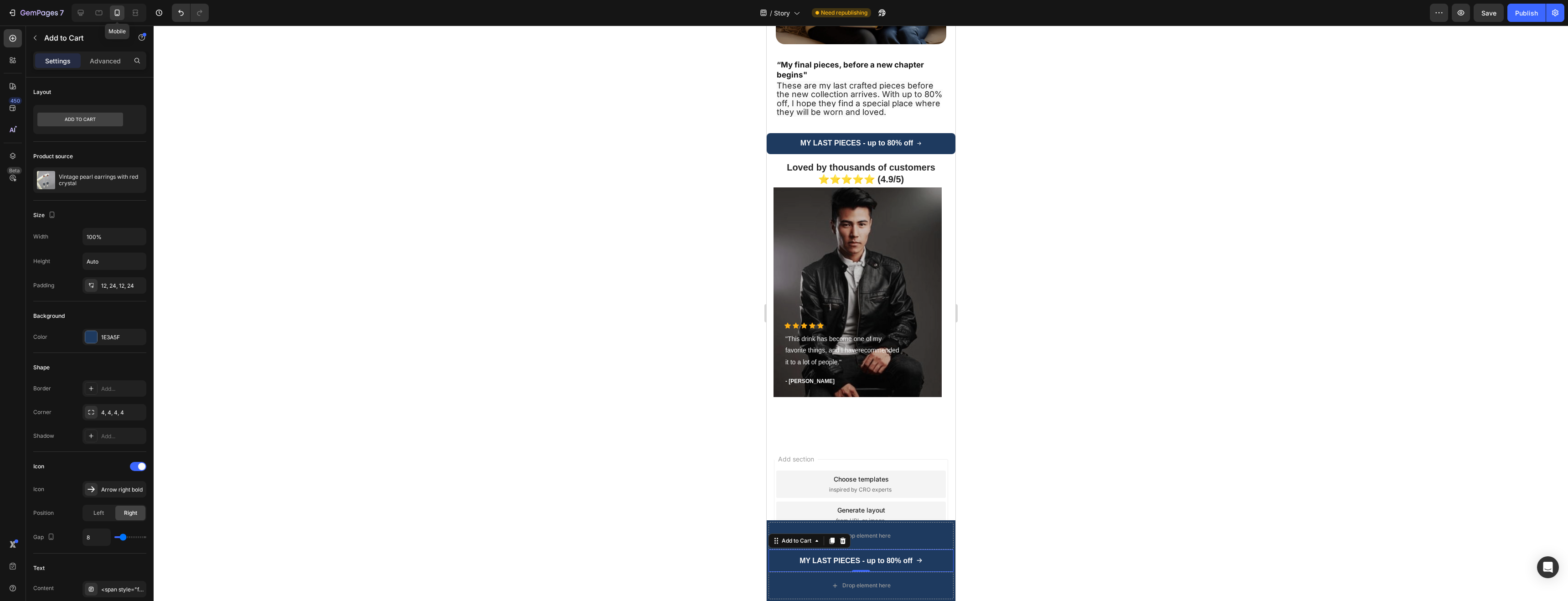
scroll to position [1891, 0]
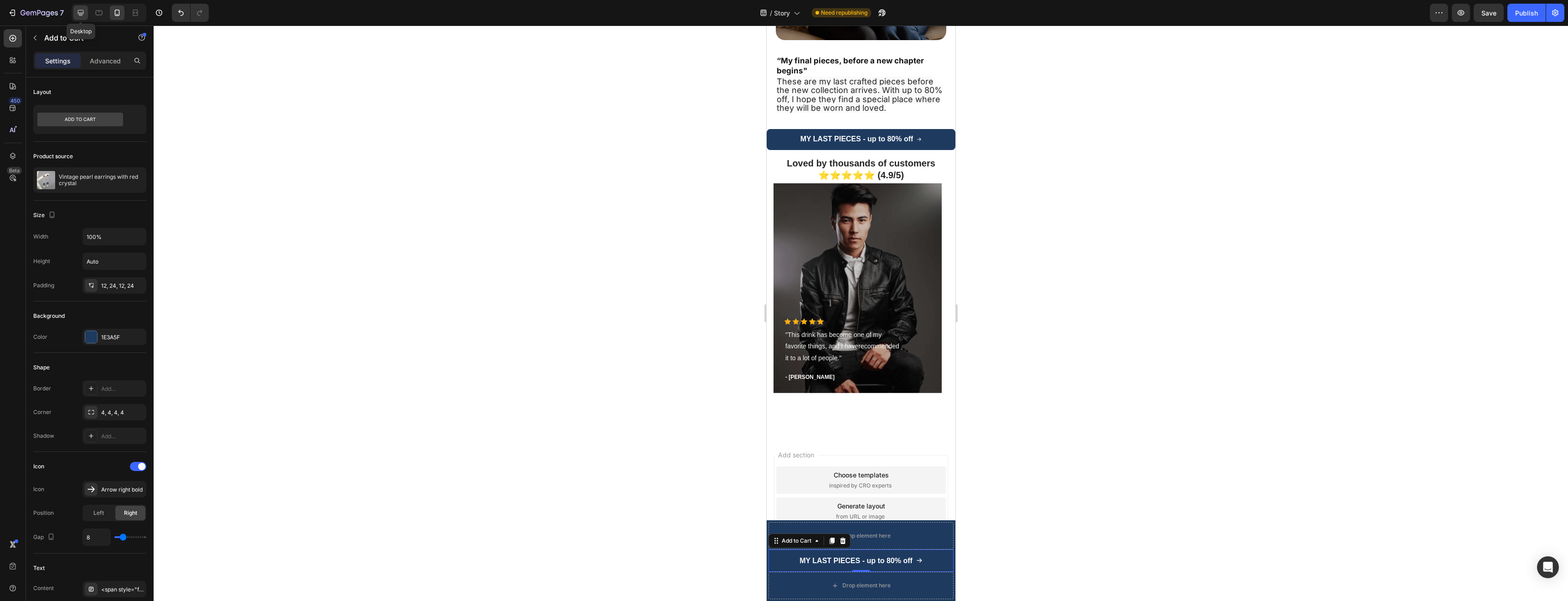
click at [77, 9] on icon at bounding box center [80, 12] width 9 height 9
type input "16"
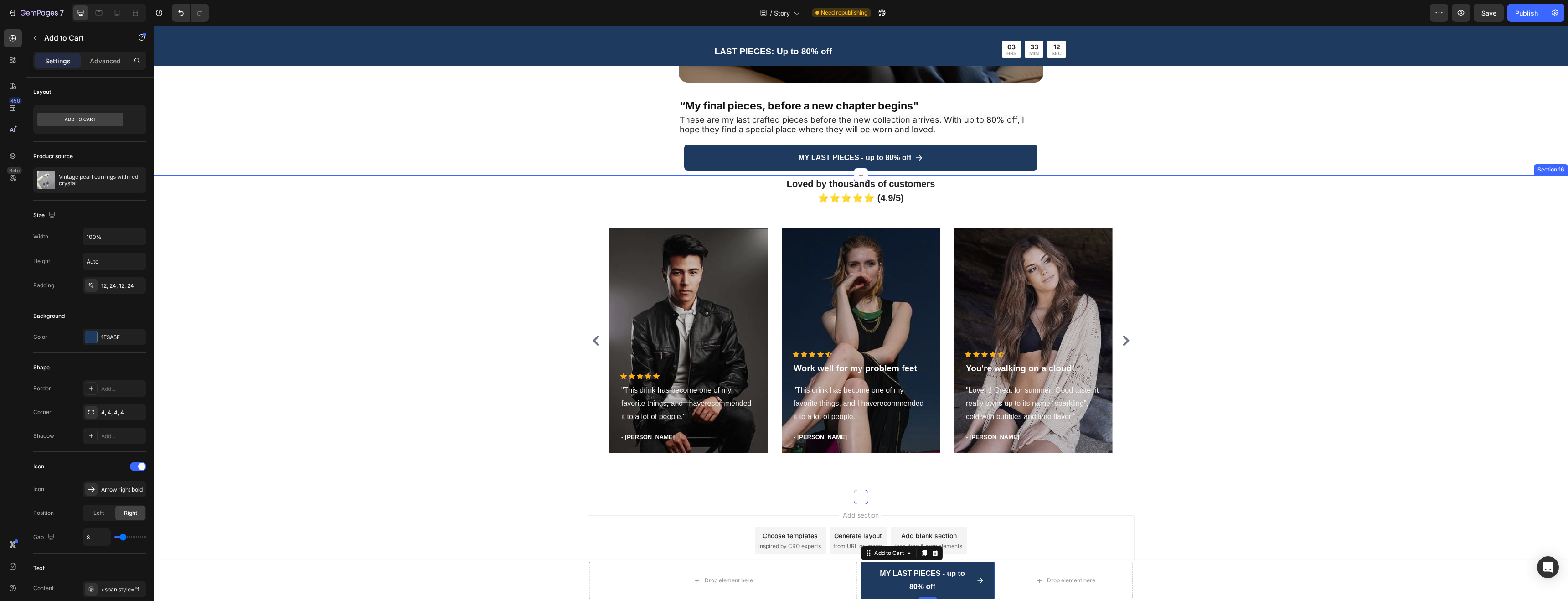
scroll to position [2002, 0]
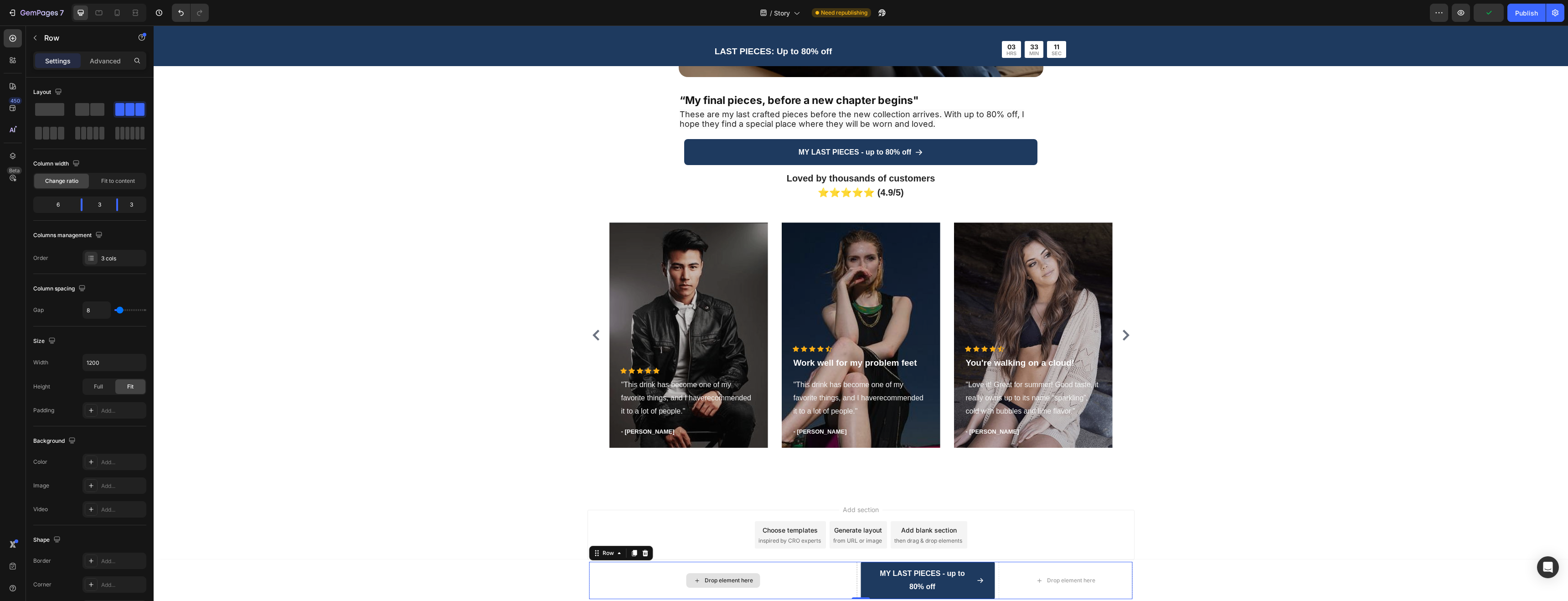
click at [760, 570] on div "Drop element here" at bounding box center [723, 580] width 268 height 37
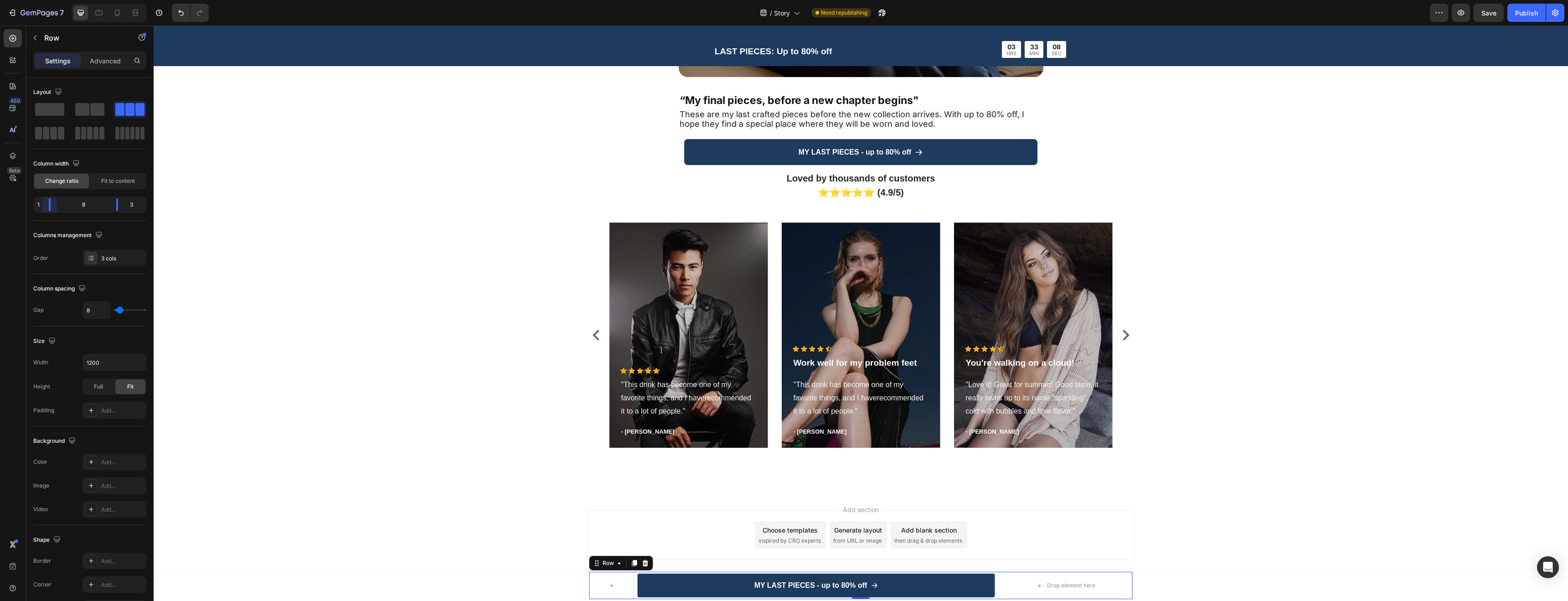
drag, startPoint x: 66, startPoint y: 204, endPoint x: 23, endPoint y: 204, distance: 43.0
click at [23, 0] on body "7 / Story Need republishing Preview Save Publish 450 Beta Sections(18) Elements…" at bounding box center [784, 0] width 1568 height 0
drag, startPoint x: 119, startPoint y: 202, endPoint x: 168, endPoint y: 201, distance: 49.0
click at [168, 0] on body "7 / Story Need republishing Preview Save Publish 450 Beta Sections(18) Elements…" at bounding box center [784, 0] width 1568 height 0
click at [450, 179] on div "Loved by thousands of customers ⭐⭐⭐⭐⭐ (4.9/5) Heading Icon Icon Icon Icon Icon …" at bounding box center [861, 312] width 1401 height 284
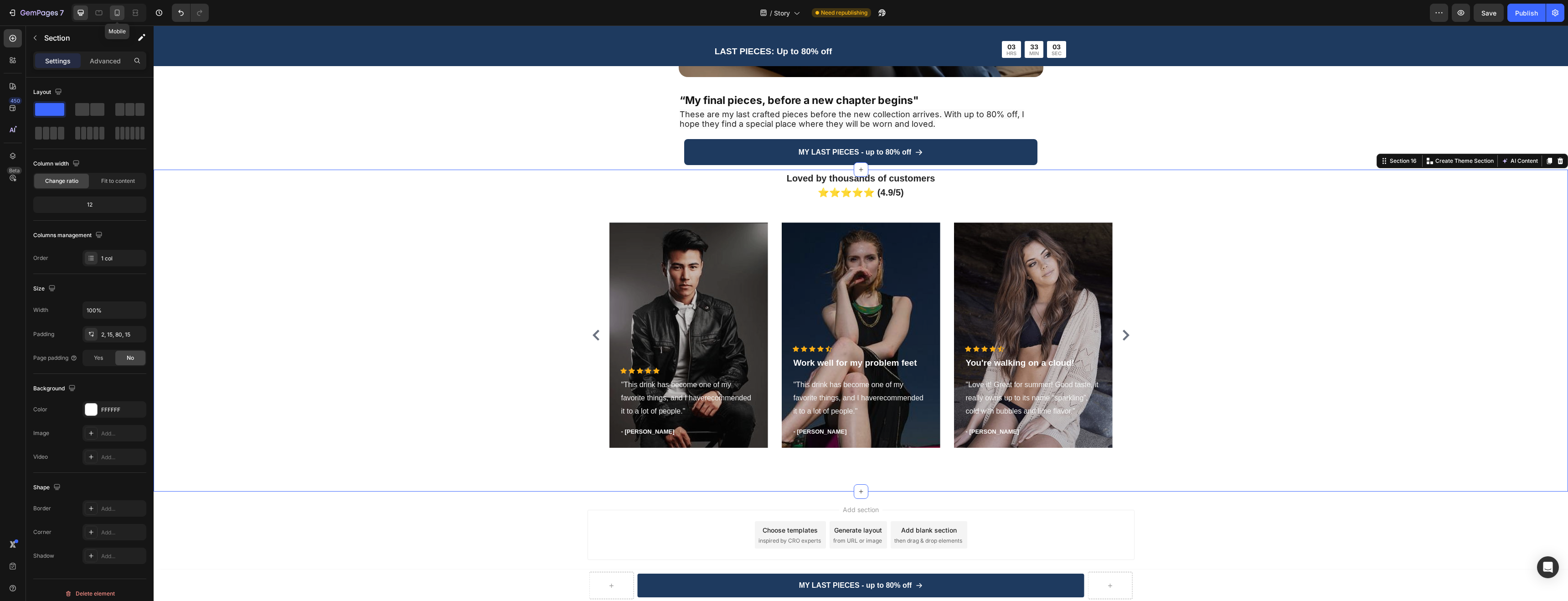
click at [114, 12] on icon at bounding box center [117, 12] width 9 height 9
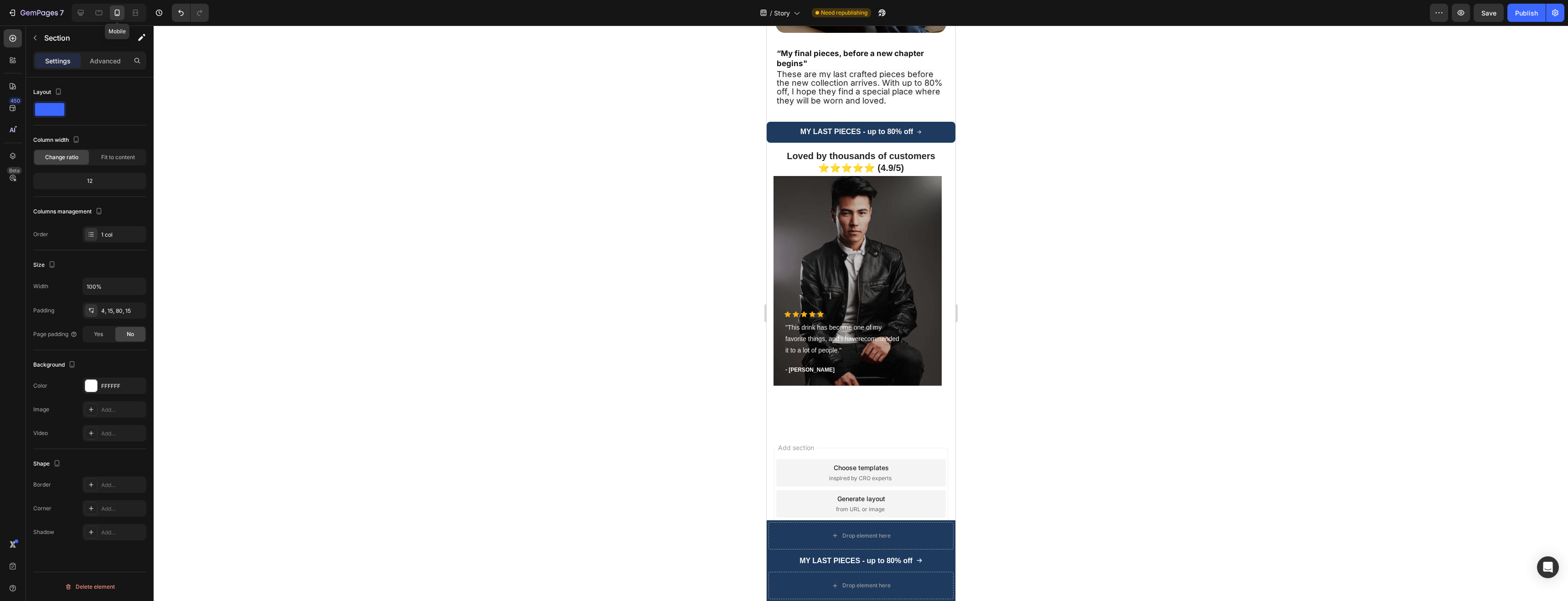
scroll to position [1883, 0]
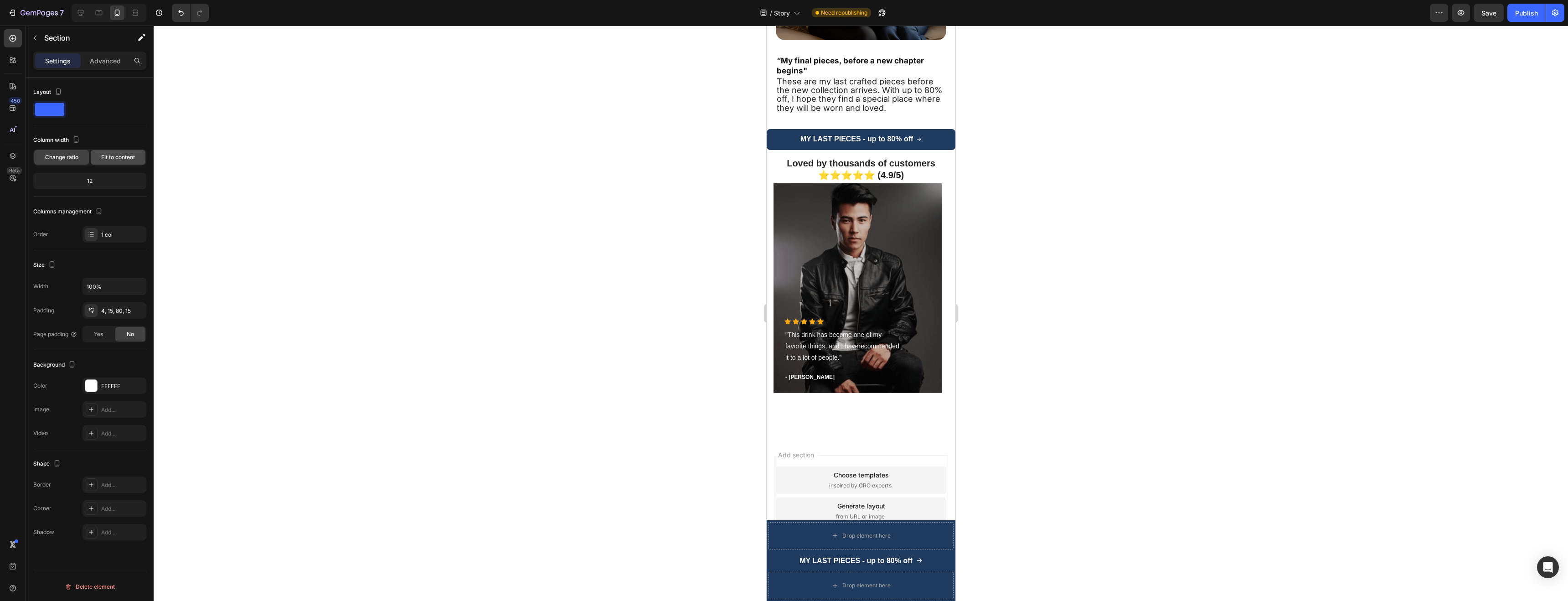
click at [109, 158] on span "Fit to content" at bounding box center [117, 157] width 33 height 8
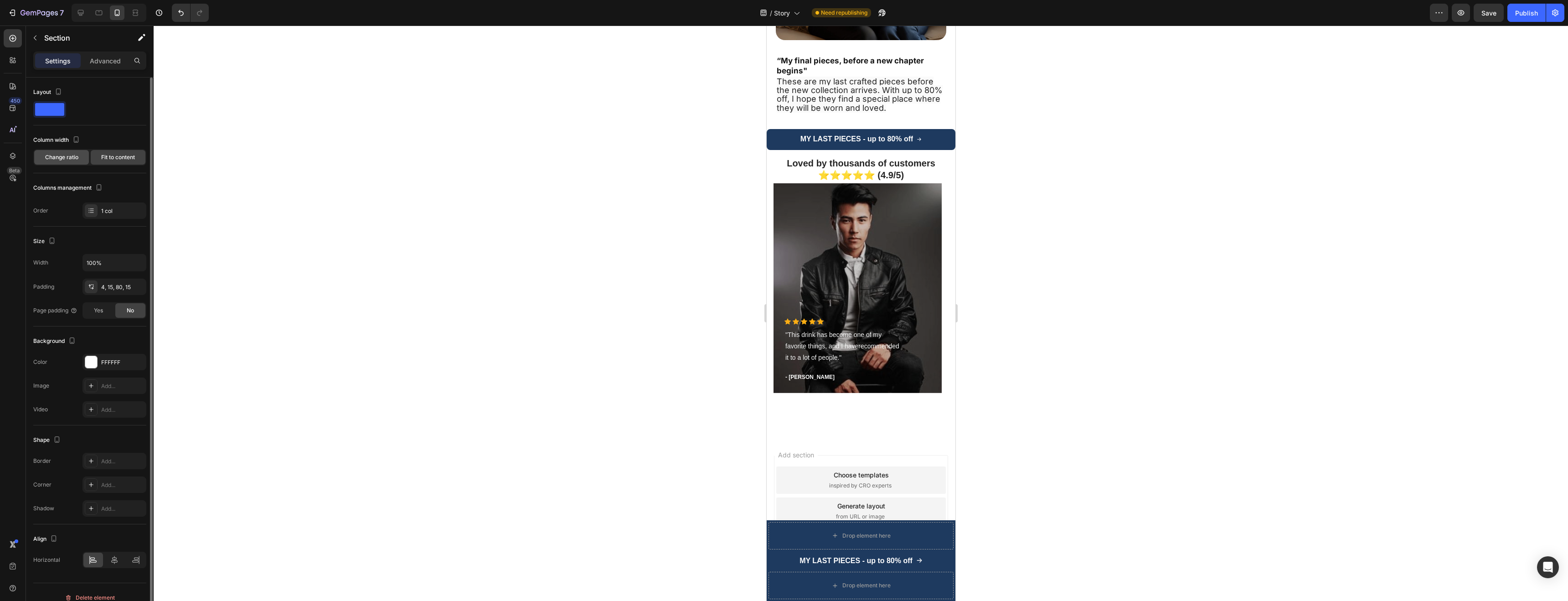
click at [54, 163] on div "Change ratio" at bounding box center [61, 157] width 55 height 15
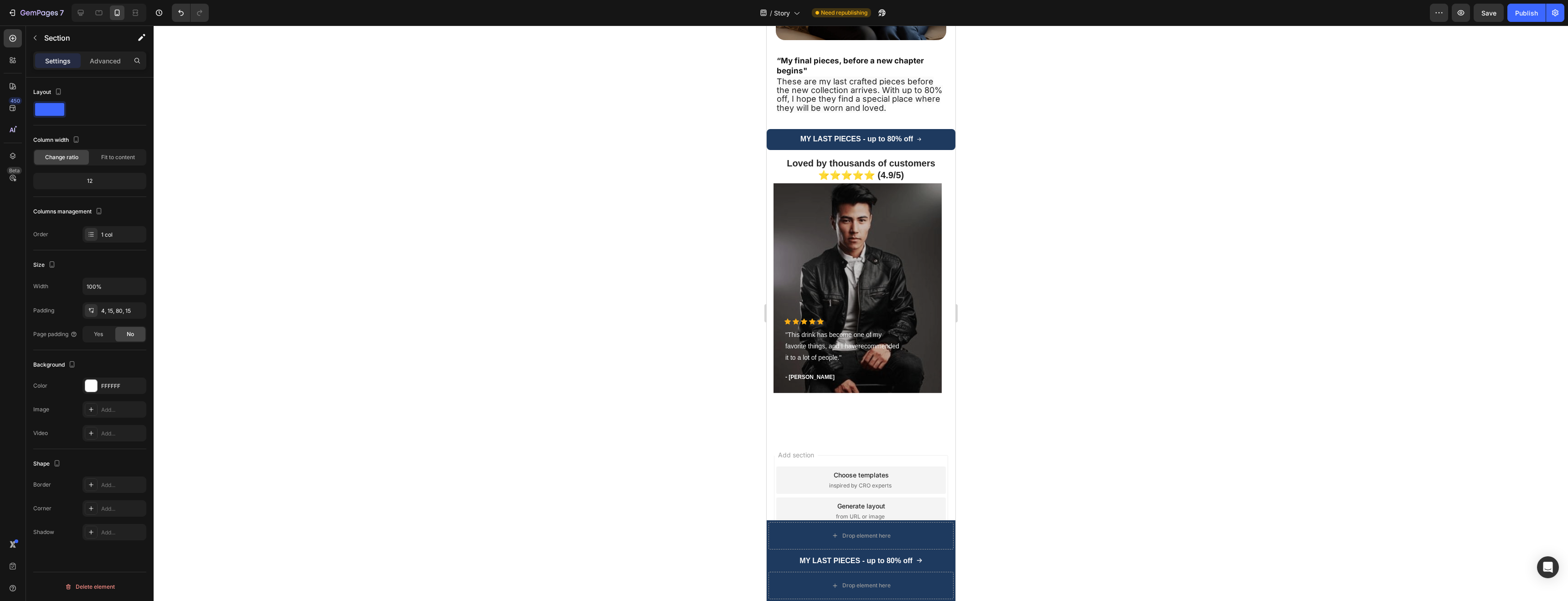
click at [58, 105] on span at bounding box center [50, 109] width 29 height 13
click at [60, 87] on icon "button" at bounding box center [58, 91] width 9 height 9
click at [99, 85] on div "Layout" at bounding box center [90, 92] width 113 height 15
click at [100, 180] on div "12" at bounding box center [90, 181] width 110 height 13
click at [81, 182] on div "12" at bounding box center [90, 181] width 110 height 13
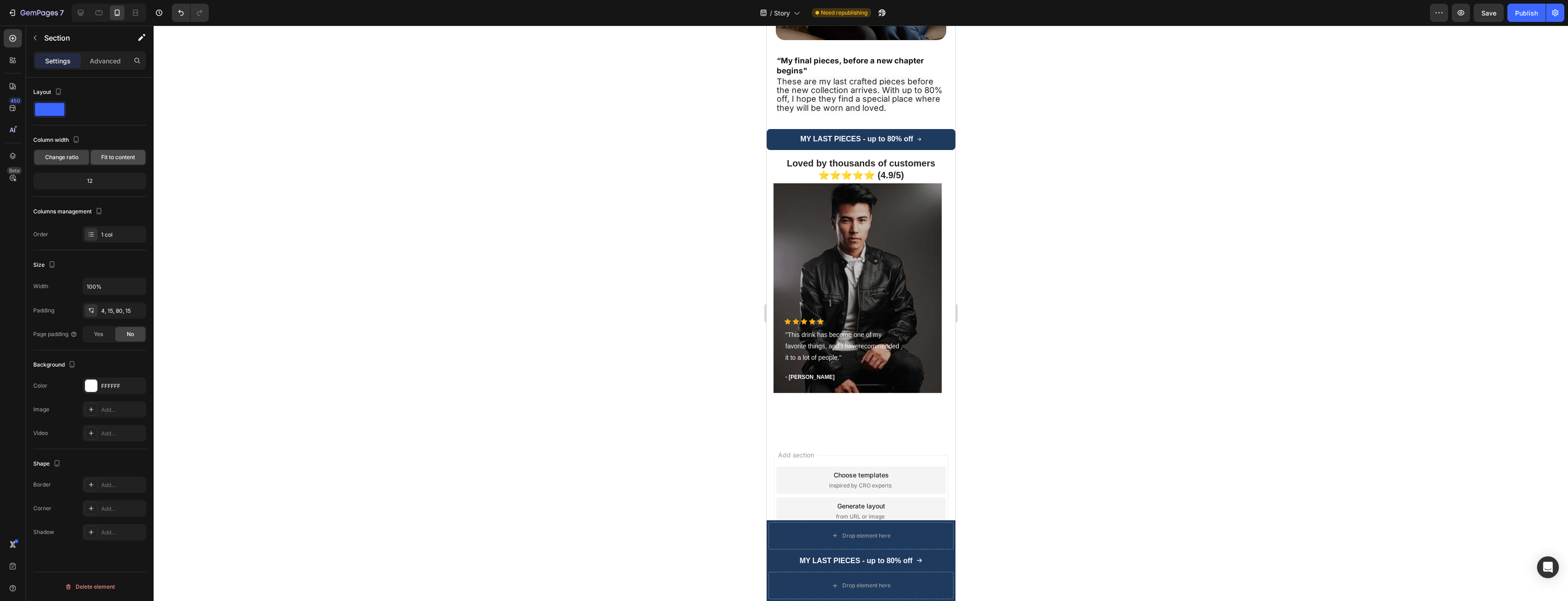
click at [108, 159] on span "Fit to content" at bounding box center [117, 157] width 33 height 8
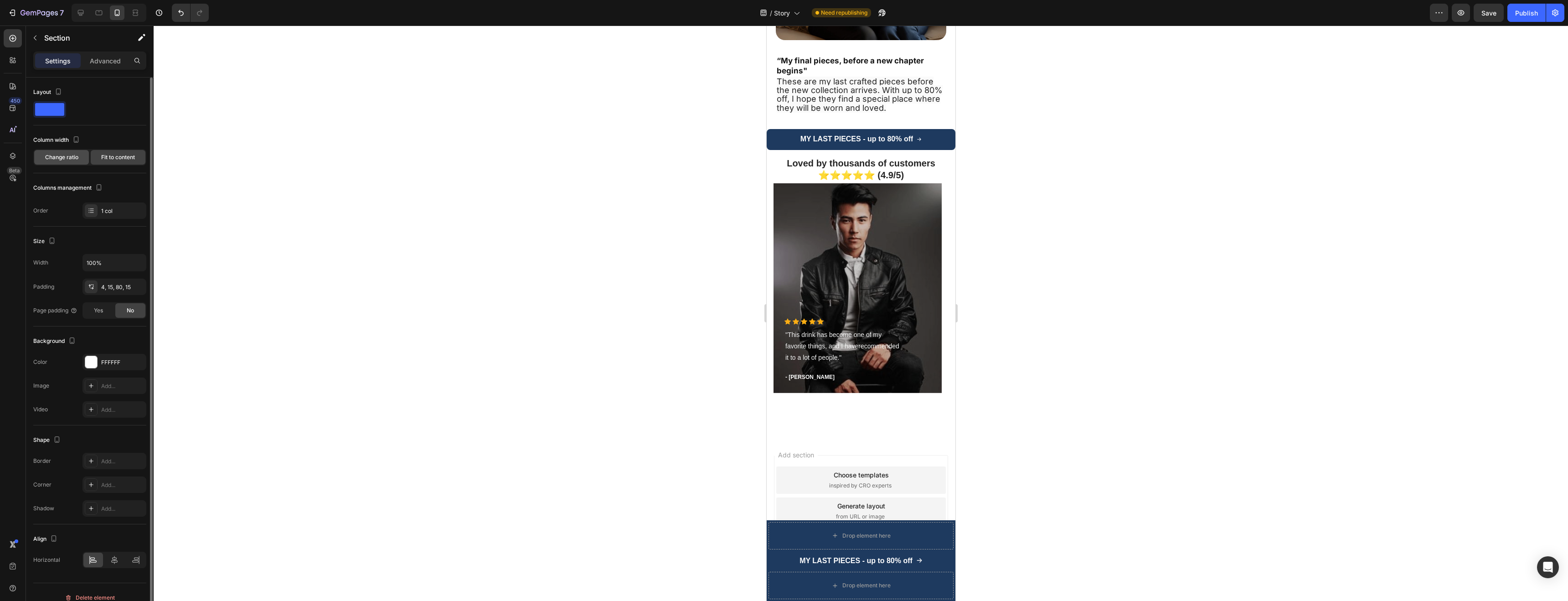
click at [72, 161] on span "Change ratio" at bounding box center [61, 157] width 33 height 8
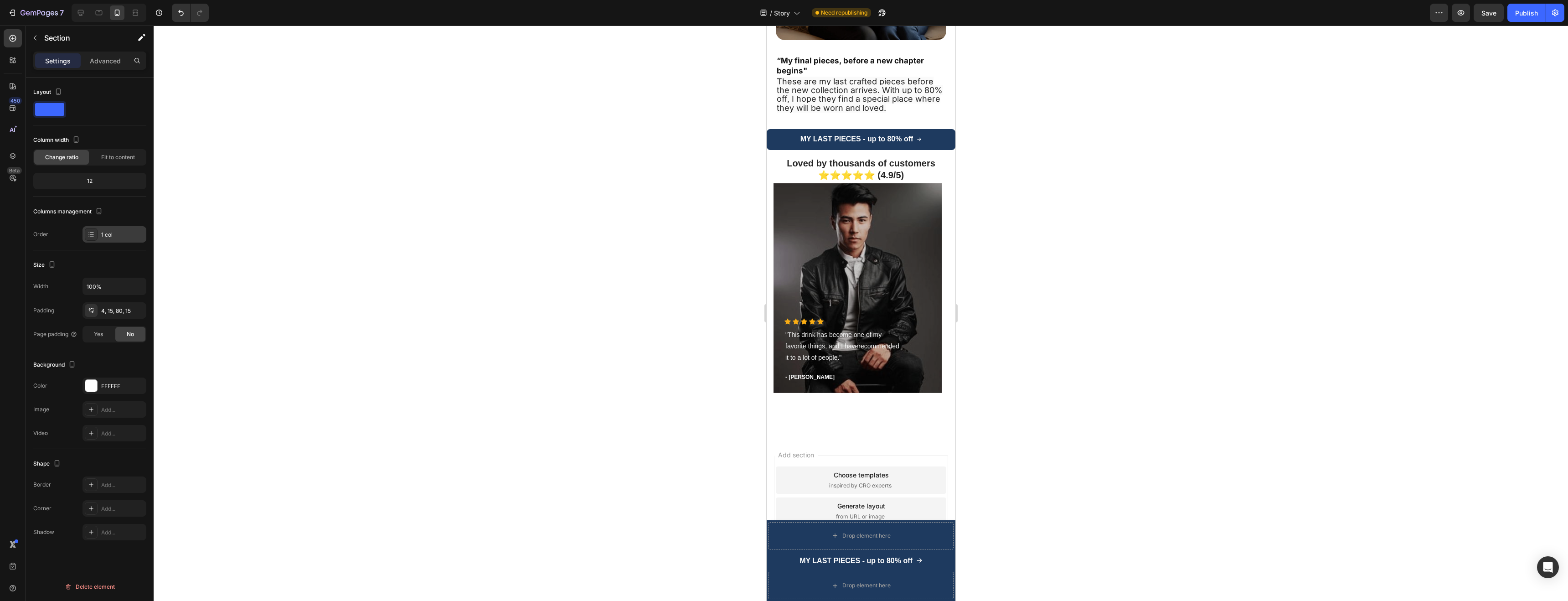
click at [108, 237] on div "1 col" at bounding box center [122, 234] width 43 height 8
click at [197, 261] on span "Column 1" at bounding box center [190, 261] width 24 height 8
drag, startPoint x: 197, startPoint y: 261, endPoint x: 199, endPoint y: 250, distance: 11.2
click at [199, 250] on div "Column 1" at bounding box center [219, 261] width 128 height 31
click at [273, 231] on icon "button" at bounding box center [272, 234] width 7 height 7
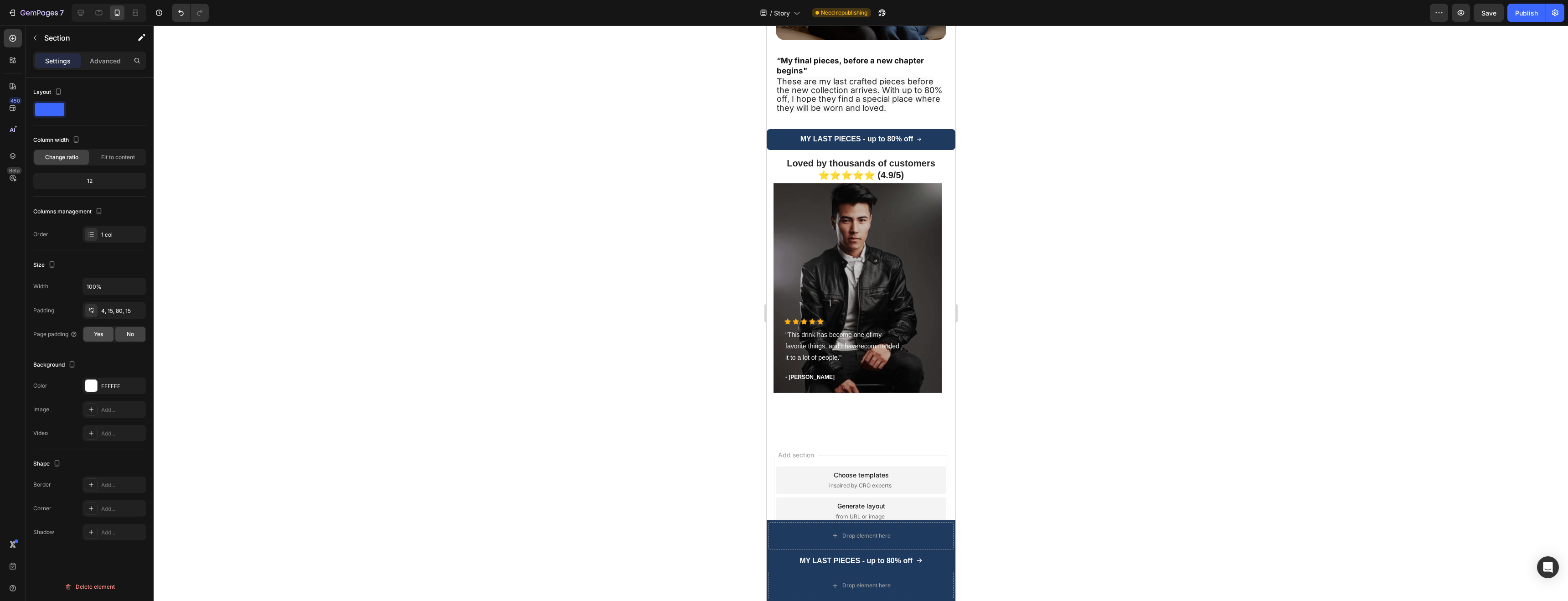
click at [94, 331] on span "Yes" at bounding box center [98, 334] width 9 height 8
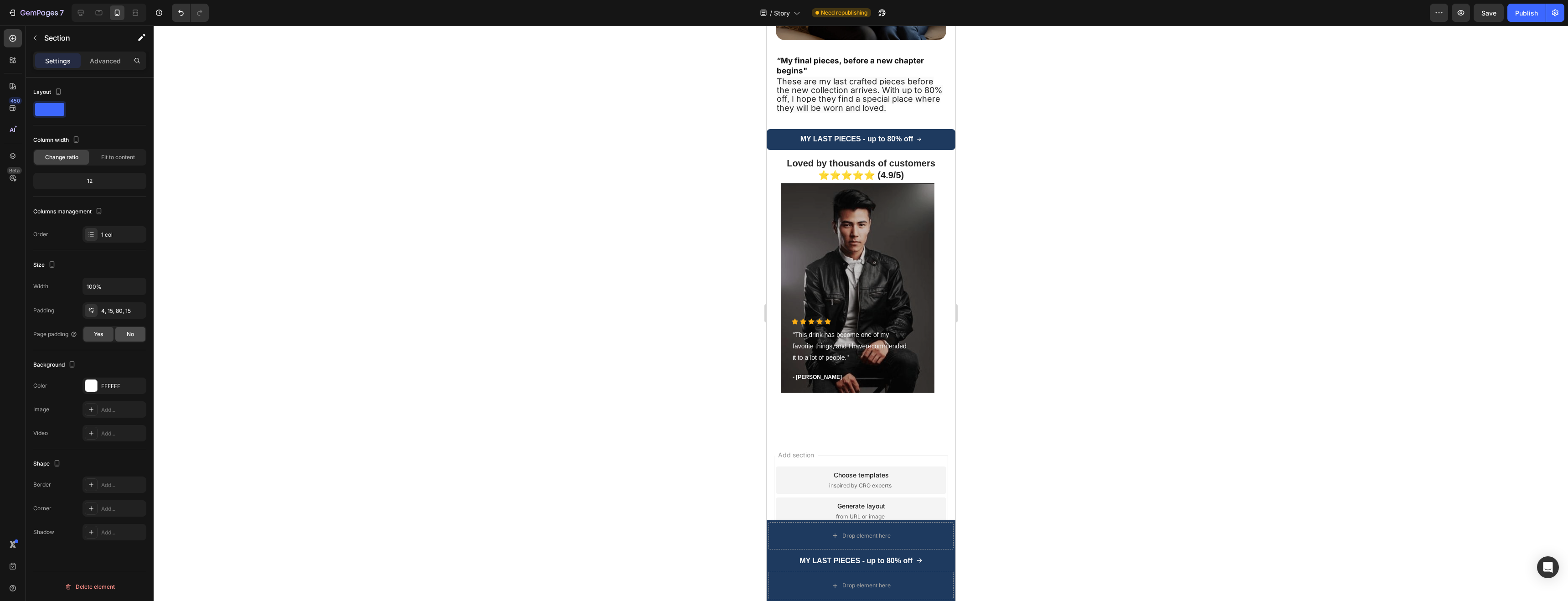
click at [122, 332] on div "No" at bounding box center [130, 334] width 30 height 15
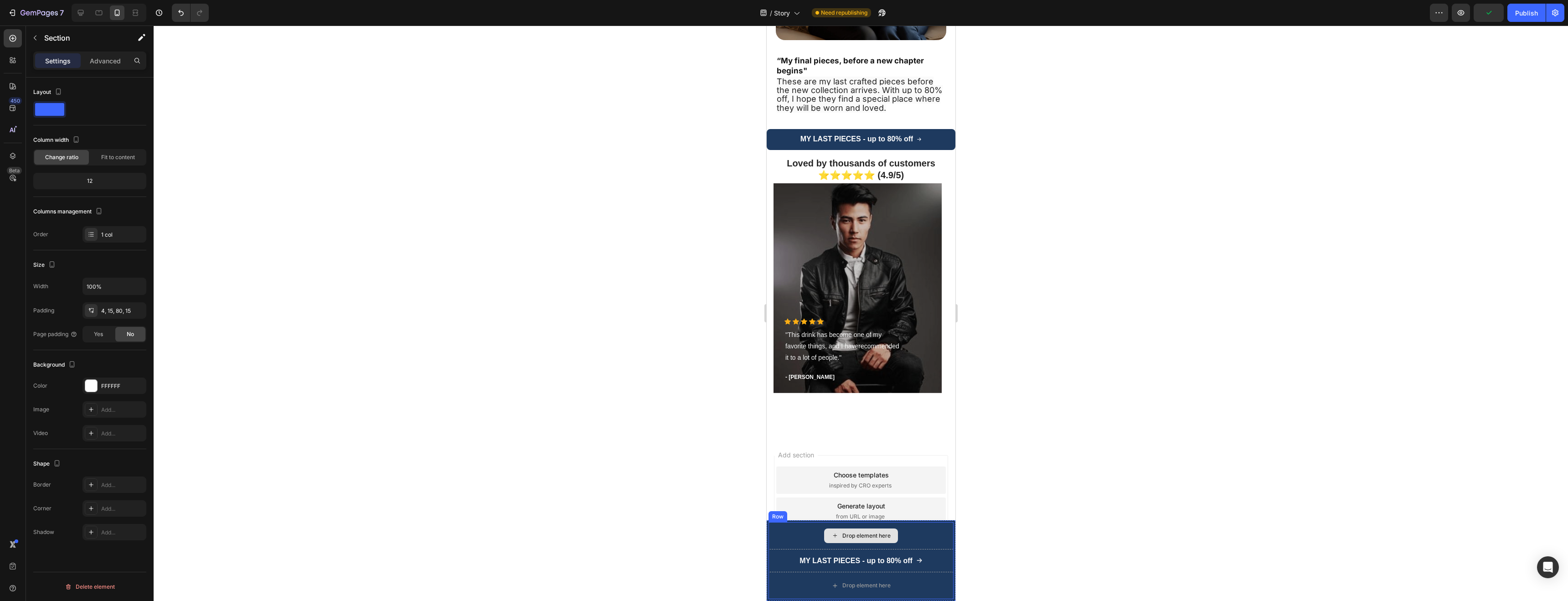
click at [805, 544] on div "Drop element here" at bounding box center [861, 535] width 185 height 27
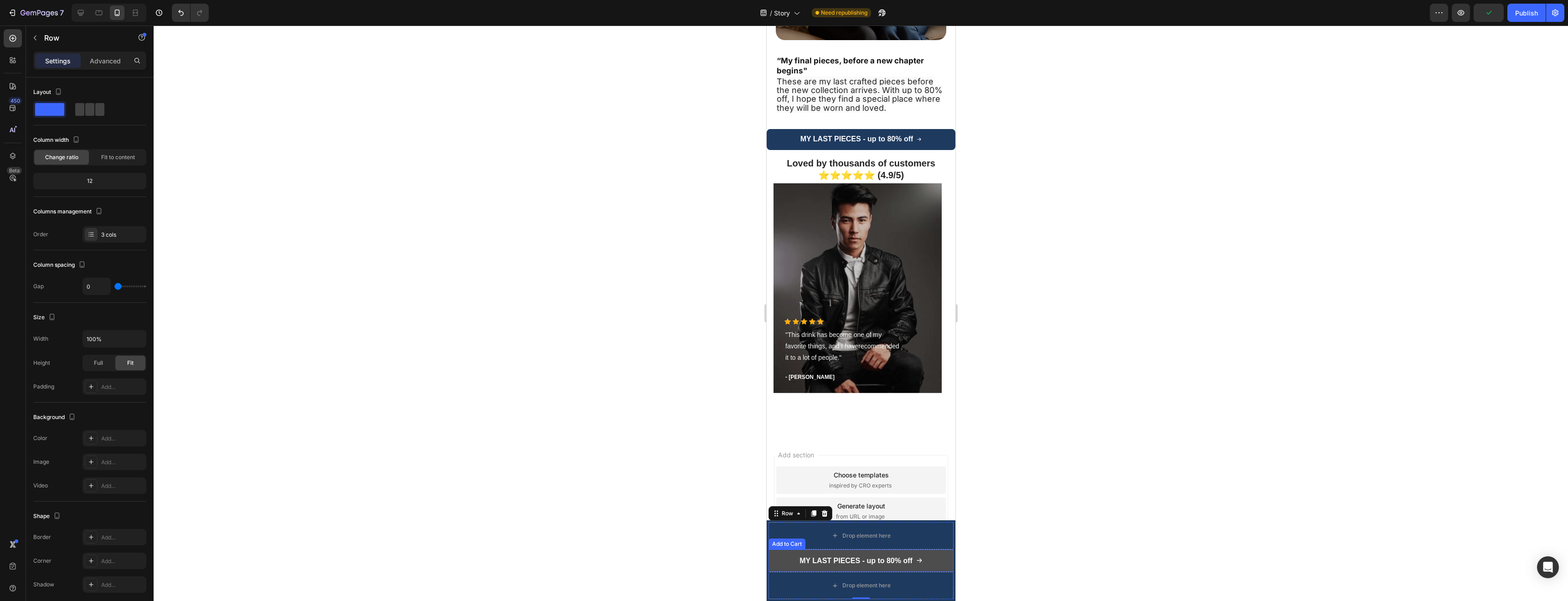
click at [771, 554] on button "MY LAST PIECES - up to 80% off" at bounding box center [861, 560] width 185 height 23
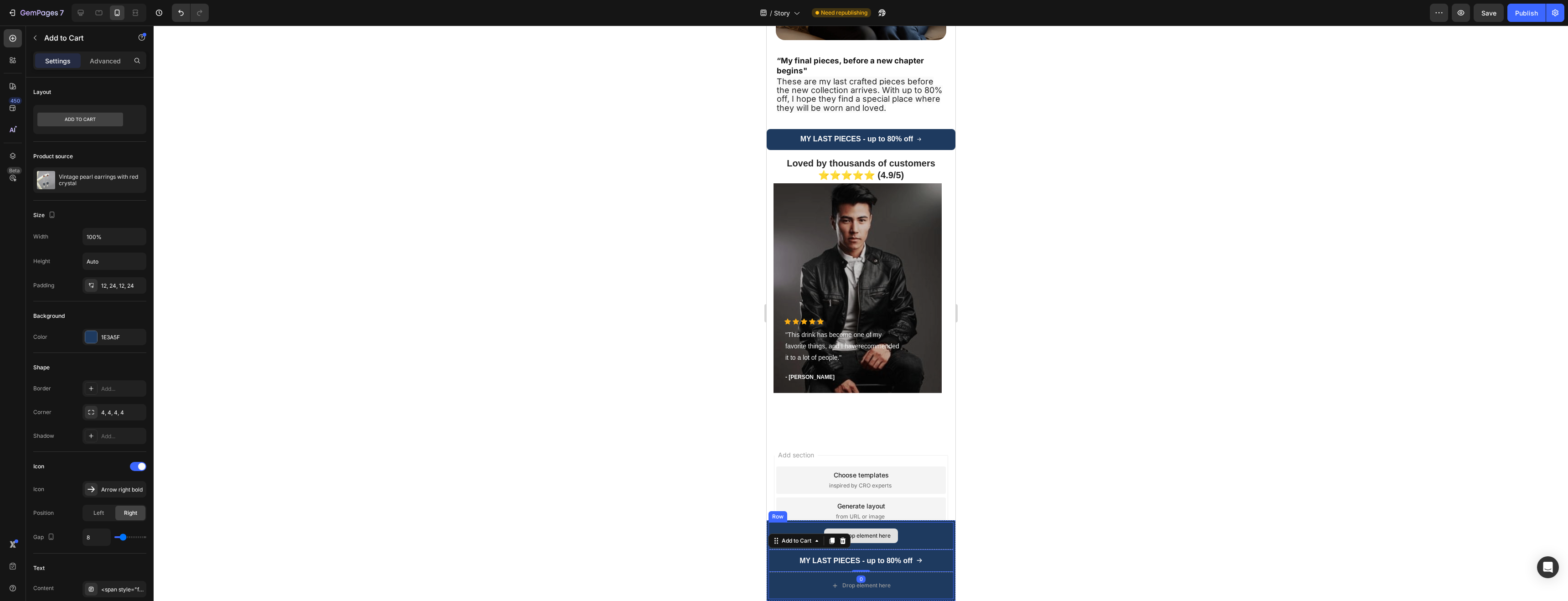
click at [805, 529] on div "Drop element here" at bounding box center [861, 535] width 185 height 27
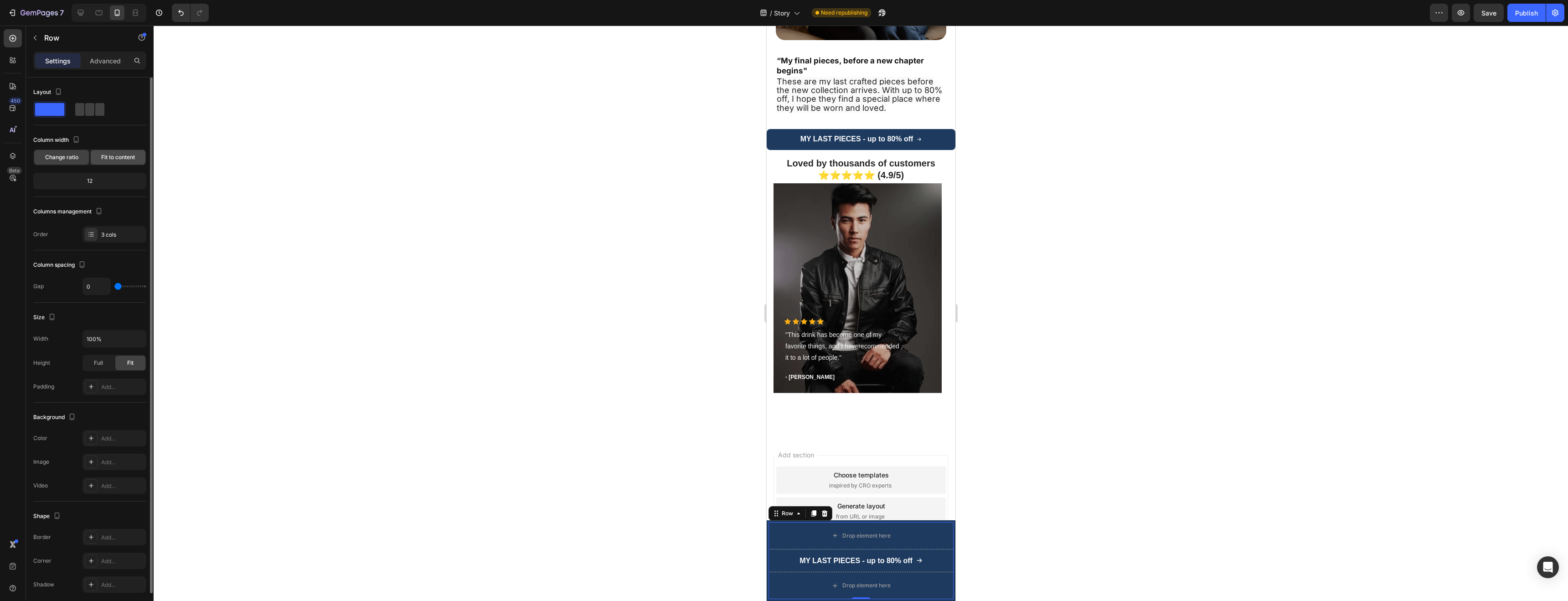
click at [106, 156] on span "Fit to content" at bounding box center [117, 157] width 33 height 8
click at [72, 159] on span "Change ratio" at bounding box center [61, 157] width 33 height 8
click at [96, 181] on div "12" at bounding box center [90, 181] width 110 height 13
click at [94, 183] on div "12" at bounding box center [90, 181] width 110 height 13
click at [85, 112] on span at bounding box center [89, 109] width 9 height 13
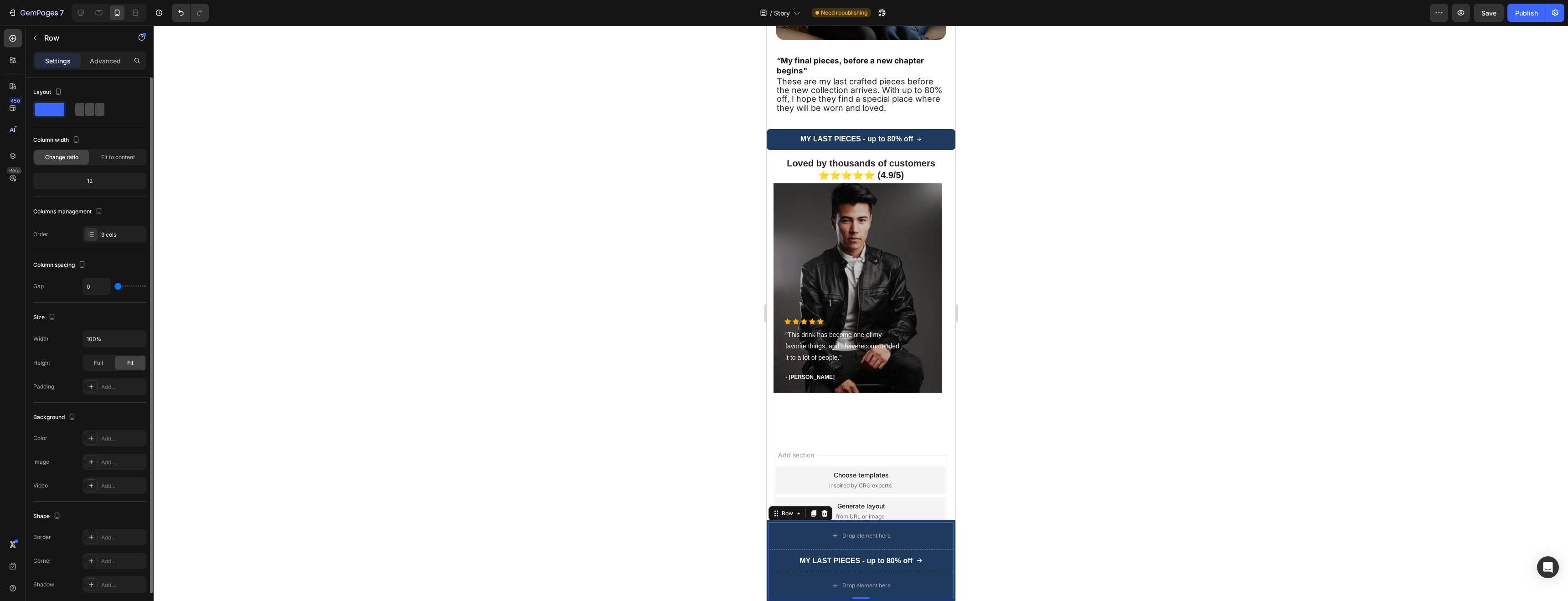
type input "8"
click at [48, 113] on span at bounding box center [50, 109] width 29 height 13
type input "0"
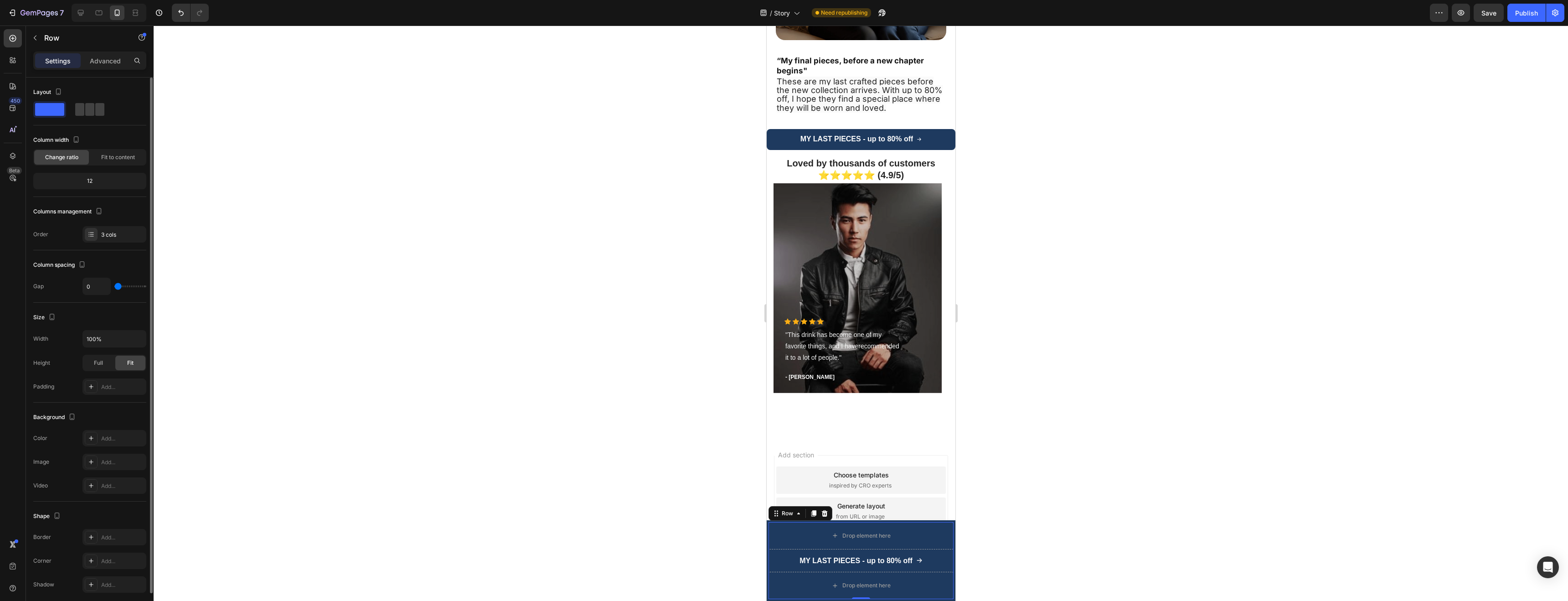
type input "12"
type input "16"
type input "38"
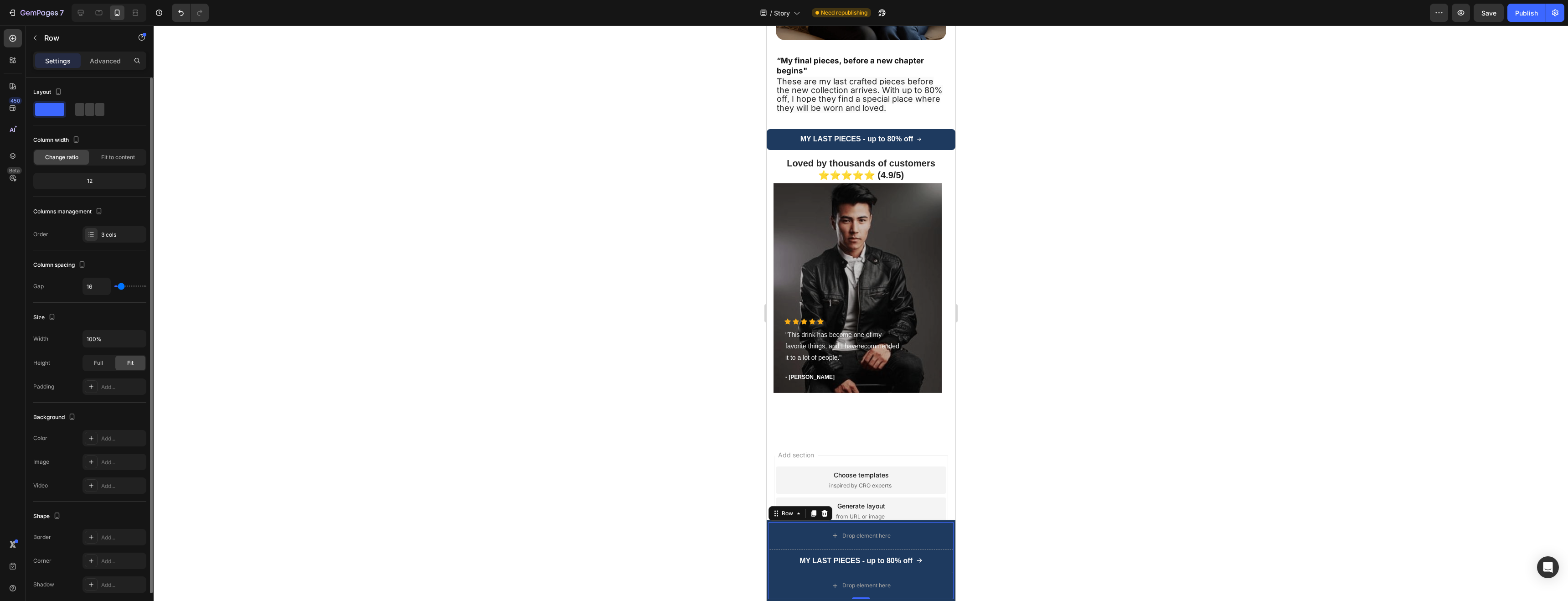
type input "38"
type input "59"
type input "71"
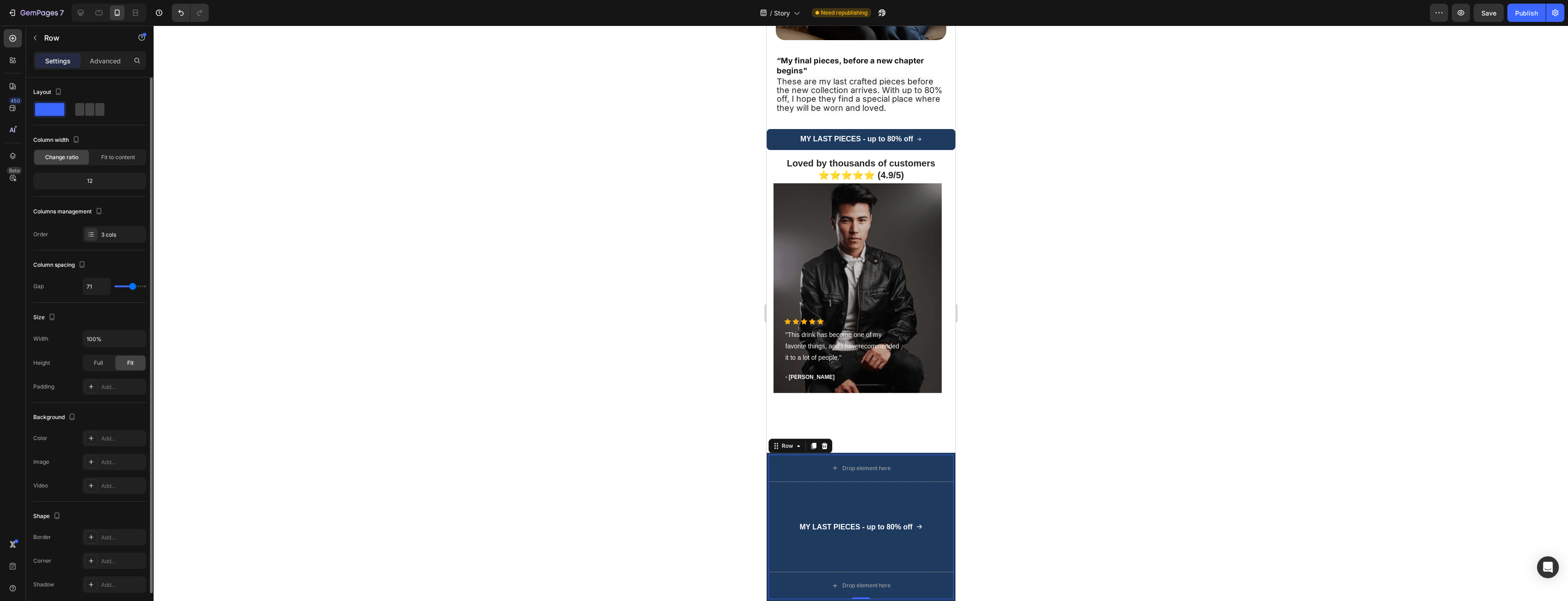
type input "90"
type input "110"
type input "115"
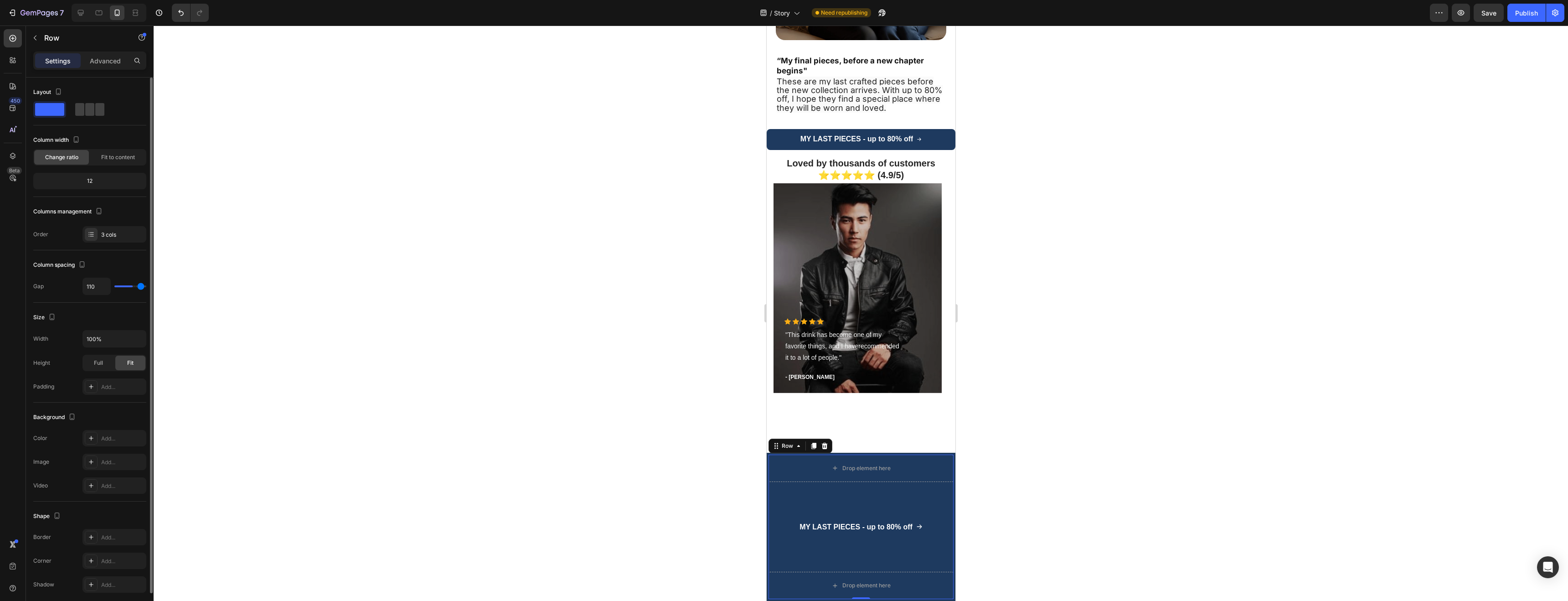
type input "115"
type input "116"
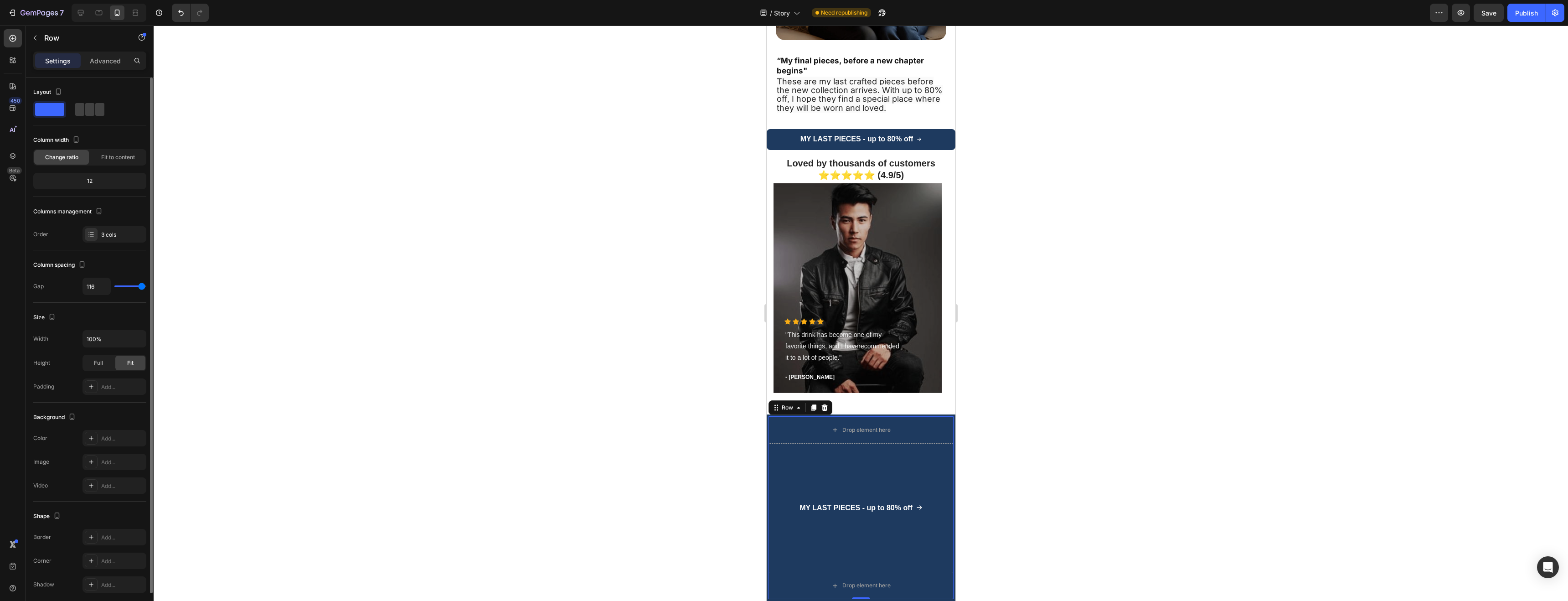
type input "113"
type input "112"
type input "111"
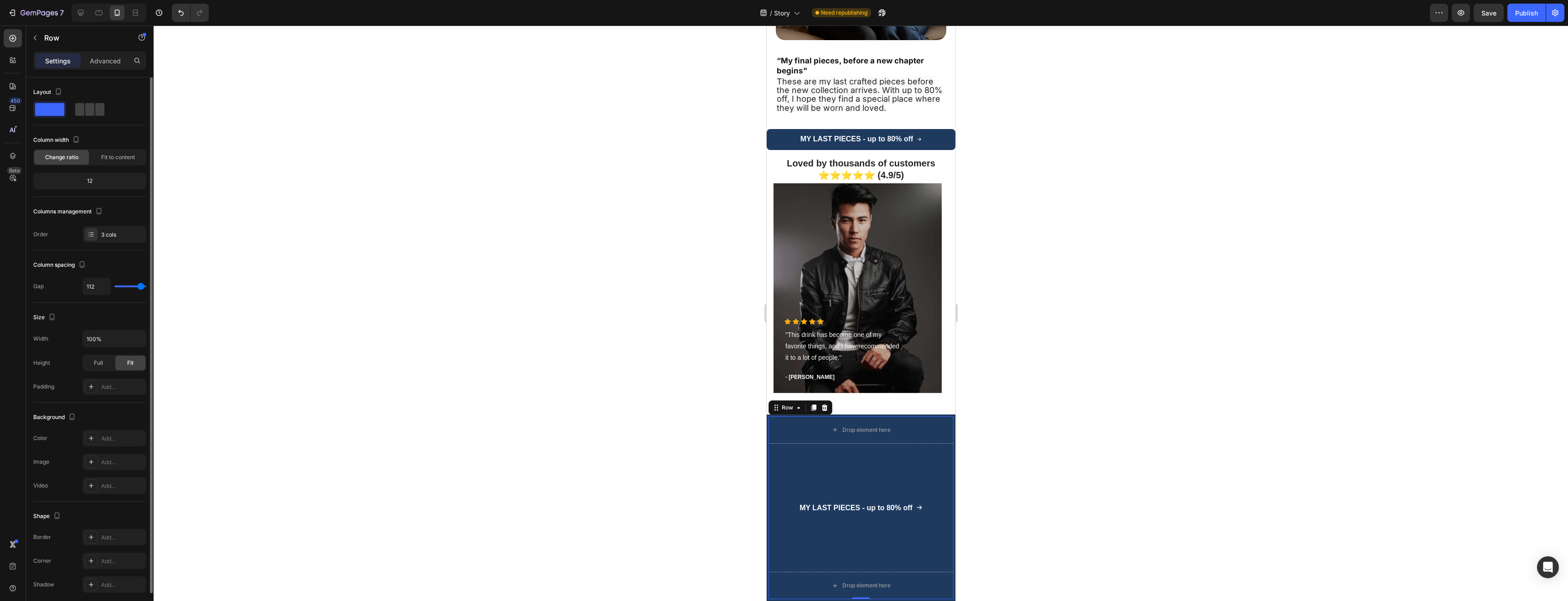
type input "111"
type input "108"
type input "105"
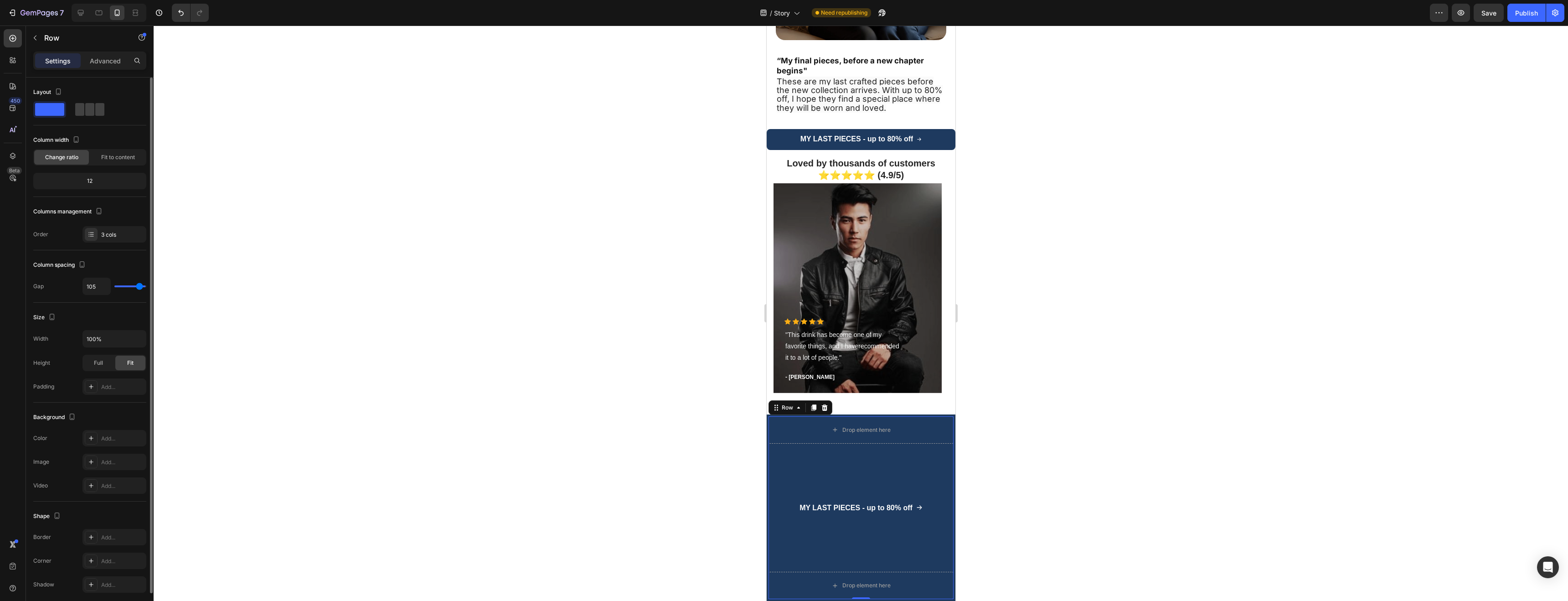
type input "96"
type input "79"
type input "53"
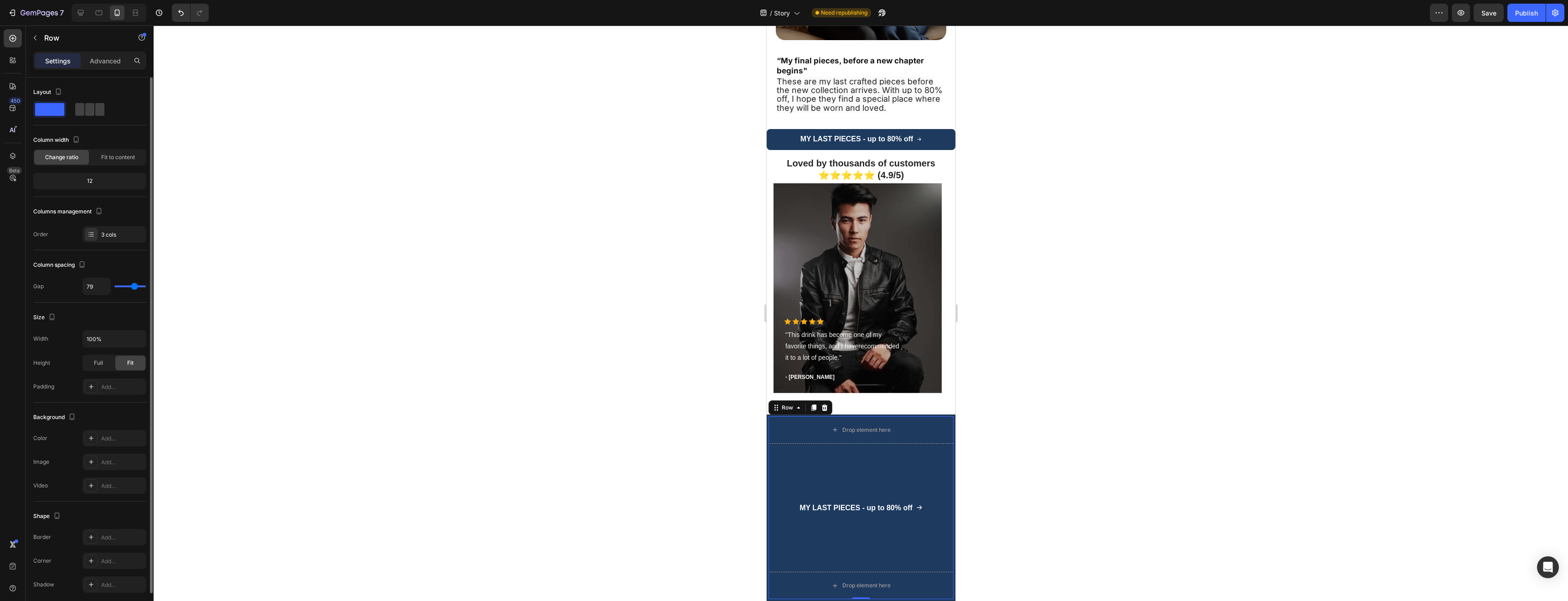
type input "53"
type input "44"
type input "27"
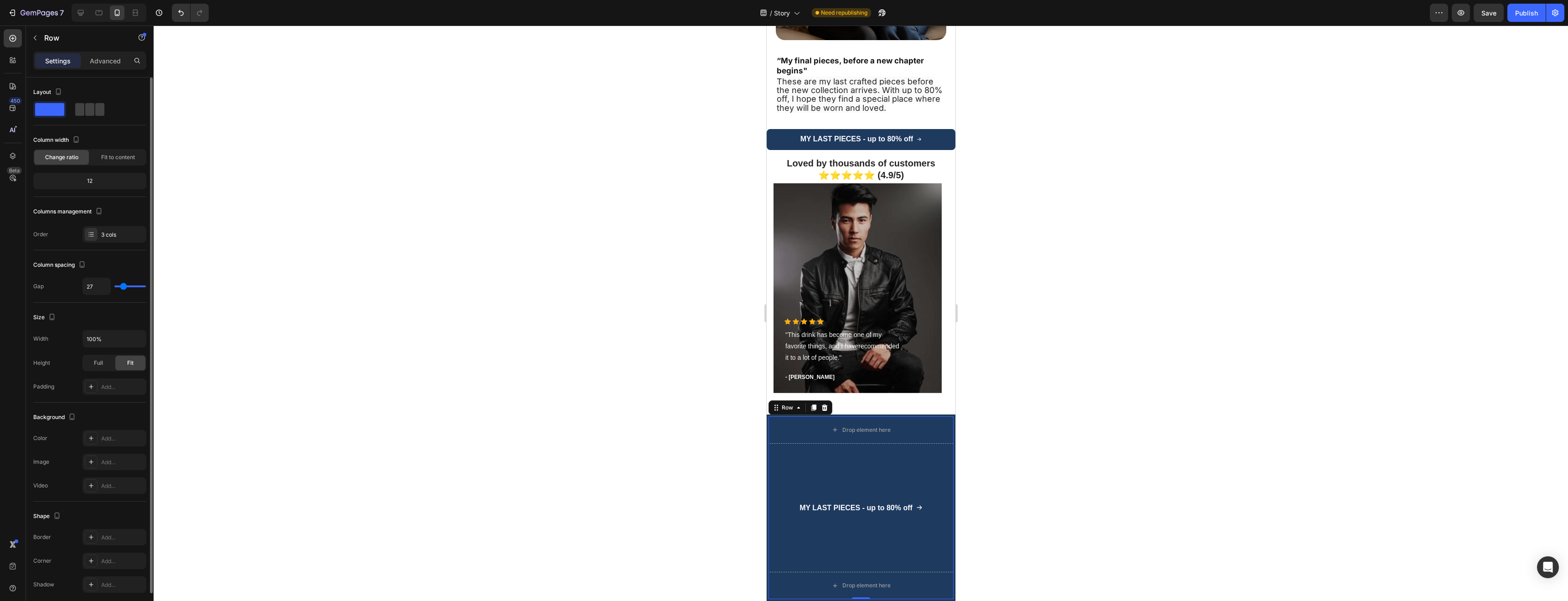
type input "22"
type input "0"
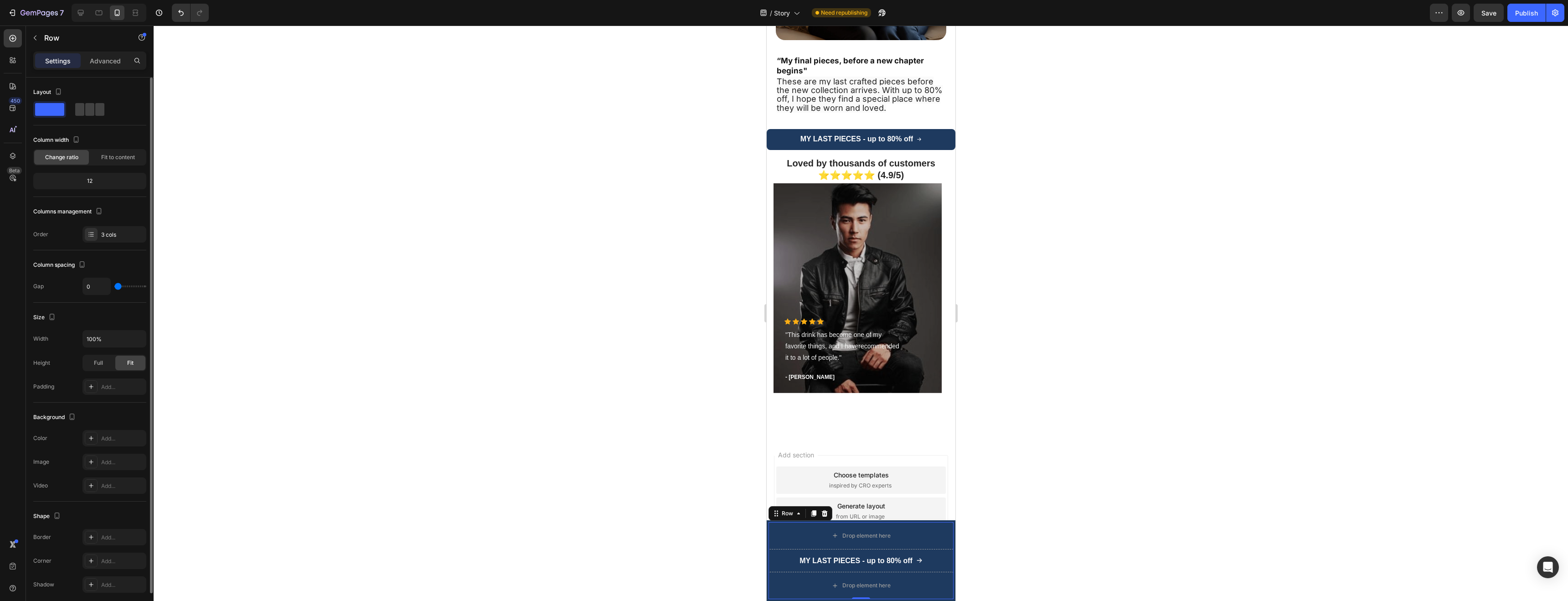
drag, startPoint x: 121, startPoint y: 287, endPoint x: 99, endPoint y: 290, distance: 22.2
click at [114, 287] on input "range" at bounding box center [130, 286] width 32 height 2
click at [113, 239] on div "3 cols" at bounding box center [122, 234] width 43 height 8
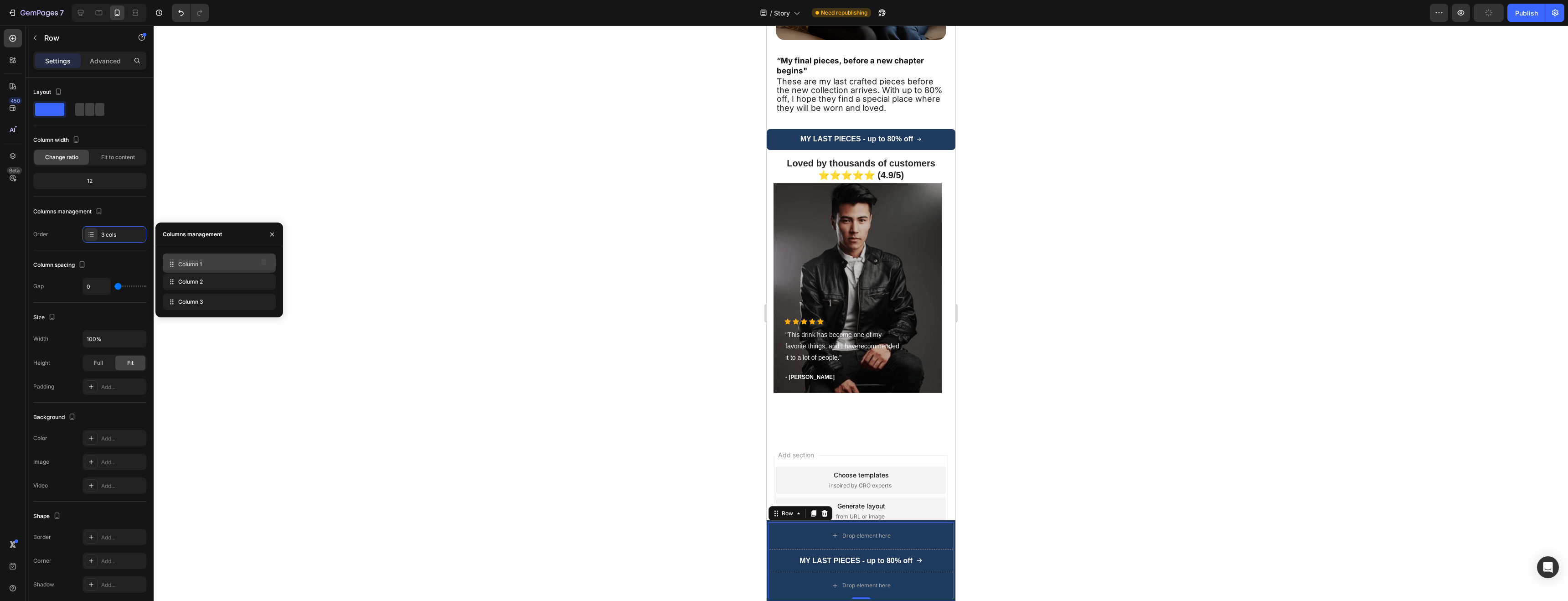
drag, startPoint x: 236, startPoint y: 259, endPoint x: 236, endPoint y: 276, distance: 17.0
click at [250, 282] on div "Column 1" at bounding box center [219, 281] width 113 height 16
click at [246, 295] on div "Column 1" at bounding box center [219, 301] width 113 height 16
click at [273, 232] on icon "button" at bounding box center [272, 234] width 7 height 7
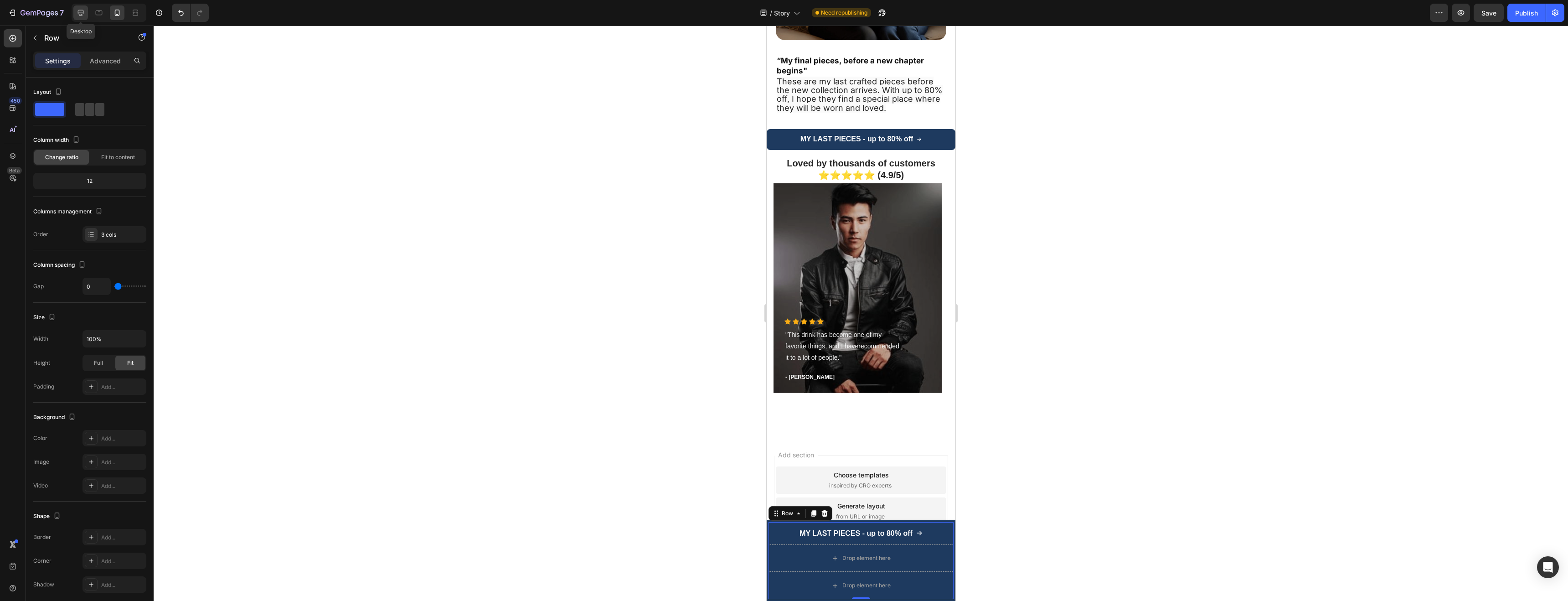
click at [82, 15] on icon at bounding box center [81, 13] width 6 height 6
type input "8"
type input "1200"
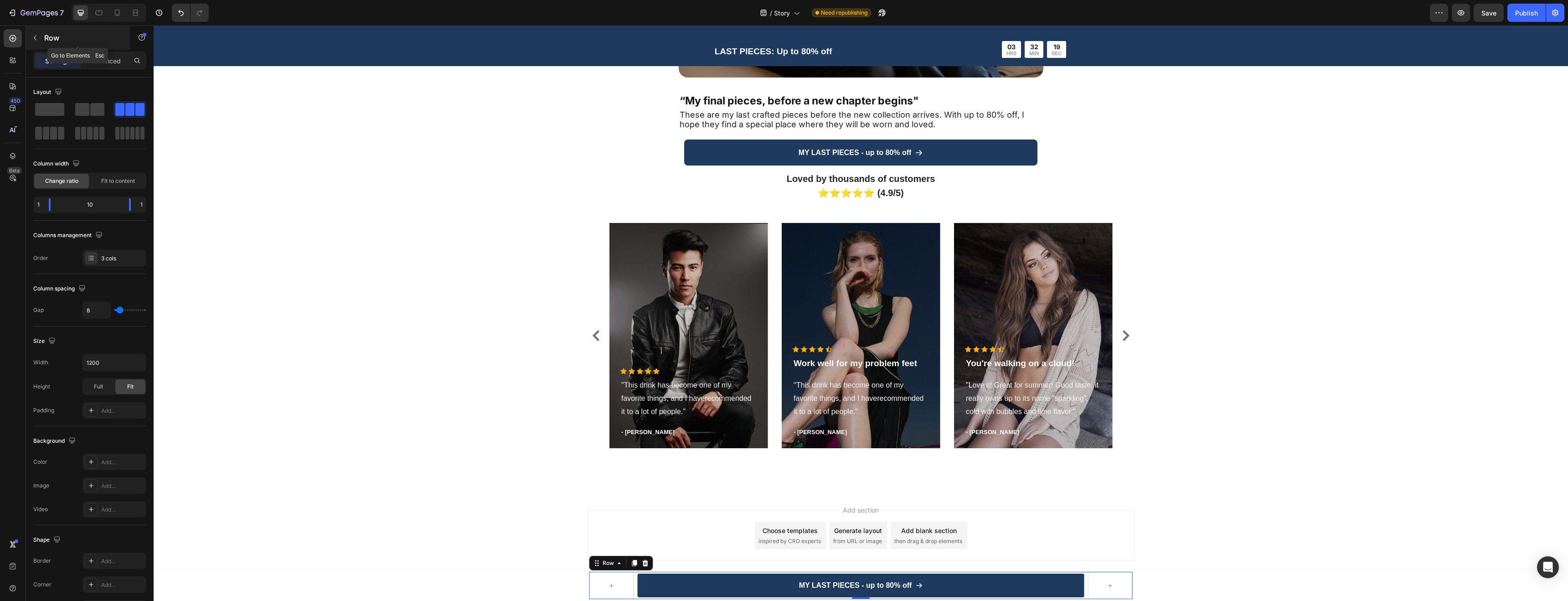
scroll to position [1994, 0]
click at [1364, 275] on div "Loved by thousands of customers ⭐⭐⭐⭐⭐ (4.9/5) Heading Icon Icon Icon Icon Icon …" at bounding box center [861, 312] width 1401 height 284
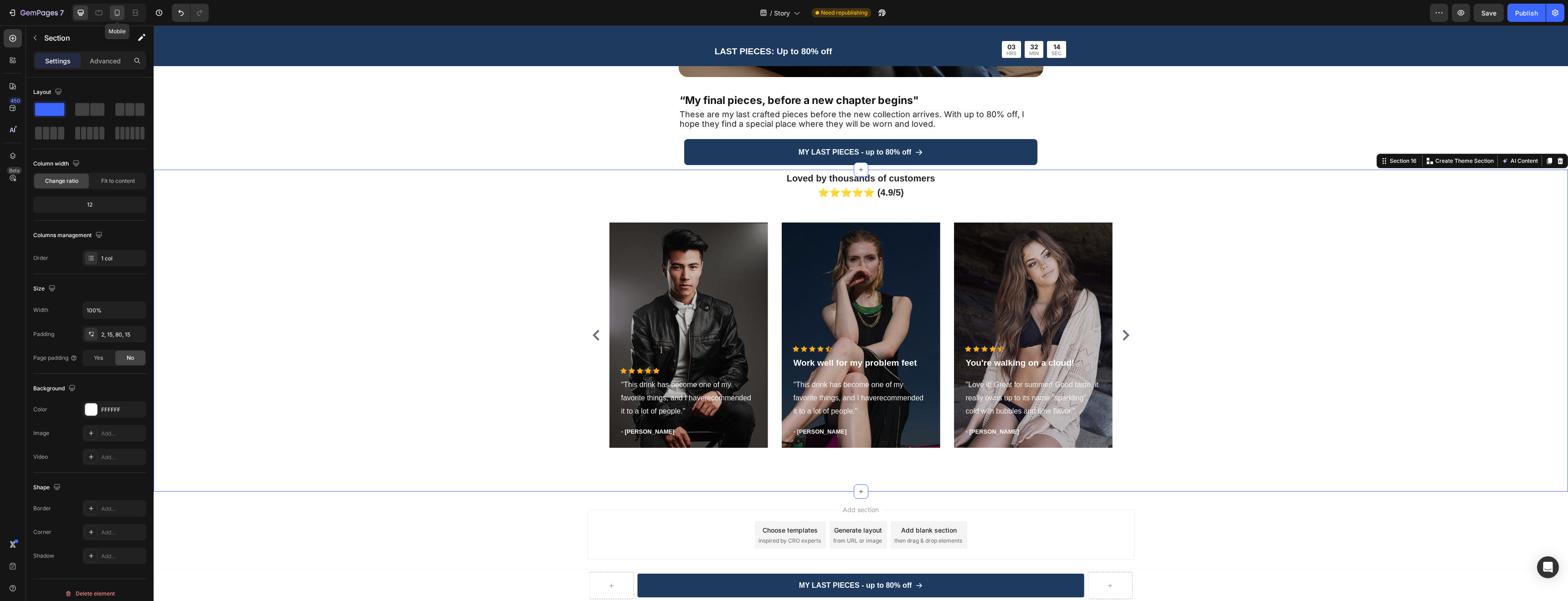
click at [117, 14] on icon at bounding box center [117, 13] width 5 height 6
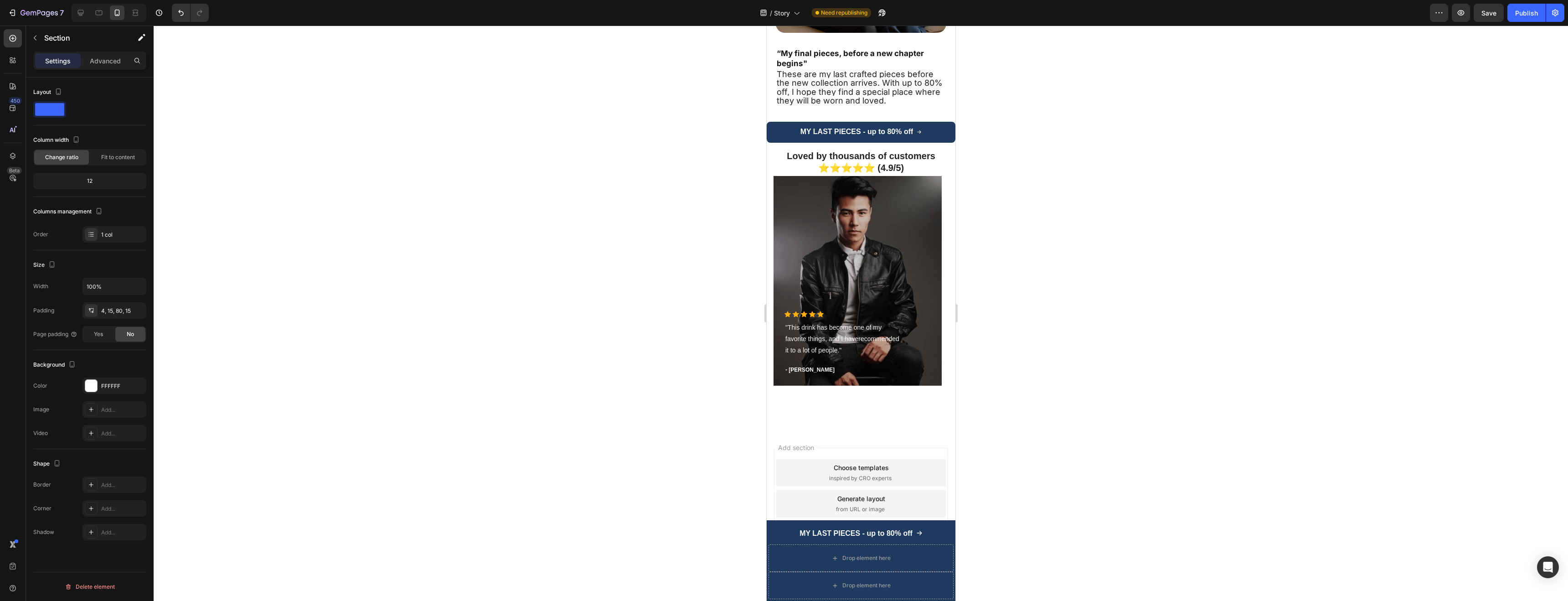
scroll to position [1891, 0]
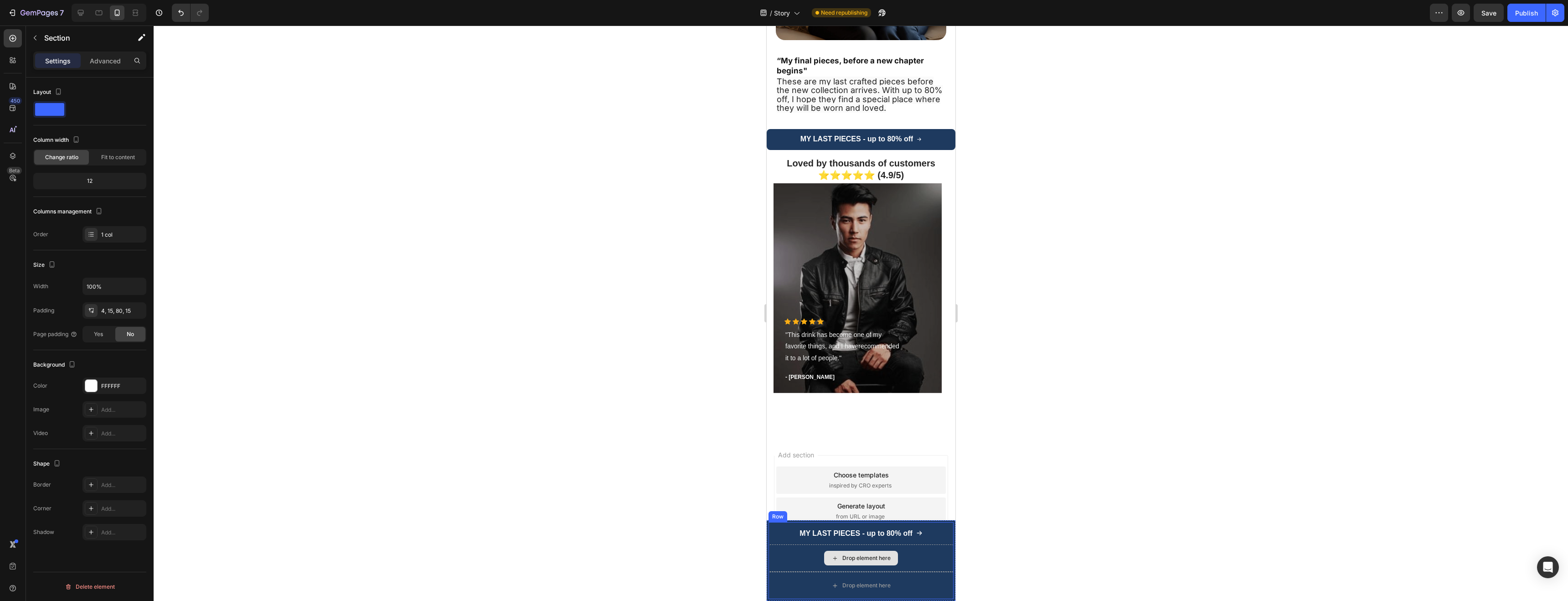
click at [917, 562] on div "Drop element here" at bounding box center [861, 558] width 185 height 27
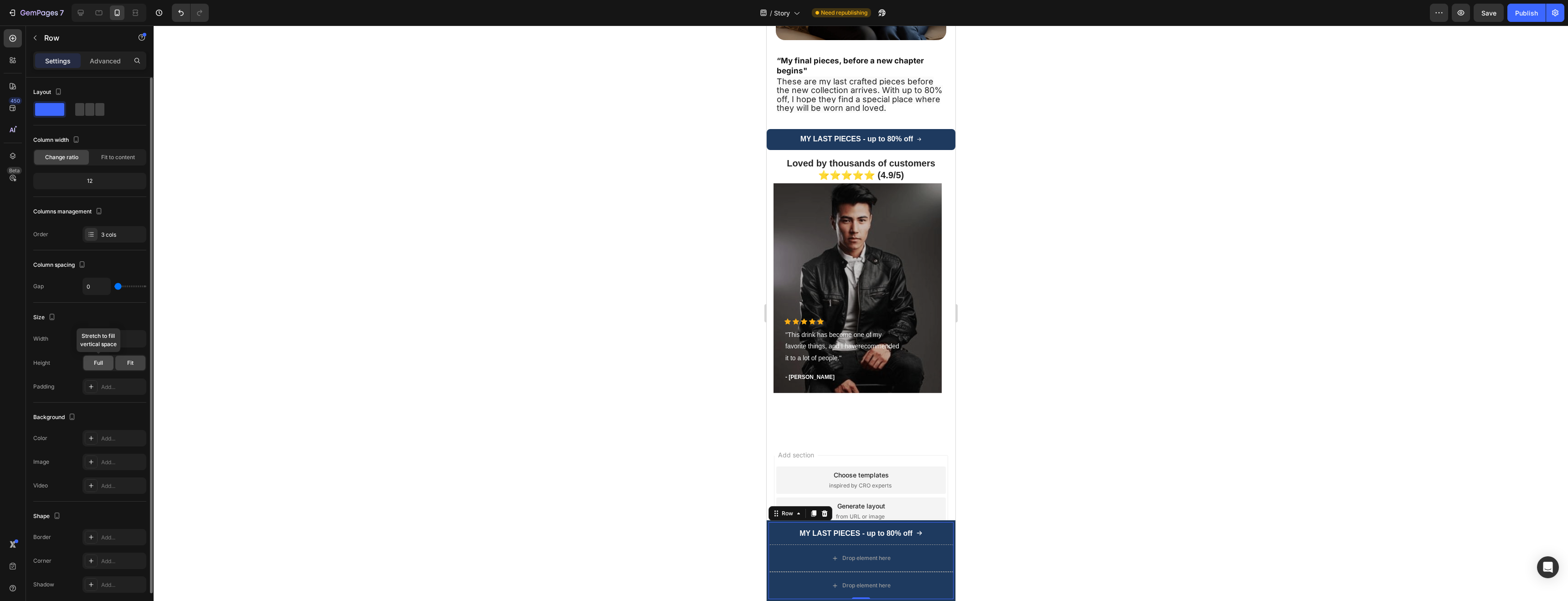
click at [99, 361] on span "Full" at bounding box center [98, 362] width 9 height 8
click at [128, 365] on span "Fit" at bounding box center [130, 362] width 6 height 8
click at [785, 558] on div "Drop element here" at bounding box center [861, 558] width 185 height 27
click at [122, 161] on span "Fit to content" at bounding box center [117, 157] width 33 height 8
click at [57, 159] on span "Change ratio" at bounding box center [61, 157] width 33 height 8
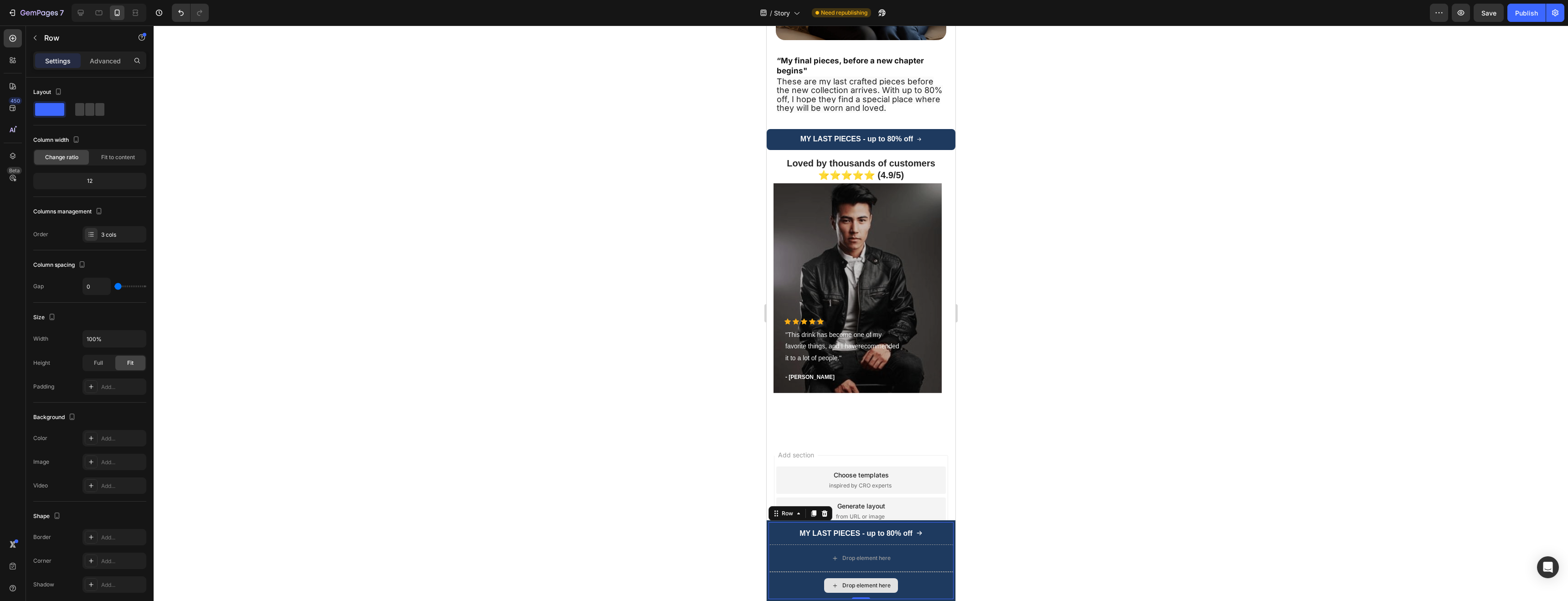
click at [796, 585] on div "Drop element here" at bounding box center [861, 585] width 185 height 27
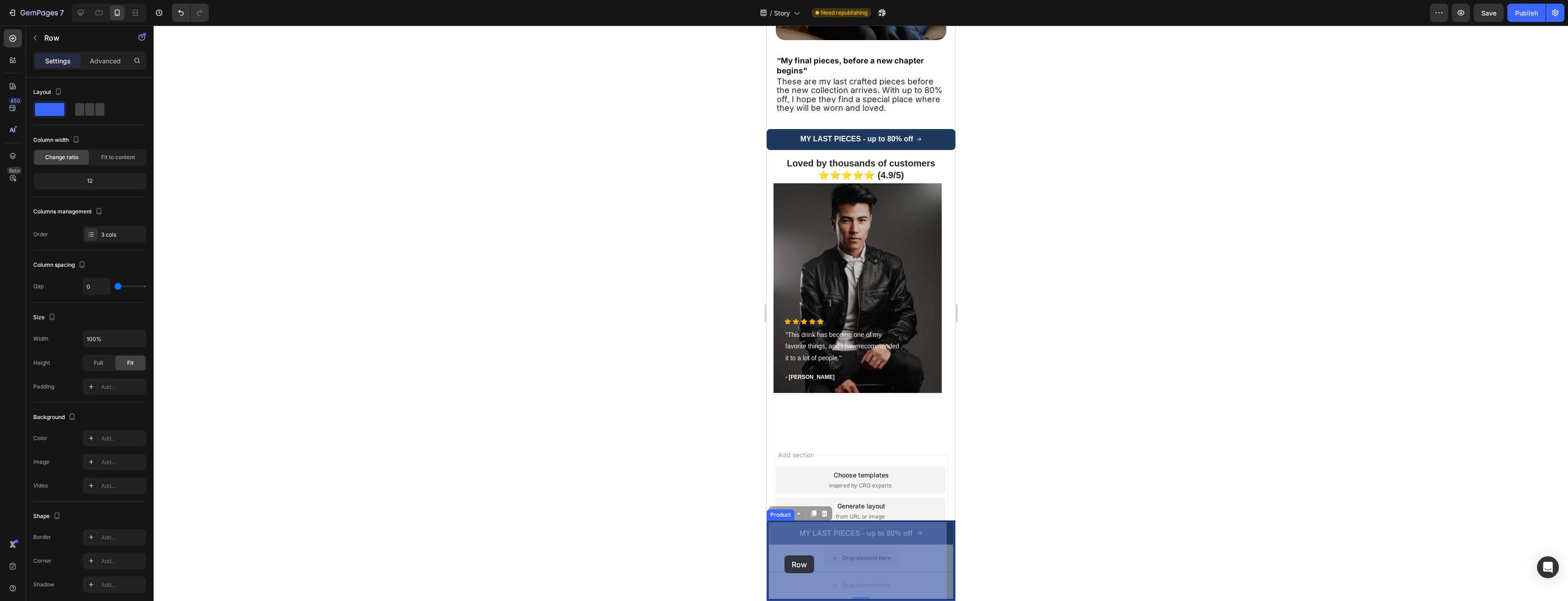
drag, startPoint x: 783, startPoint y: 574, endPoint x: 784, endPoint y: 555, distance: 19.0
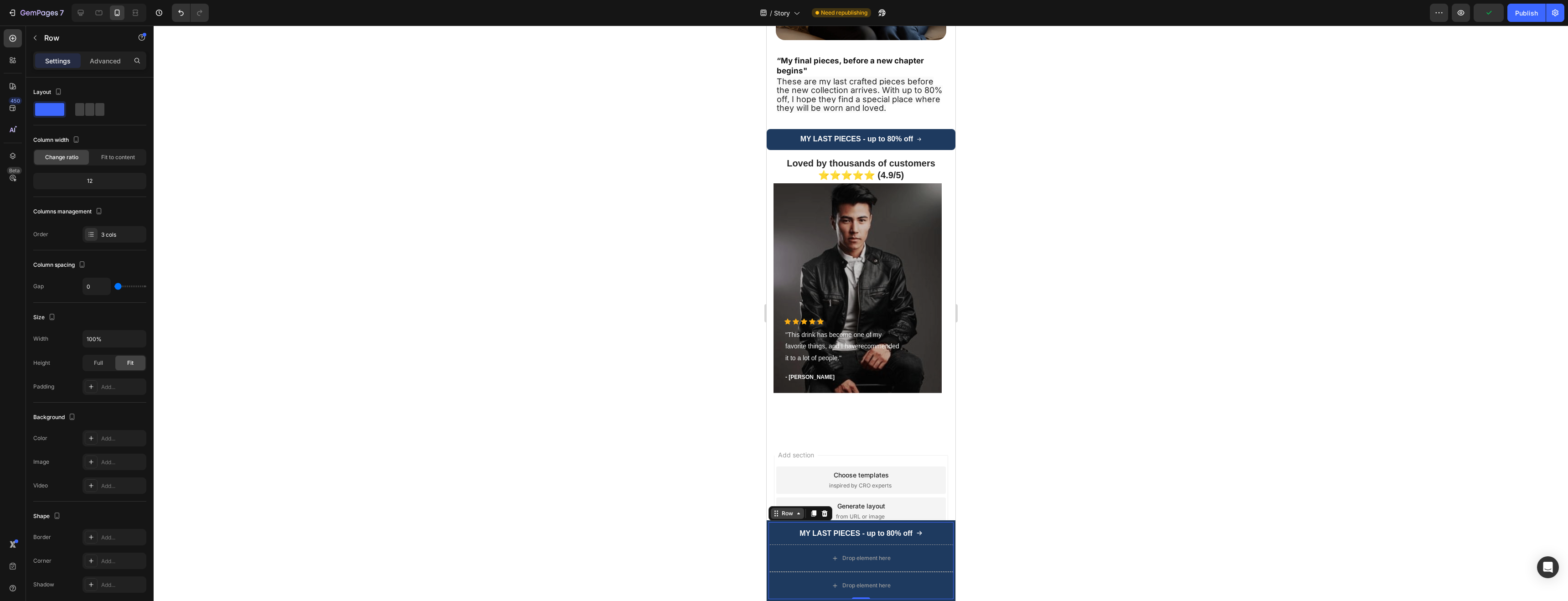
click at [793, 515] on div "Row" at bounding box center [787, 513] width 15 height 8
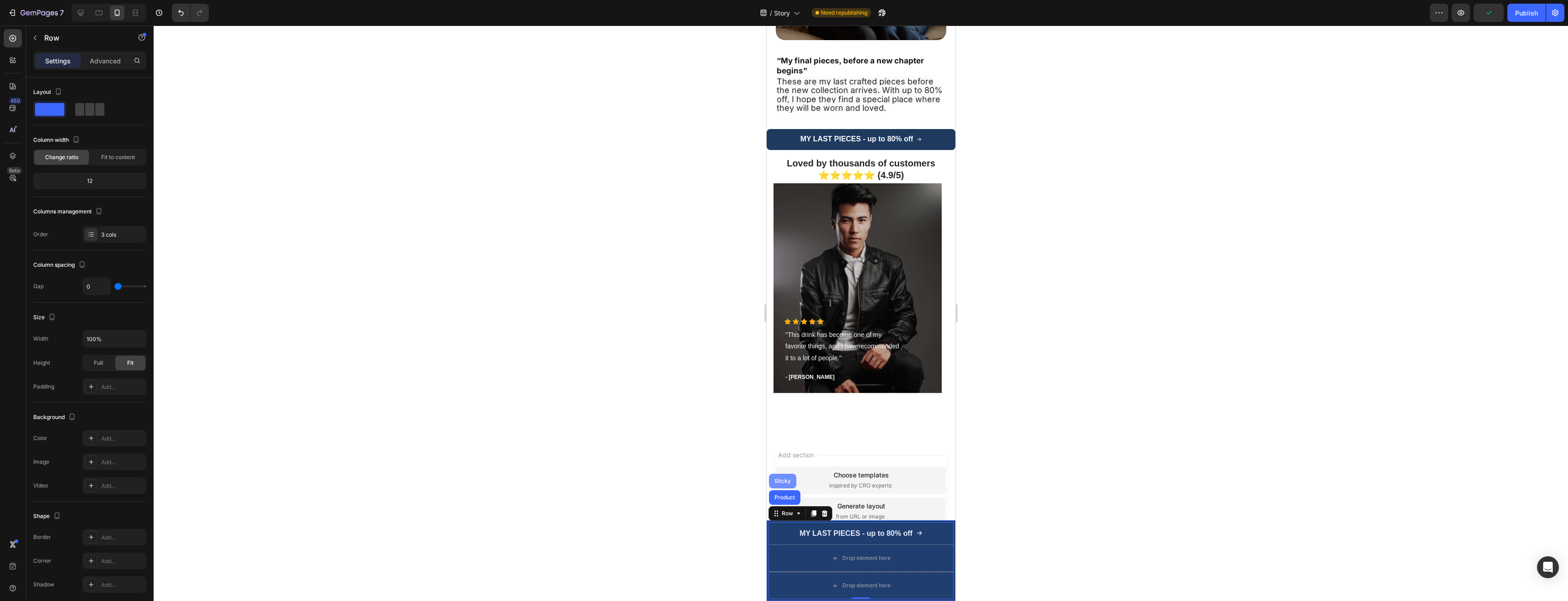
click at [786, 485] on div "Sticky" at bounding box center [782, 481] width 27 height 15
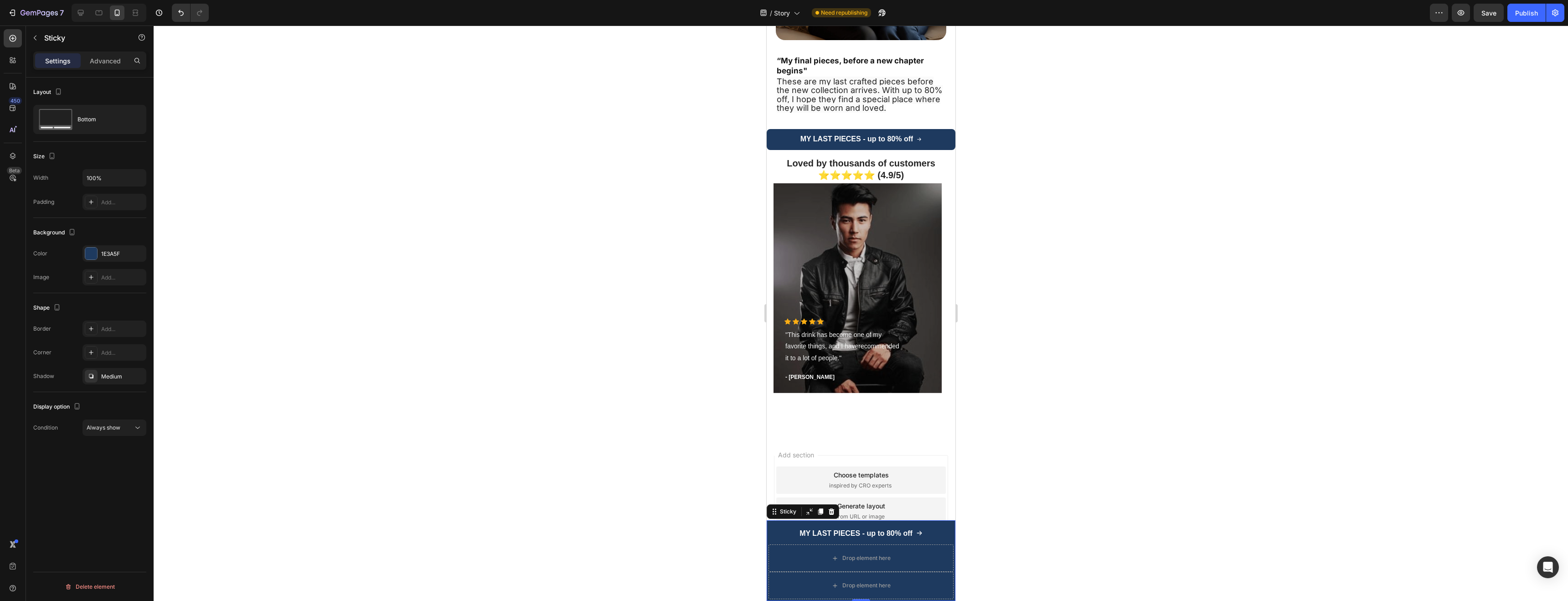
click at [800, 513] on div "Sticky" at bounding box center [802, 511] width 72 height 15
click at [794, 511] on div "Sticky" at bounding box center [788, 511] width 20 height 8
click at [791, 511] on div "Sticky" at bounding box center [788, 511] width 20 height 8
click at [177, 13] on icon "Undo/Redo" at bounding box center [181, 12] width 9 height 9
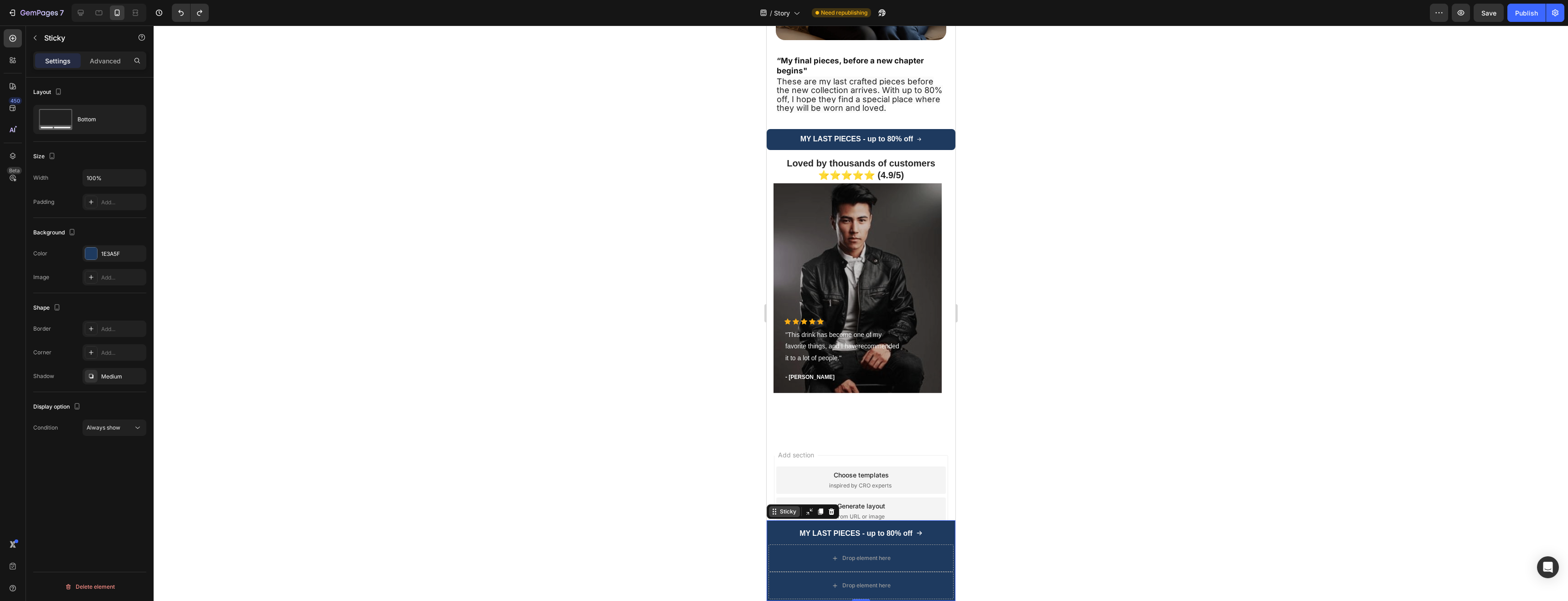
click at [790, 515] on div "Sticky" at bounding box center [788, 511] width 20 height 8
click at [811, 556] on div "Drop element here" at bounding box center [861, 558] width 185 height 27
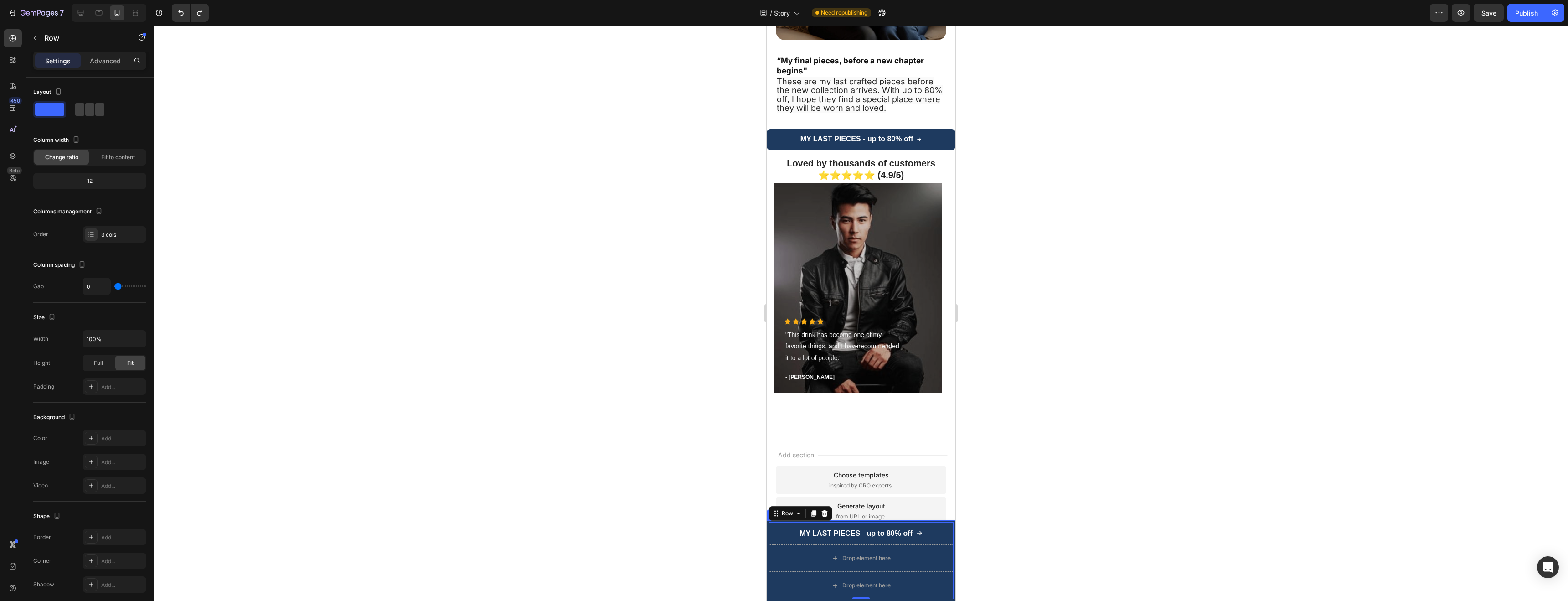
click at [794, 557] on div "Drop element here" at bounding box center [861, 558] width 185 height 27
click at [110, 154] on span "Fit to content" at bounding box center [117, 157] width 33 height 8
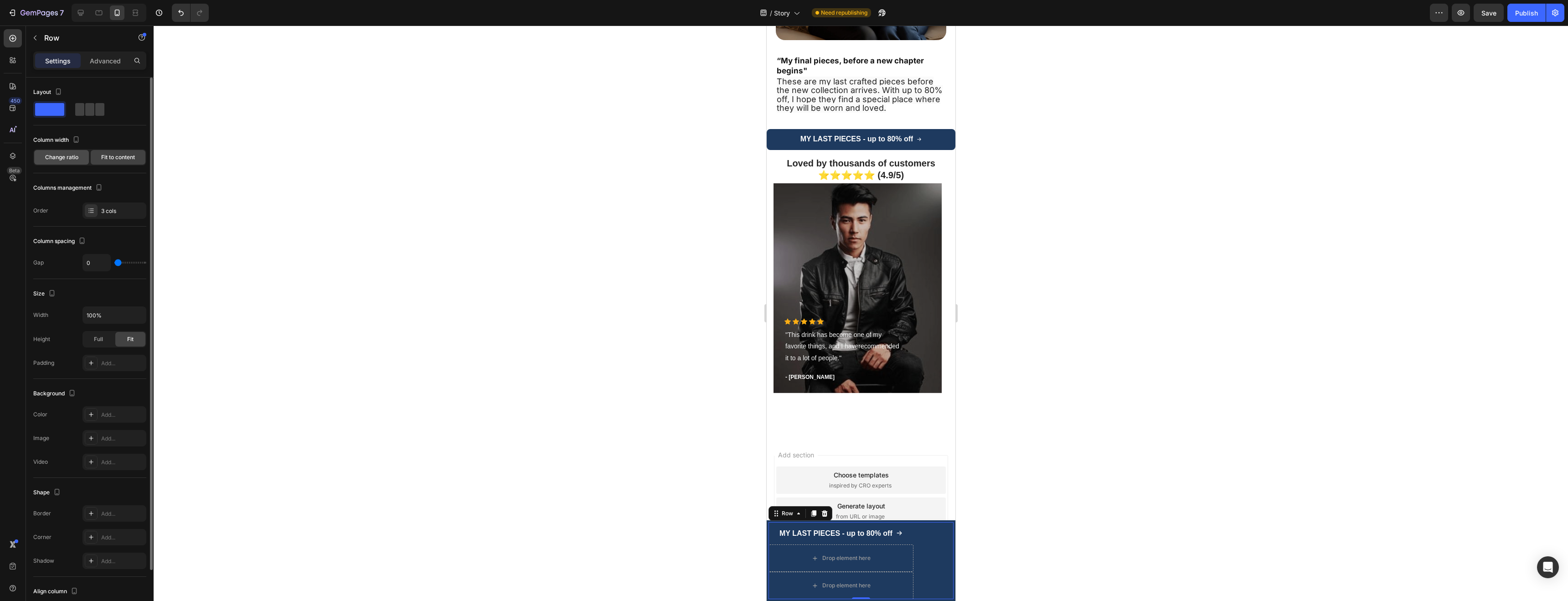
click at [82, 155] on div "Change ratio" at bounding box center [61, 157] width 55 height 15
click at [95, 177] on div "12" at bounding box center [90, 181] width 110 height 13
click at [94, 187] on div "12" at bounding box center [90, 181] width 110 height 13
click at [94, 185] on div "12" at bounding box center [90, 181] width 110 height 13
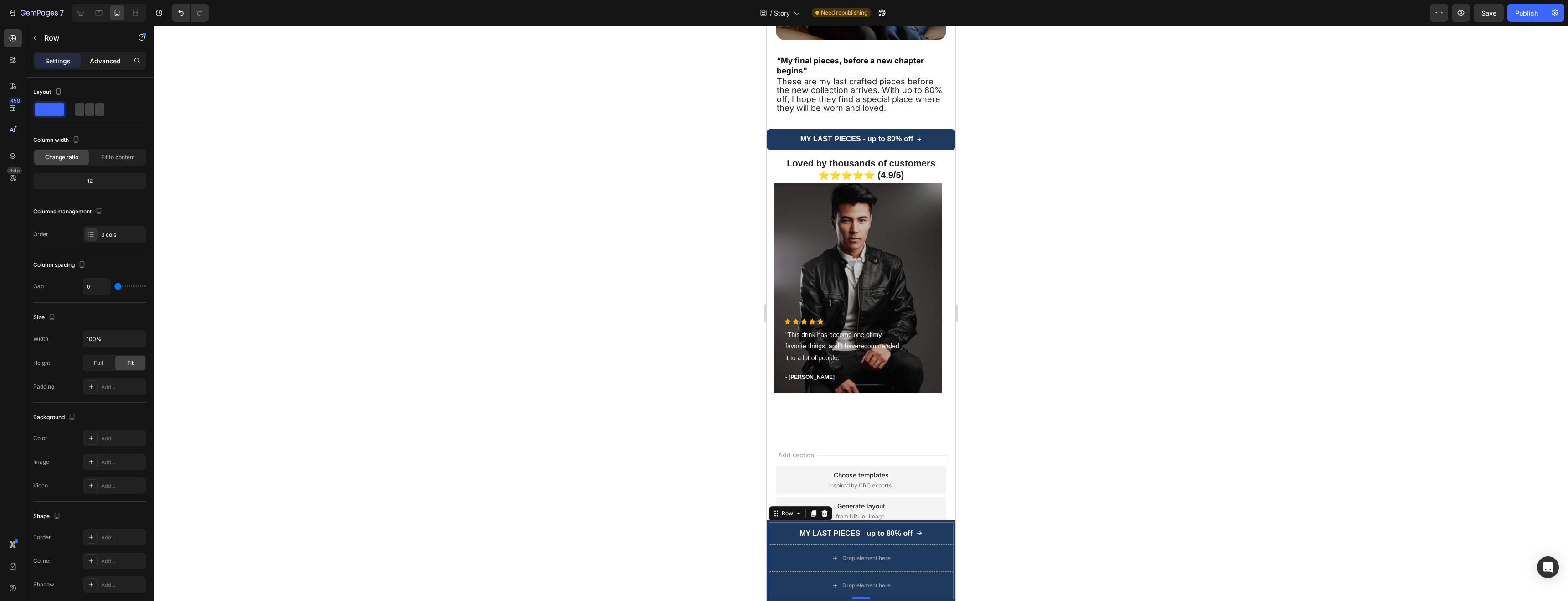
click at [102, 67] on div "Advanced" at bounding box center [105, 61] width 46 height 15
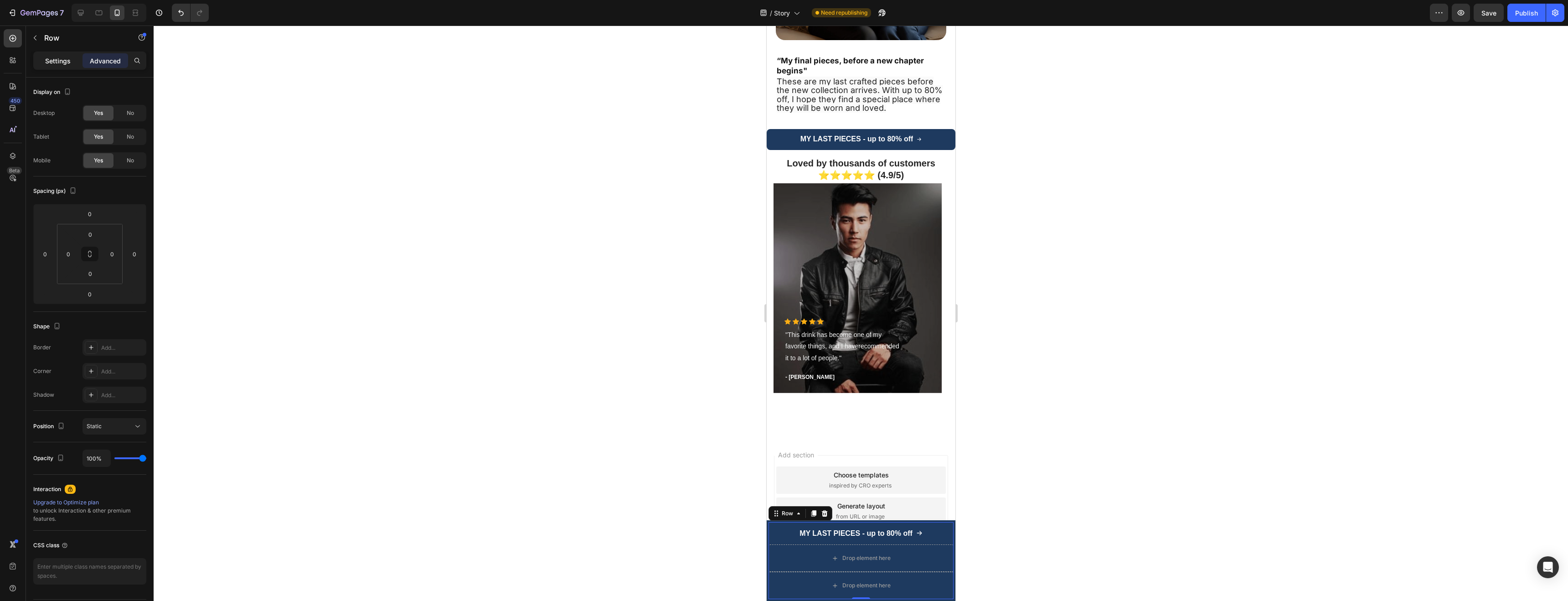
click at [57, 56] on p "Settings" at bounding box center [58, 61] width 26 height 10
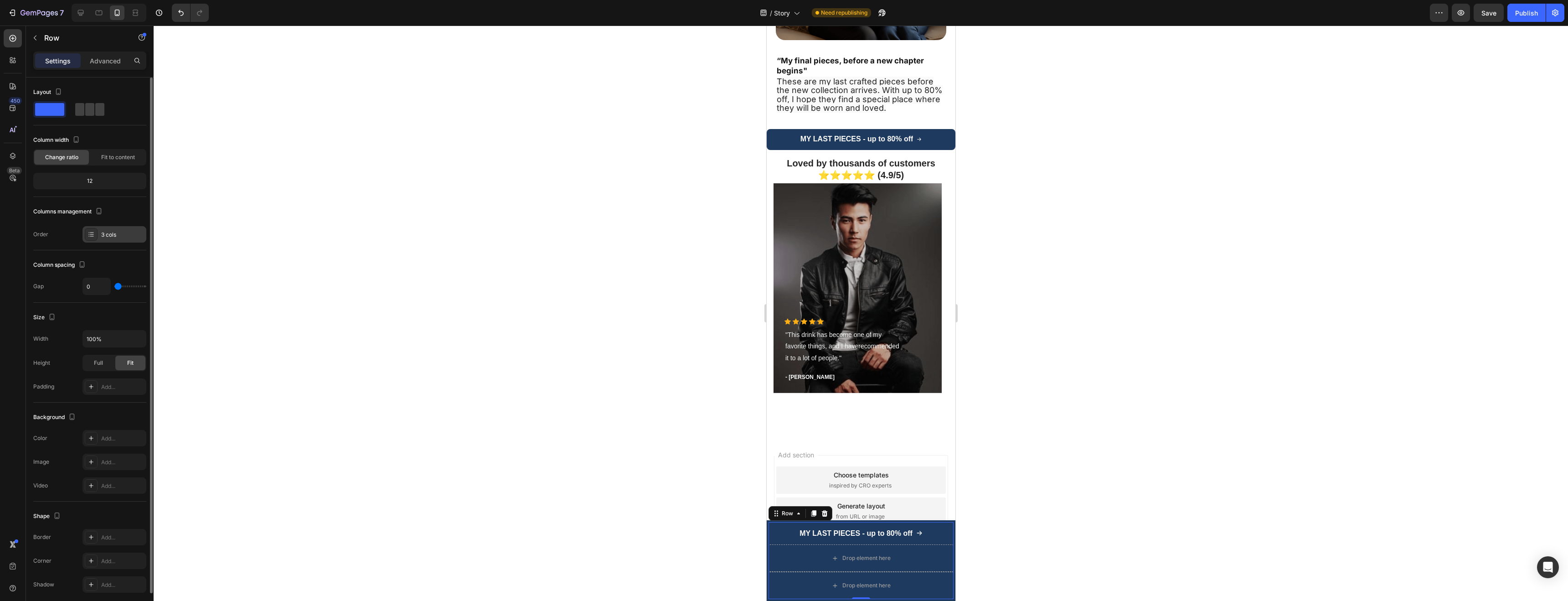
click at [107, 238] on div "3 cols" at bounding box center [122, 234] width 43 height 8
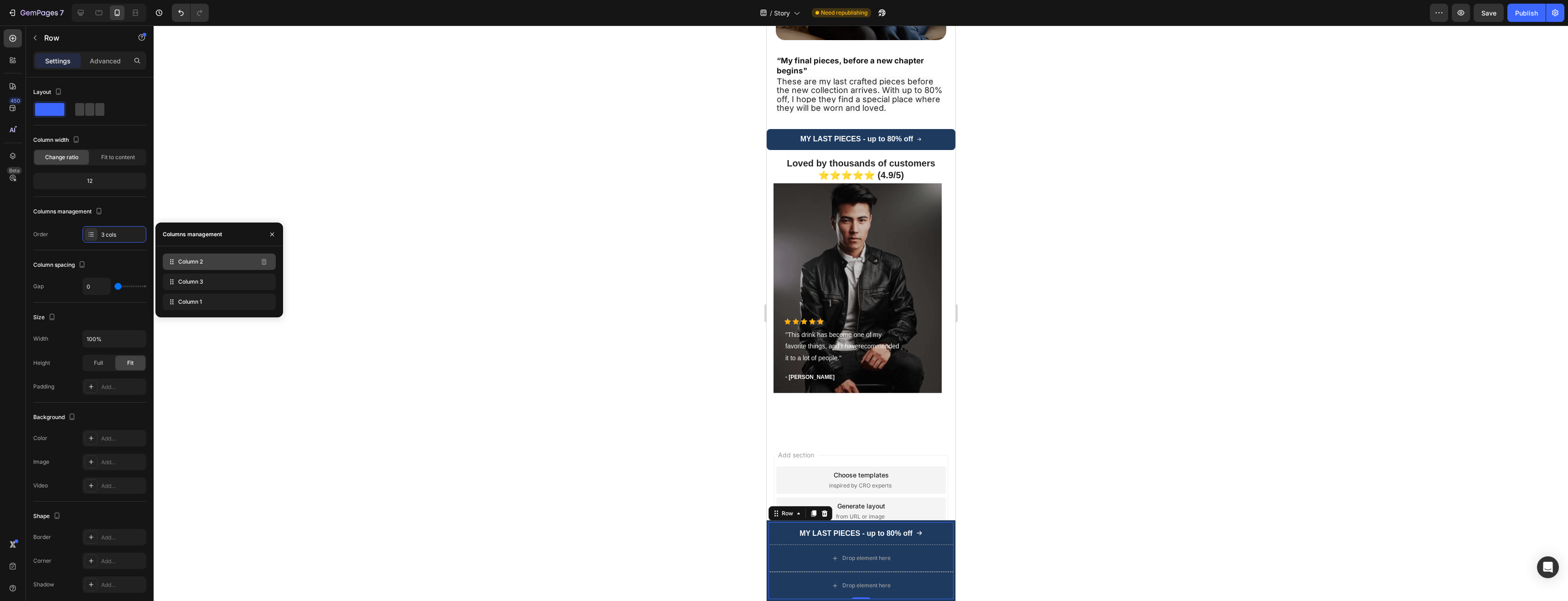
drag, startPoint x: 251, startPoint y: 268, endPoint x: 248, endPoint y: 279, distance: 11.4
click at [244, 263] on div "Column 3" at bounding box center [219, 261] width 113 height 16
click at [274, 234] on icon "button" at bounding box center [272, 234] width 7 height 7
click at [271, 233] on icon "button" at bounding box center [272, 234] width 4 height 4
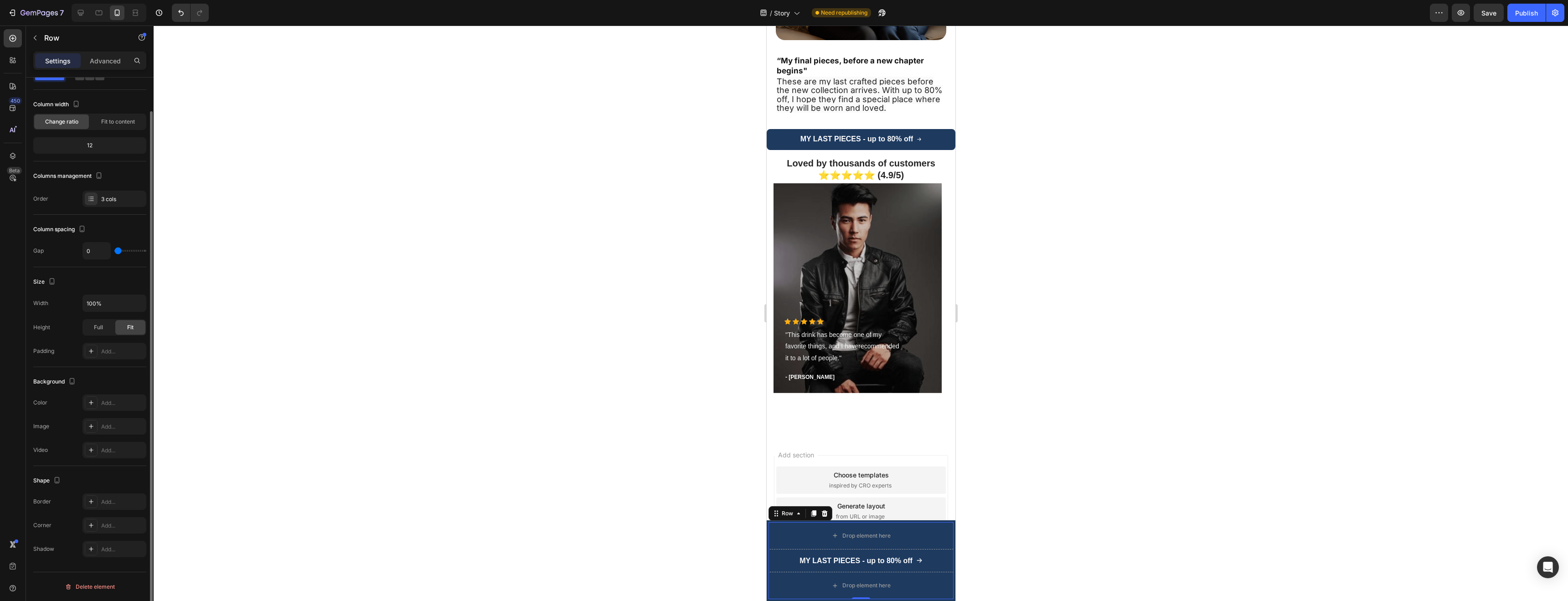
scroll to position [0, 0]
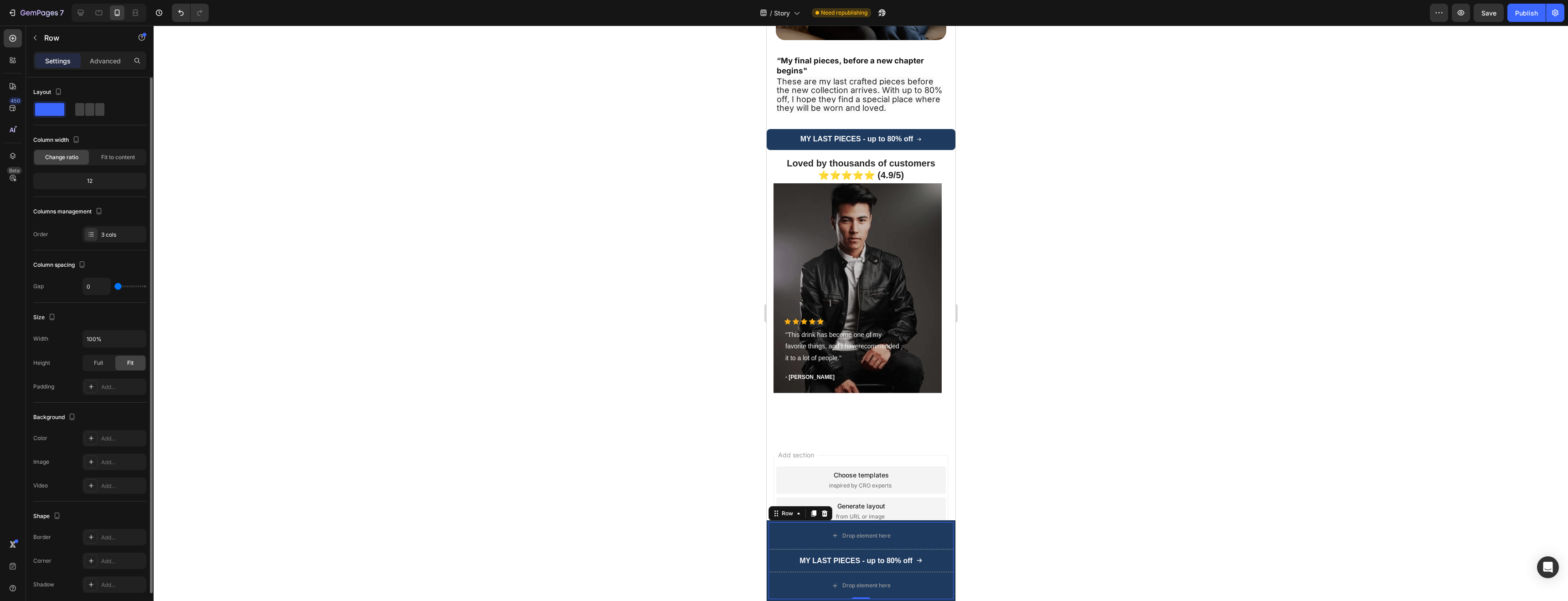
click at [54, 108] on span at bounding box center [50, 109] width 29 height 13
click at [57, 91] on icon "button" at bounding box center [58, 91] width 9 height 9
click at [111, 99] on div "Layout" at bounding box center [90, 101] width 113 height 33
click at [113, 59] on p "Advanced" at bounding box center [105, 61] width 31 height 10
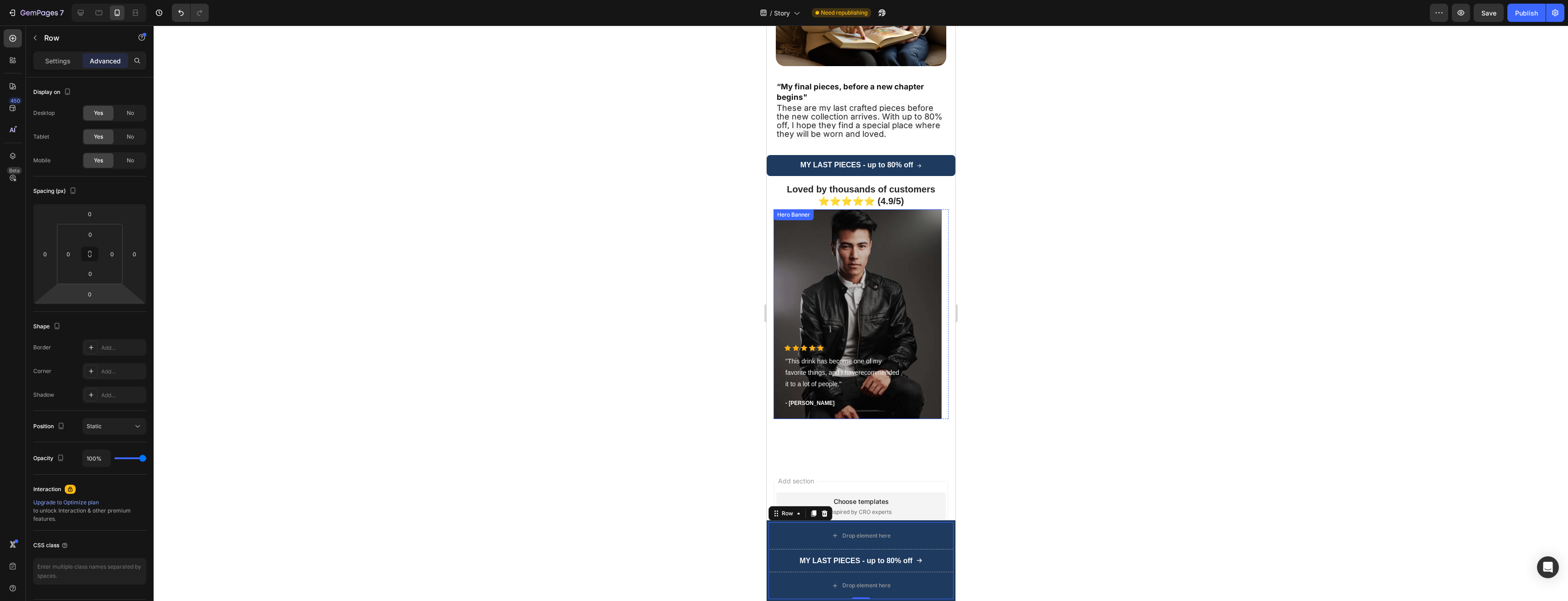
scroll to position [1907, 0]
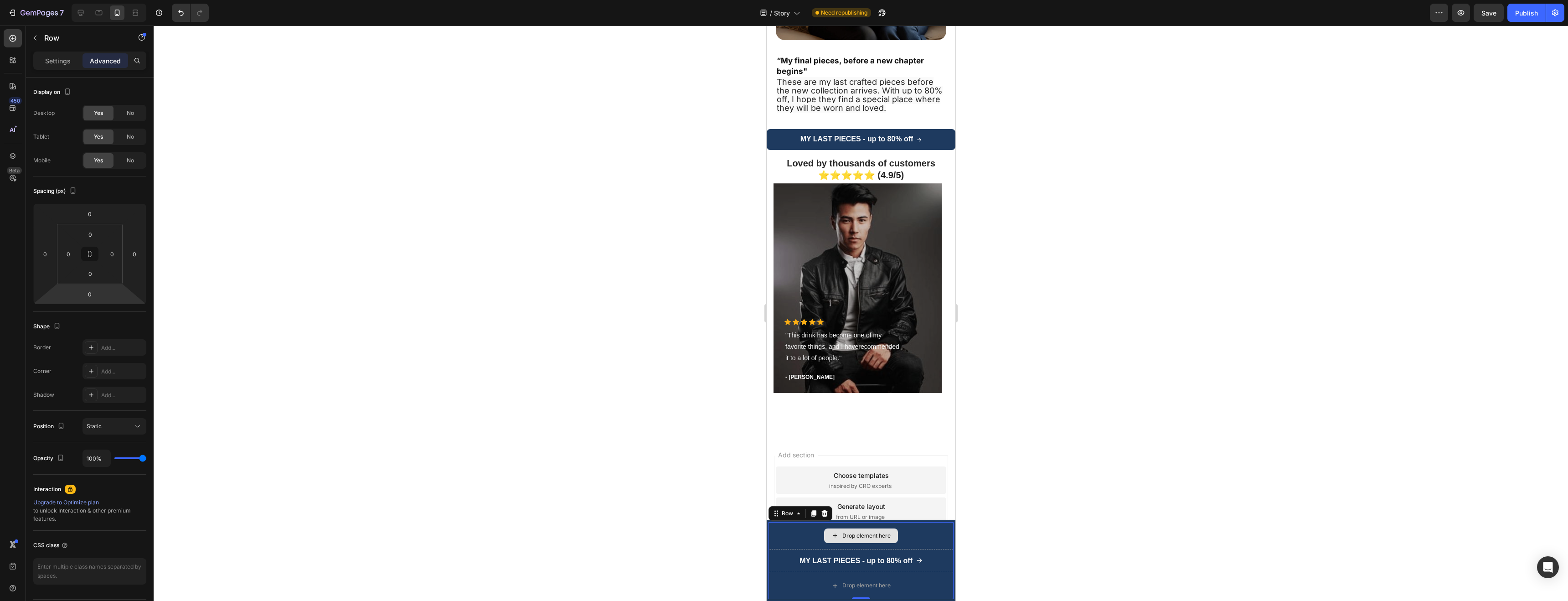
click at [914, 538] on div "Drop element here" at bounding box center [861, 535] width 185 height 27
click at [822, 513] on icon at bounding box center [824, 513] width 6 height 6
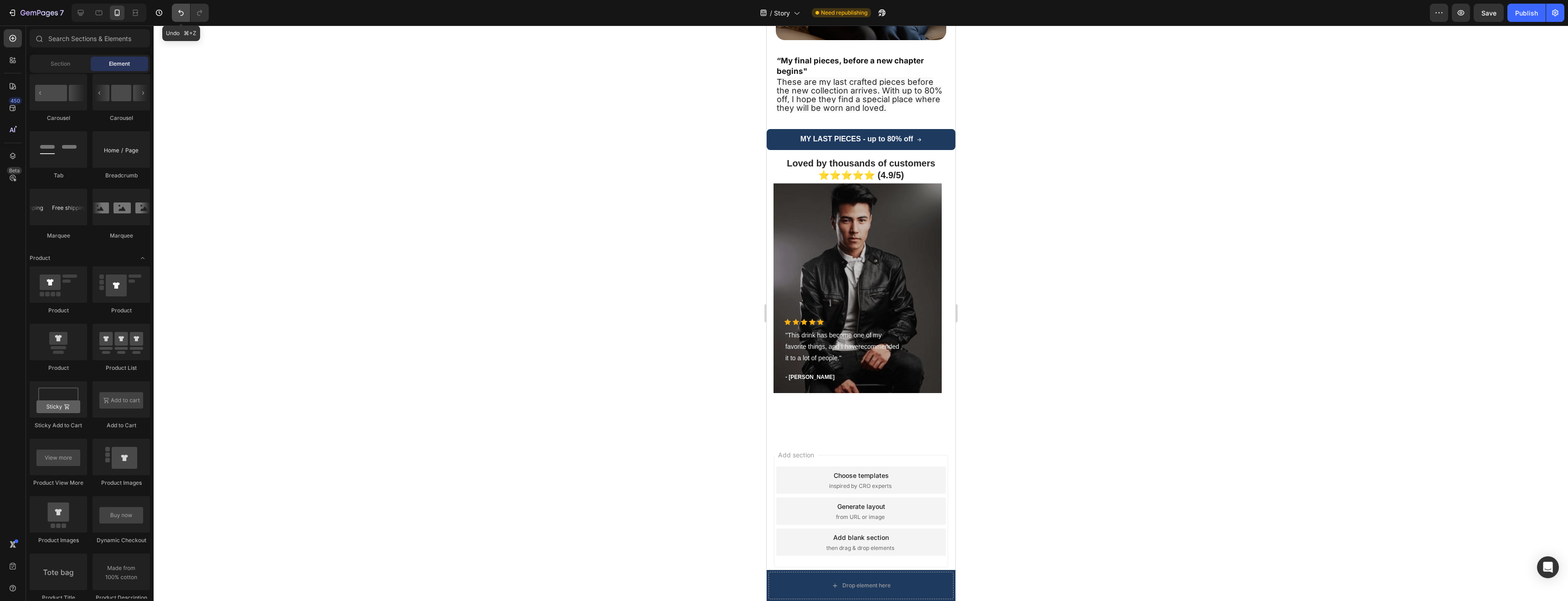
click at [180, 15] on icon "Undo/Redo" at bounding box center [181, 12] width 9 height 9
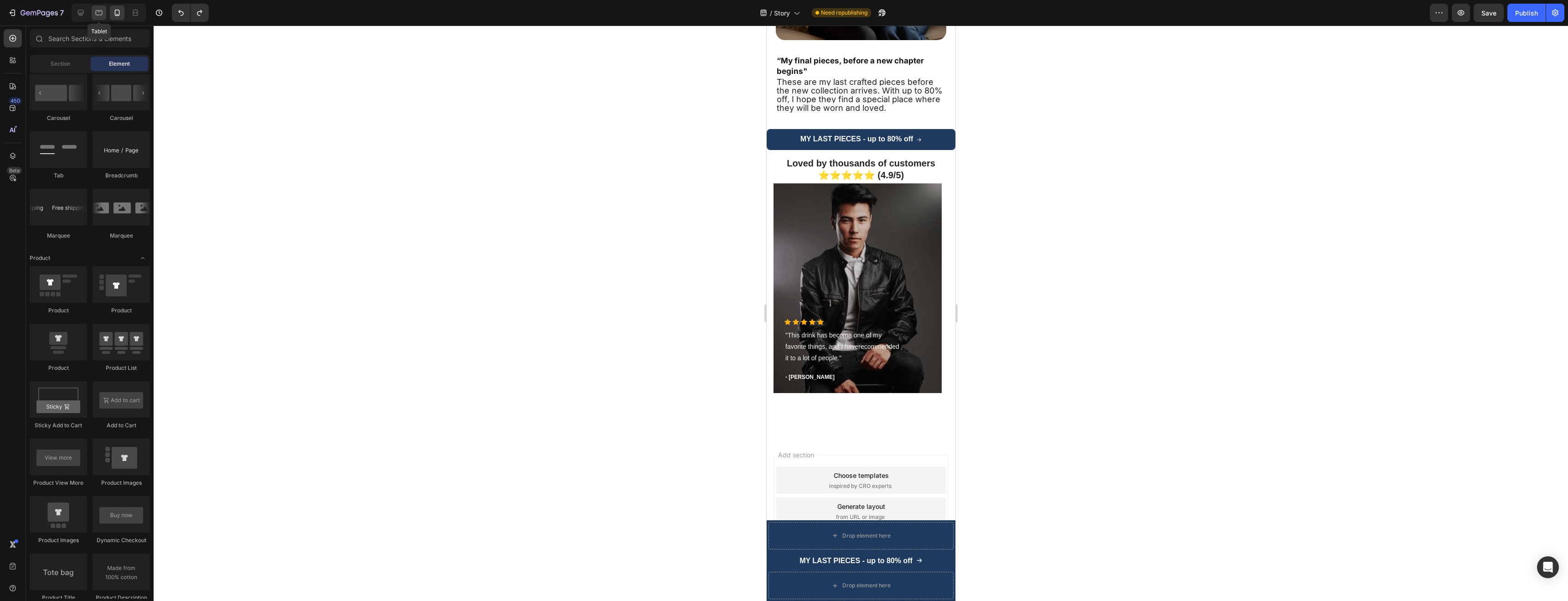
click at [103, 12] on icon at bounding box center [99, 12] width 9 height 9
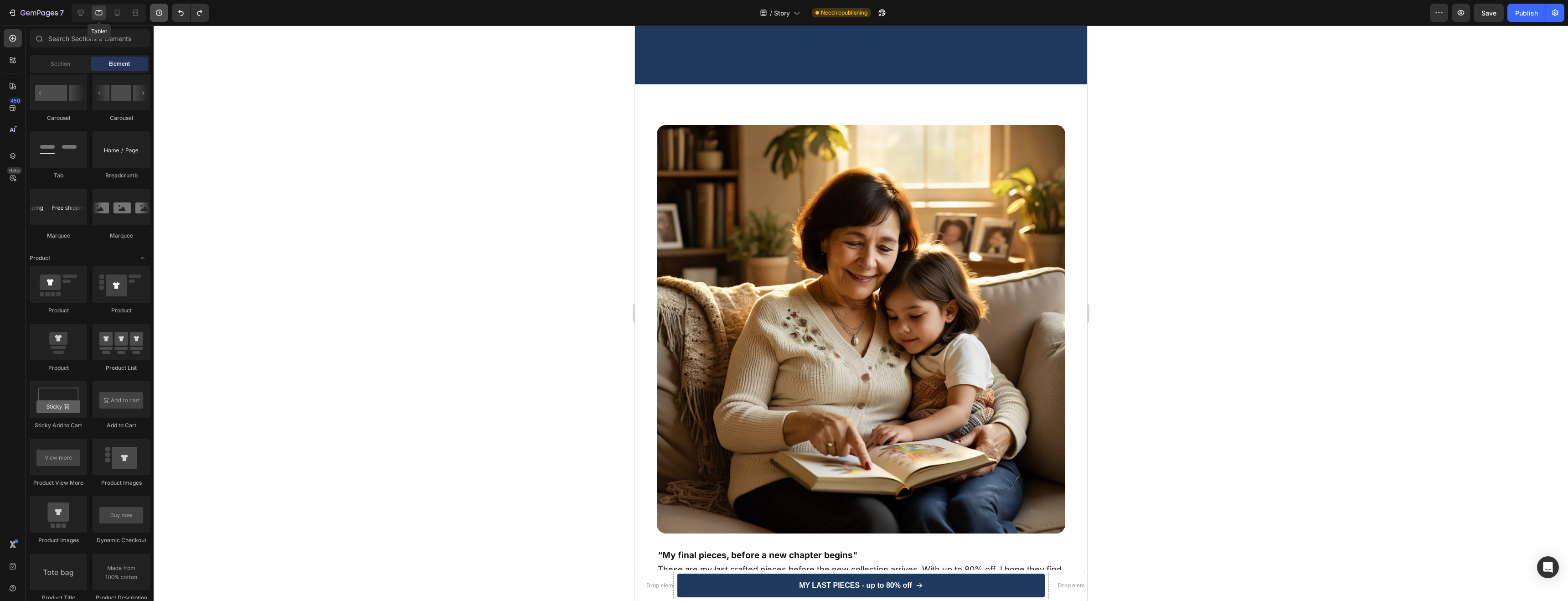
scroll to position [1893, 0]
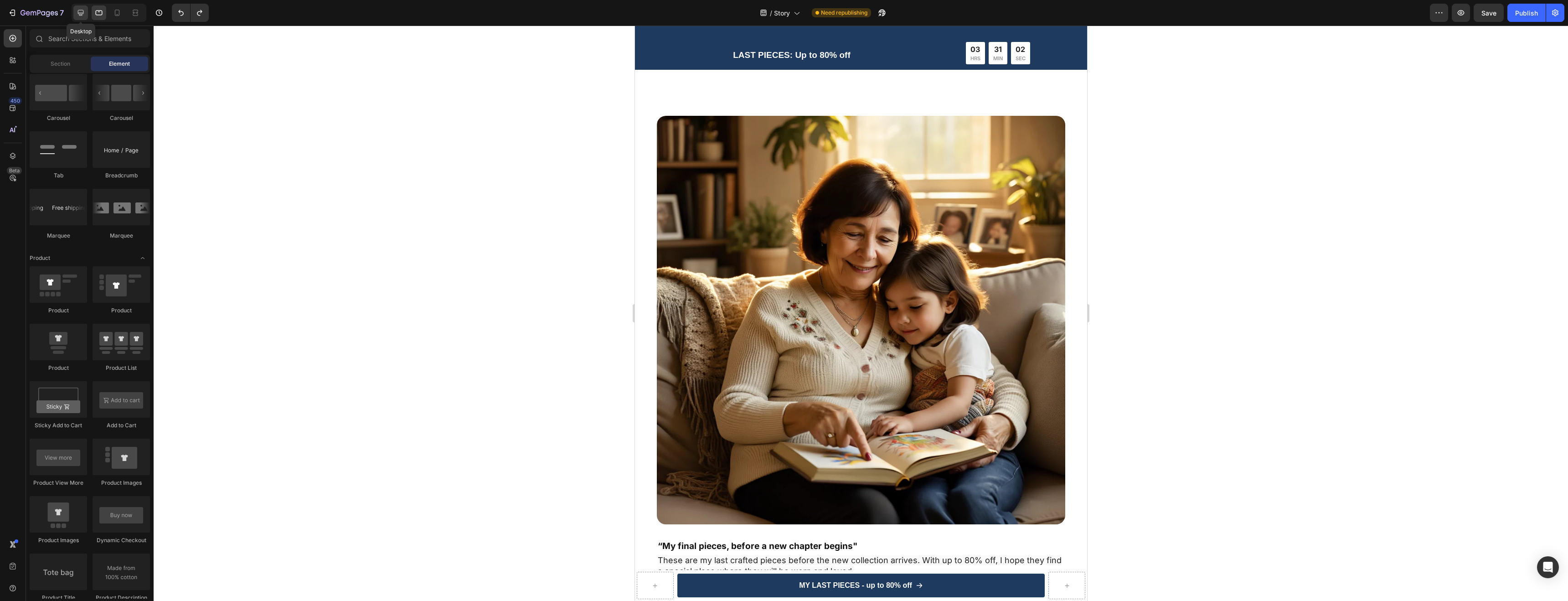
click at [83, 15] on icon at bounding box center [80, 12] width 9 height 9
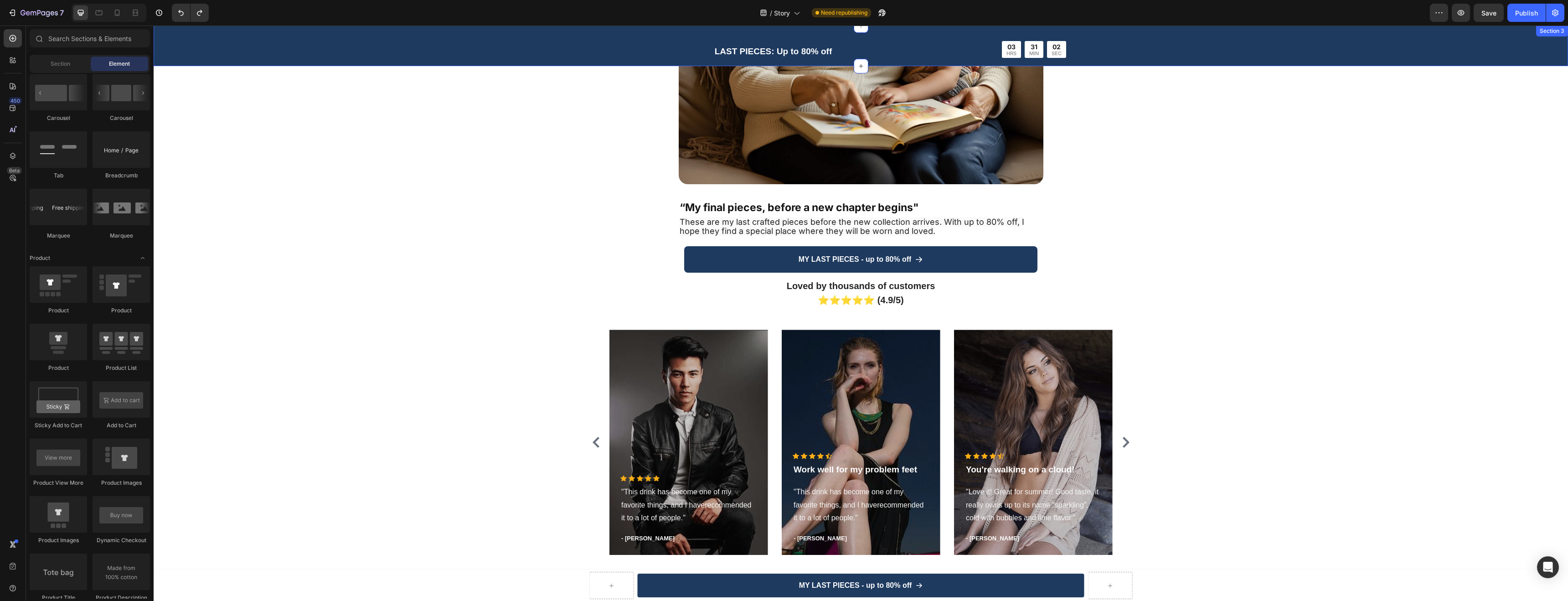
scroll to position [1829, 0]
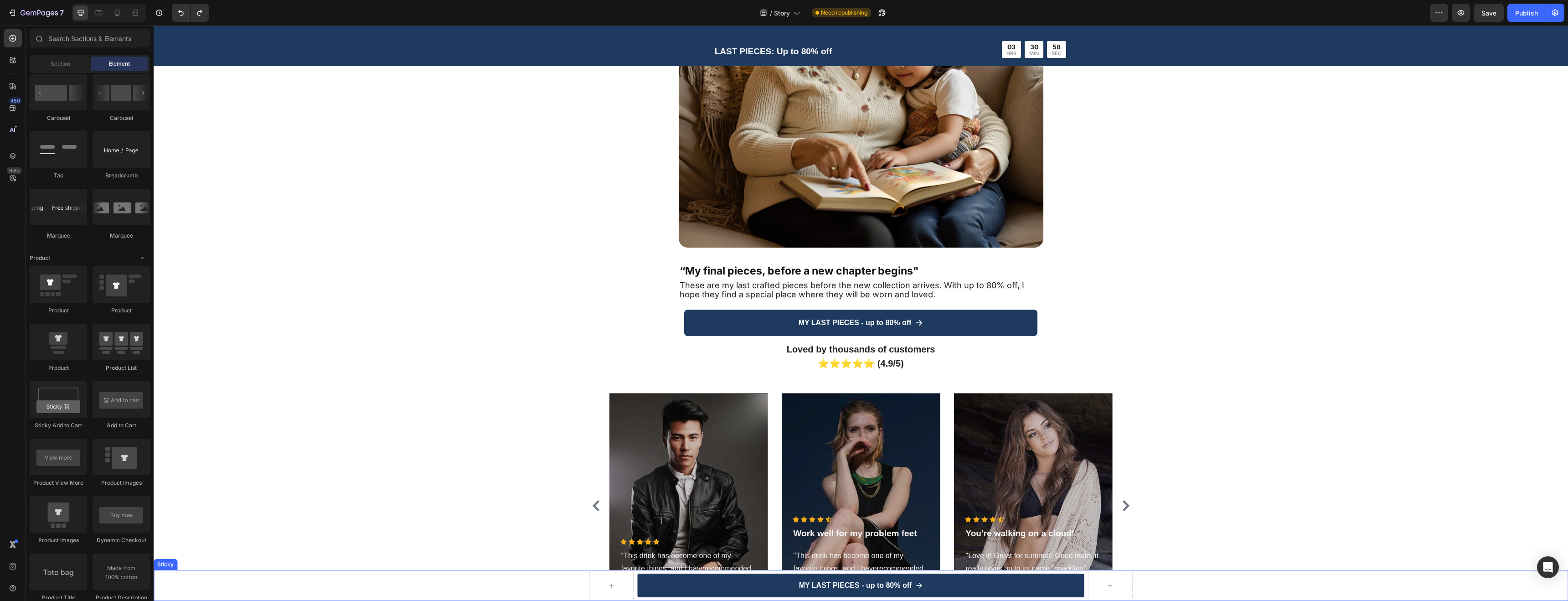
click at [595, 585] on div at bounding box center [611, 585] width 44 height 27
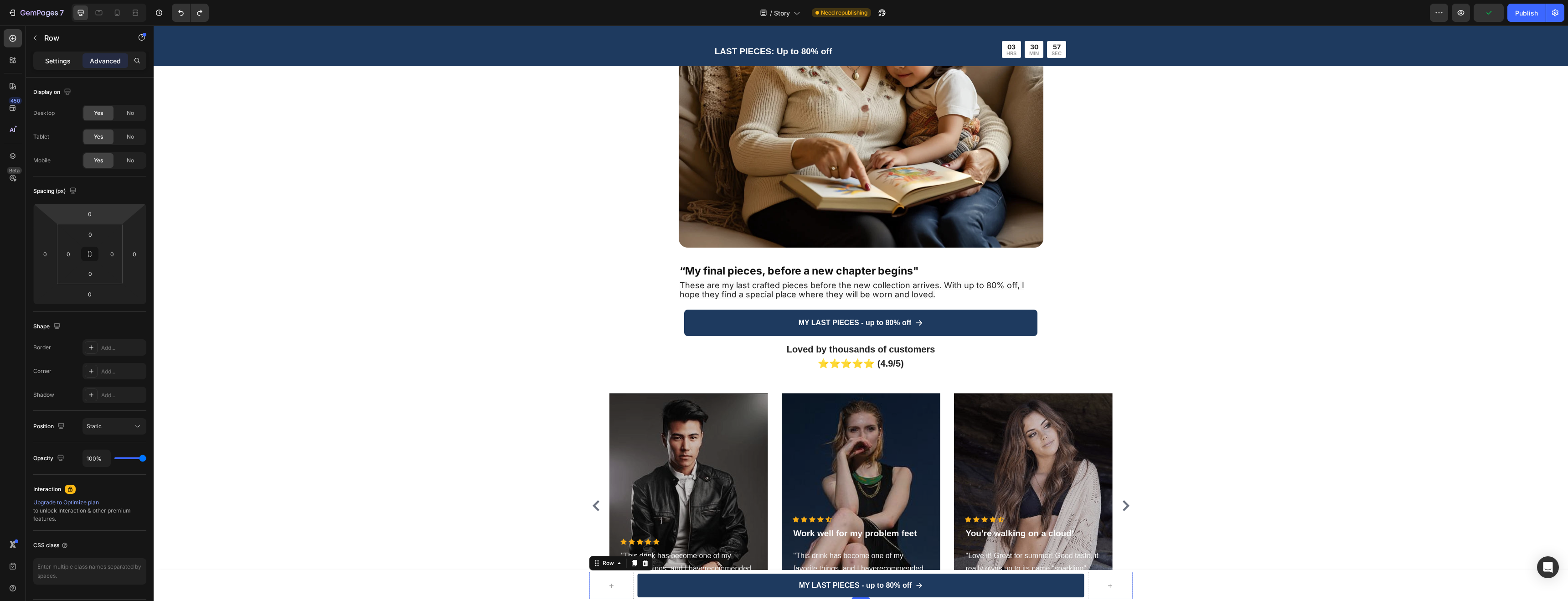
click at [58, 62] on p "Settings" at bounding box center [58, 61] width 26 height 10
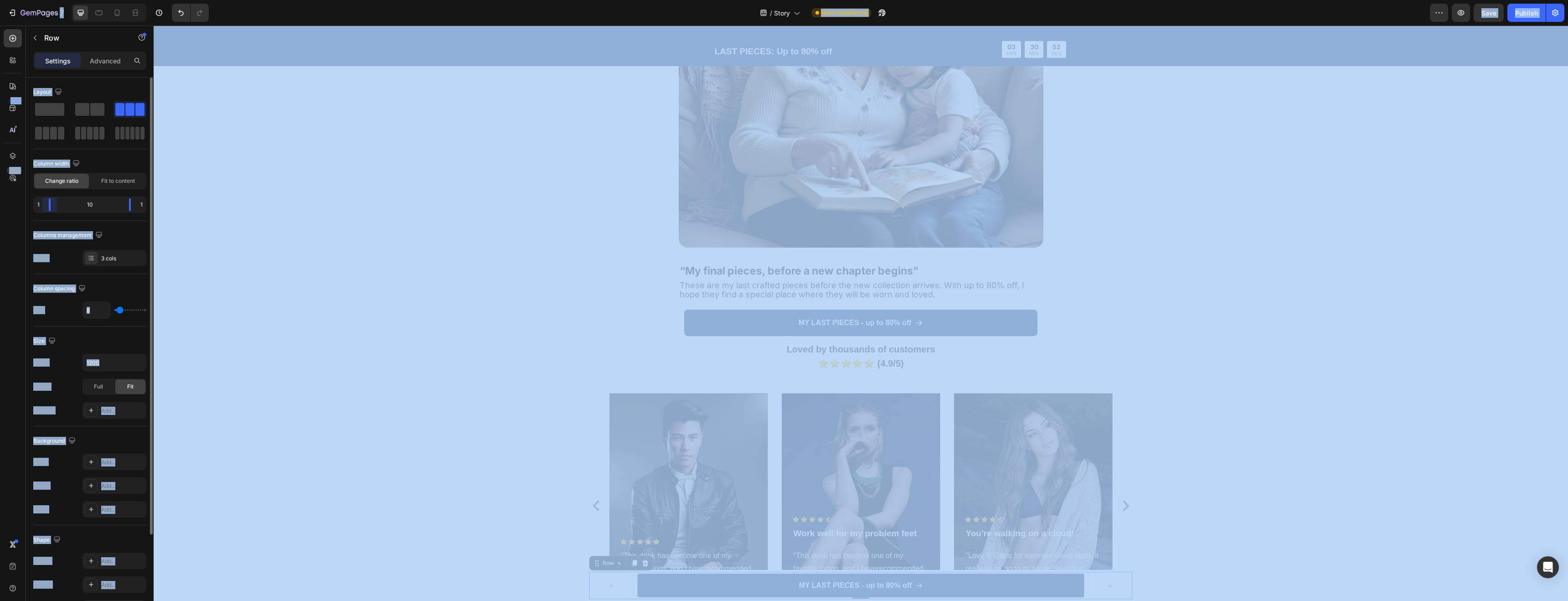
drag, startPoint x: 54, startPoint y: 202, endPoint x: 44, endPoint y: 237, distance: 36.4
click at [0, 0] on html "7 / Story Need republishing Preview Save Publish 450 Beta Sections(18) Elements…" at bounding box center [784, 0] width 1568 height 0
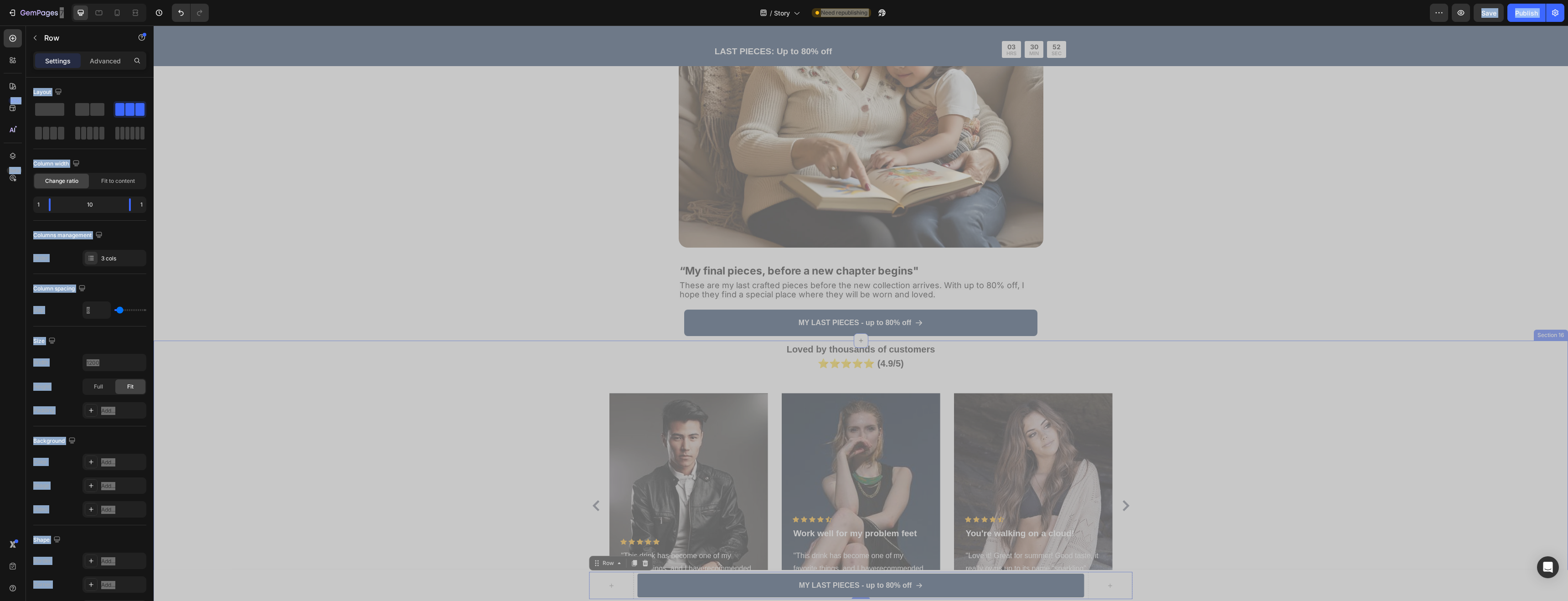
click at [503, 377] on div "Loved by thousands of customers ⭐⭐⭐⭐⭐ (4.9/5) Heading Icon Icon Icon Icon Icon …" at bounding box center [861, 483] width 1401 height 284
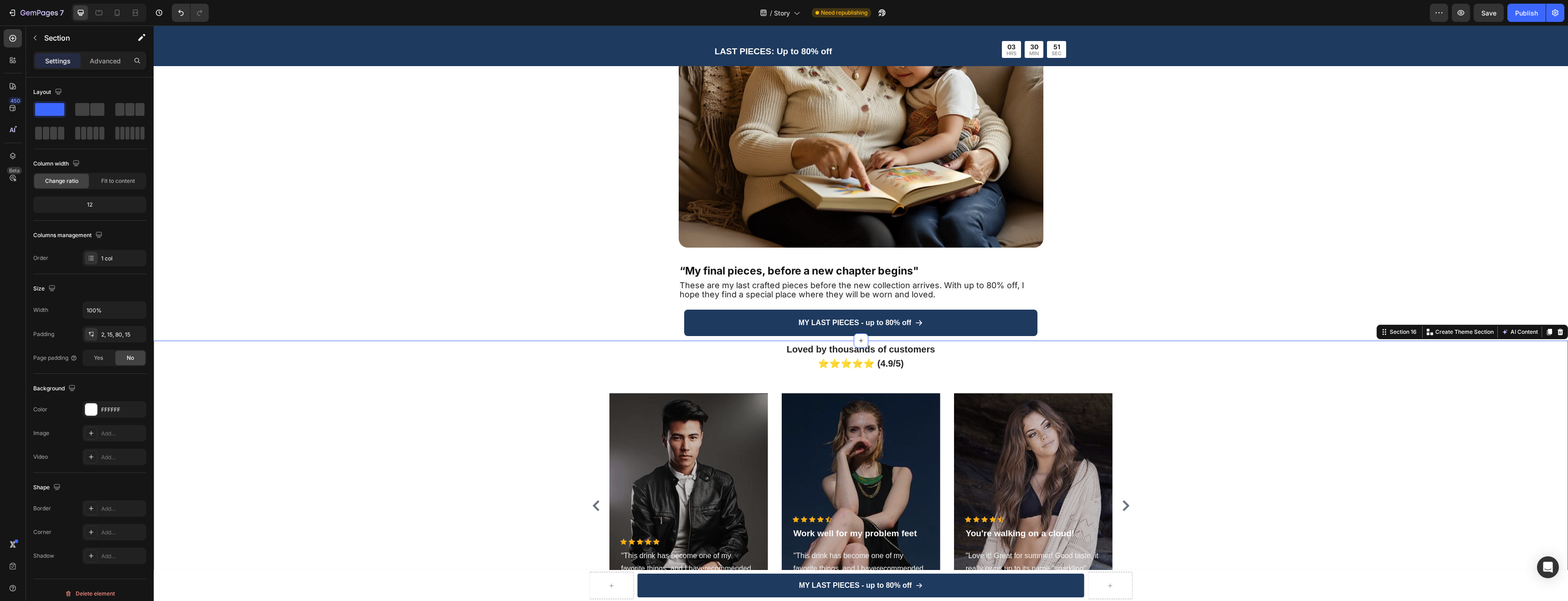
click at [419, 439] on div "Loved by thousands of customers ⭐⭐⭐⭐⭐ (4.9/5) Heading Icon Icon Icon Icon Icon …" at bounding box center [861, 483] width 1401 height 284
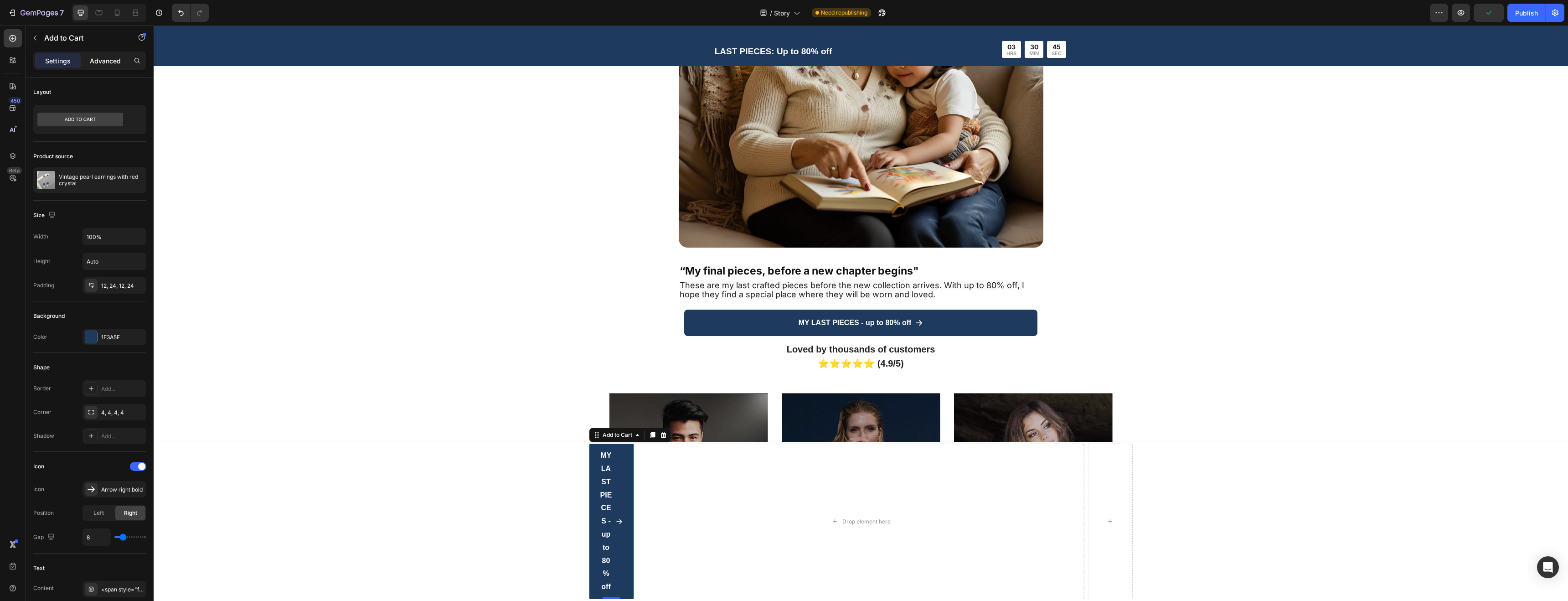
click at [94, 66] on div "Advanced" at bounding box center [105, 61] width 46 height 15
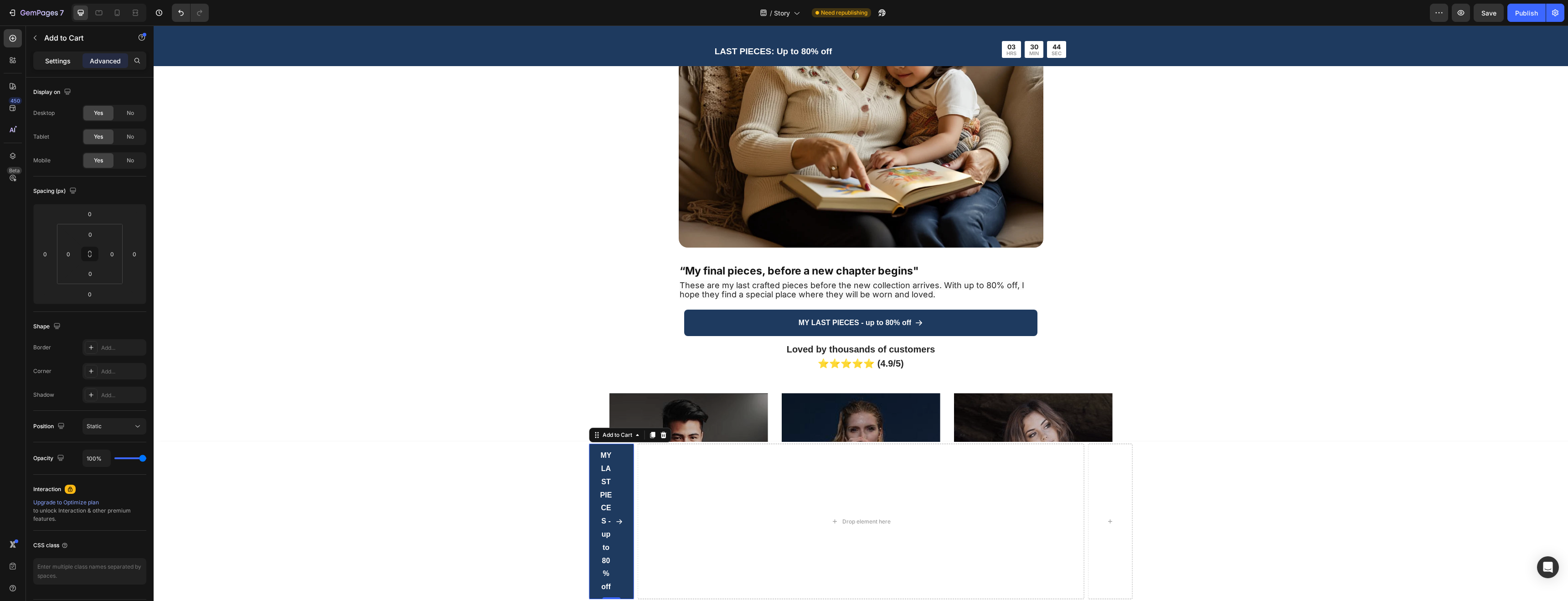
click at [57, 57] on p "Settings" at bounding box center [58, 61] width 26 height 10
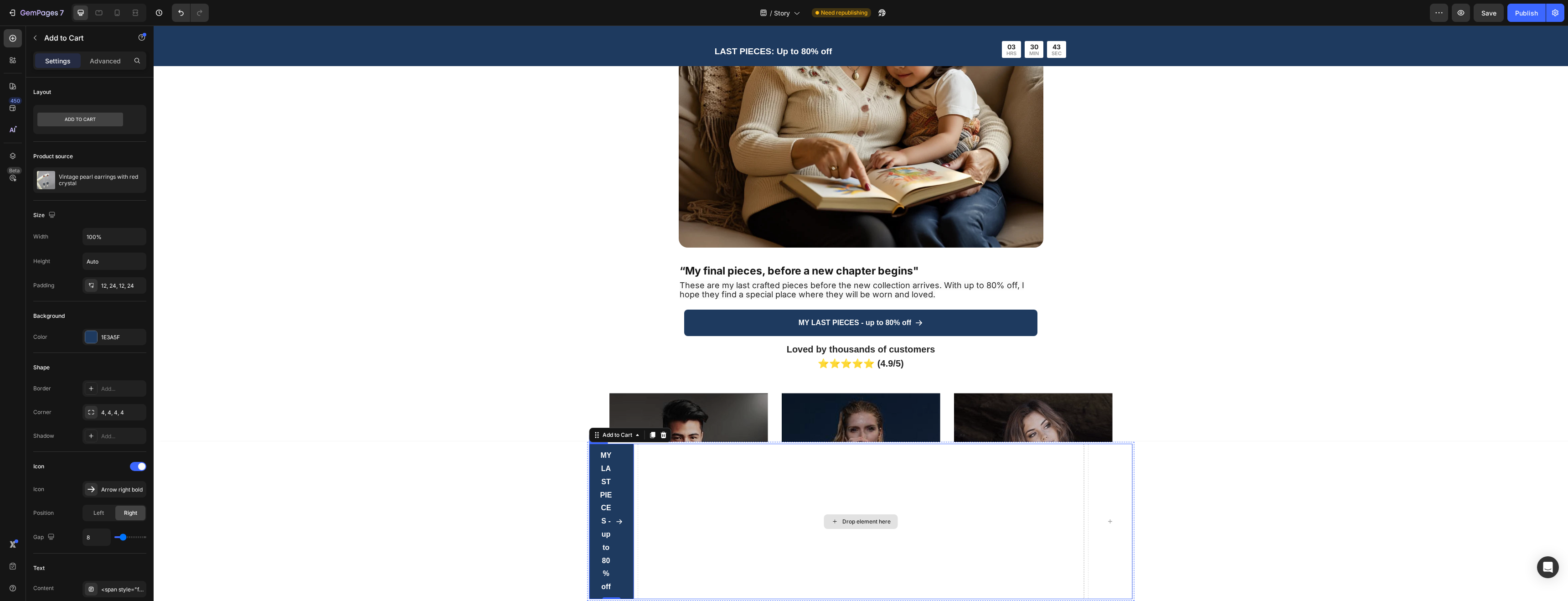
click at [730, 532] on div "Drop element here" at bounding box center [861, 521] width 447 height 155
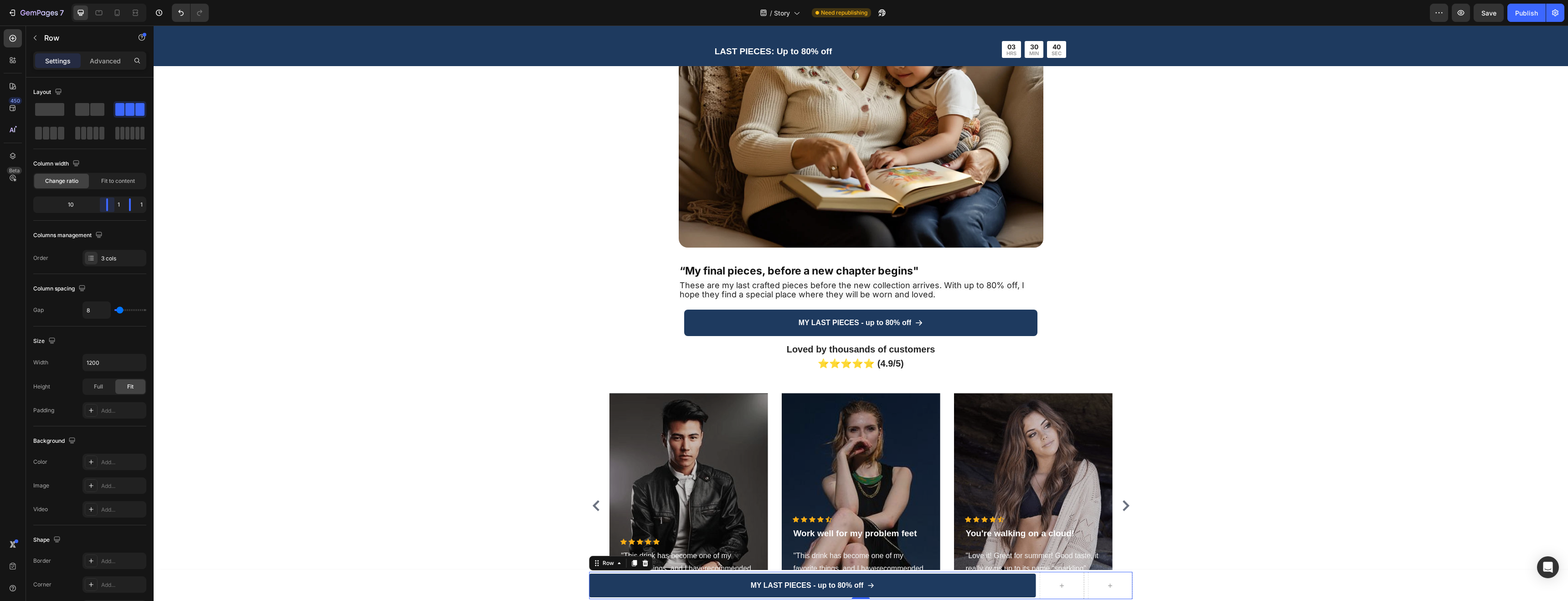
drag, startPoint x: 50, startPoint y: 203, endPoint x: 181, endPoint y: 211, distance: 131.2
click at [181, 0] on body "7 / Story Need republishing Preview Save Publish 450 Beta Sections(18) Elements…" at bounding box center [784, 0] width 1568 height 0
click at [124, 0] on body "7 / Story Need republishing Preview Save Publish 450 Beta Sections(18) Elements…" at bounding box center [784, 0] width 1568 height 0
click at [121, 205] on div "1" at bounding box center [118, 205] width 6 height 13
click at [111, 258] on div "3 cols" at bounding box center [122, 258] width 43 height 8
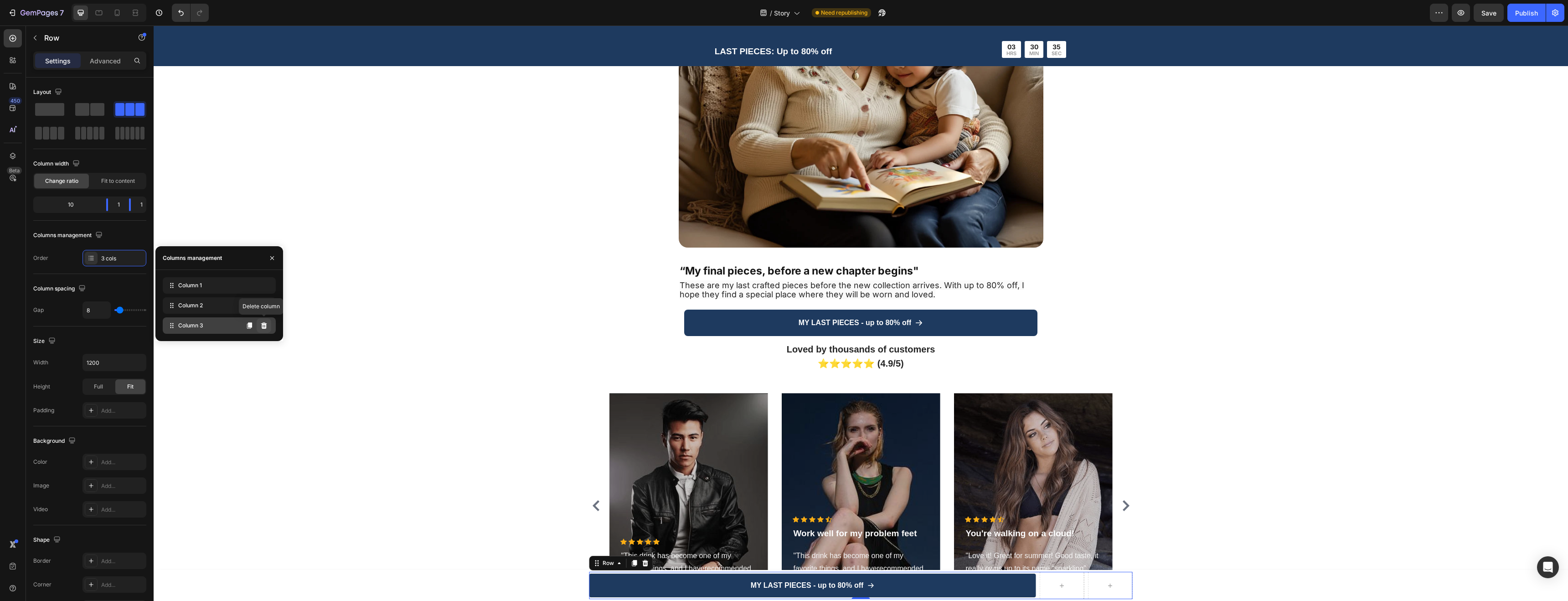
click at [265, 328] on icon at bounding box center [264, 325] width 6 height 6
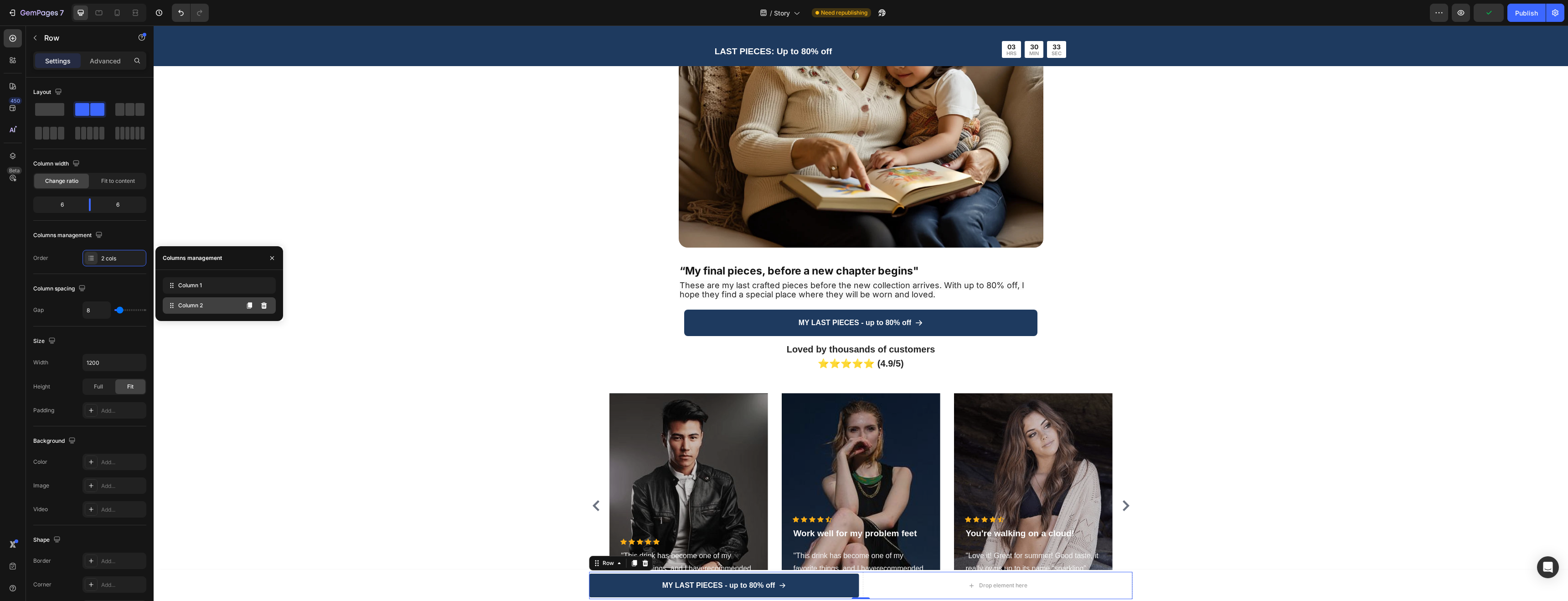
click at [234, 306] on div "Column 2" at bounding box center [219, 305] width 113 height 16
click at [218, 287] on div "Column 1" at bounding box center [219, 285] width 113 height 16
click at [264, 309] on icon at bounding box center [264, 306] width 7 height 7
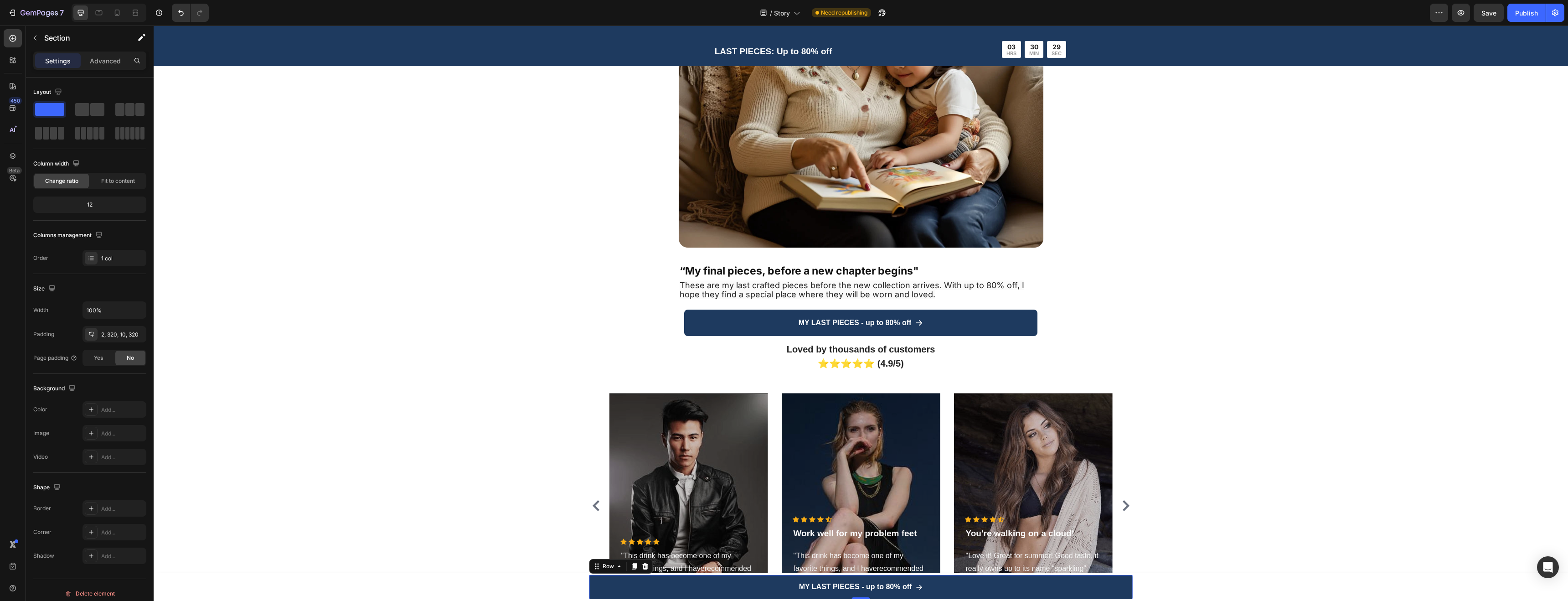
click at [269, 159] on div "Image “My final pieces, before a new chapter begins" Text Block These are my la…" at bounding box center [861, 93] width 1415 height 423
click at [115, 15] on icon at bounding box center [117, 13] width 5 height 6
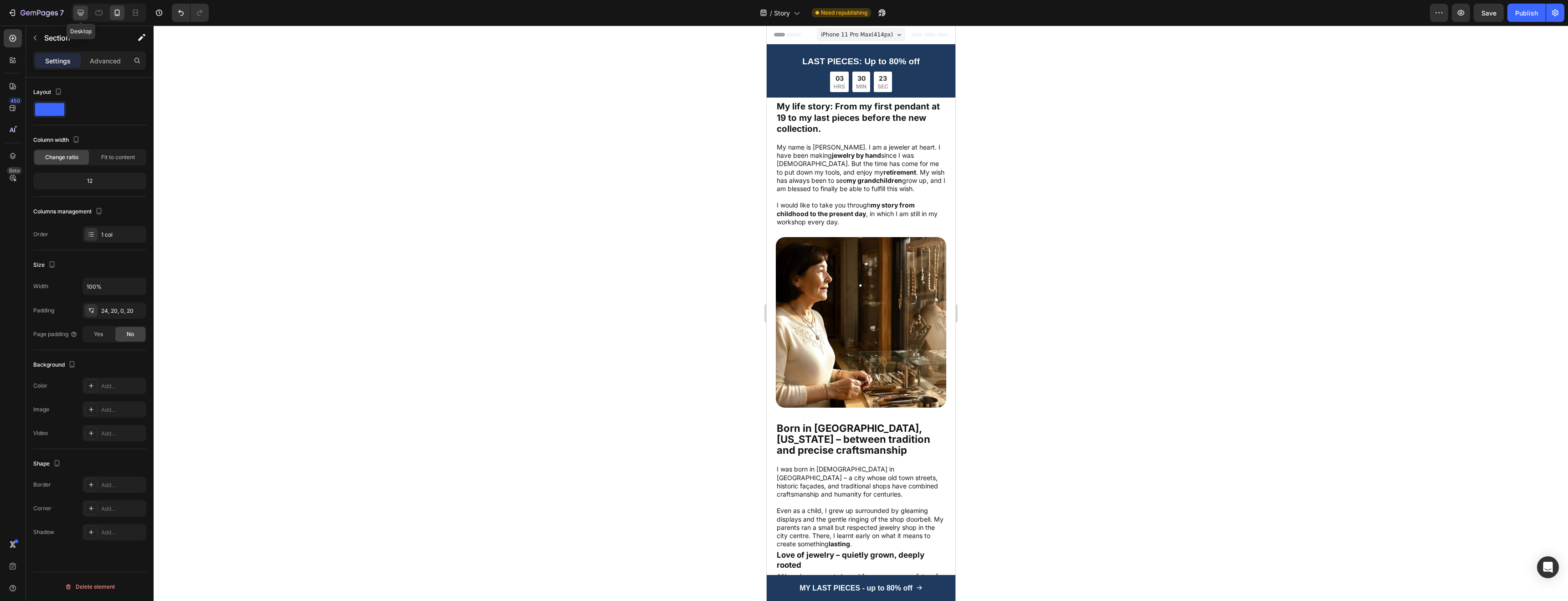
click at [83, 17] on icon at bounding box center [80, 12] width 9 height 9
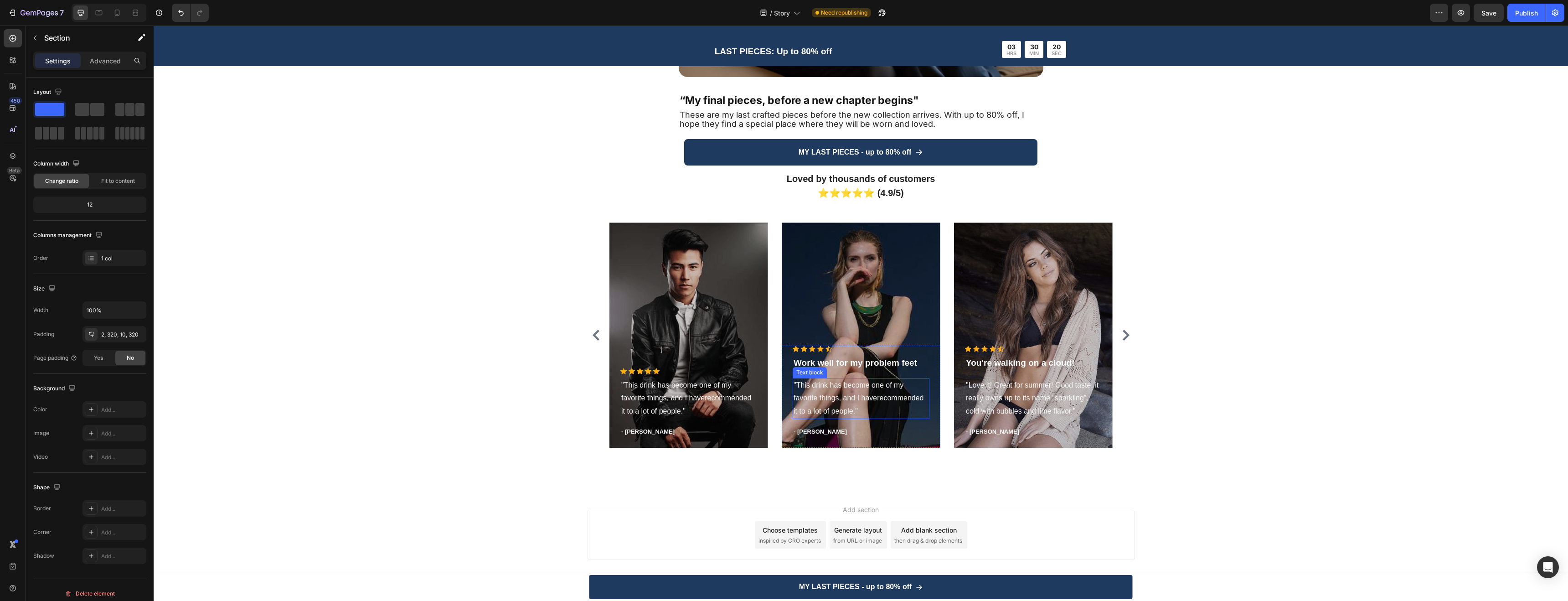
scroll to position [2355, 0]
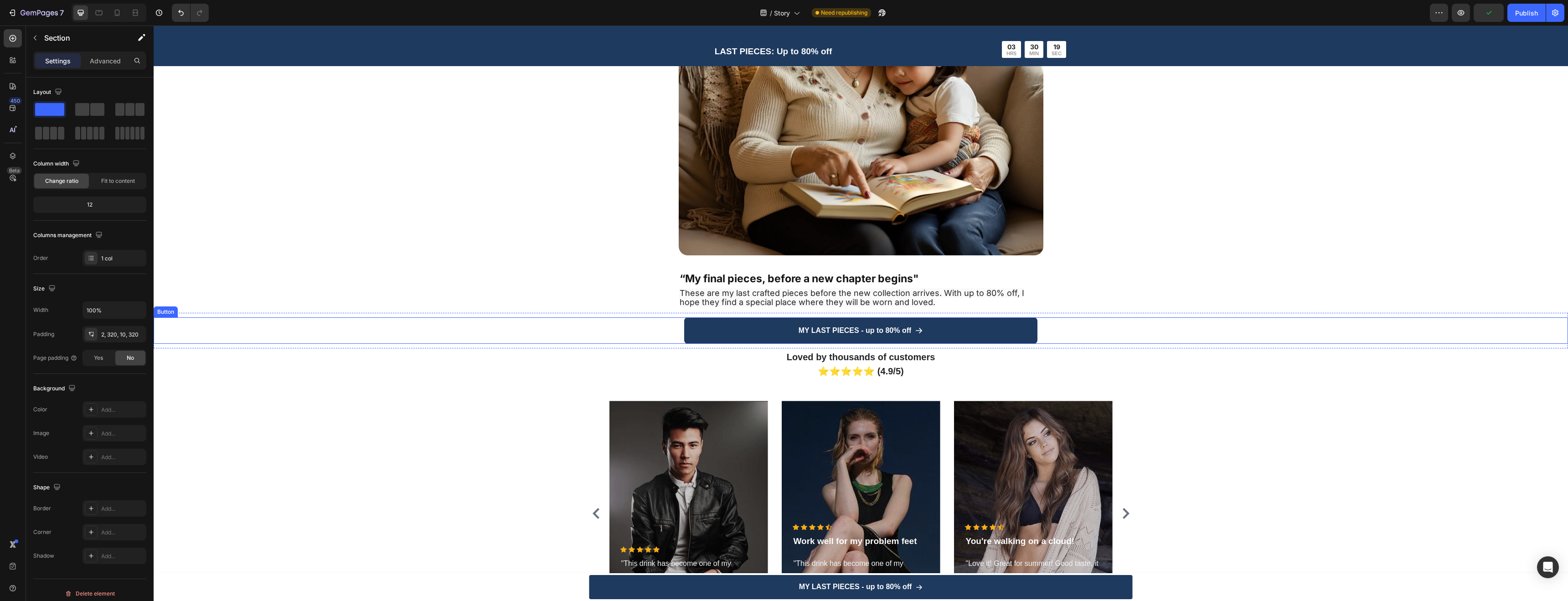
click at [652, 325] on div "MY LAST PIECES - up to 80% off Button" at bounding box center [861, 330] width 1415 height 26
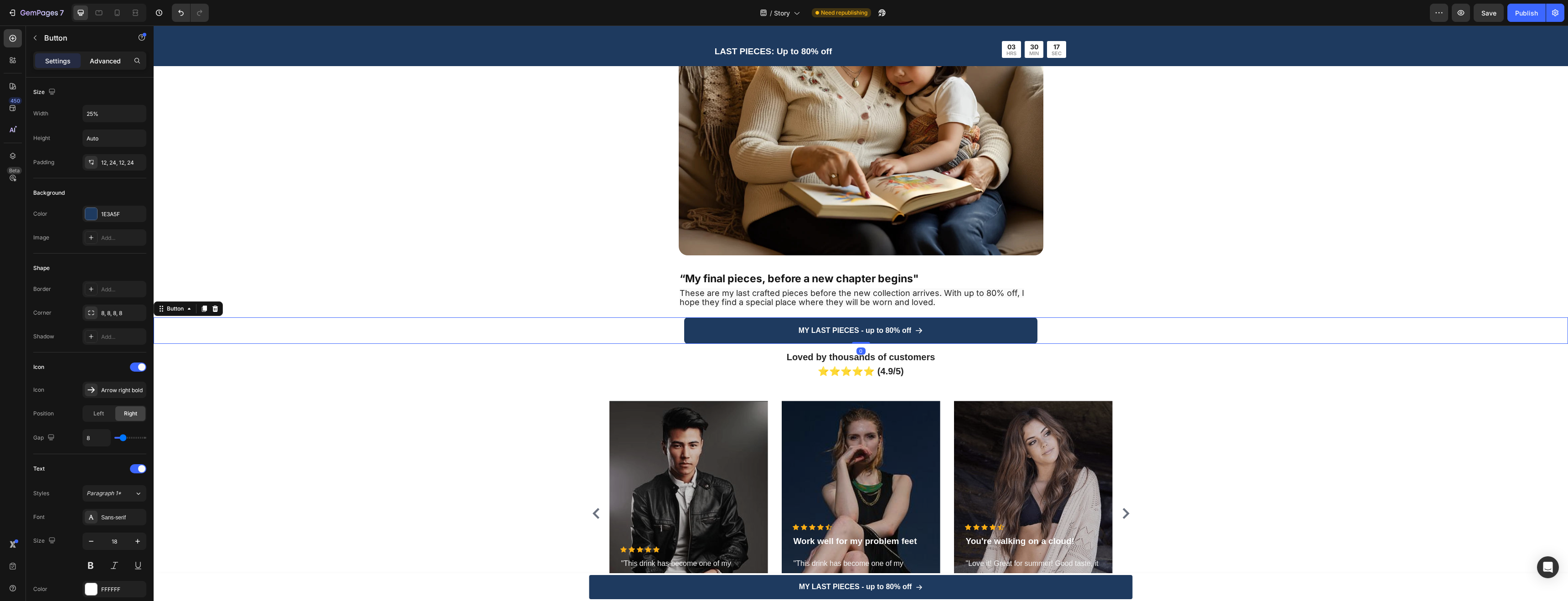
click at [104, 65] on p "Advanced" at bounding box center [105, 61] width 31 height 10
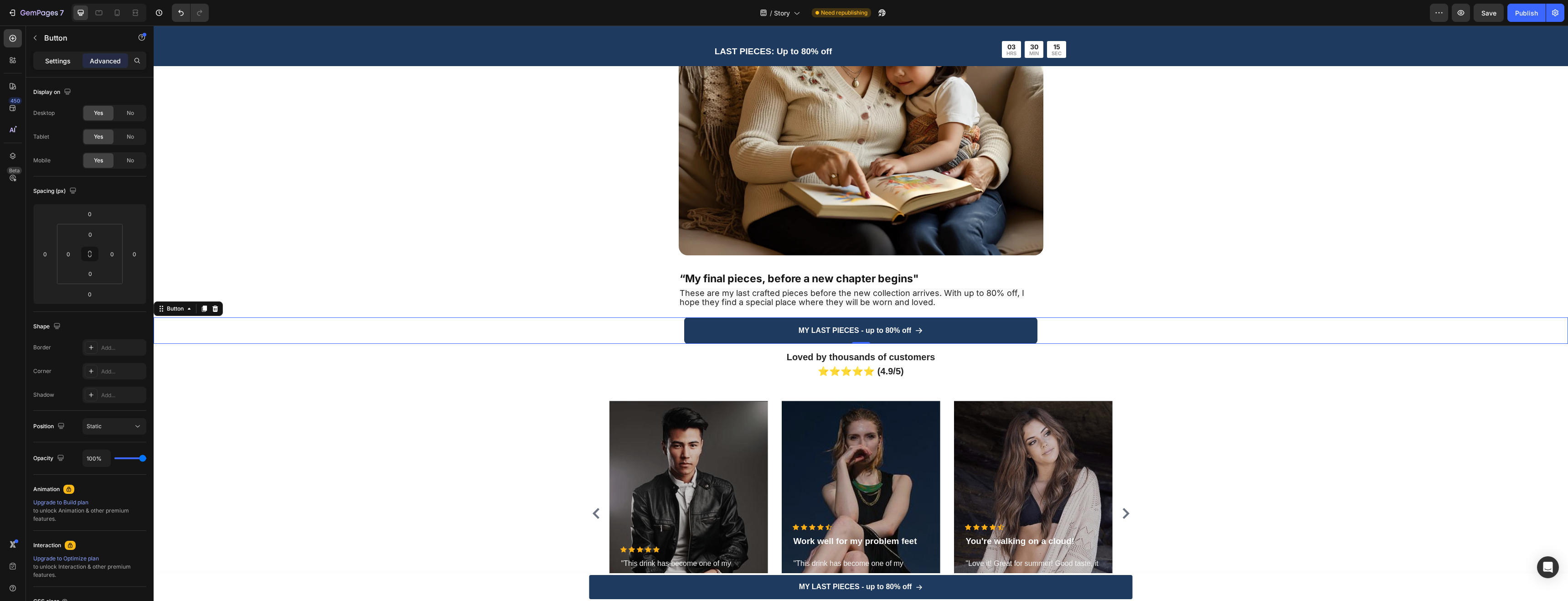
click at [50, 63] on p "Settings" at bounding box center [58, 61] width 26 height 10
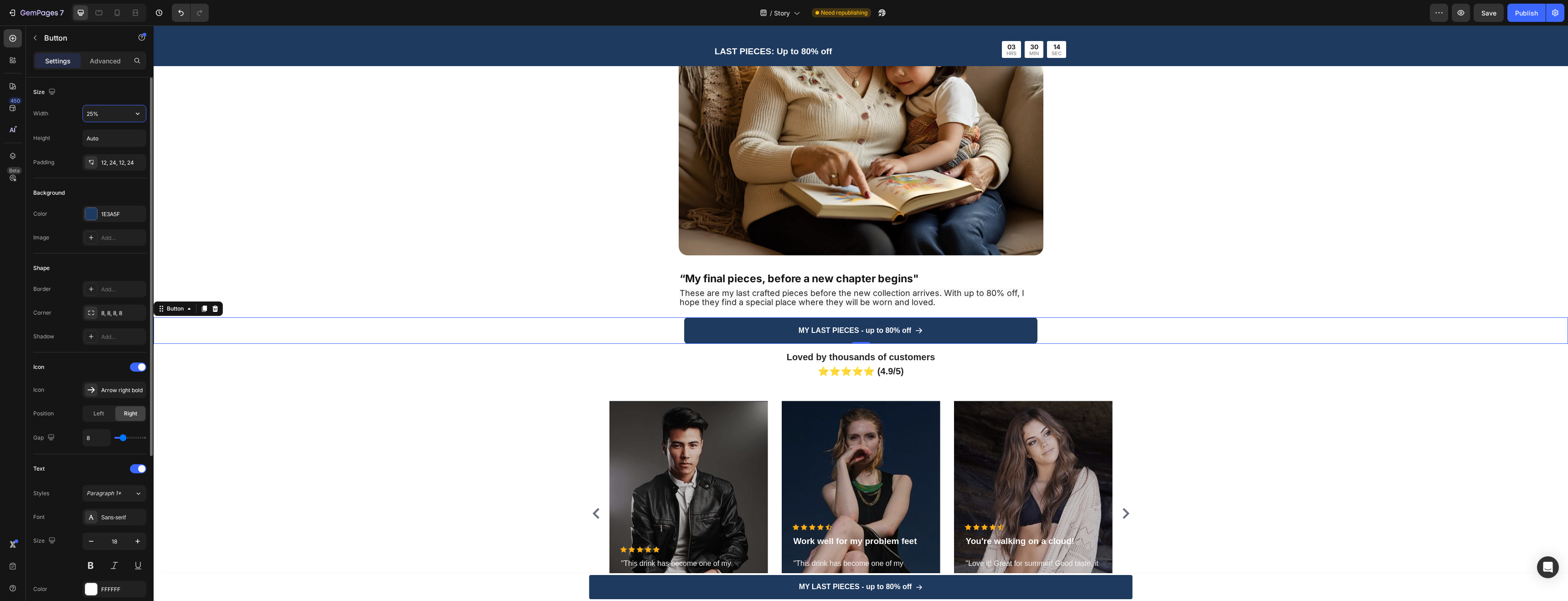
click at [99, 114] on input "25%" at bounding box center [114, 113] width 63 height 16
click at [130, 112] on button "button" at bounding box center [138, 113] width 16 height 16
click at [125, 136] on p "Fit content Auto" at bounding box center [112, 136] width 52 height 8
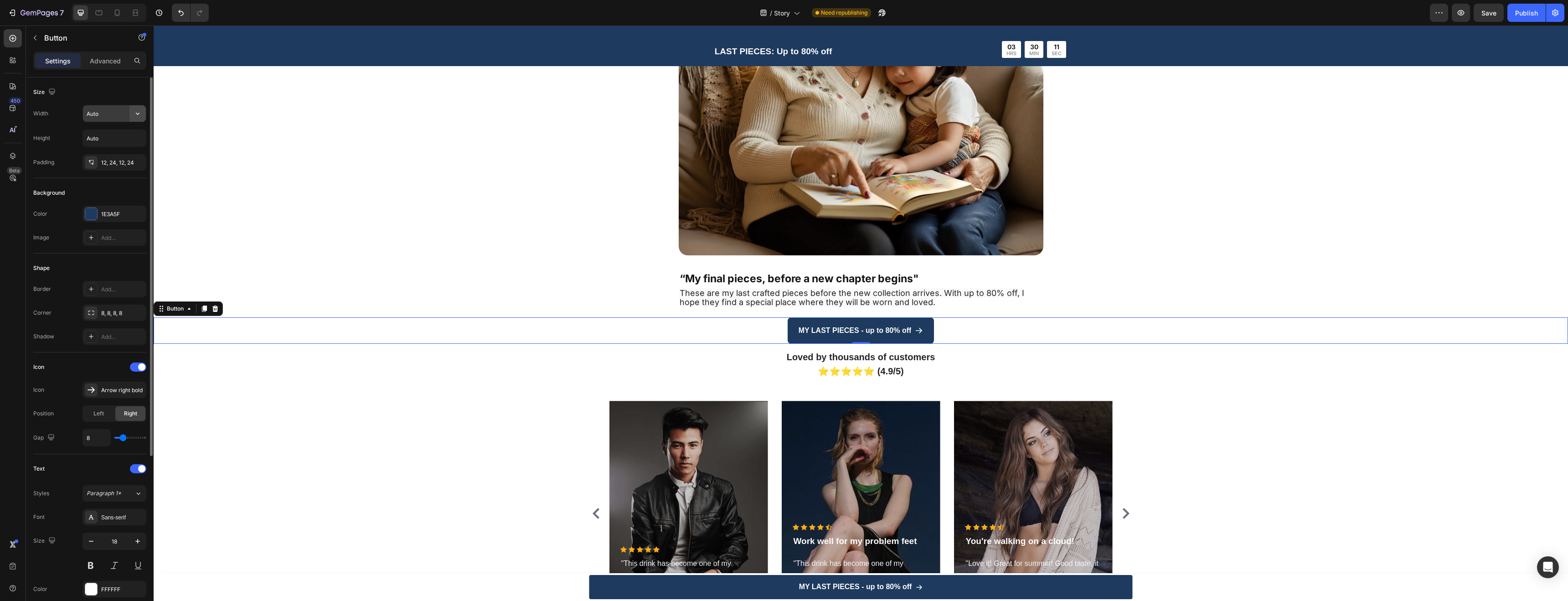
click at [137, 111] on icon "button" at bounding box center [138, 113] width 9 height 9
click at [117, 150] on p "Full 100%" at bounding box center [112, 153] width 52 height 8
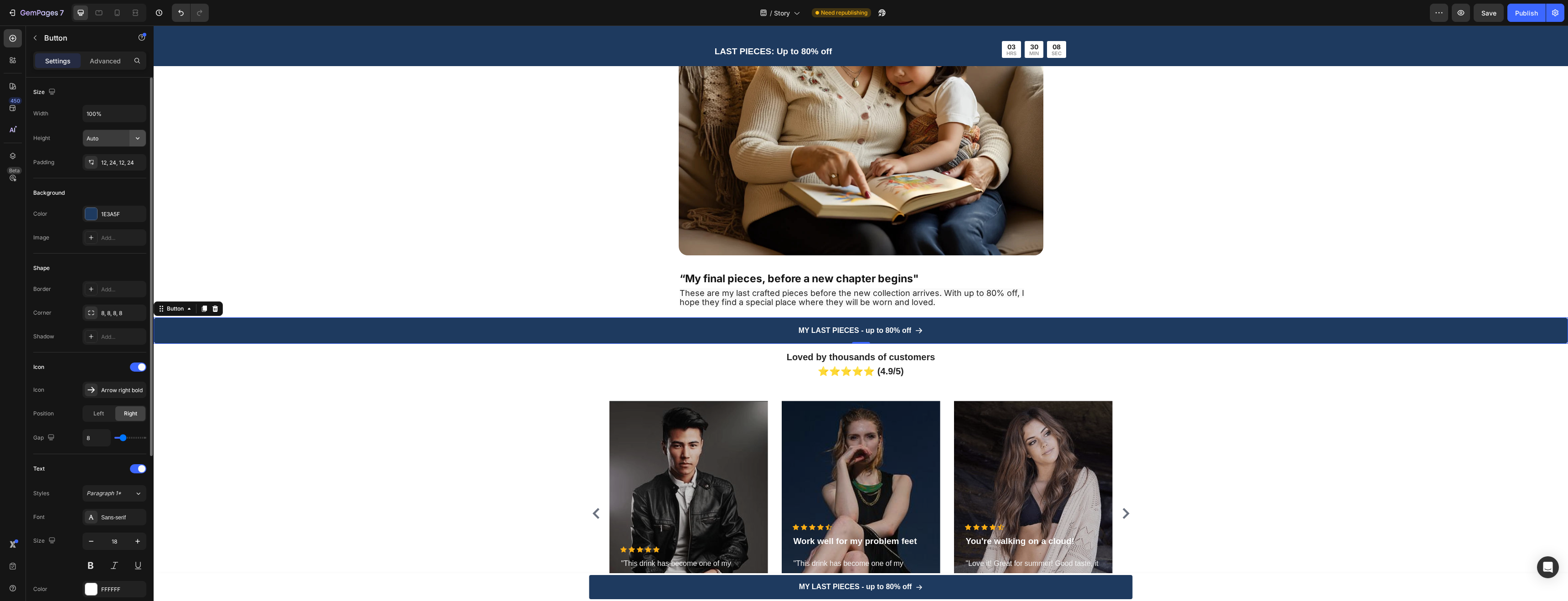
click at [136, 141] on icon "button" at bounding box center [138, 138] width 9 height 9
click at [118, 136] on input "Auto" at bounding box center [114, 138] width 63 height 16
click at [113, 136] on input "Auto" at bounding box center [114, 138] width 63 height 16
click at [181, 8] on icon "Undo/Redo" at bounding box center [181, 12] width 9 height 9
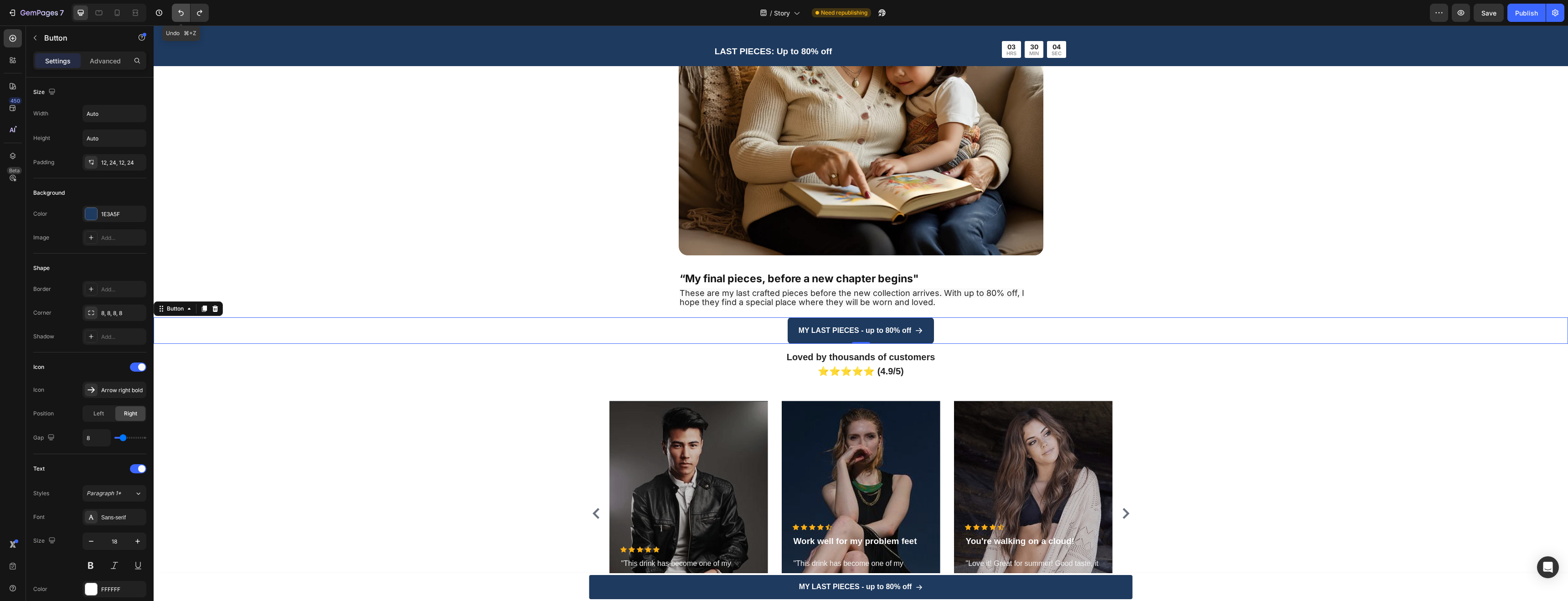
click at [181, 8] on icon "Undo/Redo" at bounding box center [181, 12] width 9 height 9
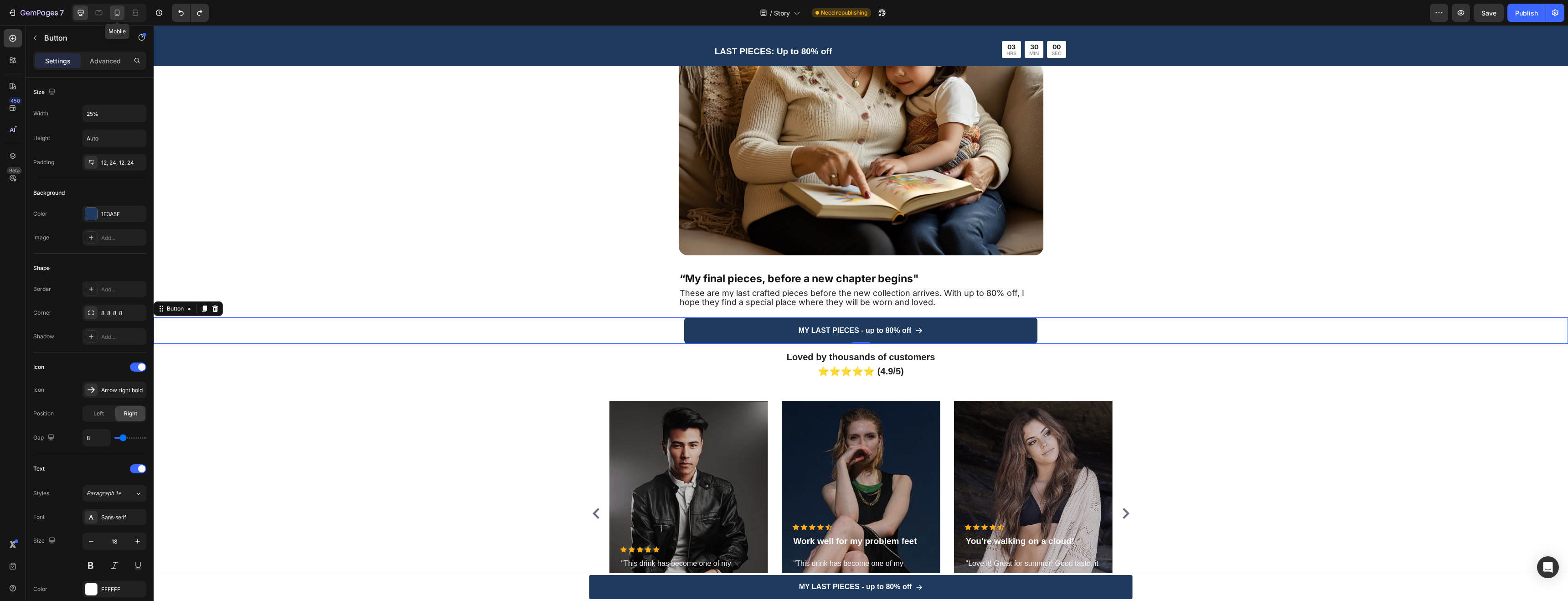
click at [115, 18] on div at bounding box center [117, 13] width 15 height 15
type input "100%"
type input "11"
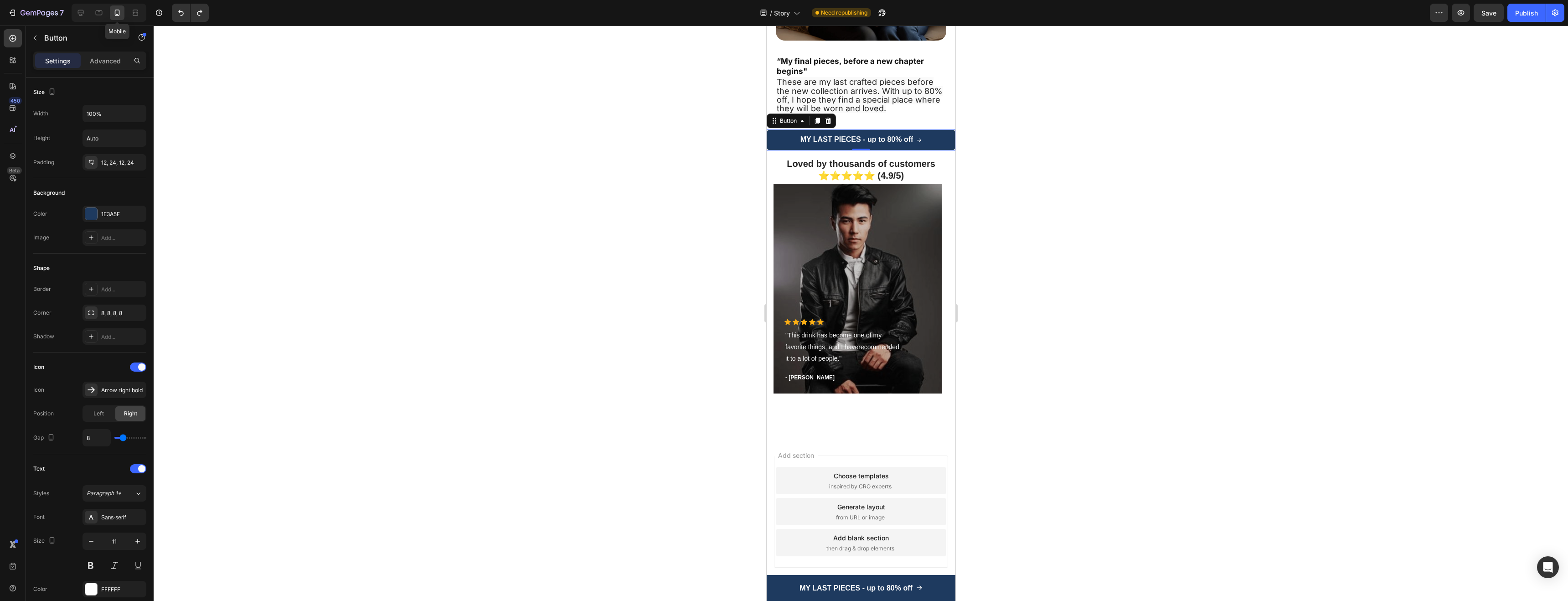
scroll to position [2423, 0]
click at [558, 208] on div at bounding box center [861, 313] width 1415 height 575
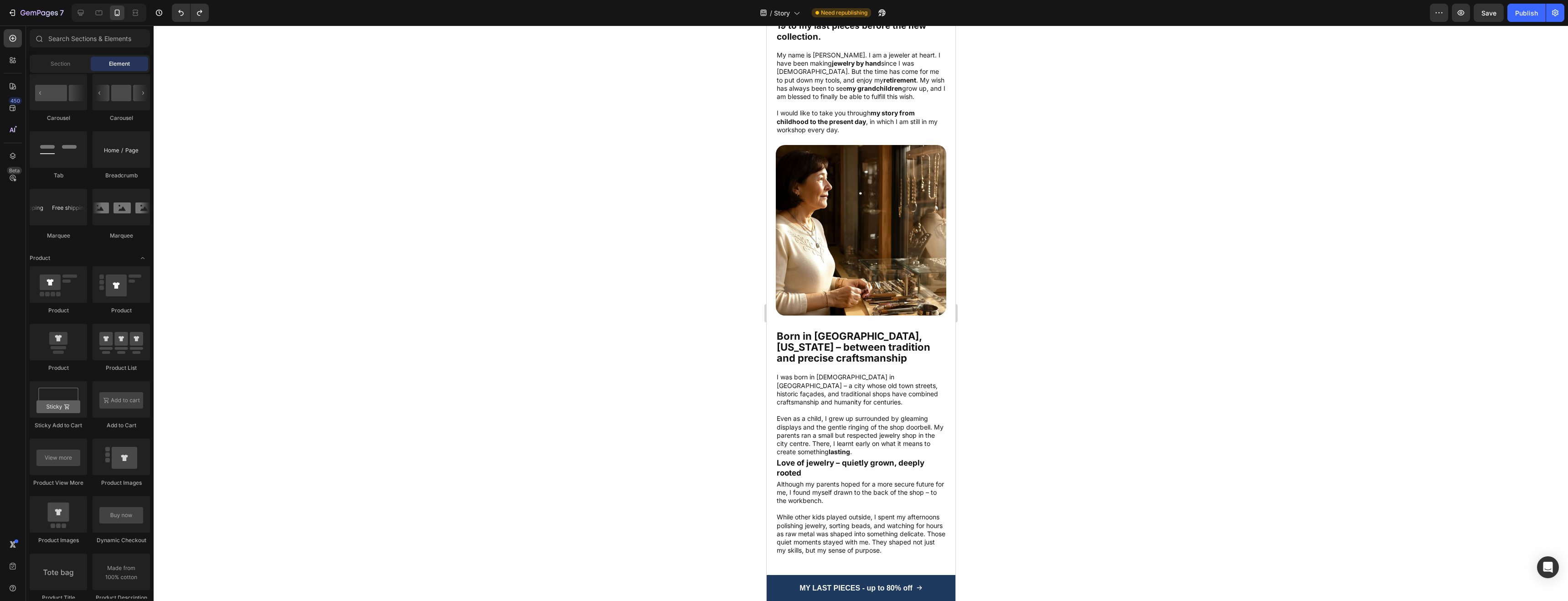
scroll to position [1, 0]
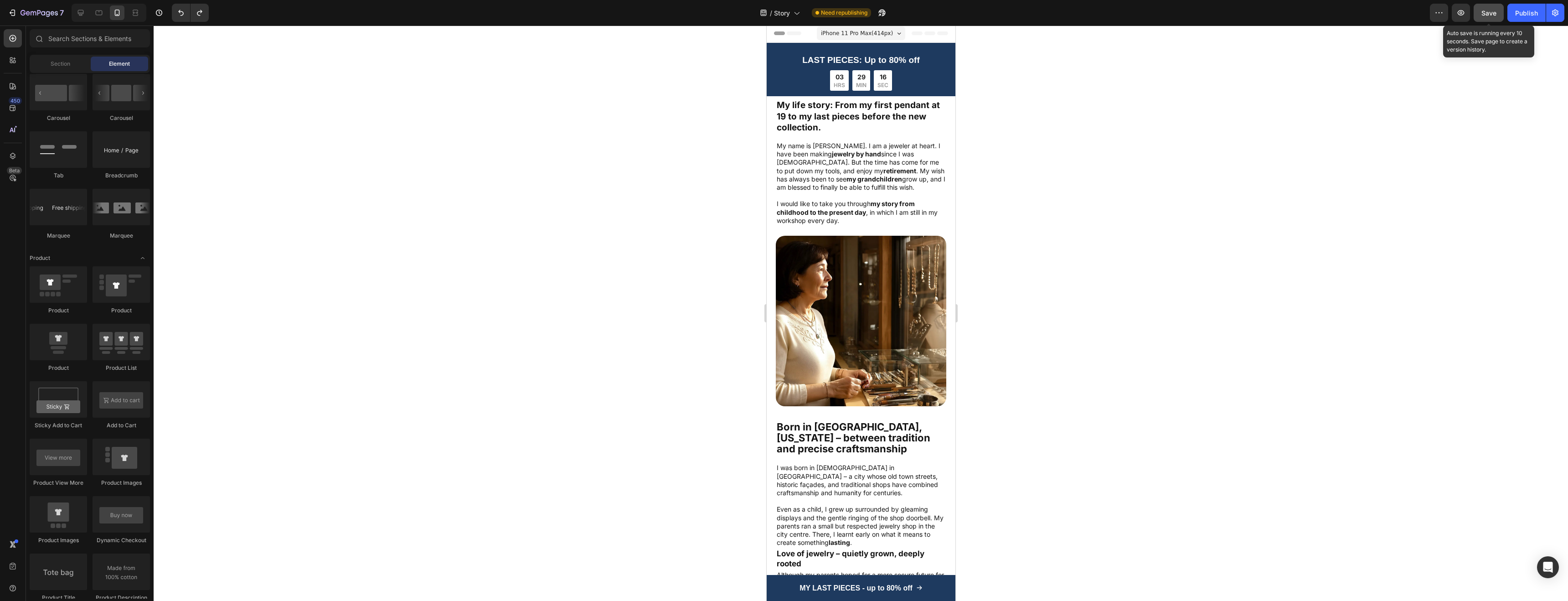
click at [1489, 10] on span "Save" at bounding box center [1489, 13] width 15 height 8
click at [1536, 16] on div "Publish" at bounding box center [1526, 13] width 23 height 10
click at [1462, 12] on icon "button" at bounding box center [1461, 12] width 7 height 5
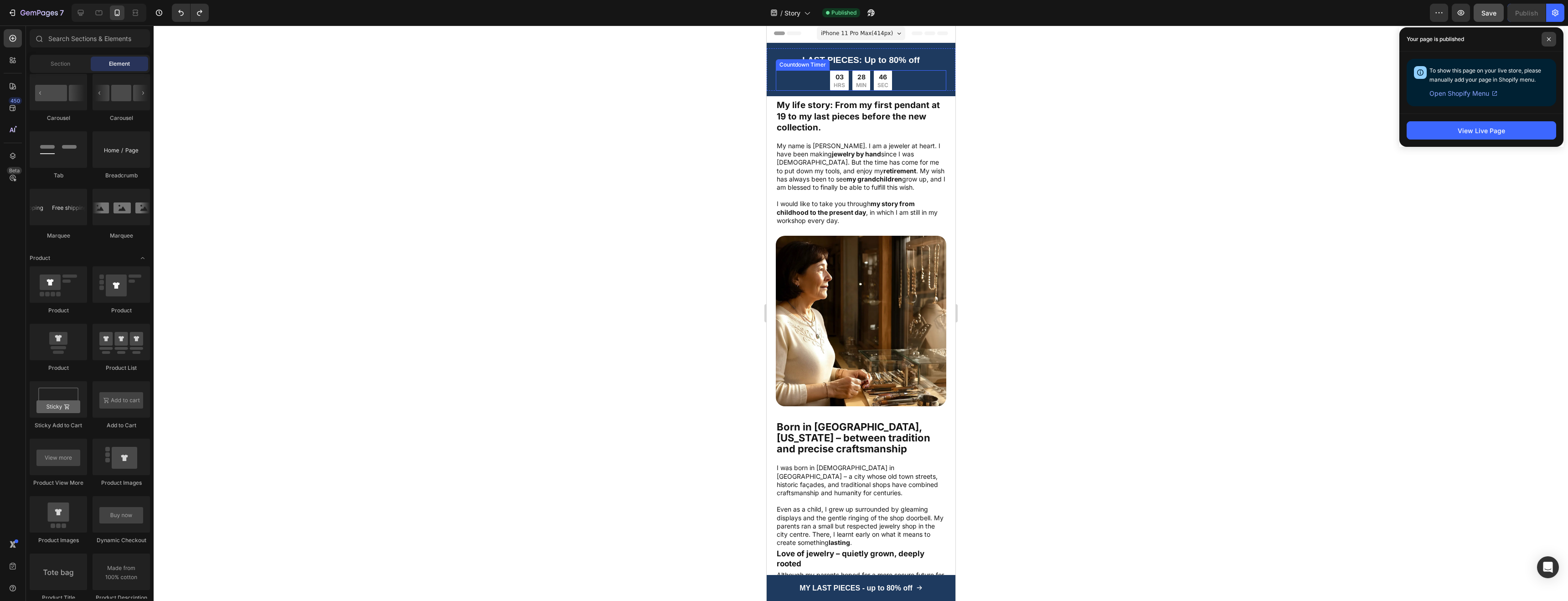
click at [1548, 39] on icon at bounding box center [1549, 39] width 4 height 4
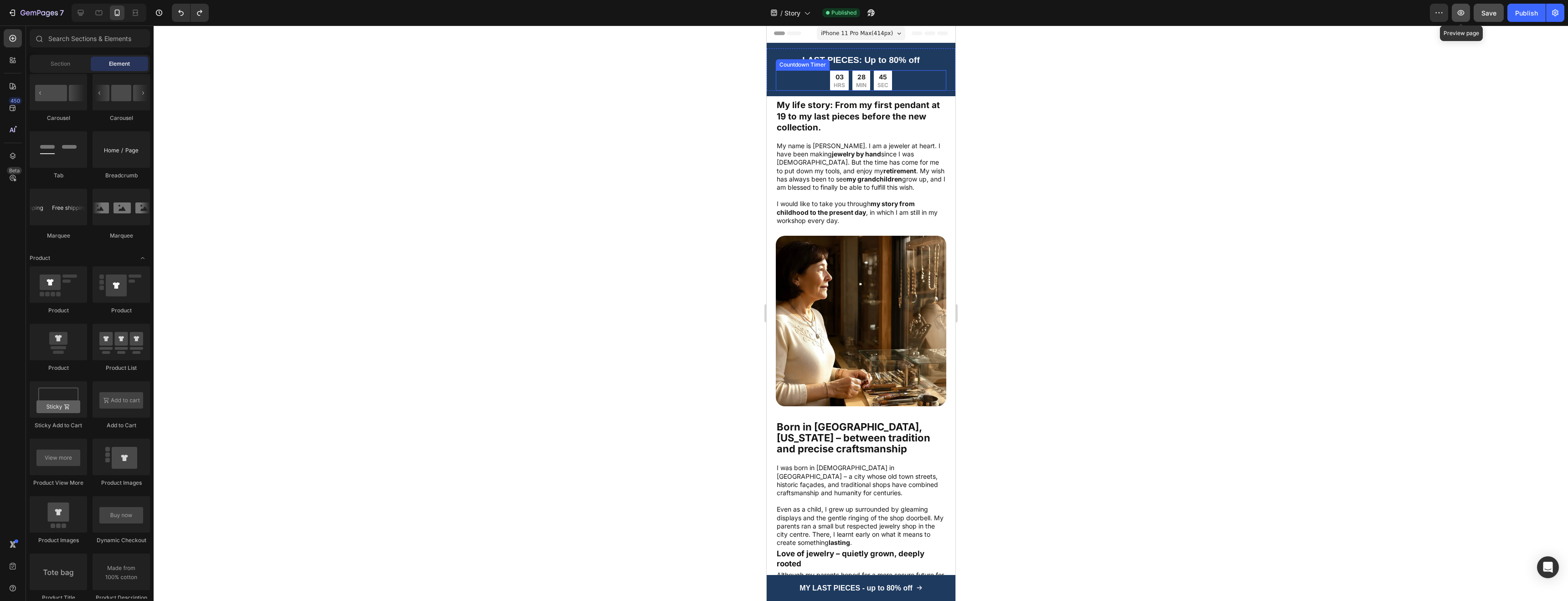
click at [1457, 13] on icon "button" at bounding box center [1461, 12] width 9 height 9
click at [908, 591] on strong "MY LAST PIECES - up to 80% off" at bounding box center [856, 588] width 113 height 8
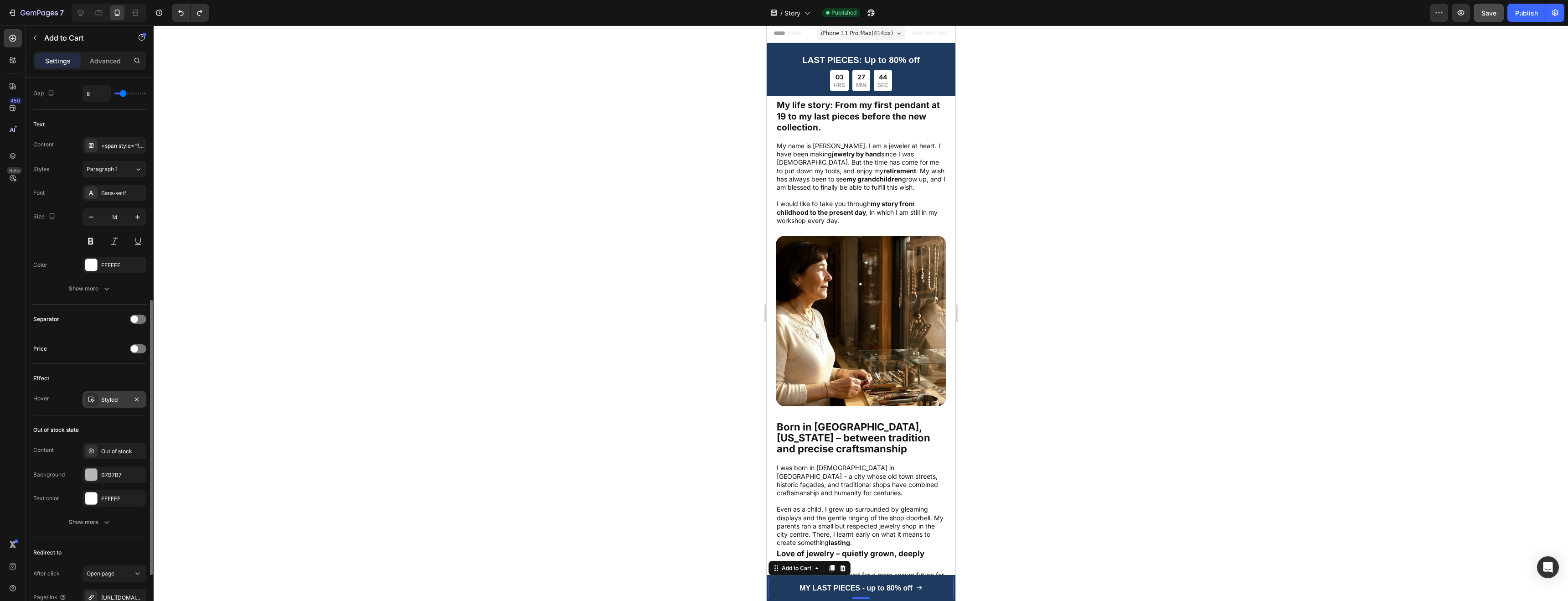
scroll to position [547, 0]
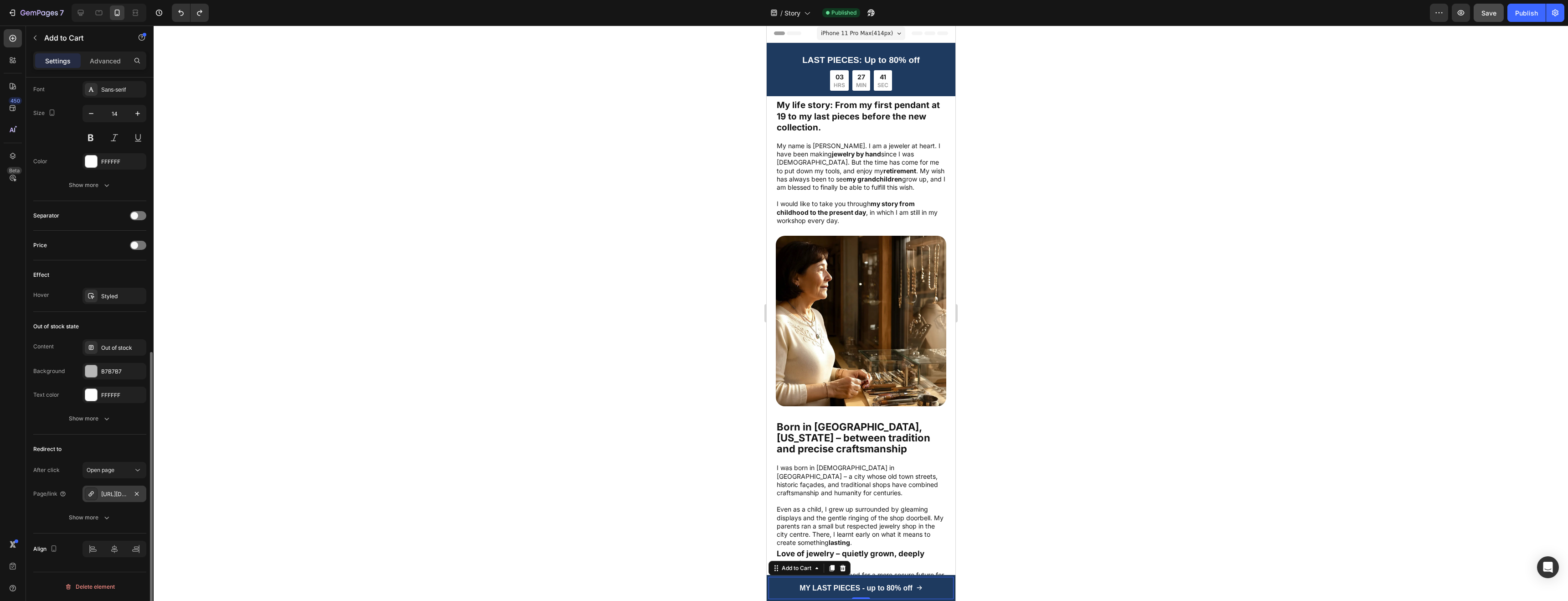
click at [107, 493] on div "[URL][DOMAIN_NAME]" at bounding box center [114, 494] width 26 height 8
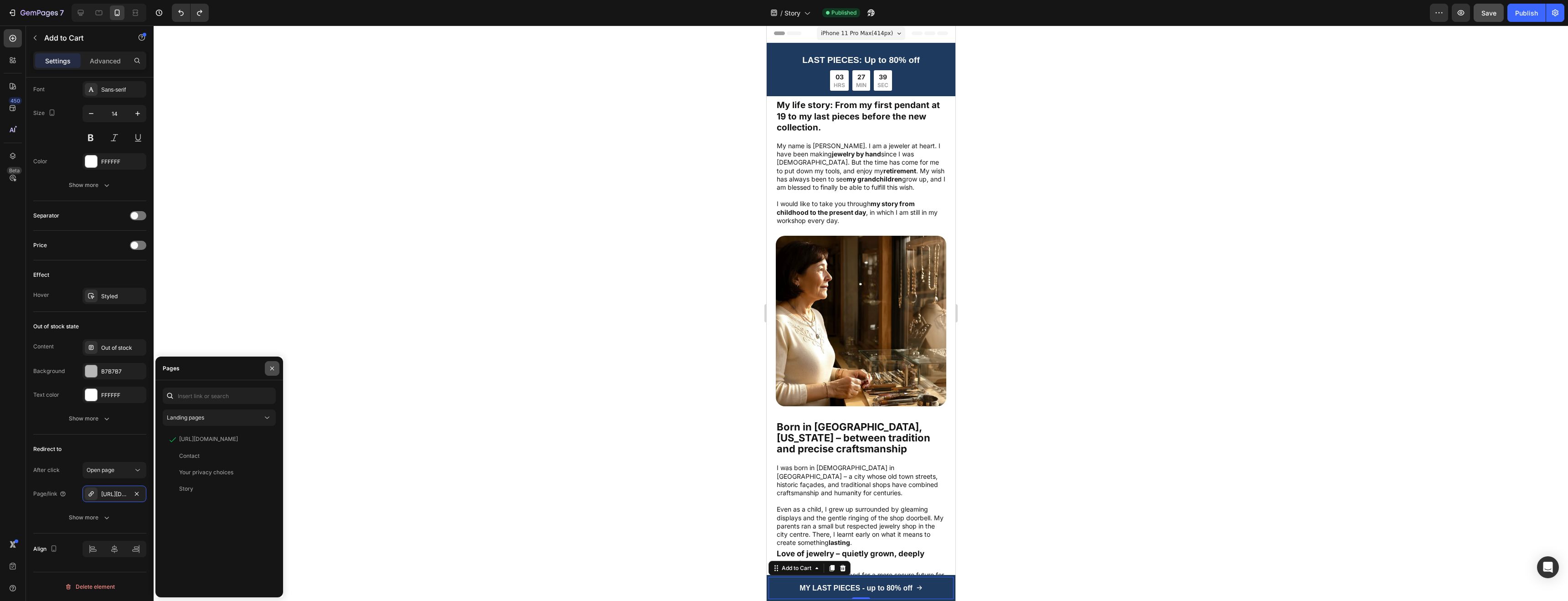
click at [270, 366] on icon "button" at bounding box center [272, 368] width 7 height 7
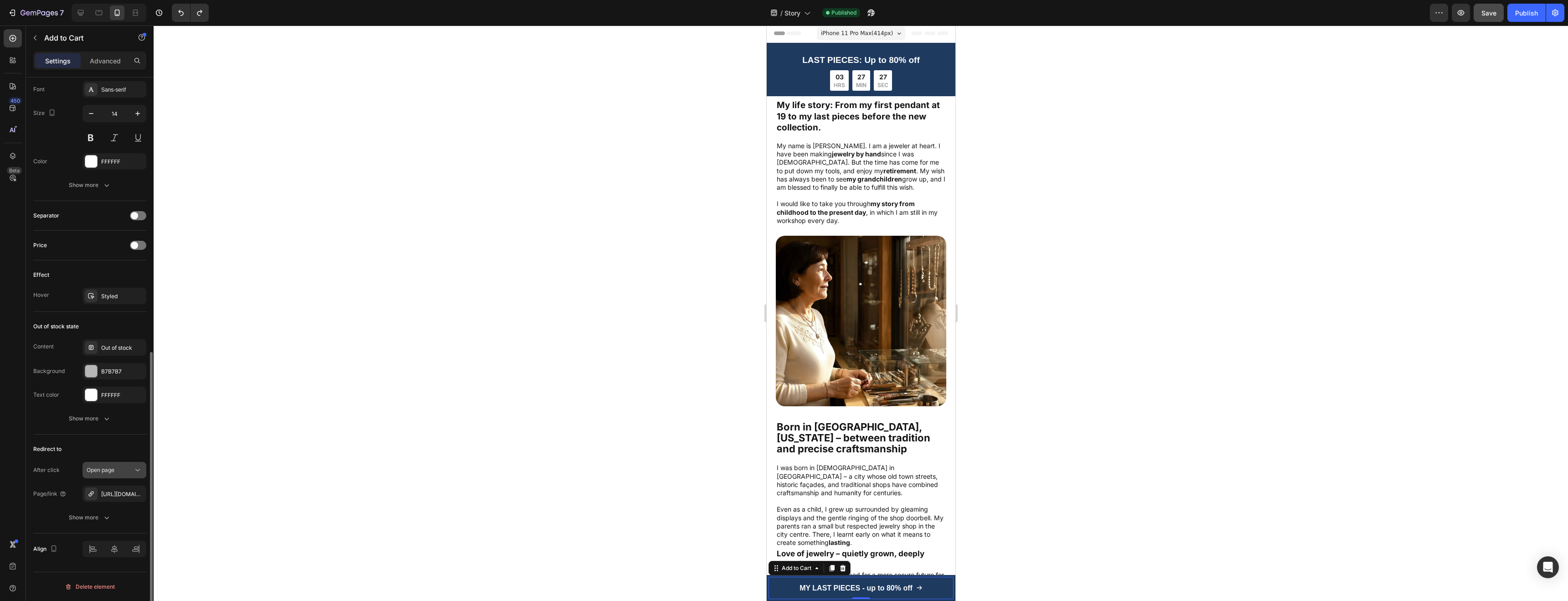
click at [118, 469] on div "Open page" at bounding box center [110, 469] width 46 height 8
click at [195, 484] on div at bounding box center [861, 313] width 1415 height 575
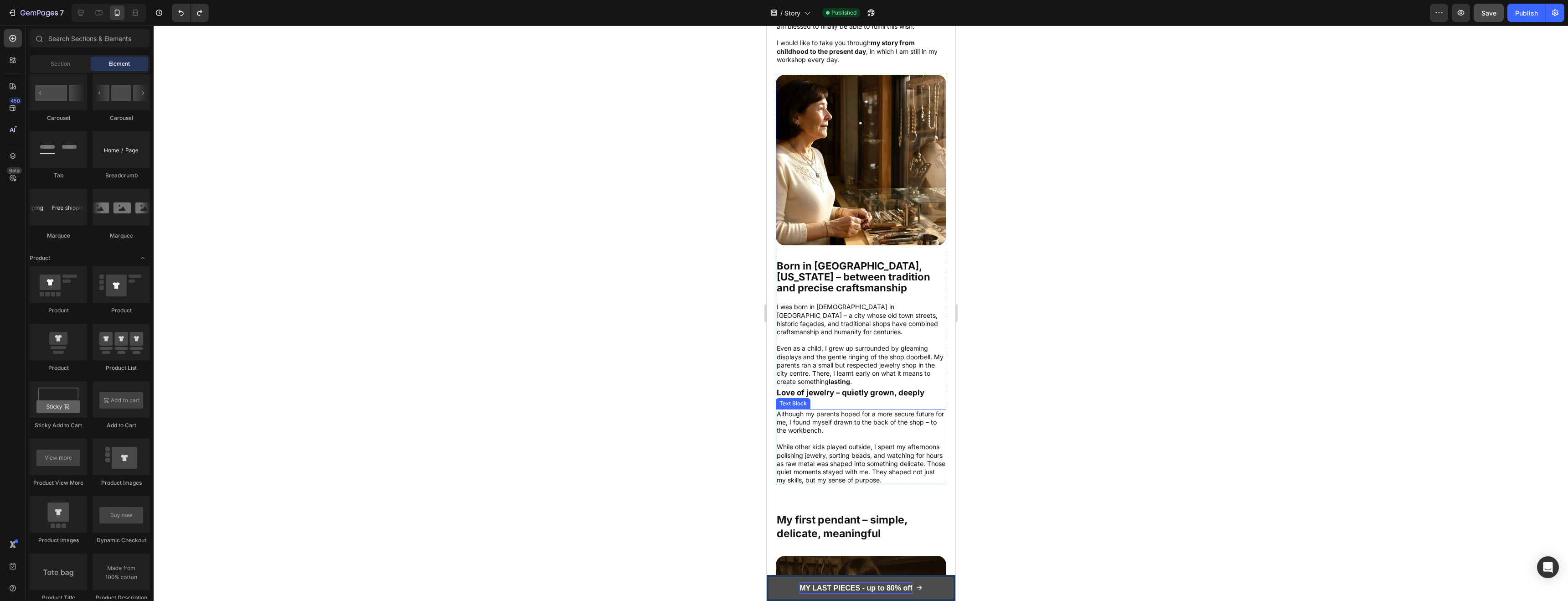
scroll to position [283, 0]
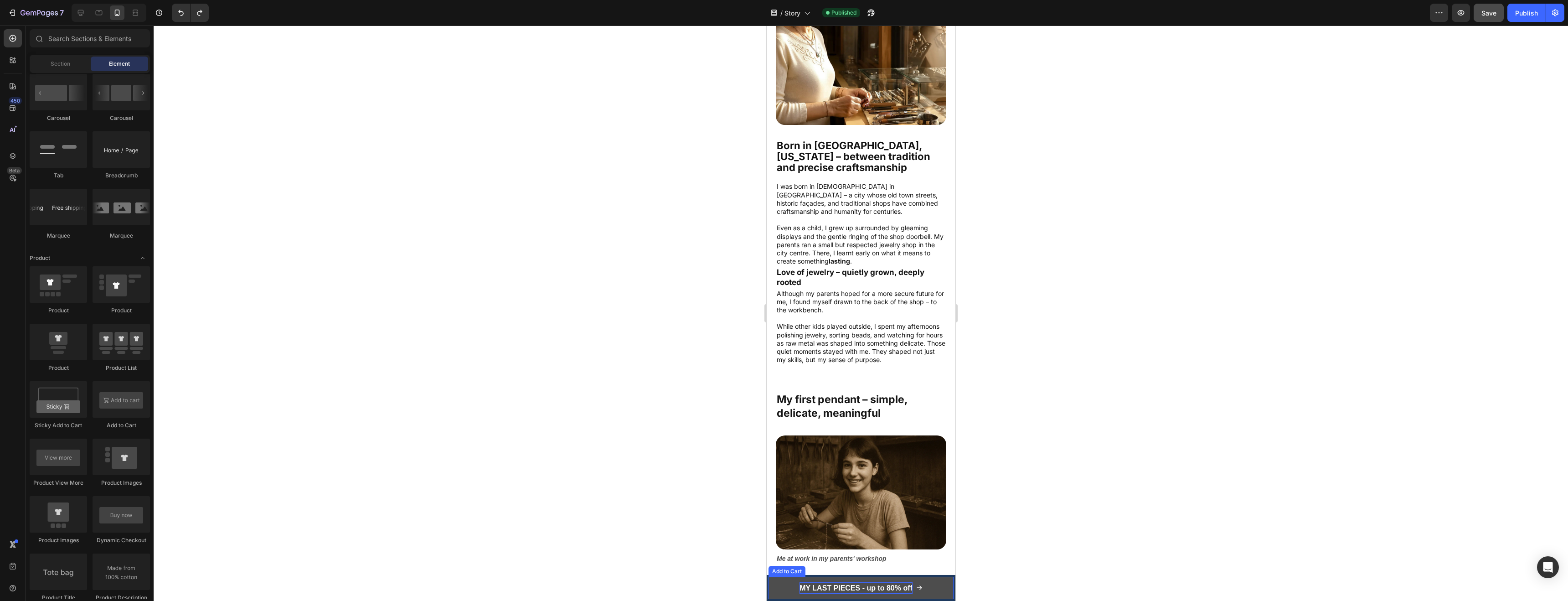
click at [841, 588] on strong "MY LAST PIECES - up to 80% off" at bounding box center [856, 588] width 113 height 8
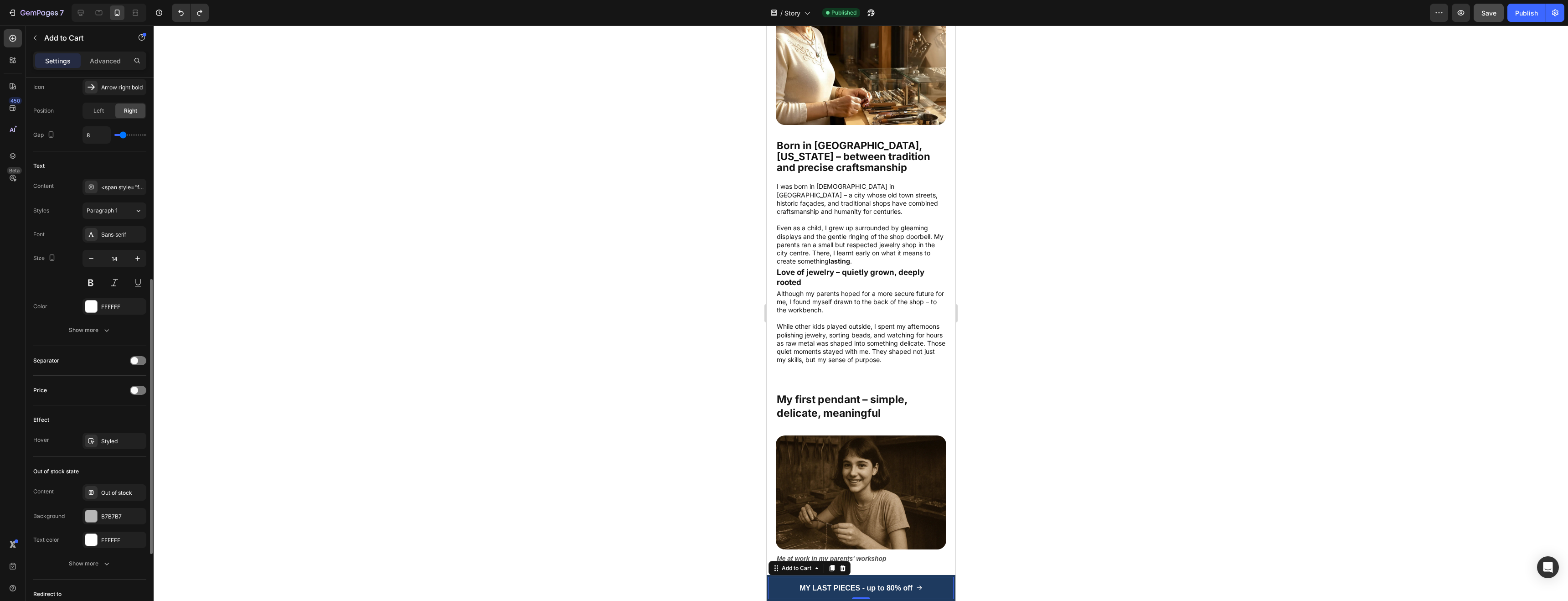
scroll to position [547, 0]
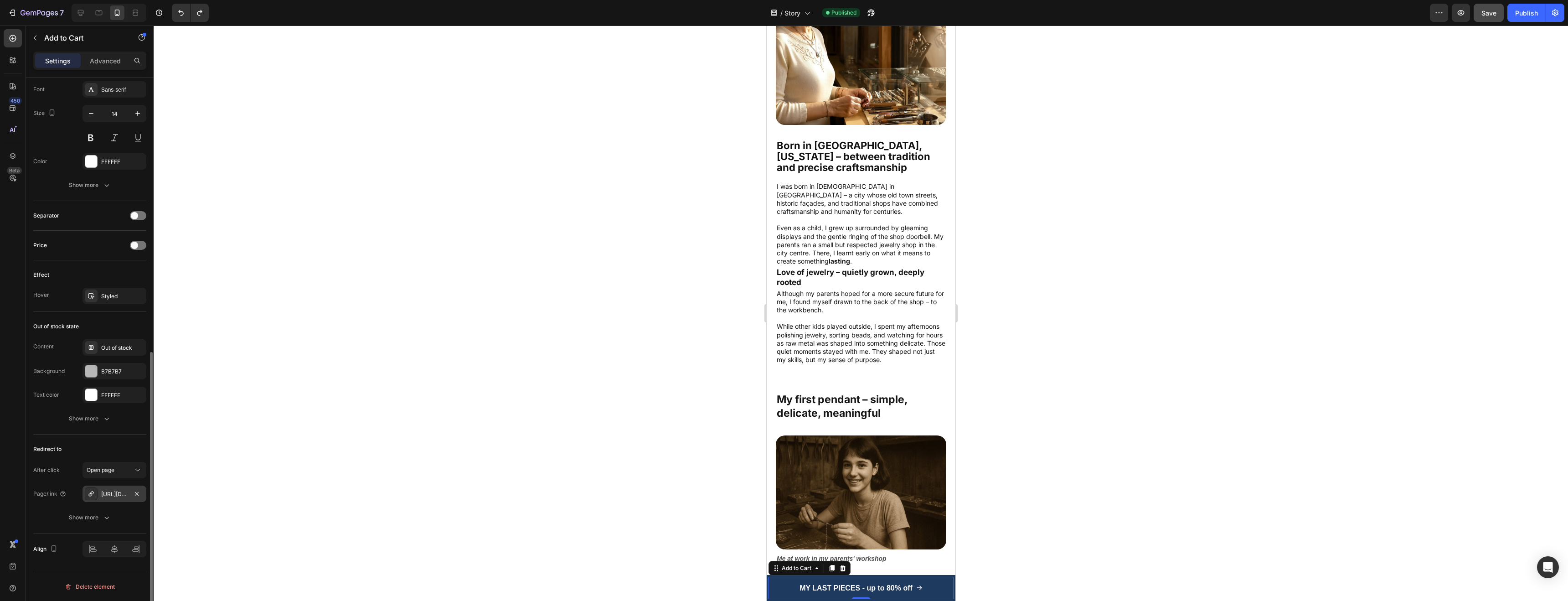
click at [121, 490] on div "[URL][DOMAIN_NAME]" at bounding box center [114, 494] width 26 height 8
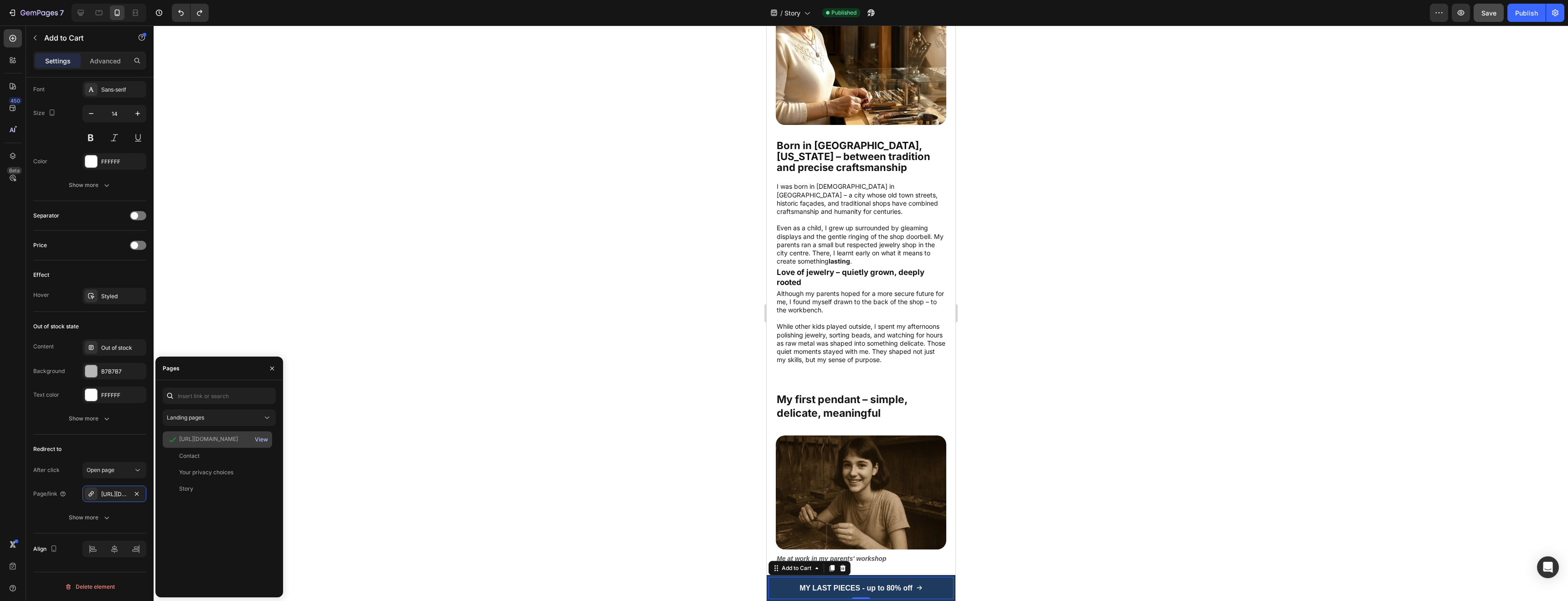
click at [263, 438] on div "View" at bounding box center [262, 439] width 13 height 8
click at [288, 264] on div at bounding box center [861, 313] width 1415 height 575
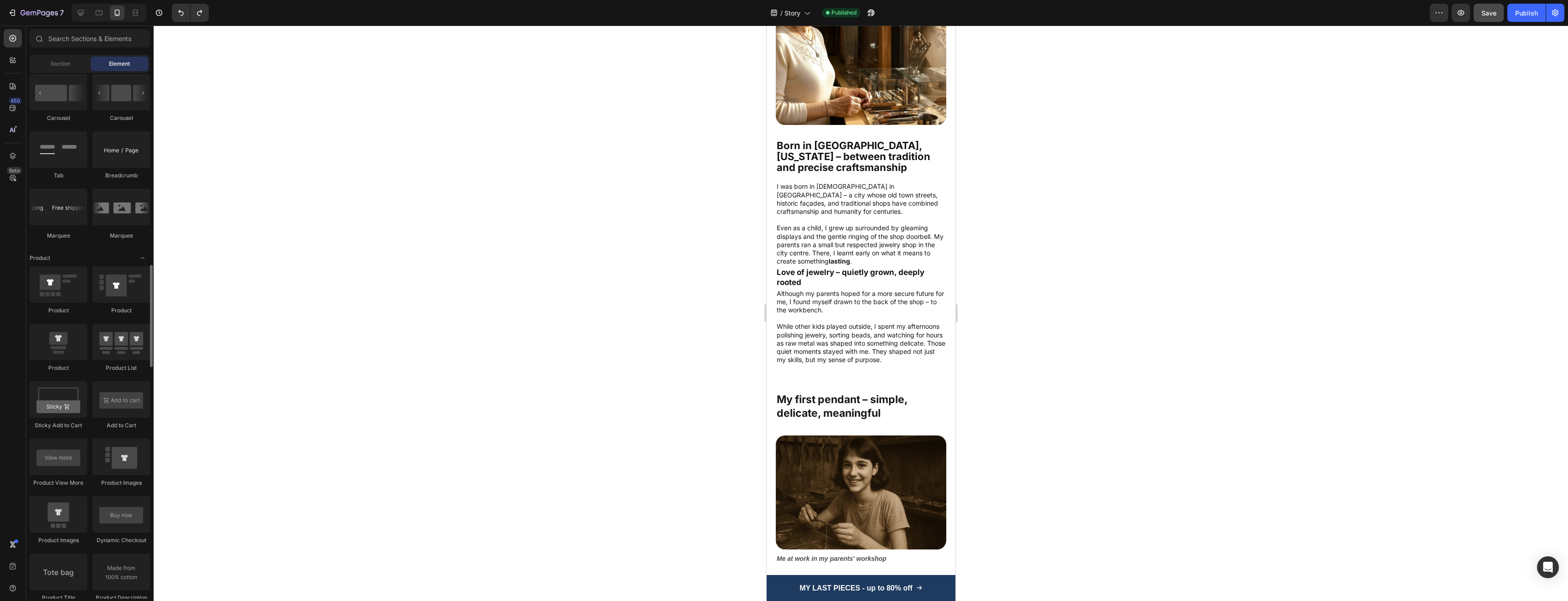
scroll to position [671, 0]
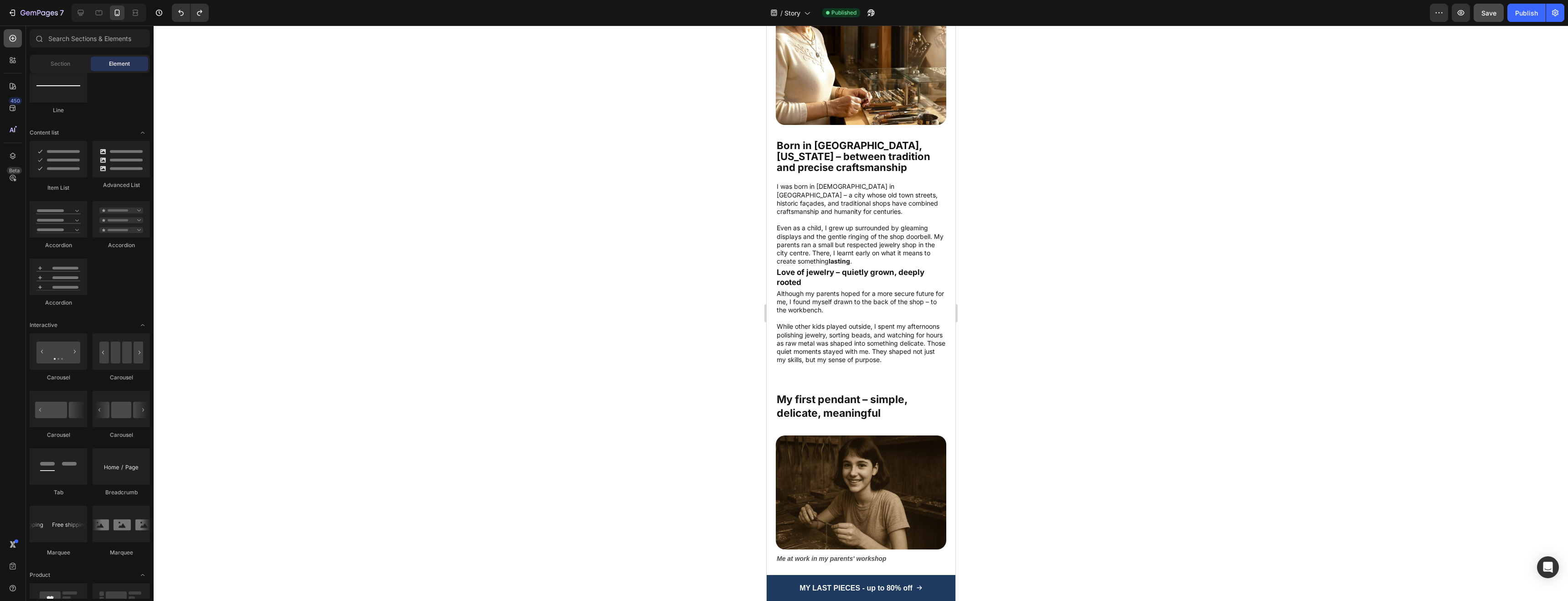
click at [12, 39] on icon at bounding box center [13, 38] width 7 height 7
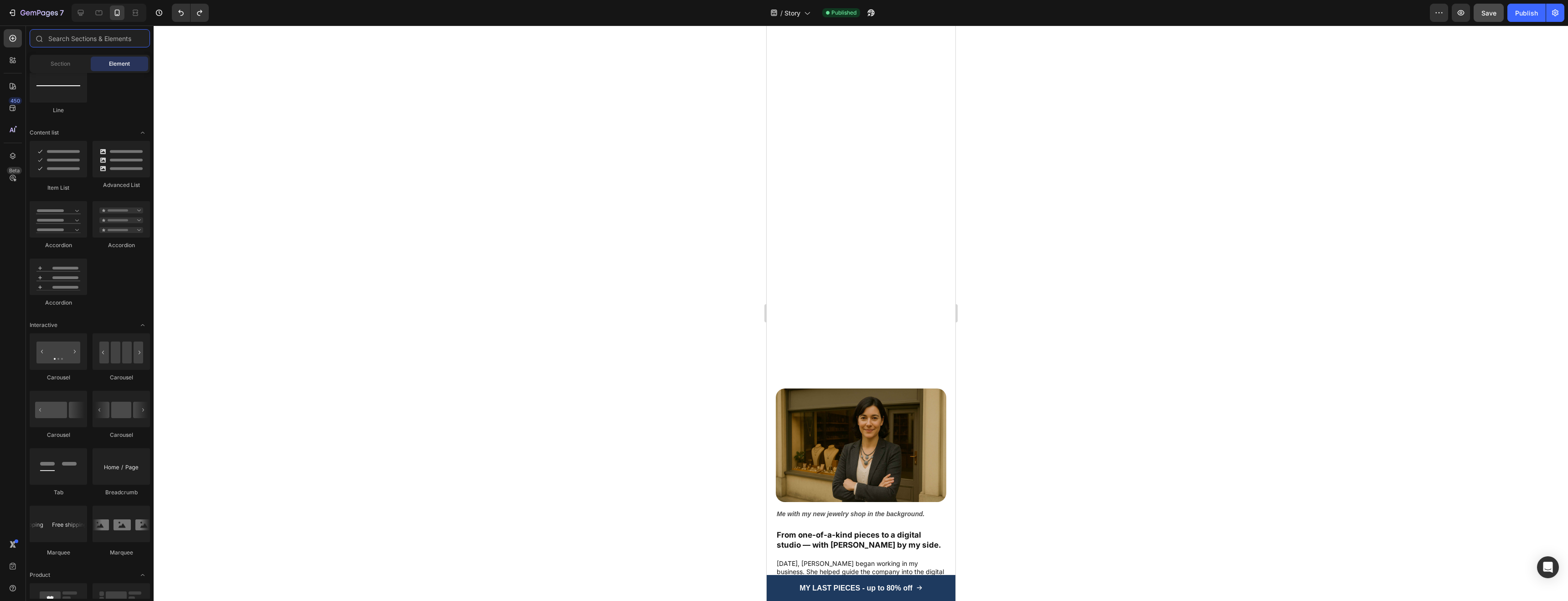
scroll to position [979, 0]
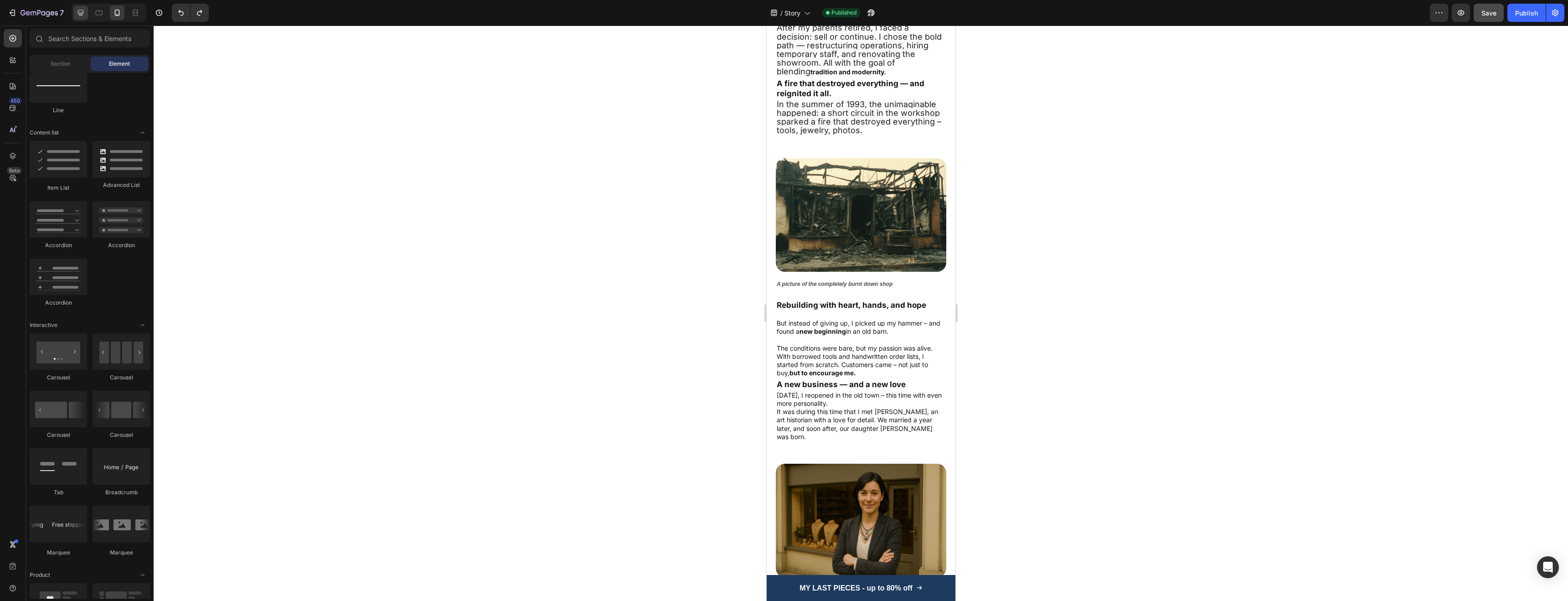
click at [81, 12] on icon at bounding box center [80, 12] width 9 height 9
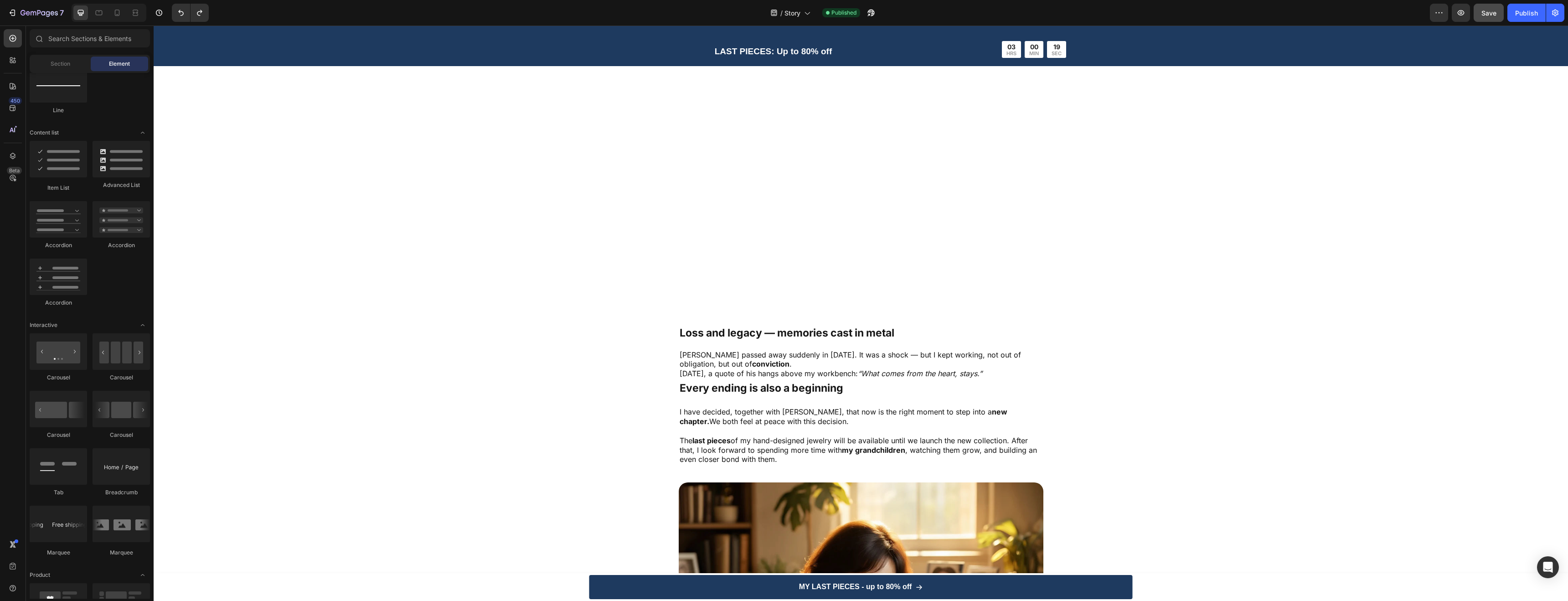
scroll to position [2534, 0]
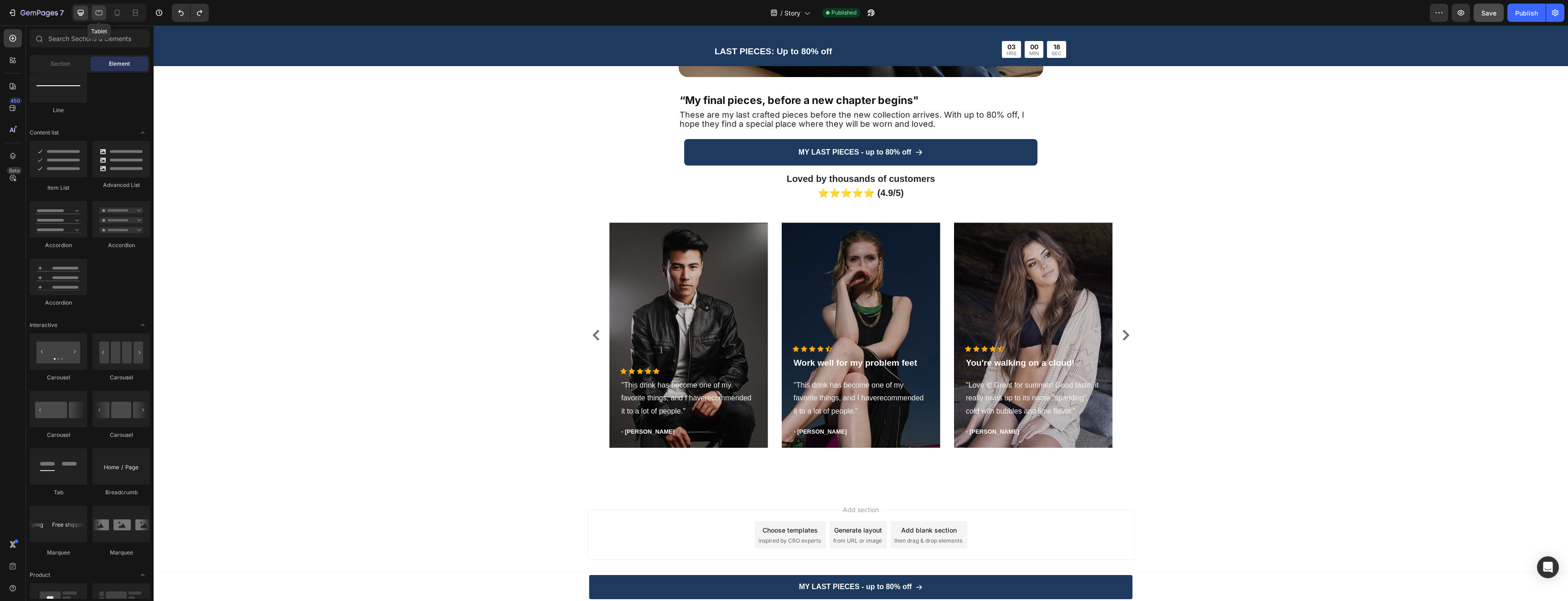
click at [99, 7] on div at bounding box center [99, 13] width 15 height 15
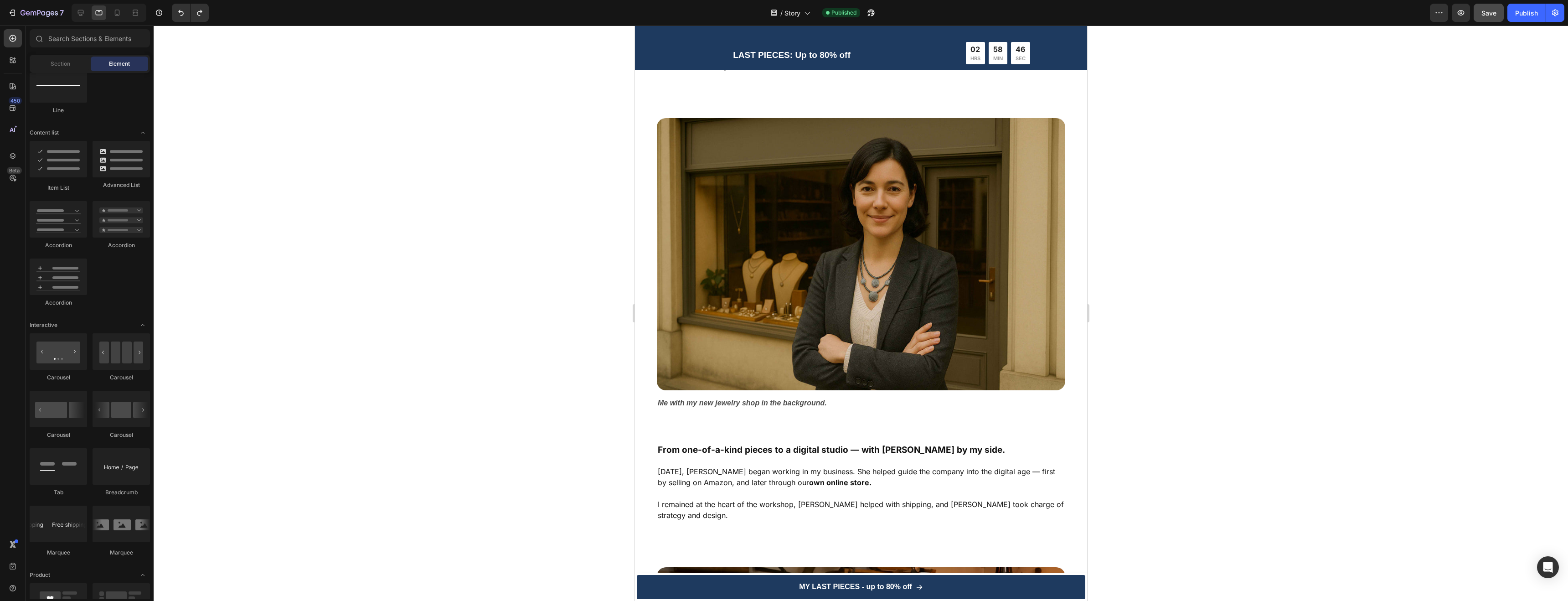
scroll to position [1659, 0]
click at [85, 15] on icon at bounding box center [80, 12] width 9 height 9
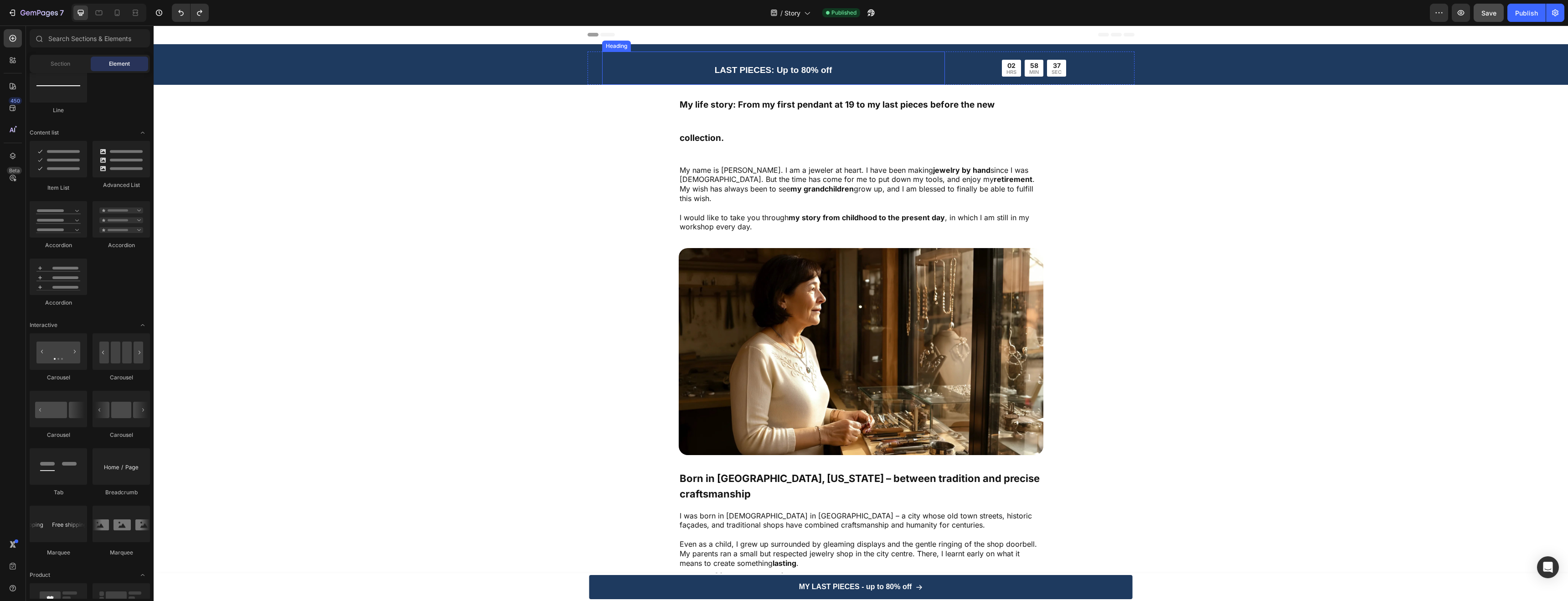
click at [814, 63] on h2 "LAST PIECES: Up to 80% off" at bounding box center [773, 68] width 343 height 33
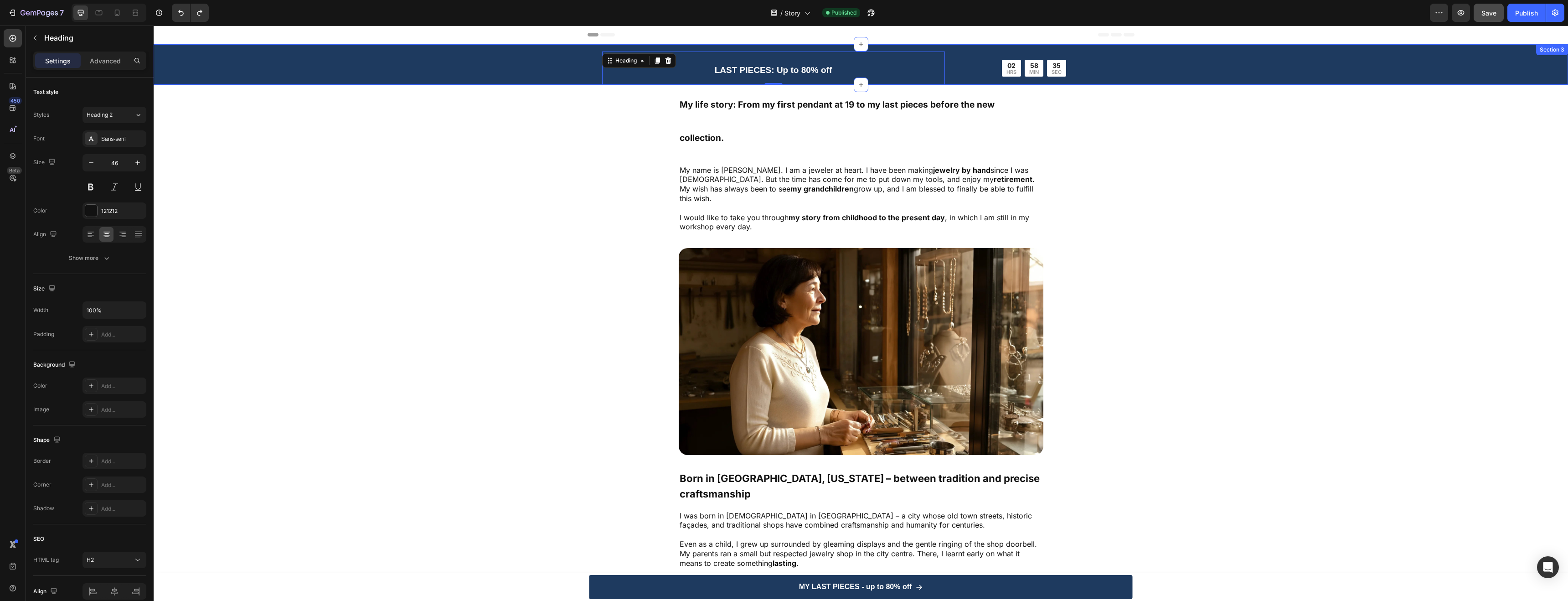
click at [457, 65] on div "LAST PIECES: Up to 80% off Heading 0 02 HRS 58 MIN 35 SEC Countdown Timer Row R…" at bounding box center [861, 68] width 1415 height 33
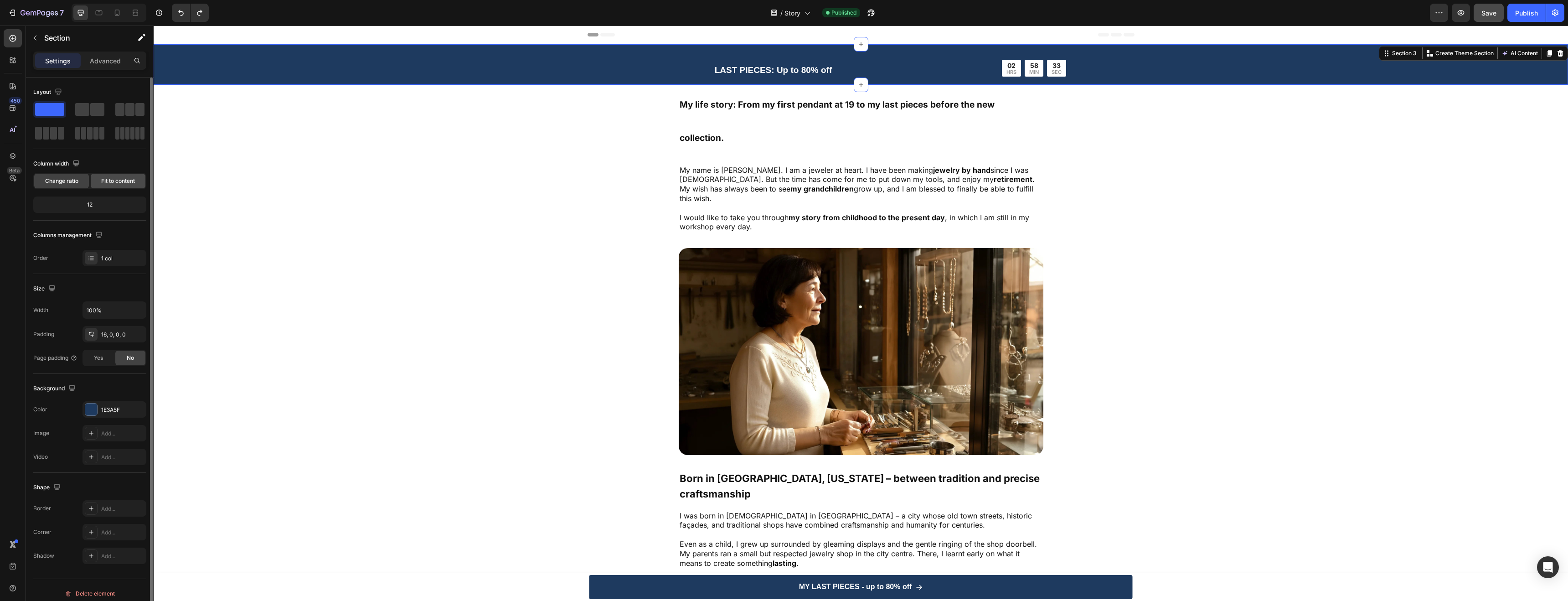
click at [107, 186] on div "Fit to content" at bounding box center [118, 181] width 55 height 15
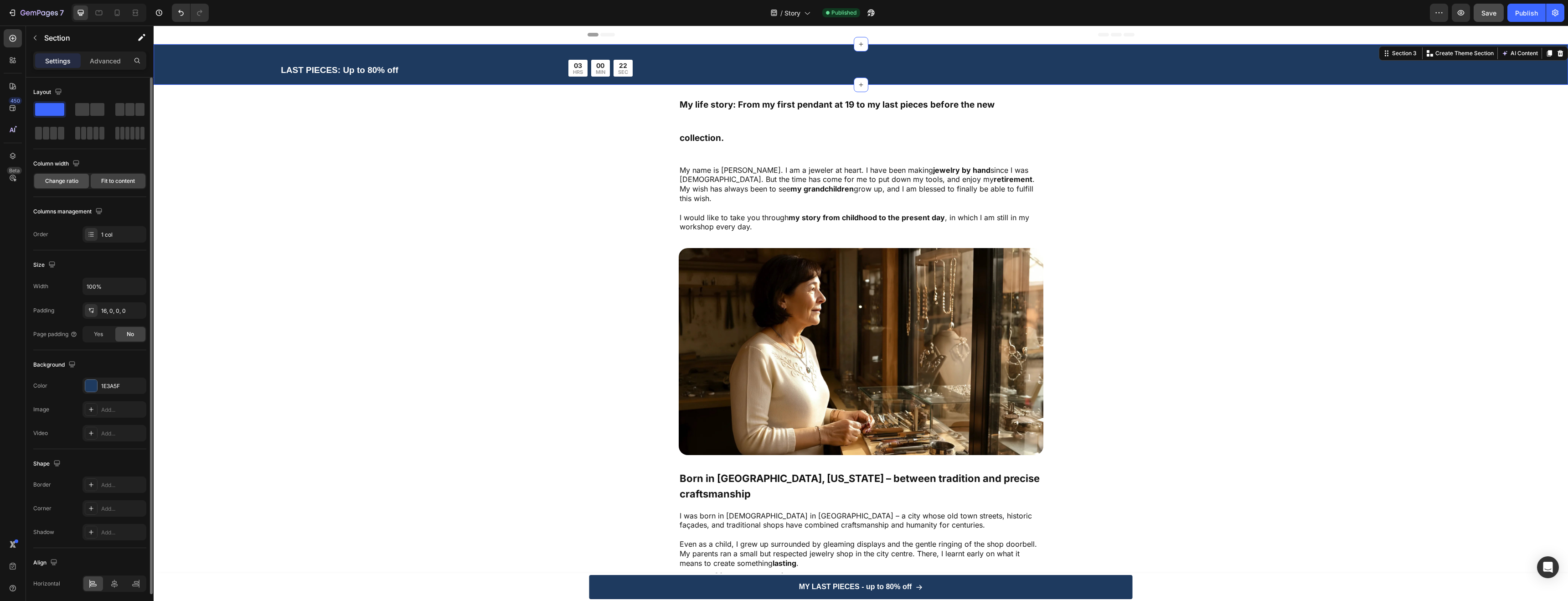
click at [61, 183] on span "Change ratio" at bounding box center [61, 181] width 33 height 8
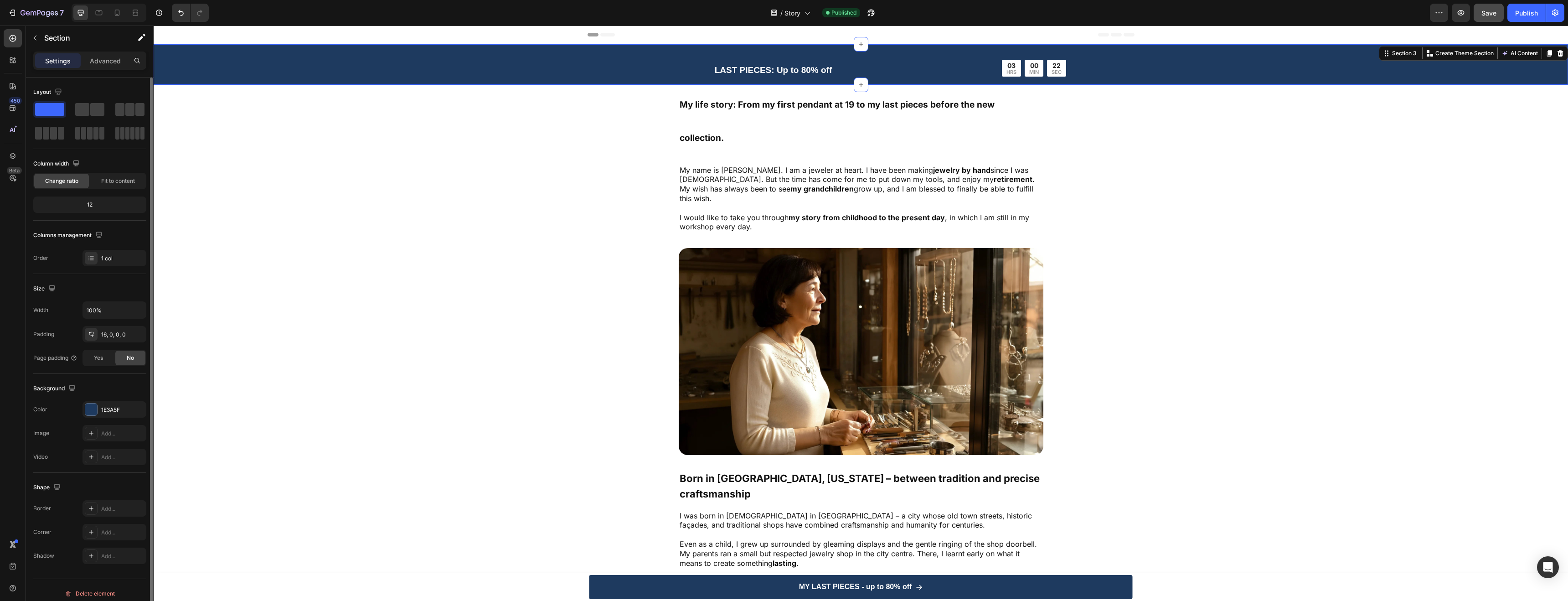
click at [88, 200] on div "12" at bounding box center [90, 205] width 110 height 13
click at [91, 205] on div "12" at bounding box center [90, 205] width 110 height 13
click at [119, 258] on div "1 col" at bounding box center [122, 258] width 43 height 8
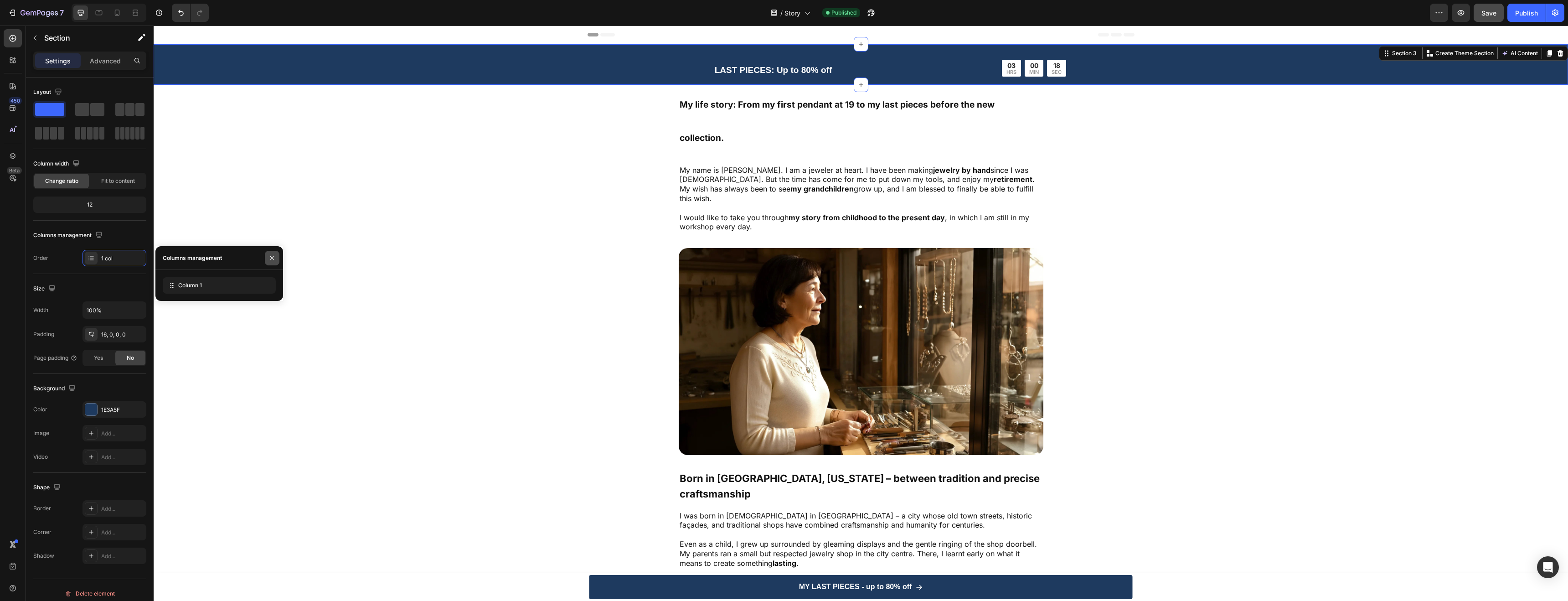
click at [272, 258] on icon "button" at bounding box center [272, 258] width 4 height 4
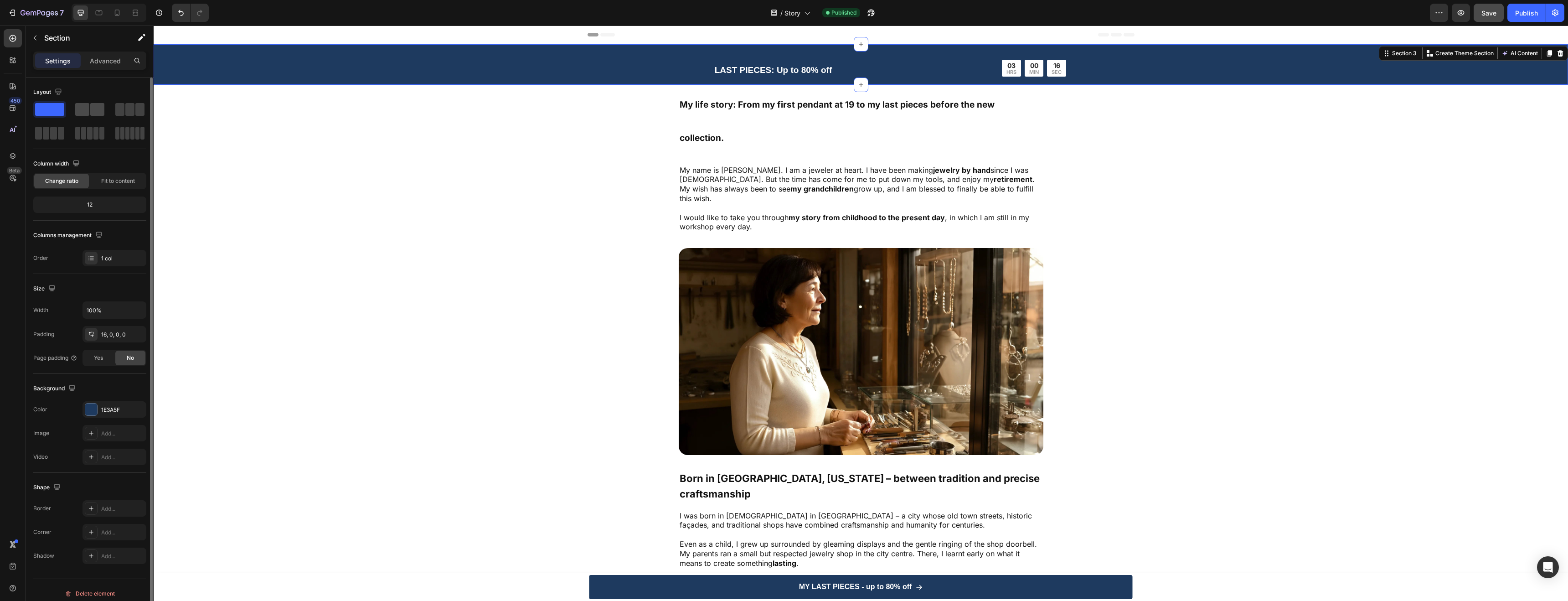
click at [95, 106] on span at bounding box center [97, 109] width 14 height 13
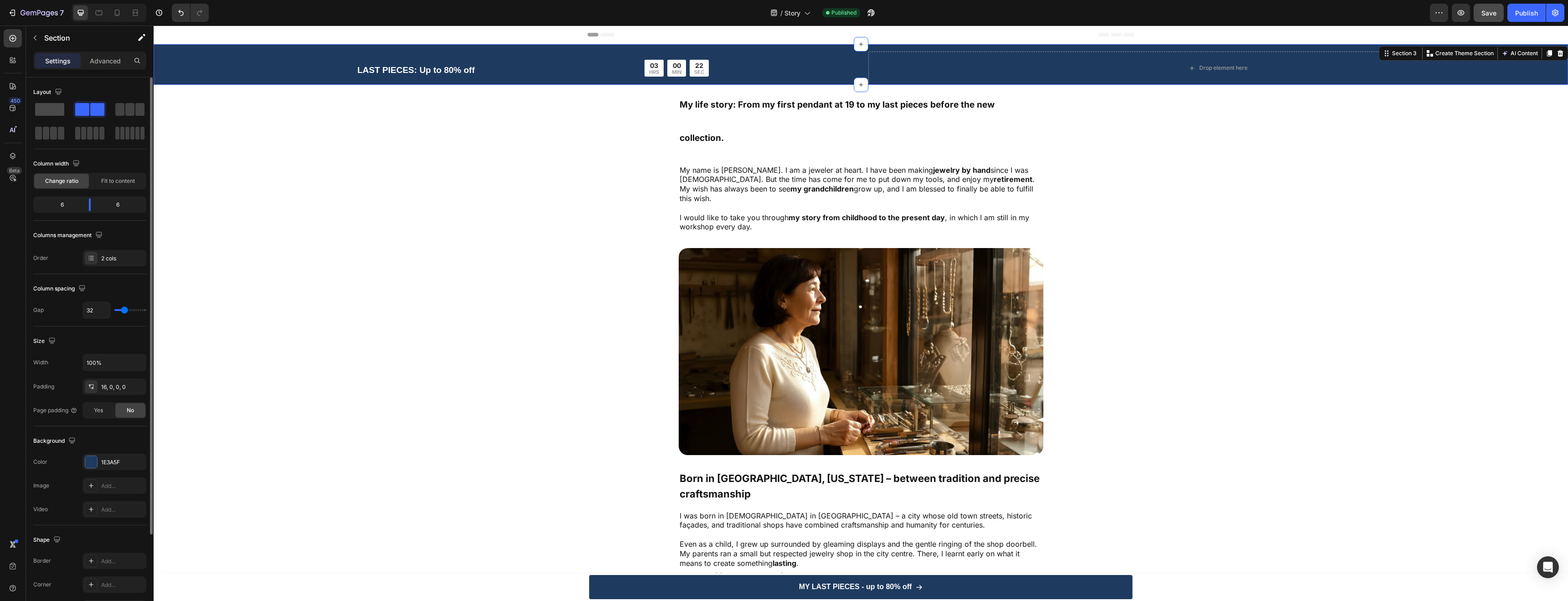
click at [63, 109] on span at bounding box center [50, 109] width 29 height 13
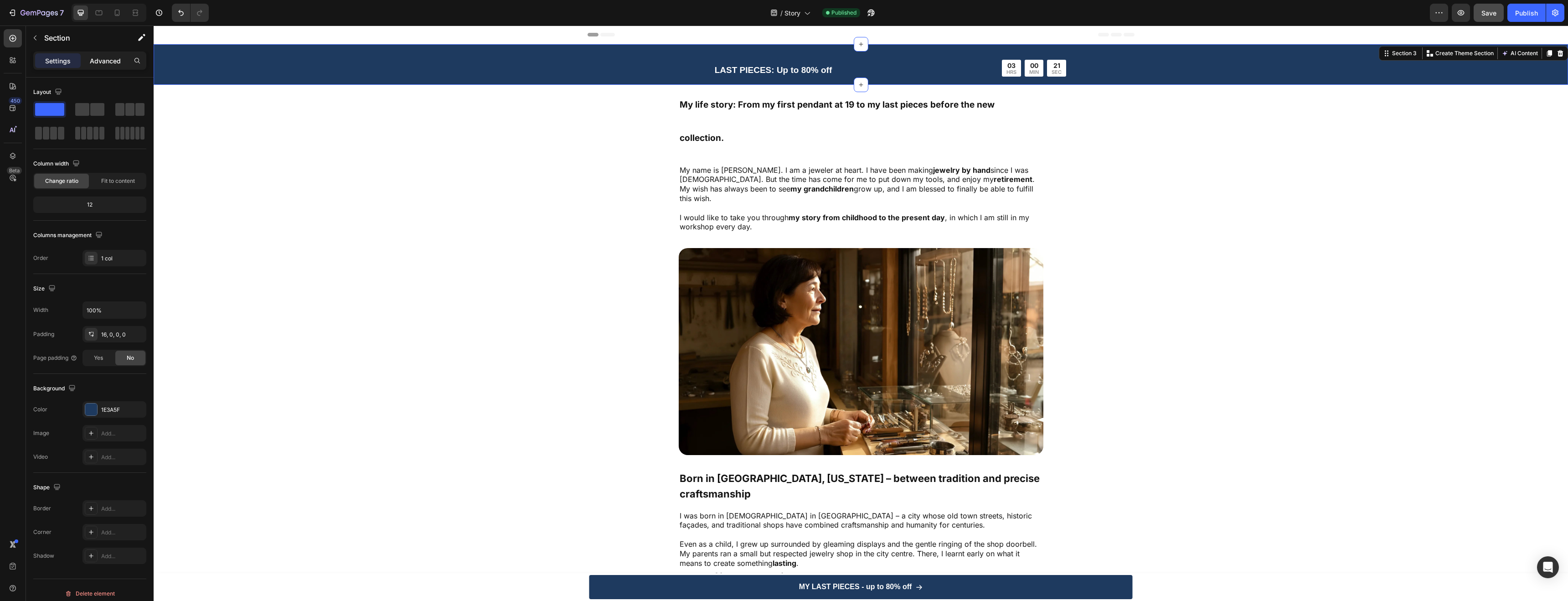
click at [108, 63] on p "Advanced" at bounding box center [105, 61] width 31 height 10
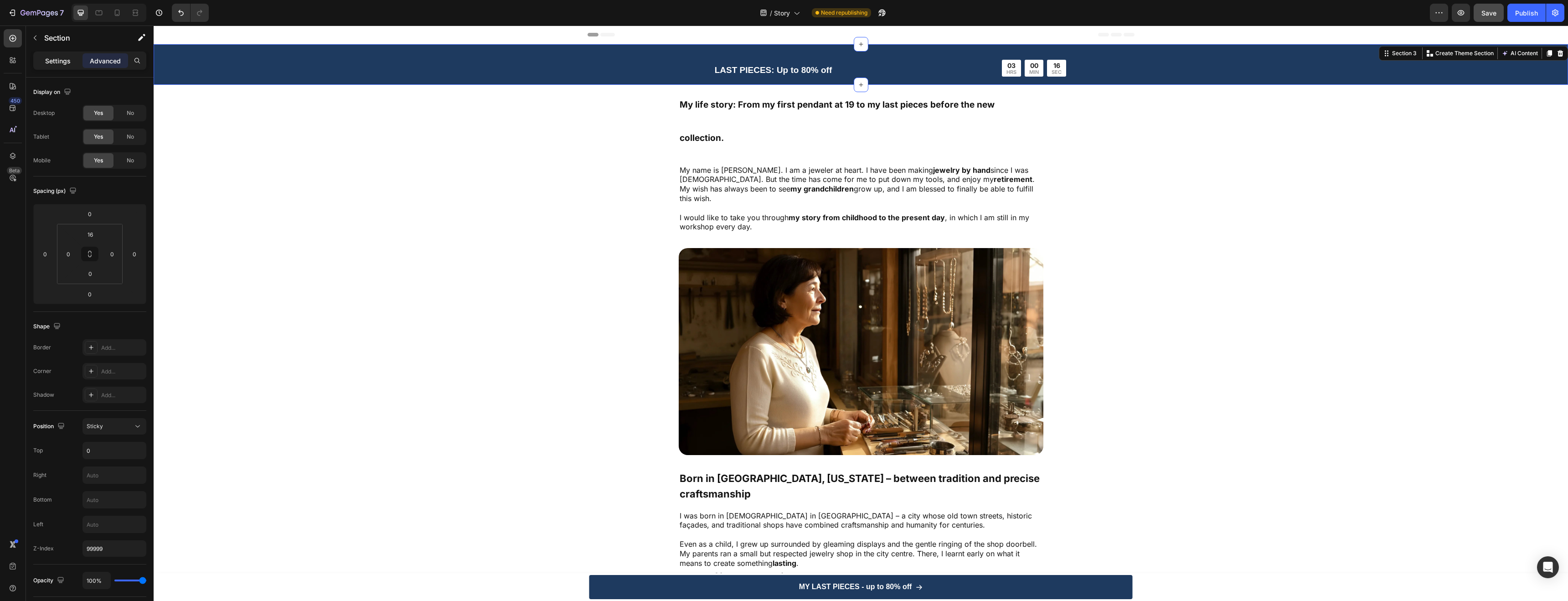
click at [58, 59] on p "Settings" at bounding box center [58, 61] width 26 height 10
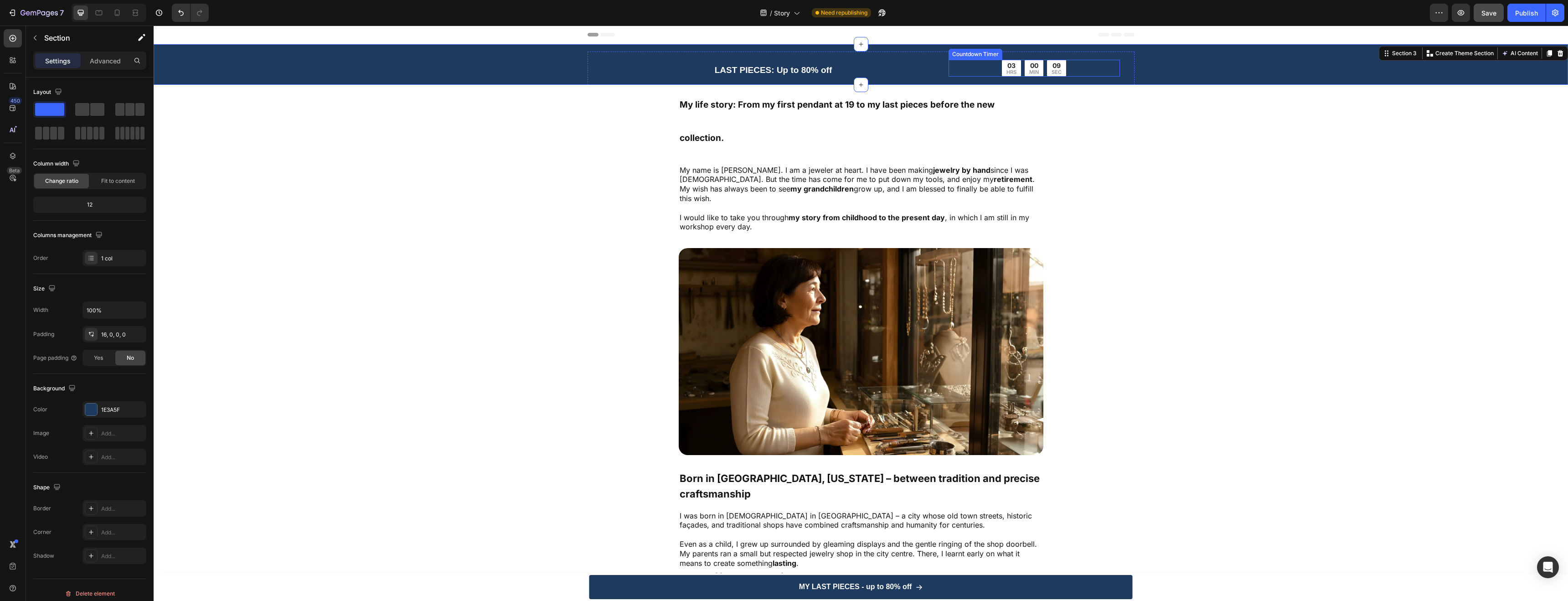
click at [956, 65] on div "03 HRS 00 MIN 09 SEC" at bounding box center [1034, 68] width 172 height 17
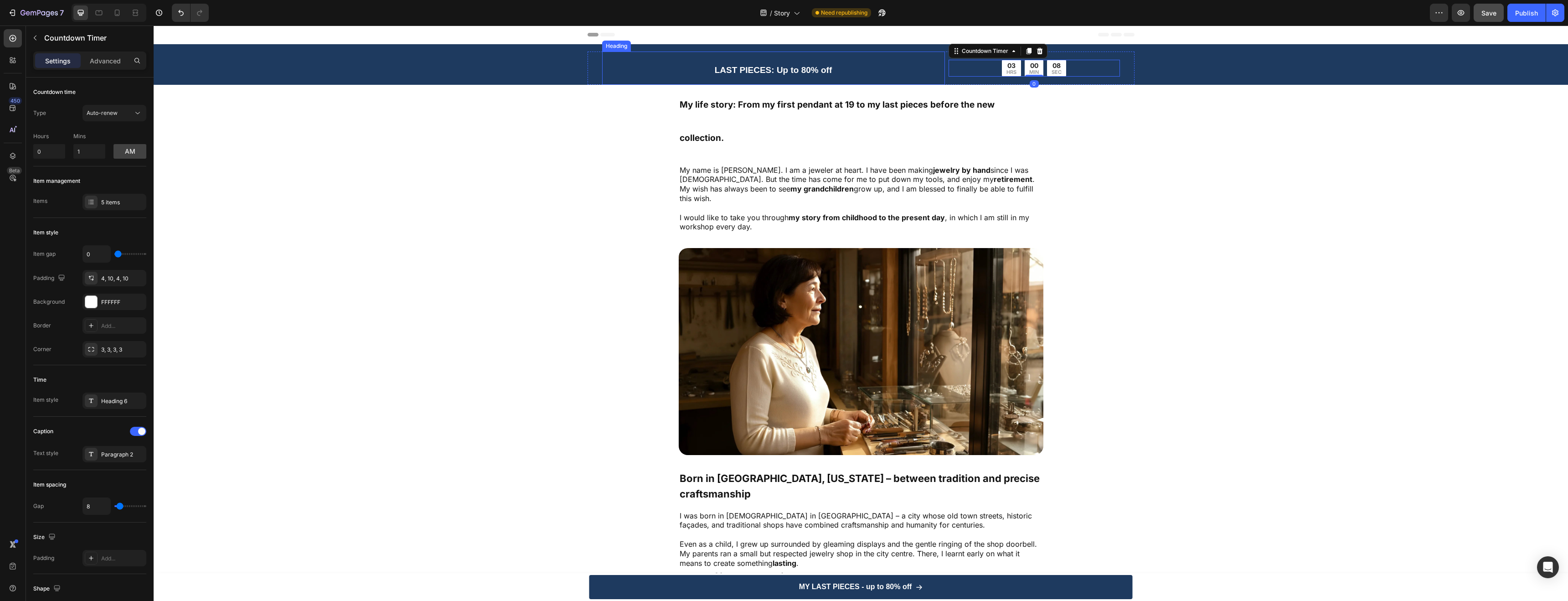
click at [912, 66] on h2 "LAST PIECES: Up to 80% off" at bounding box center [773, 68] width 343 height 33
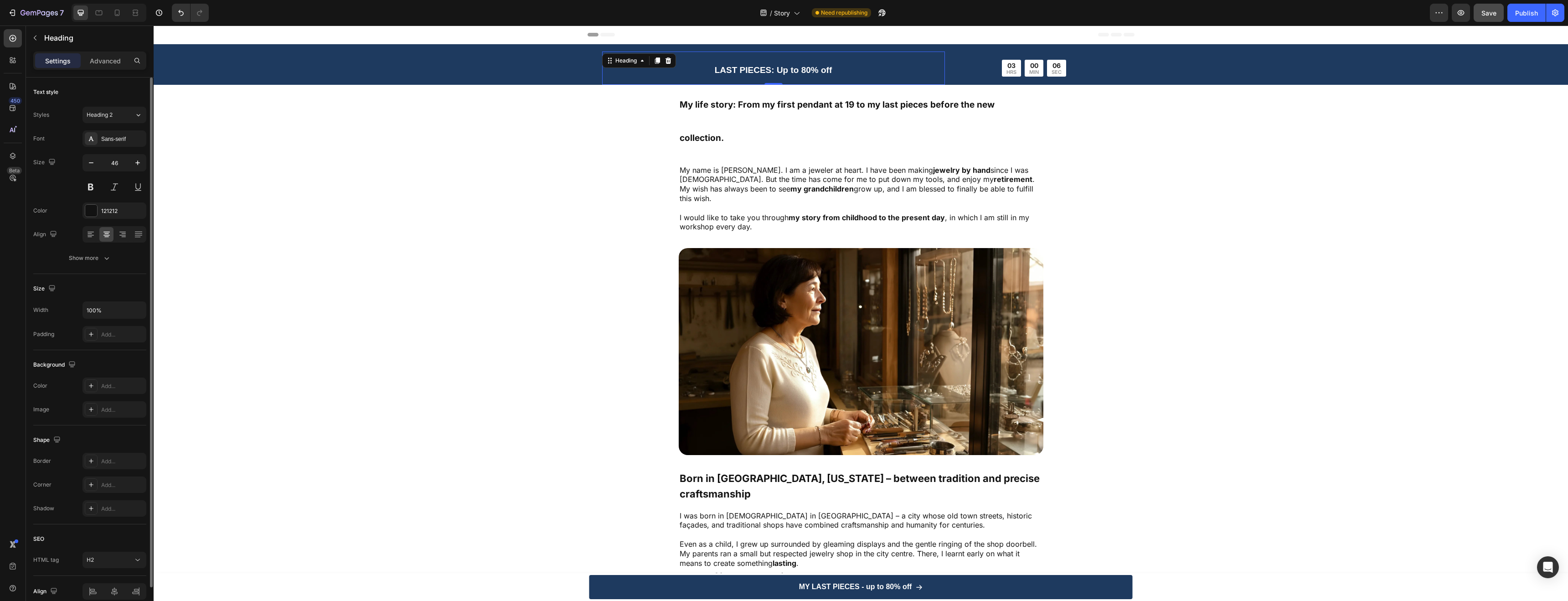
scroll to position [43, 0]
click at [103, 55] on div "Advanced" at bounding box center [105, 61] width 46 height 15
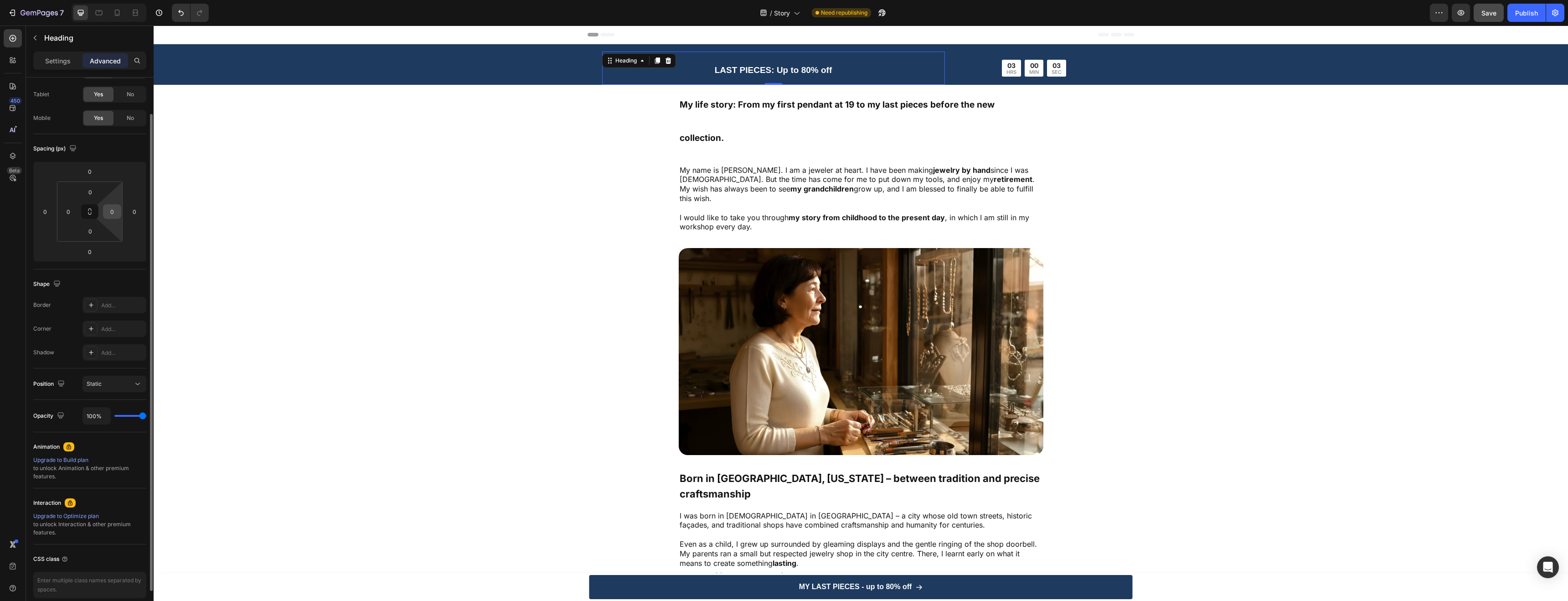
click at [115, 210] on input "0" at bounding box center [112, 211] width 13 height 13
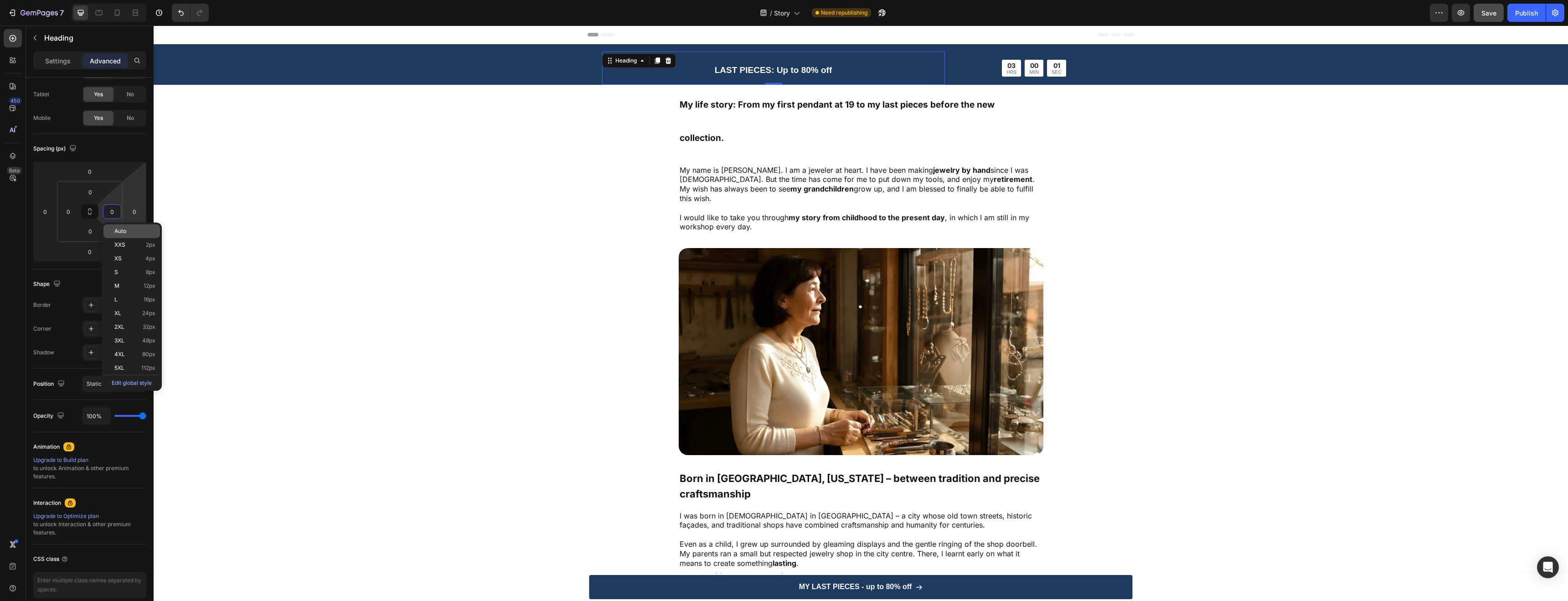
click at [128, 234] on div "Auto" at bounding box center [131, 231] width 57 height 13
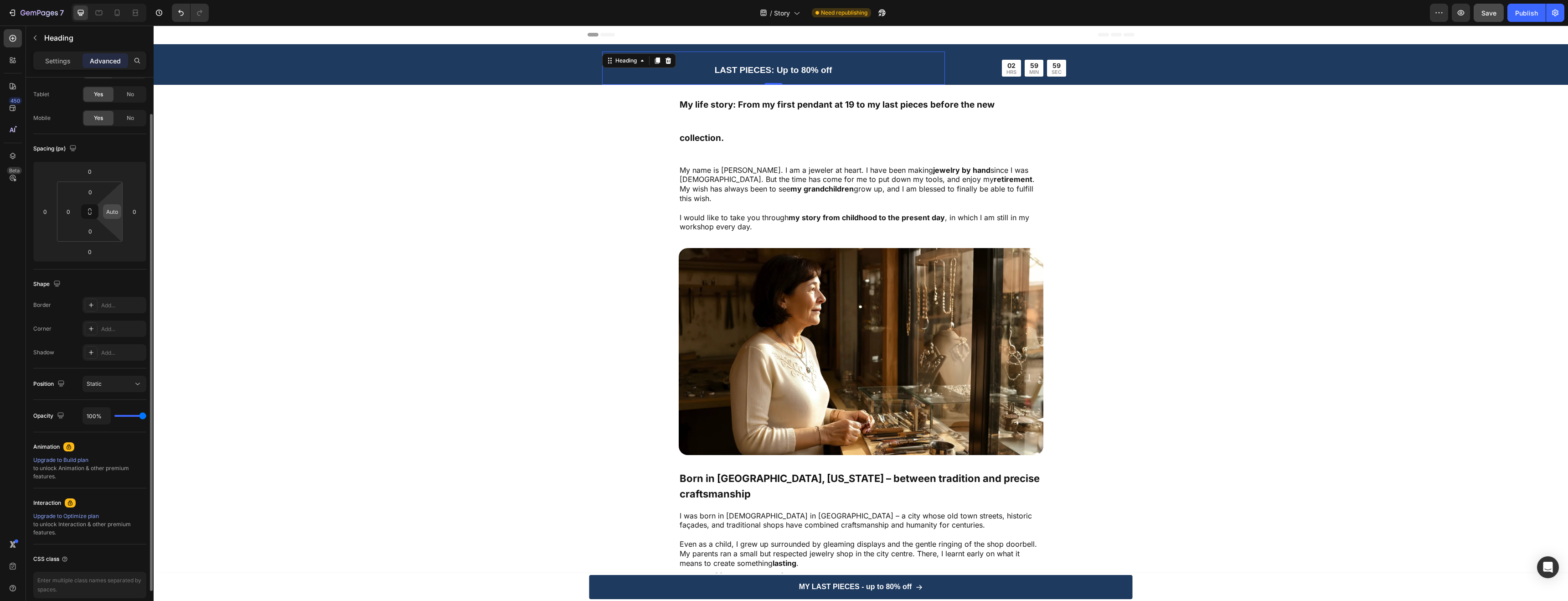
click at [110, 214] on input "Auto" at bounding box center [112, 211] width 13 height 13
click at [124, 267] on div "S 8px" at bounding box center [131, 272] width 57 height 13
type input "8"
click at [113, 213] on input "8" at bounding box center [112, 211] width 13 height 13
type input "-5"
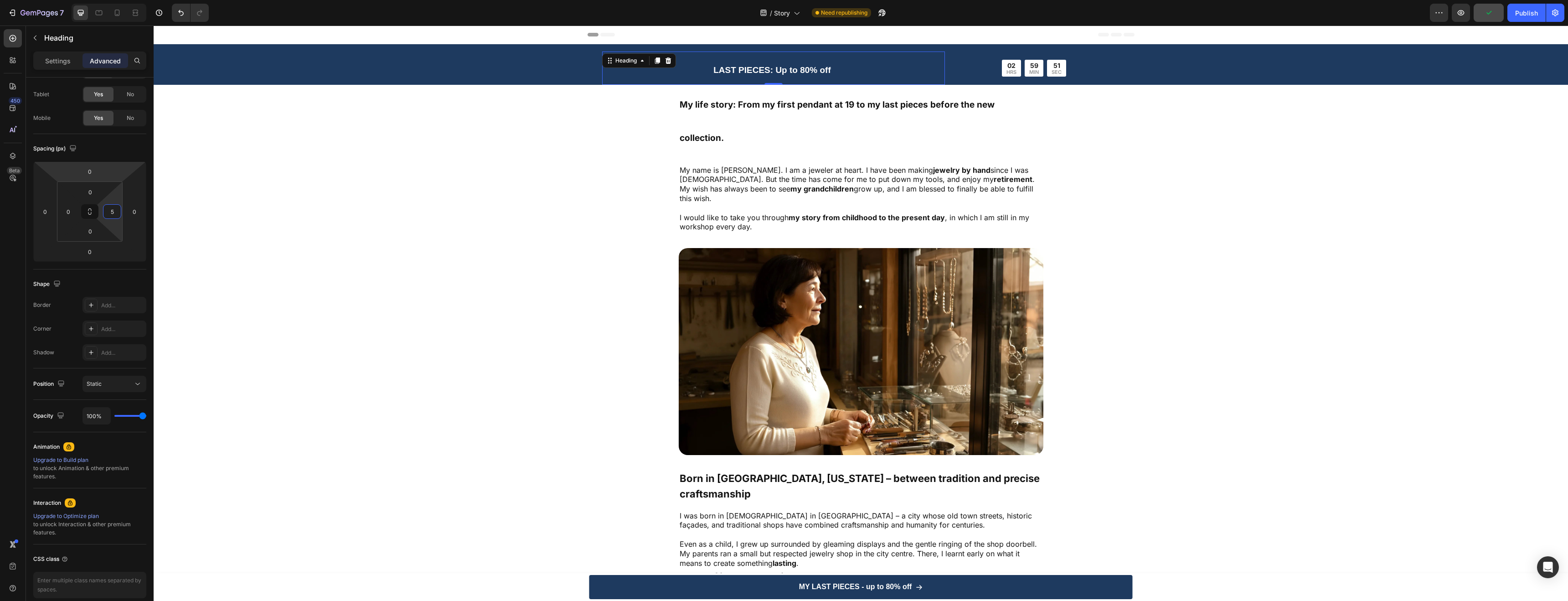
click at [201, 247] on div "Image Born in Charleston, South Carolina – between tradition and precise crafts…" at bounding box center [861, 454] width 1415 height 414
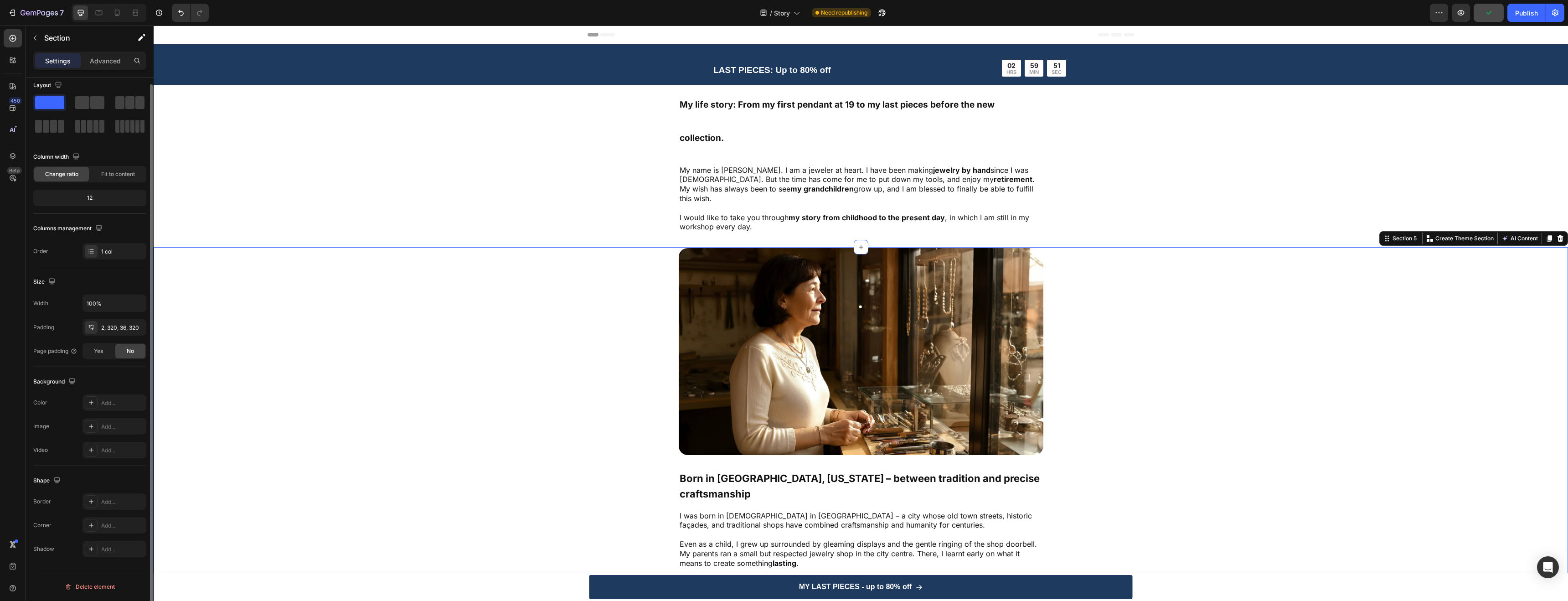
scroll to position [0, 0]
click at [1047, 62] on div "50 SEC" at bounding box center [1056, 68] width 19 height 17
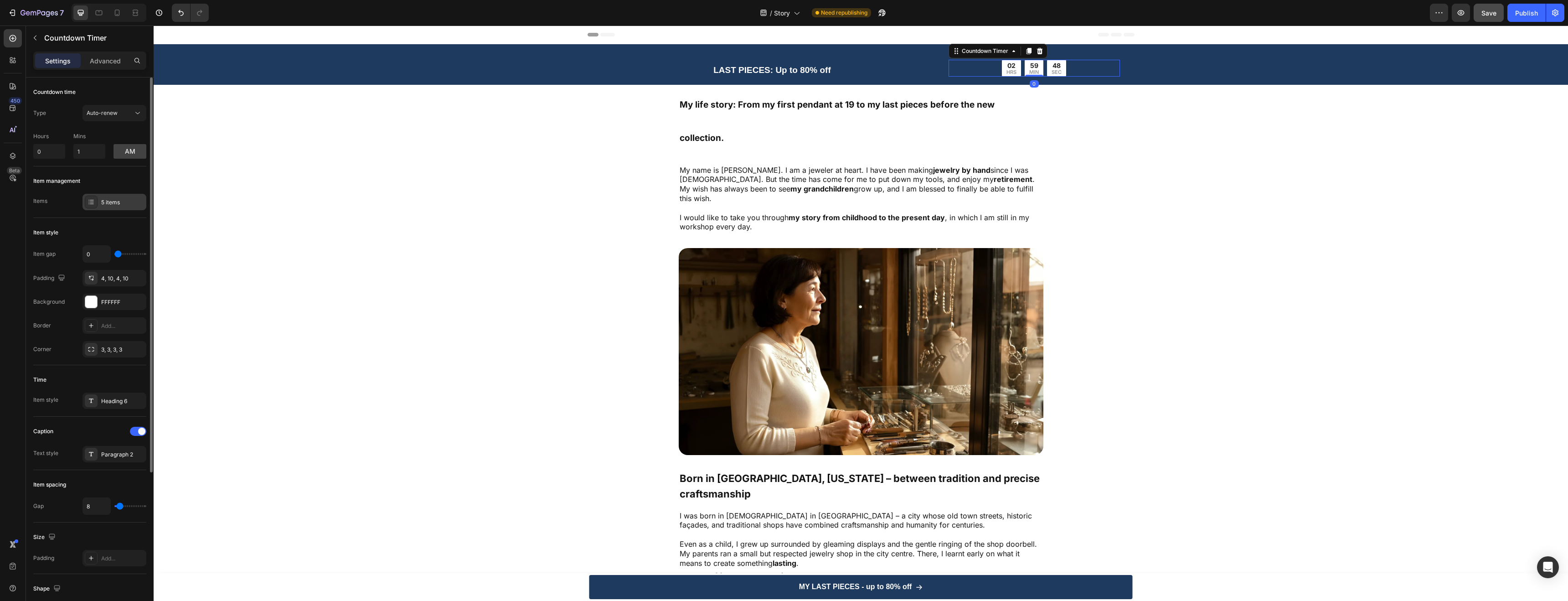
click at [111, 199] on div "5 items" at bounding box center [122, 202] width 43 height 8
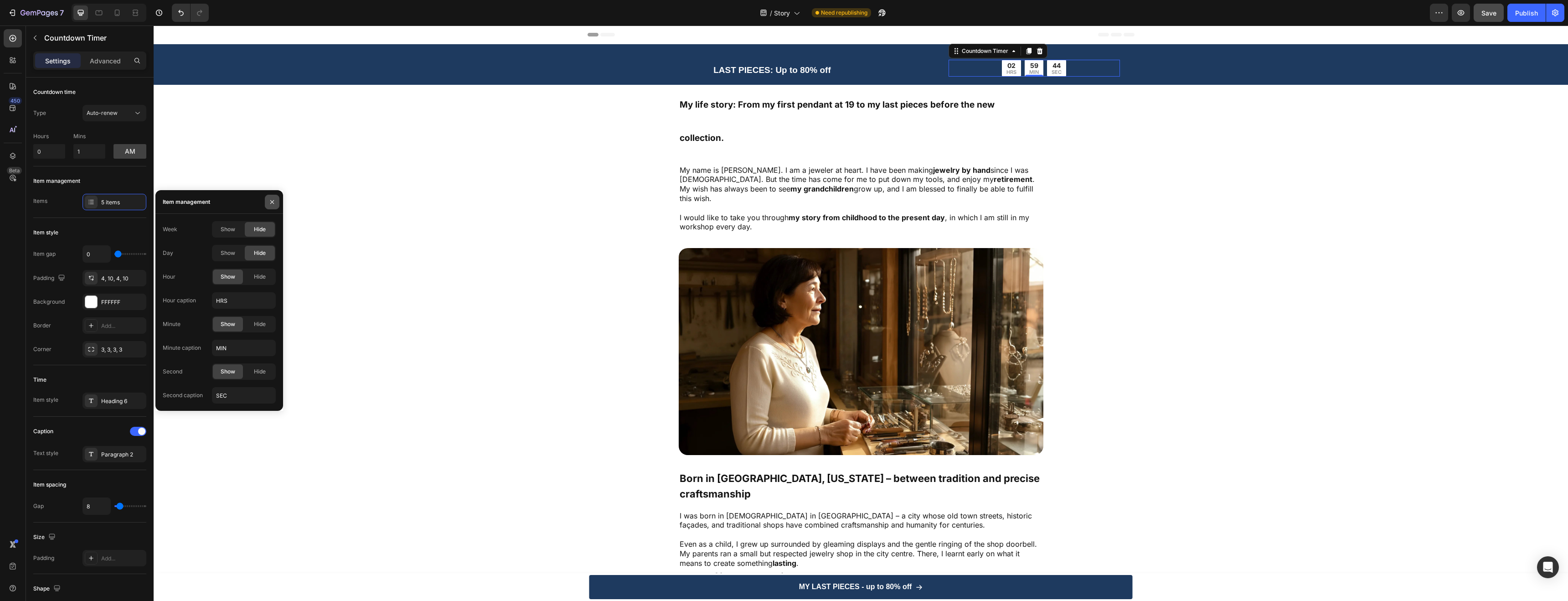
click at [273, 201] on icon "button" at bounding box center [272, 202] width 7 height 7
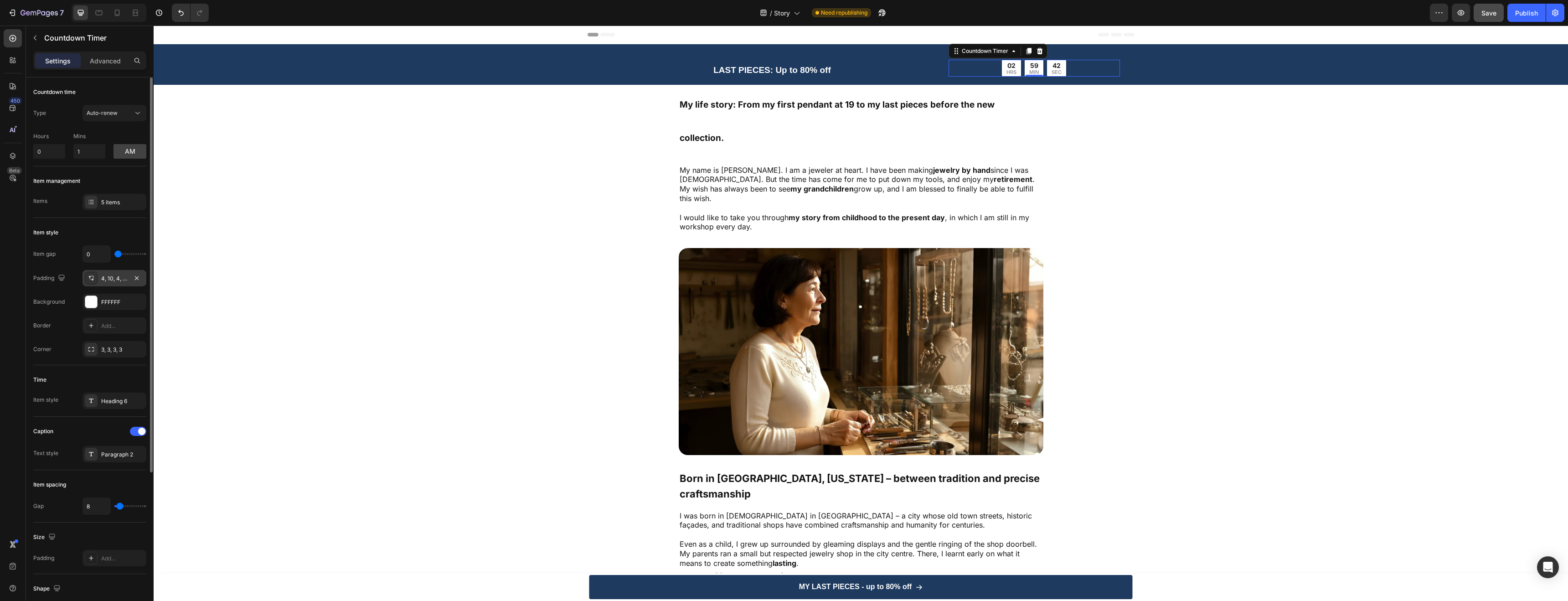
click at [108, 275] on div "4, 10, 4, 10" at bounding box center [114, 278] width 26 height 8
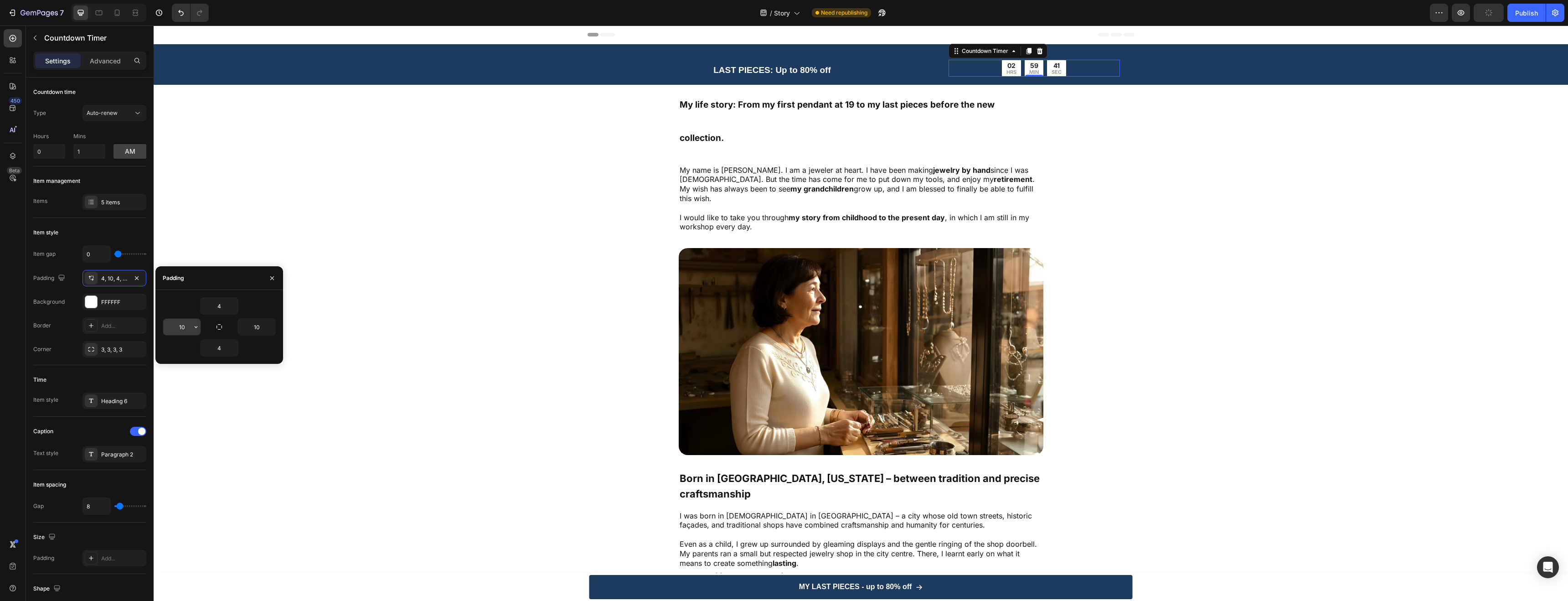
click at [184, 323] on input "10" at bounding box center [181, 326] width 37 height 16
click at [192, 327] on button "button" at bounding box center [196, 326] width 9 height 16
click at [157, 366] on p "XXS 2px" at bounding box center [164, 367] width 48 height 8
type input "2"
click at [179, 15] on icon "Undo/Redo" at bounding box center [181, 12] width 9 height 9
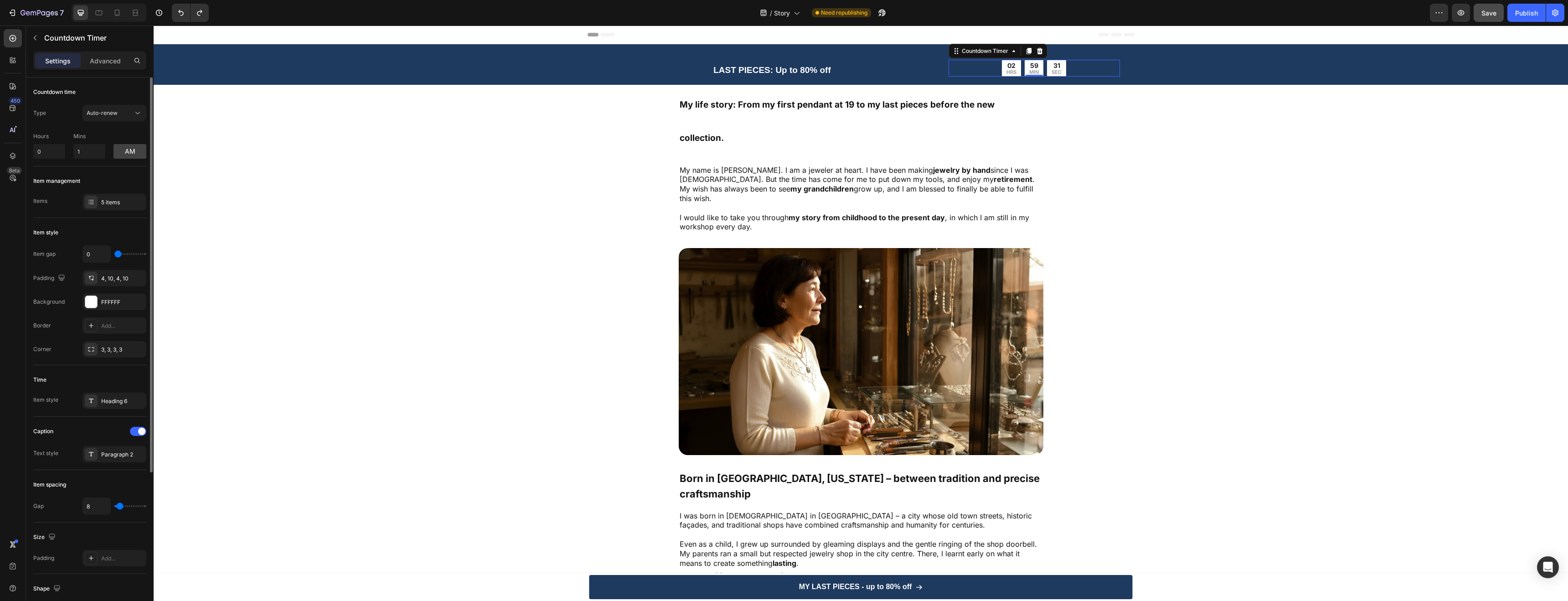
type input "0"
click at [114, 507] on input "range" at bounding box center [130, 506] width 32 height 2
click at [183, 18] on button "Undo/Redo" at bounding box center [181, 13] width 18 height 18
type input "8"
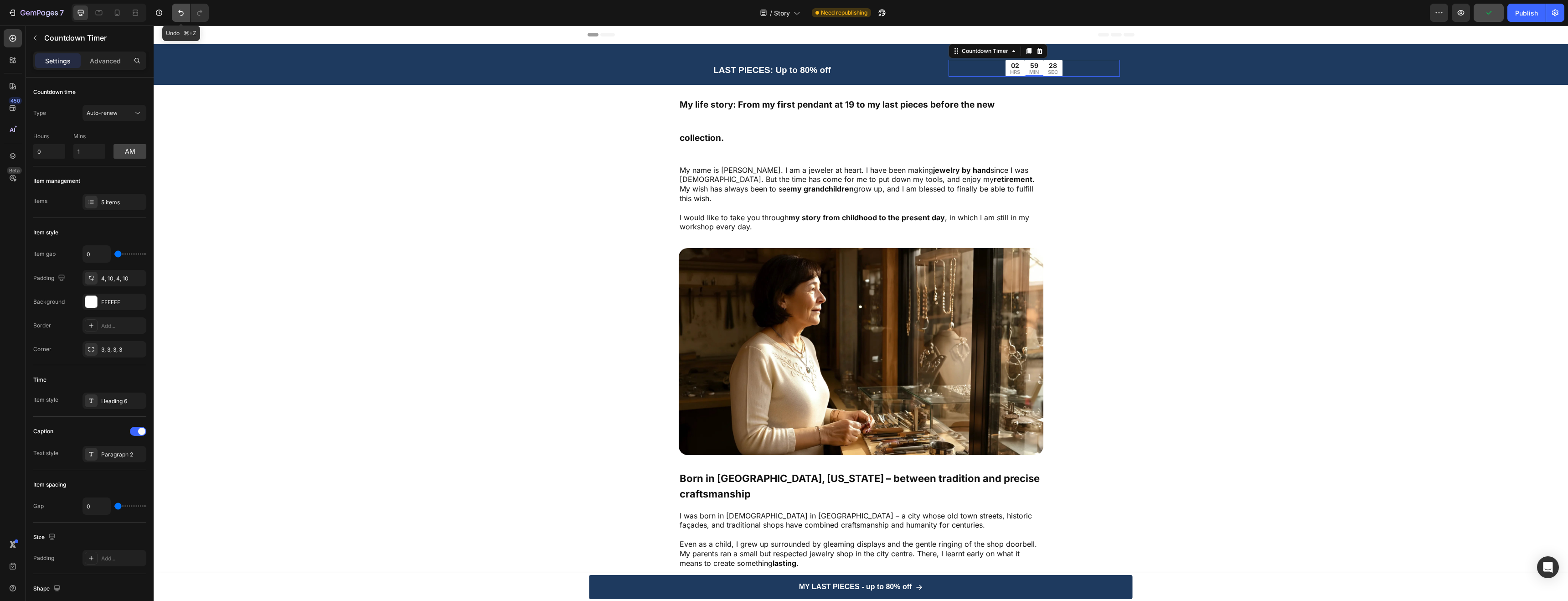
type input "8"
click at [117, 57] on p "Advanced" at bounding box center [105, 61] width 31 height 10
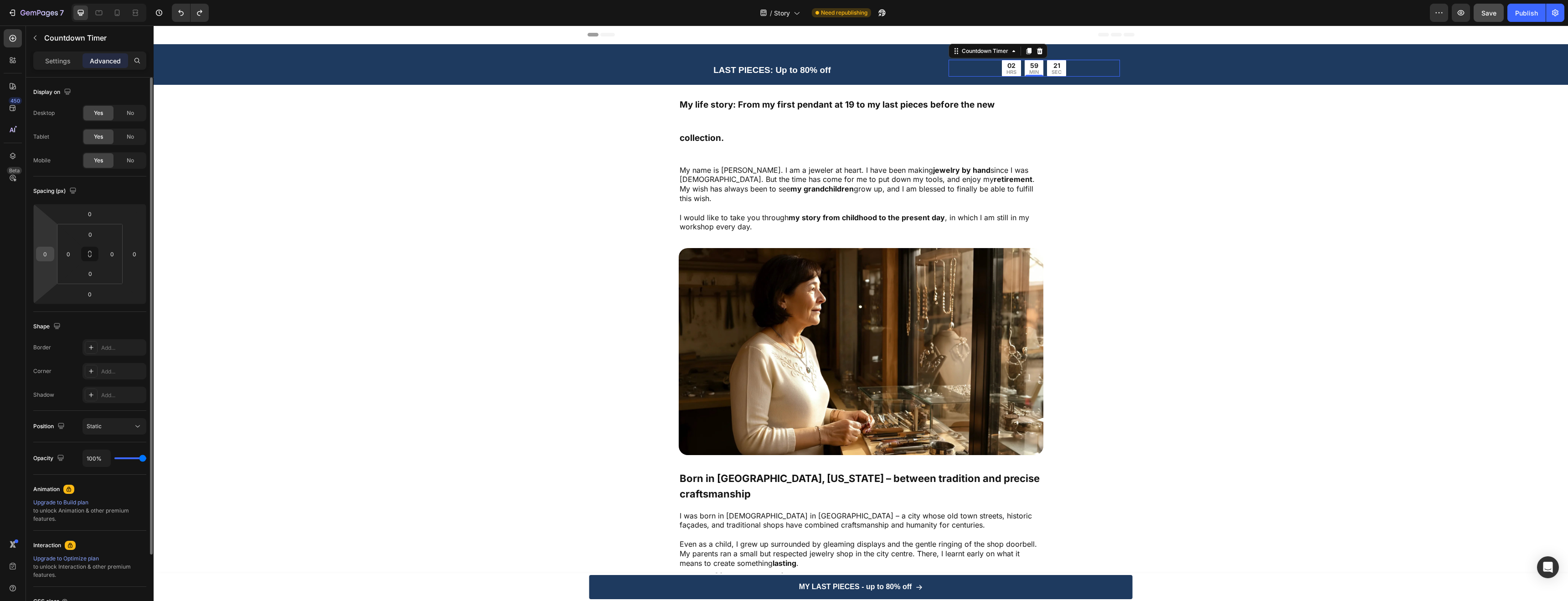
click at [49, 257] on input "0" at bounding box center [45, 254] width 13 height 13
type input "-5"
type input "-100"
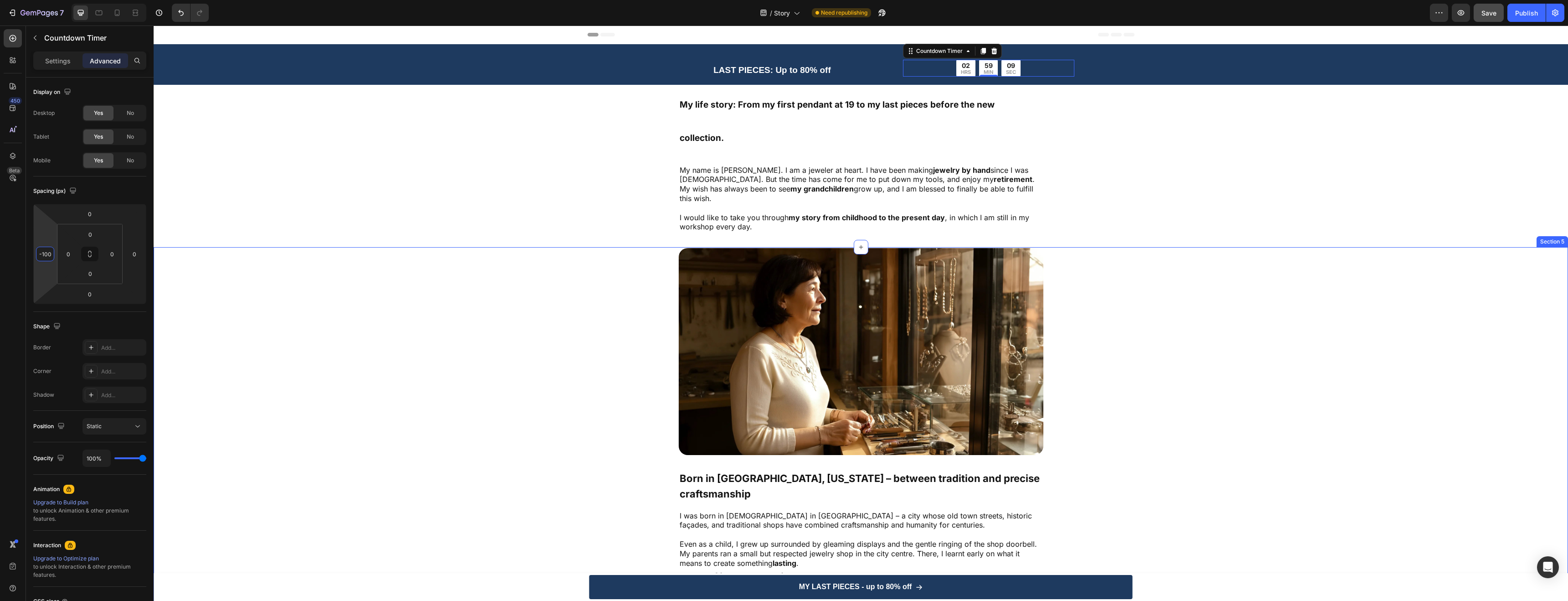
click at [1160, 315] on div "Image Born in Charleston, South Carolina – between tradition and precise crafts…" at bounding box center [861, 446] width 1122 height 396
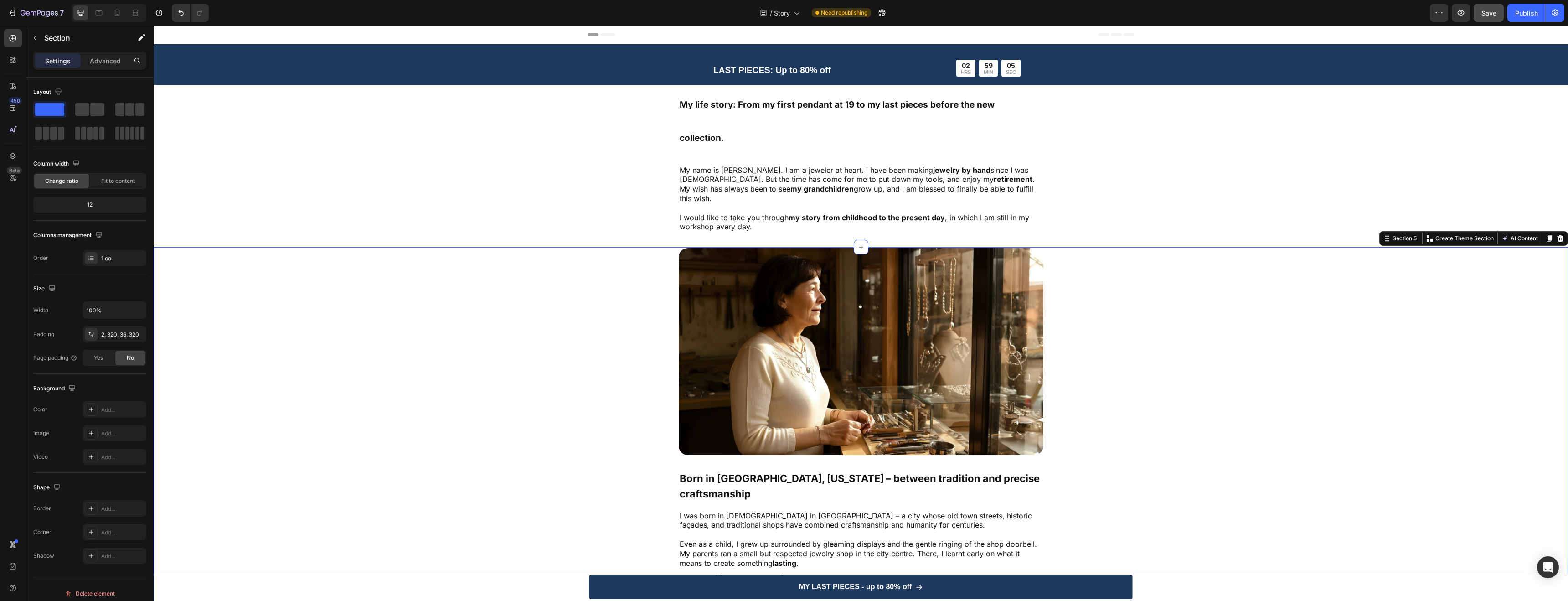
click at [569, 248] on div "Image Born in Charleston, South Carolina – between tradition and precise crafts…" at bounding box center [861, 446] width 1122 height 396
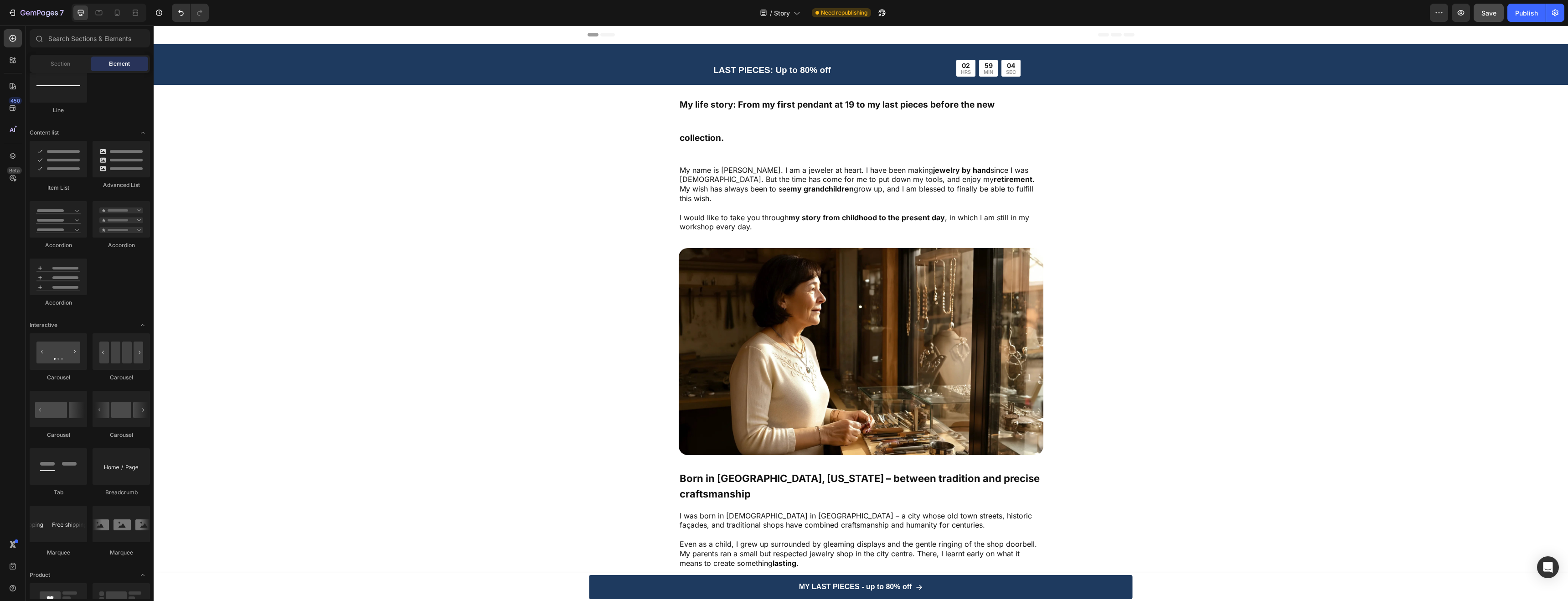
click at [121, 15] on icon at bounding box center [117, 12] width 9 height 9
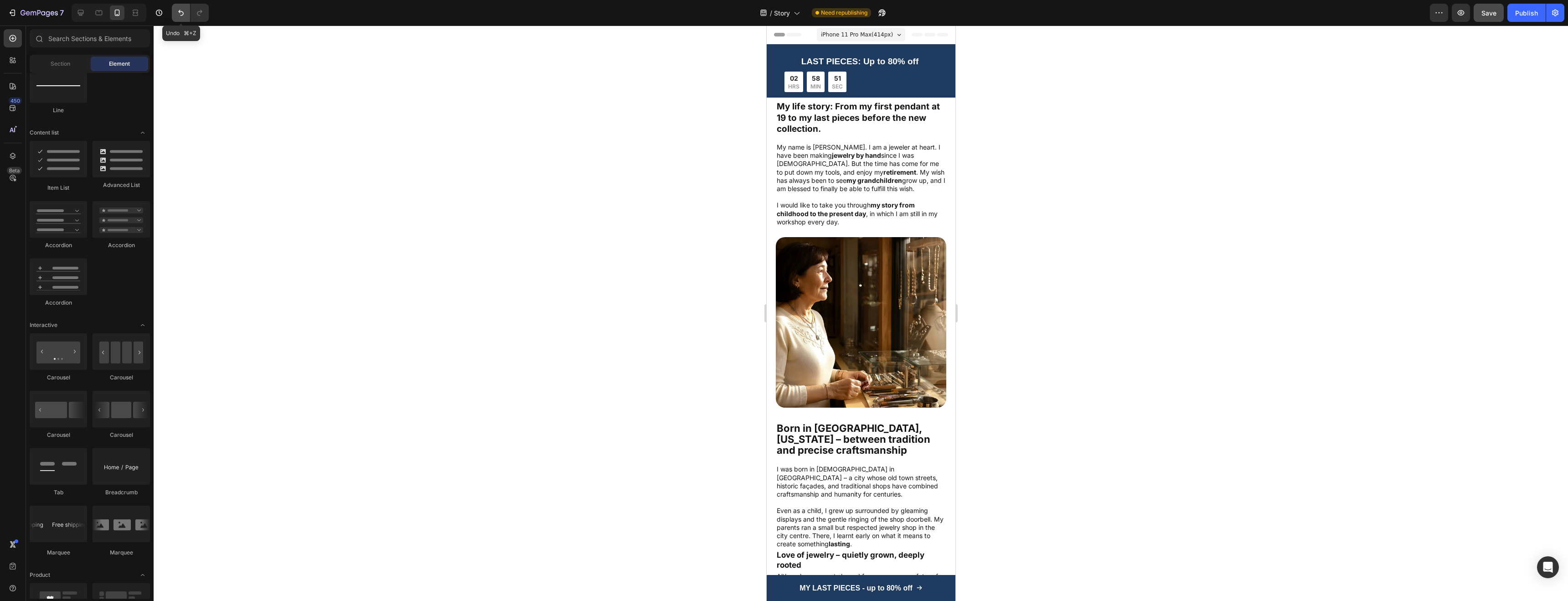
click at [179, 11] on icon "Undo/Redo" at bounding box center [181, 13] width 5 height 6
click at [199, 13] on icon "Undo/Redo" at bounding box center [200, 12] width 9 height 9
click at [83, 11] on icon at bounding box center [81, 13] width 6 height 6
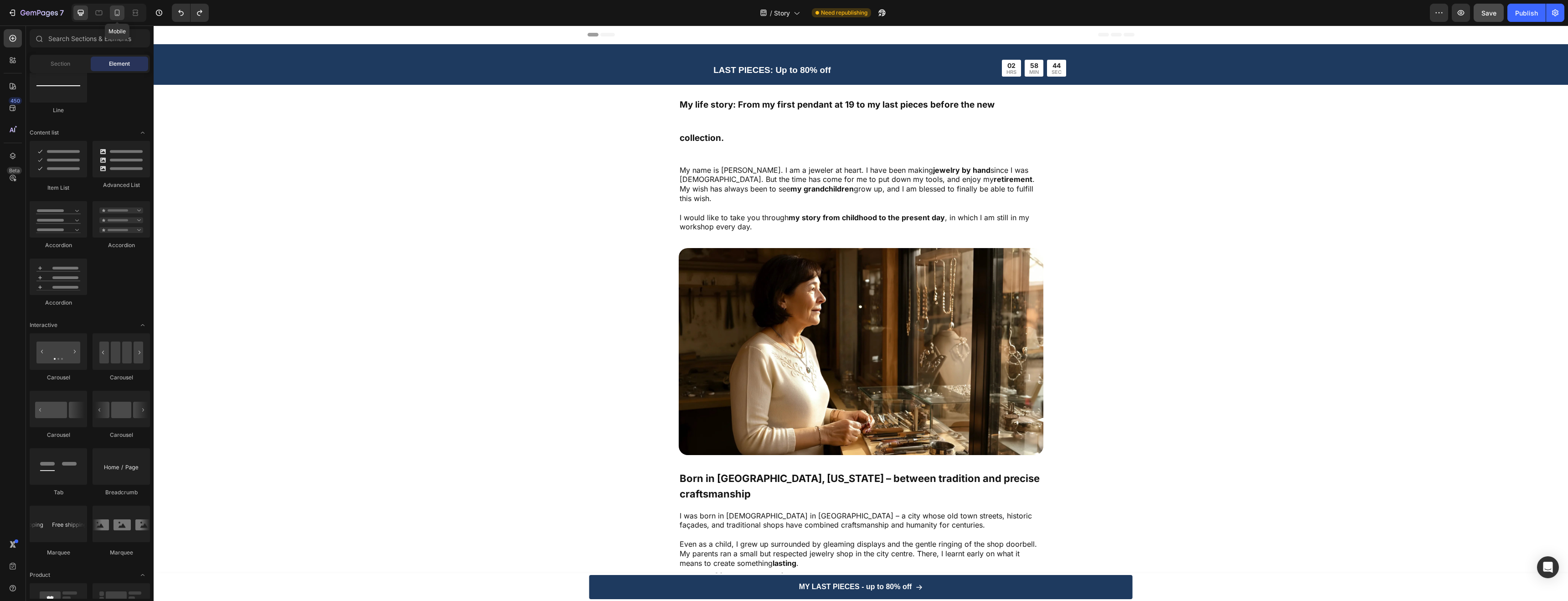
click at [121, 15] on icon at bounding box center [117, 12] width 9 height 9
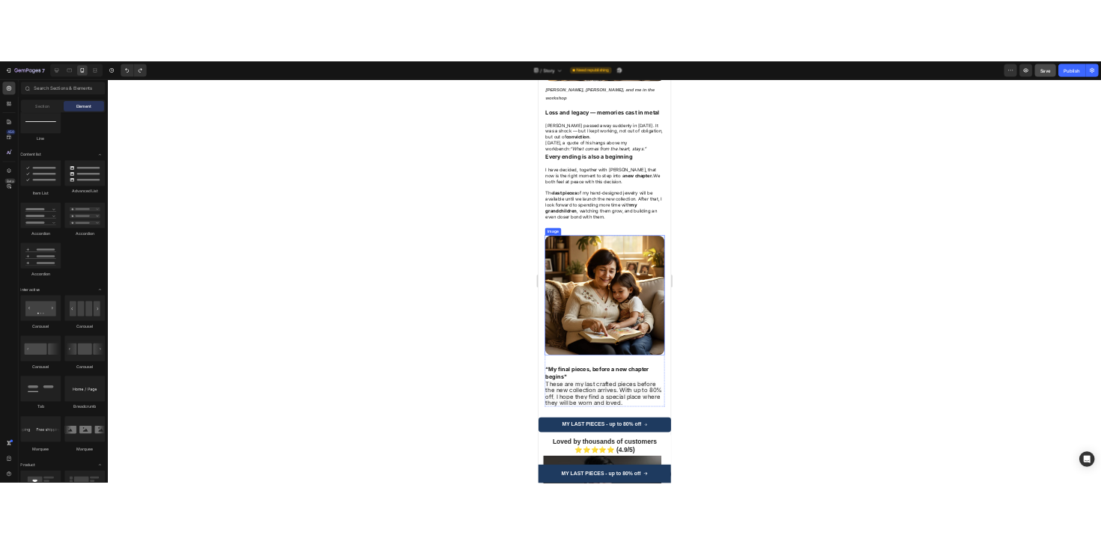
scroll to position [3067, 0]
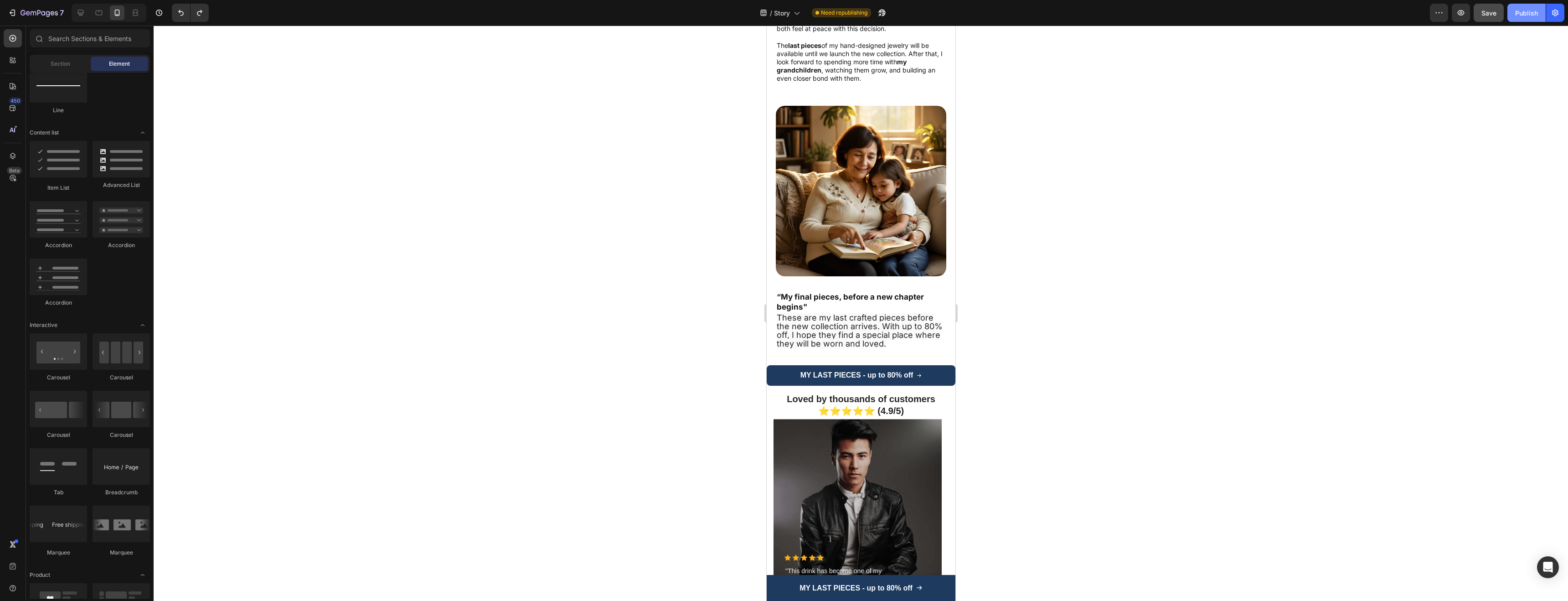
click at [1531, 14] on div "Publish" at bounding box center [1526, 13] width 23 height 10
